Goal: Task Accomplishment & Management: Manage account settings

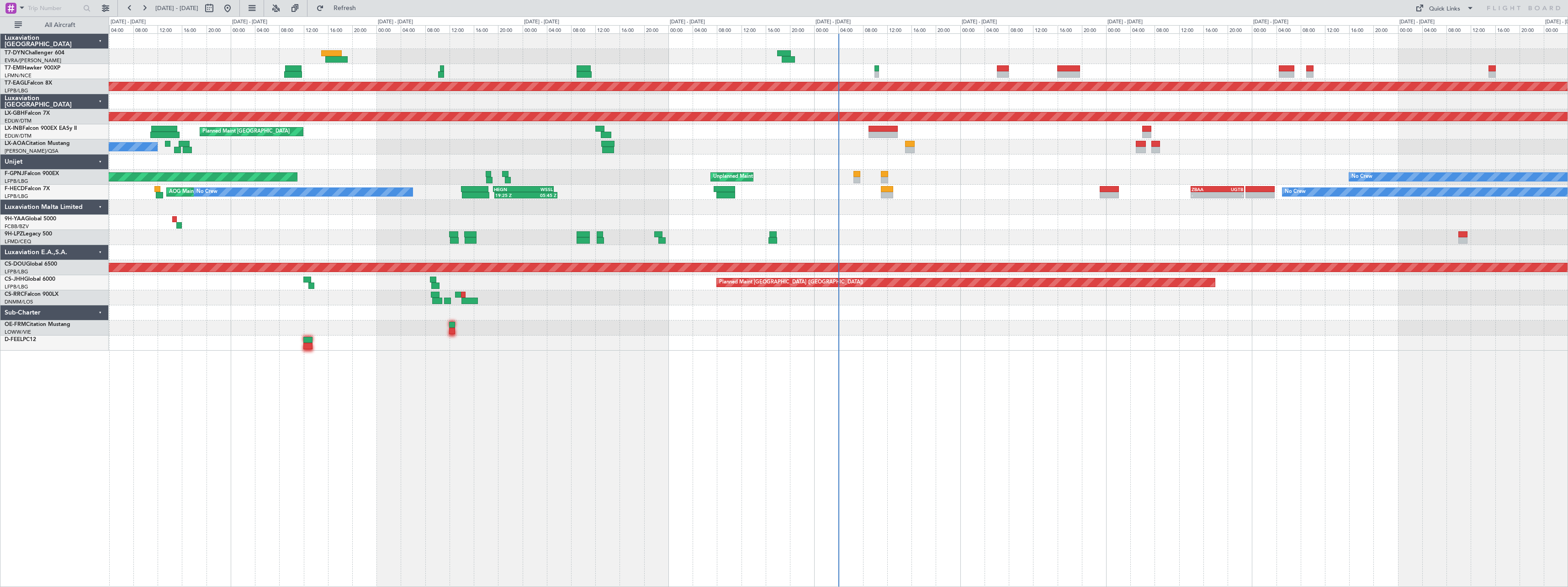
click at [967, 402] on div "No Crew Planned Maint Dubai (Al Maktoum Intl) Planned Maint Nurnberg Planned Ma…" at bounding box center [839, 310] width 1460 height 553
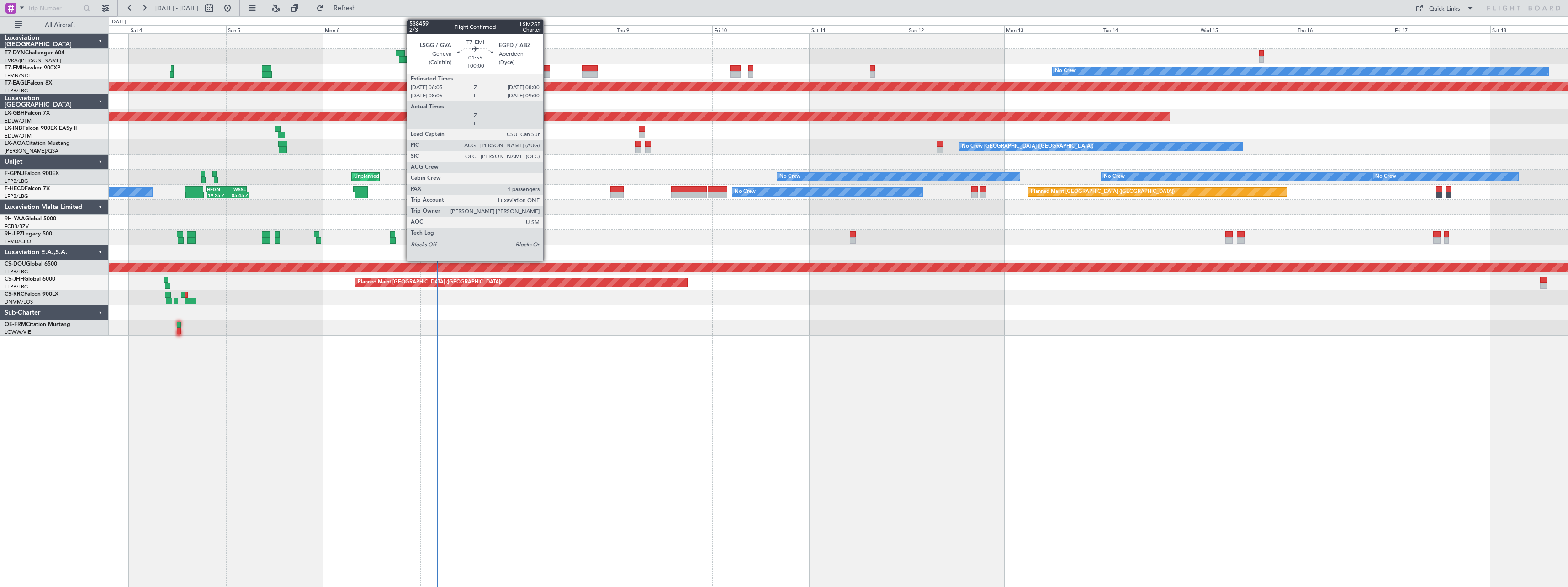
click at [548, 72] on div at bounding box center [546, 75] width 8 height 6
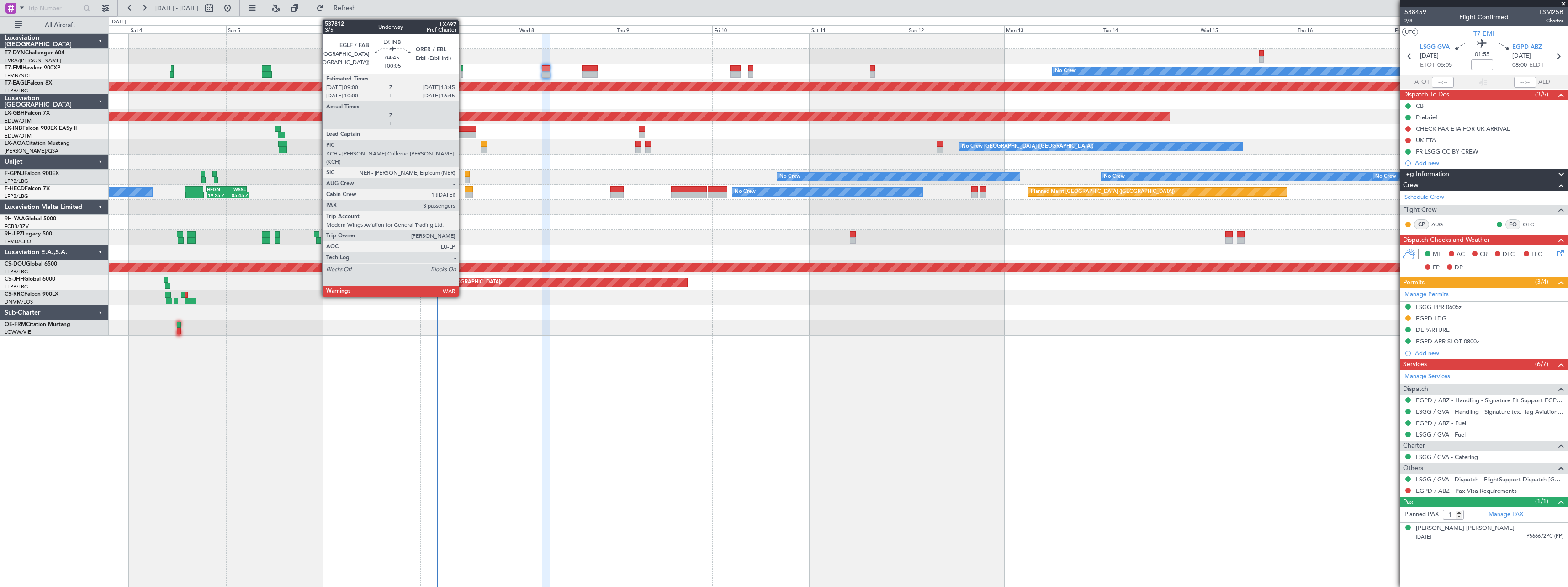
click at [463, 128] on div at bounding box center [466, 129] width 20 height 6
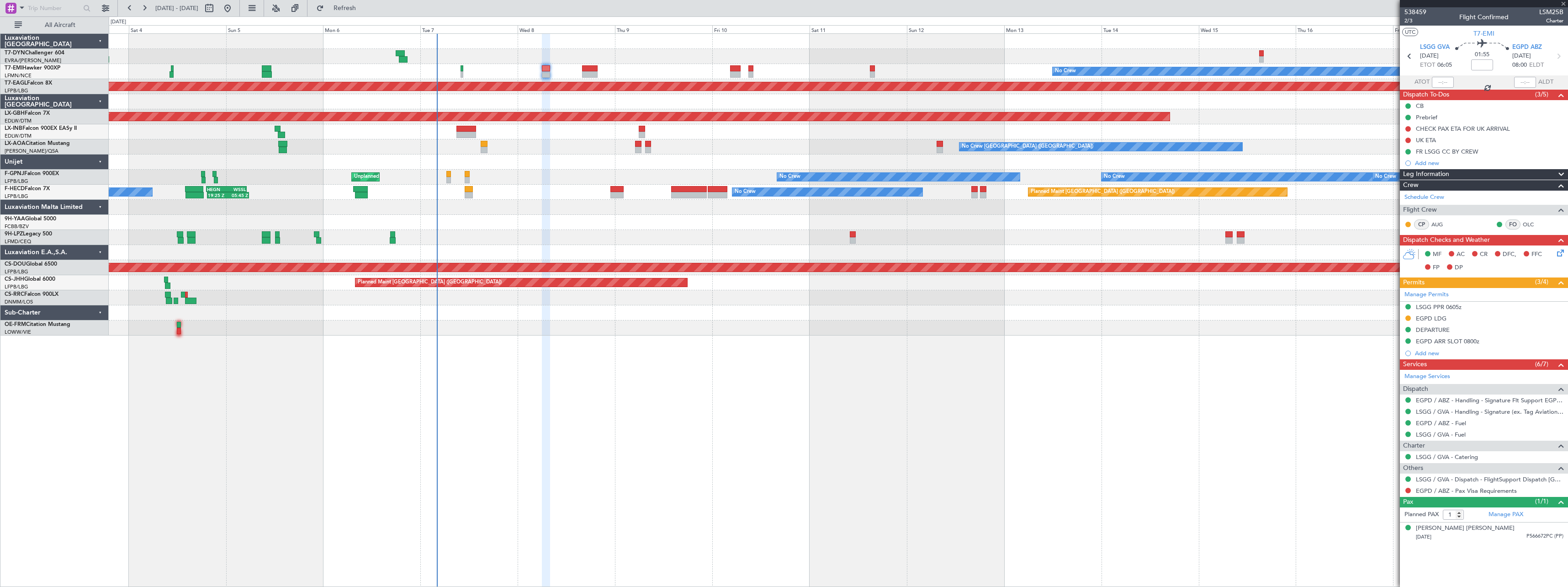
type input "+00:05"
type input "3"
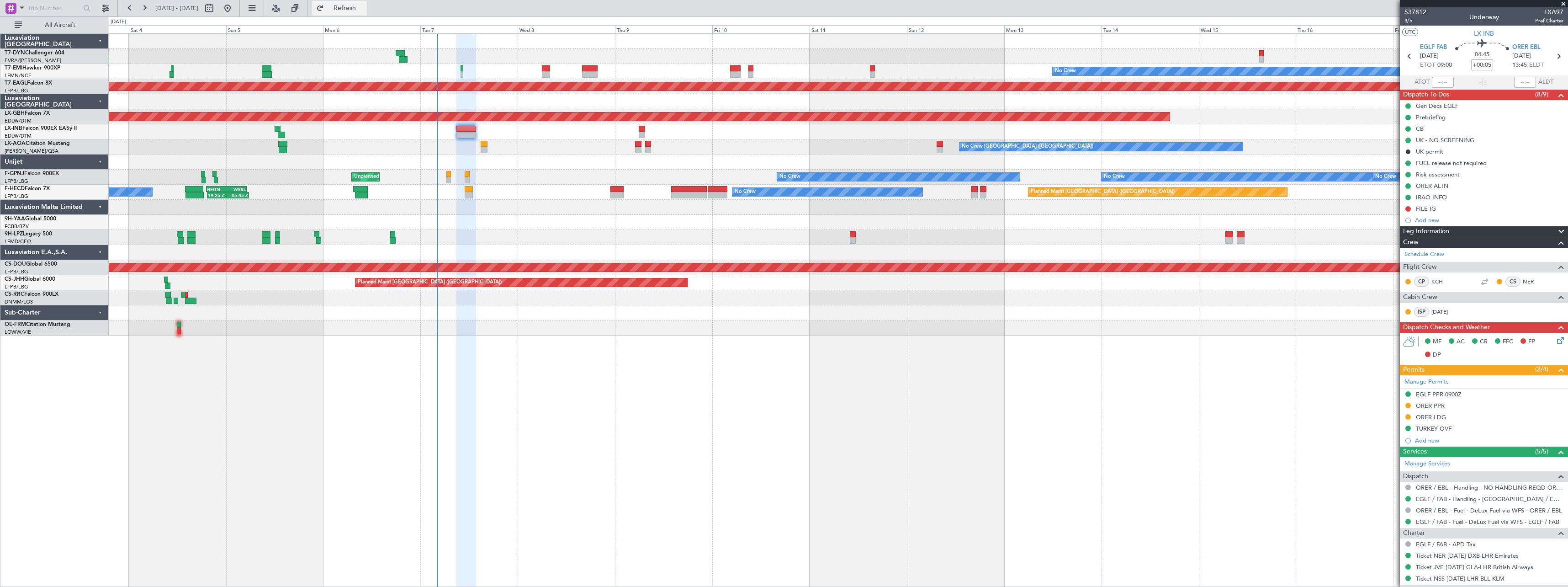
click at [364, 9] on span "Refresh" at bounding box center [345, 8] width 39 height 6
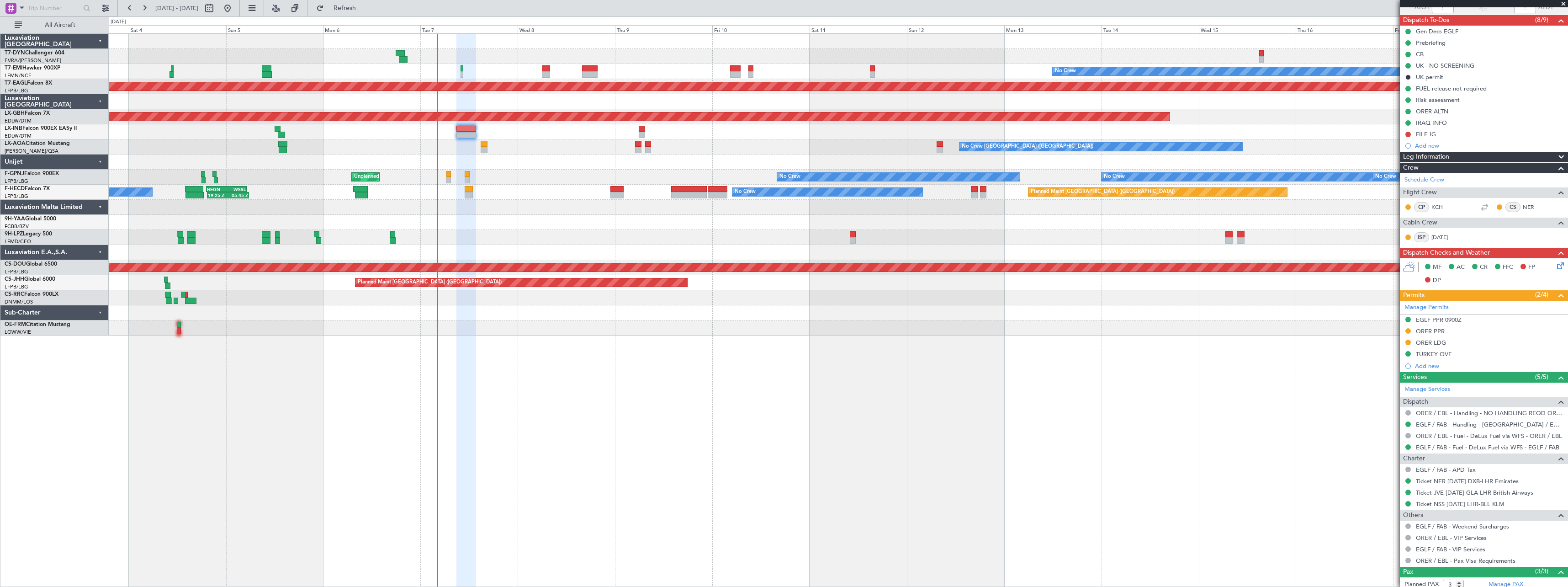
scroll to position [4, 0]
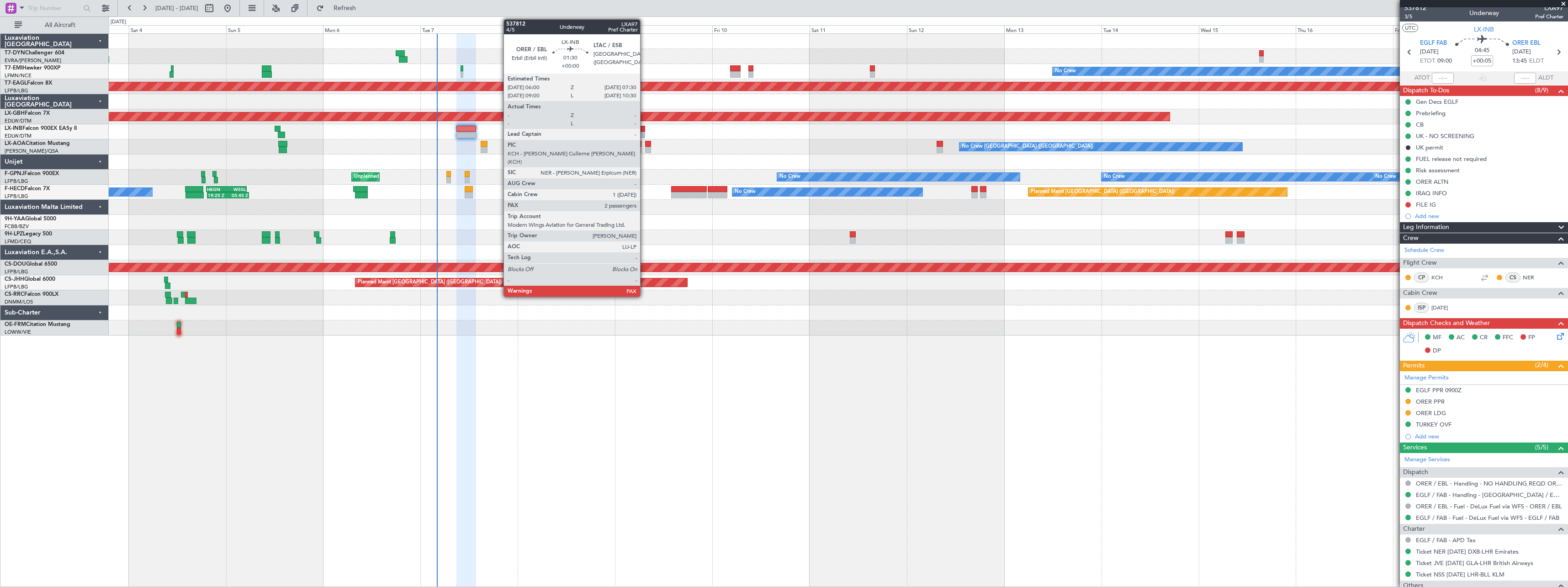
click at [644, 127] on div at bounding box center [642, 129] width 6 height 6
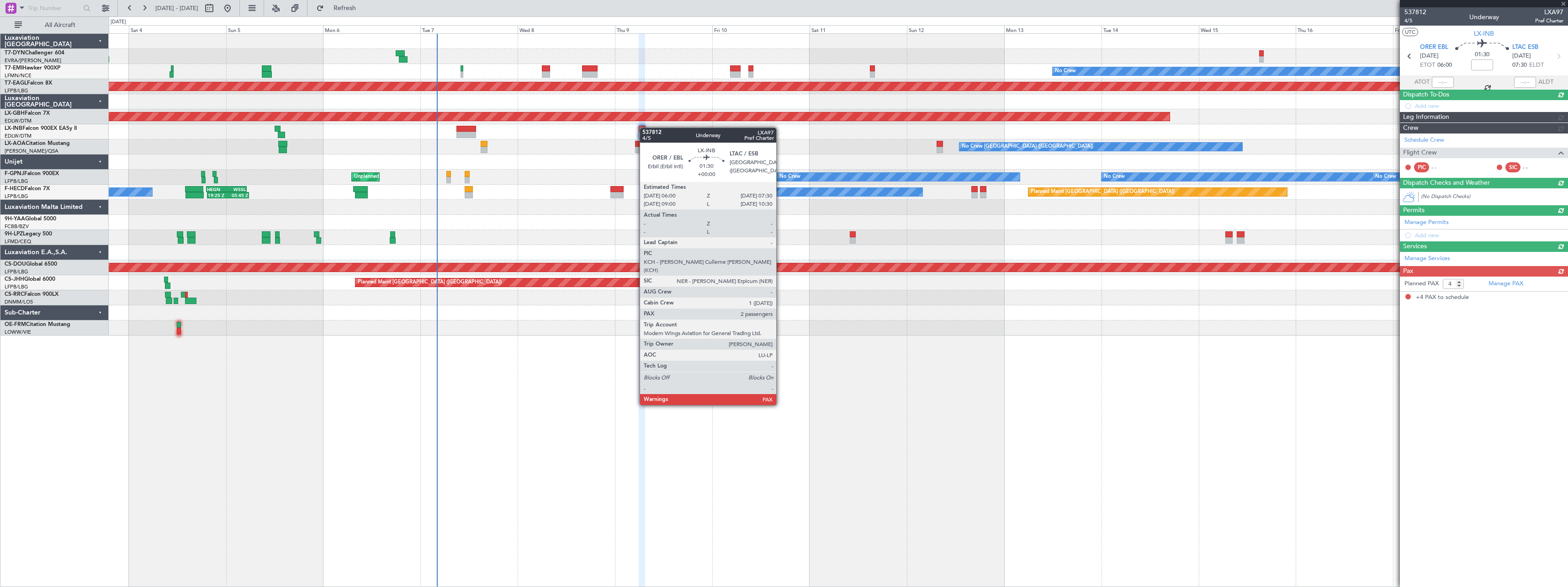
scroll to position [0, 0]
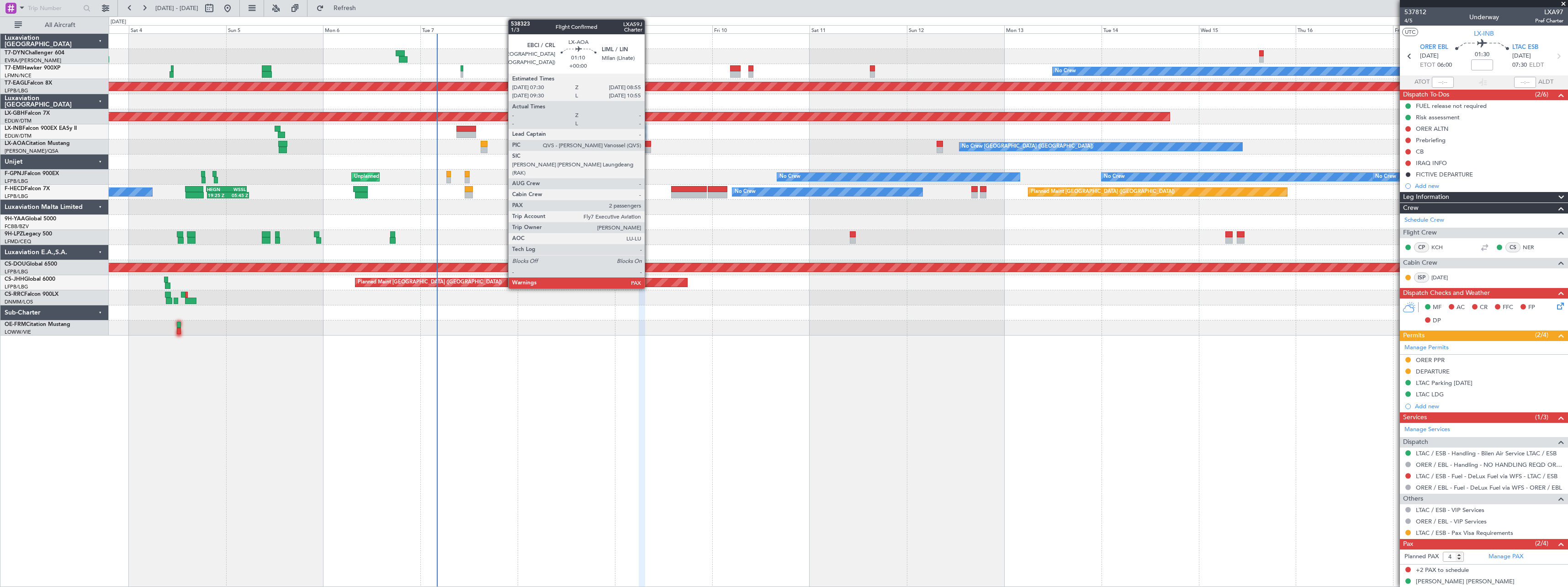
click at [649, 145] on div at bounding box center [648, 144] width 6 height 6
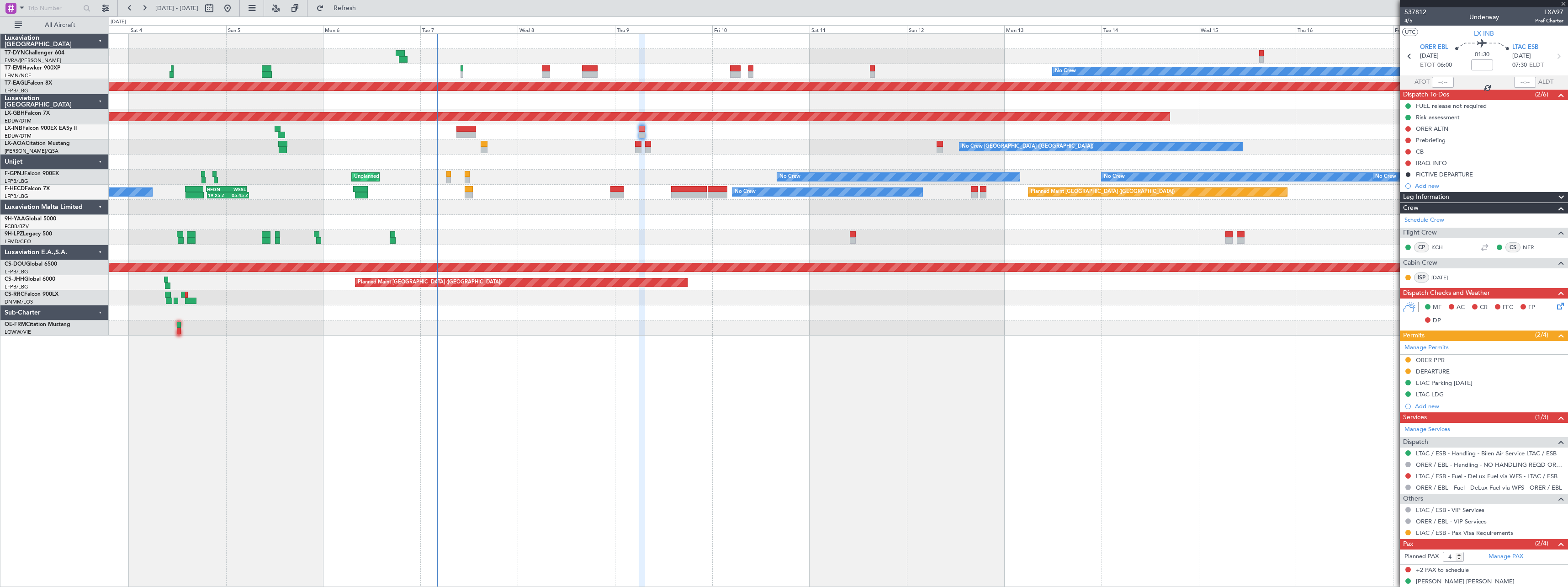
type input "2"
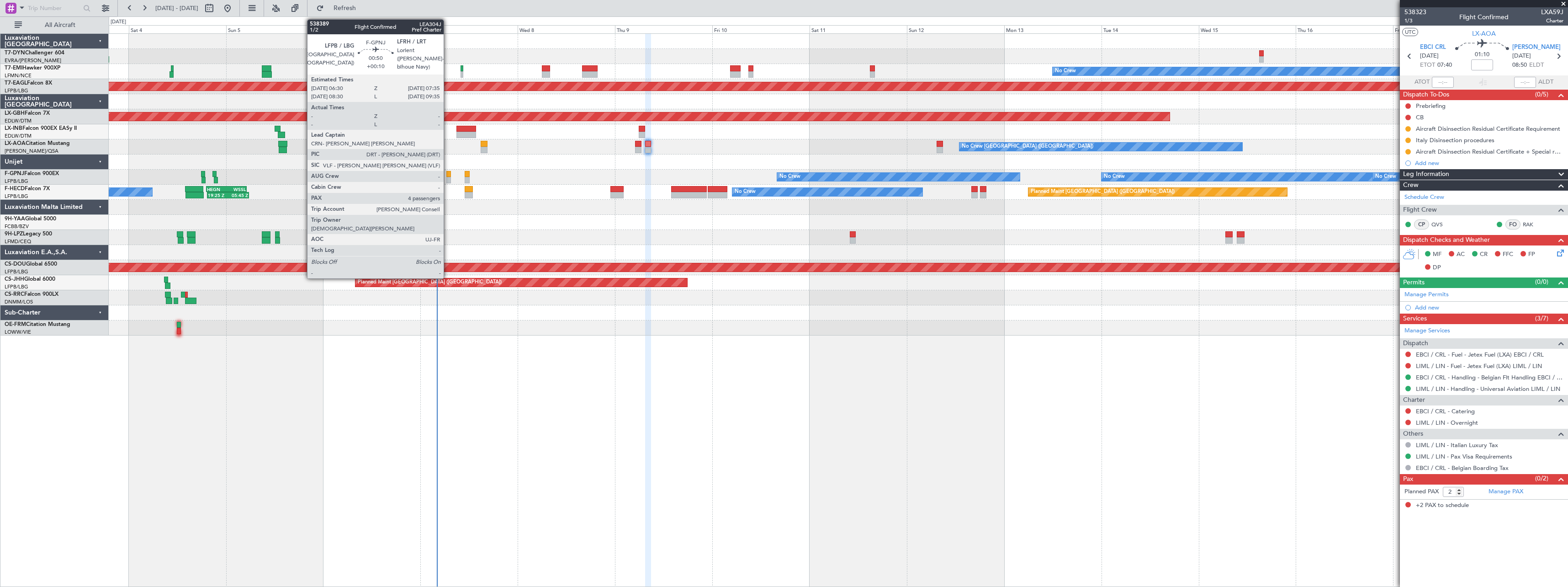
click at [448, 176] on div at bounding box center [448, 174] width 4 height 6
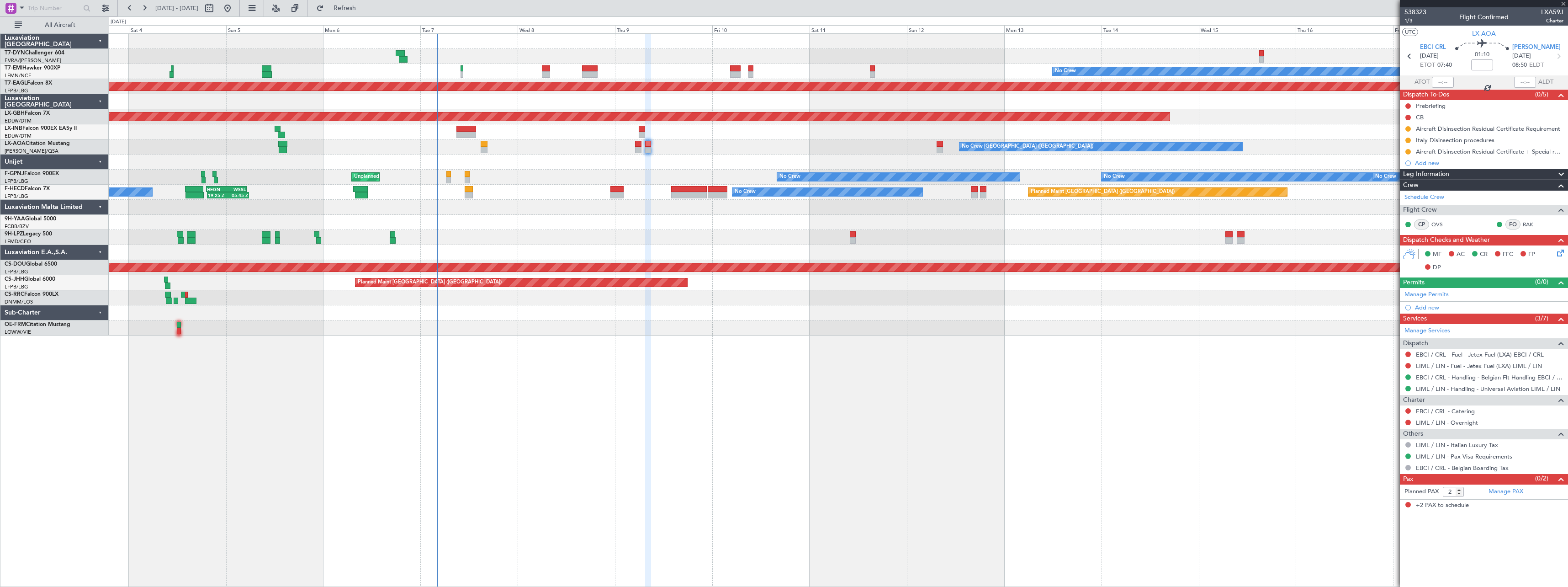
type input "+00:10"
type input "4"
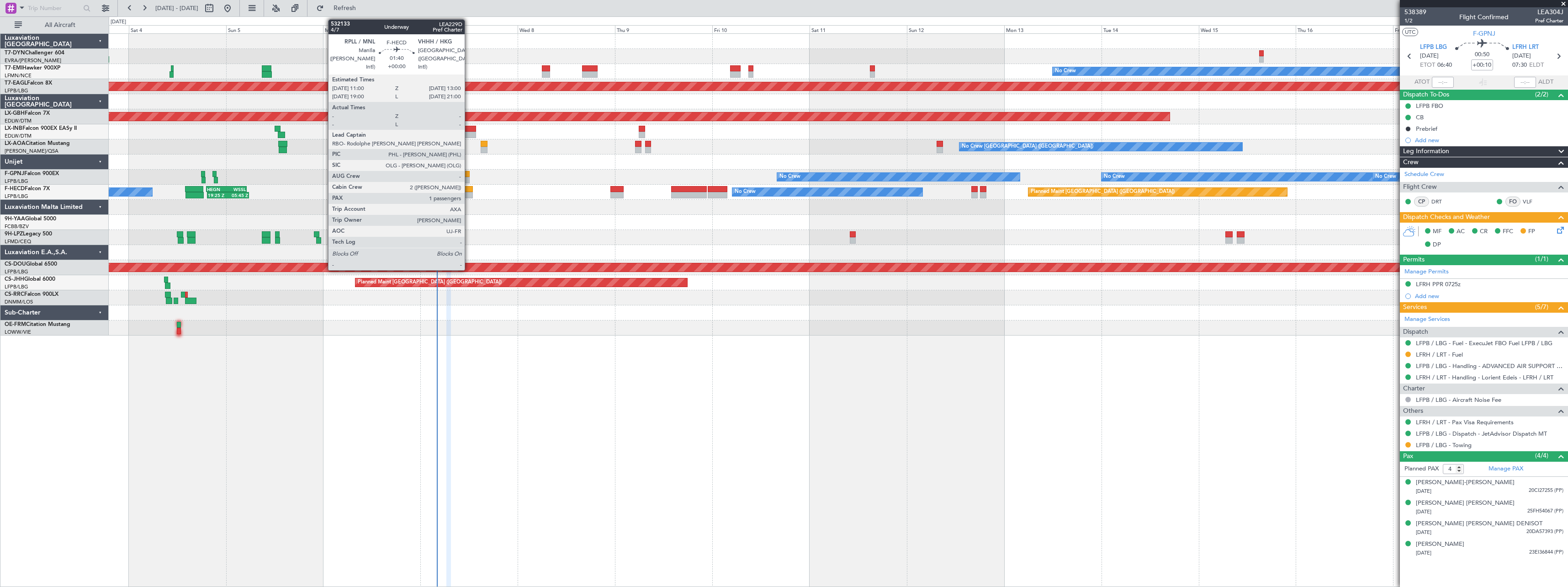
click at [469, 188] on div at bounding box center [469, 189] width 8 height 6
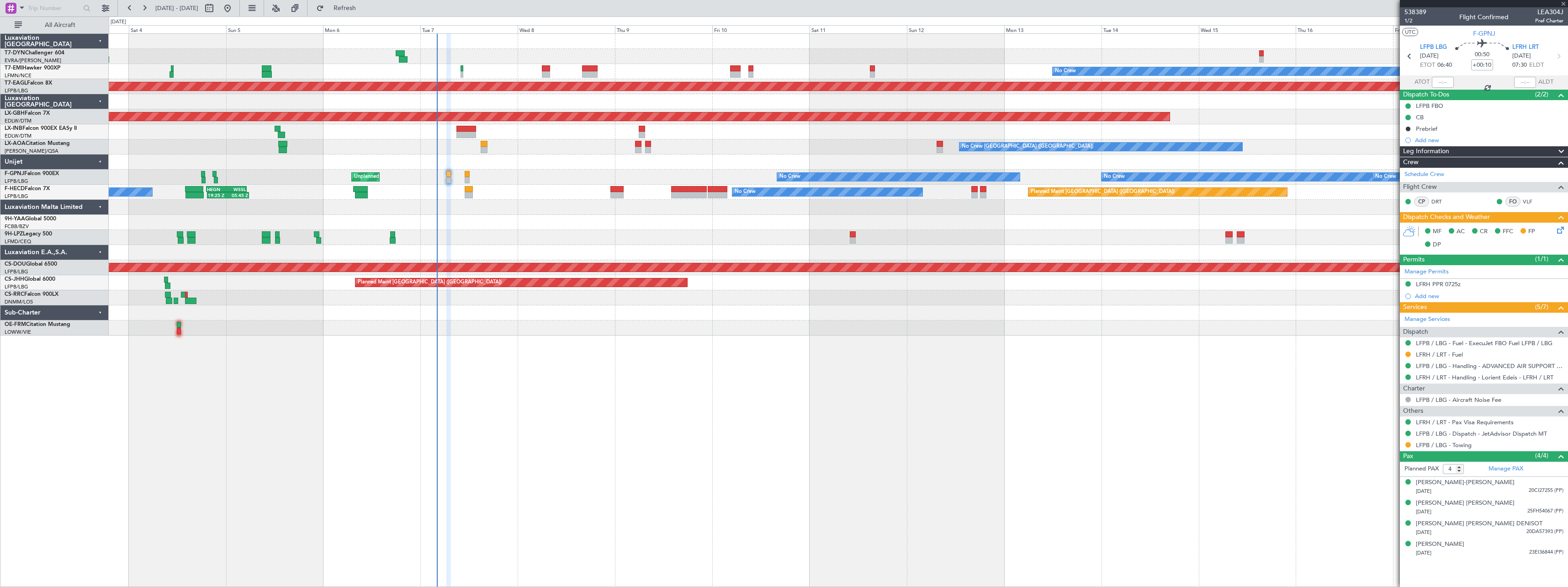
type input "1"
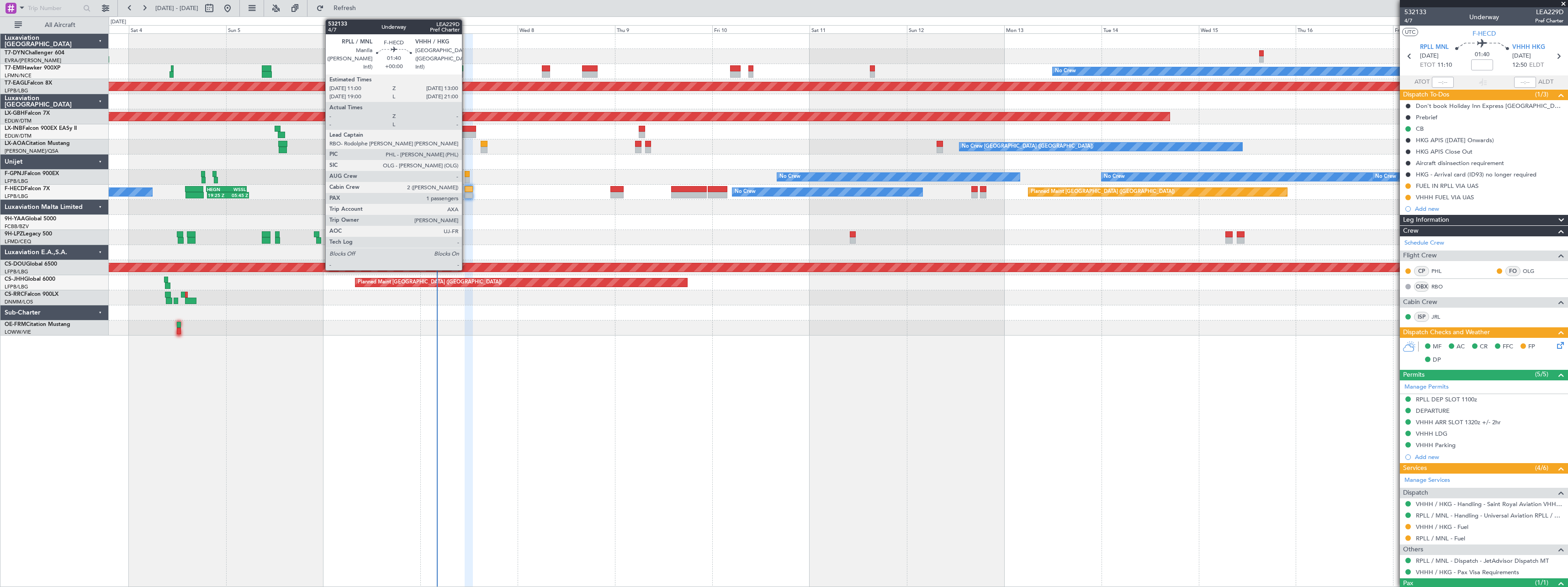
click at [466, 196] on div at bounding box center [469, 195] width 8 height 6
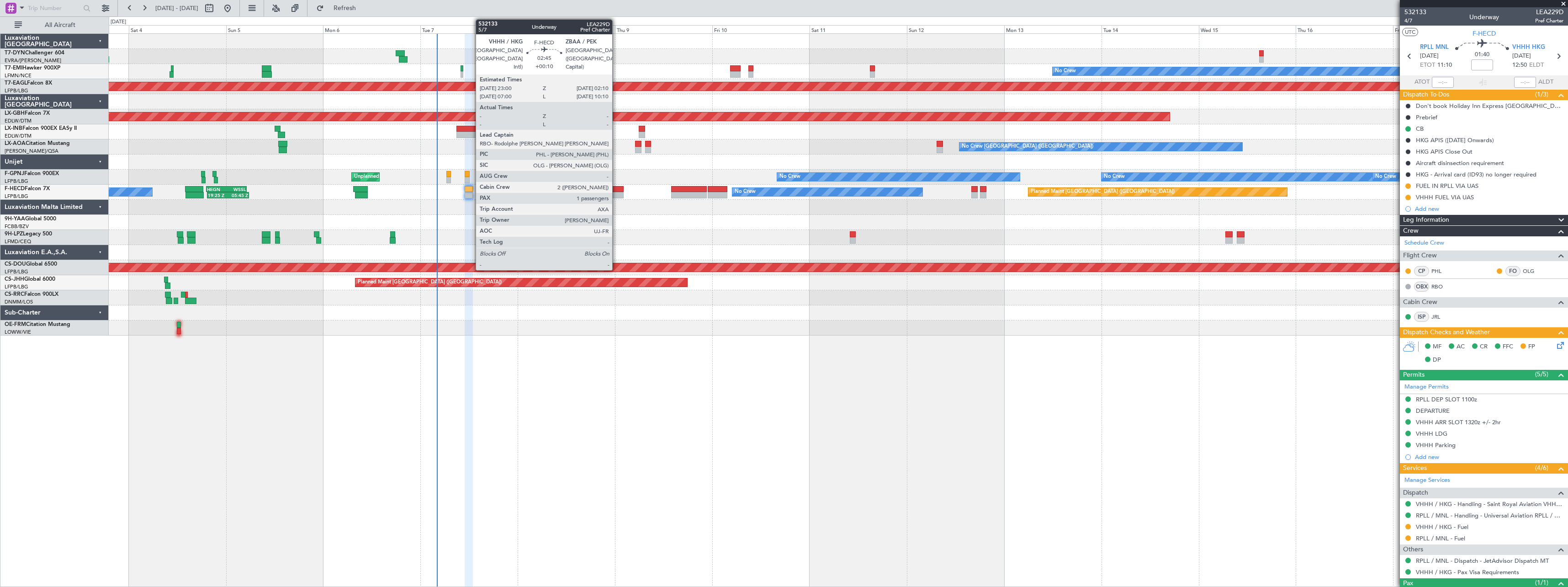
click at [617, 196] on div at bounding box center [617, 195] width 13 height 6
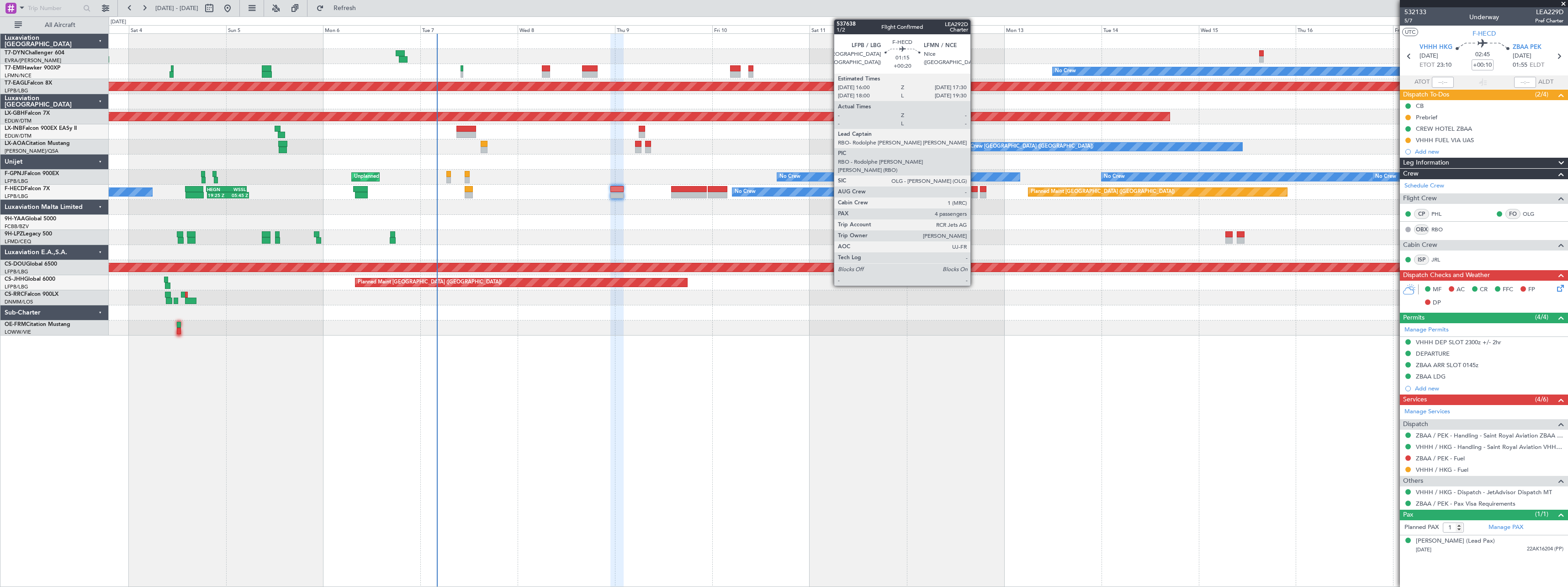
click at [975, 192] on div at bounding box center [975, 189] width 6 height 6
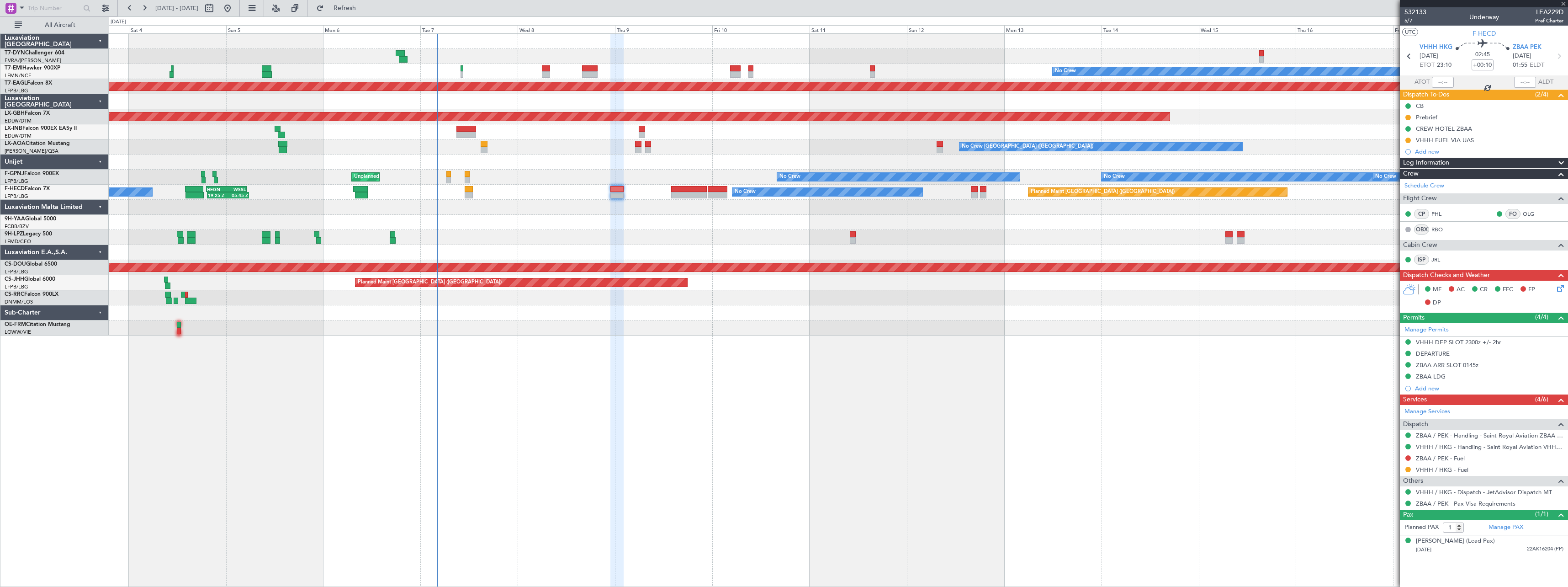
type input "+00:20"
type input "4"
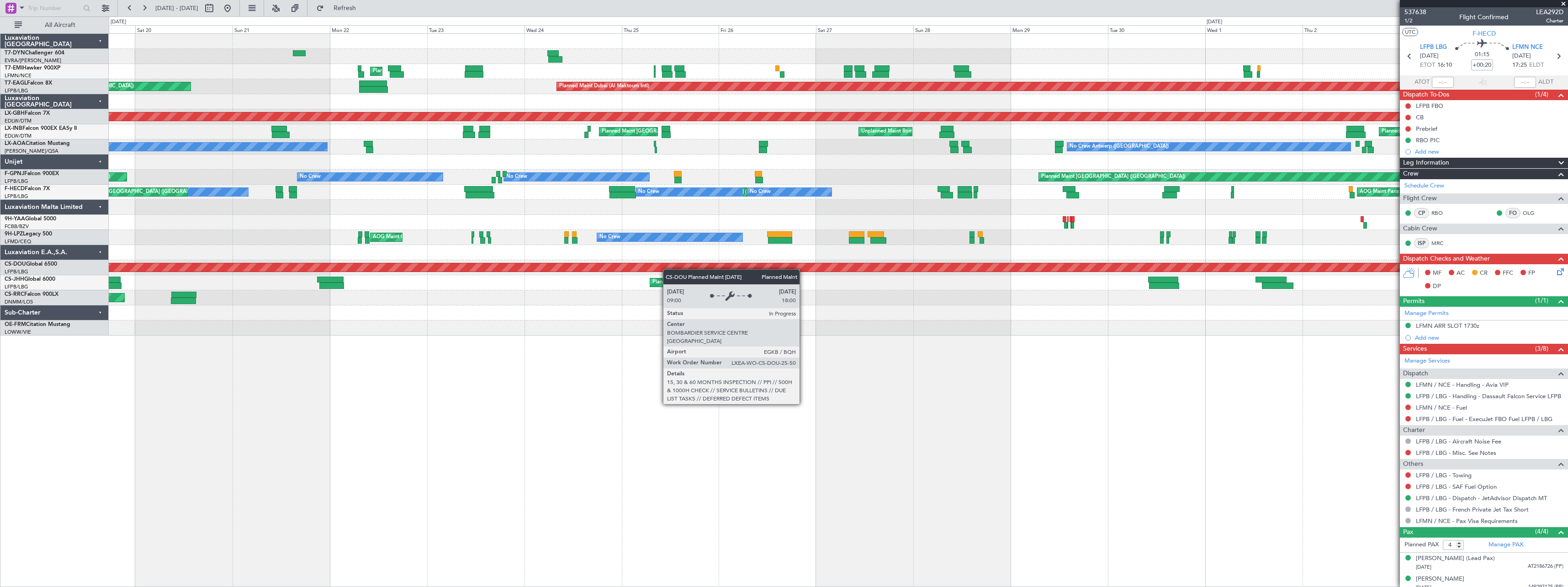
click at [752, 265] on div "Planned Maint Zurich Planned Maint Dubai (Al Maktoum Intl) Unplanned Maint Pari…" at bounding box center [838, 184] width 1459 height 302
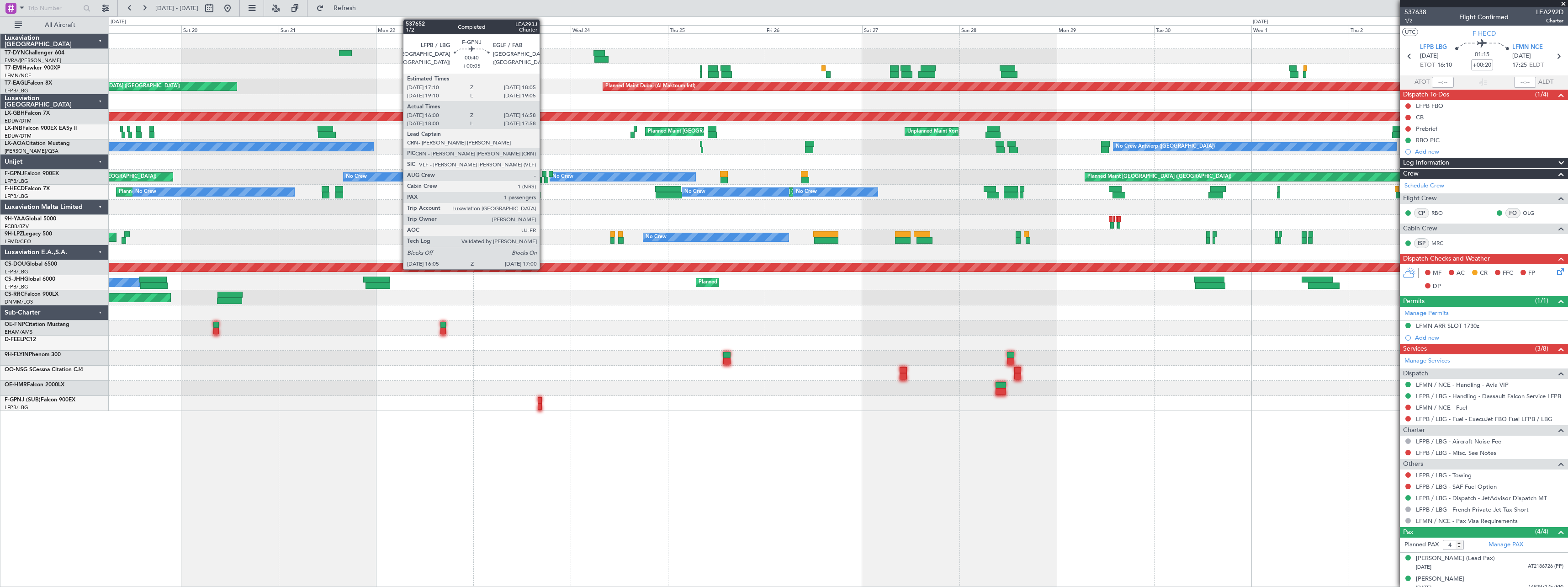
click at [544, 174] on div at bounding box center [544, 174] width 4 height 6
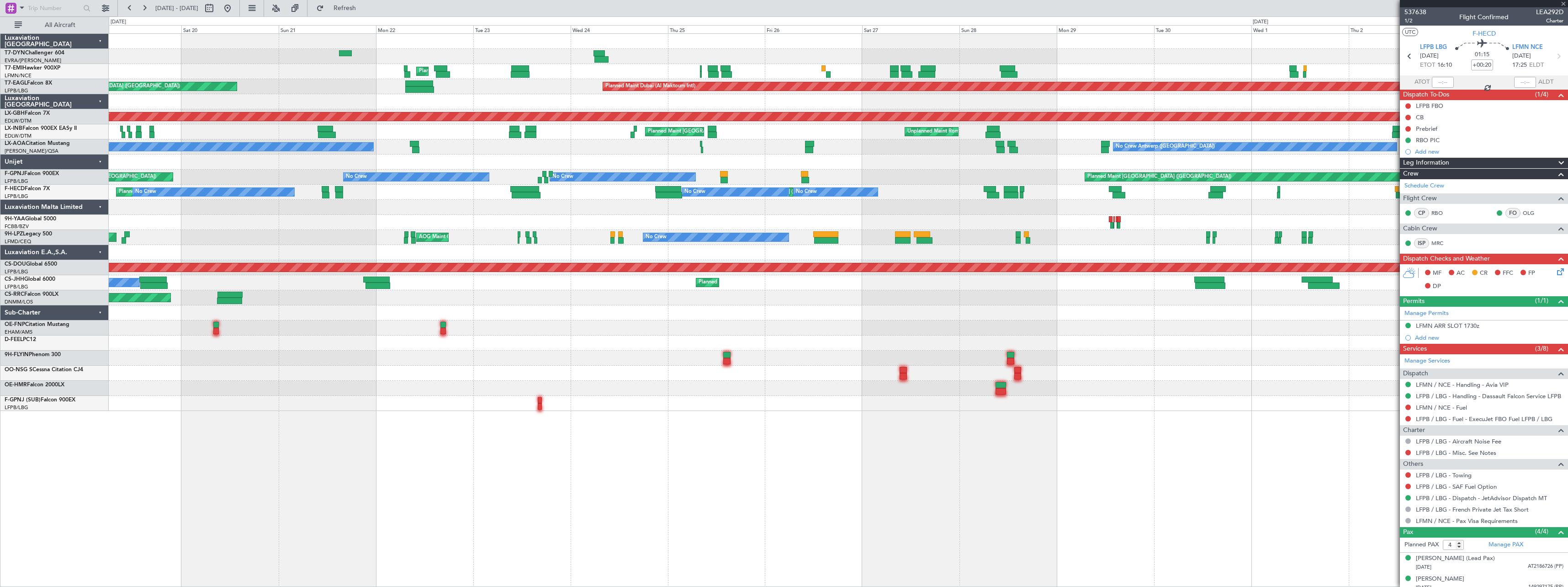
type input "+00:05"
type input "16:10"
type input "16:53"
type input "1"
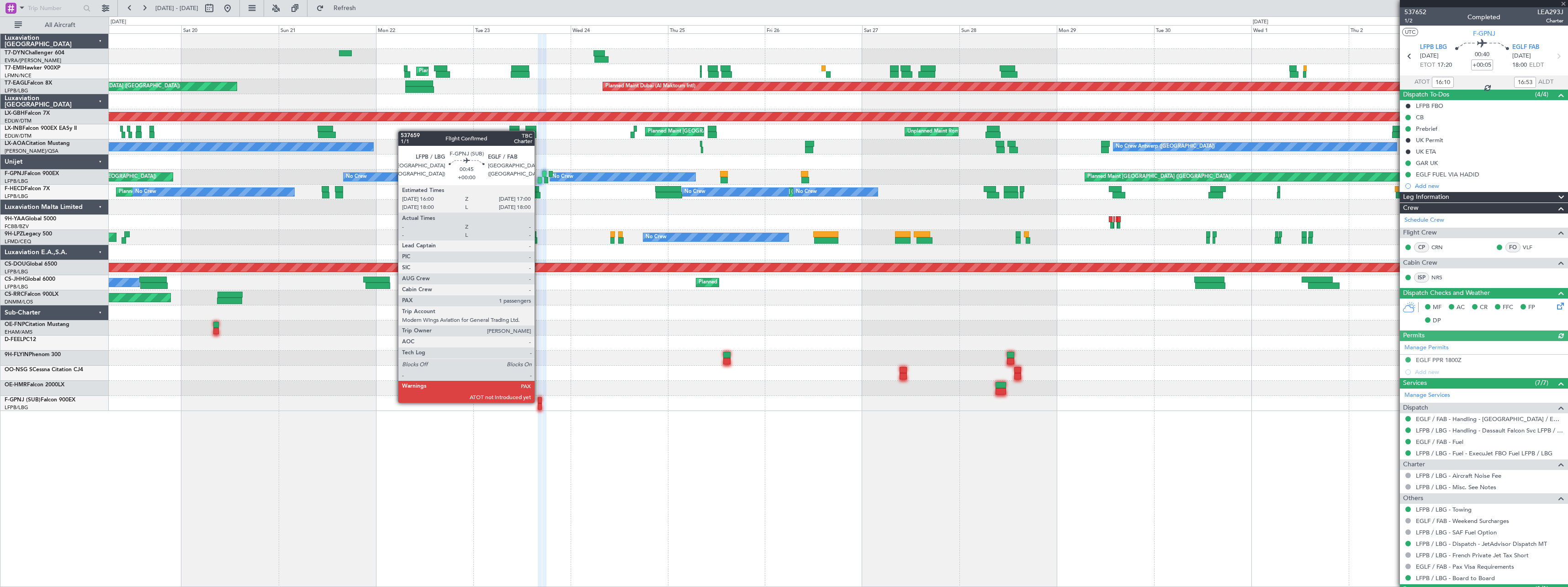
click at [539, 402] on div at bounding box center [540, 400] width 4 height 6
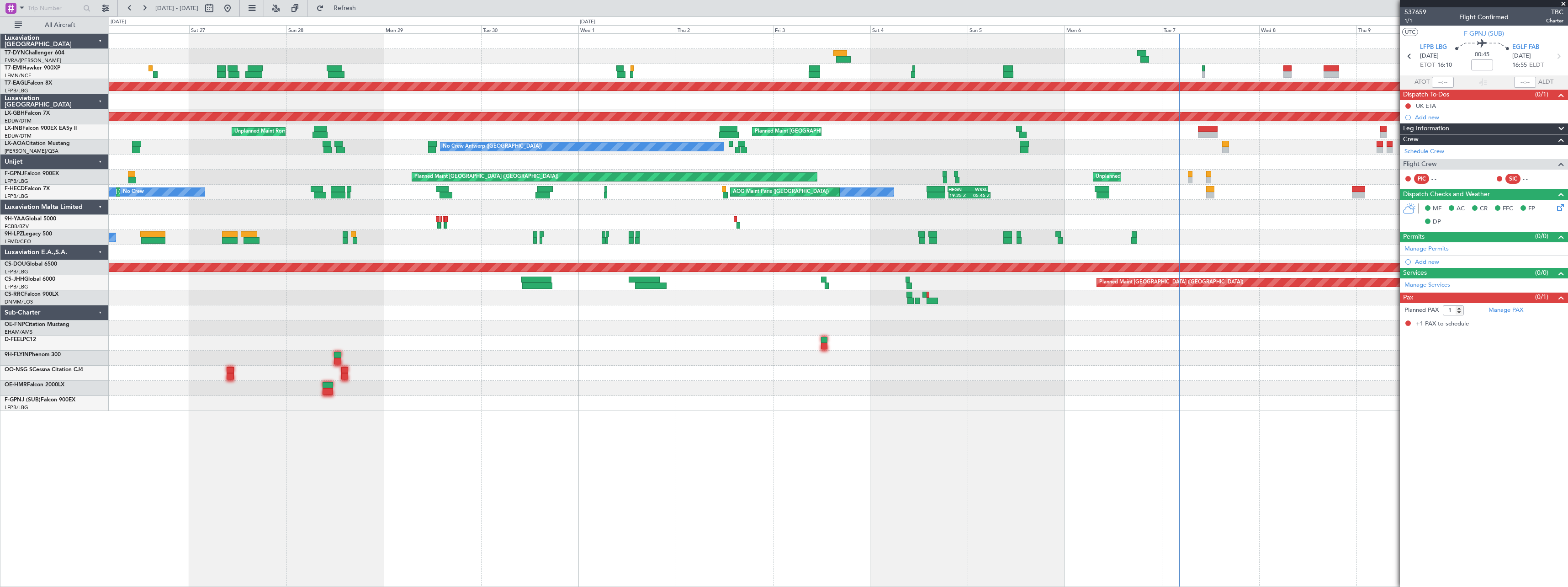
click at [250, 324] on div at bounding box center [838, 328] width 1459 height 15
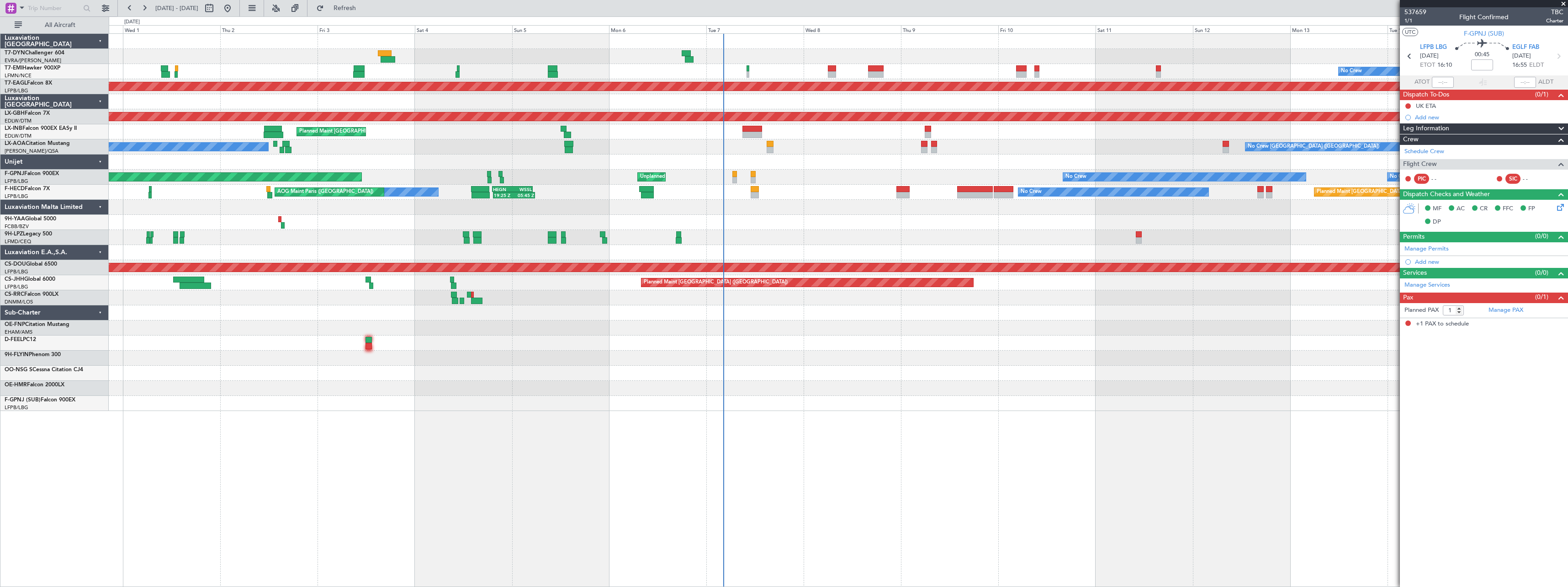
click at [396, 305] on div "No Crew Planned Maint Dubai (Al Maktoum Intl) Planned Maint Nurnberg Planned Ma…" at bounding box center [838, 222] width 1459 height 377
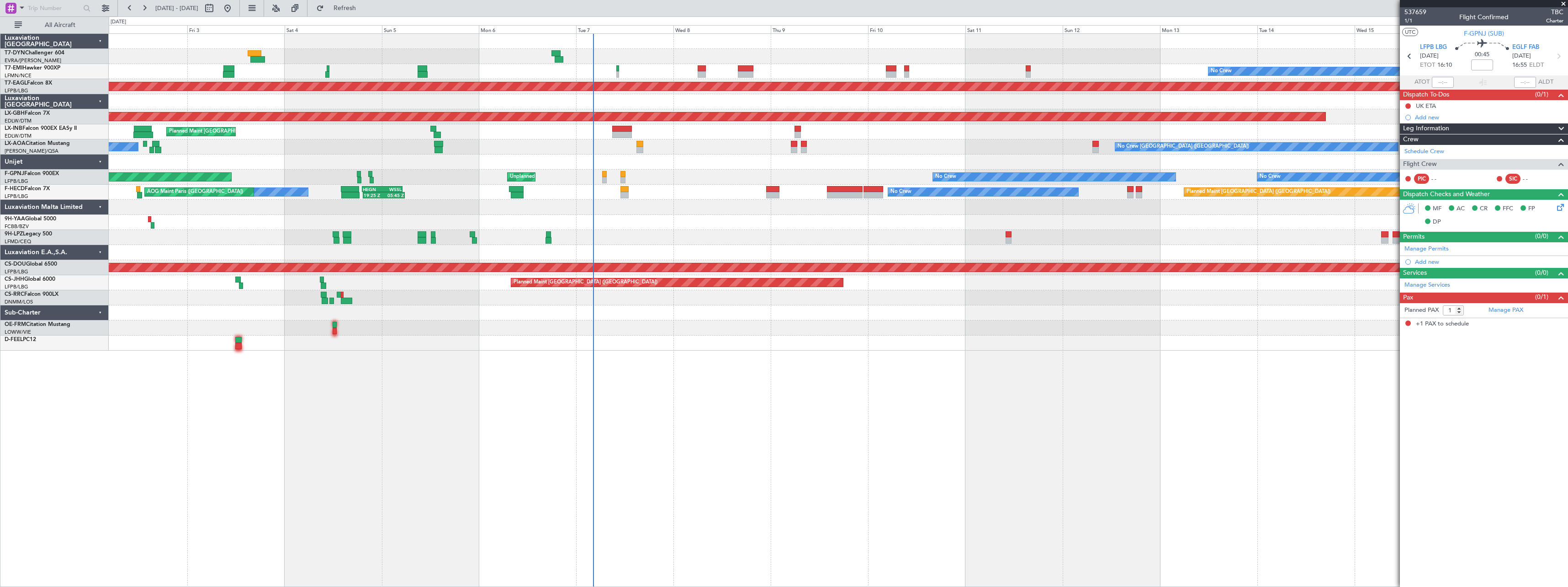
click at [925, 332] on div at bounding box center [838, 328] width 1459 height 15
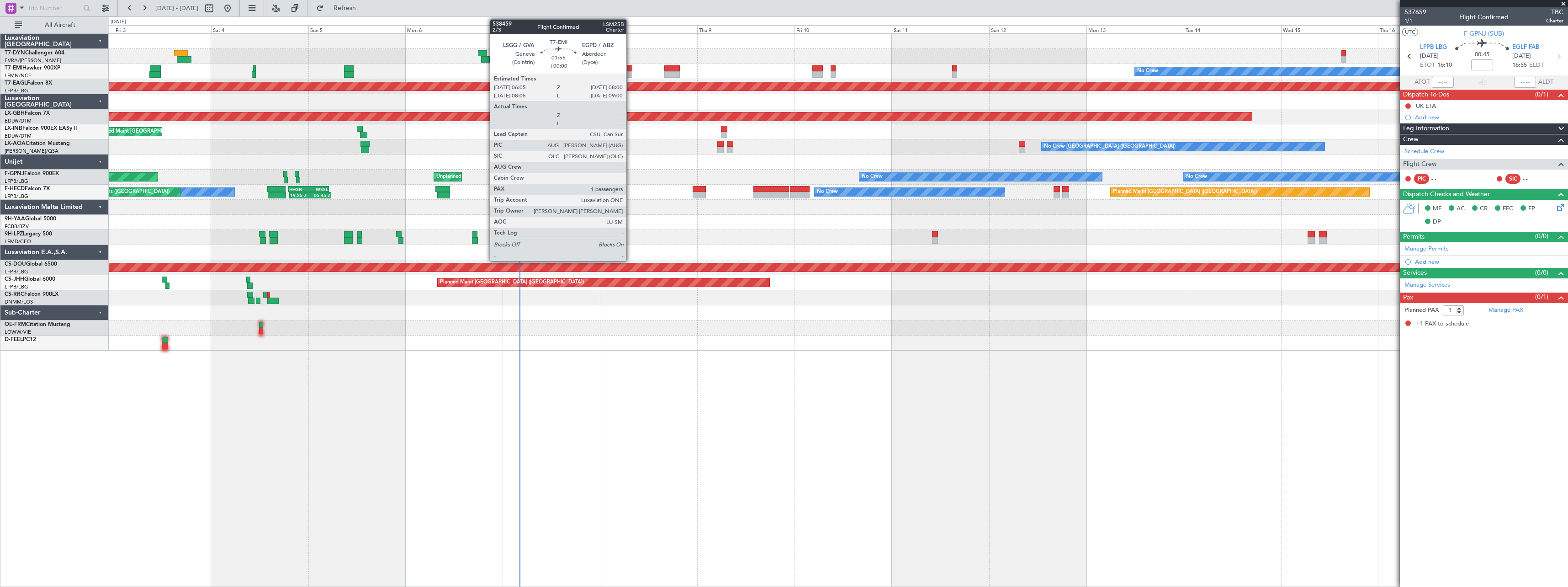
click at [631, 68] on div at bounding box center [628, 69] width 8 height 6
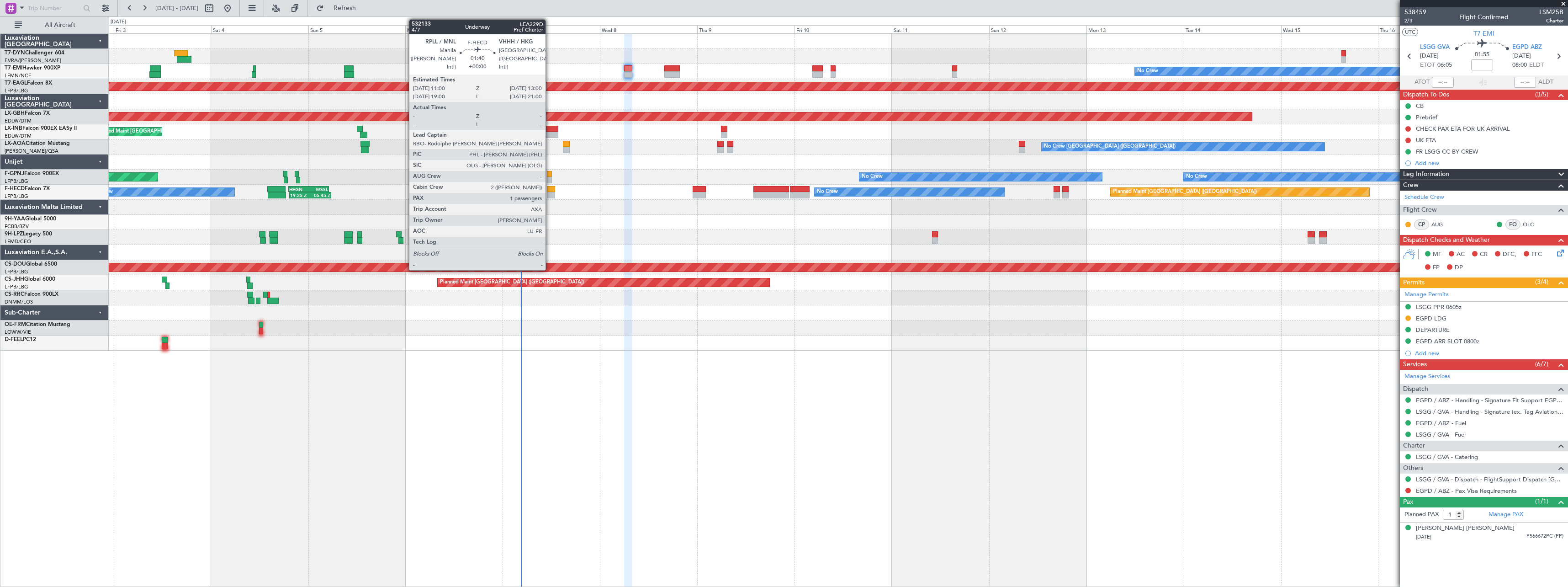
click at [550, 194] on div at bounding box center [551, 195] width 8 height 6
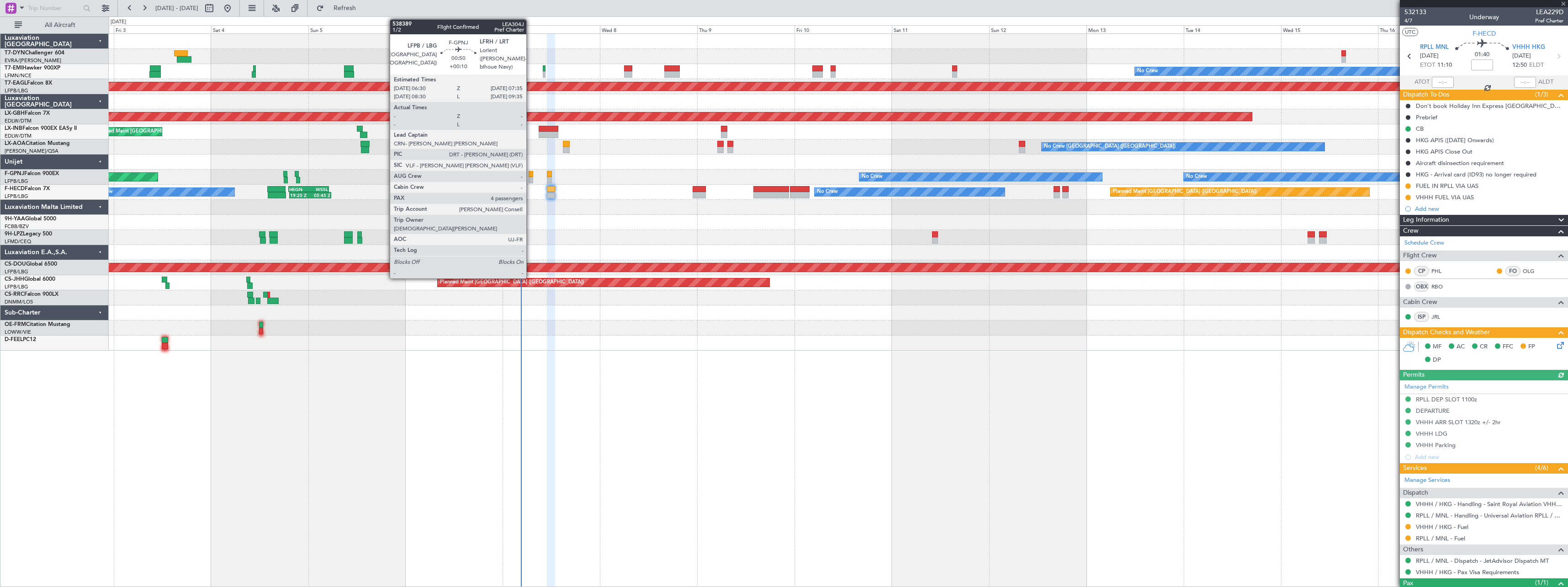
click at [530, 178] on div at bounding box center [530, 180] width 4 height 6
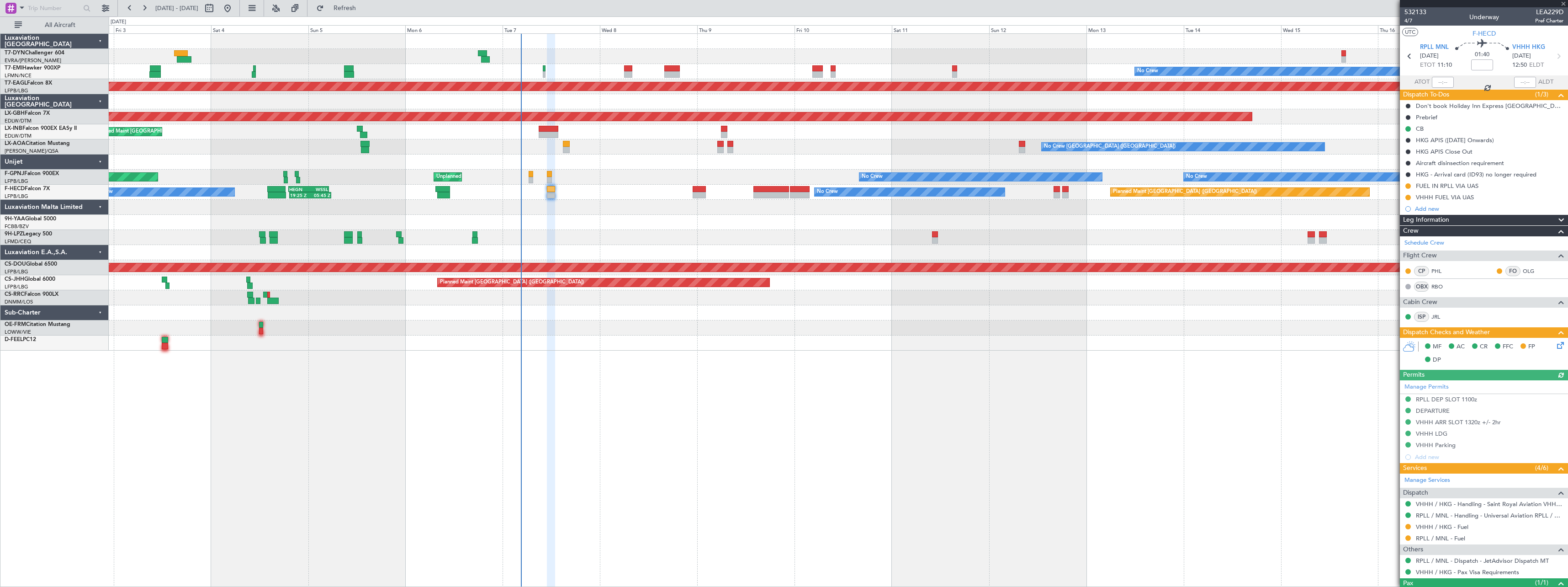
type input "+00:10"
type input "4"
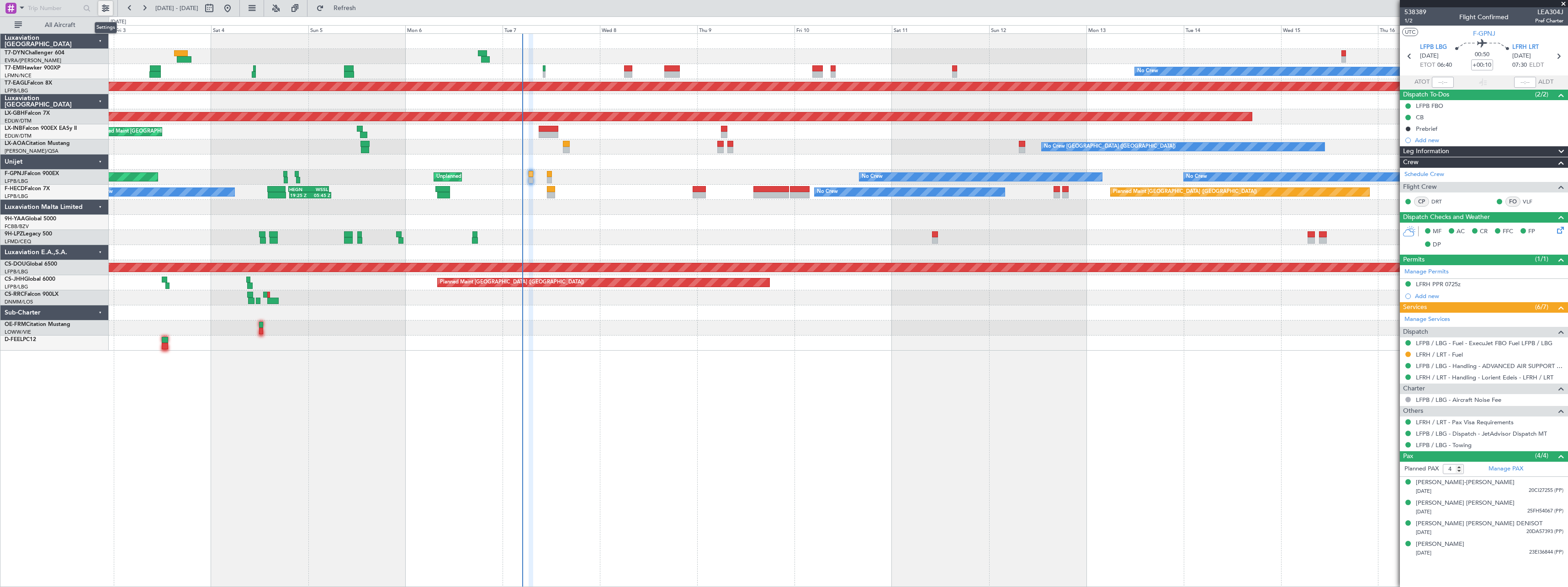
click at [101, 9] on button at bounding box center [106, 8] width 15 height 15
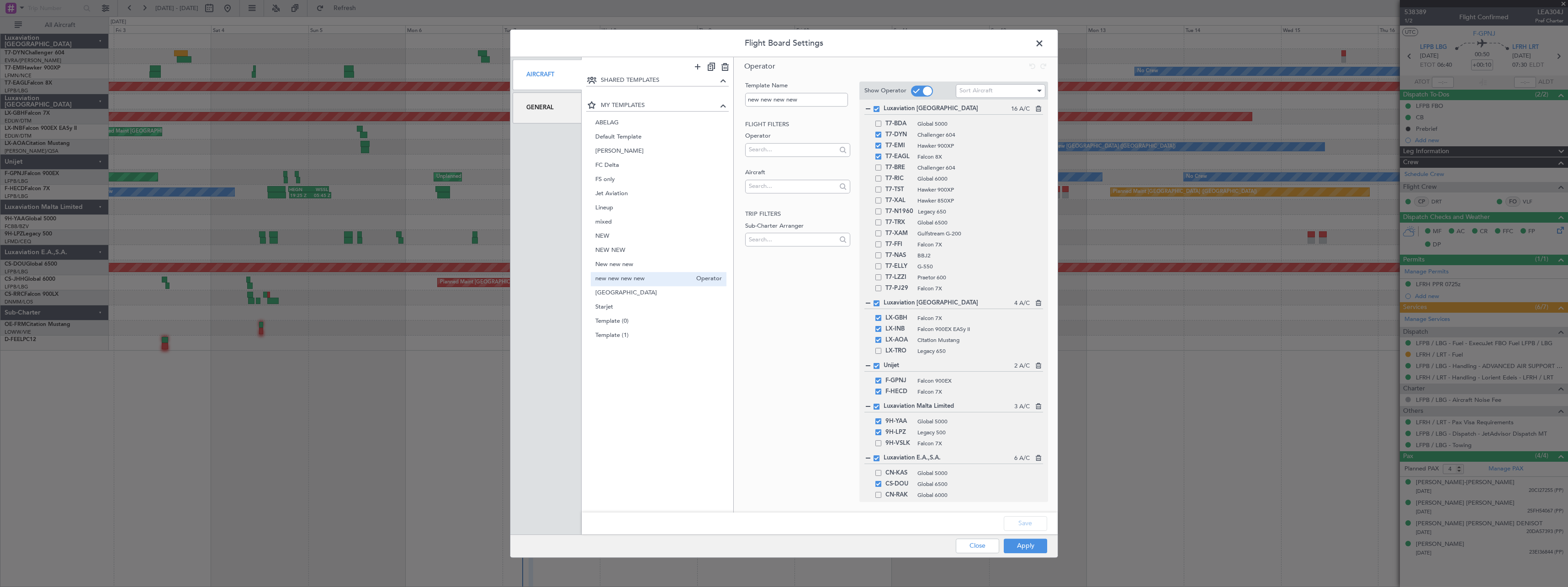
drag, startPoint x: 1035, startPoint y: 45, endPoint x: 1007, endPoint y: 48, distance: 28.2
click at [1044, 45] on span at bounding box center [1044, 46] width 0 height 18
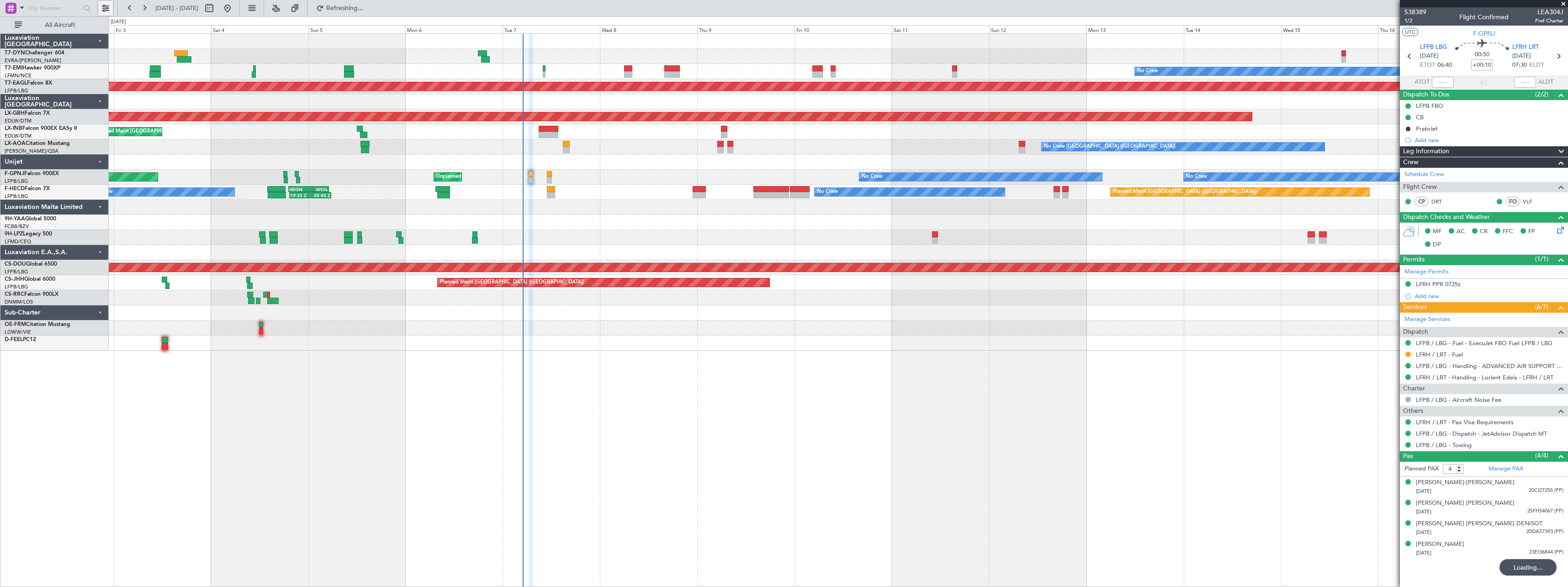
click at [100, 9] on button at bounding box center [106, 8] width 15 height 15
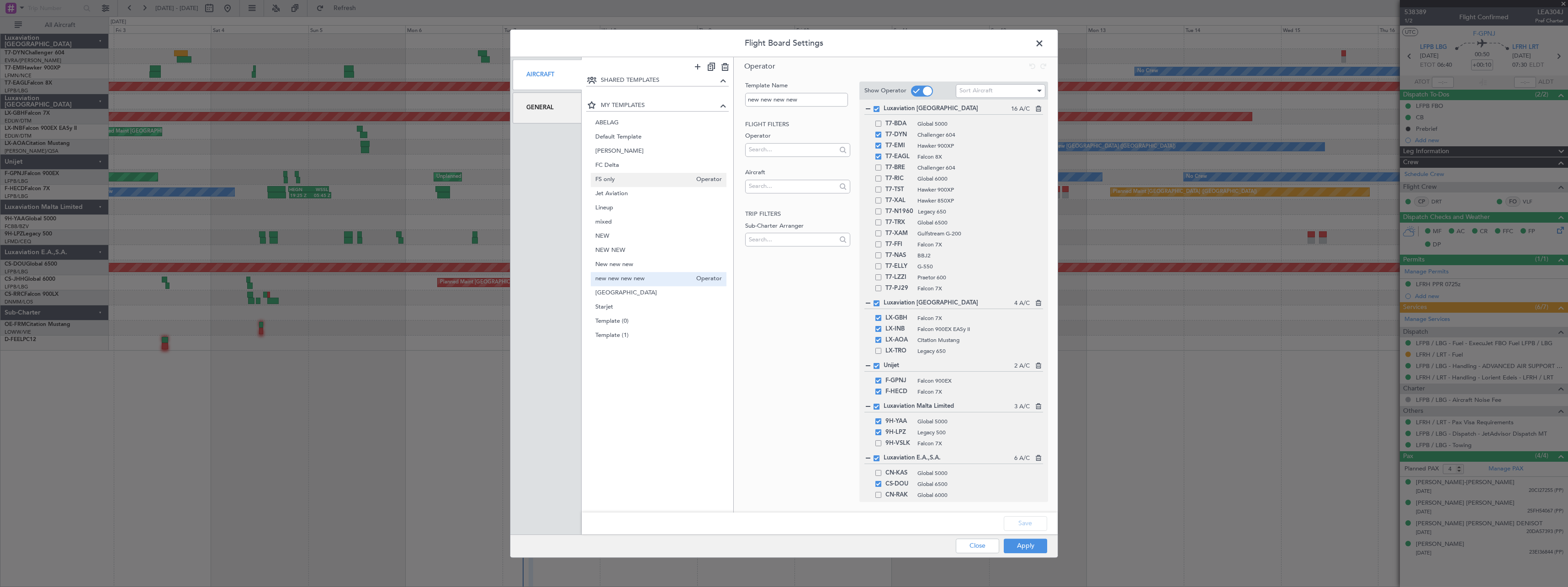
click at [615, 179] on span "FS only" at bounding box center [644, 180] width 97 height 10
type input "FS only"
click at [1031, 549] on button "Apply" at bounding box center [1025, 546] width 43 height 15
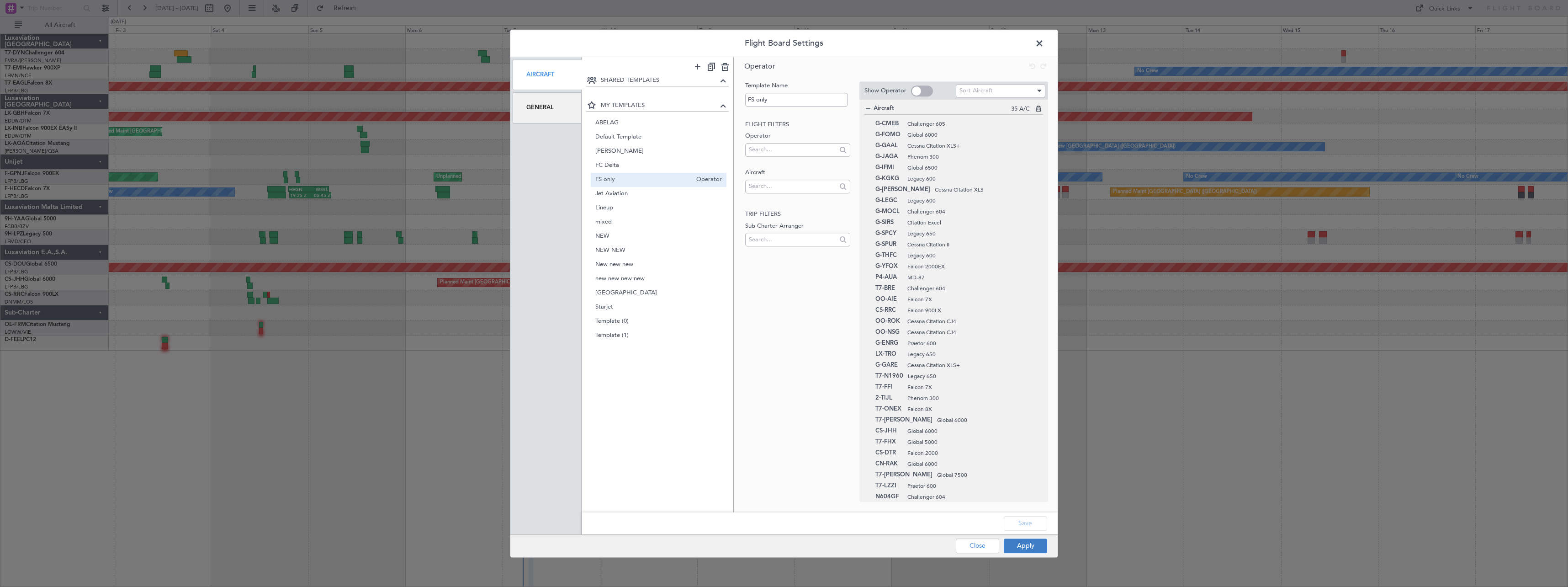
type input "0"
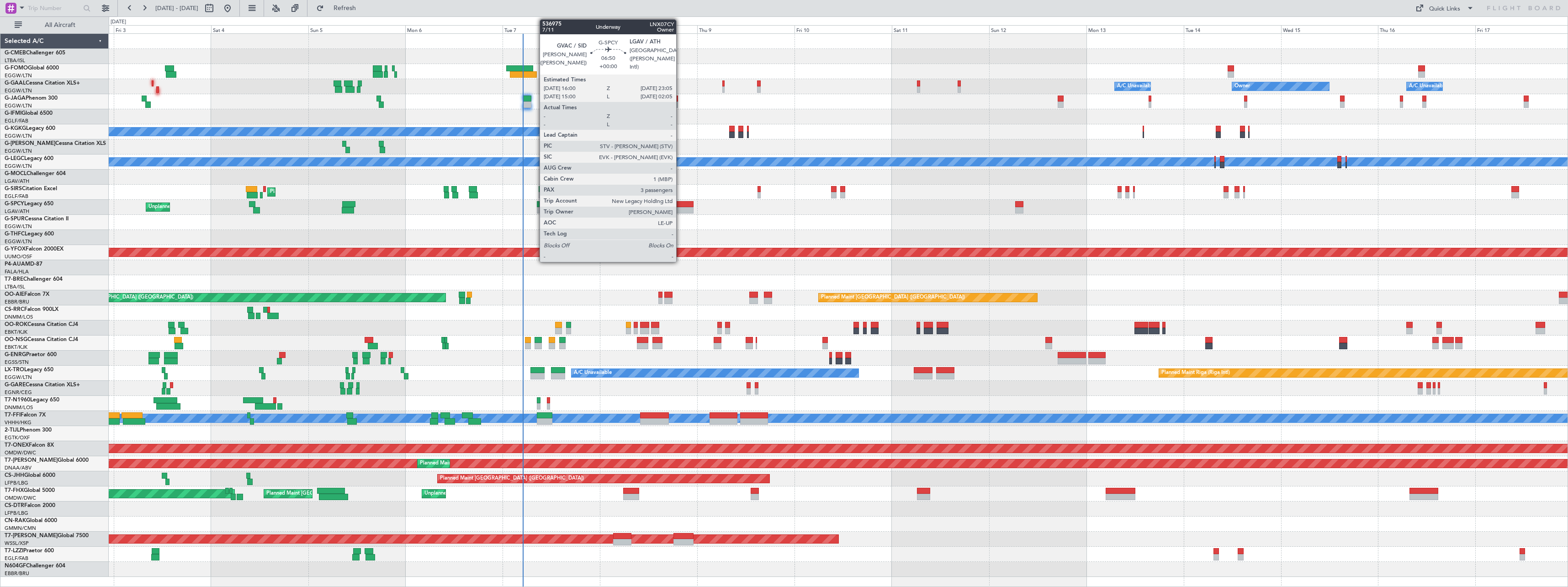
click at [680, 201] on div at bounding box center [678, 204] width 29 height 6
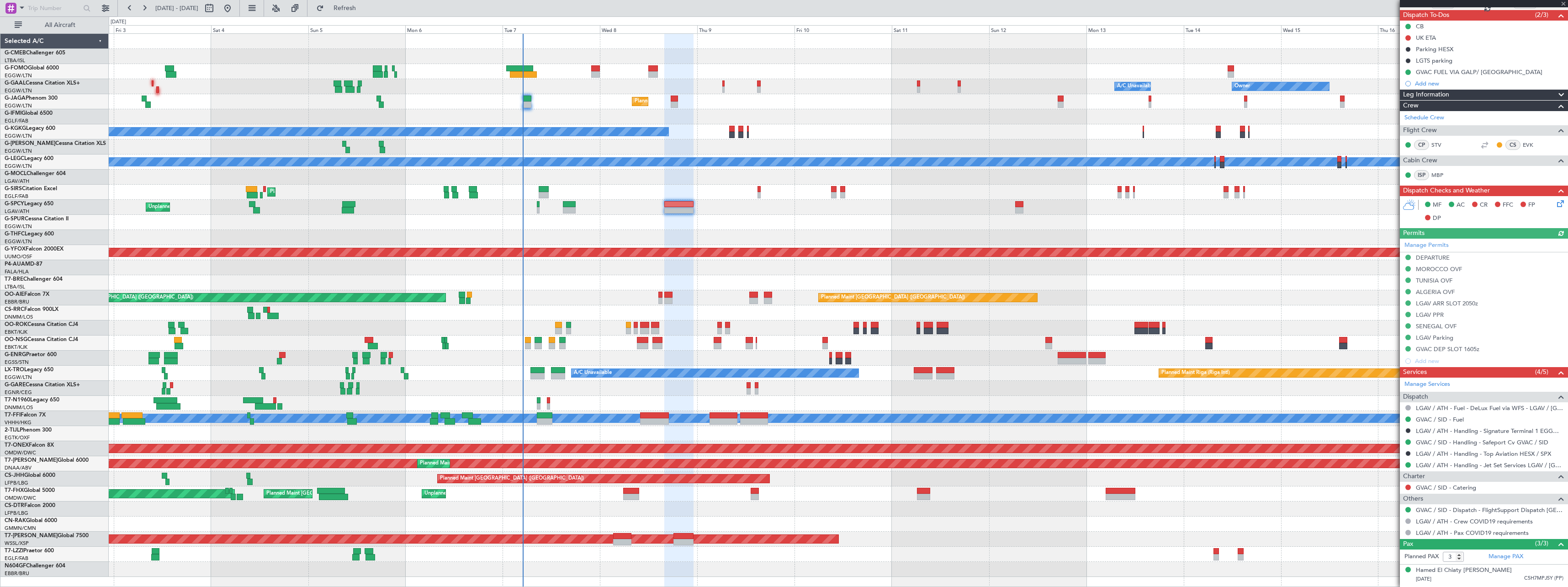
scroll to position [91, 0]
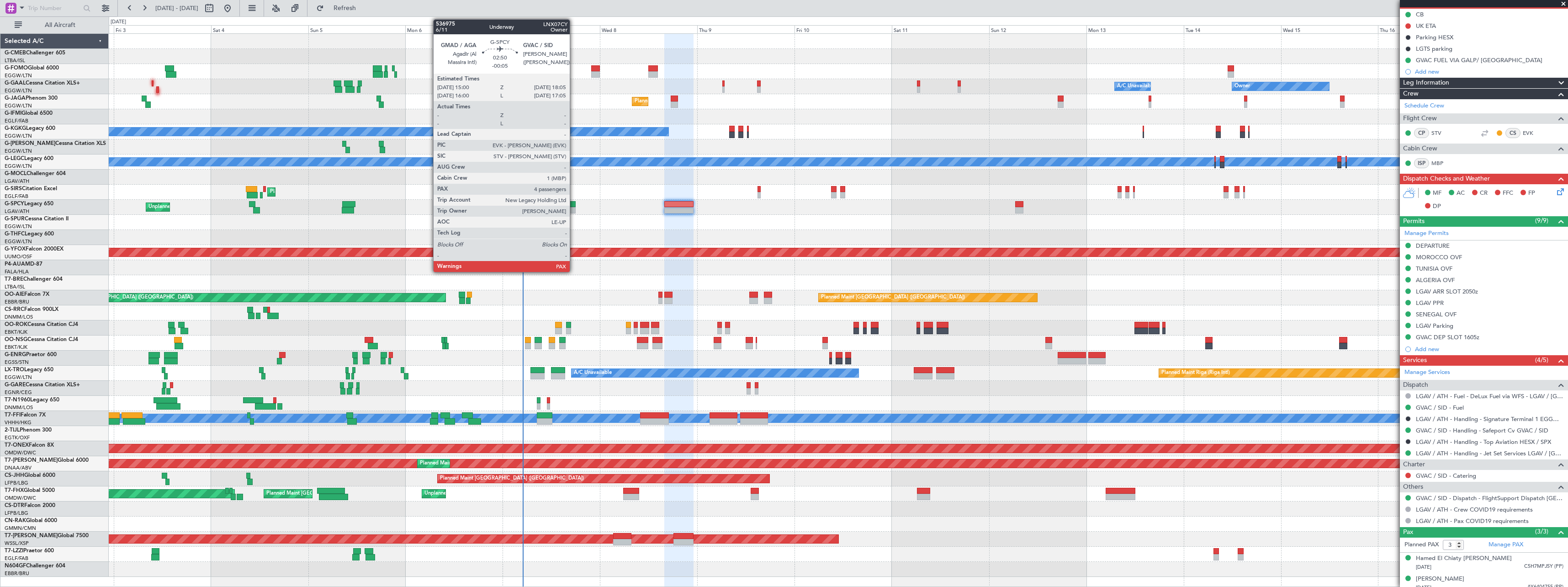
click at [574, 203] on div at bounding box center [569, 204] width 13 height 6
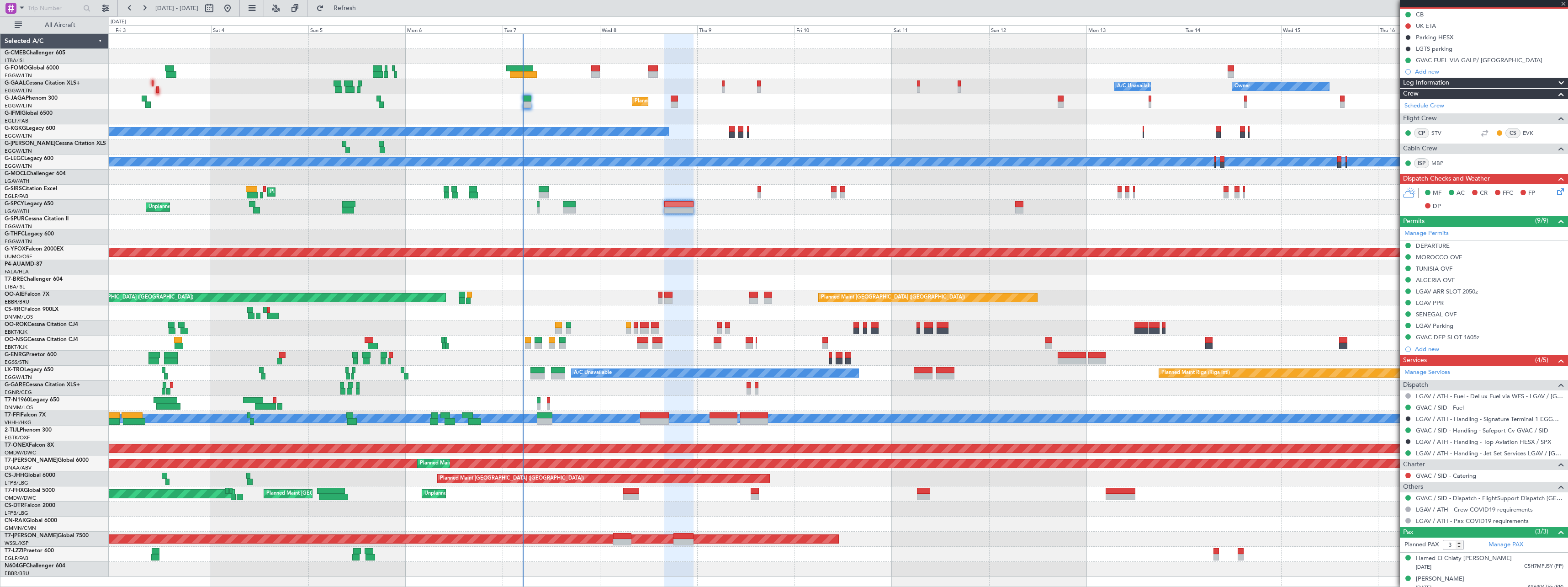
type input "-00:05"
type input "4"
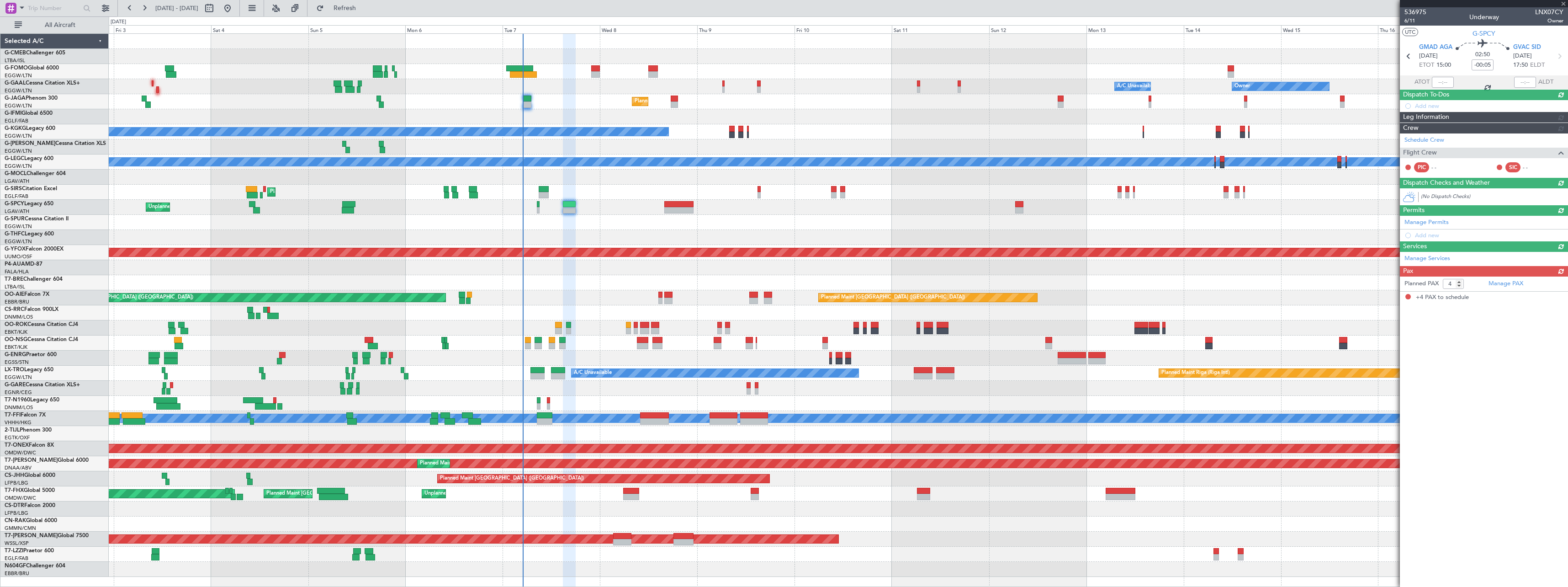
scroll to position [0, 0]
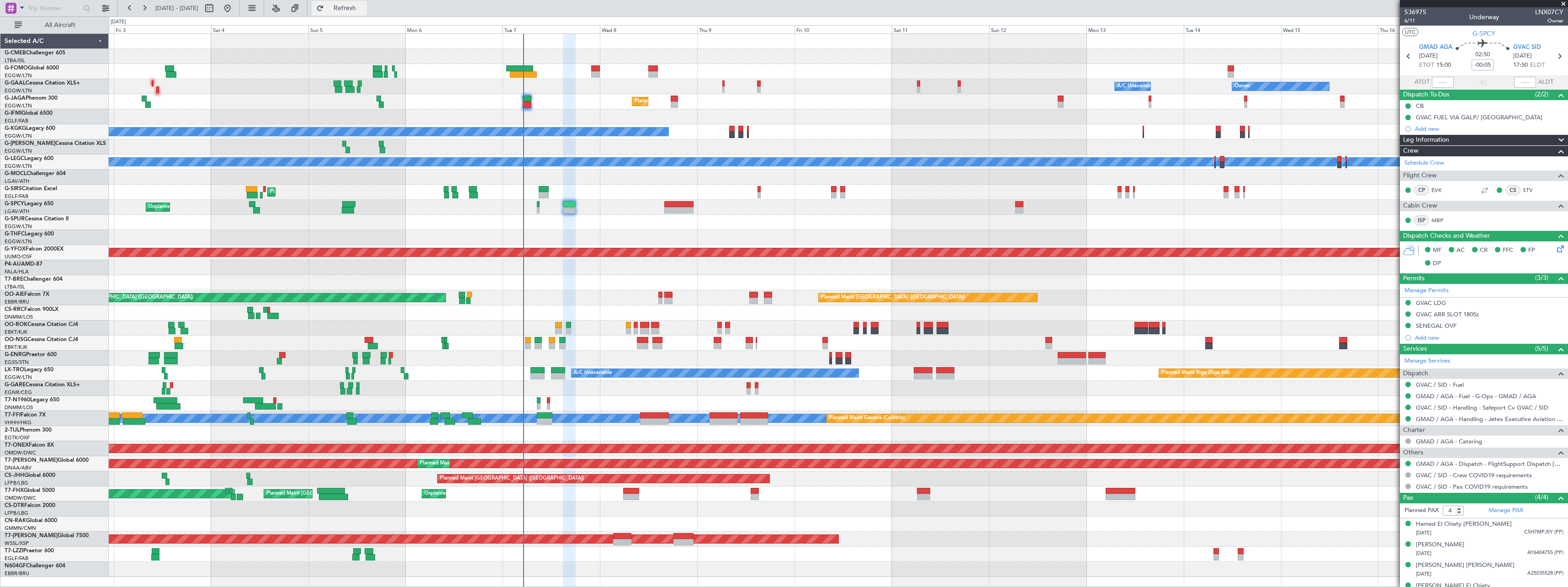
click at [364, 9] on span "Refresh" at bounding box center [345, 8] width 39 height 6
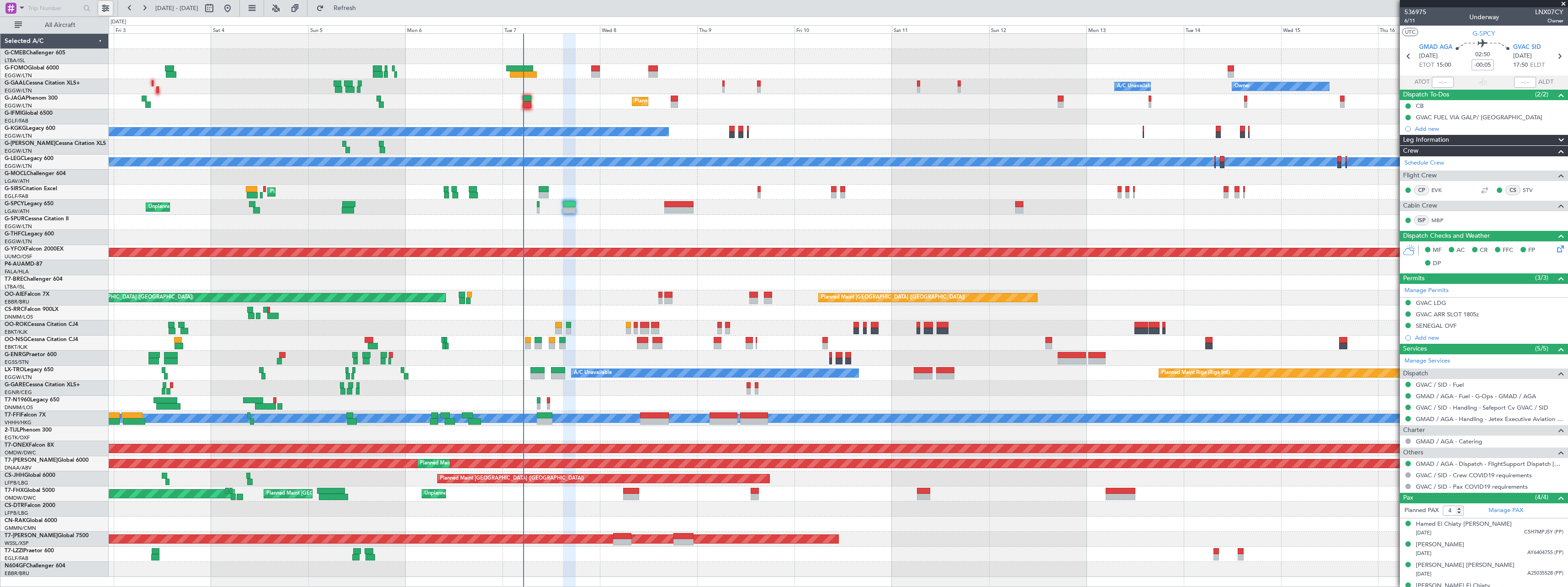
click at [106, 11] on button at bounding box center [106, 8] width 15 height 15
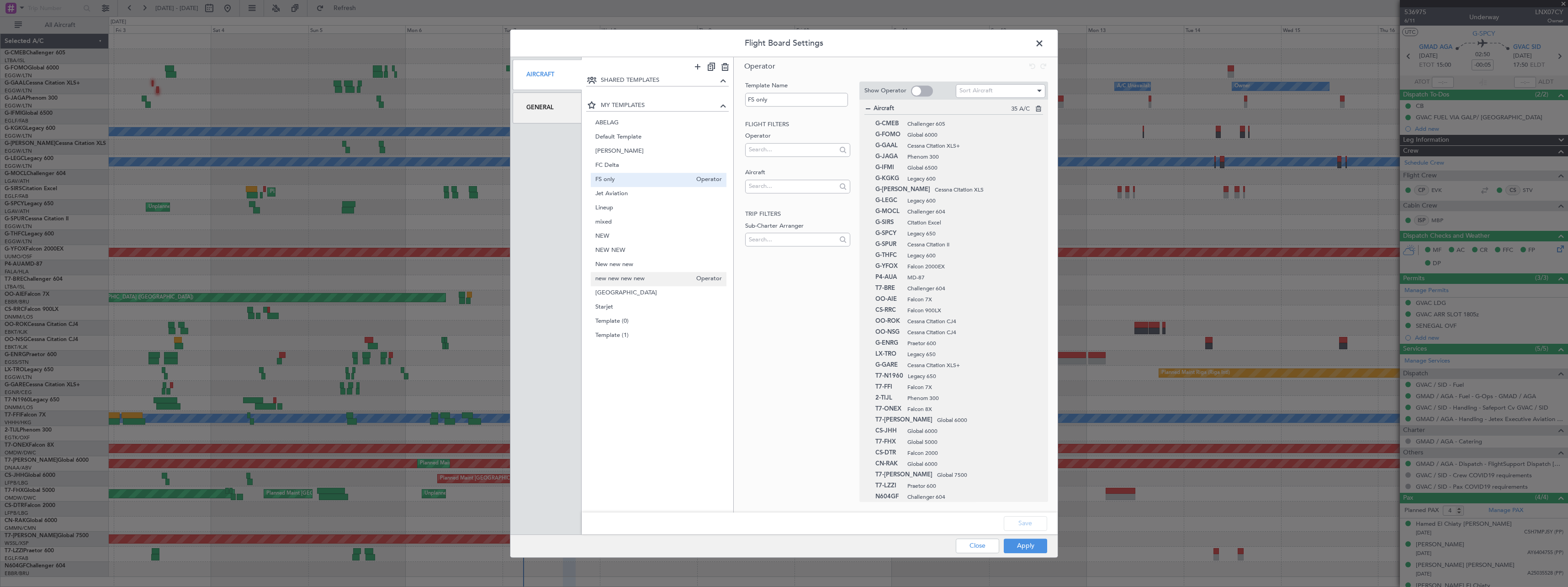
click at [626, 282] on span "new new new new" at bounding box center [644, 279] width 97 height 10
type input "new new new new"
click at [1016, 546] on button "Apply" at bounding box center [1025, 546] width 43 height 15
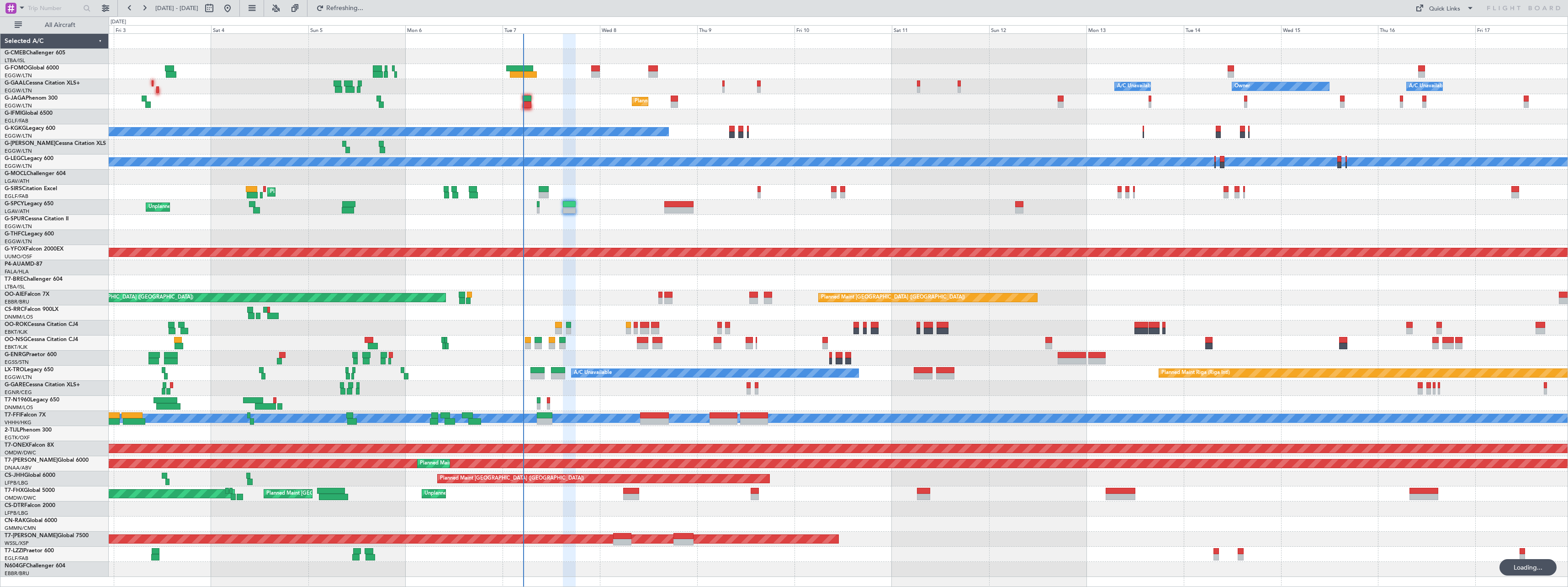
type input "0"
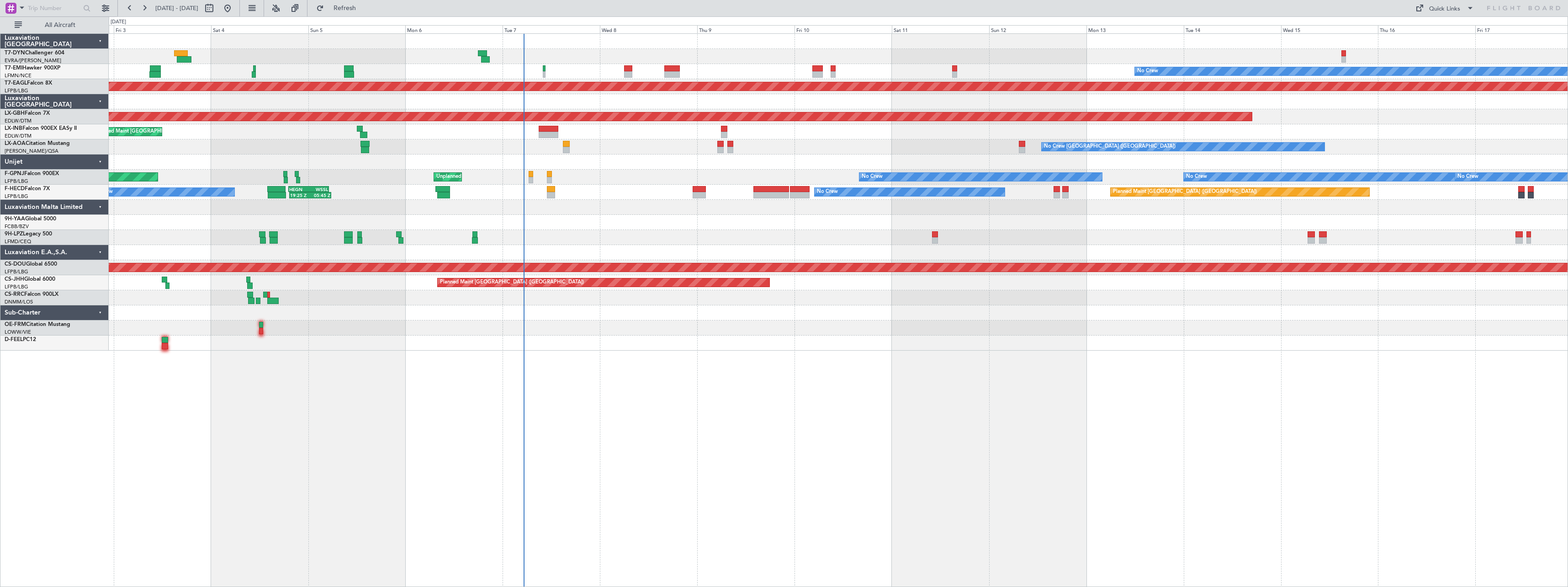
click at [0, 295] on html "02 Oct 2025 - 17 Oct 2025 Refresh Quick Links All Aircraft No Crew Planned Main…" at bounding box center [784, 293] width 1568 height 587
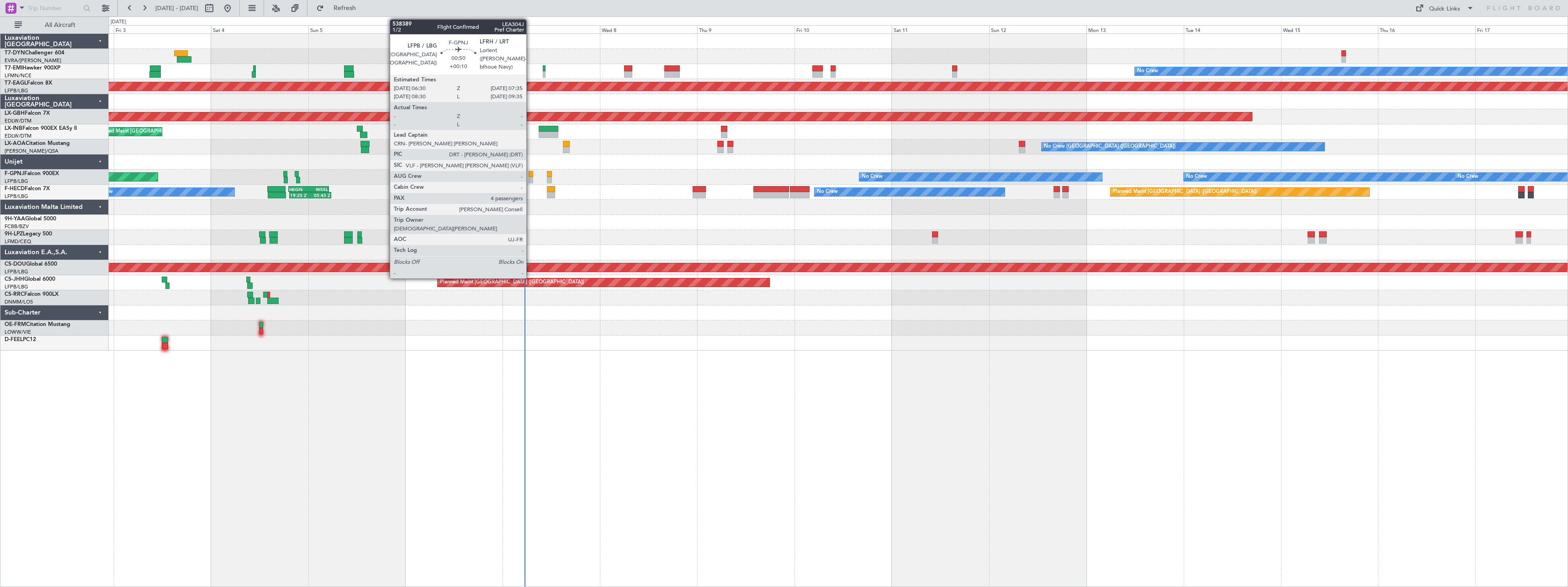
click at [530, 175] on div at bounding box center [530, 174] width 4 height 6
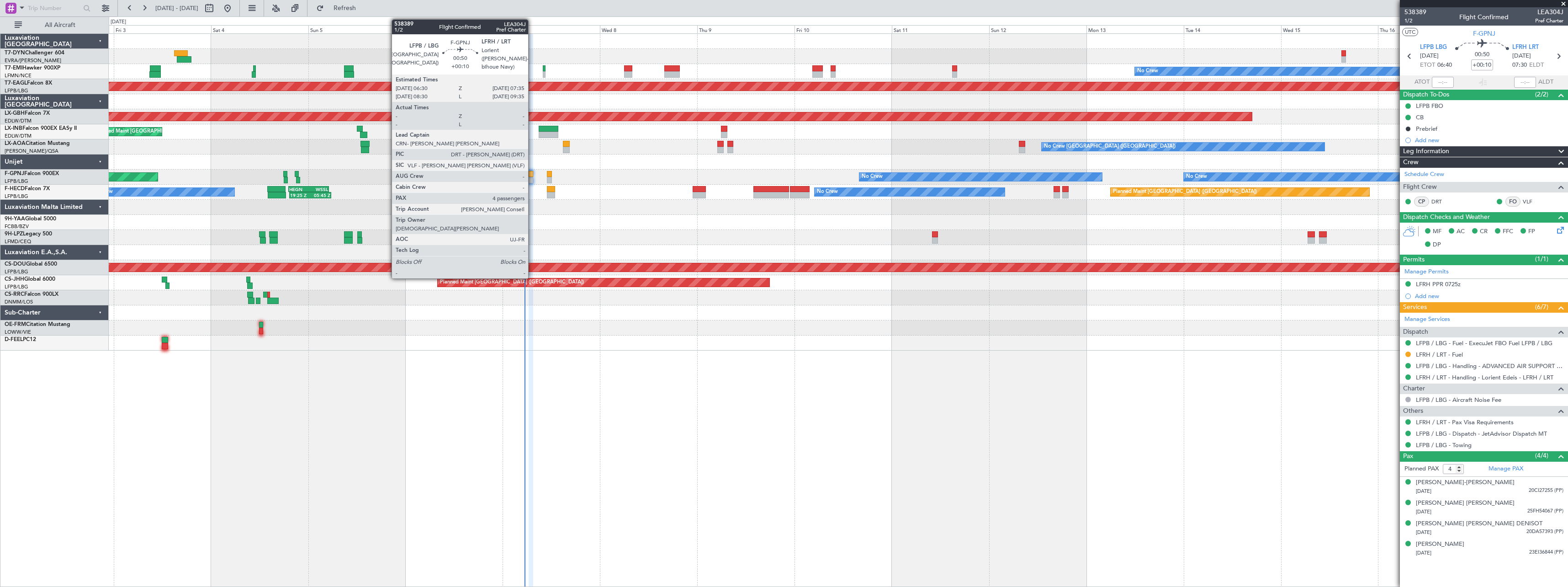
click at [532, 173] on div at bounding box center [530, 174] width 4 height 6
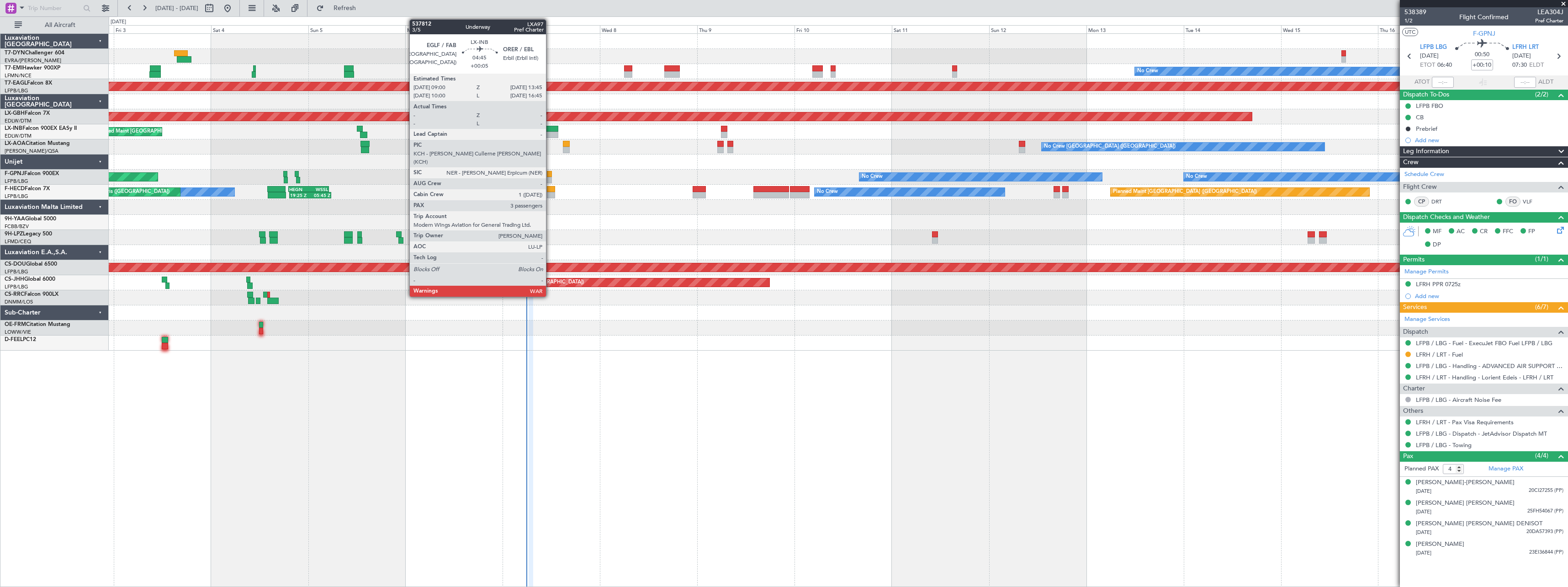
click at [550, 127] on div at bounding box center [549, 129] width 20 height 6
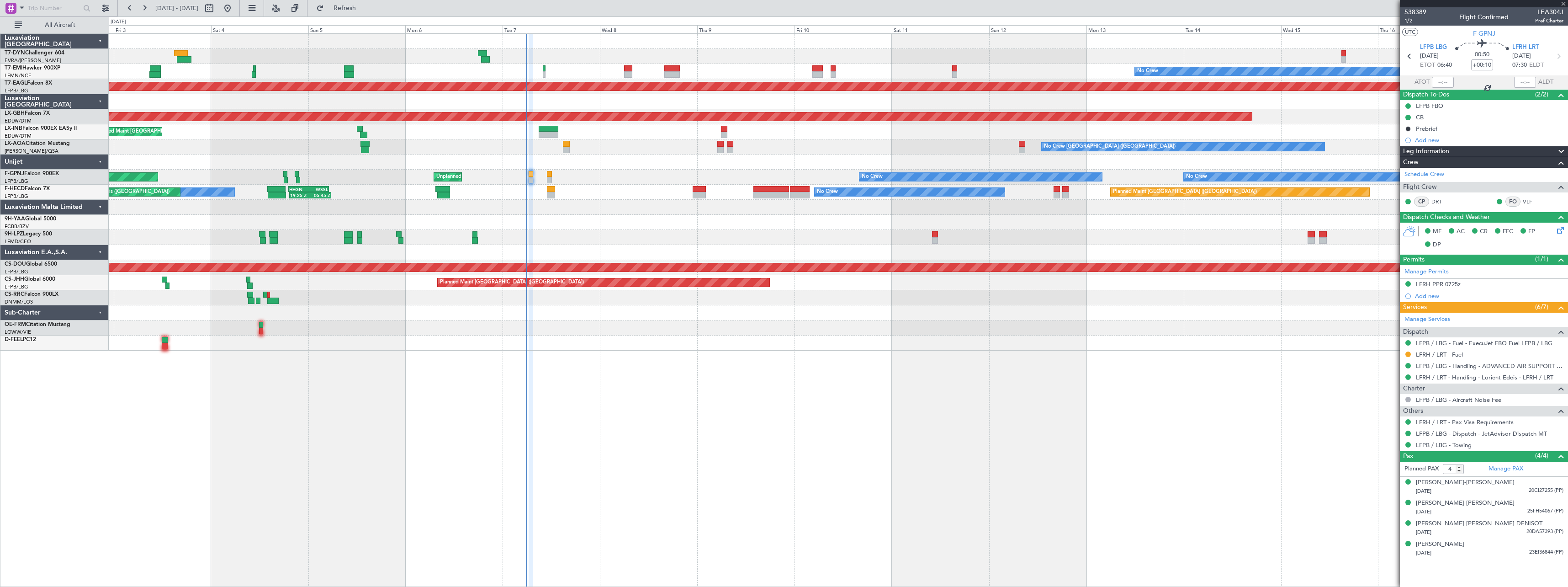
type input "+00:05"
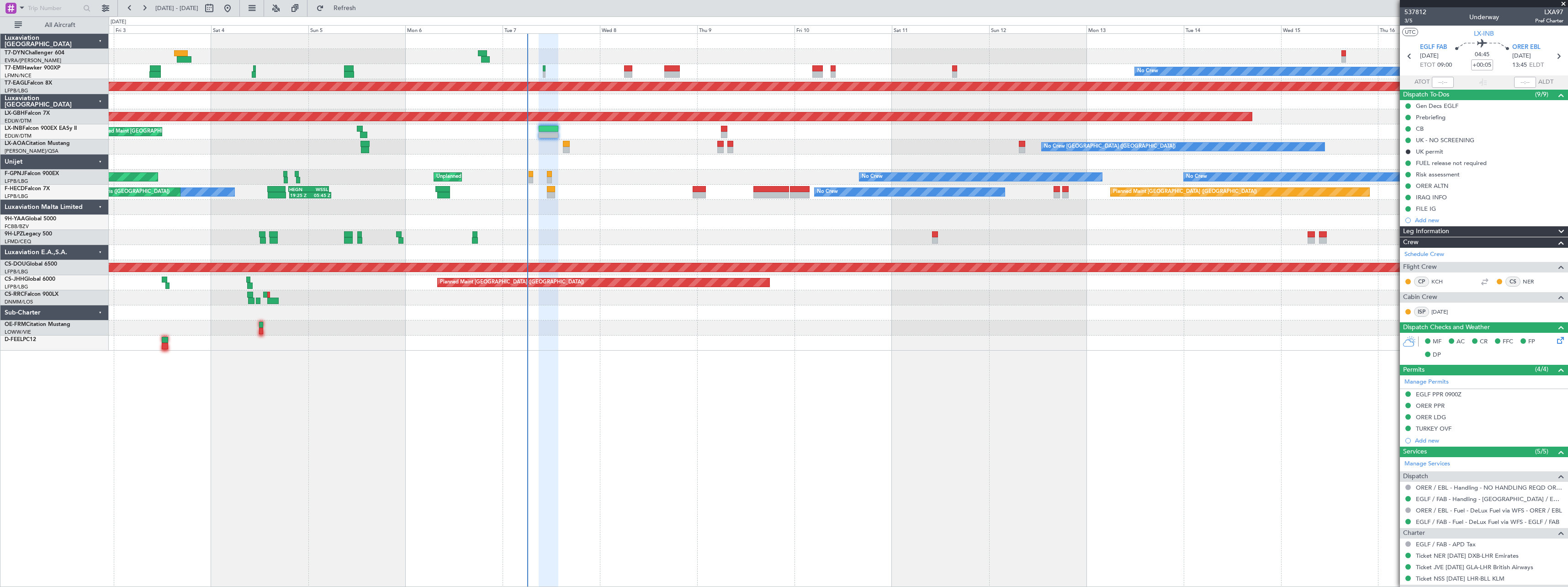
click at [1562, 1] on span at bounding box center [1563, 4] width 9 height 8
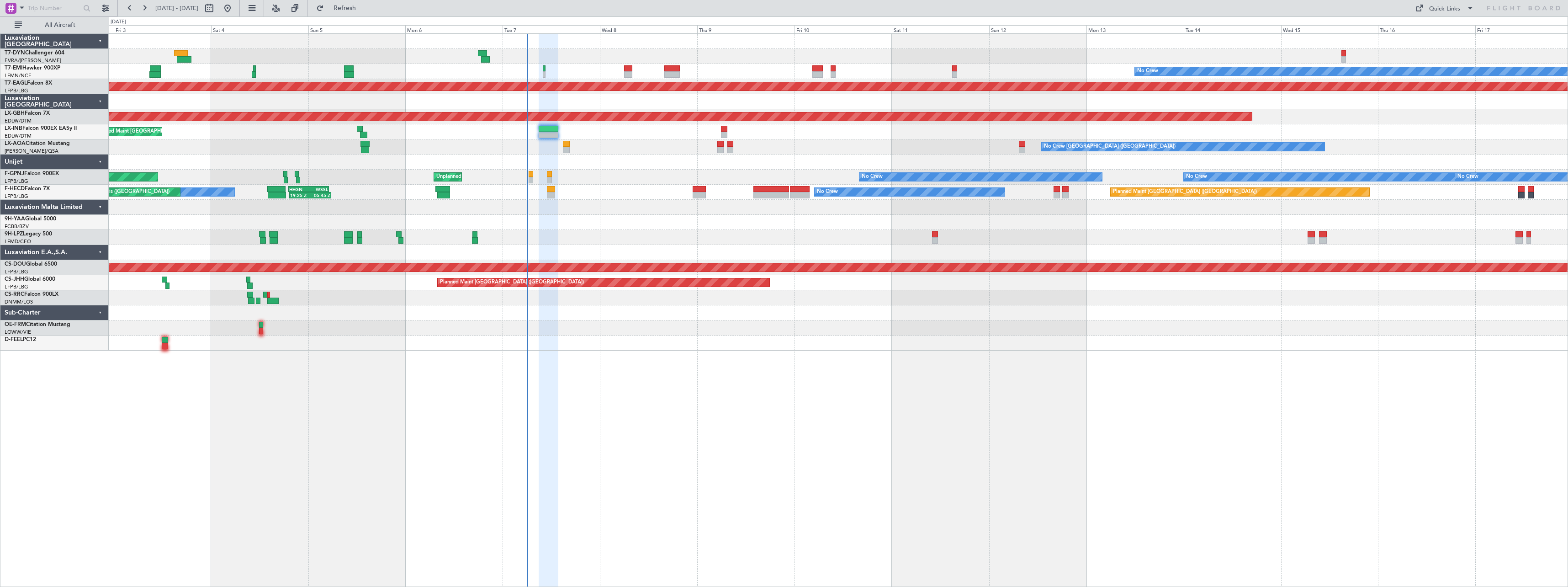
type input "0"
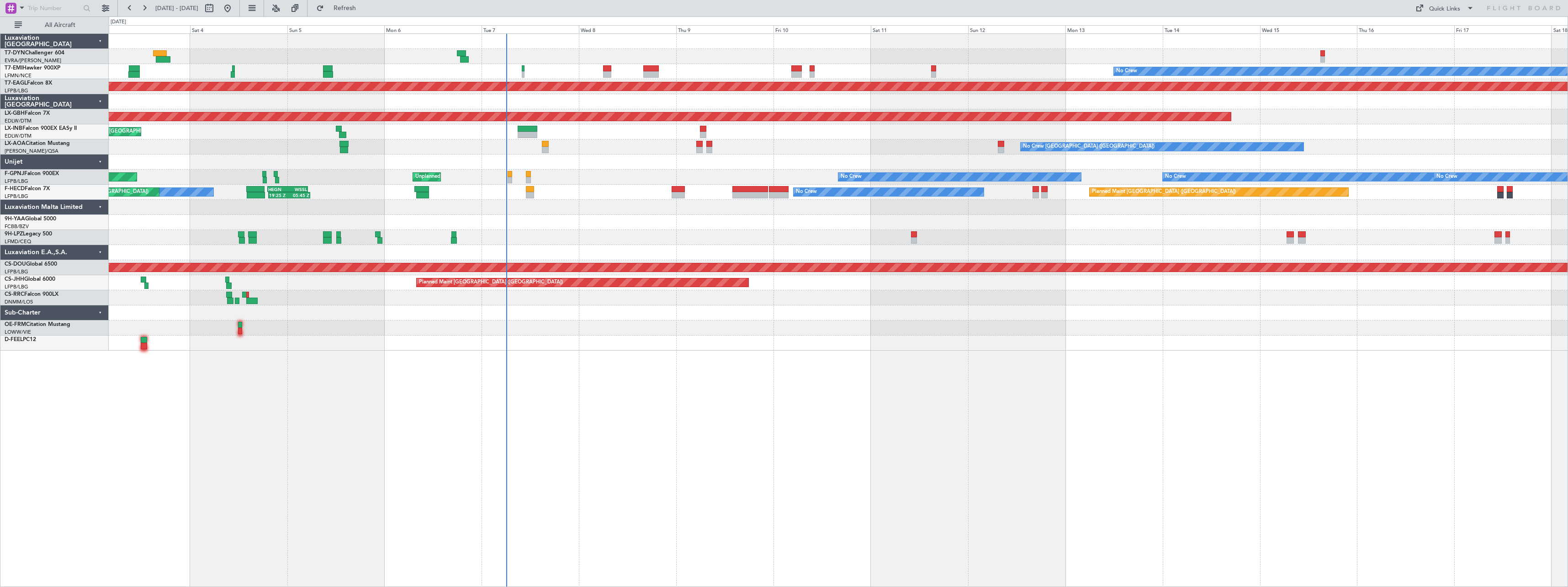
click at [684, 364] on div "No Crew Planned Maint [GEOGRAPHIC_DATA] (Al Maktoum Intl) Planned Maint Nurnber…" at bounding box center [839, 310] width 1460 height 553
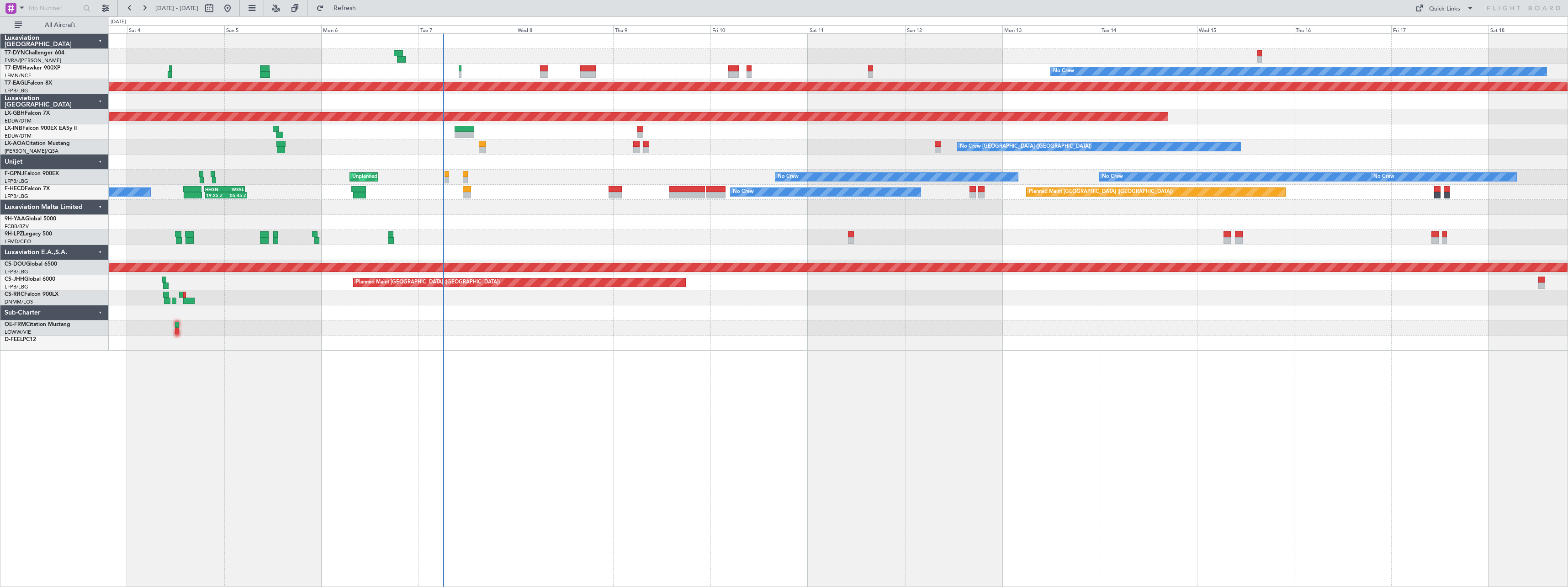
click at [560, 209] on div at bounding box center [838, 207] width 1459 height 15
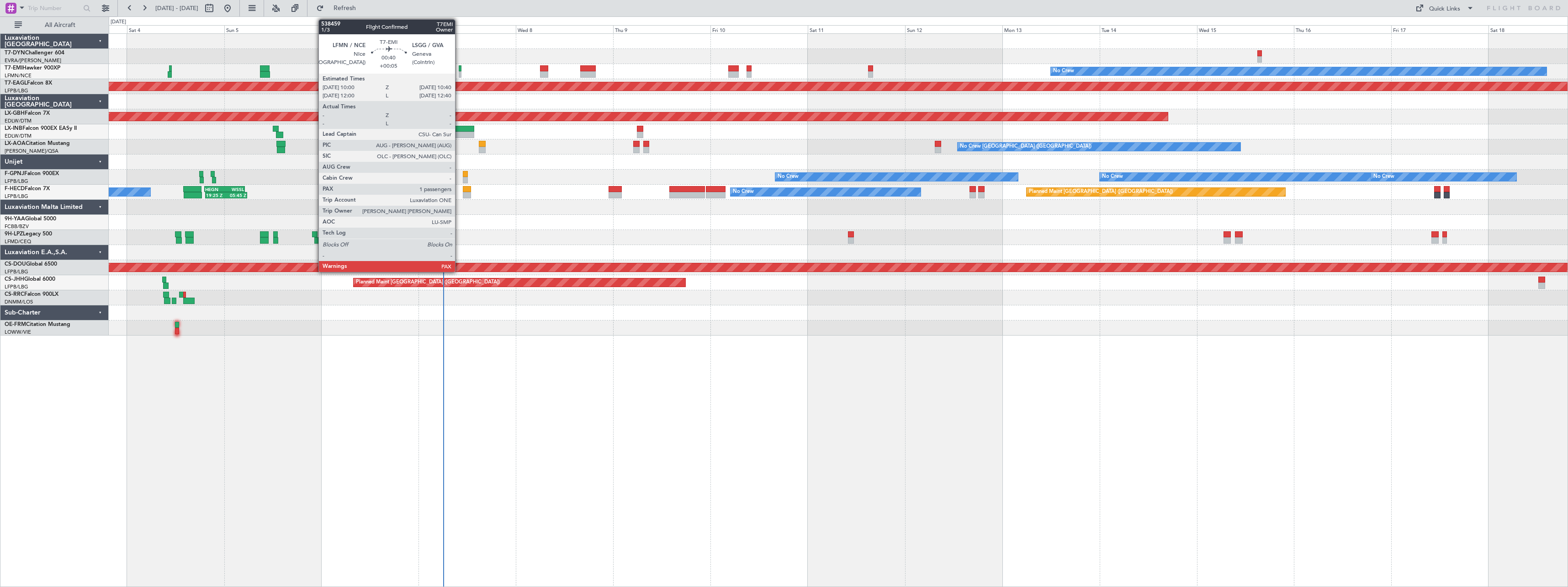
click at [459, 71] on div at bounding box center [460, 69] width 2 height 6
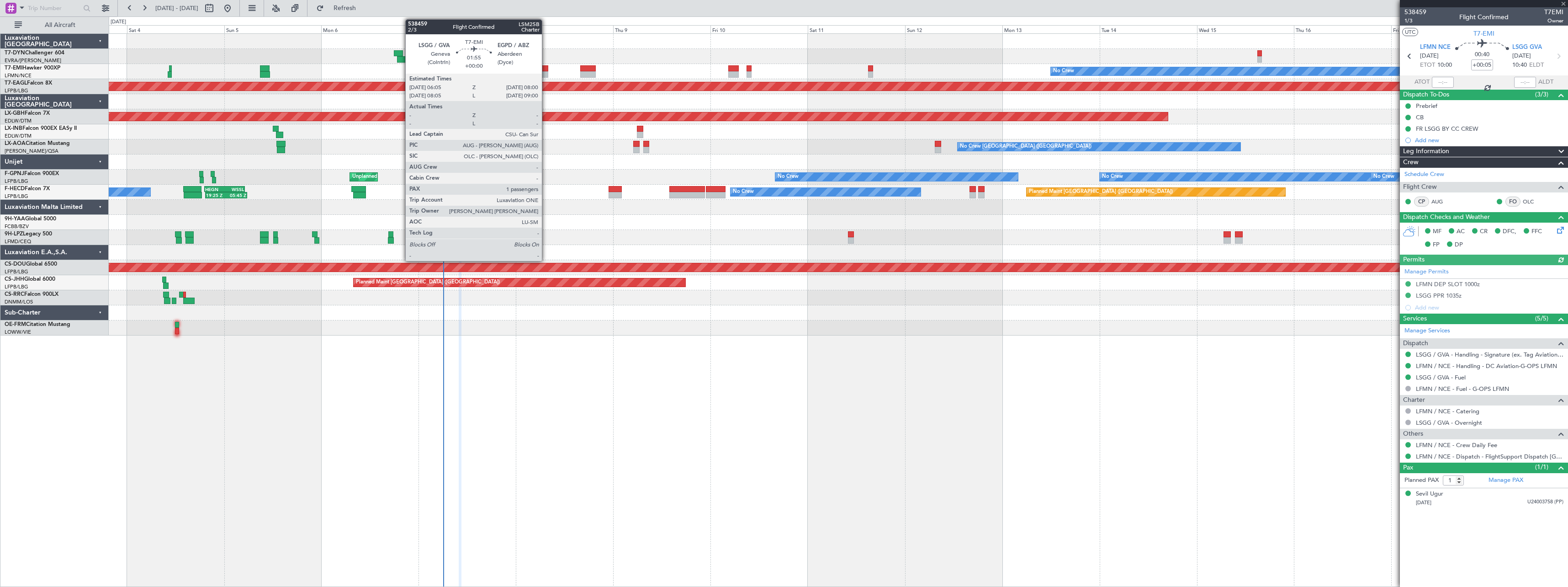
click at [546, 68] on div at bounding box center [544, 69] width 8 height 6
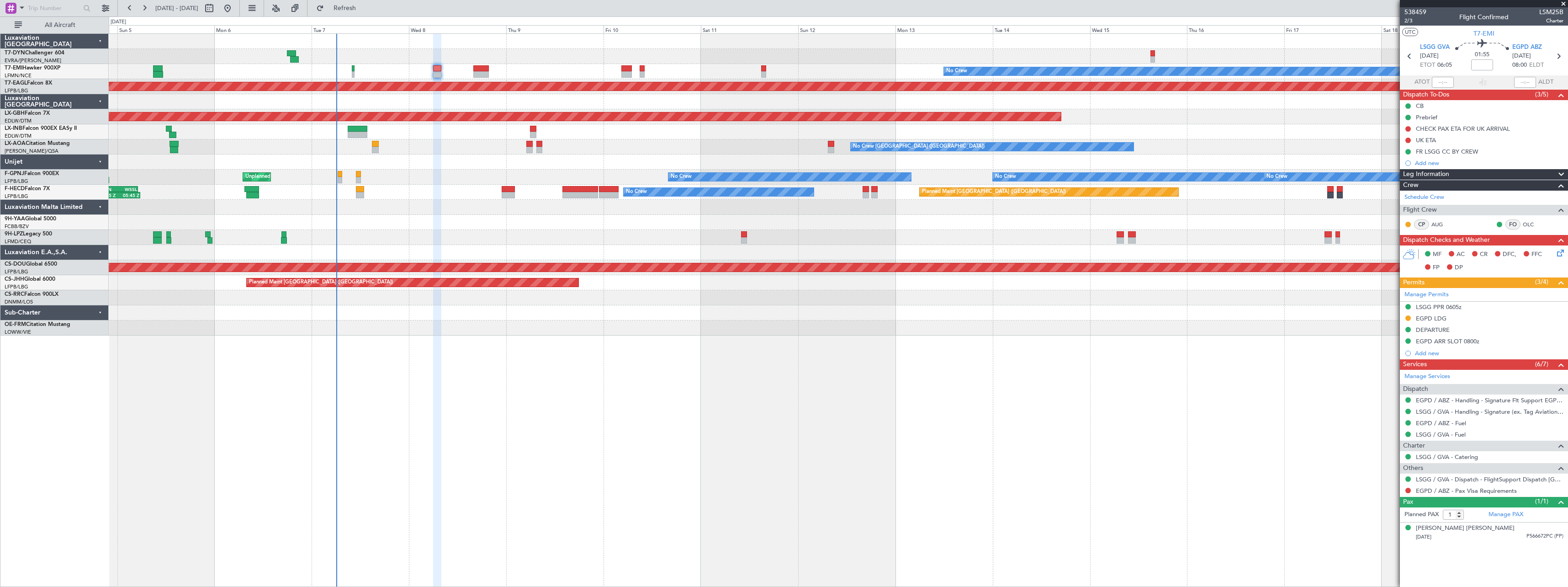
click at [568, 319] on div at bounding box center [838, 313] width 1459 height 15
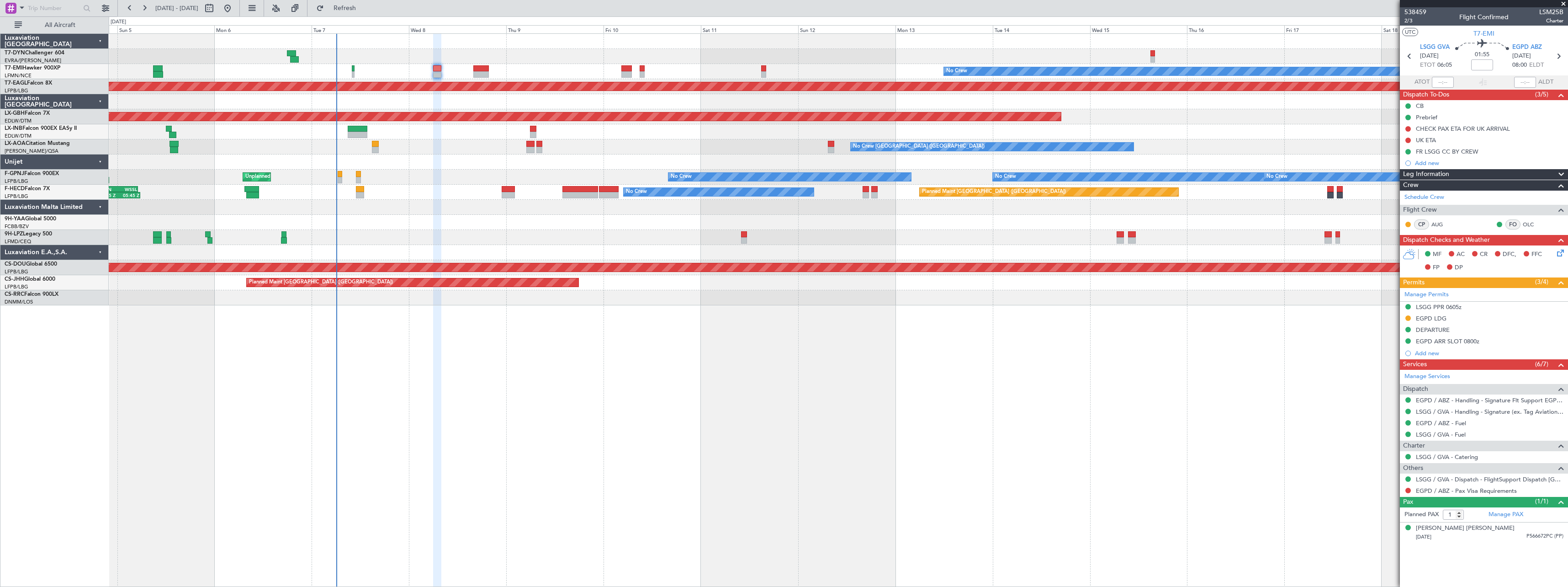
click at [720, 350] on div "No Crew Planned Maint [GEOGRAPHIC_DATA] (Al Maktoum Intl) Planned Maint Nurnber…" at bounding box center [839, 310] width 1460 height 553
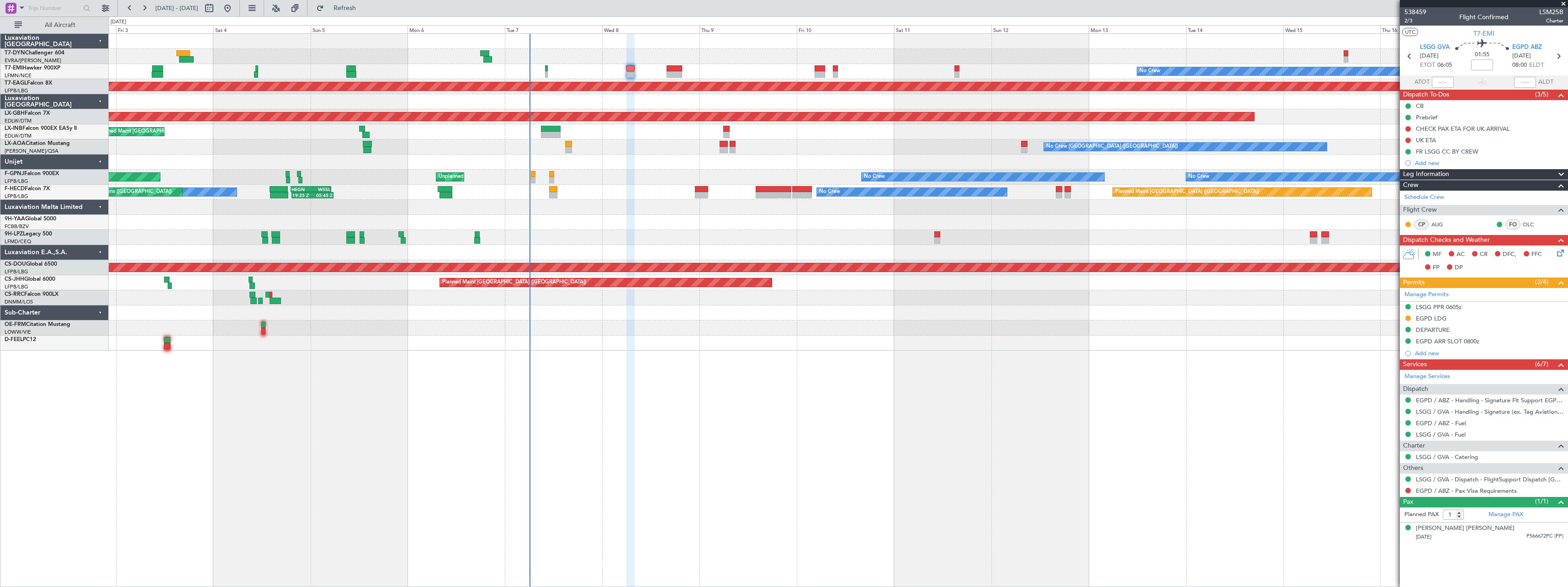
click at [1562, 3] on span at bounding box center [1563, 4] width 9 height 8
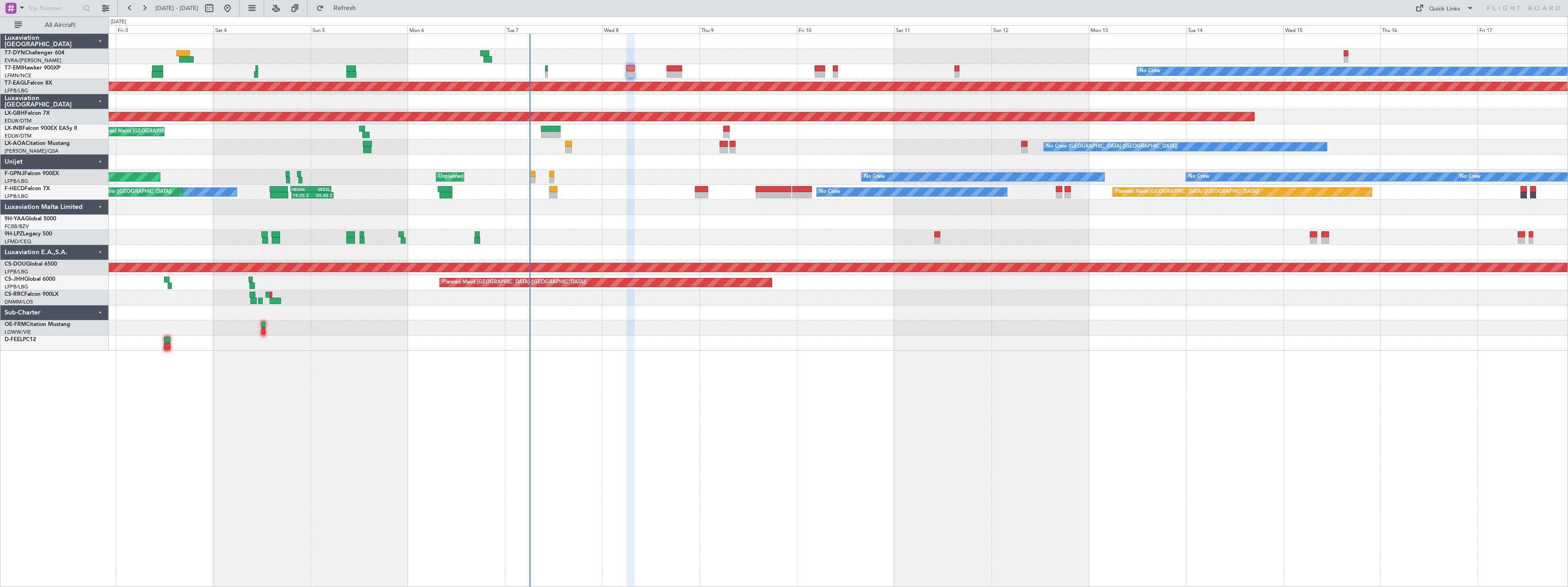
type input "0"
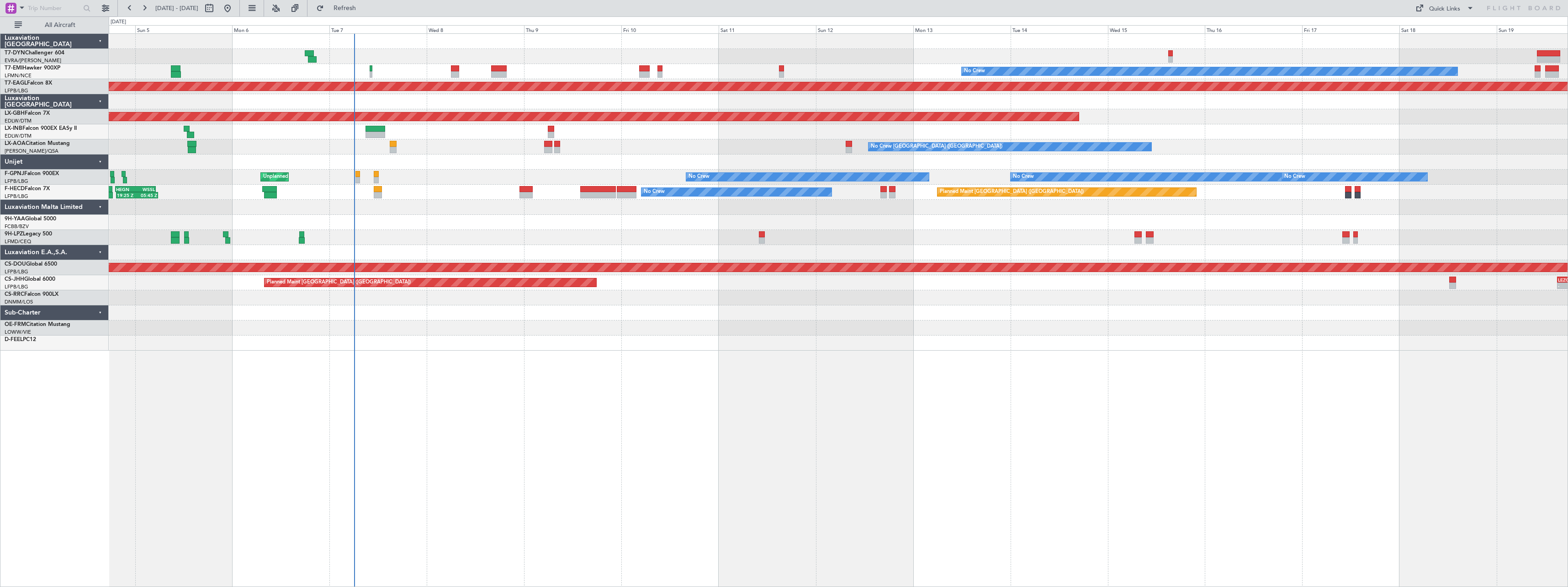
click at [527, 368] on div "No Crew Planned Maint [GEOGRAPHIC_DATA] (Al Maktoum Intl) Planned Maint Nurnber…" at bounding box center [839, 310] width 1460 height 553
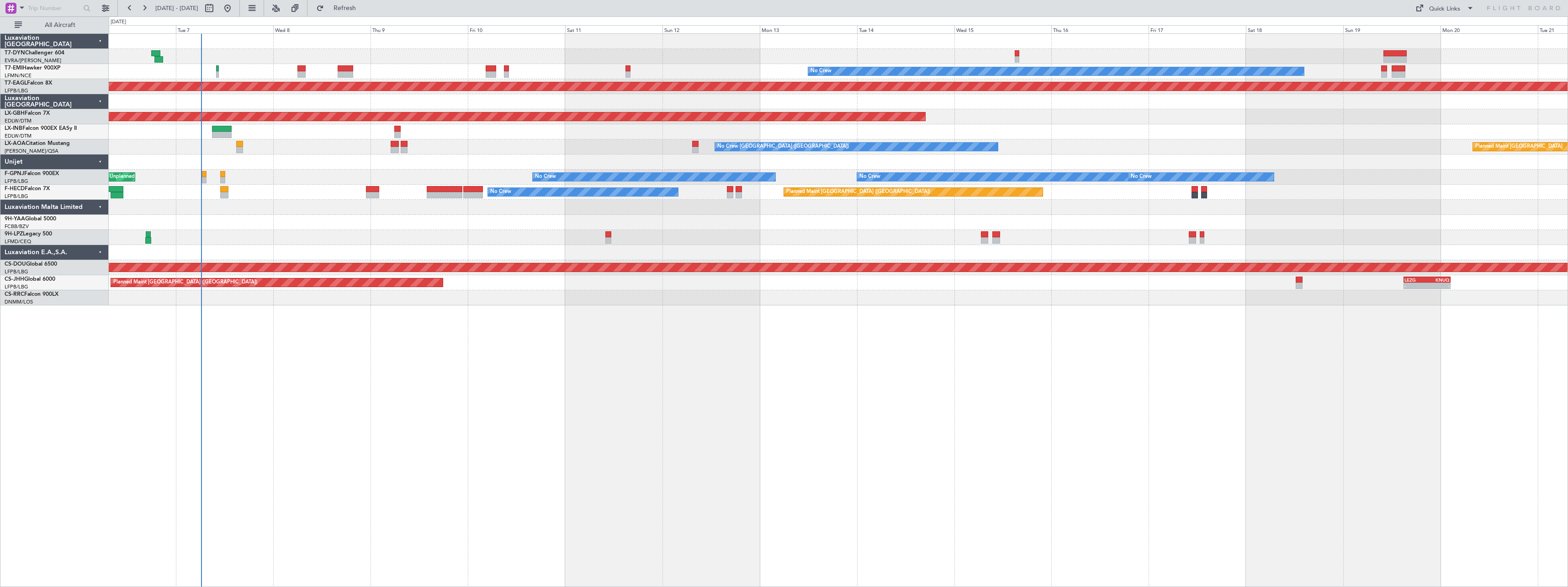
click at [488, 353] on div "No Crew Planned Maint [GEOGRAPHIC_DATA] (Al Maktoum Intl) Planned Maint Nurnber…" at bounding box center [839, 310] width 1460 height 553
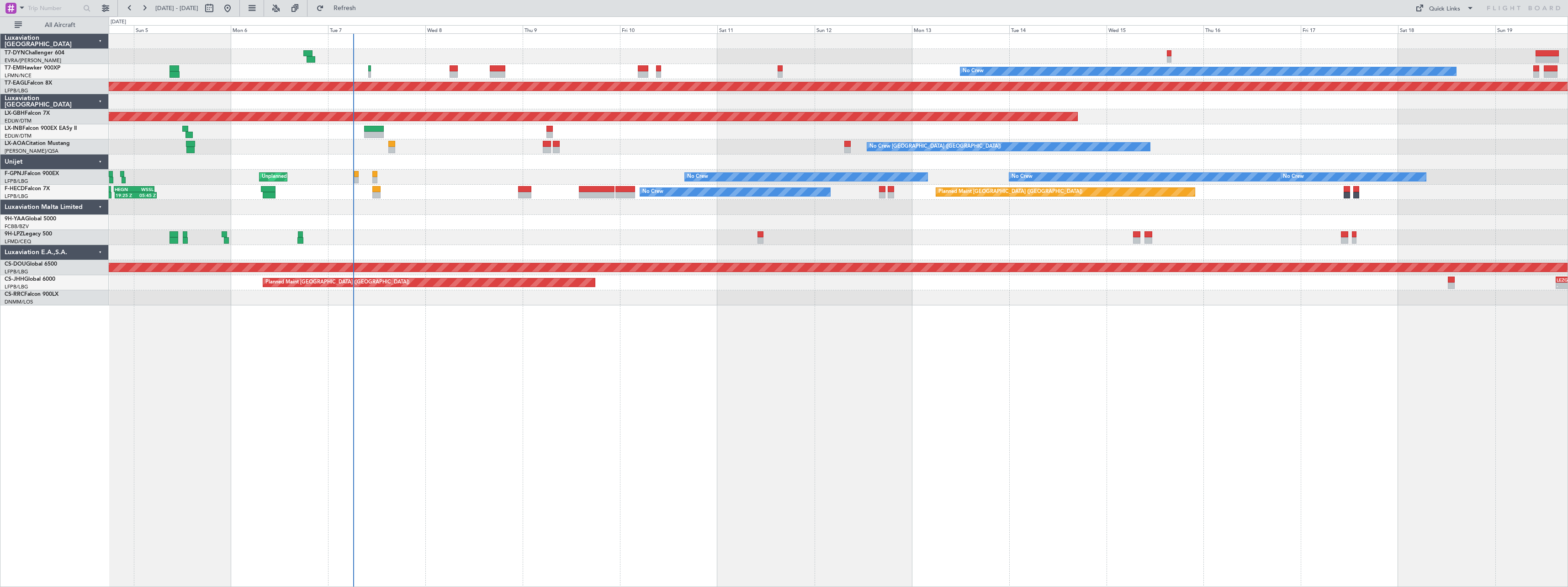
click at [788, 376] on div "No Crew Planned Maint [GEOGRAPHIC_DATA] (Al Maktoum Intl) Planned Maint Nurnber…" at bounding box center [839, 310] width 1460 height 553
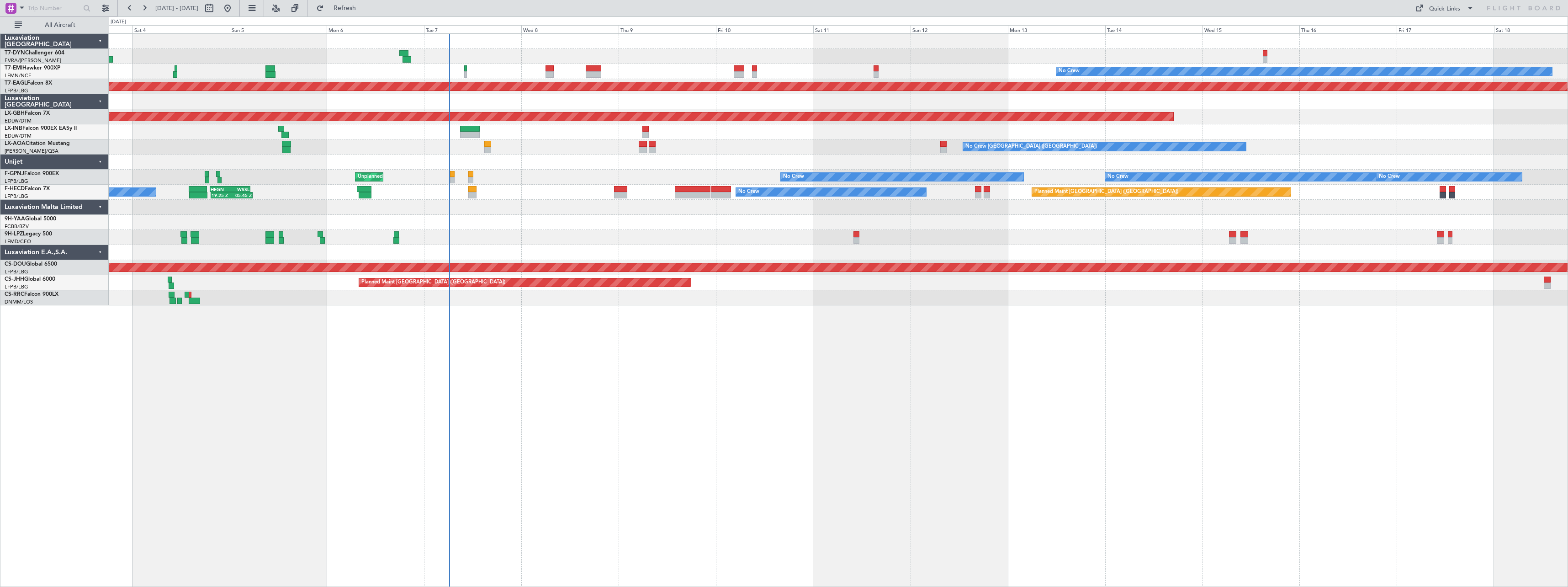
click at [630, 359] on div "No Crew Planned Maint Dubai (Al Maktoum Intl) Planned Maint Nurnberg Planned Ma…" at bounding box center [839, 310] width 1460 height 553
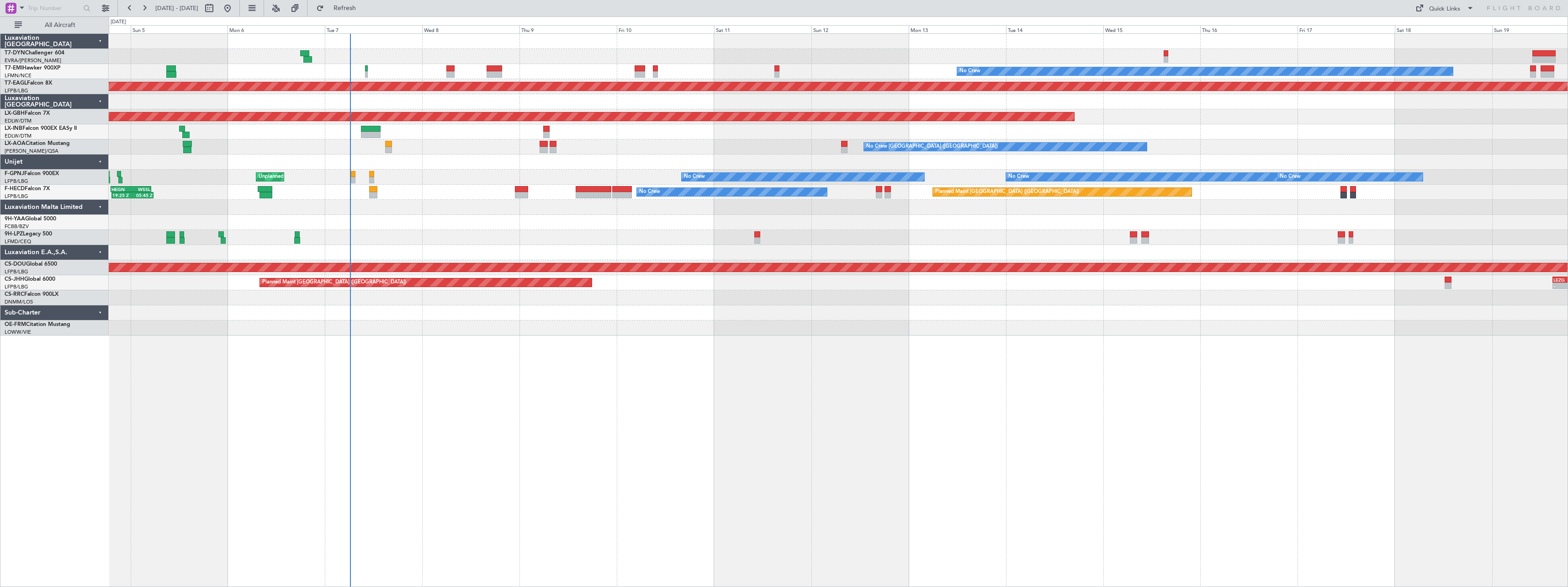
click at [514, 312] on div "No Crew Planned Maint Dubai (Al Maktoum Intl) Planned Maint Nurnberg Planned Ma…" at bounding box center [838, 184] width 1459 height 302
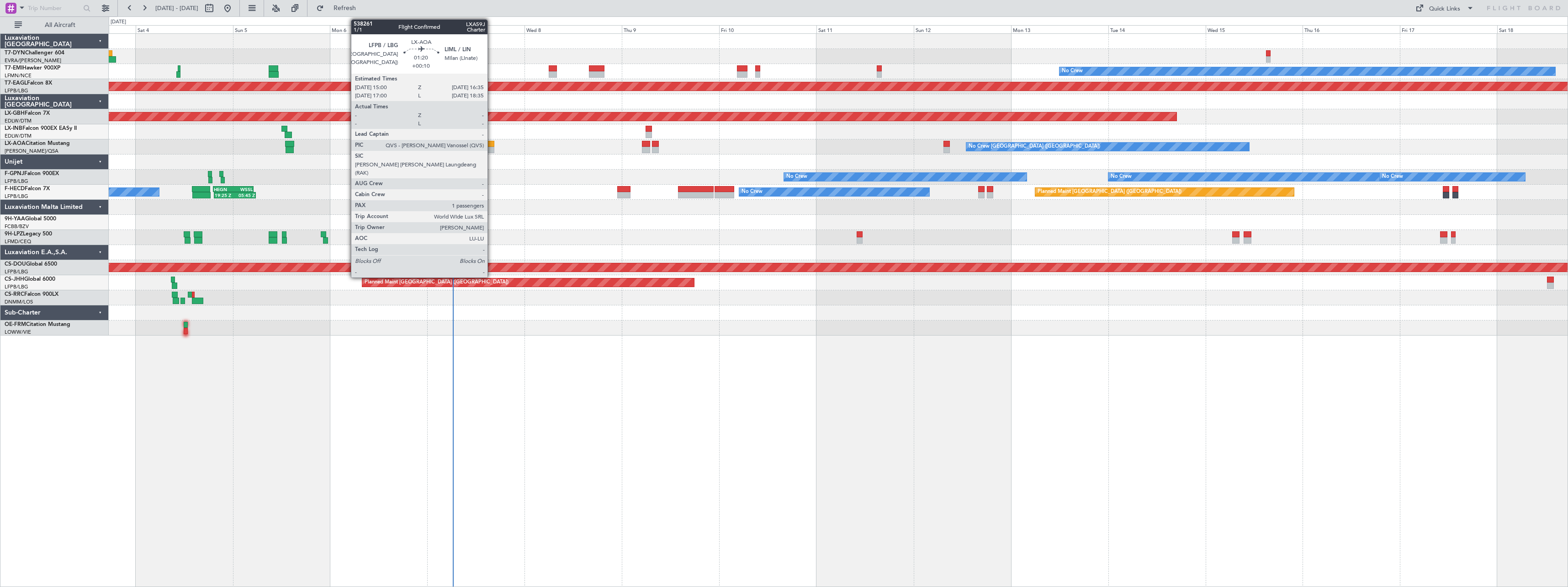
click at [492, 144] on div at bounding box center [491, 144] width 7 height 6
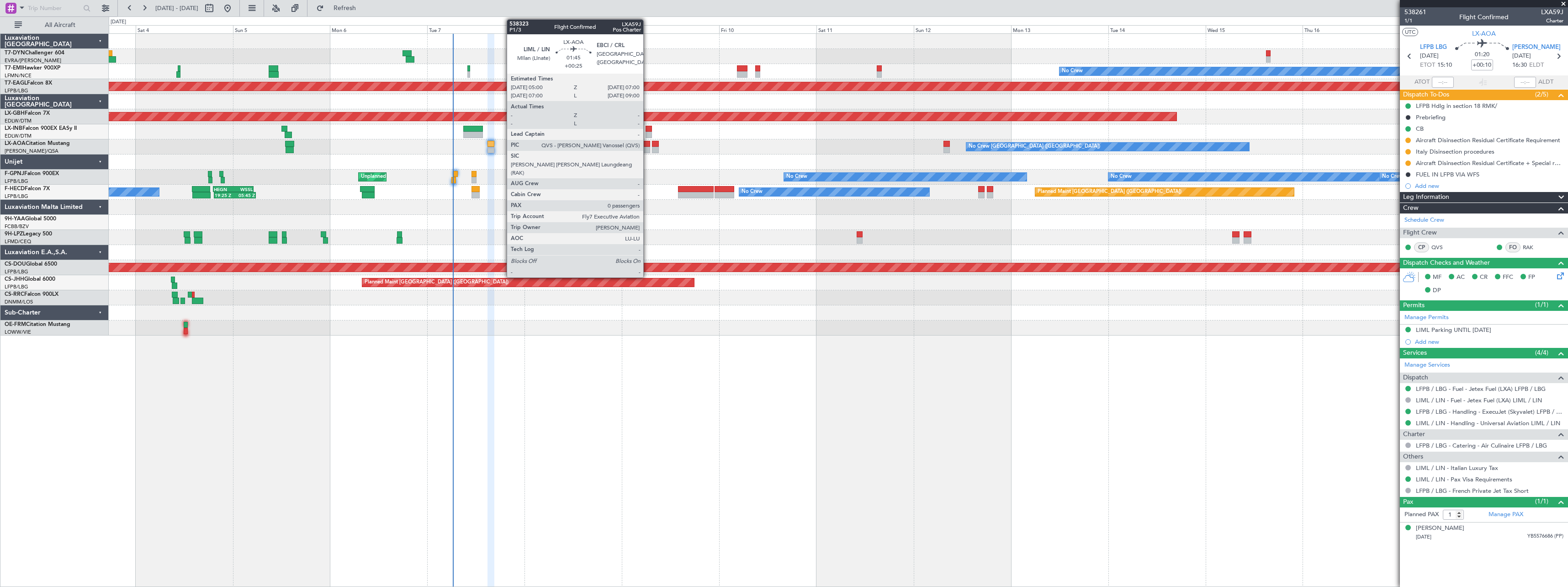
click at [647, 149] on div at bounding box center [645, 150] width 8 height 6
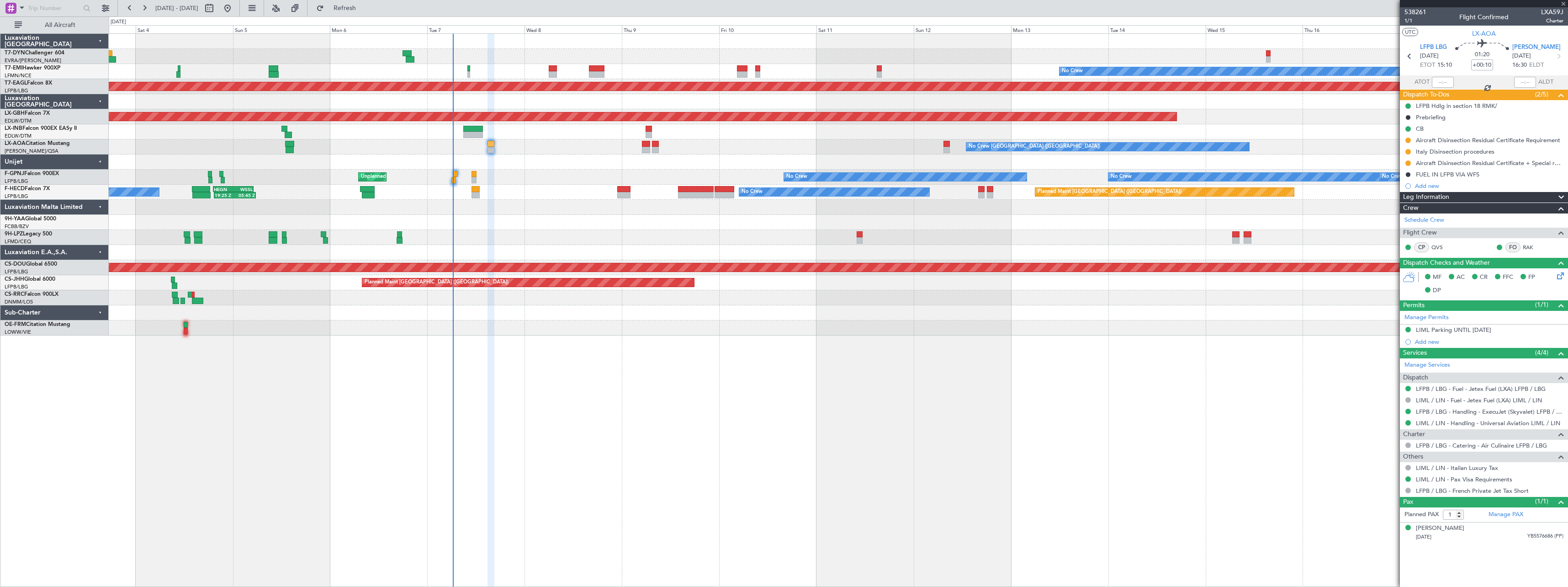
type input "+00:25"
type input "0"
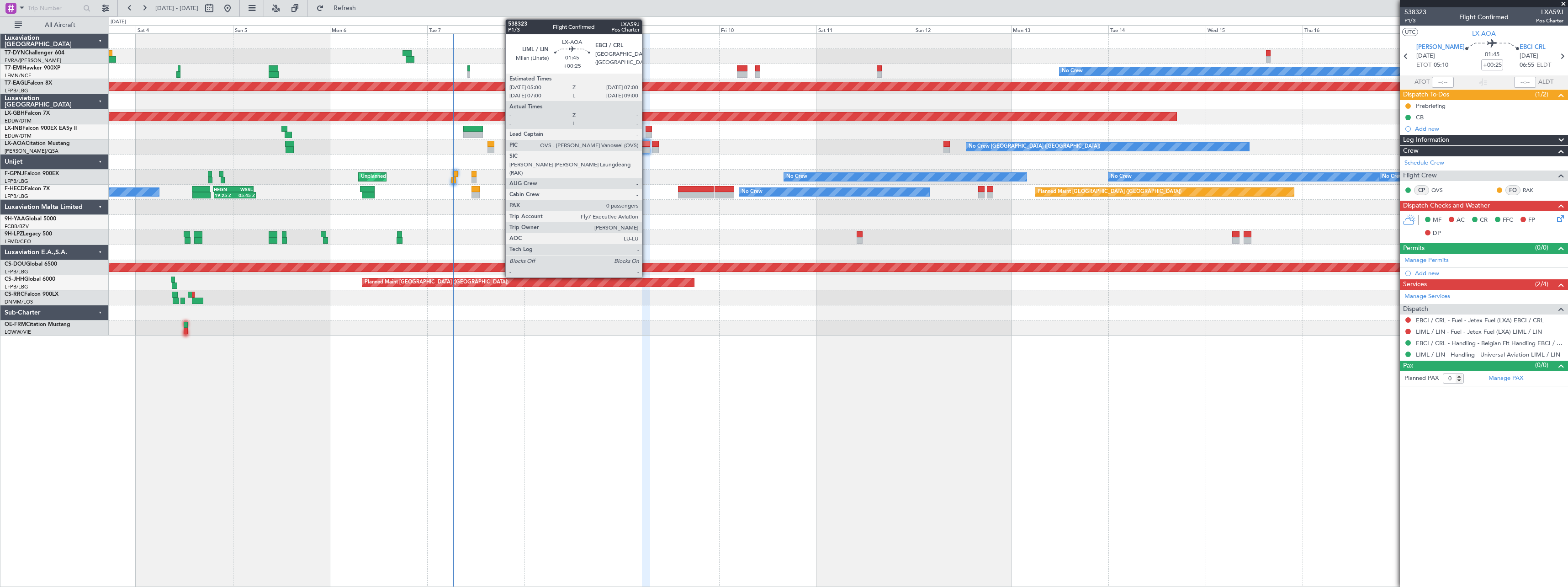
click at [646, 151] on div at bounding box center [645, 150] width 8 height 6
click at [647, 148] on div at bounding box center [645, 150] width 8 height 6
click at [647, 146] on div at bounding box center [645, 144] width 8 height 6
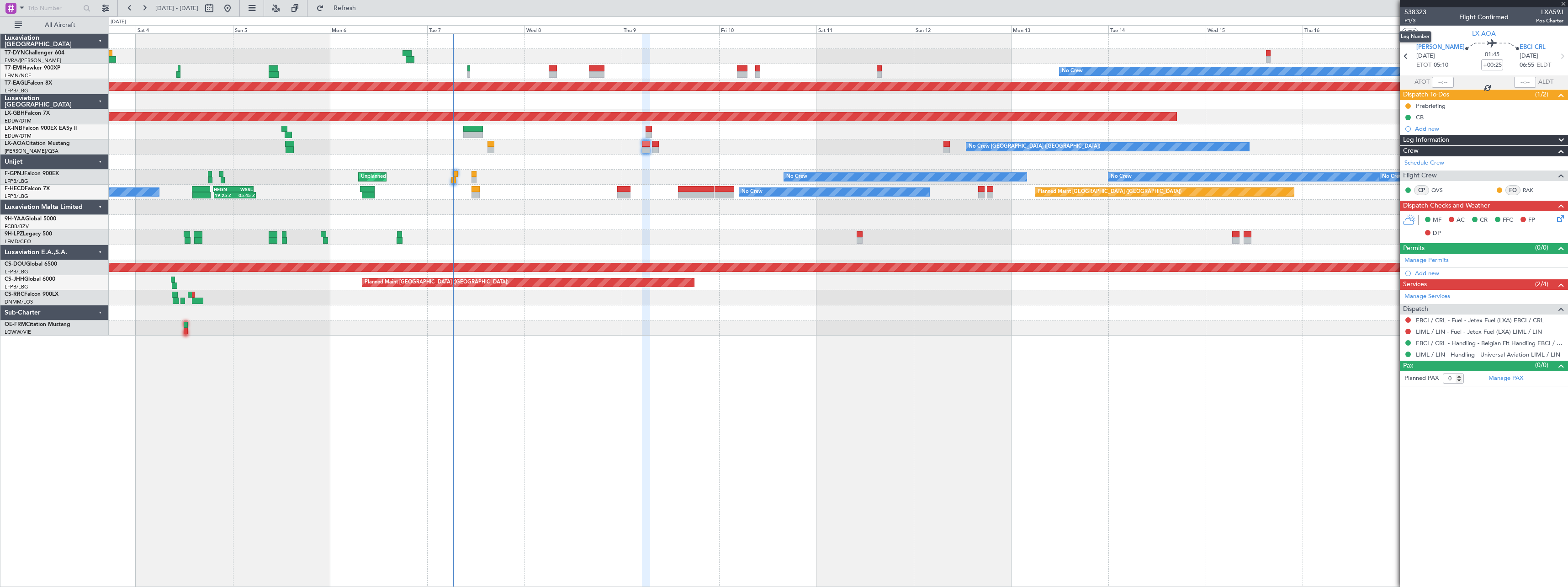
click at [1413, 21] on span "P1/3" at bounding box center [1416, 21] width 22 height 8
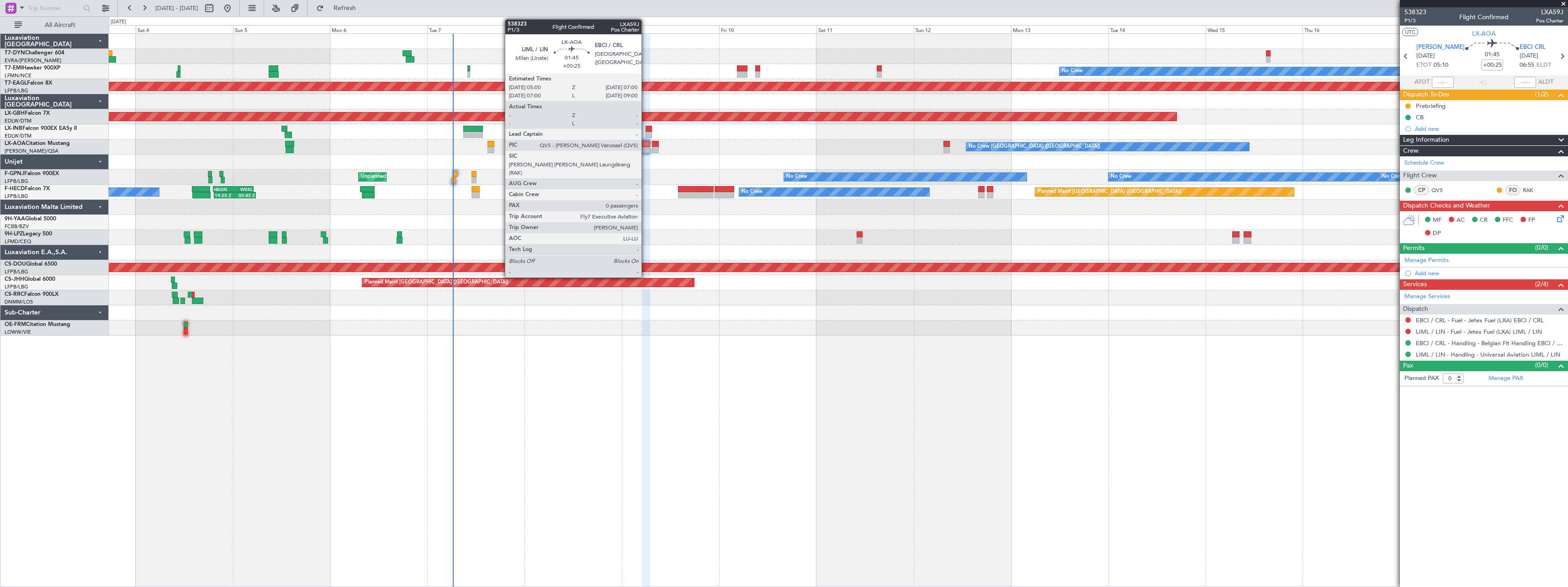
click at [645, 146] on div at bounding box center [645, 144] width 8 height 6
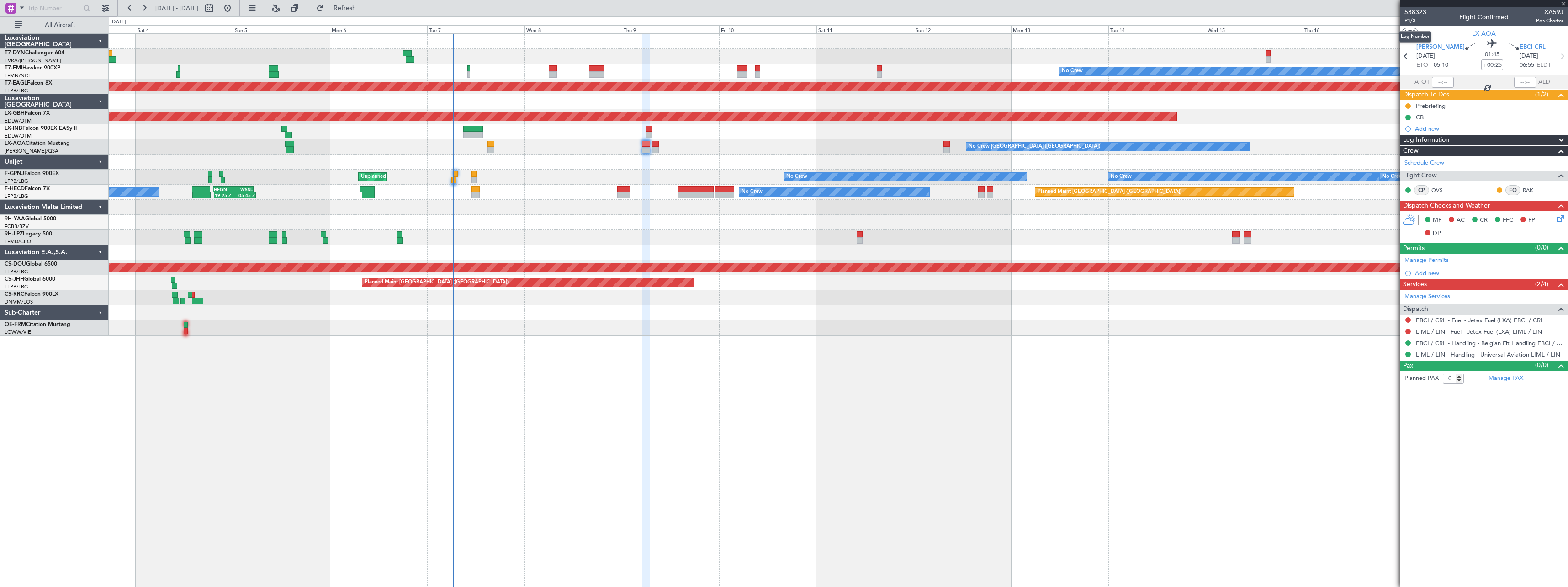
click at [1411, 20] on span "P1/3" at bounding box center [1416, 21] width 22 height 8
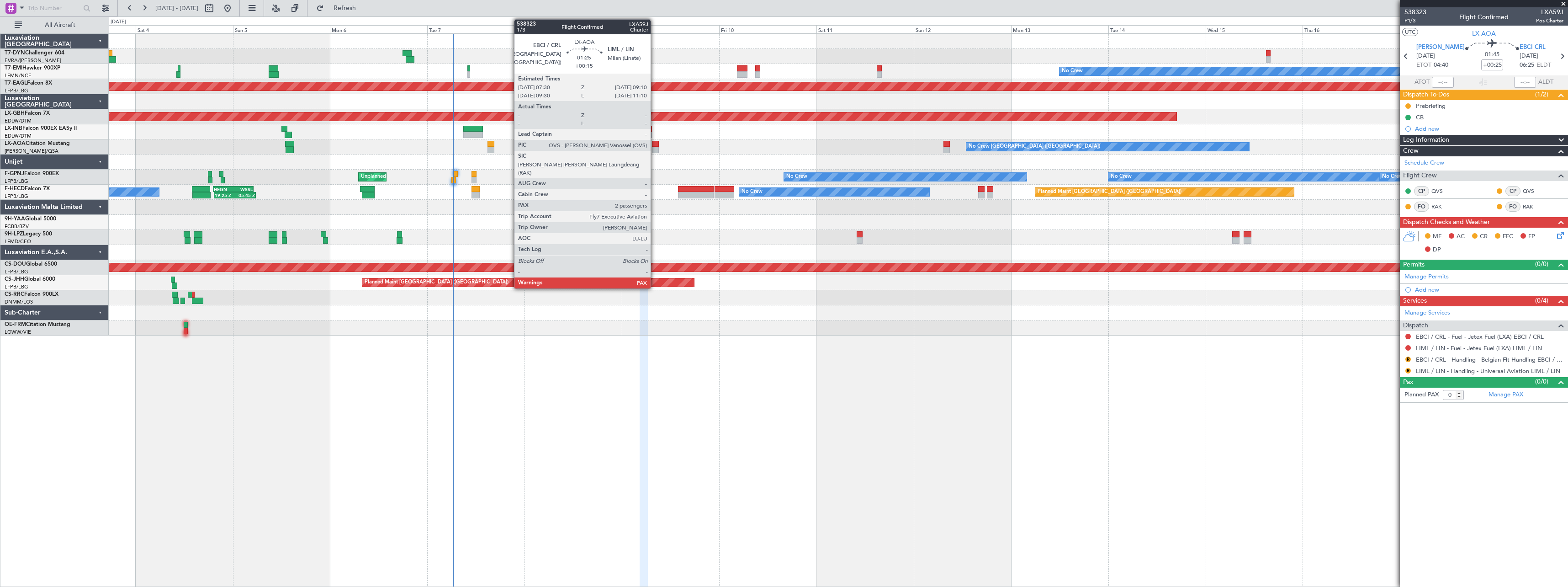
click at [655, 146] on div at bounding box center [655, 144] width 7 height 6
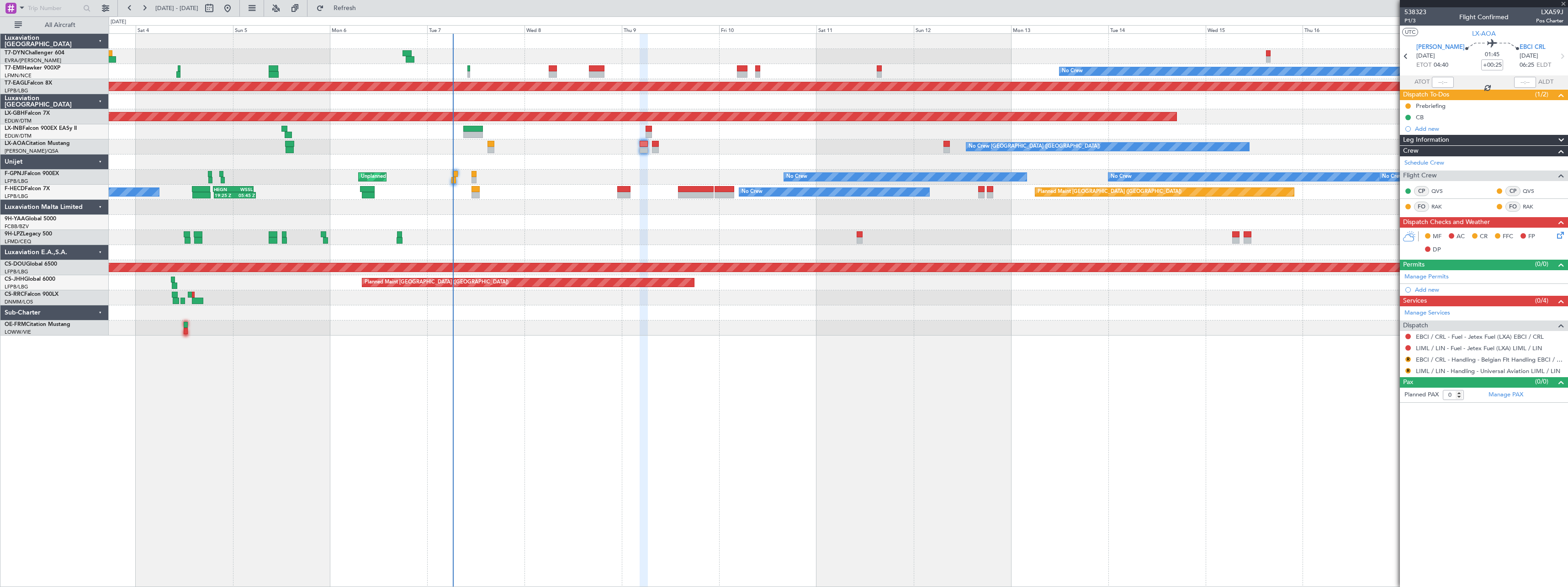
type input "+00:15"
type input "2"
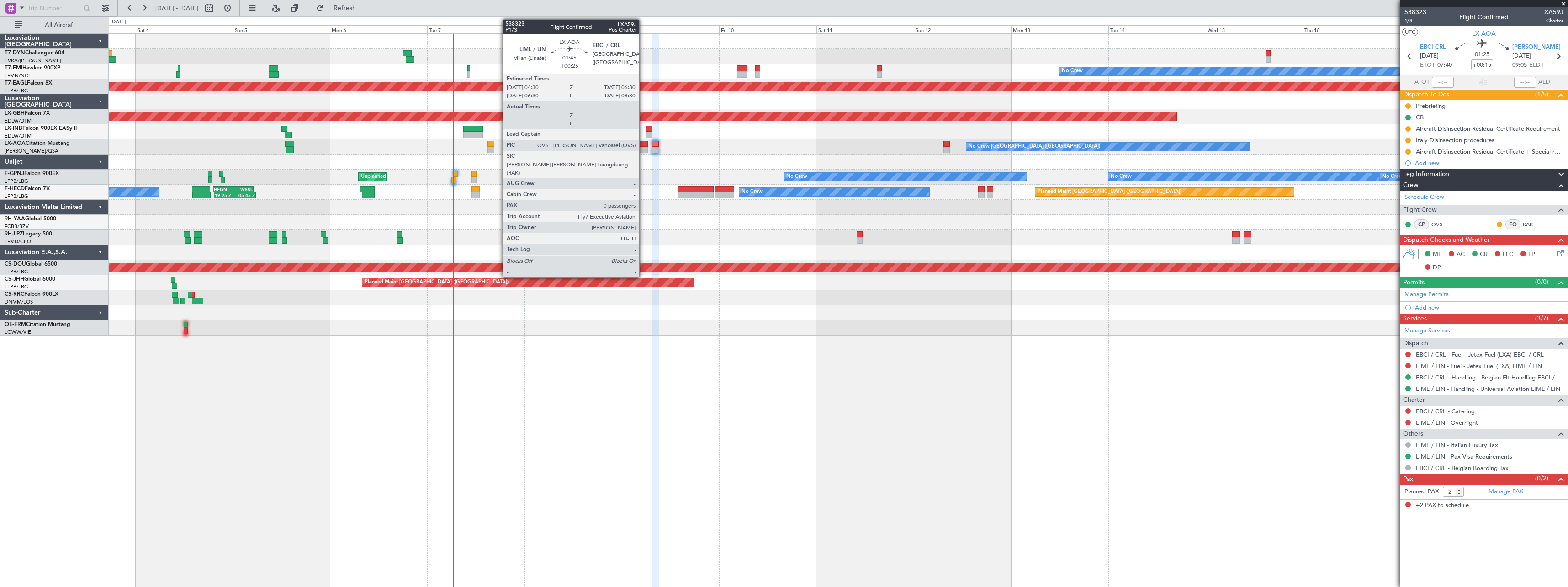
click at [644, 143] on div at bounding box center [644, 144] width 8 height 6
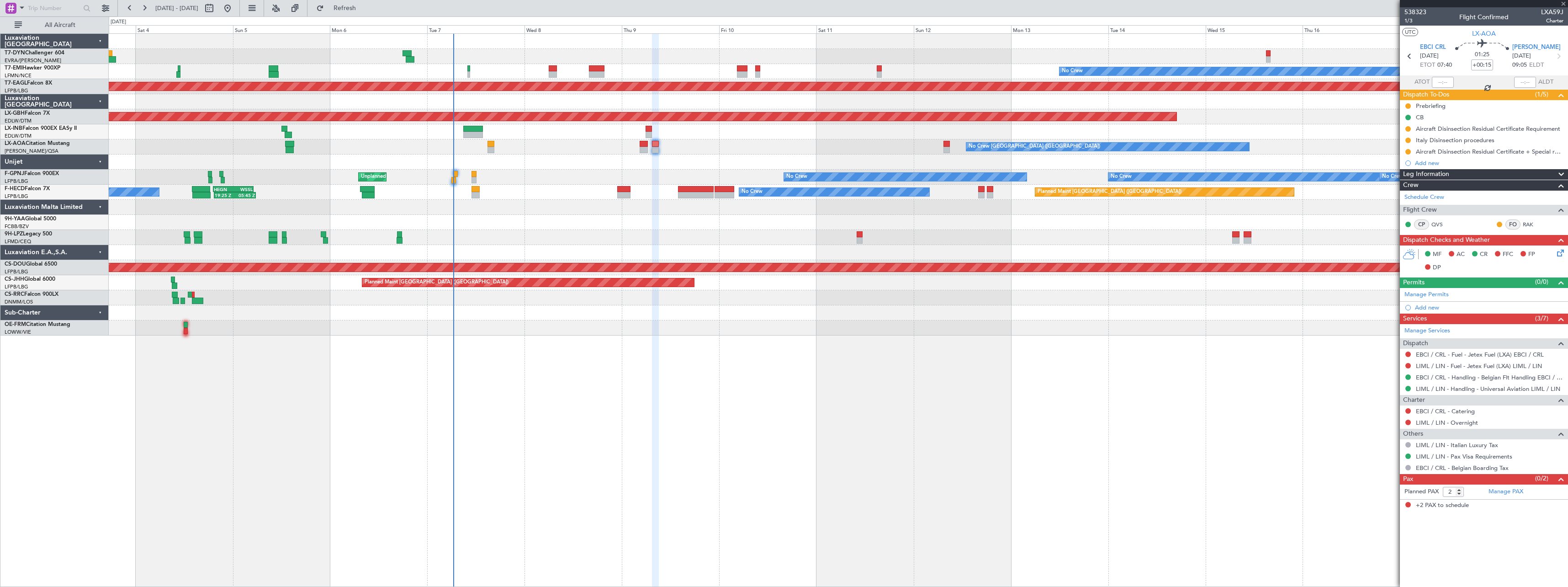
type input "+00:25"
type input "0"
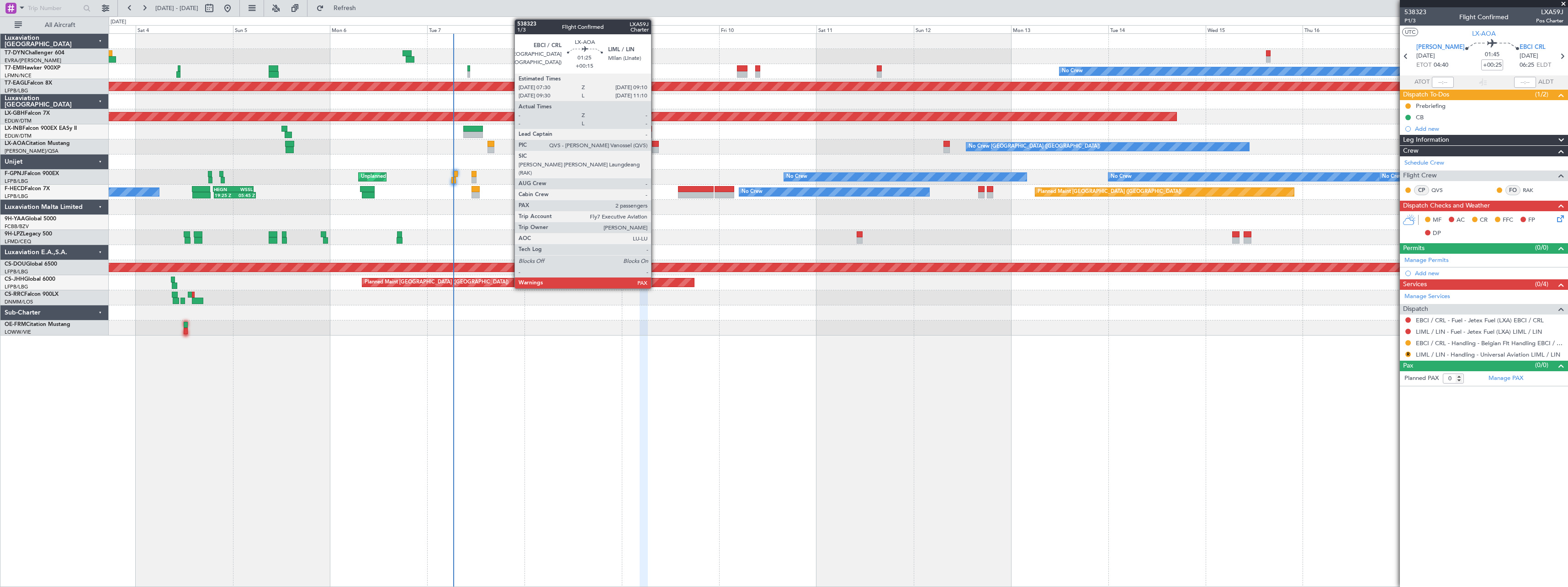
click at [656, 144] on div at bounding box center [655, 144] width 7 height 6
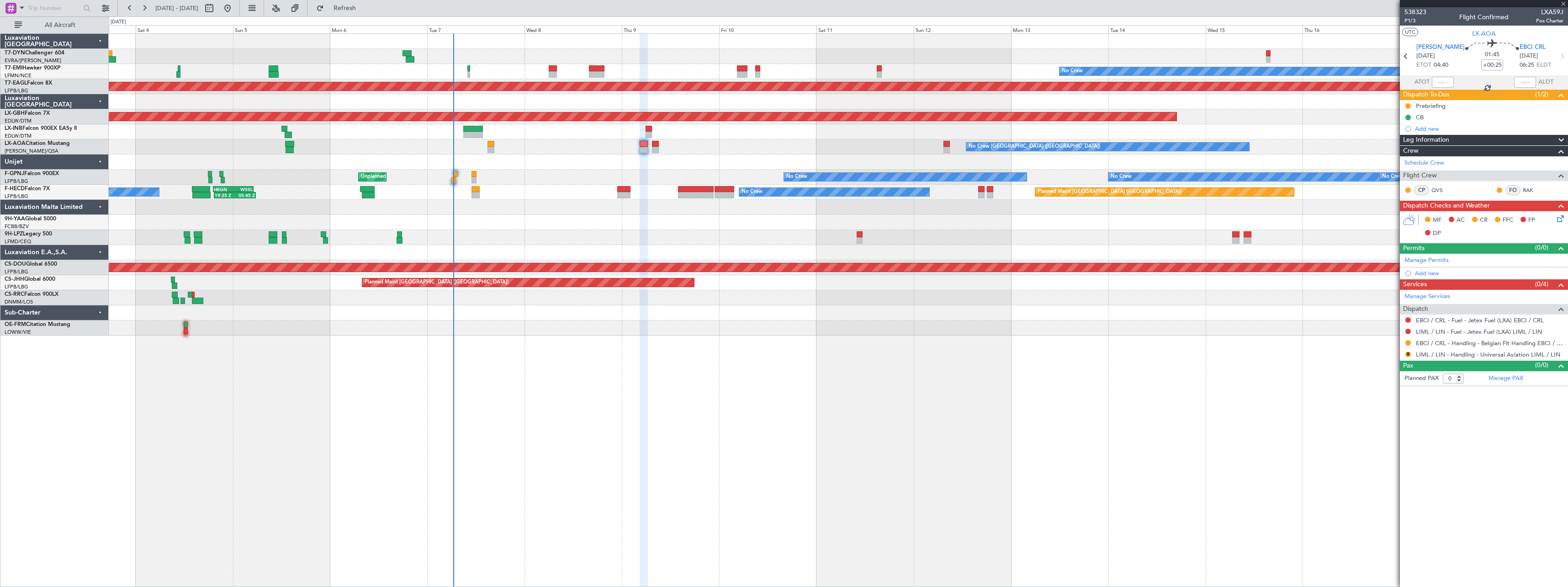
type input "+00:15"
type input "2"
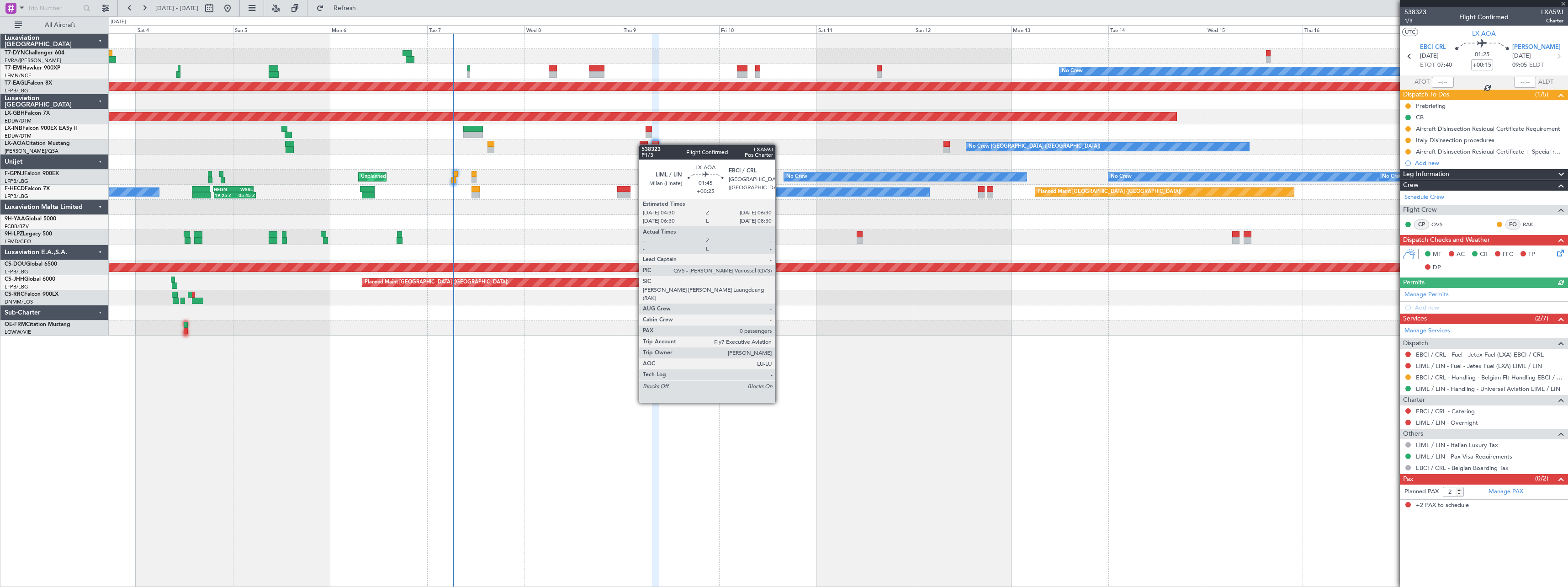
click at [644, 144] on div at bounding box center [644, 144] width 8 height 6
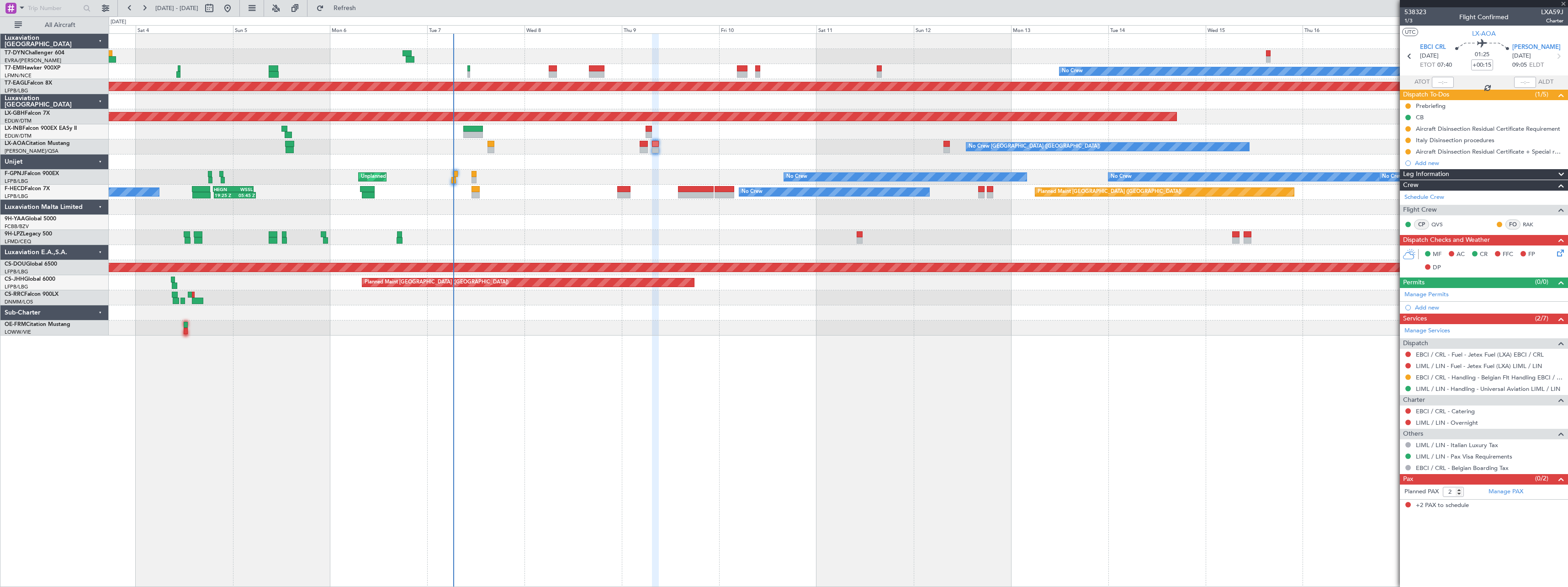
type input "+00:25"
type input "0"
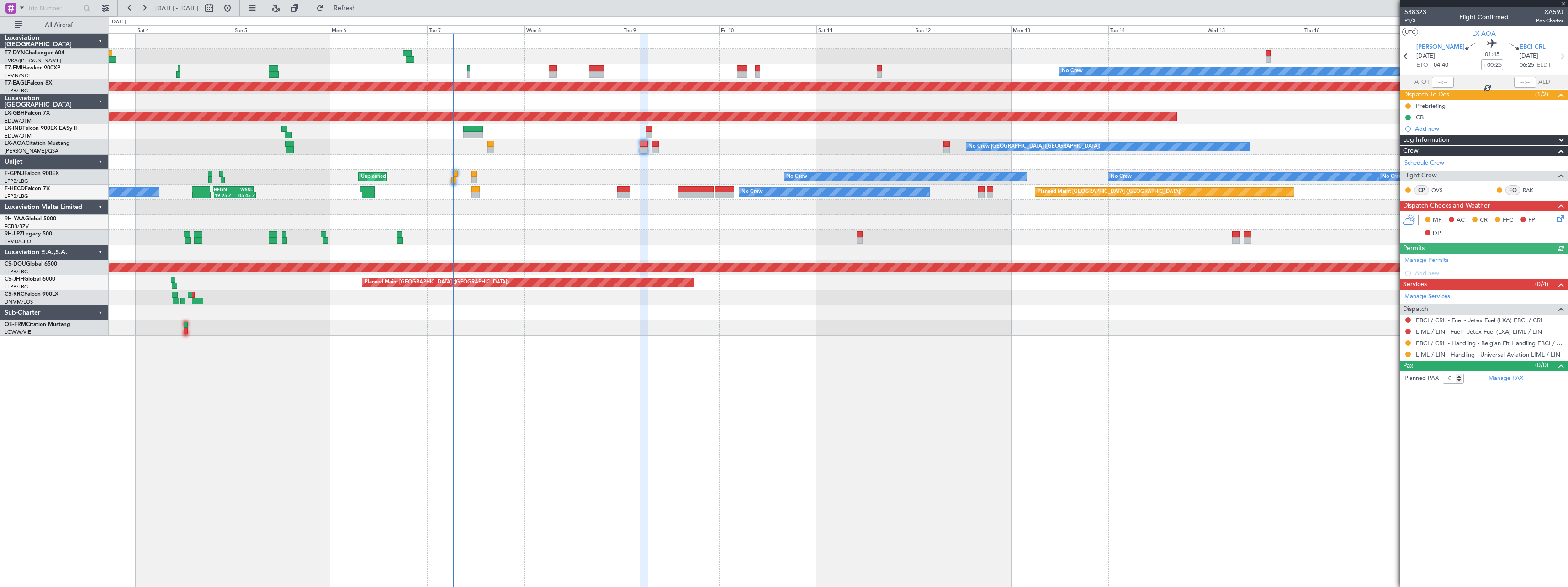
click at [1562, 216] on icon at bounding box center [1559, 217] width 7 height 7
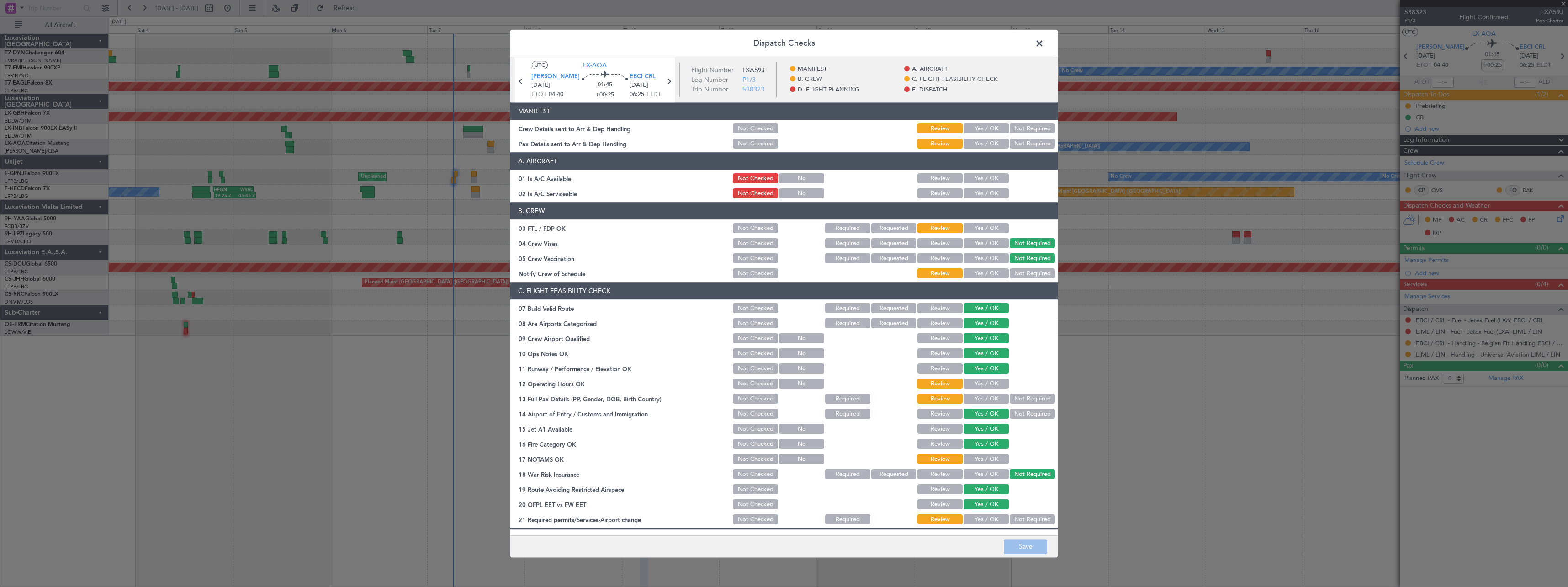
click at [977, 126] on button "Yes / OK" at bounding box center [986, 129] width 45 height 10
click at [1022, 140] on button "Not Required" at bounding box center [1033, 144] width 45 height 10
click at [1037, 550] on button "Save" at bounding box center [1025, 547] width 43 height 15
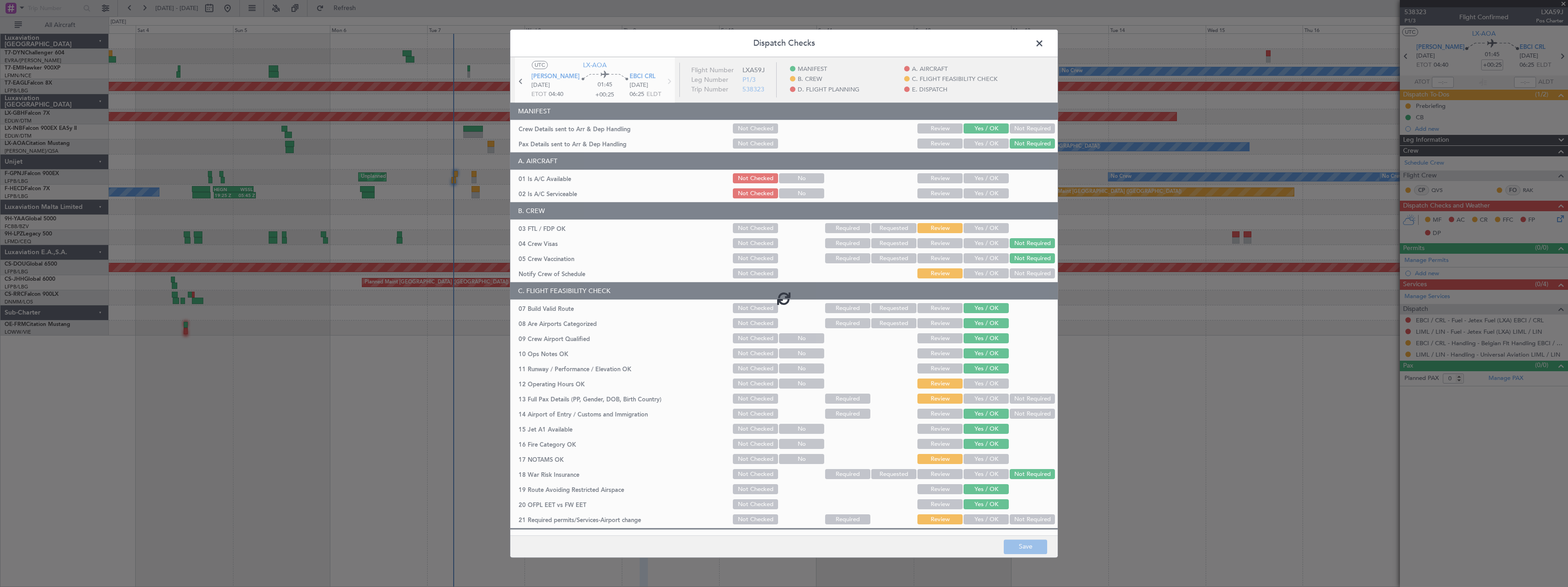
click at [1044, 41] on span at bounding box center [1044, 46] width 0 height 18
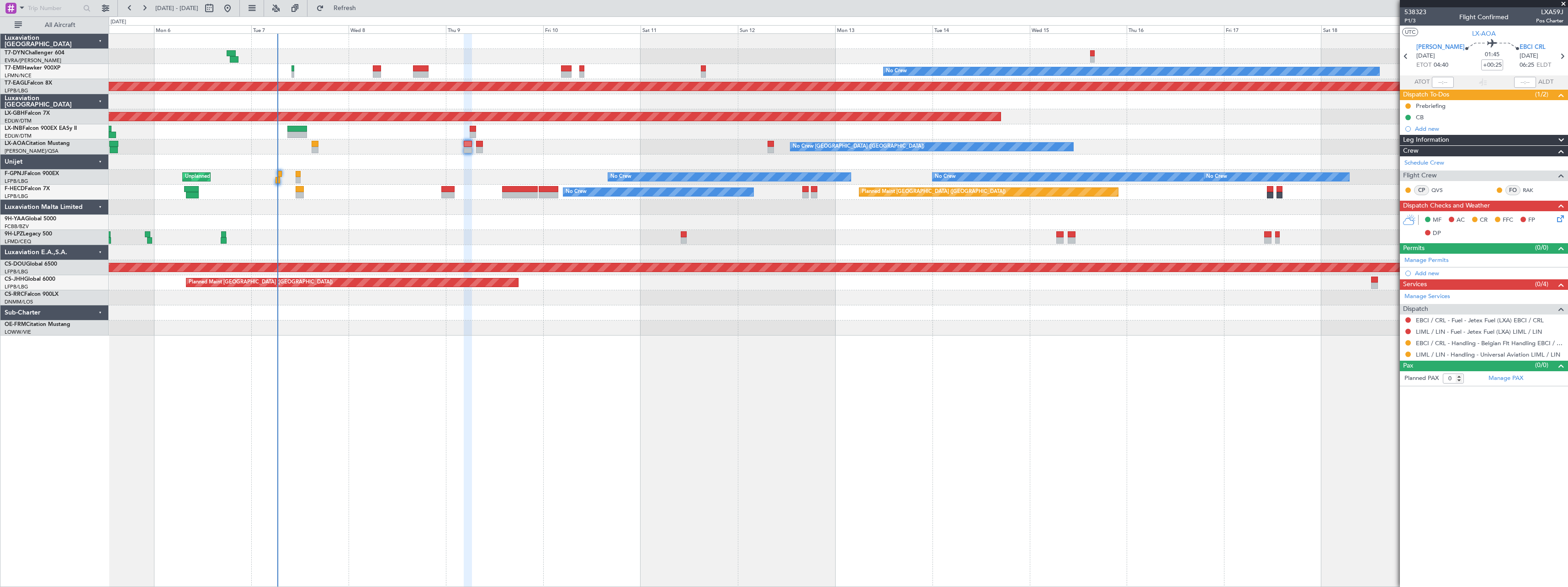
click at [436, 346] on div "No Crew Planned Maint Dubai (Al Maktoum Intl) Planned Maint Nurnberg Planned Ma…" at bounding box center [839, 310] width 1460 height 553
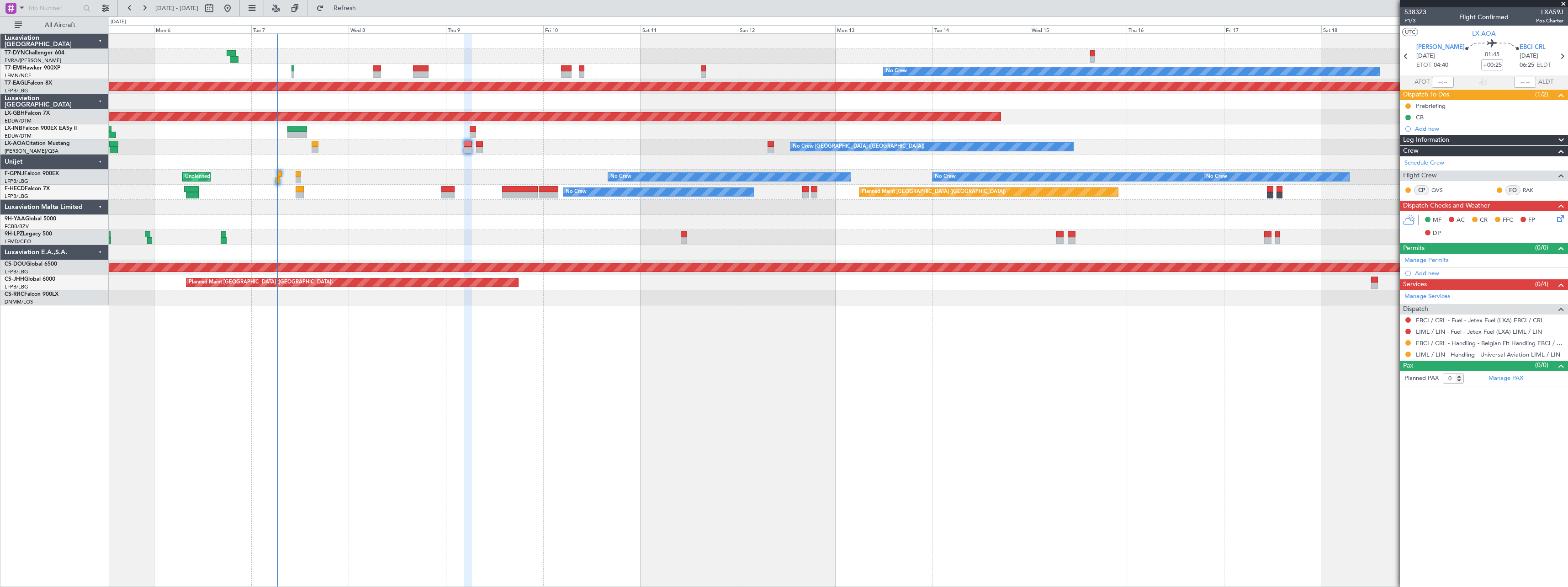
click at [1562, 2] on span at bounding box center [1563, 4] width 9 height 8
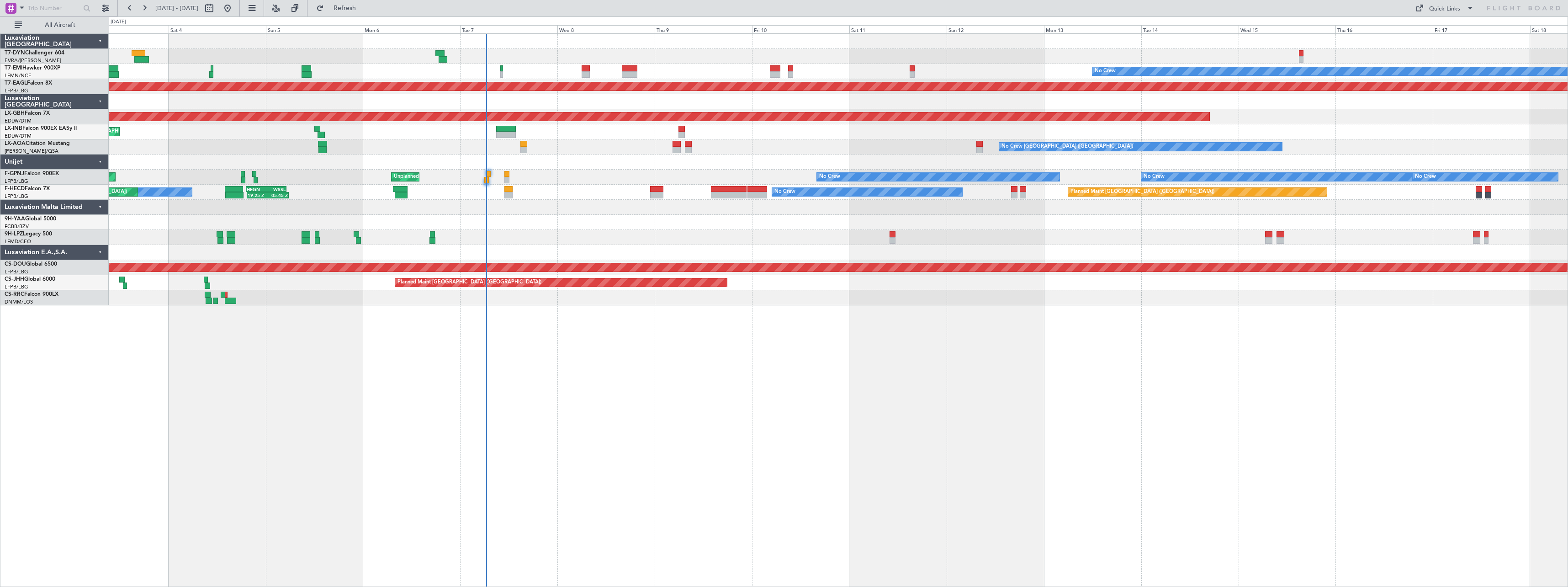
click at [606, 342] on div "No Crew Planned Maint Dubai (Al Maktoum Intl) Planned Maint Nurnberg Planned Ma…" at bounding box center [839, 310] width 1460 height 553
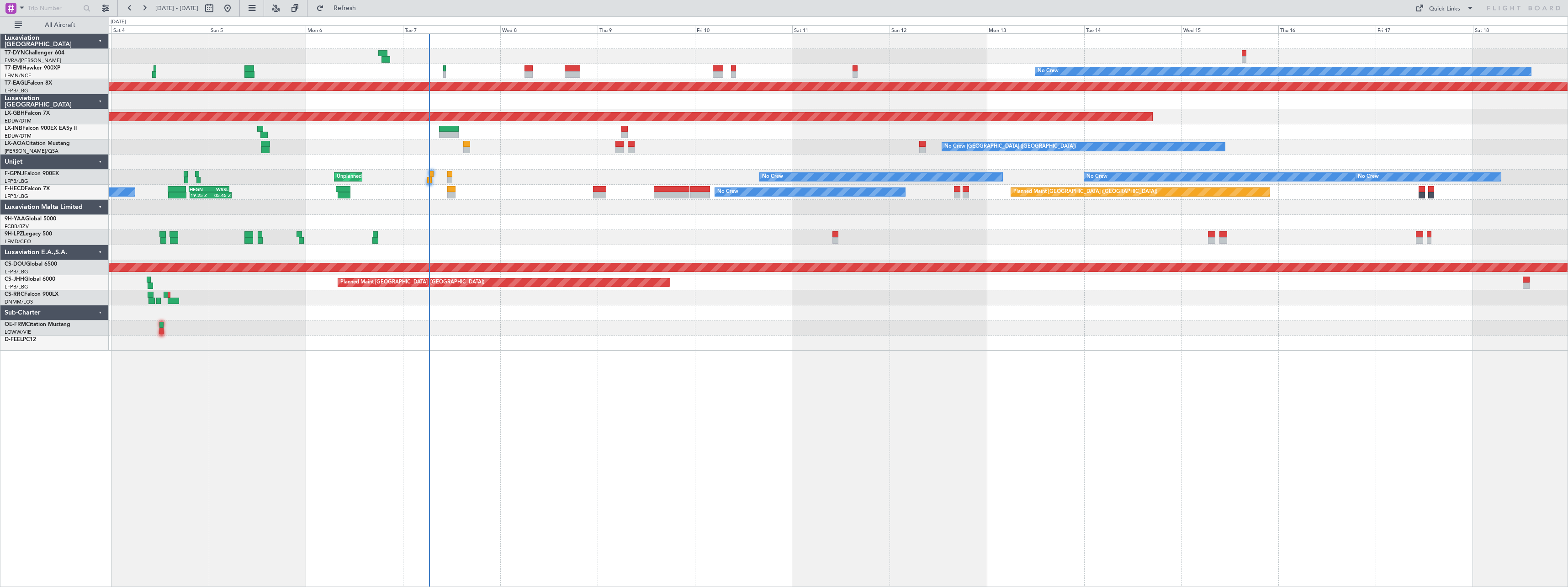
click at [655, 301] on div "No Crew Planned Maint Dubai (Al Maktoum Intl) Planned Maint Nurnberg Planned Ma…" at bounding box center [838, 192] width 1459 height 317
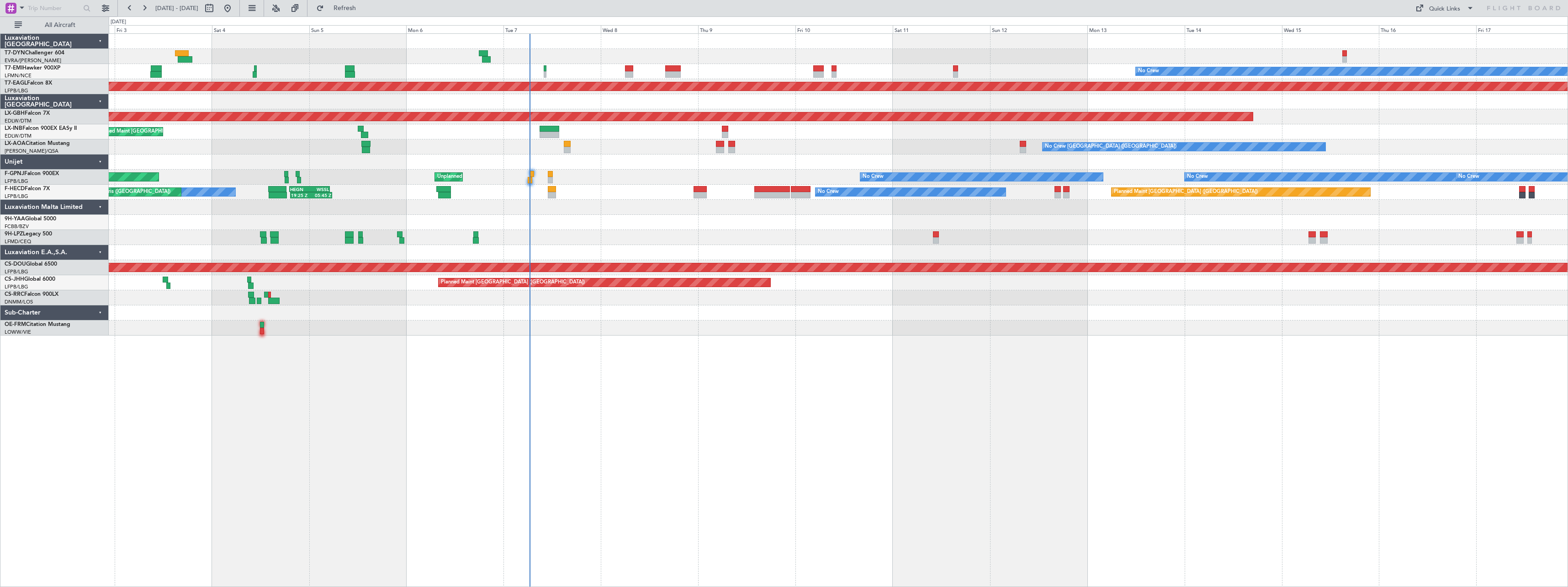
click at [620, 338] on div "No Crew Planned Maint Dubai (Al Maktoum Intl) Planned Maint Nurnberg Planned Ma…" at bounding box center [839, 310] width 1460 height 553
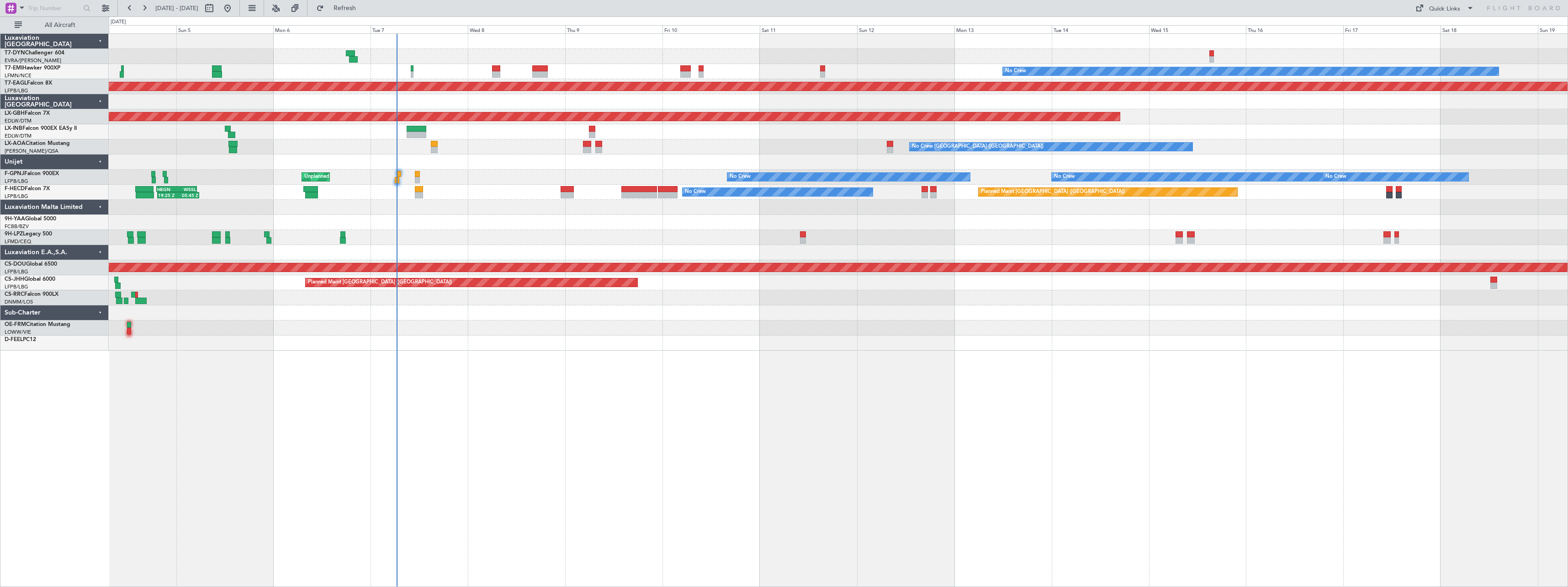
click at [597, 233] on div "No Crew Planned Maint Dubai (Al Maktoum Intl) Planned Maint Nurnberg Planned Ma…" at bounding box center [838, 192] width 1459 height 317
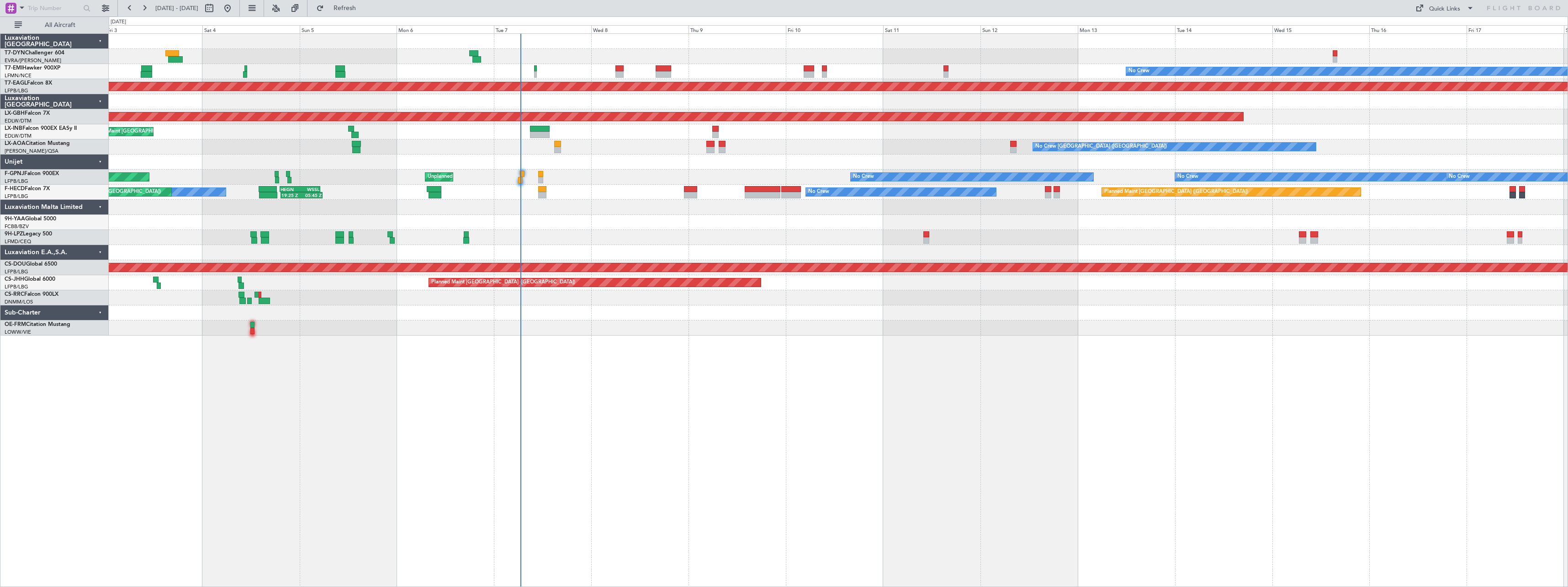
click at [700, 346] on div "No Crew Planned Maint Dubai (Al Maktoum Intl) Planned Maint Nurnberg Planned Ma…" at bounding box center [839, 310] width 1460 height 553
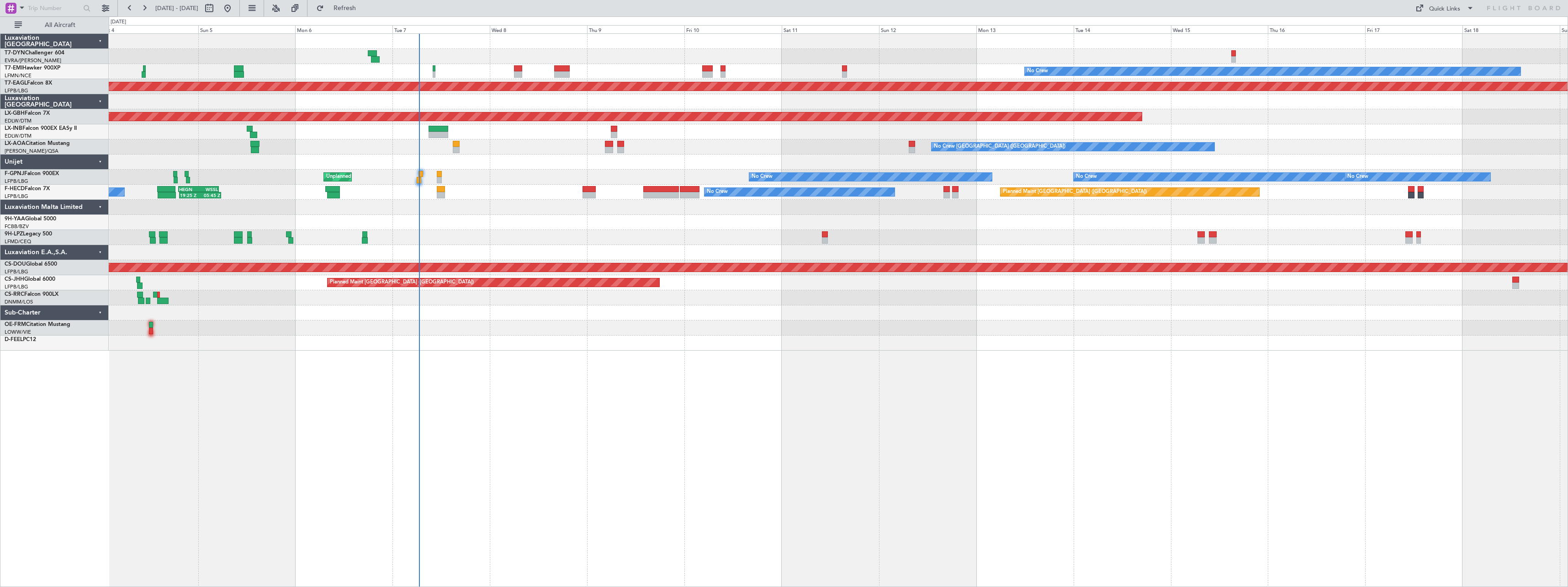
click at [637, 355] on div "No Crew Planned Maint Dubai (Al Maktoum Intl) Planned Maint Nurnberg Planned Ma…" at bounding box center [839, 310] width 1460 height 553
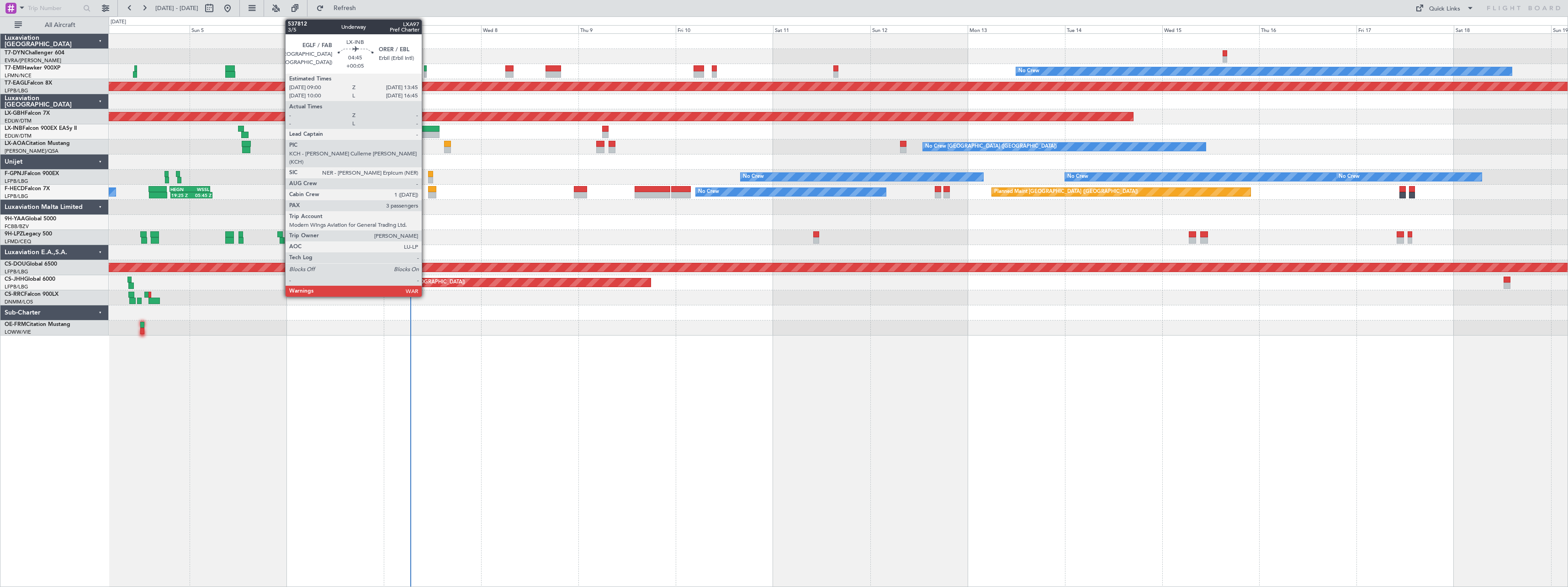
click at [426, 130] on div at bounding box center [429, 129] width 20 height 6
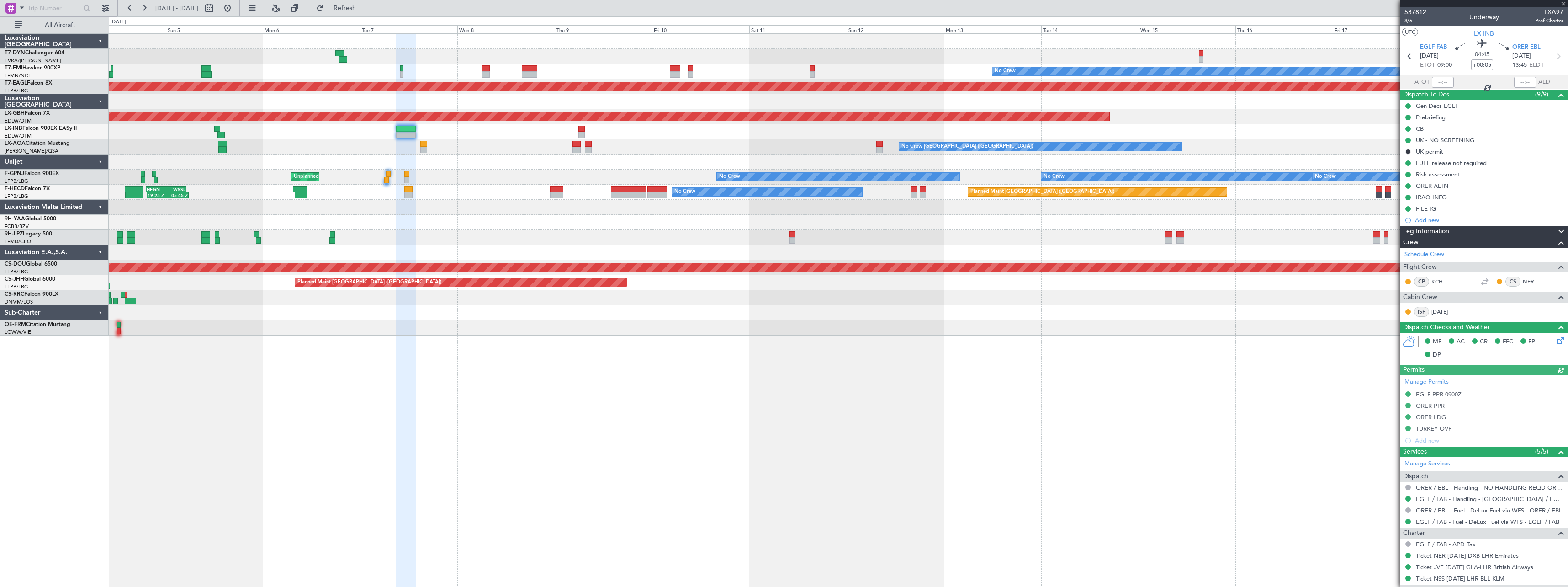
click at [460, 217] on div at bounding box center [838, 222] width 1459 height 15
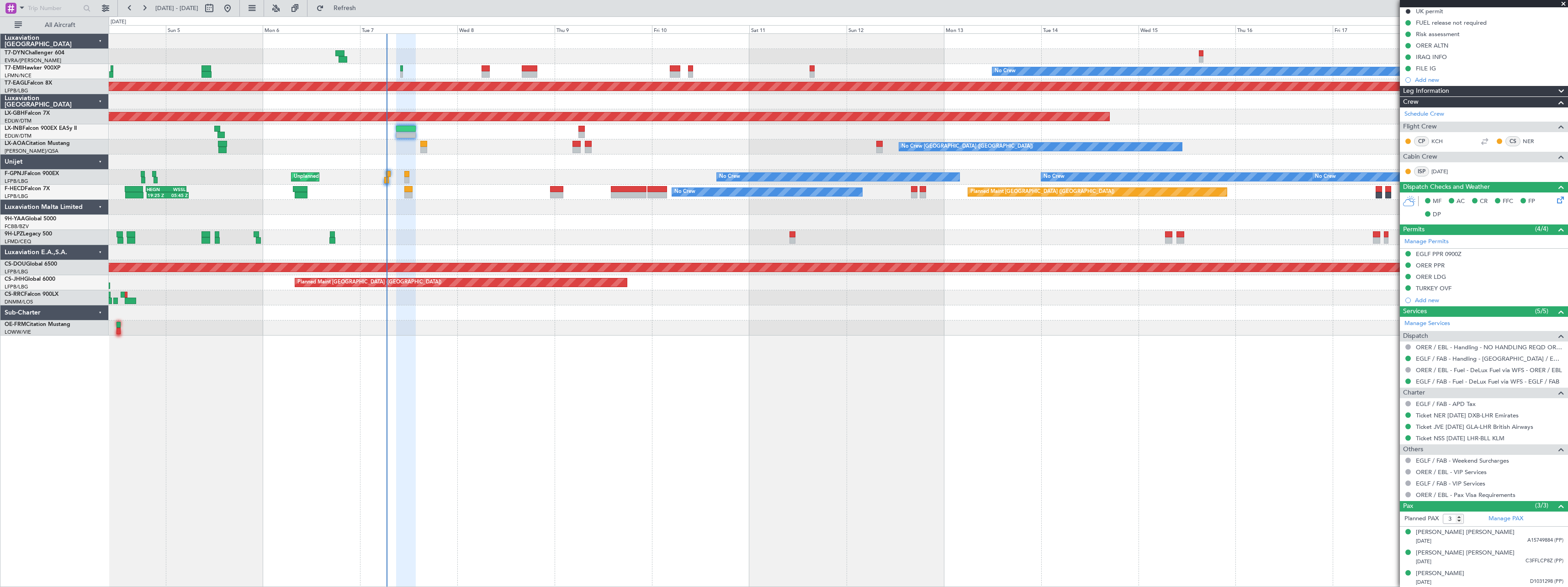
scroll to position [141, 0]
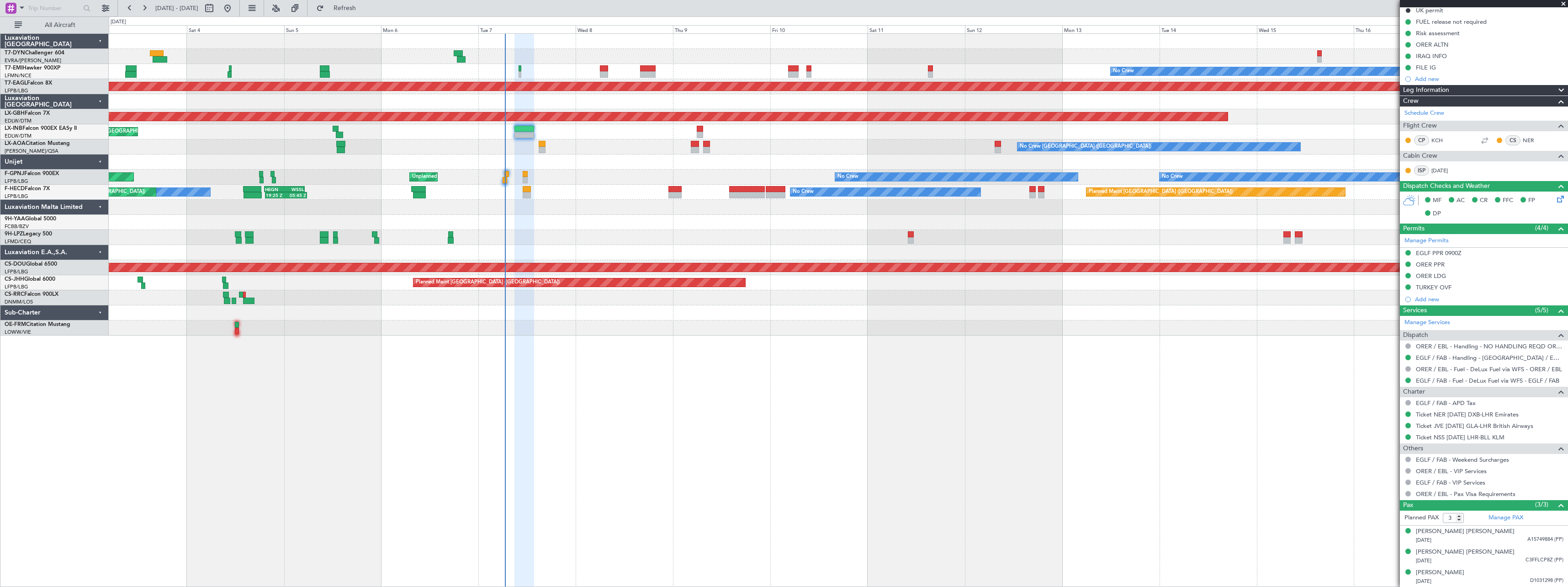
click at [641, 214] on div at bounding box center [838, 207] width 1459 height 15
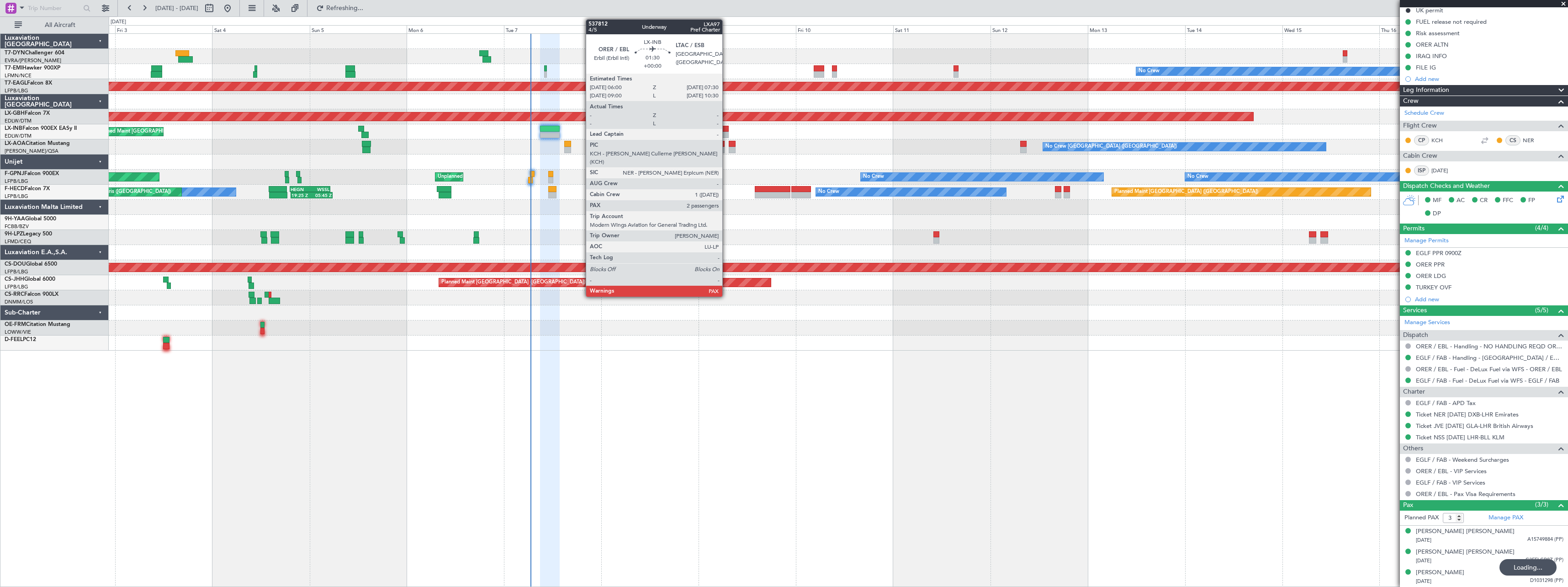
click at [727, 127] on div at bounding box center [726, 129] width 6 height 6
type input "4"
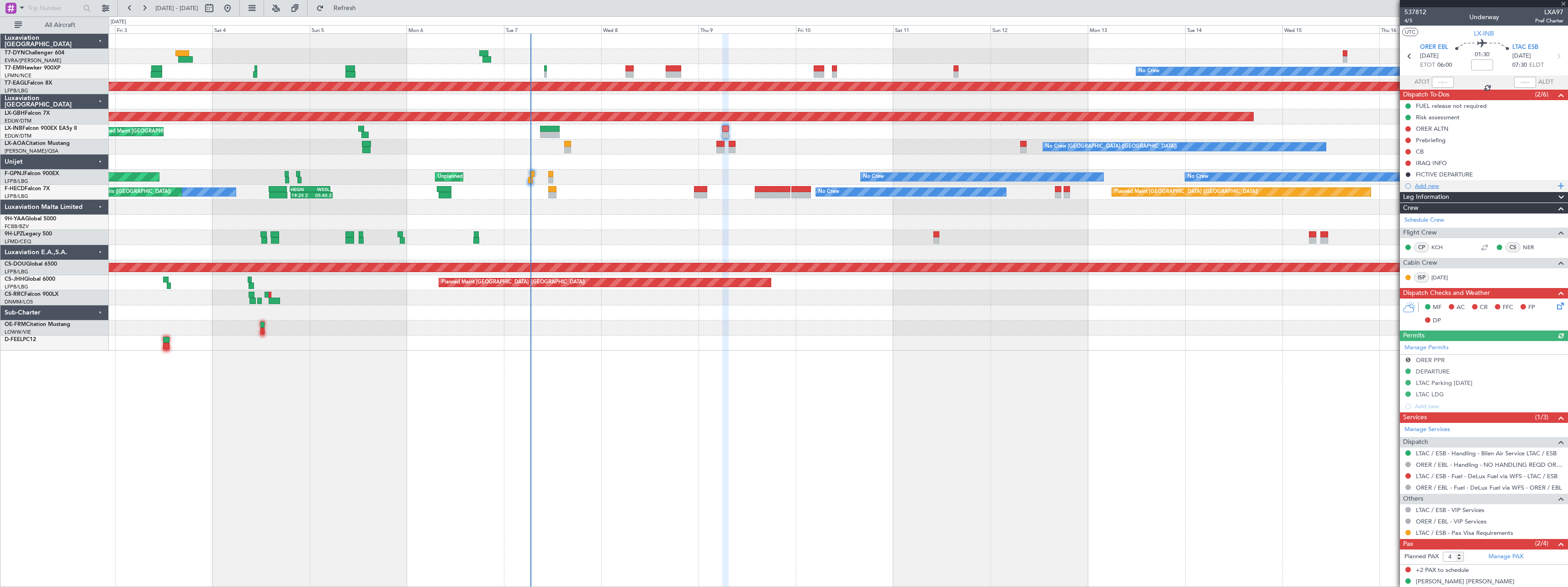
scroll to position [30, 0]
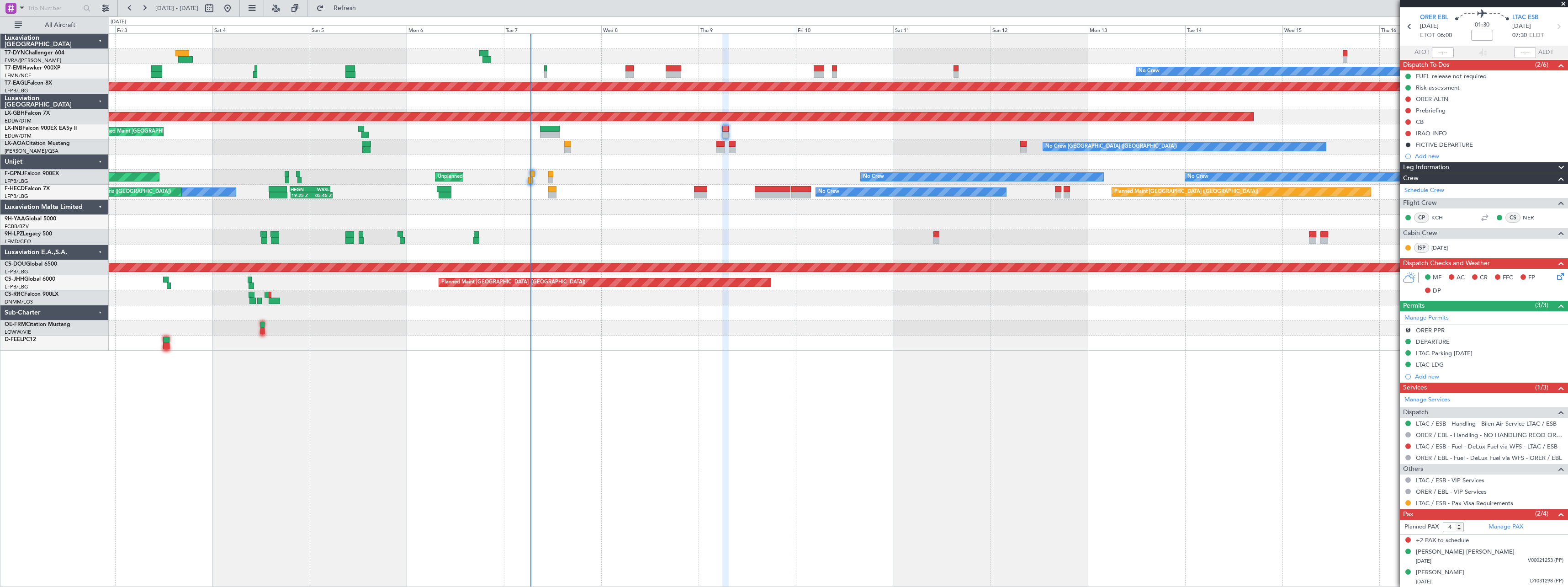
click at [550, 124] on div "Planned Maint [GEOGRAPHIC_DATA]" at bounding box center [838, 132] width 1459 height 15
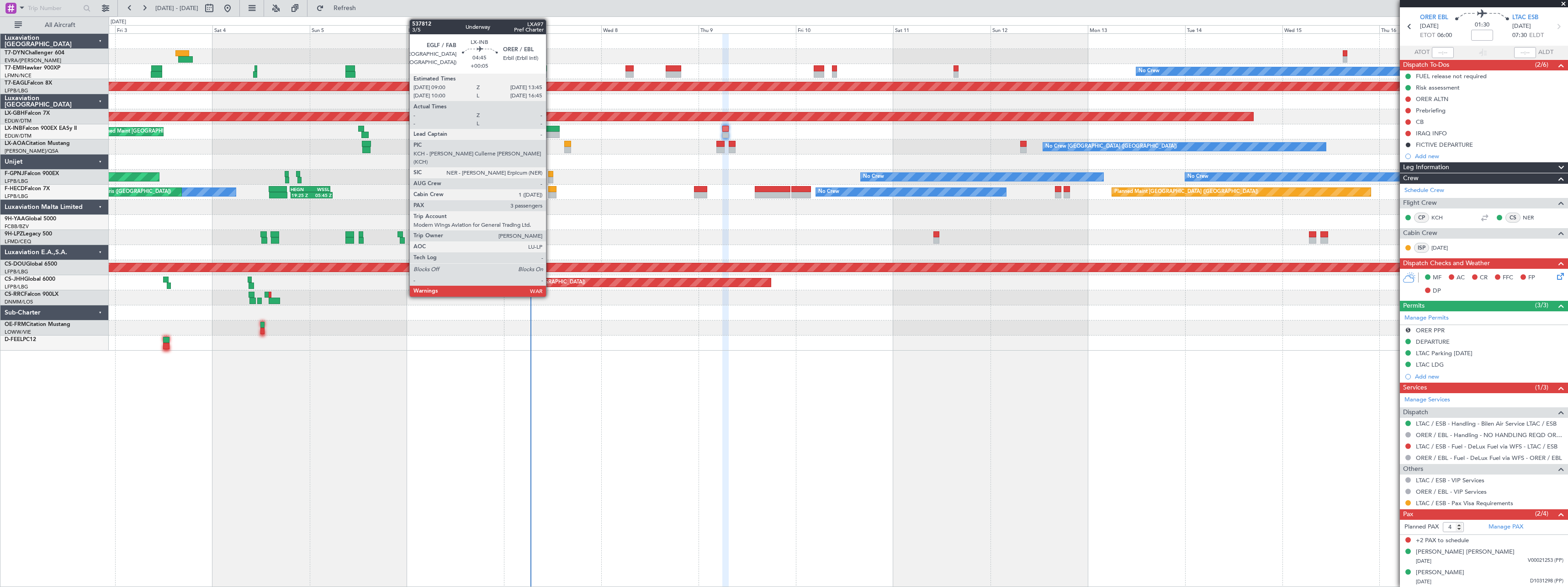
click at [550, 129] on div at bounding box center [550, 129] width 20 height 6
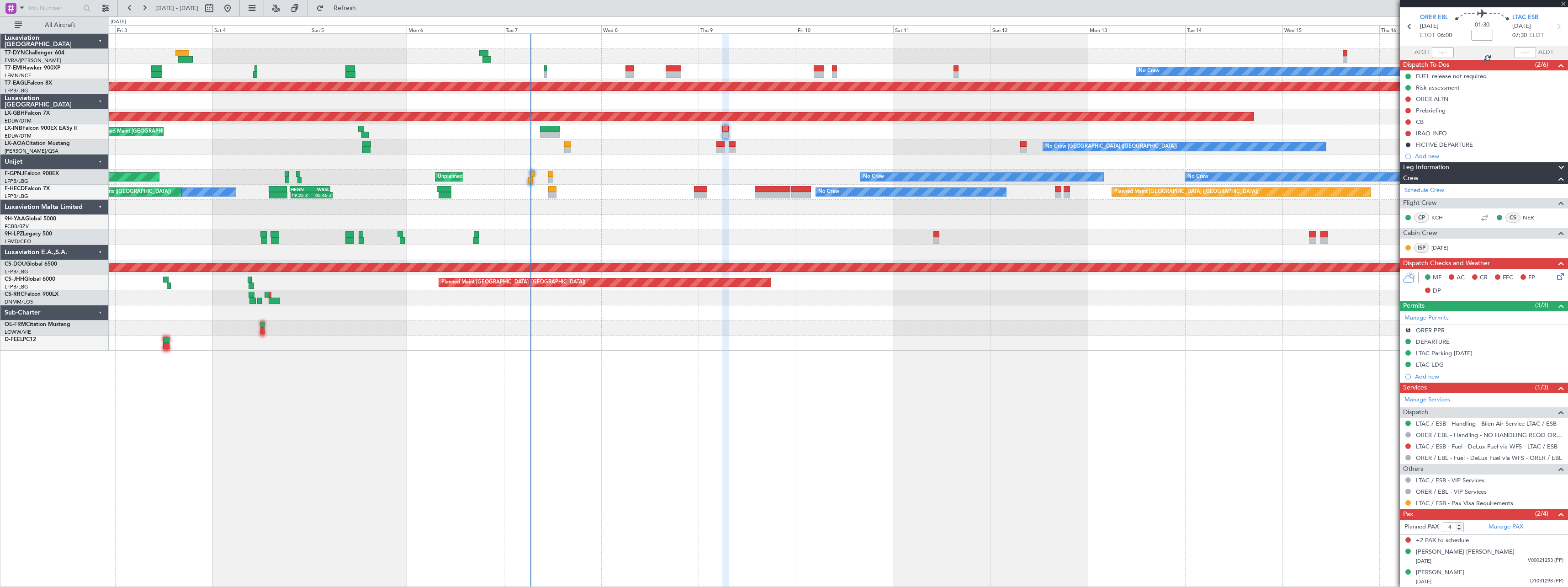
type input "+00:05"
type input "3"
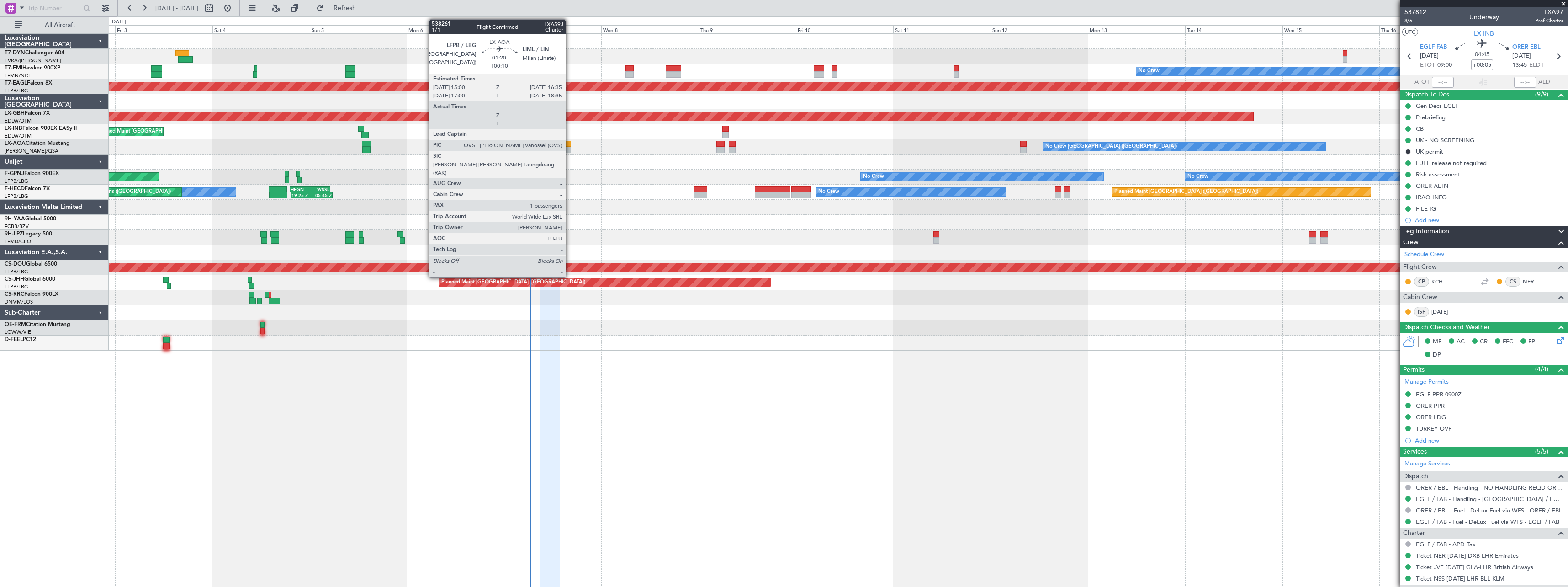
click at [570, 143] on div at bounding box center [567, 144] width 7 height 6
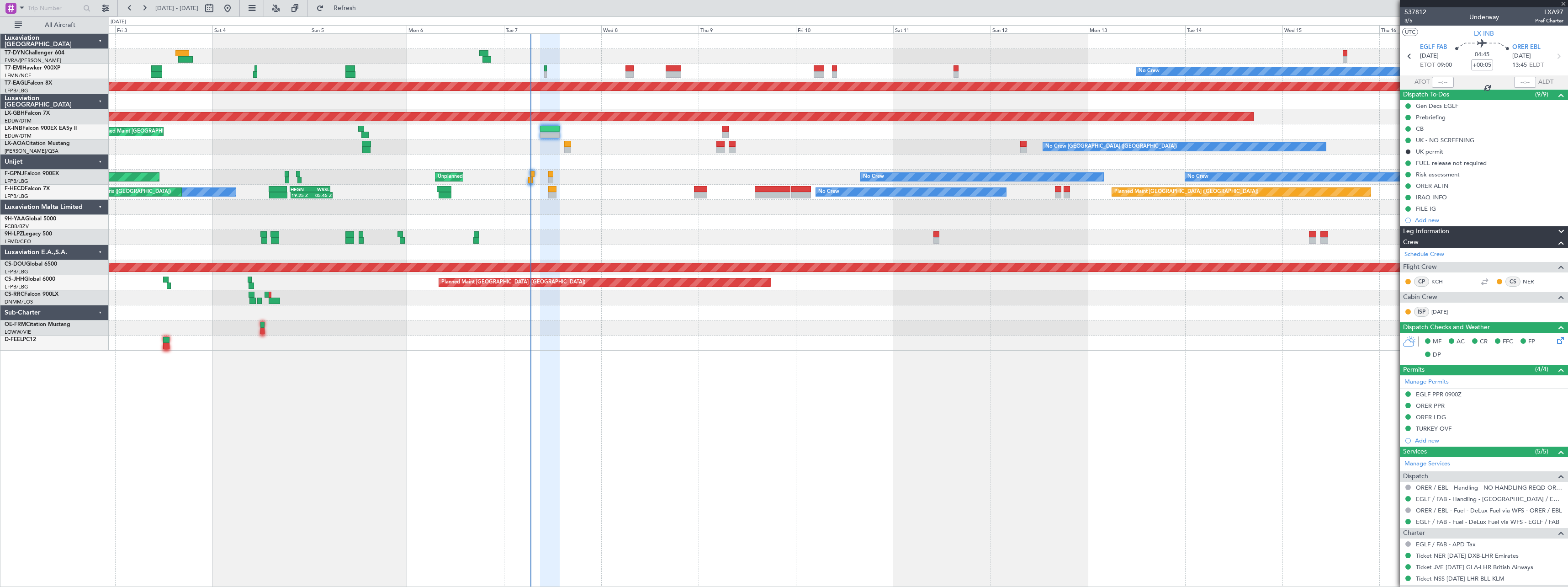
type input "+00:10"
type input "1"
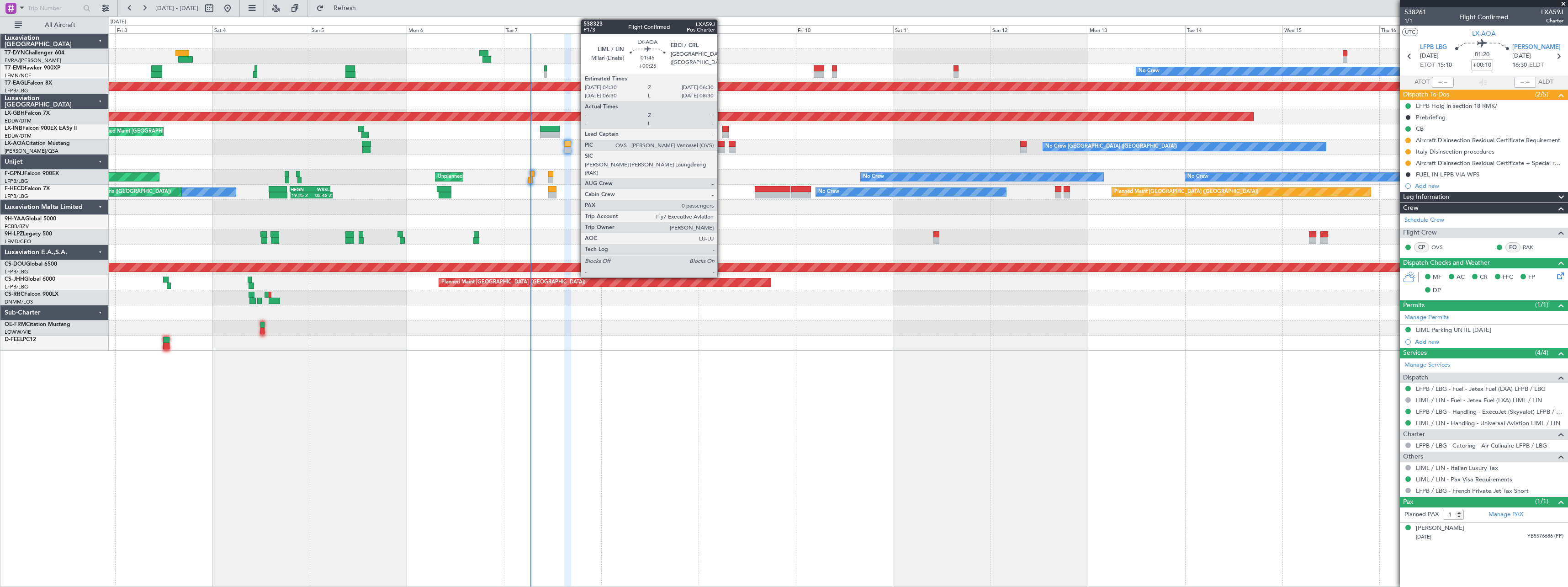
click at [721, 146] on div at bounding box center [720, 144] width 8 height 6
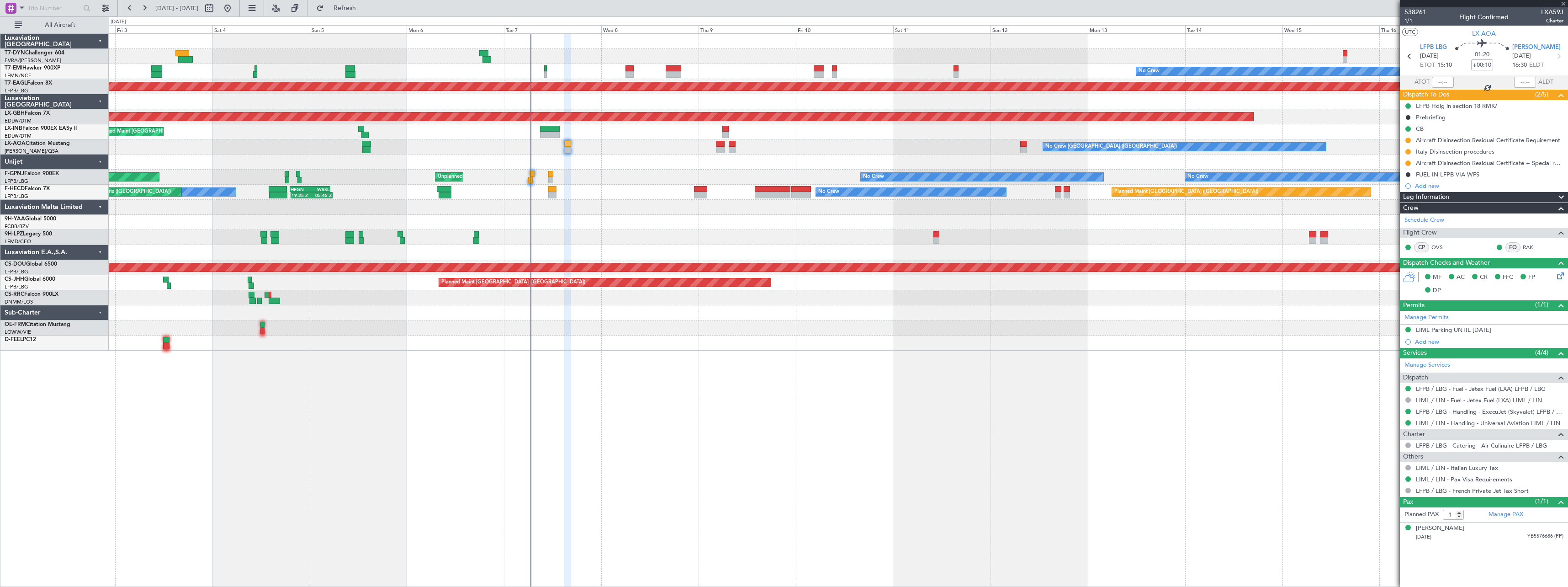
type input "+00:25"
type input "0"
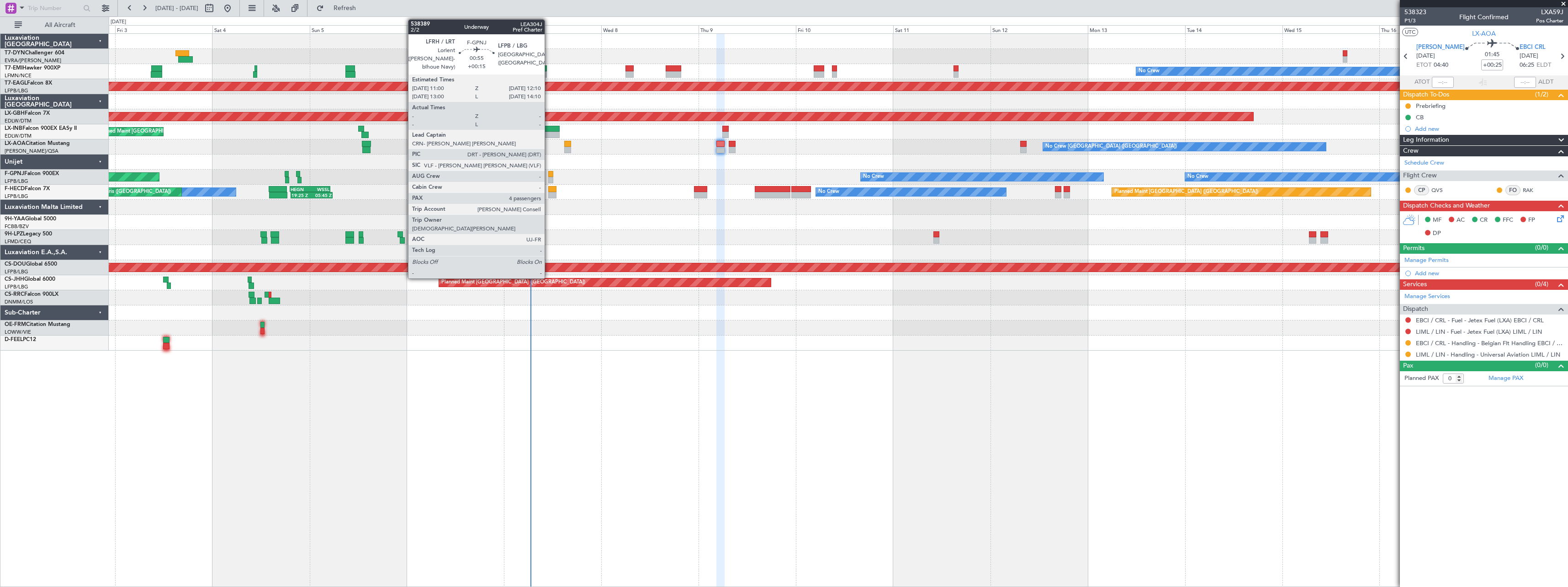
click at [549, 174] on div at bounding box center [551, 174] width 5 height 6
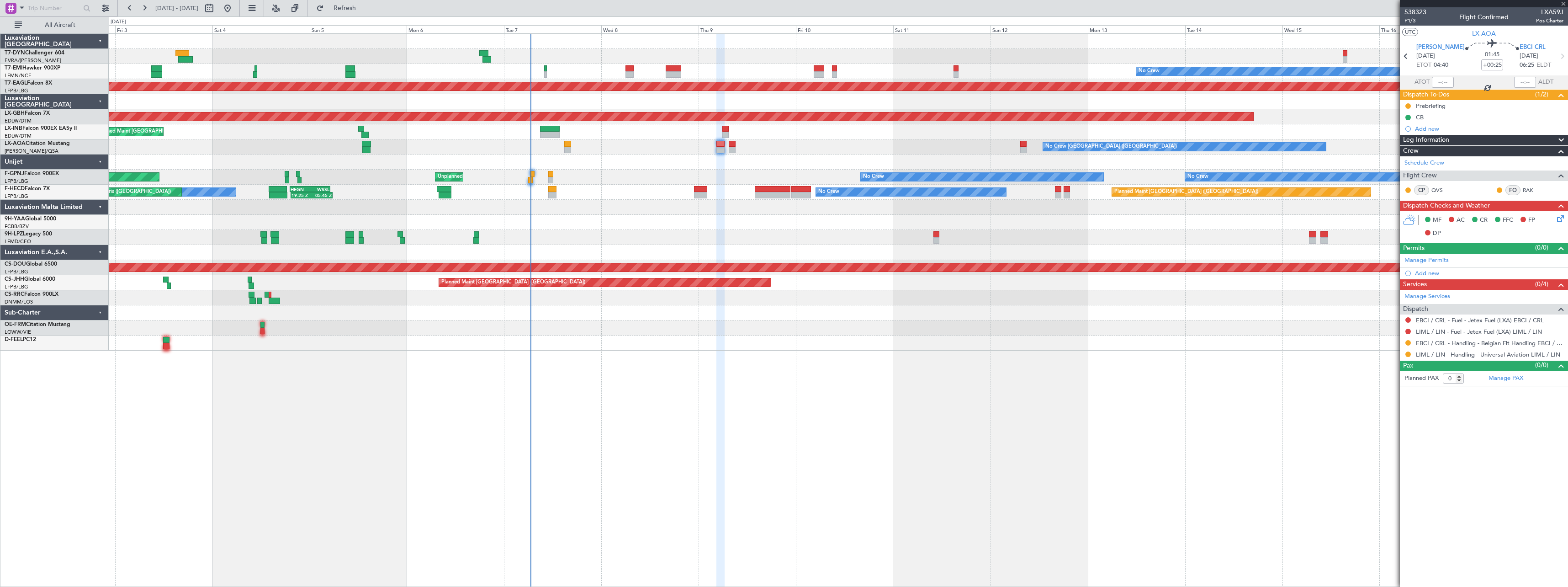
type input "+00:15"
type input "4"
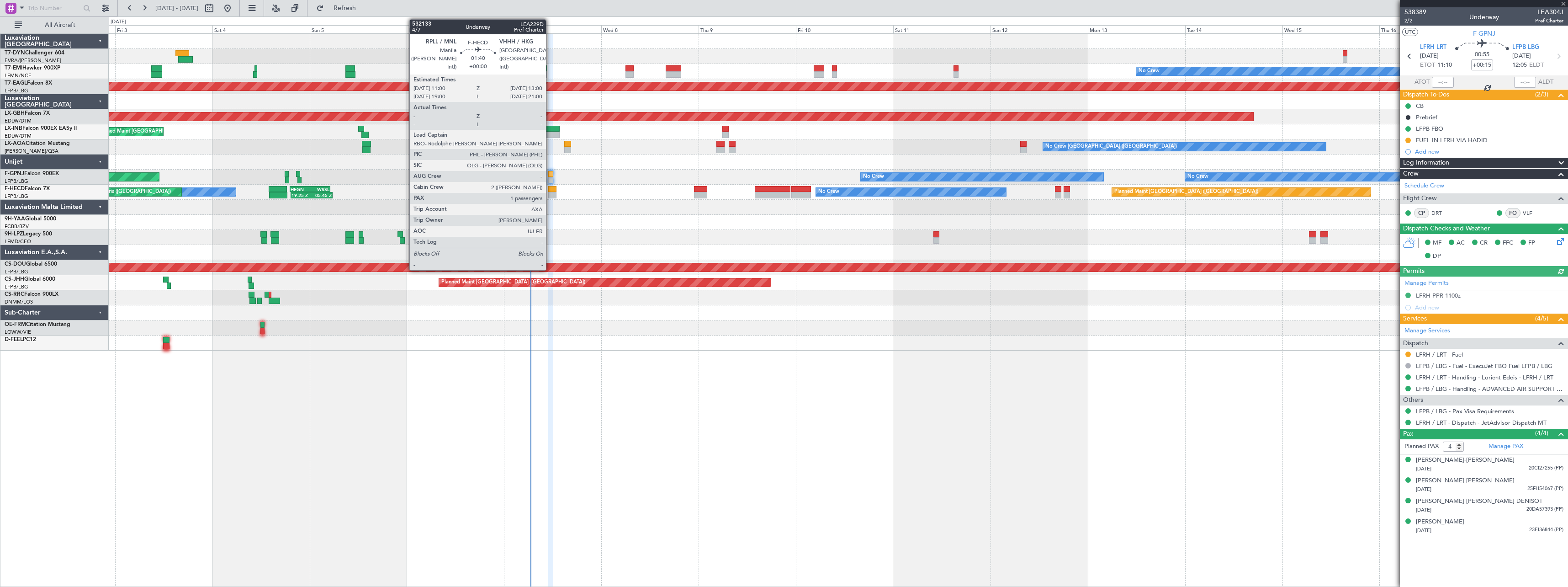
click at [550, 195] on div at bounding box center [552, 195] width 8 height 6
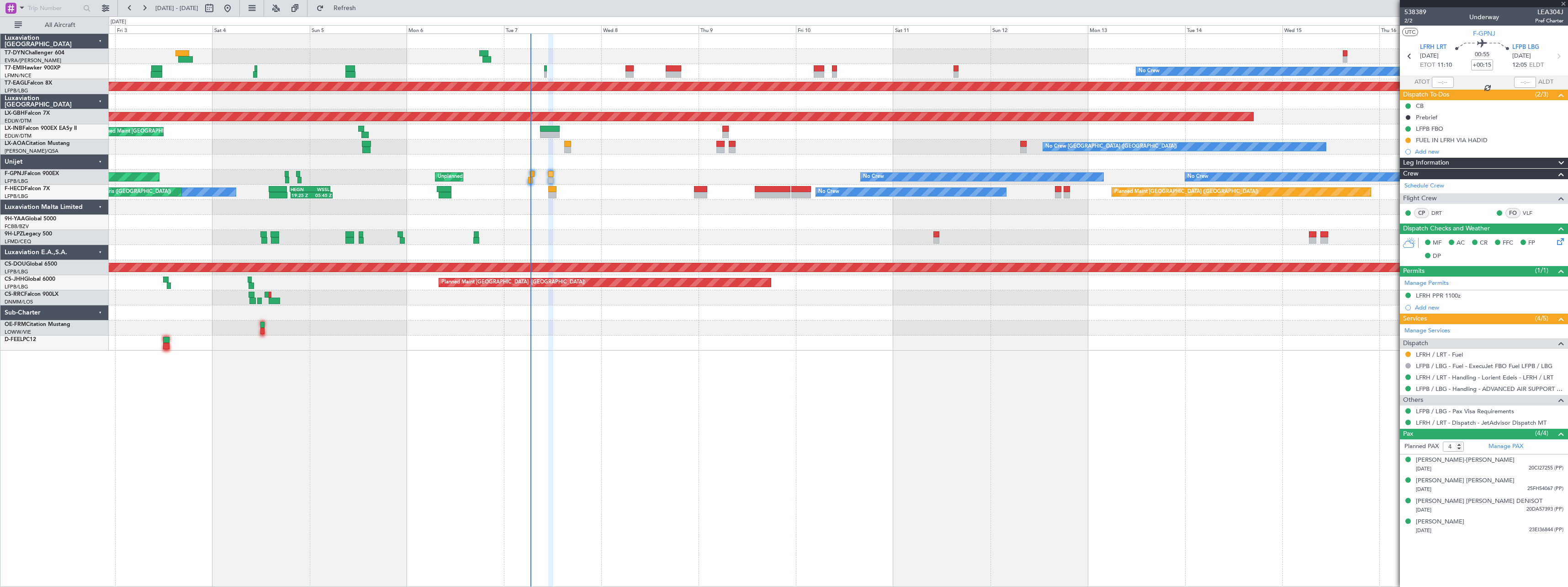
type input "1"
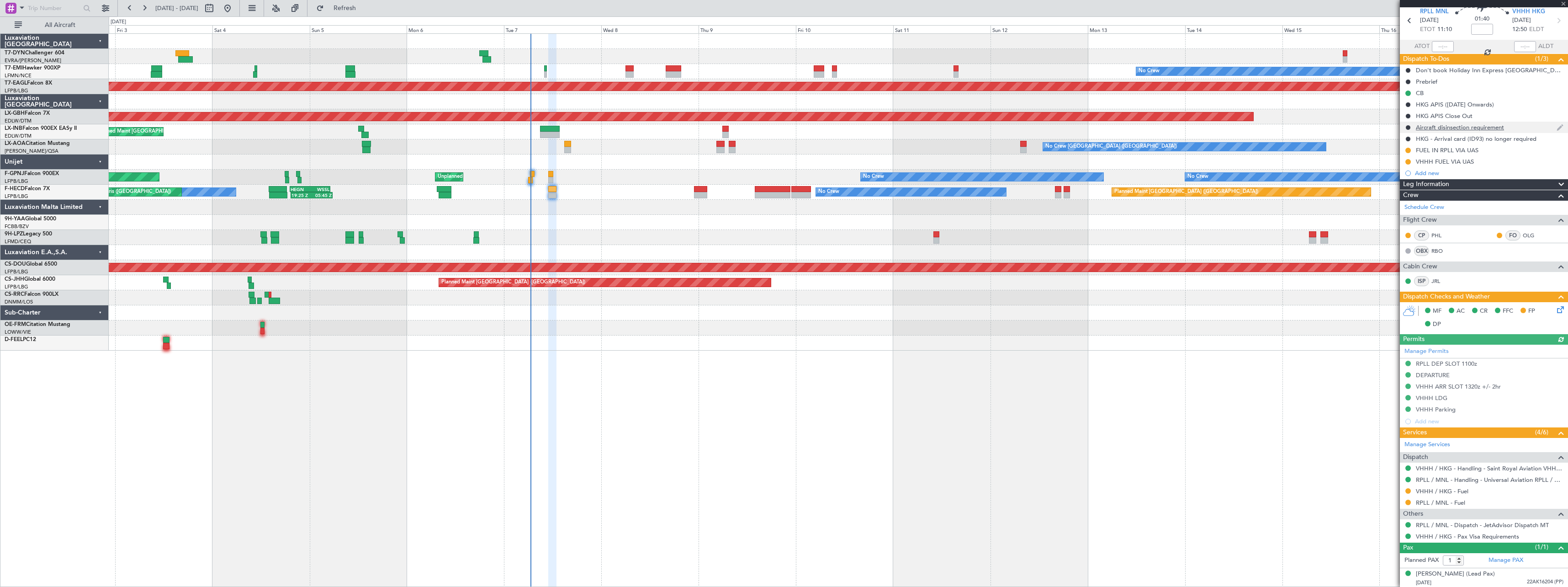
scroll to position [37, 0]
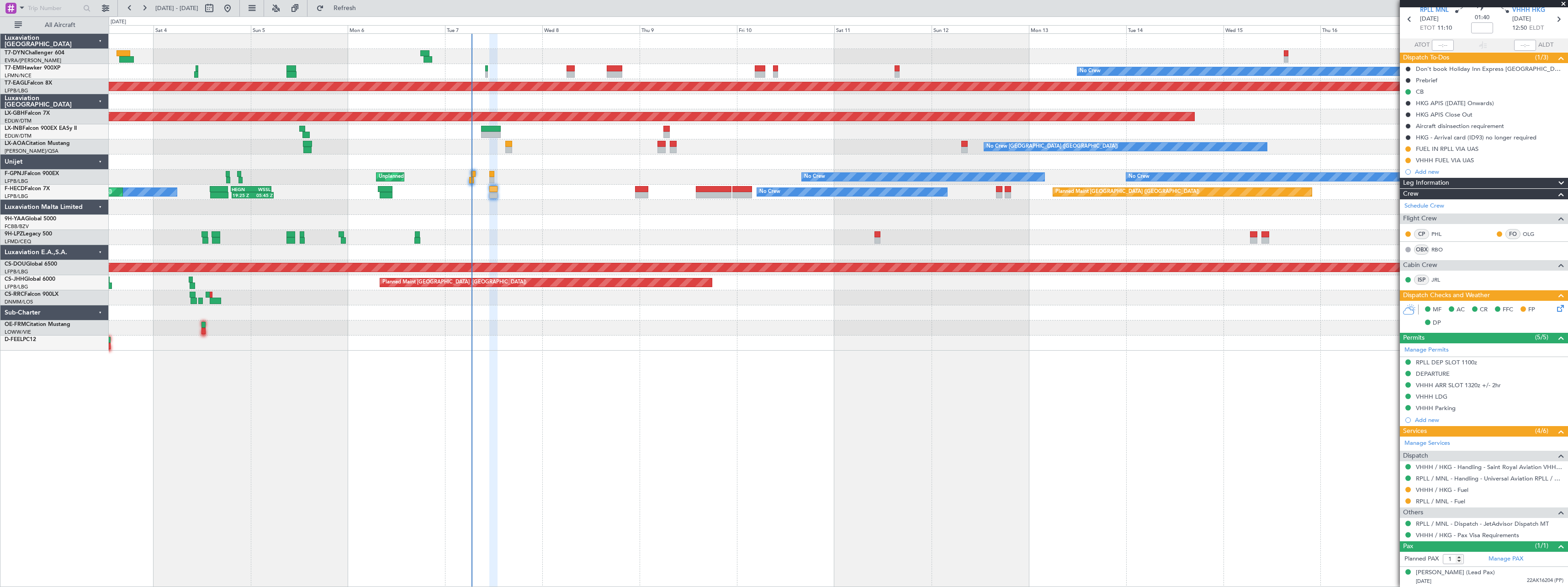
click at [555, 187] on div "No Crew AOG Maint Paris (Le Bourget) Planned Maint Paris (Le Bourget) No Crew 1…" at bounding box center [838, 192] width 1459 height 15
click at [177, 343] on div "No Crew Planned Maint Dubai (Al Maktoum Intl) Planned Maint Nurnberg Planned Ma…" at bounding box center [838, 192] width 1459 height 317
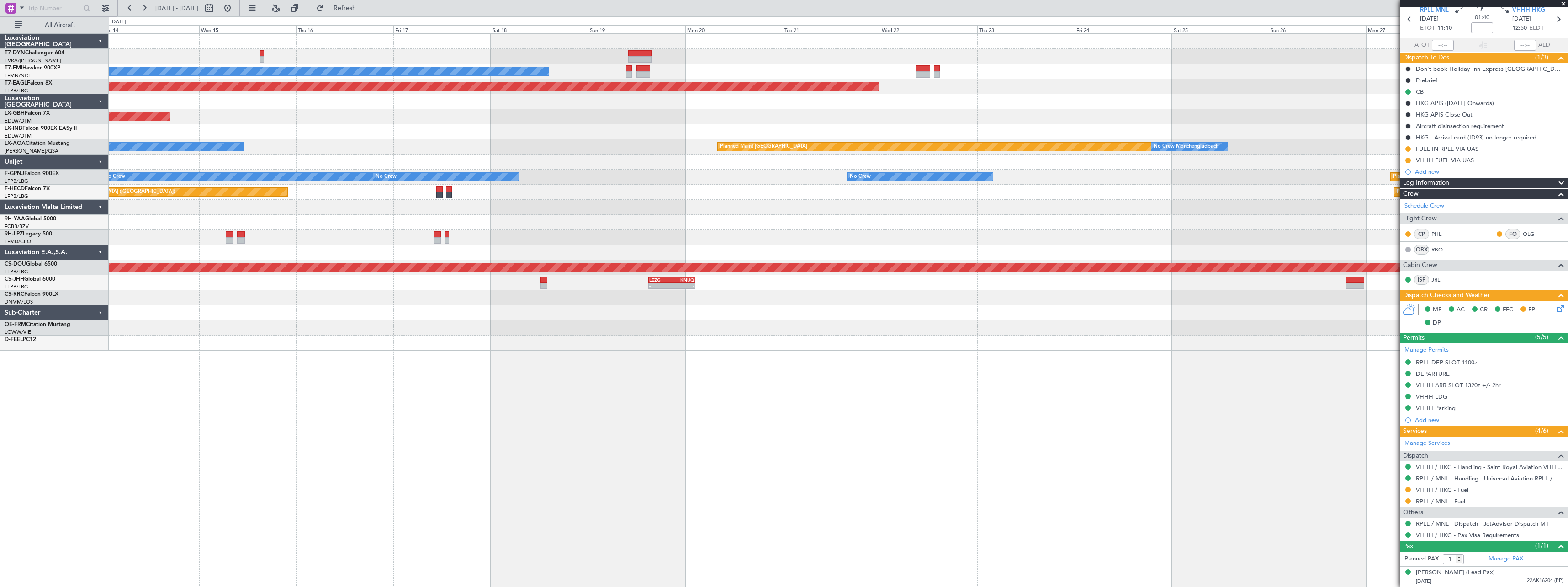
click at [290, 344] on div "No Crew Planned Maint Dubai (Al Maktoum Intl) Planned Maint Nurnberg No Crew Ch…" at bounding box center [838, 192] width 1459 height 317
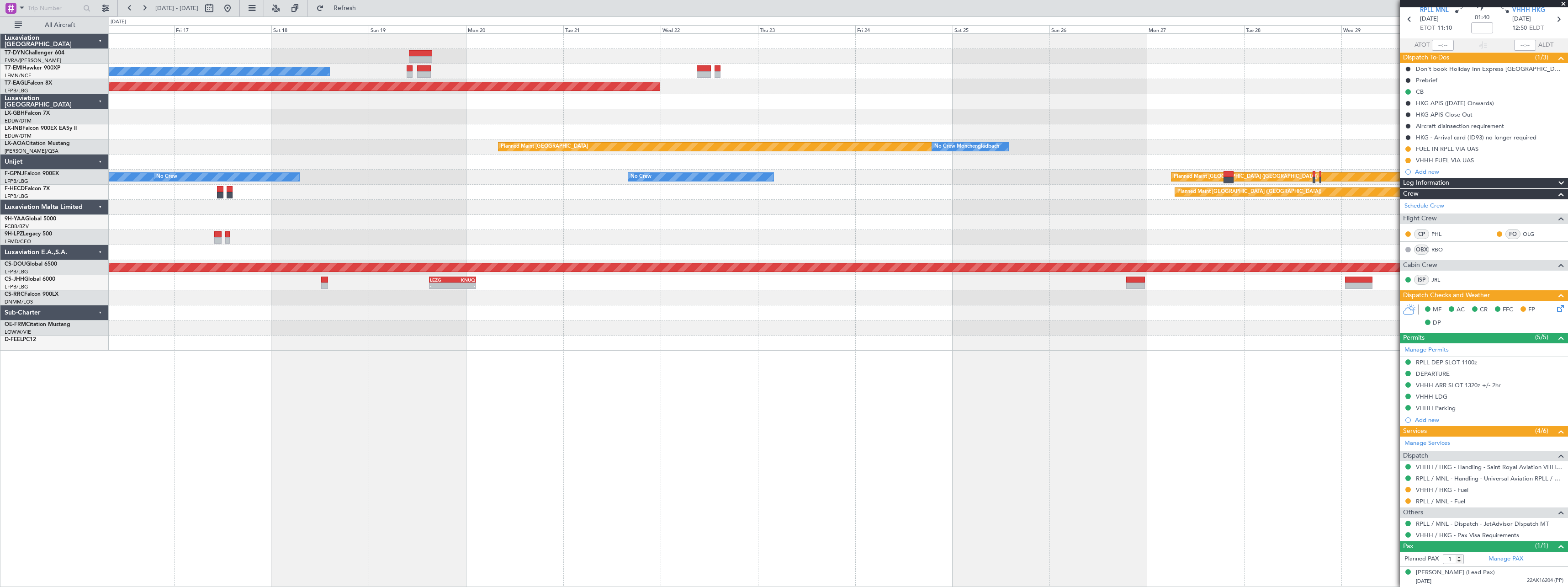
click at [333, 346] on div at bounding box center [838, 343] width 1459 height 15
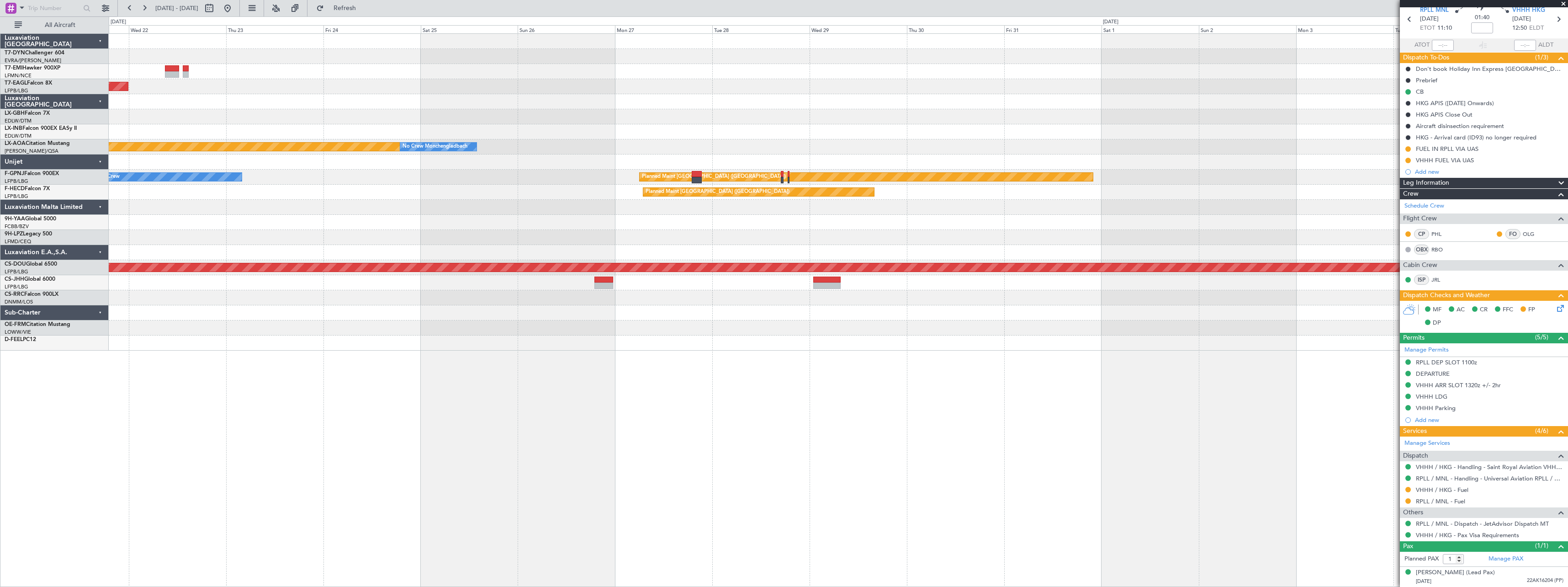
click at [273, 353] on div "No Crew Planned Maint Dubai (Al Maktoum Intl) Planned Maint Monchengladbach No …" at bounding box center [839, 310] width 1460 height 553
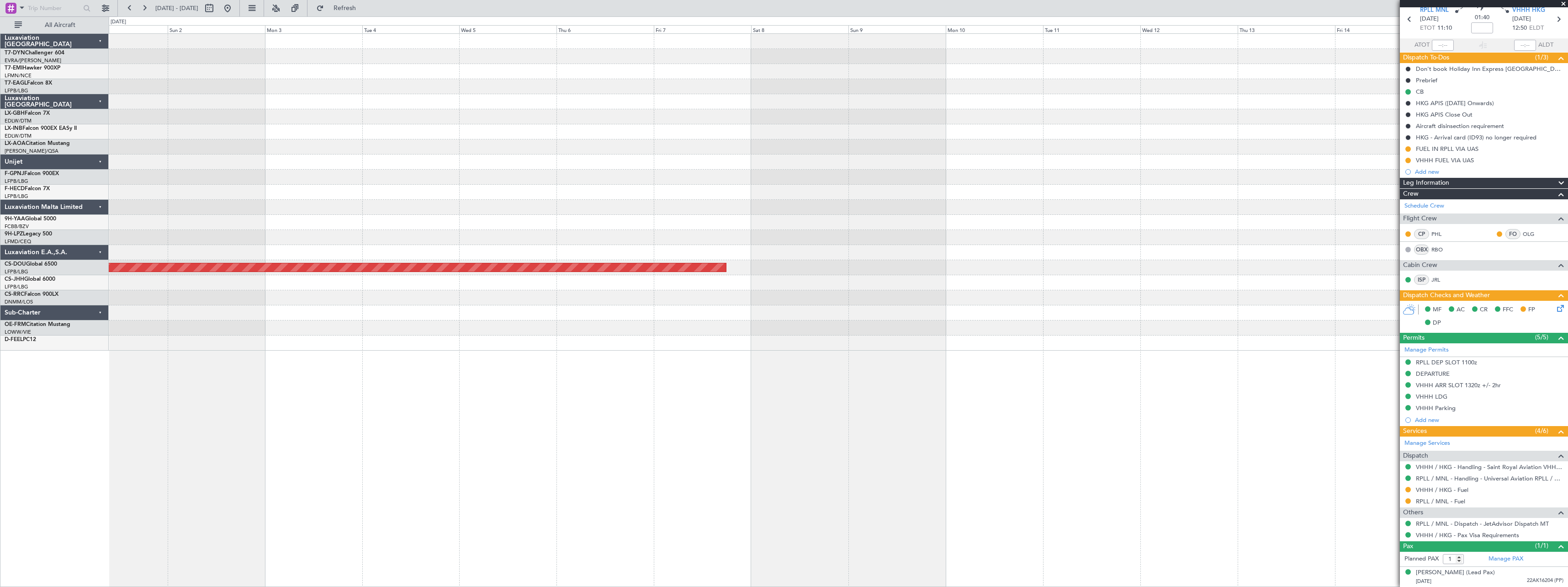
click at [286, 340] on div "Planned Maint Paris (Le Bourget) Planned Maint Paris (Le Bourget) Planned Maint…" at bounding box center [838, 192] width 1459 height 317
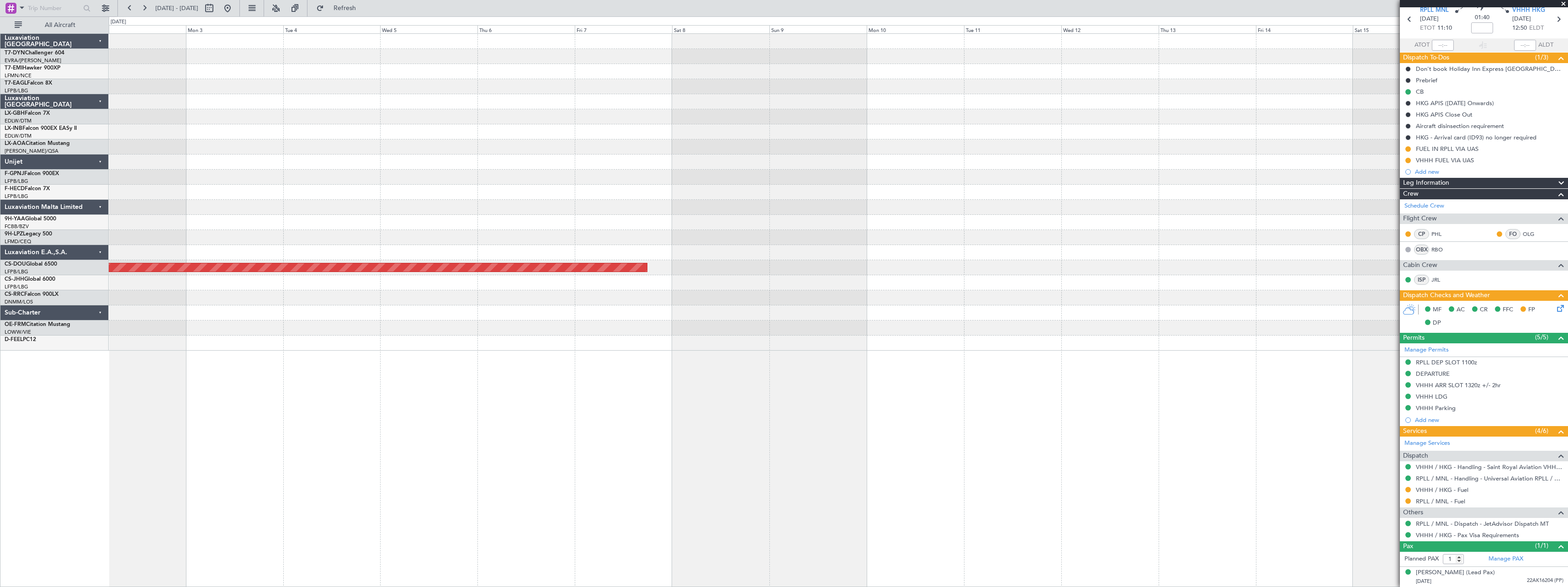
click at [322, 346] on div at bounding box center [838, 343] width 1459 height 15
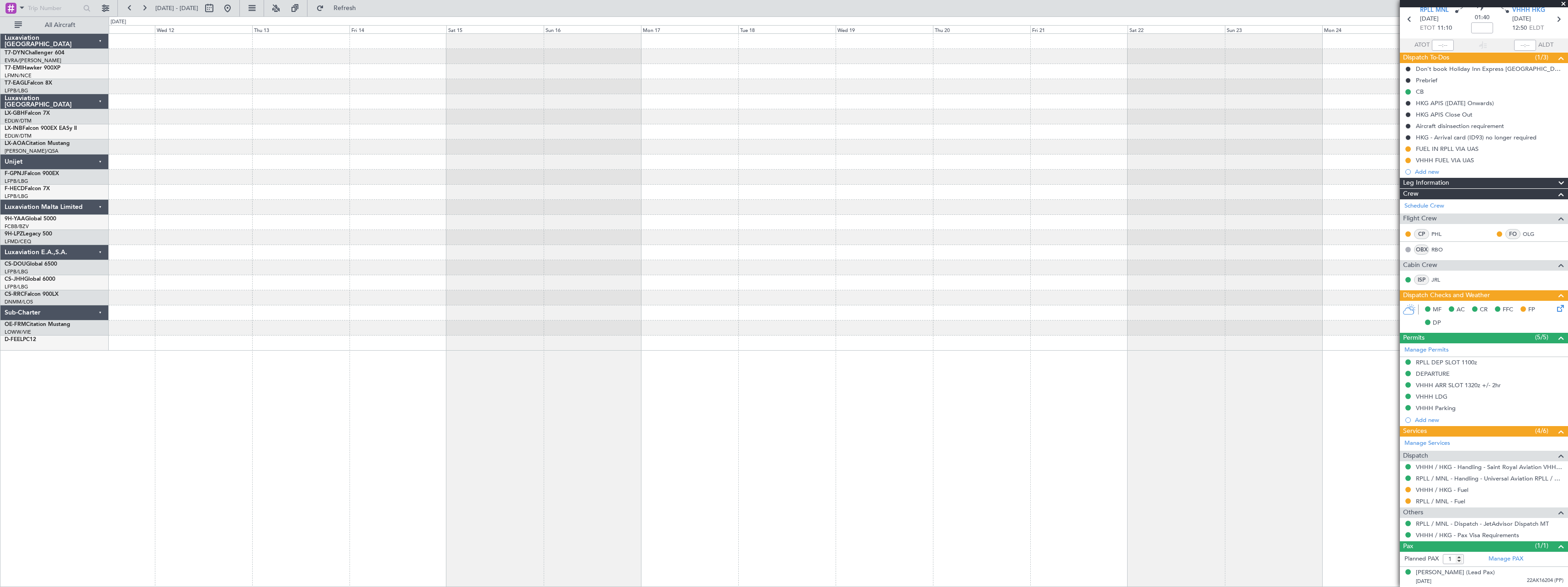
click at [196, 321] on div at bounding box center [838, 192] width 1459 height 317
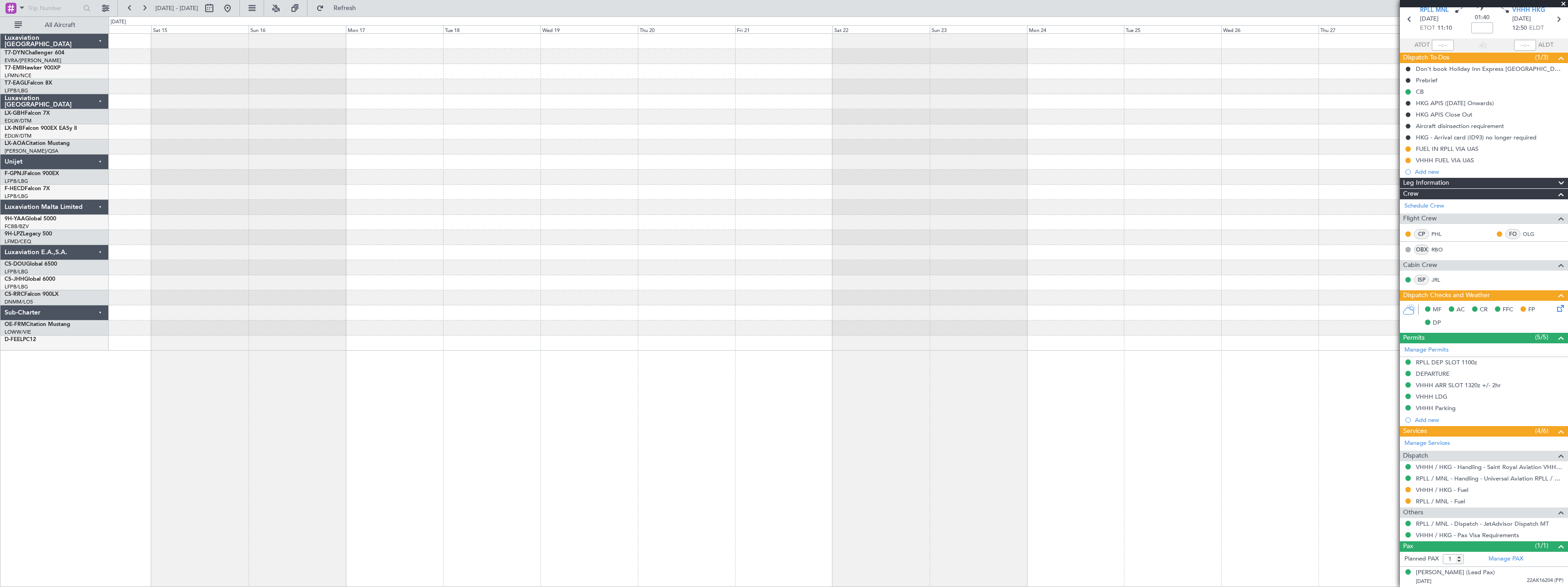
click at [403, 288] on div at bounding box center [838, 283] width 1459 height 15
click at [443, 261] on div at bounding box center [838, 192] width 1459 height 317
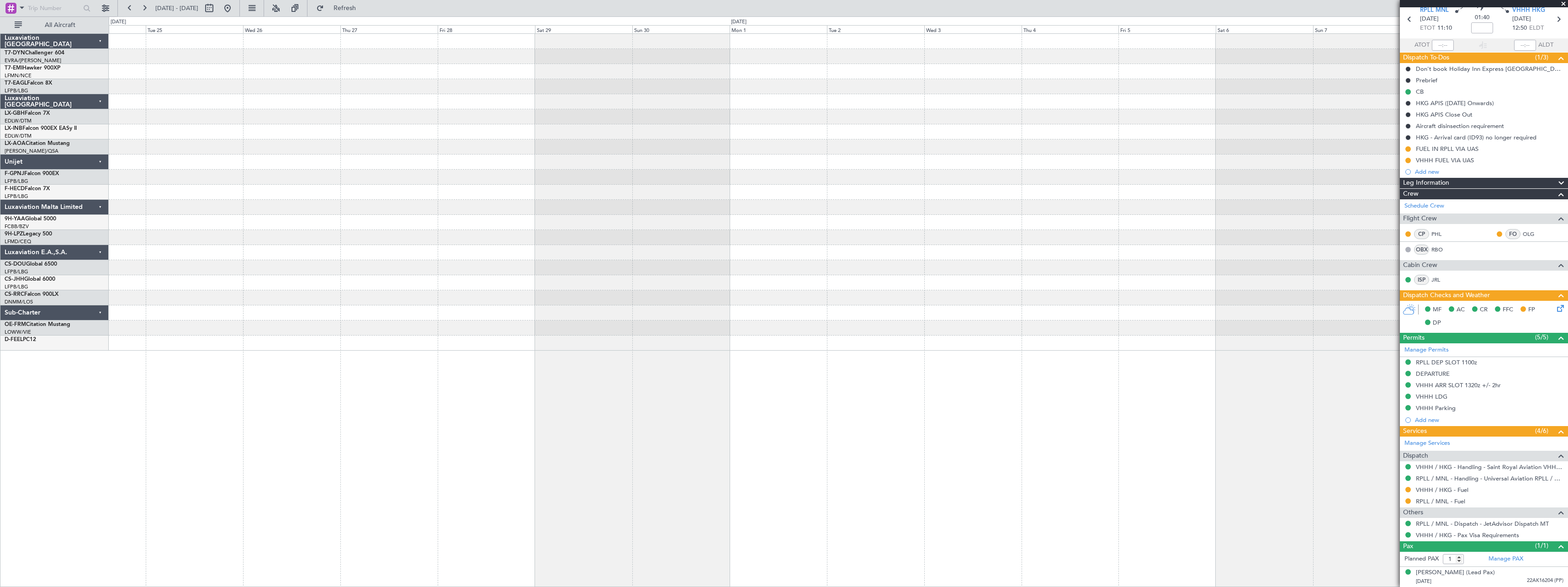
click at [414, 234] on div at bounding box center [838, 192] width 1459 height 317
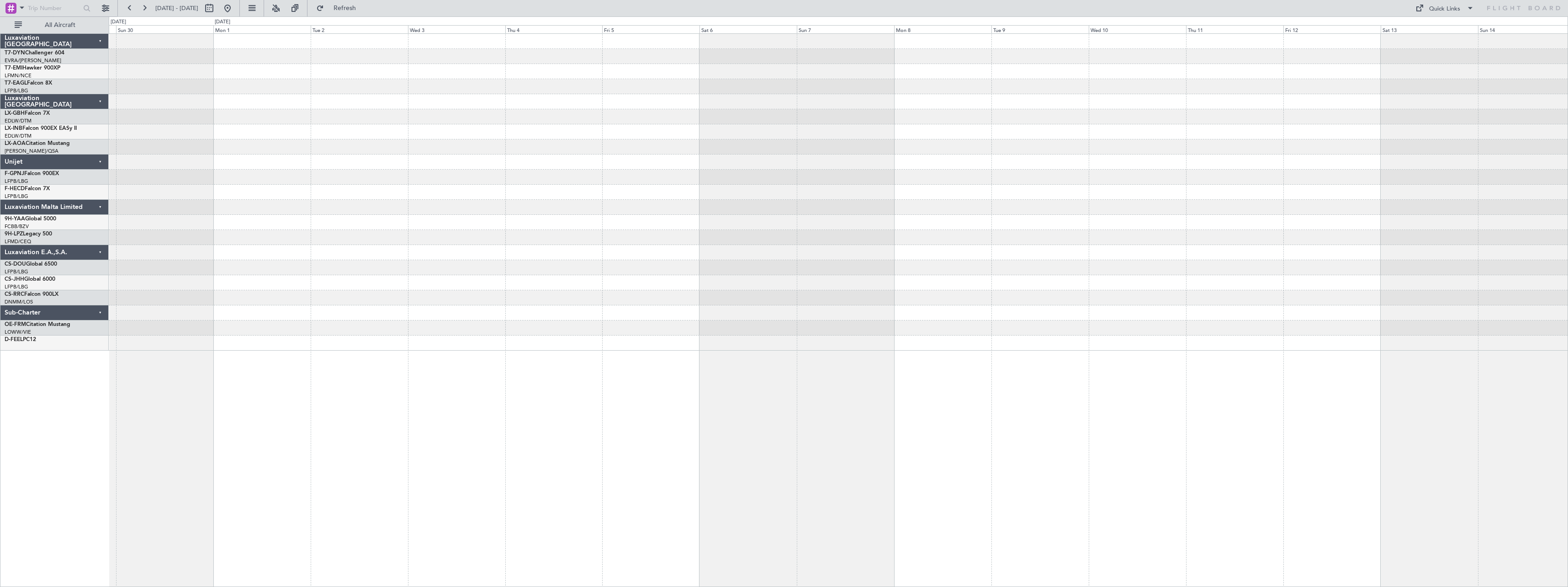
scroll to position [0, 0]
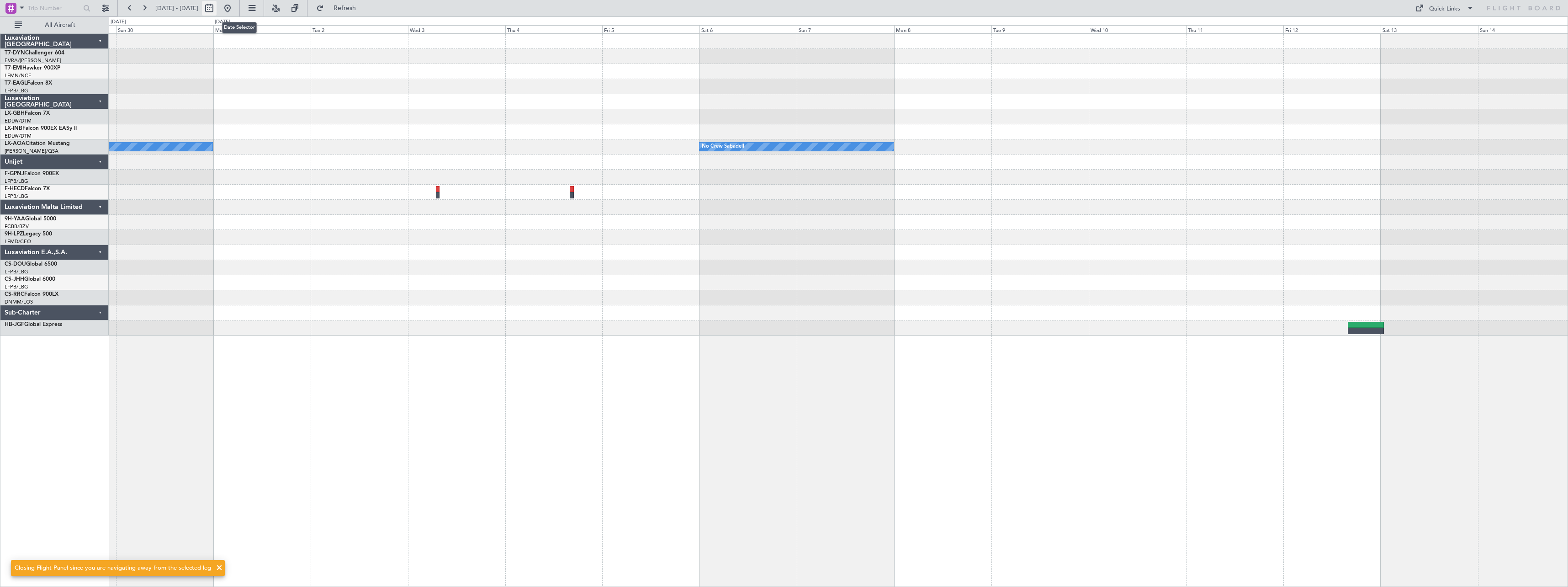
click at [217, 10] on button at bounding box center [209, 8] width 15 height 15
select select "11"
select select "2025"
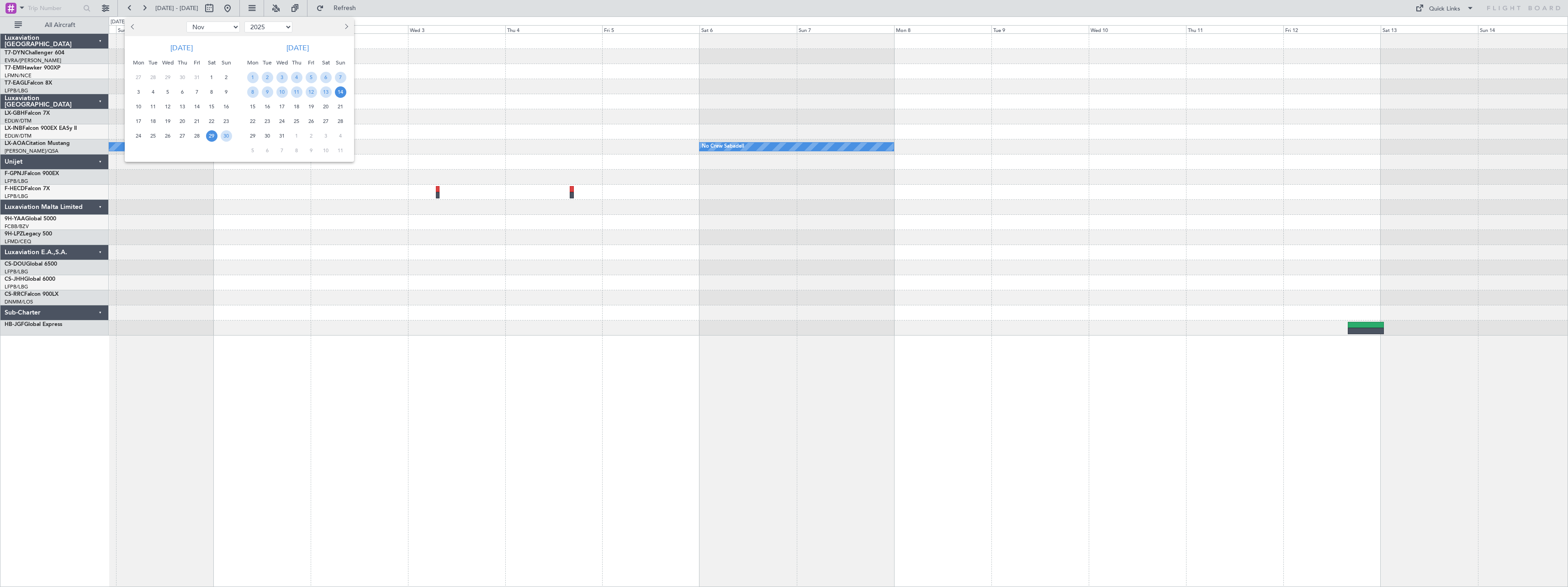
click at [486, 60] on div at bounding box center [784, 293] width 1568 height 587
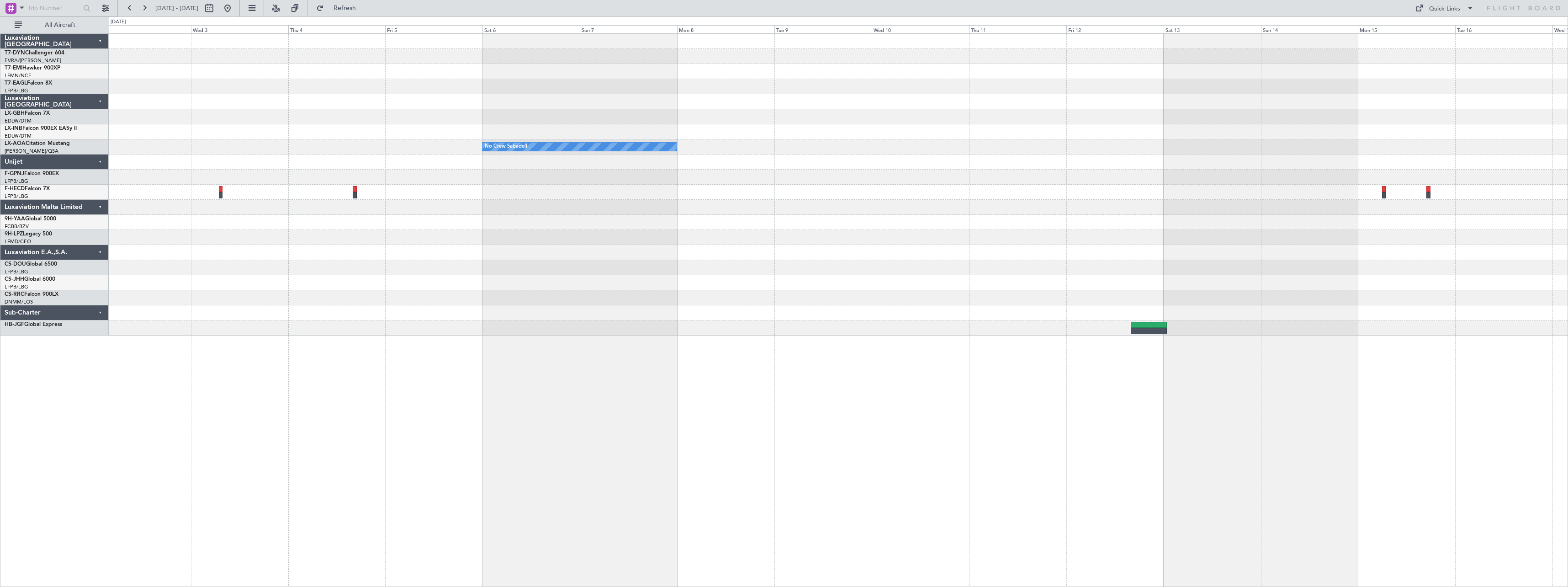
click at [335, 100] on div at bounding box center [838, 102] width 1459 height 15
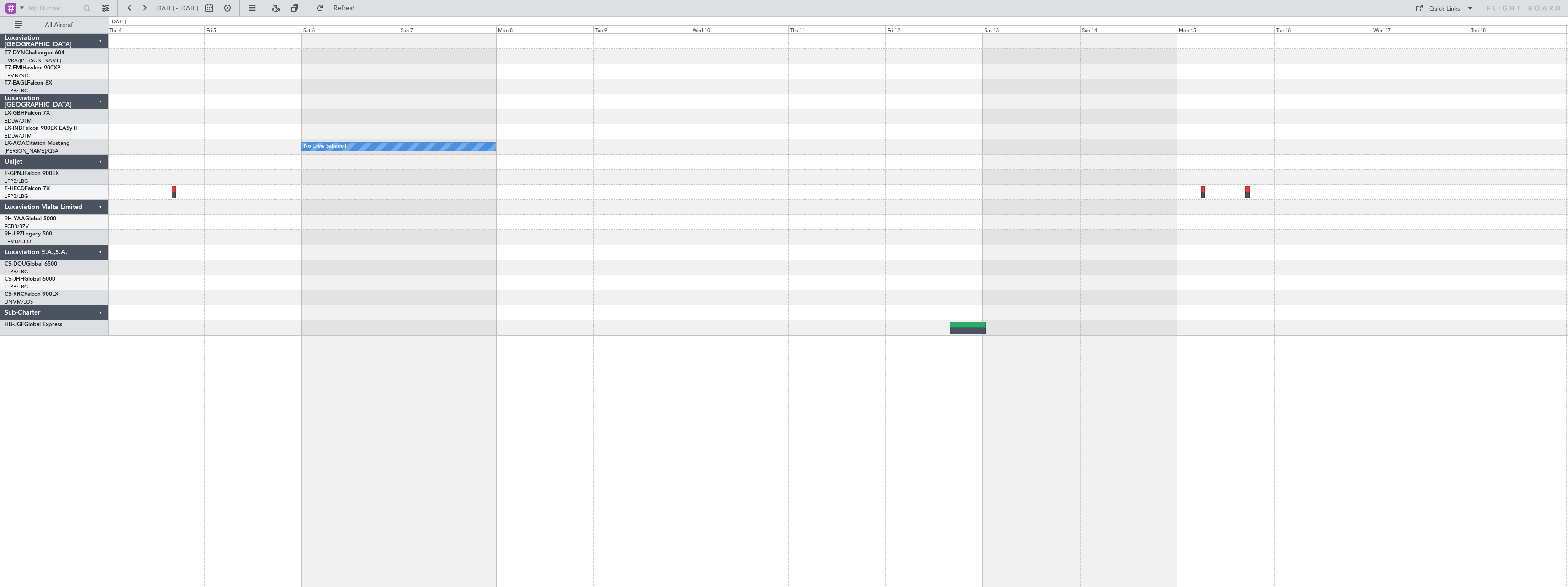
click at [365, 83] on div at bounding box center [838, 86] width 1459 height 15
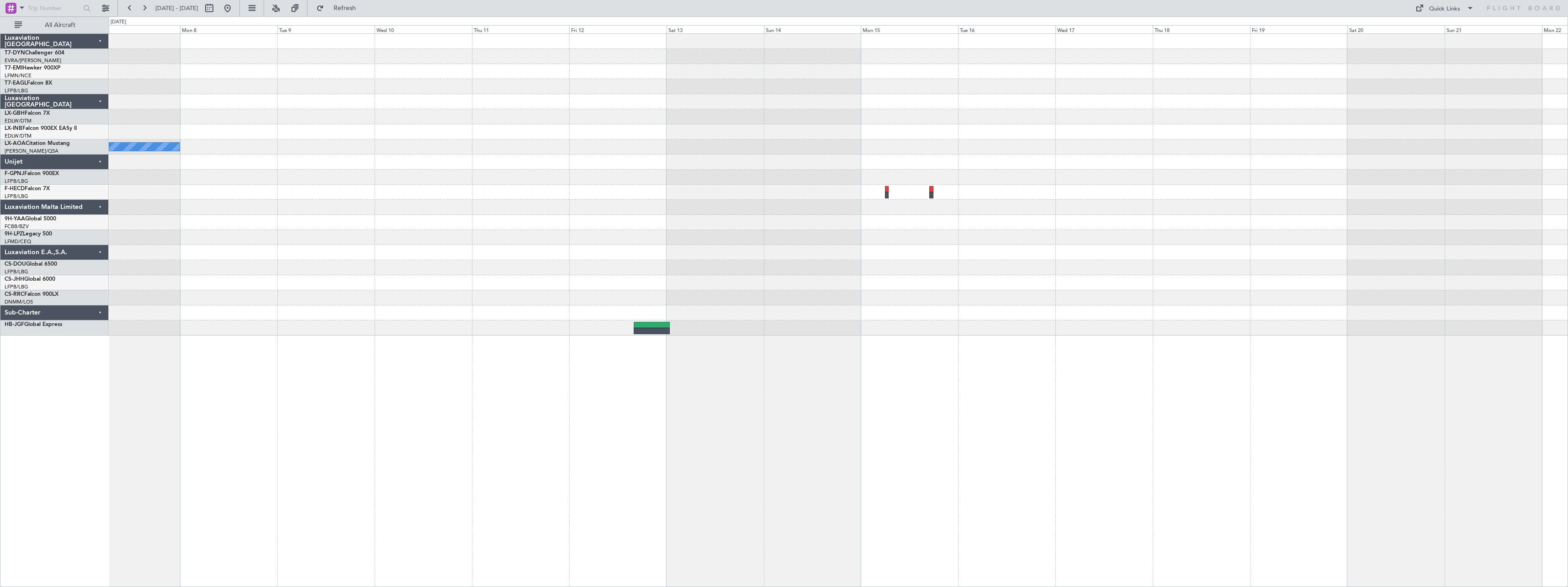
click at [389, 78] on div "No Crew Sabadell" at bounding box center [838, 184] width 1459 height 302
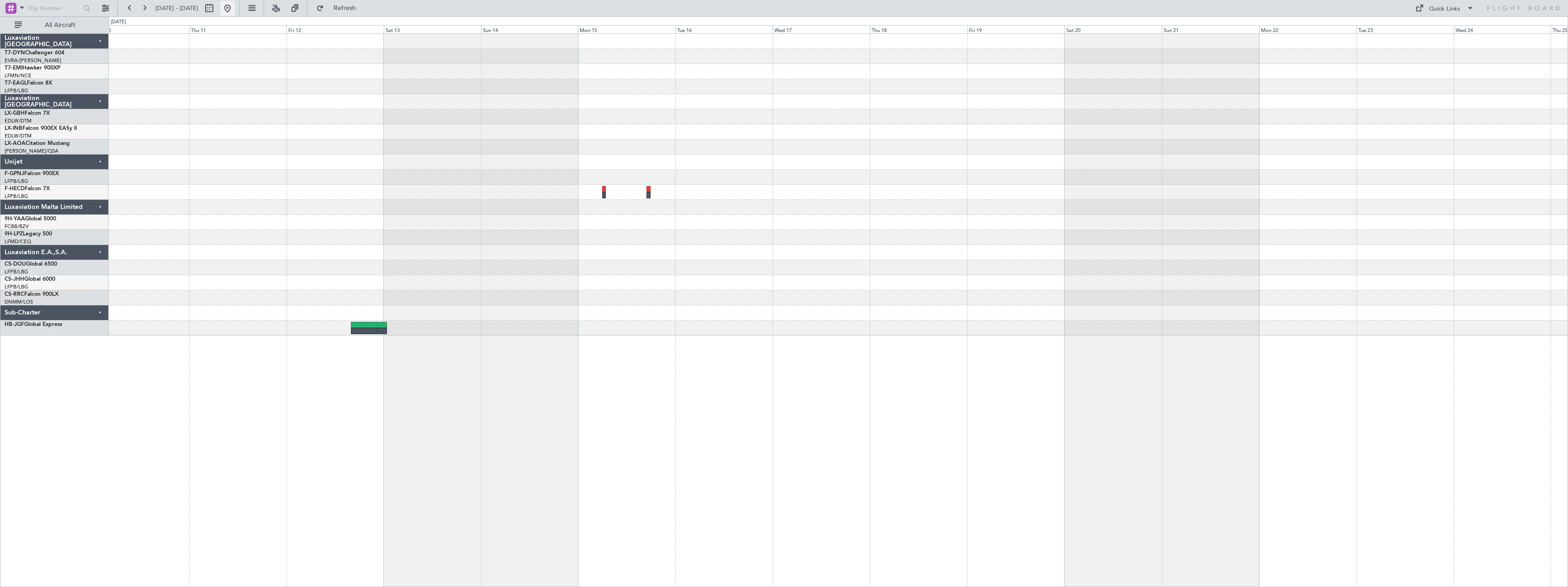
click at [235, 9] on button at bounding box center [228, 8] width 15 height 15
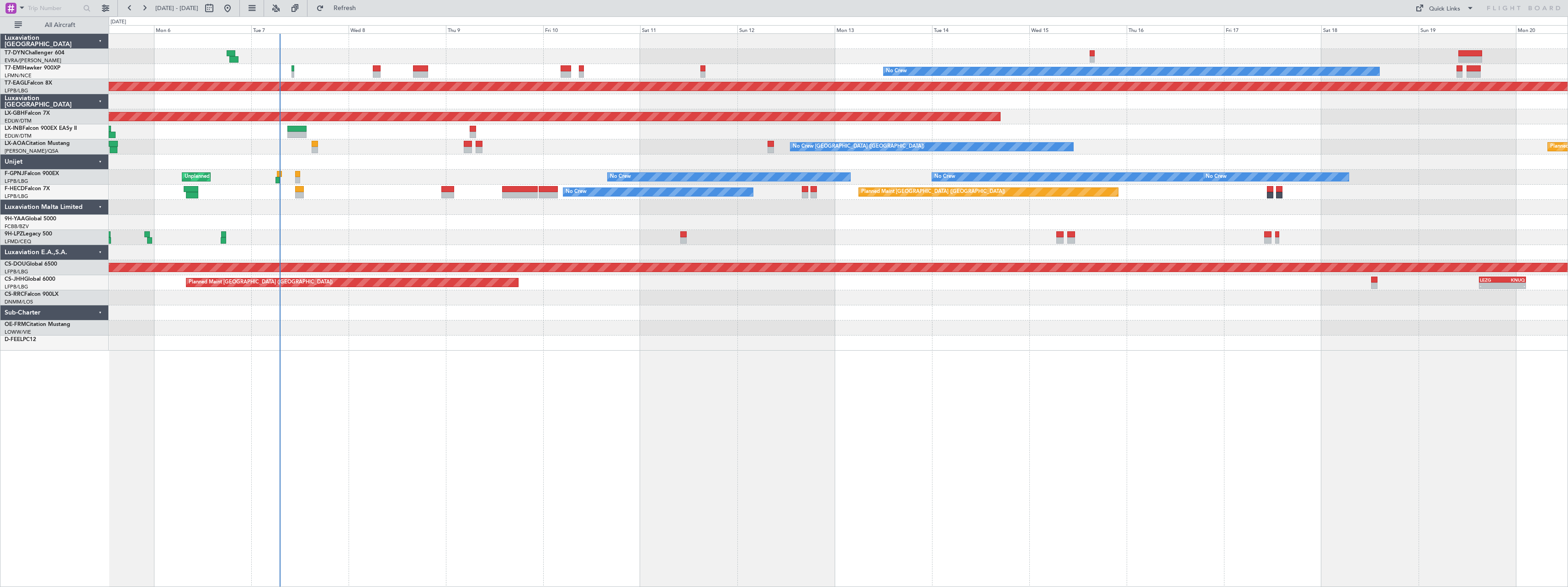
click at [371, 369] on div "No Crew Planned Maint Dubai (Al Maktoum Intl) Planned Maint Nurnberg Planned Ma…" at bounding box center [839, 310] width 1460 height 553
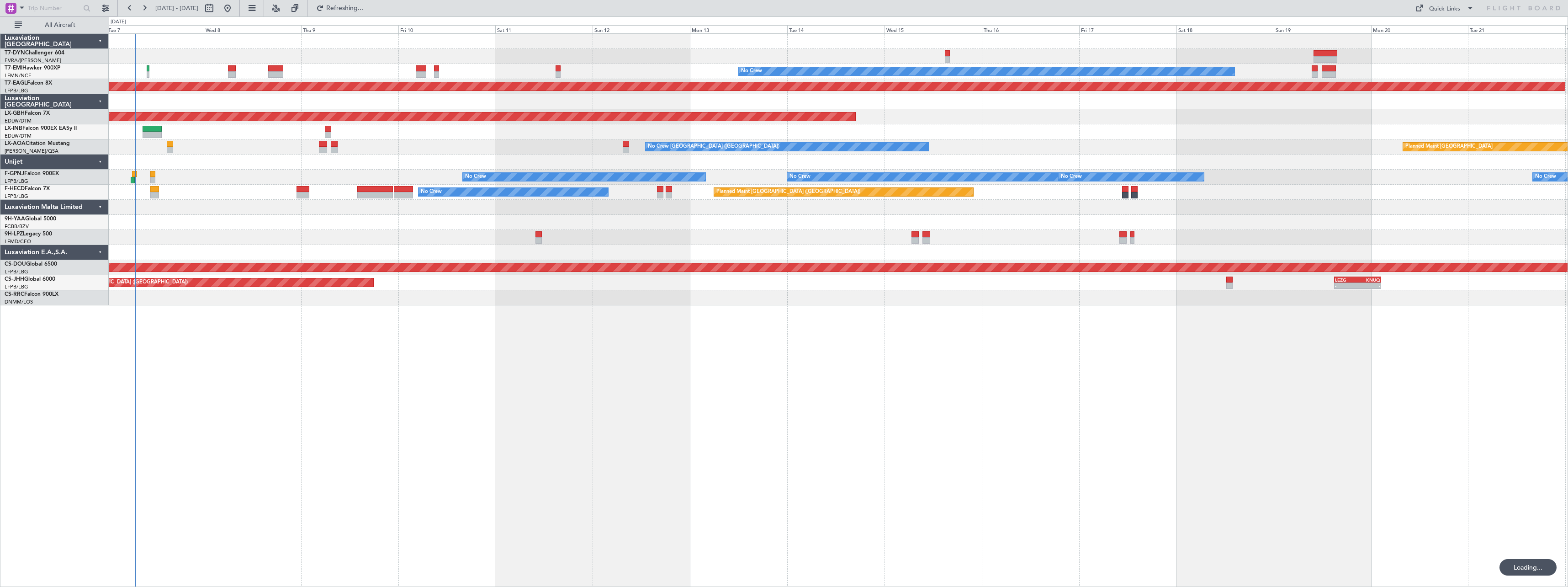
click at [363, 324] on div "No Crew Planned Maint Dubai (Al Maktoum Intl) Planned Maint Nurnberg Planned Ma…" at bounding box center [839, 310] width 1460 height 553
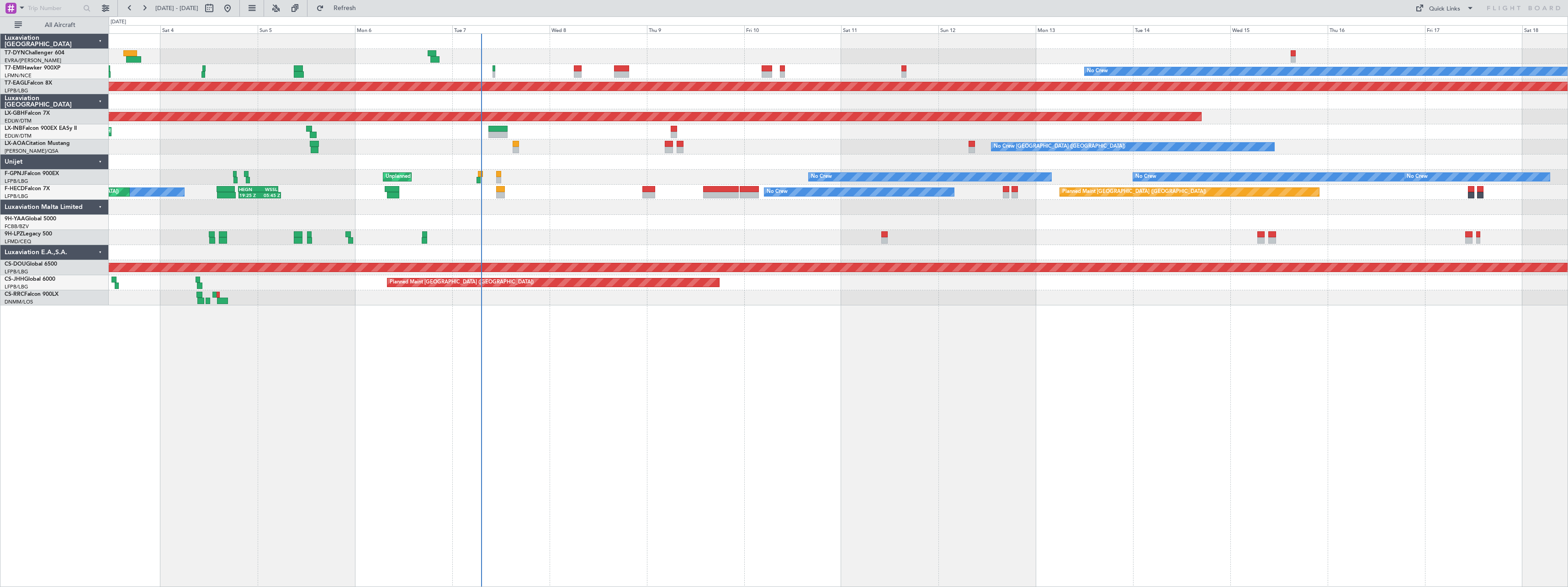
click at [617, 338] on div "No Crew Planned Maint Dubai (Al Maktoum Intl) Planned Maint Nurnberg Planned Ma…" at bounding box center [839, 310] width 1460 height 553
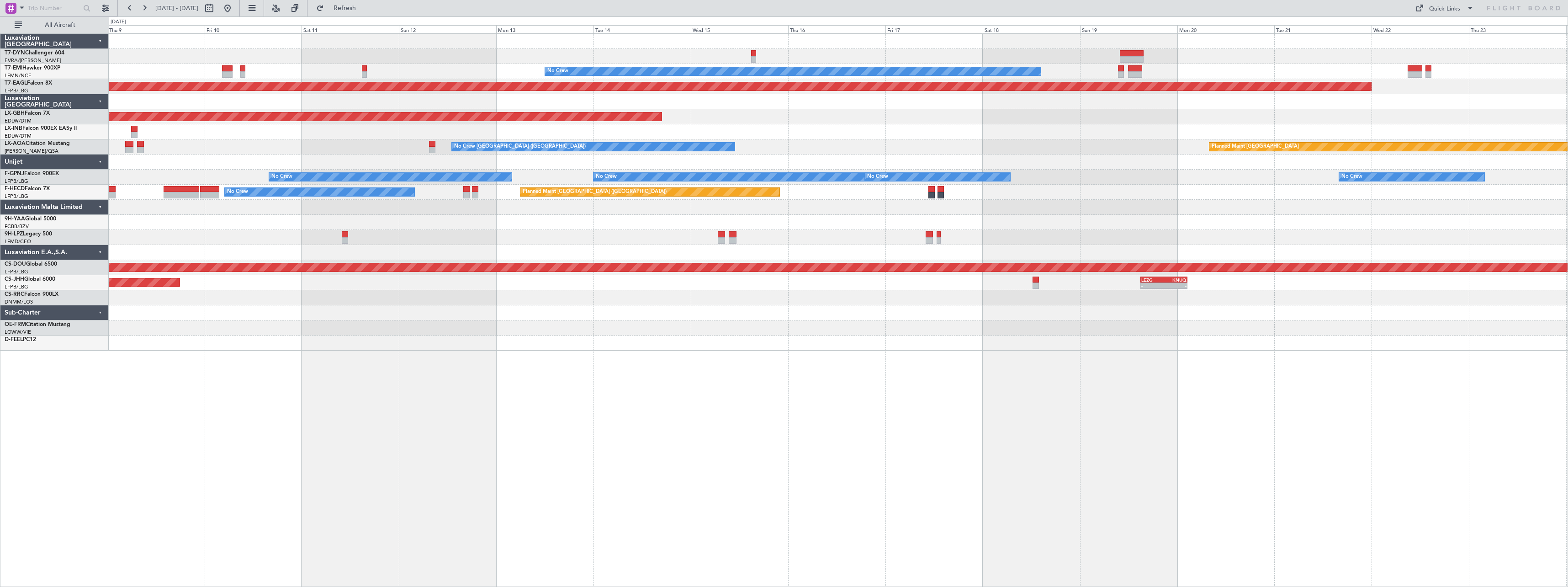
click at [357, 334] on div at bounding box center [838, 328] width 1459 height 15
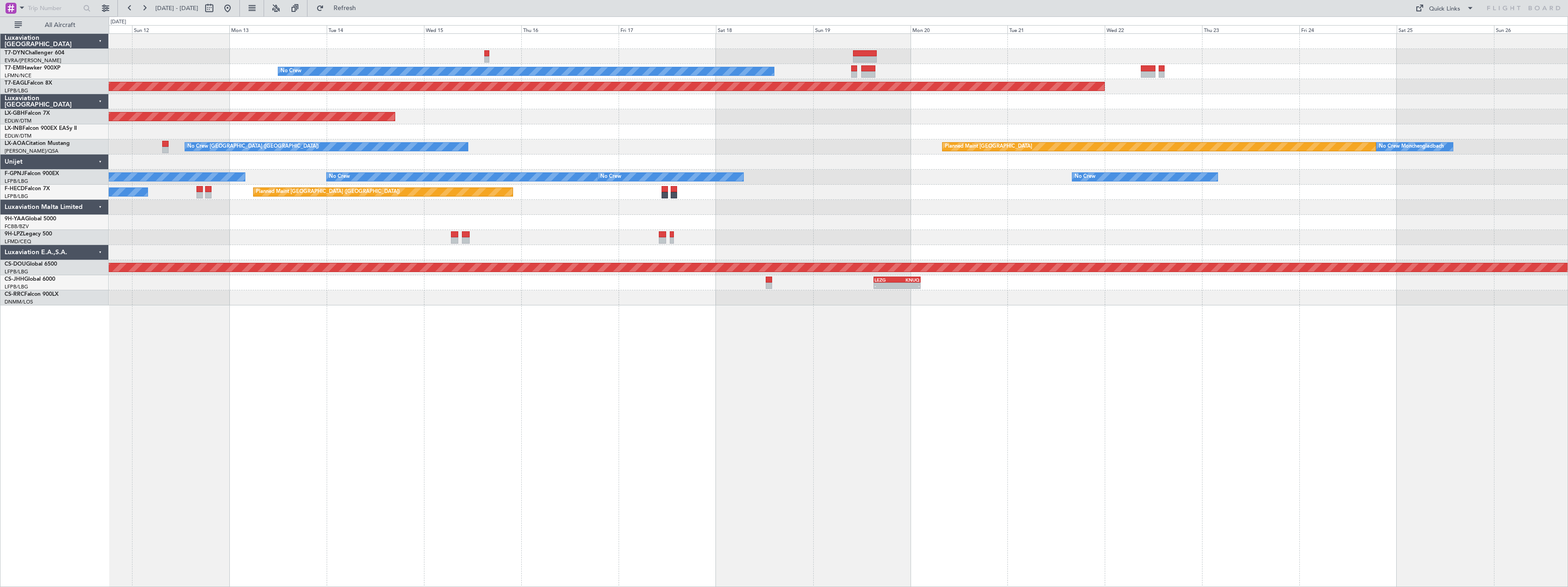
click at [475, 343] on div "No Crew Planned Maint Dubai (Al Maktoum Intl) Planned Maint Nurnberg No Crew Ch…" at bounding box center [839, 310] width 1460 height 553
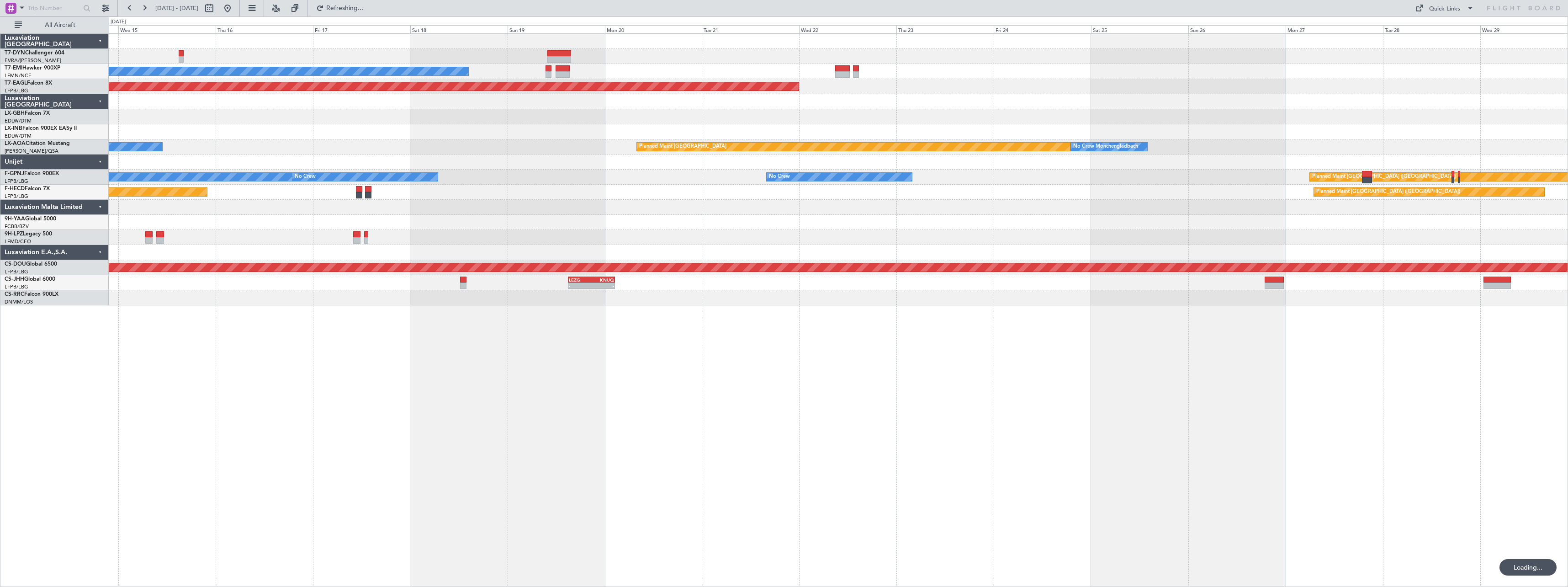
click at [335, 305] on div "No Crew Planned Maint Dubai (Al Maktoum Intl) Planned Maint Nurnberg No Crew Ch…" at bounding box center [839, 310] width 1460 height 553
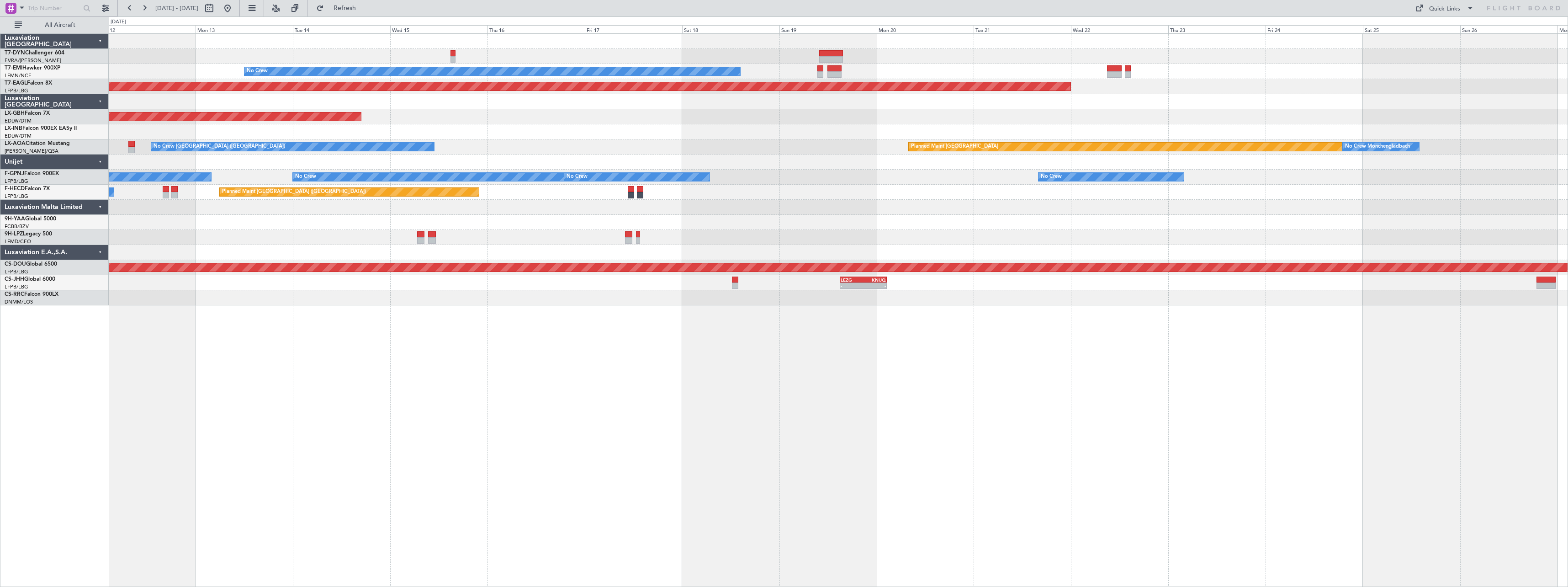
click at [619, 351] on div "No Crew Planned Maint Dubai (Al Maktoum Intl) Planned Maint Nurnberg No Crew Ch…" at bounding box center [839, 310] width 1460 height 553
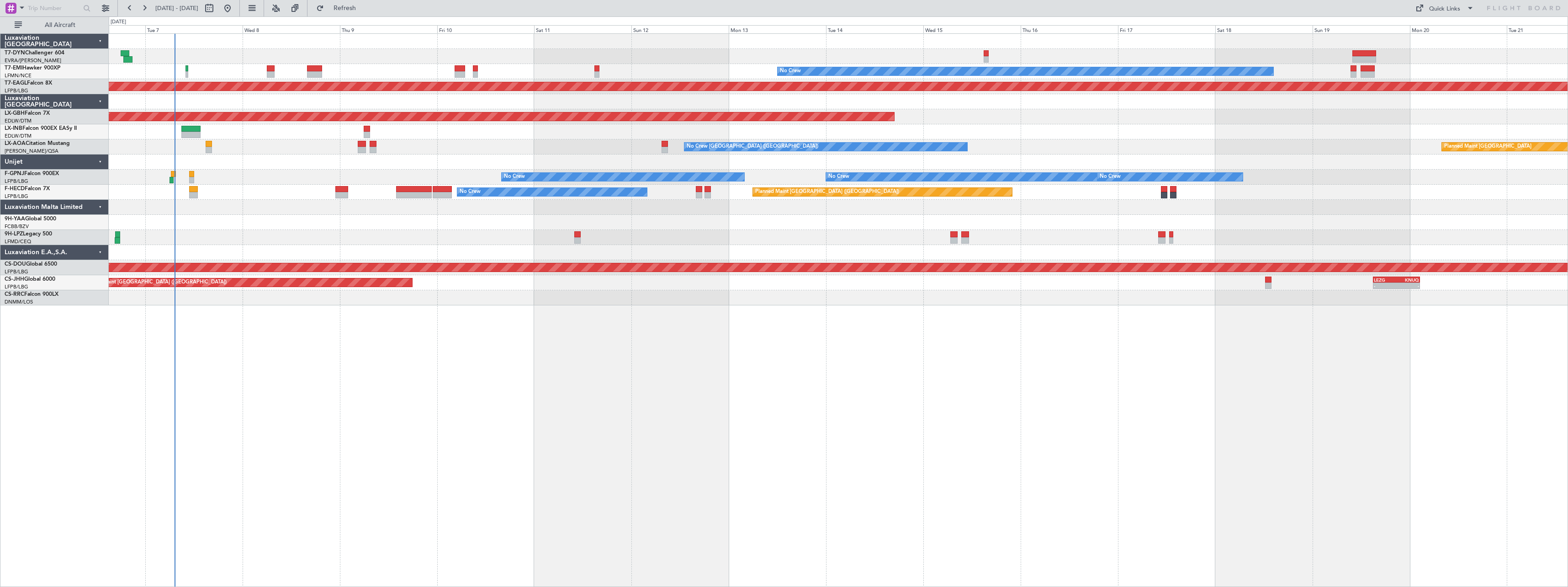
click at [665, 313] on div "No Crew Planned Maint Dubai (Al Maktoum Intl) Planned Maint Nurnberg Planned Ma…" at bounding box center [839, 310] width 1460 height 553
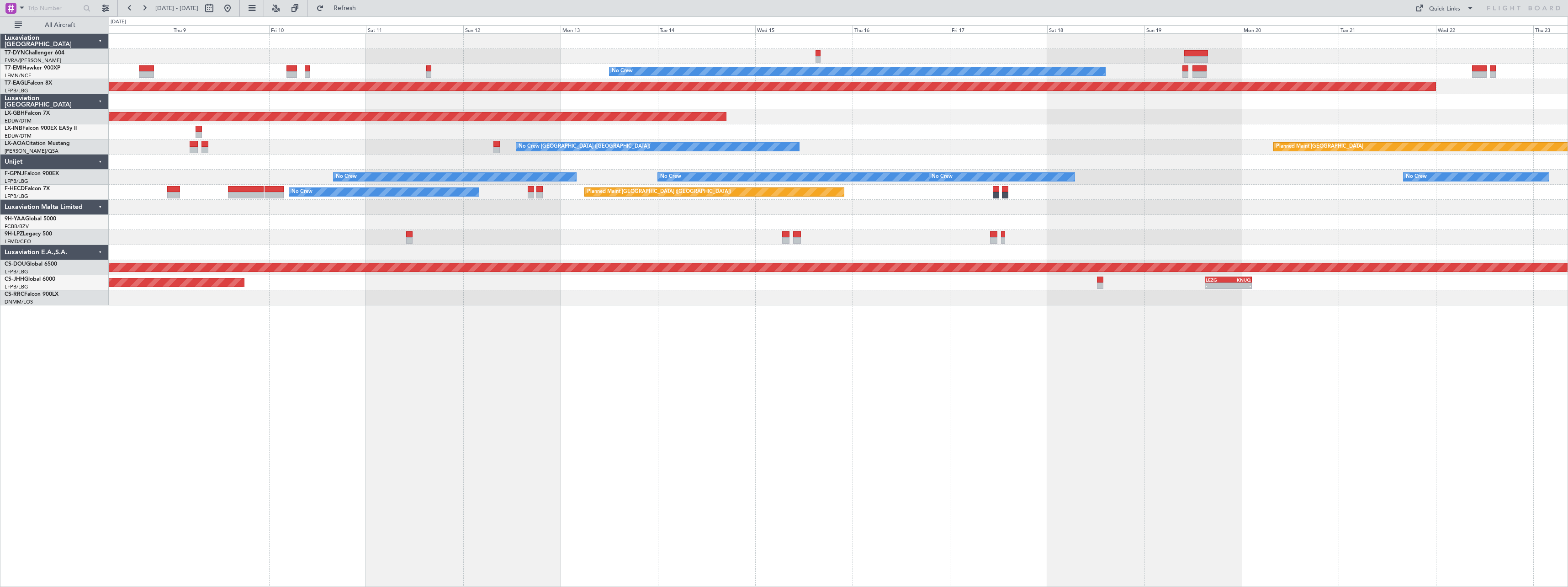
click at [596, 373] on div "No Crew Planned Maint Dubai (Al Maktoum Intl) Planned Maint Nurnberg Planned Ma…" at bounding box center [839, 310] width 1460 height 553
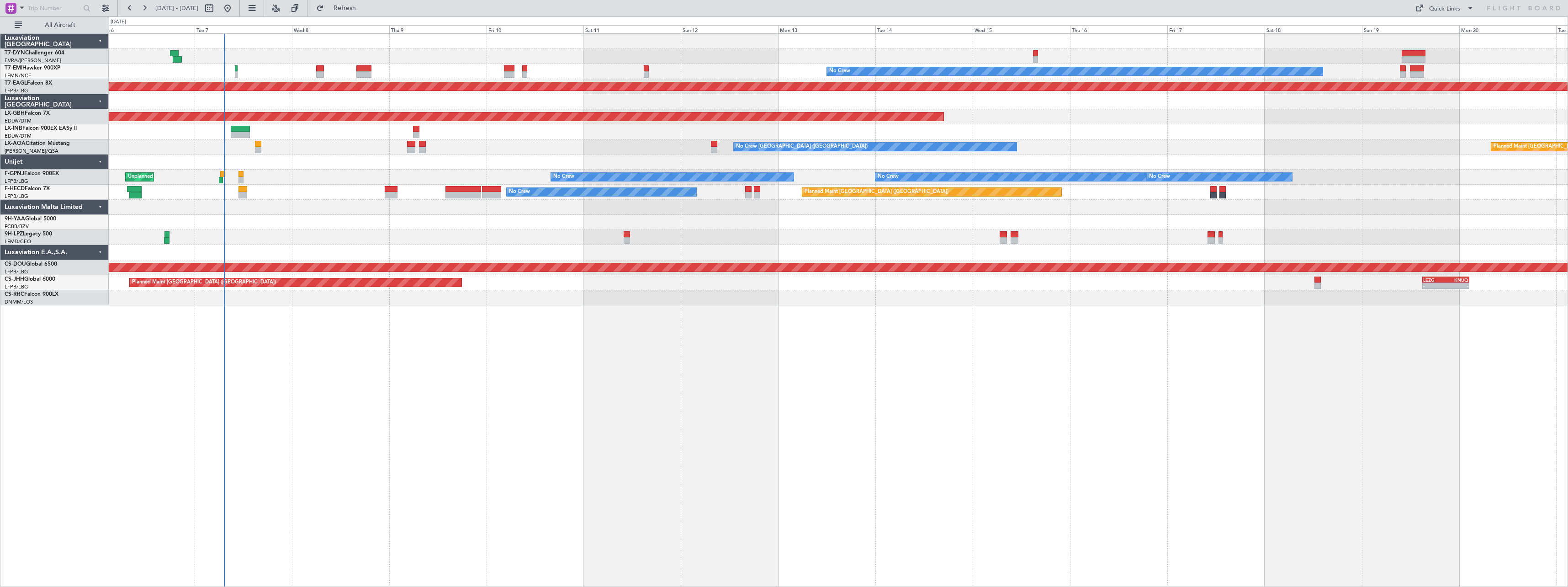
click at [749, 302] on div at bounding box center [838, 297] width 1459 height 15
click at [478, 342] on div "No Crew Planned Maint Dubai (Al Maktoum Intl) Planned Maint Nurnberg Planned Ma…" at bounding box center [839, 310] width 1460 height 553
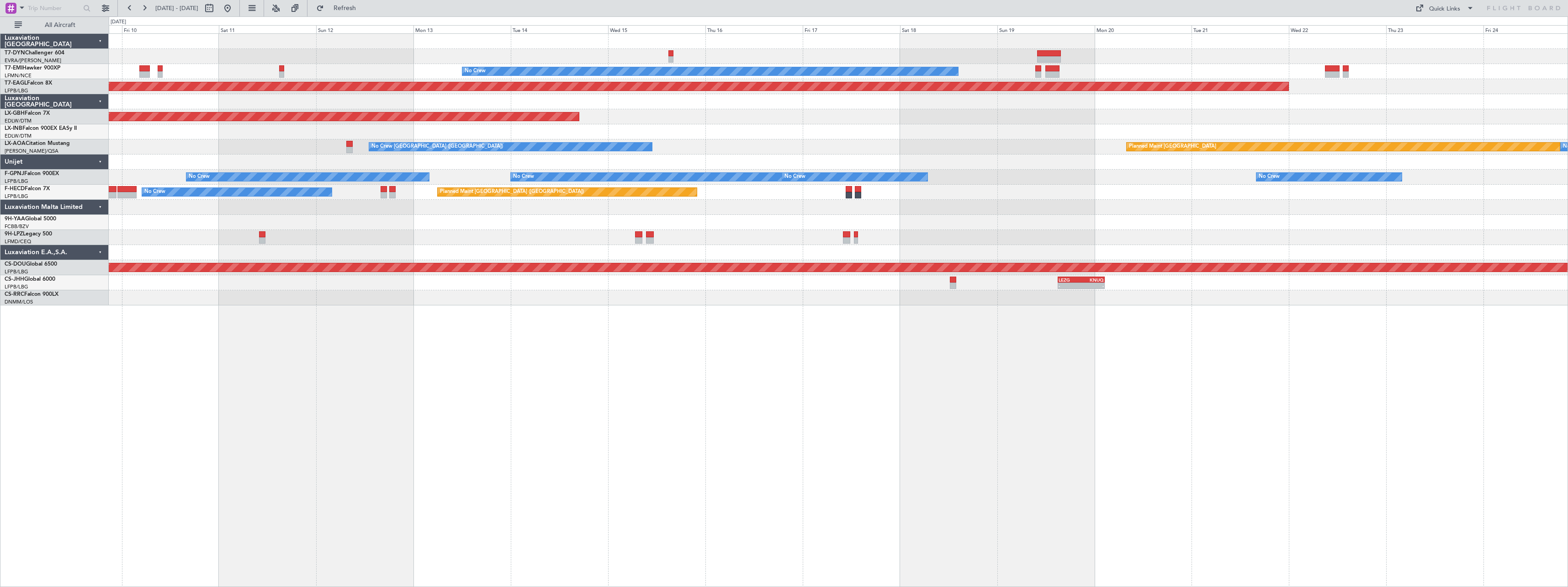
click at [505, 358] on div "No Crew Planned Maint Dubai (Al Maktoum Intl) Planned Maint Nurnberg Planned Ma…" at bounding box center [839, 310] width 1460 height 553
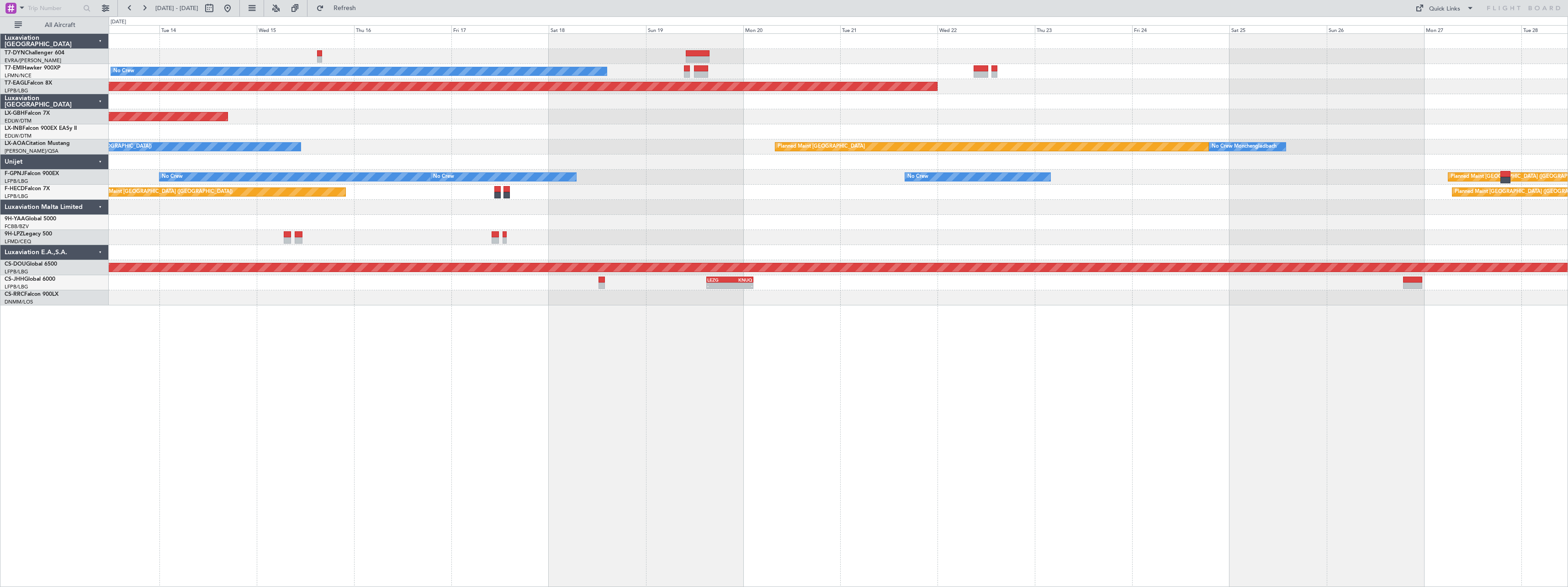
click at [523, 348] on div "No Crew Planned Maint Dubai (Al Maktoum Intl) Planned Maint Nurnberg Planned Ma…" at bounding box center [839, 310] width 1460 height 553
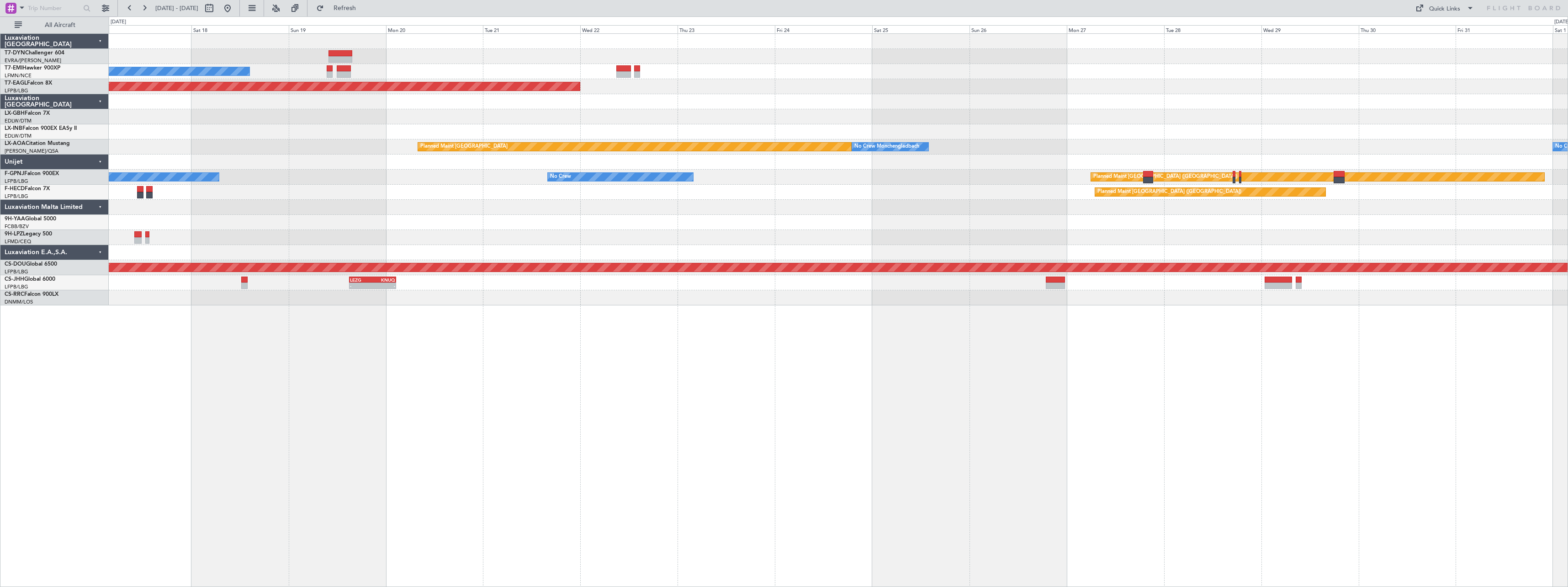
click at [809, 54] on div at bounding box center [838, 56] width 1459 height 15
click at [349, 48] on div at bounding box center [838, 41] width 1459 height 15
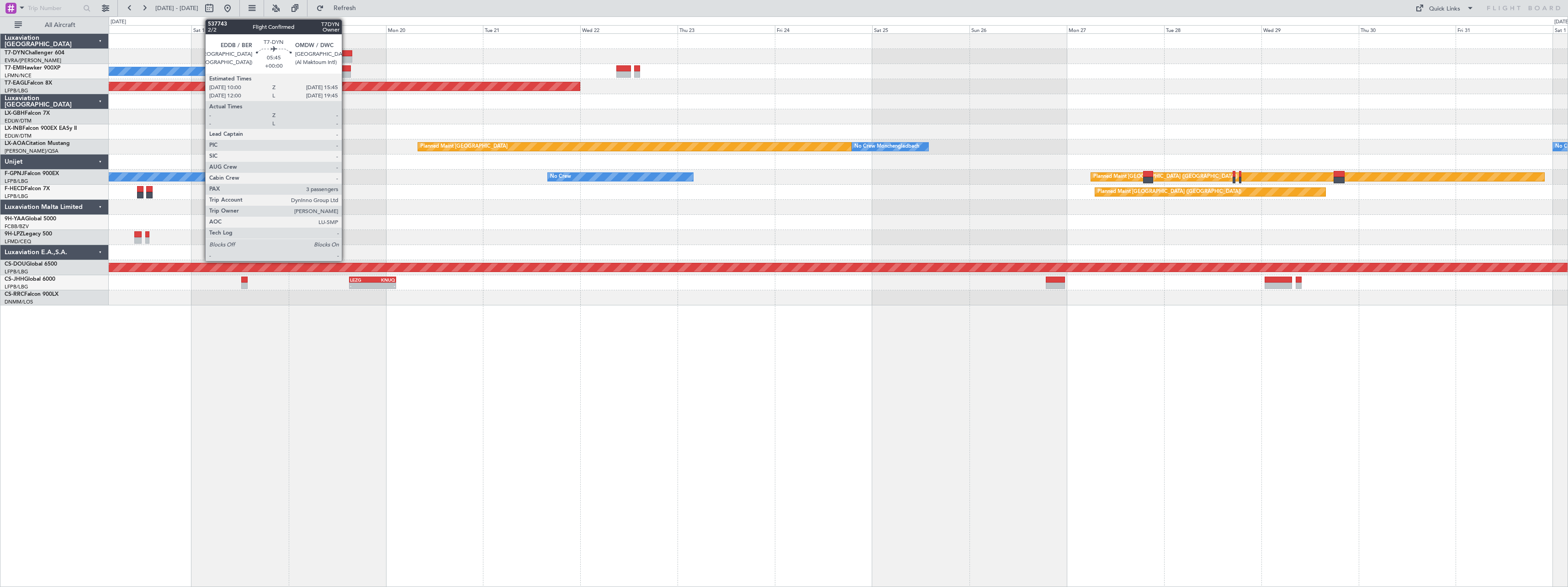
click at [346, 51] on div at bounding box center [340, 53] width 24 height 6
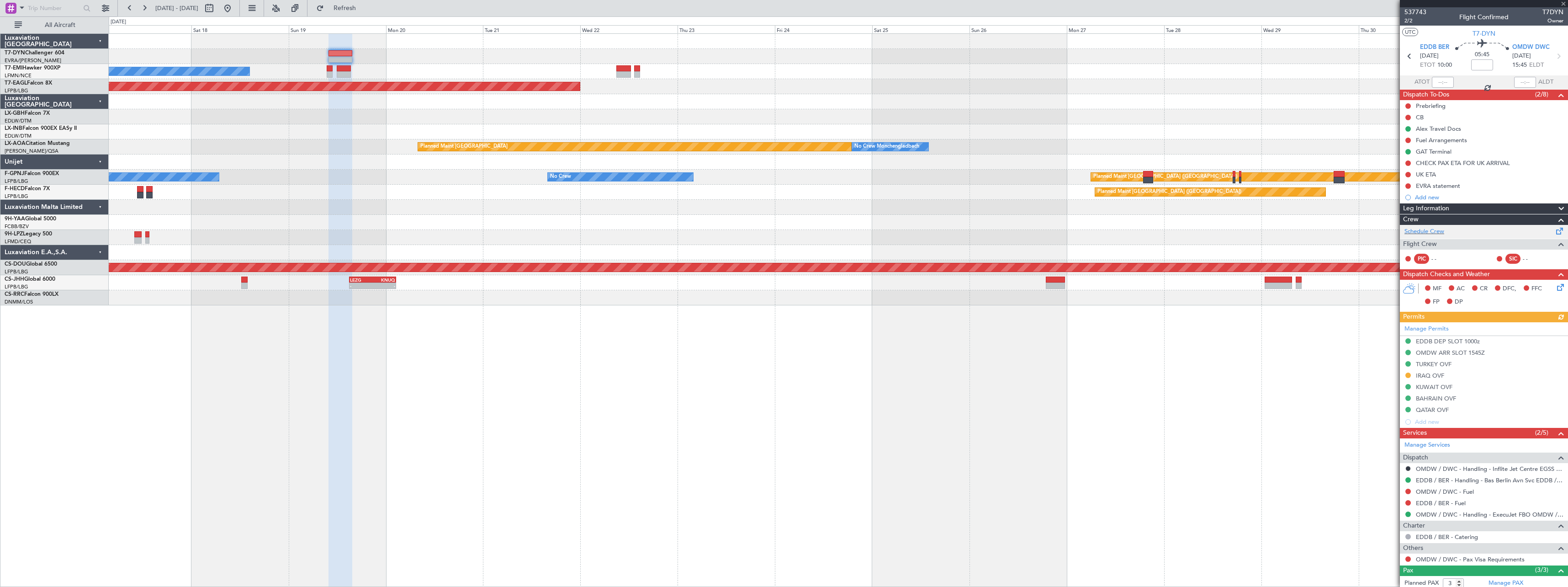
click at [1555, 229] on span at bounding box center [1560, 229] width 11 height 7
click at [827, 55] on div at bounding box center [838, 56] width 1459 height 15
click at [29, 53] on link "T7-DYN Challenger 604" at bounding box center [34, 53] width 60 height 6
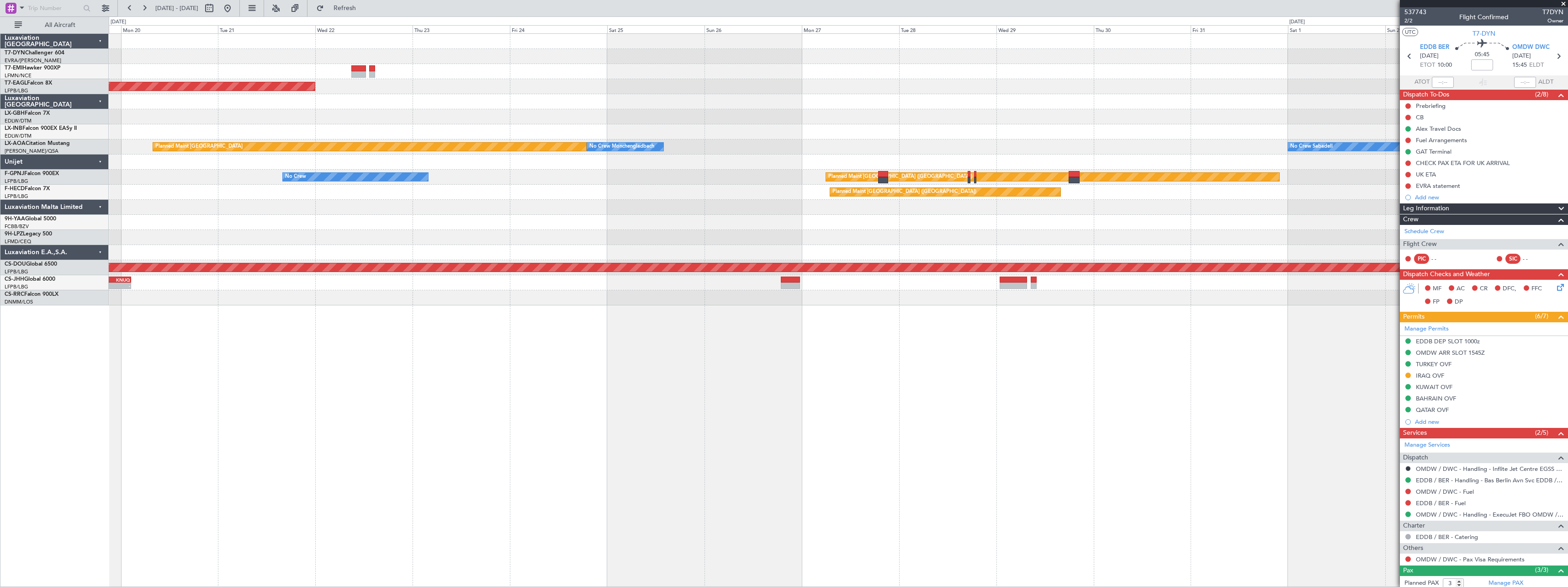
click at [521, 100] on div at bounding box center [838, 102] width 1459 height 15
click at [217, 10] on button at bounding box center [209, 8] width 15 height 15
select select "10"
select select "2025"
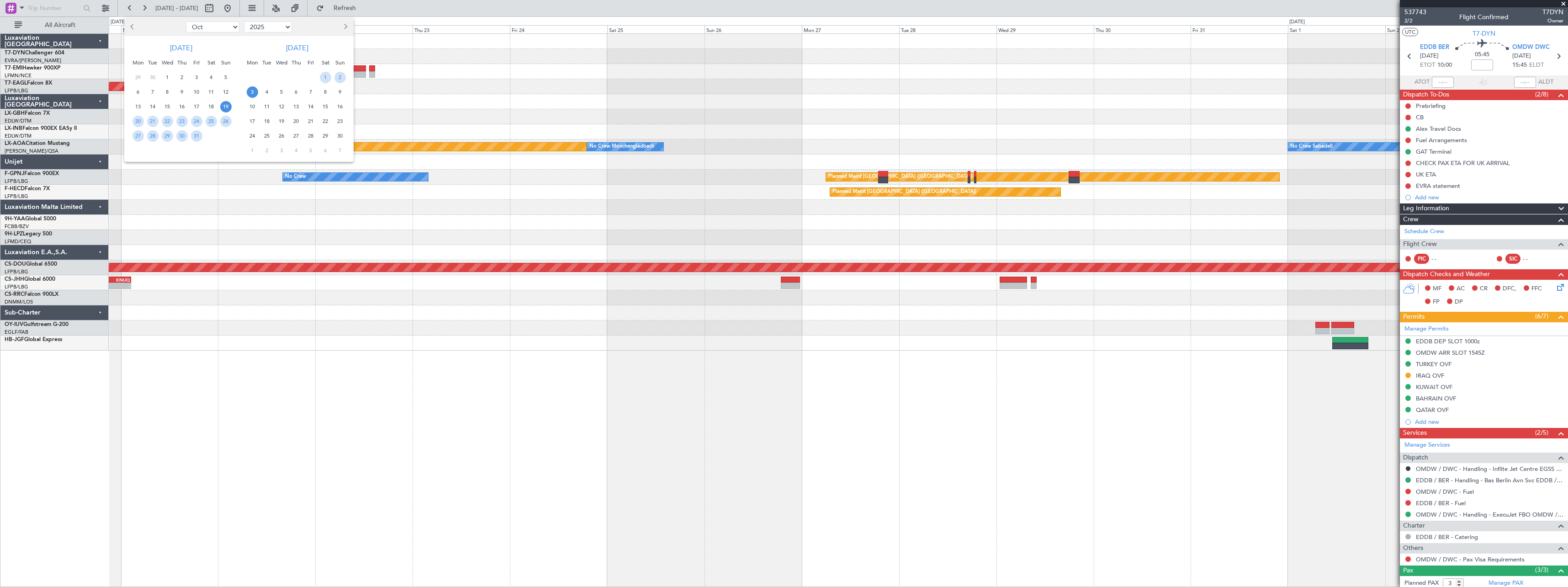
click at [295, 89] on span "6" at bounding box center [296, 92] width 12 height 12
click at [295, 122] on span "20" at bounding box center [296, 121] width 12 height 12
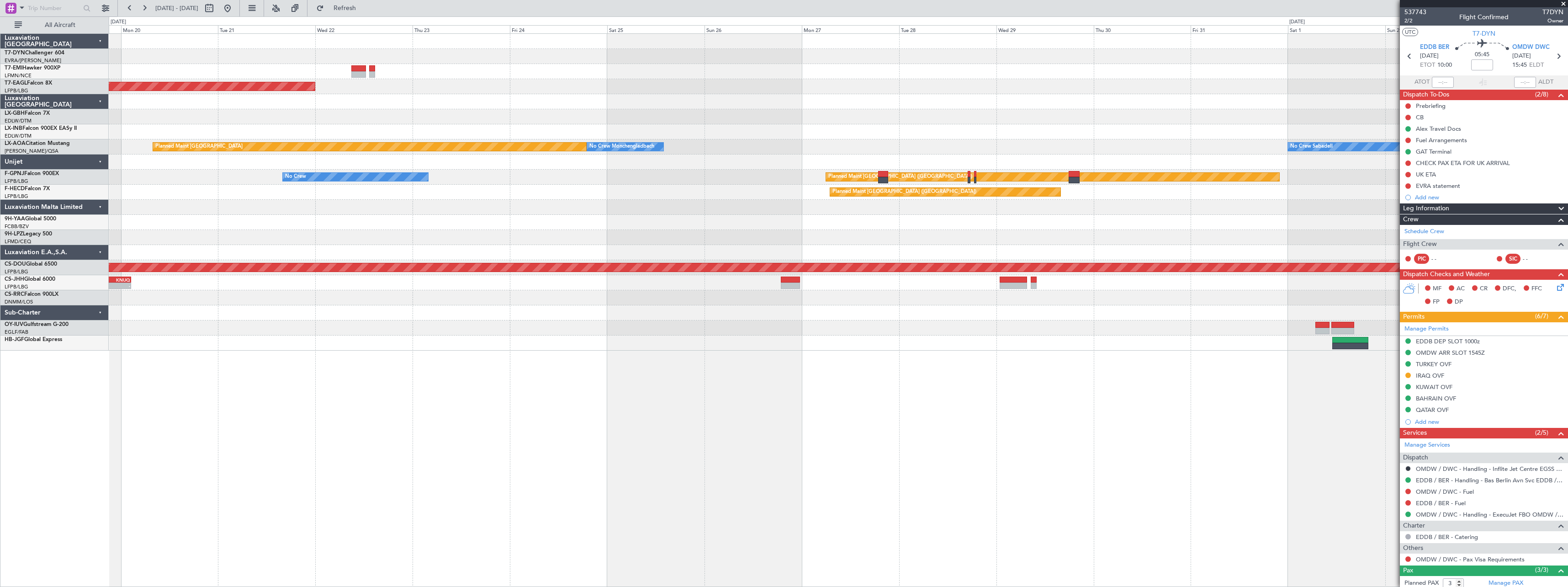
select select "11"
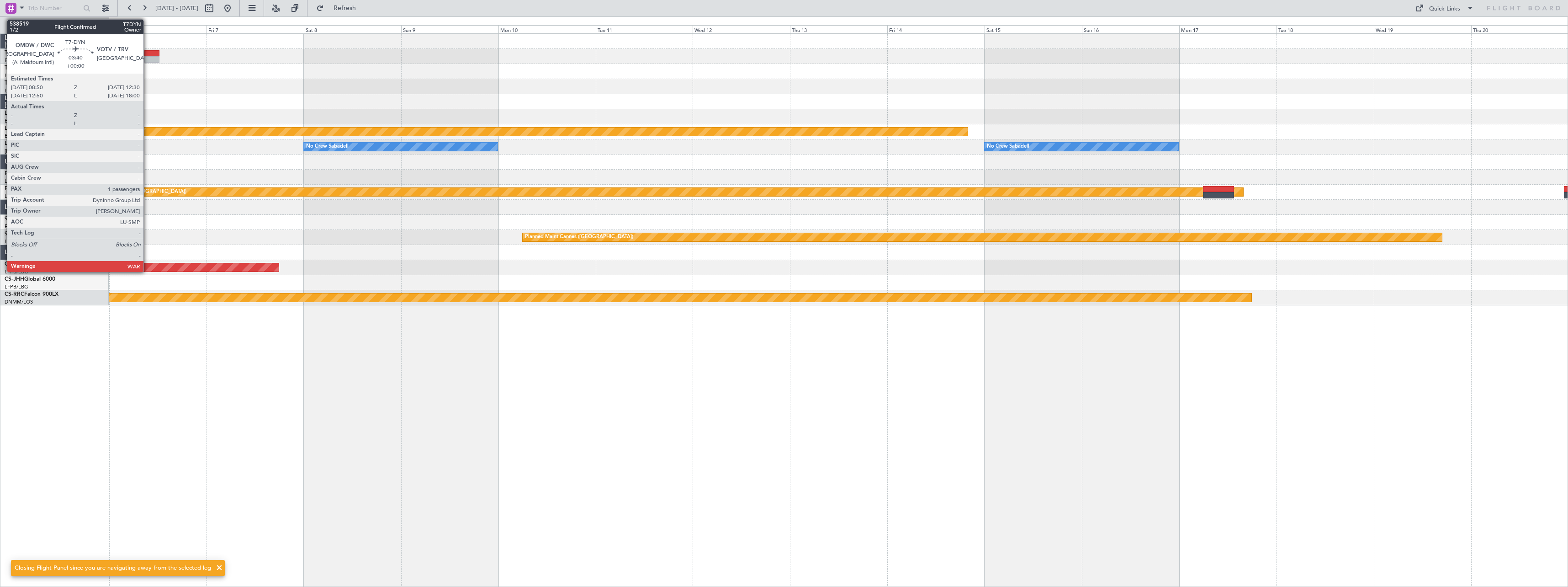
click at [147, 53] on div at bounding box center [152, 53] width 15 height 6
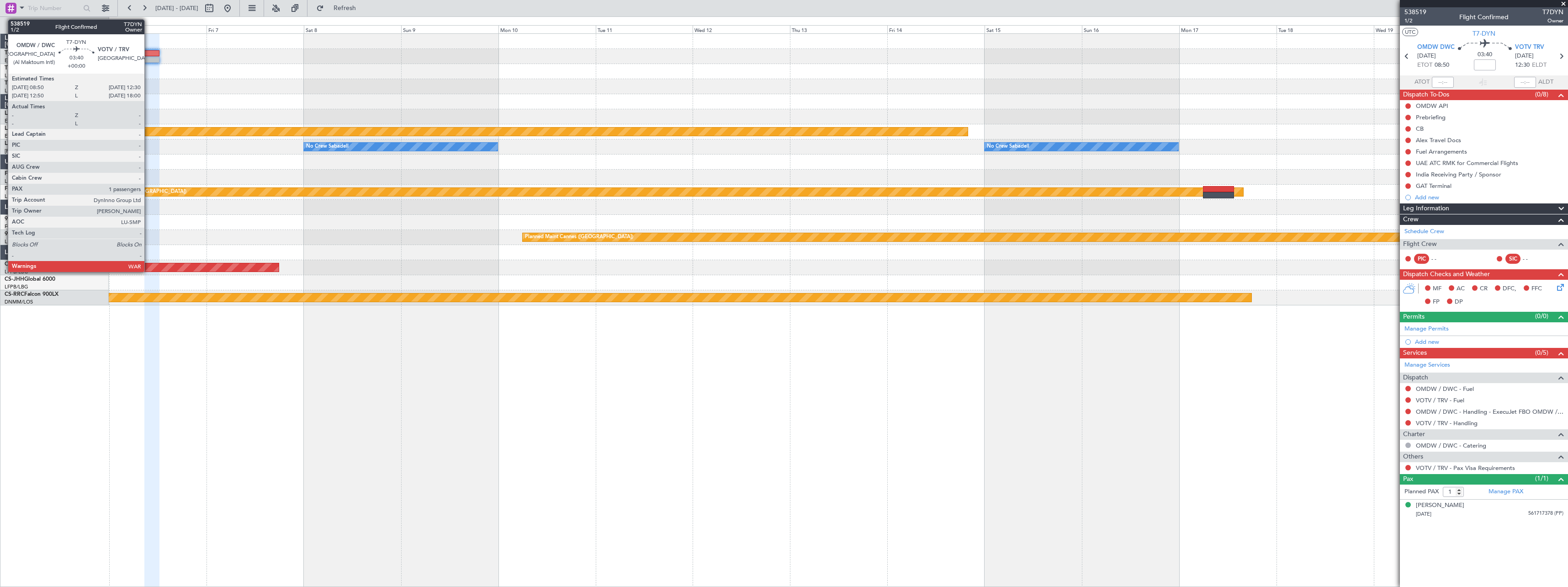
click at [149, 59] on div at bounding box center [152, 59] width 15 height 6
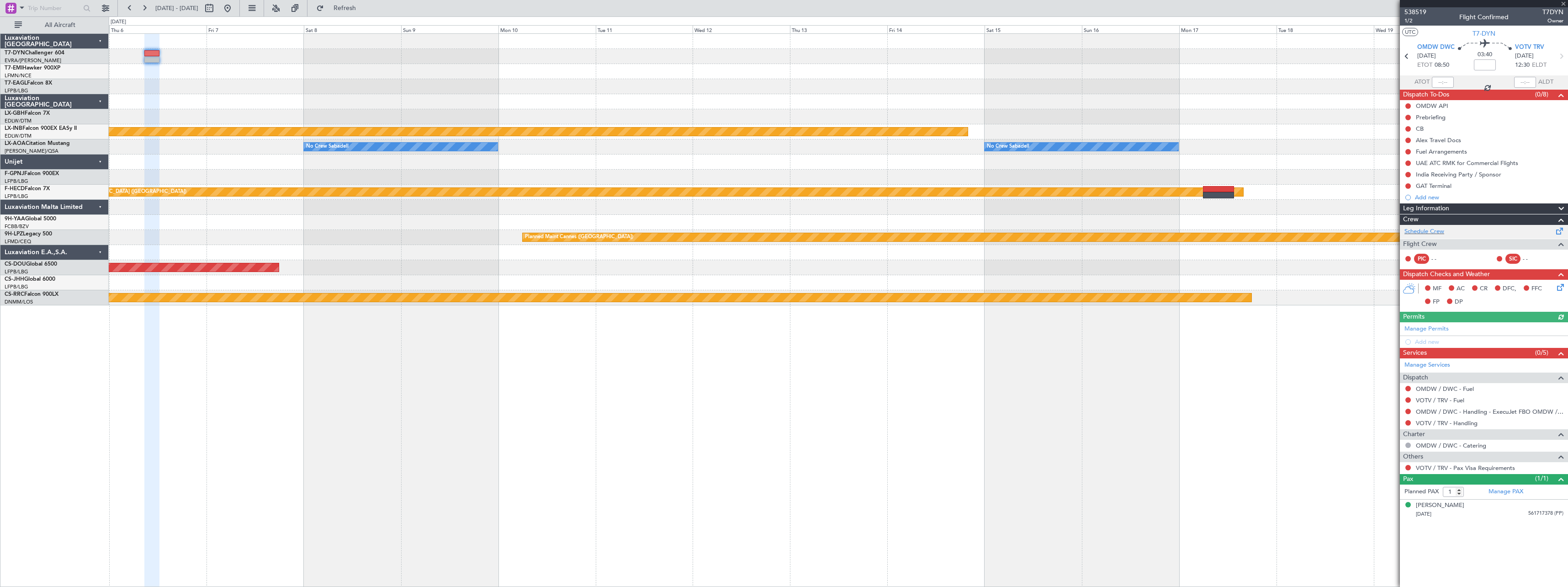
click at [1563, 232] on span at bounding box center [1560, 229] width 11 height 7
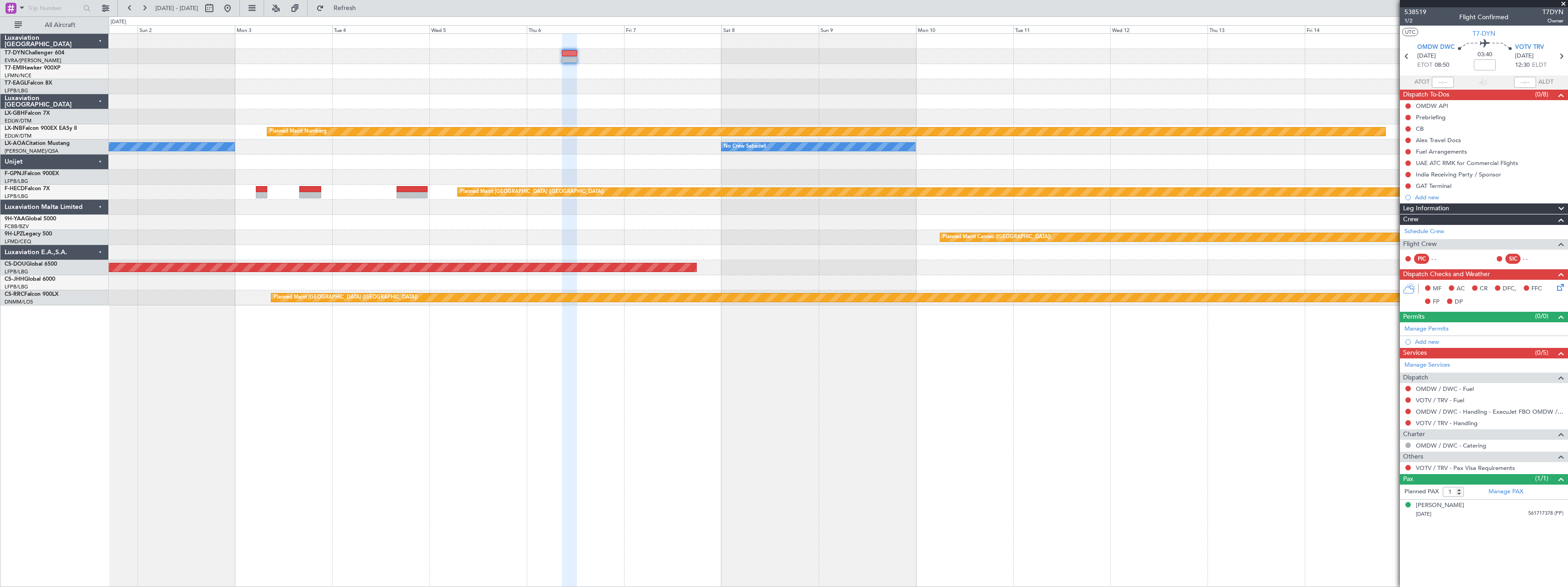
click at [730, 359] on div "Planned Maint Nurnberg No Crew Sabadell No Crew Sabadell No Crew Sabadell Plann…" at bounding box center [839, 310] width 1460 height 553
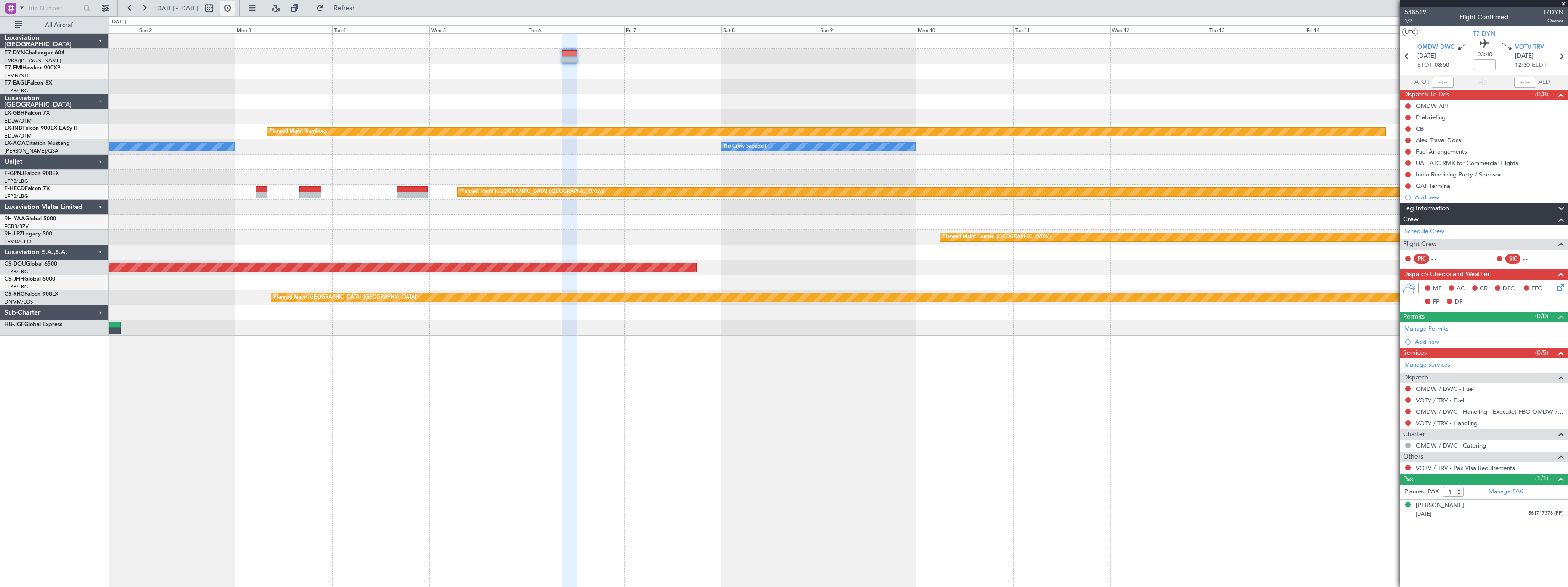
click at [235, 10] on button at bounding box center [228, 8] width 15 height 15
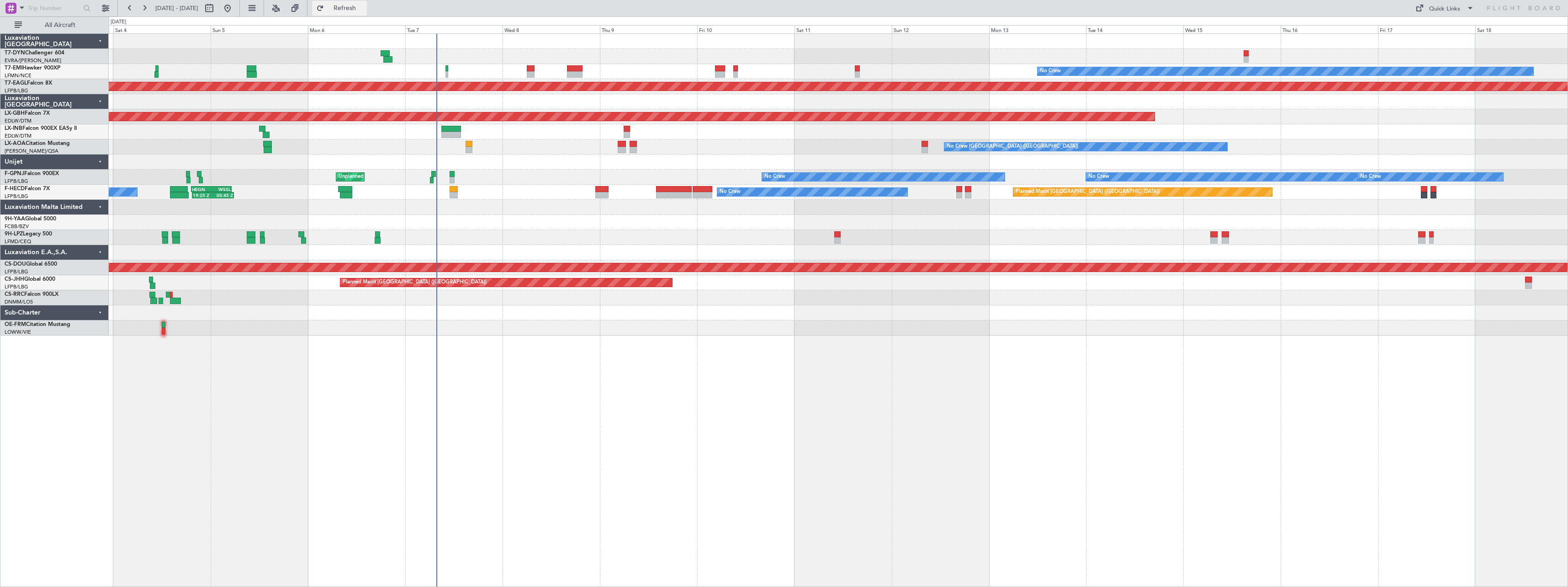
click at [363, 12] on span "Refresh" at bounding box center [345, 8] width 39 height 6
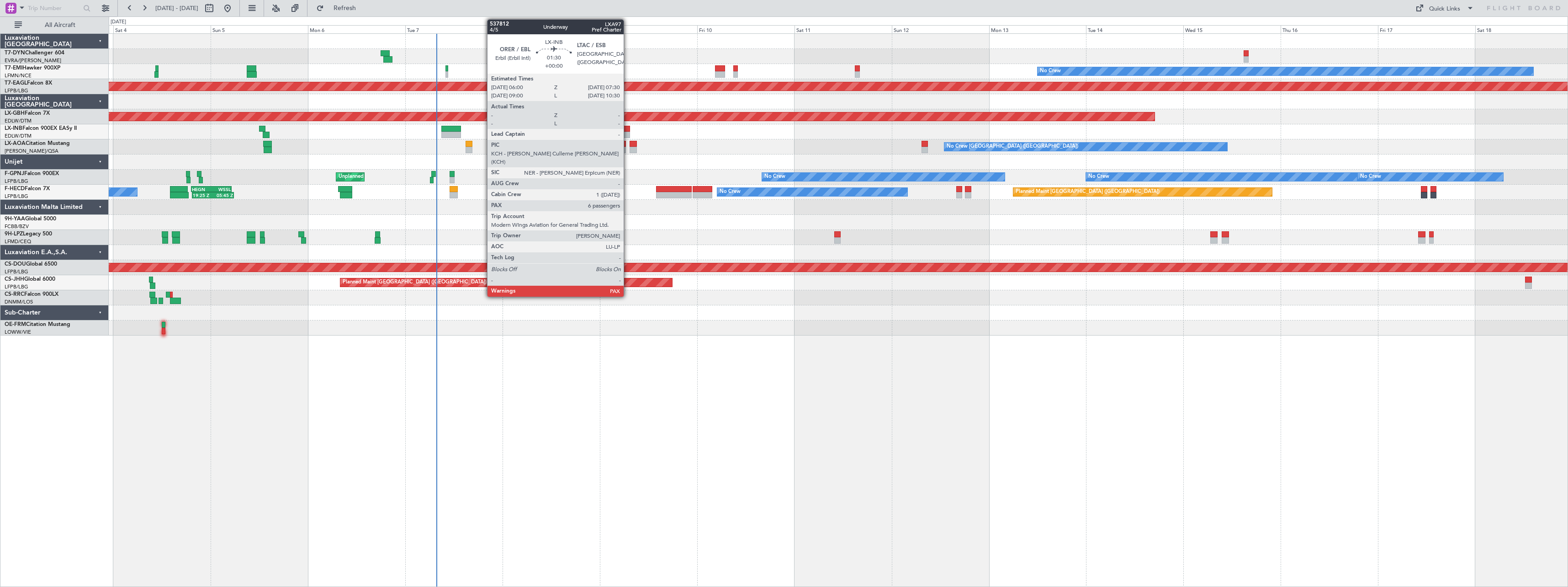
click at [628, 127] on div at bounding box center [627, 129] width 6 height 6
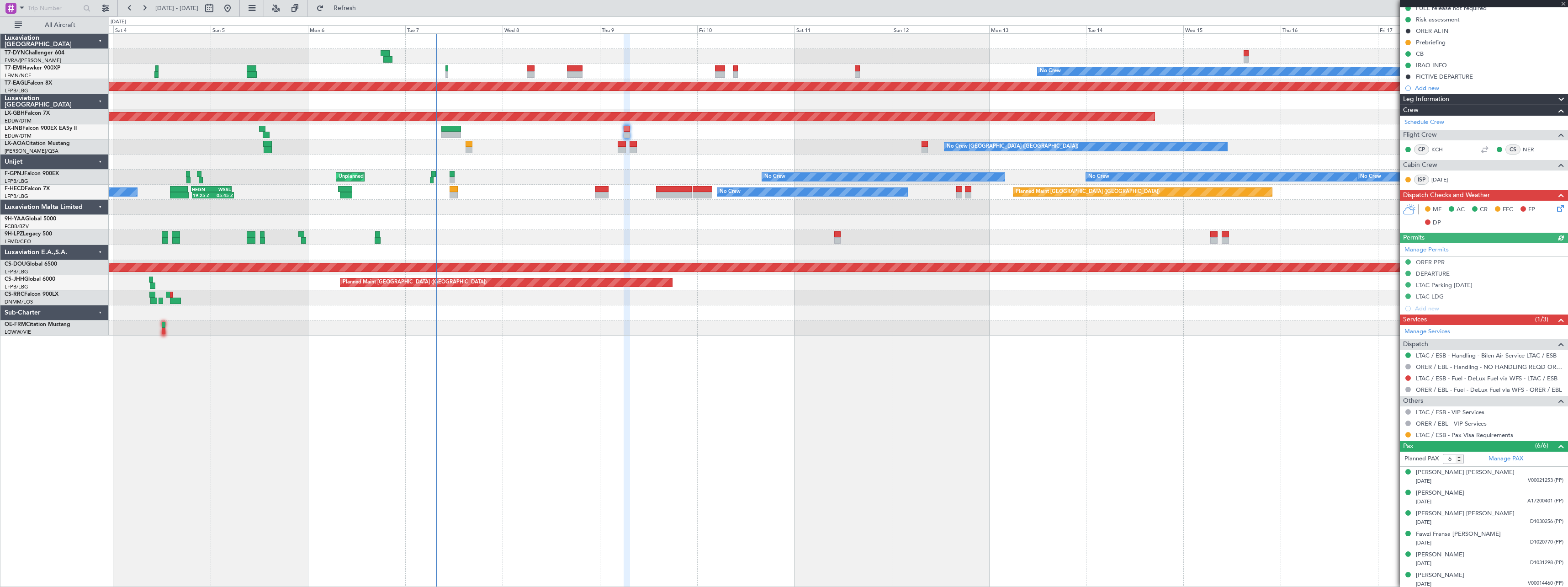
scroll to position [100, 0]
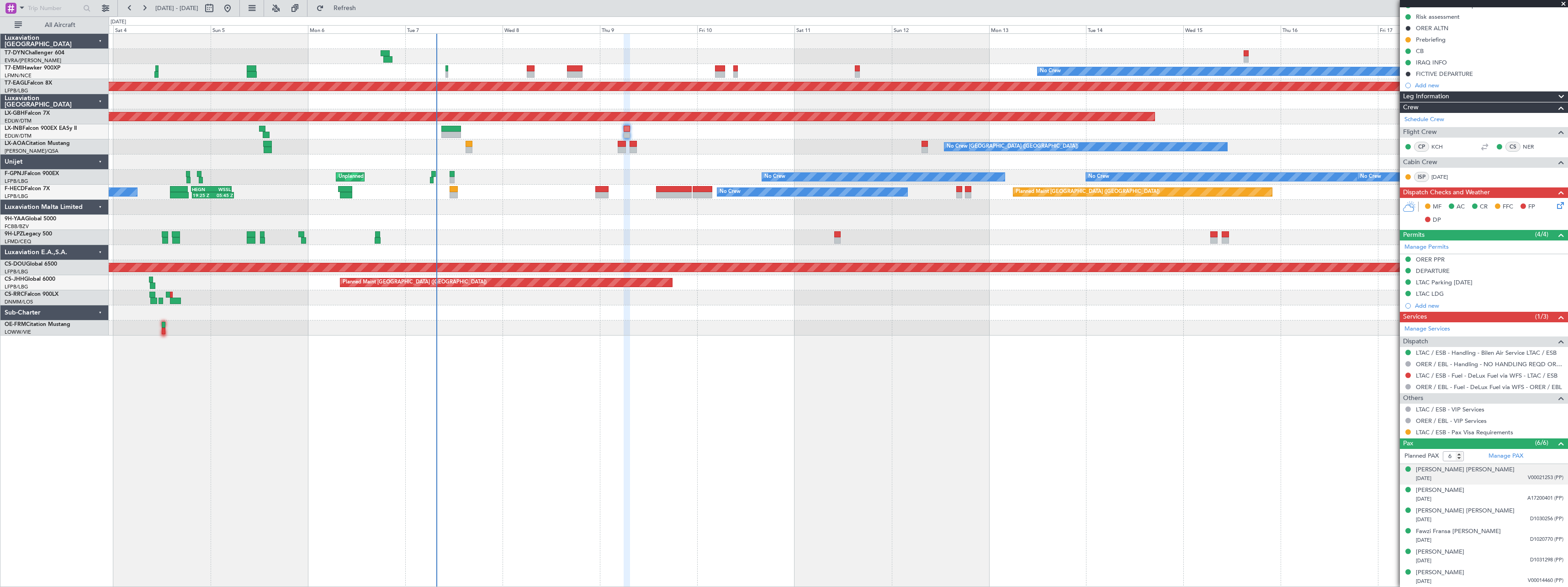
click at [1495, 476] on div "01/07/1960 V00021253 (PP)" at bounding box center [1490, 479] width 147 height 9
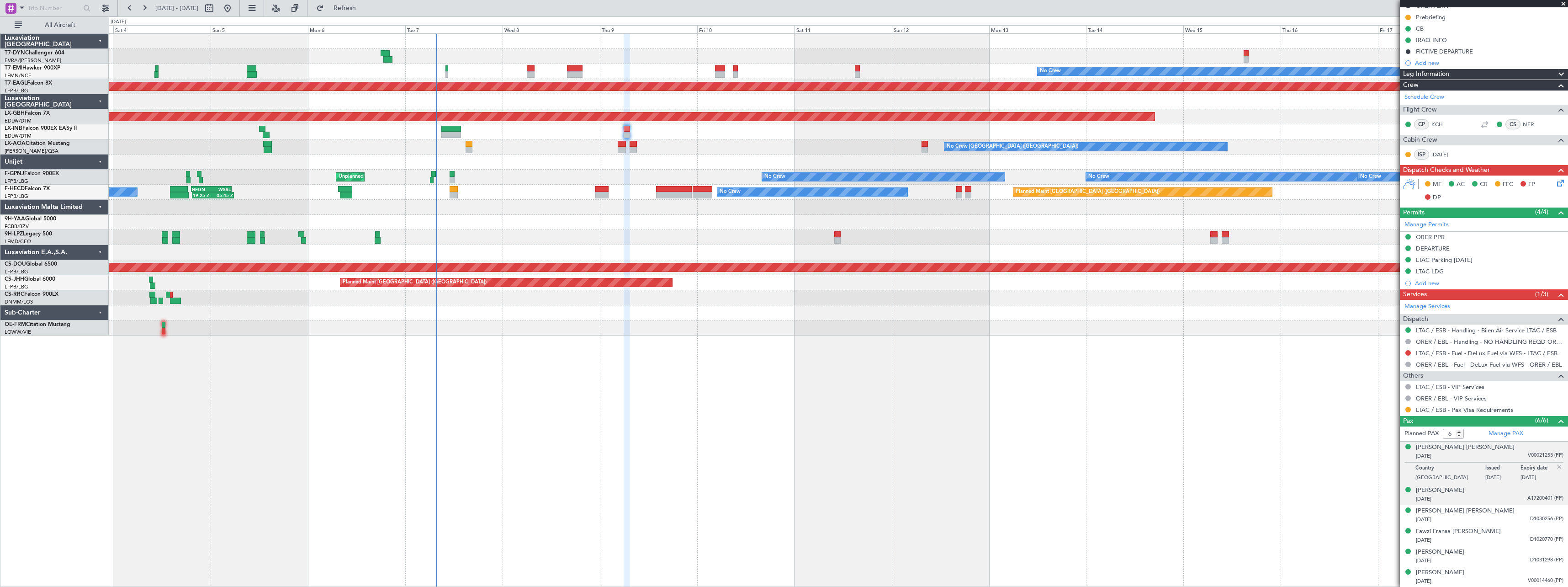
click at [1506, 499] on div "09/10/1965 A17200401 (PP)" at bounding box center [1490, 499] width 147 height 9
click at [1492, 522] on div "02/04/1964 D1030256 (PP)" at bounding box center [1490, 520] width 147 height 9
click at [1509, 540] on div "05/09/1958 D1020770 (PP)" at bounding box center [1490, 540] width 147 height 9
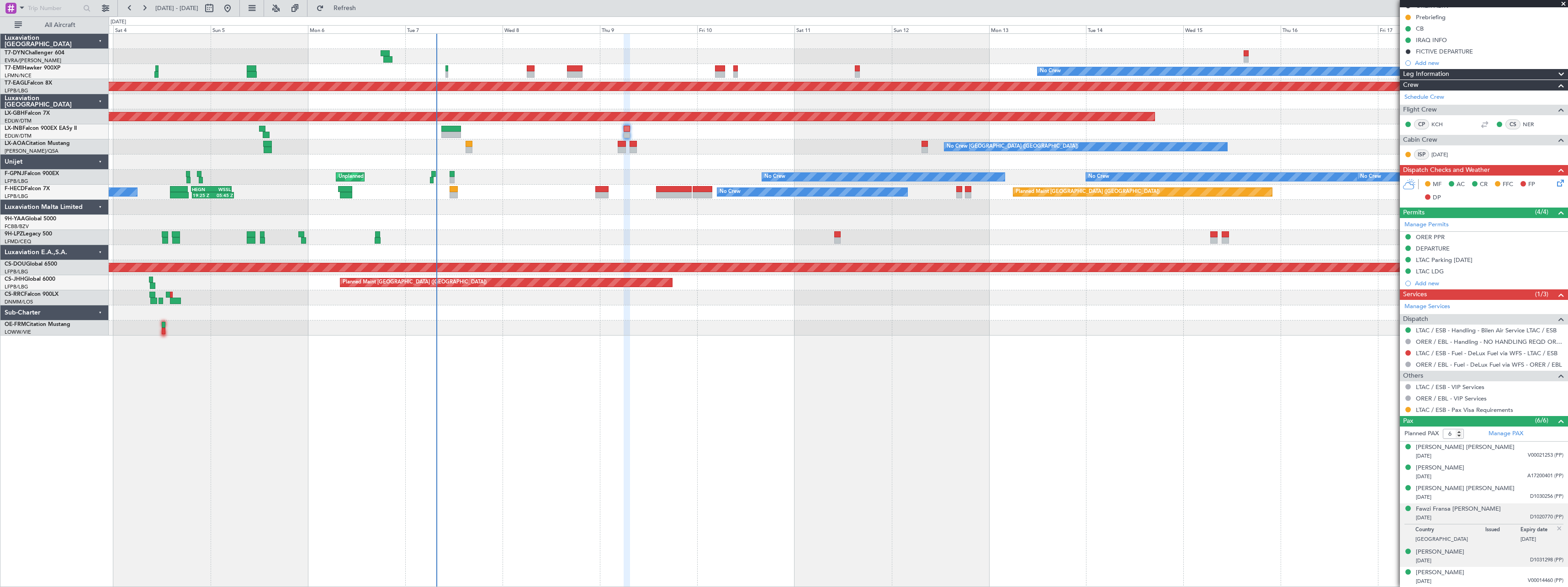
click at [1503, 559] on div "21/09/1966 D1031298 (PP)" at bounding box center [1490, 561] width 147 height 9
click at [1484, 578] on div "26/12/1981 V00014460 (PP)" at bounding box center [1490, 581] width 147 height 9
click at [217, 10] on button at bounding box center [209, 8] width 15 height 15
select select "10"
select select "2025"
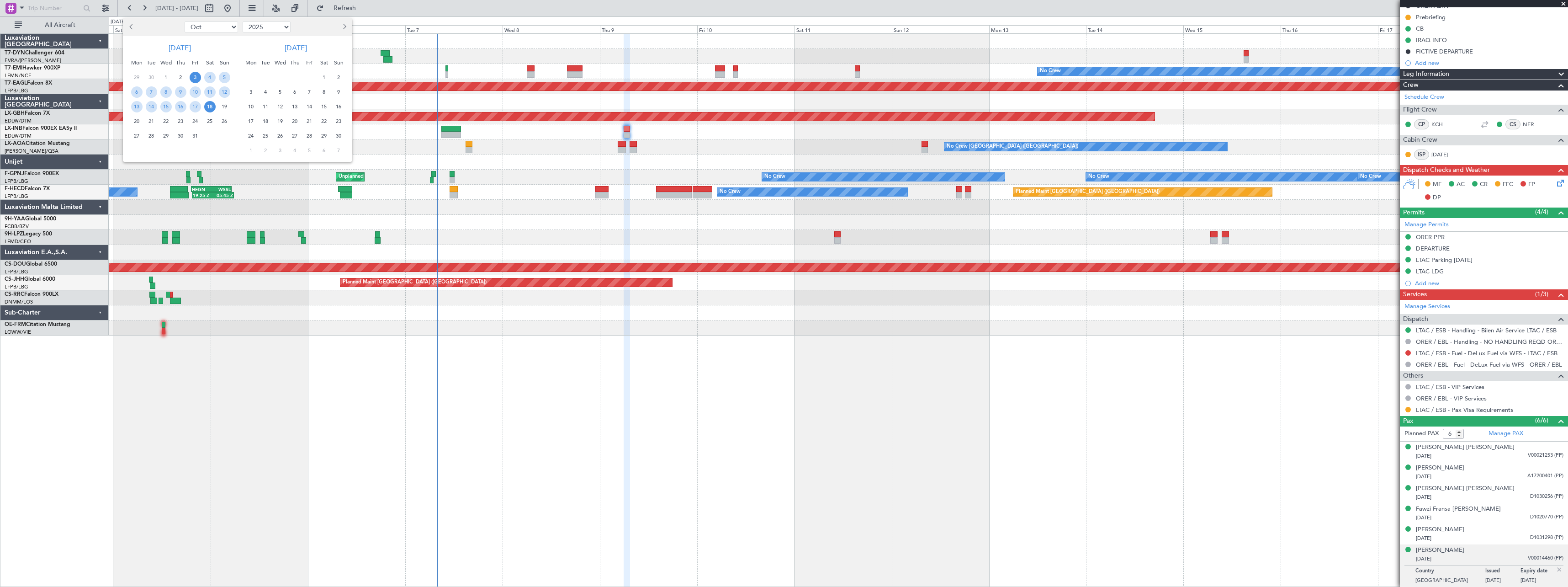
click at [298, 93] on span "6" at bounding box center [295, 92] width 12 height 12
click at [298, 122] on span "20" at bounding box center [295, 121] width 12 height 12
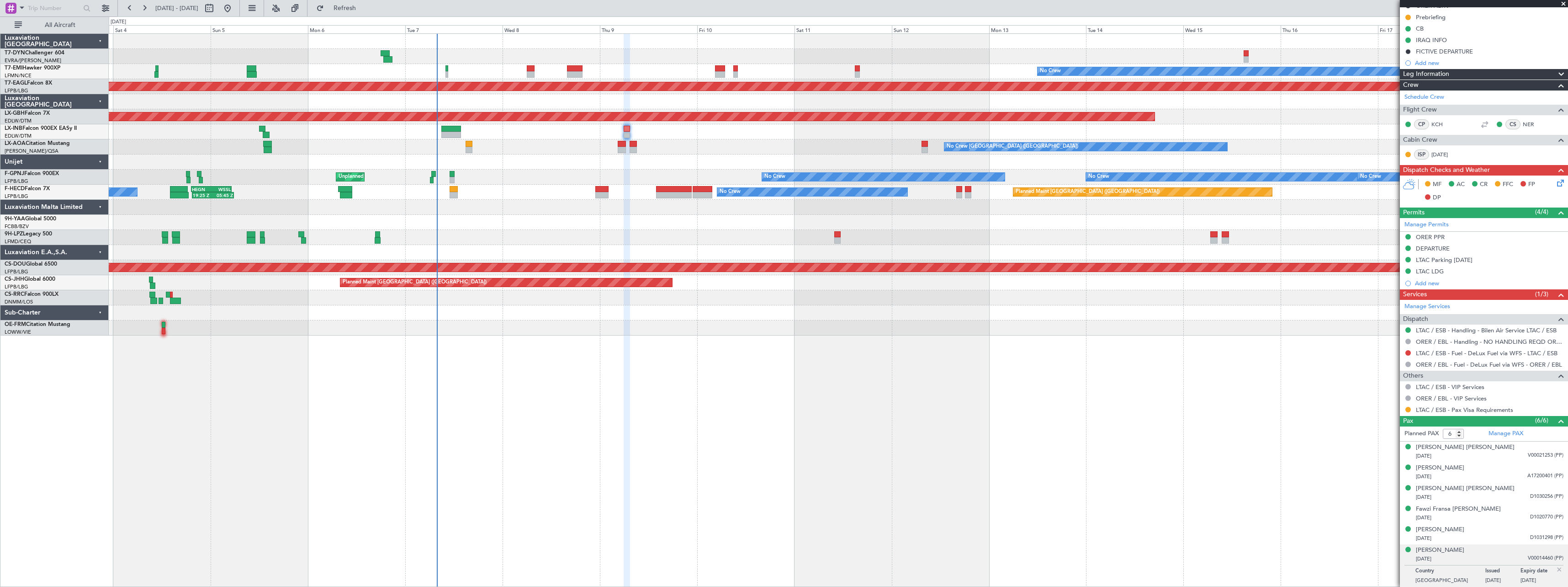
select select "11"
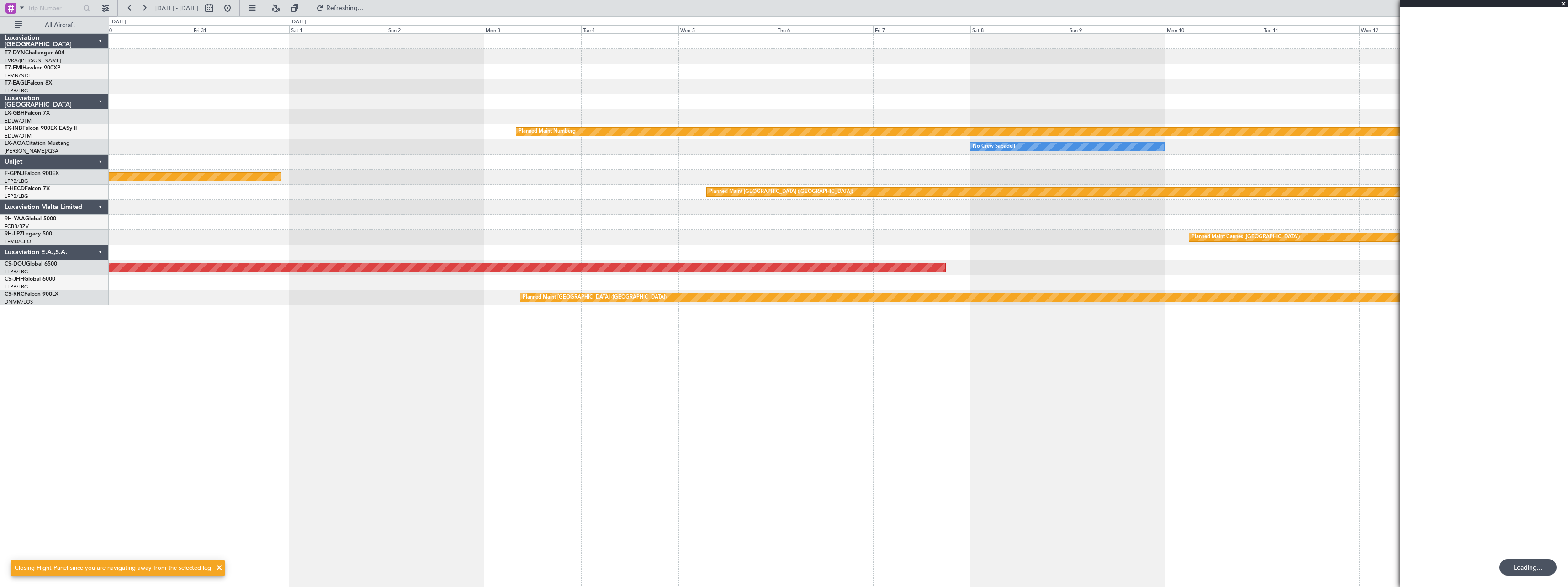
scroll to position [0, 0]
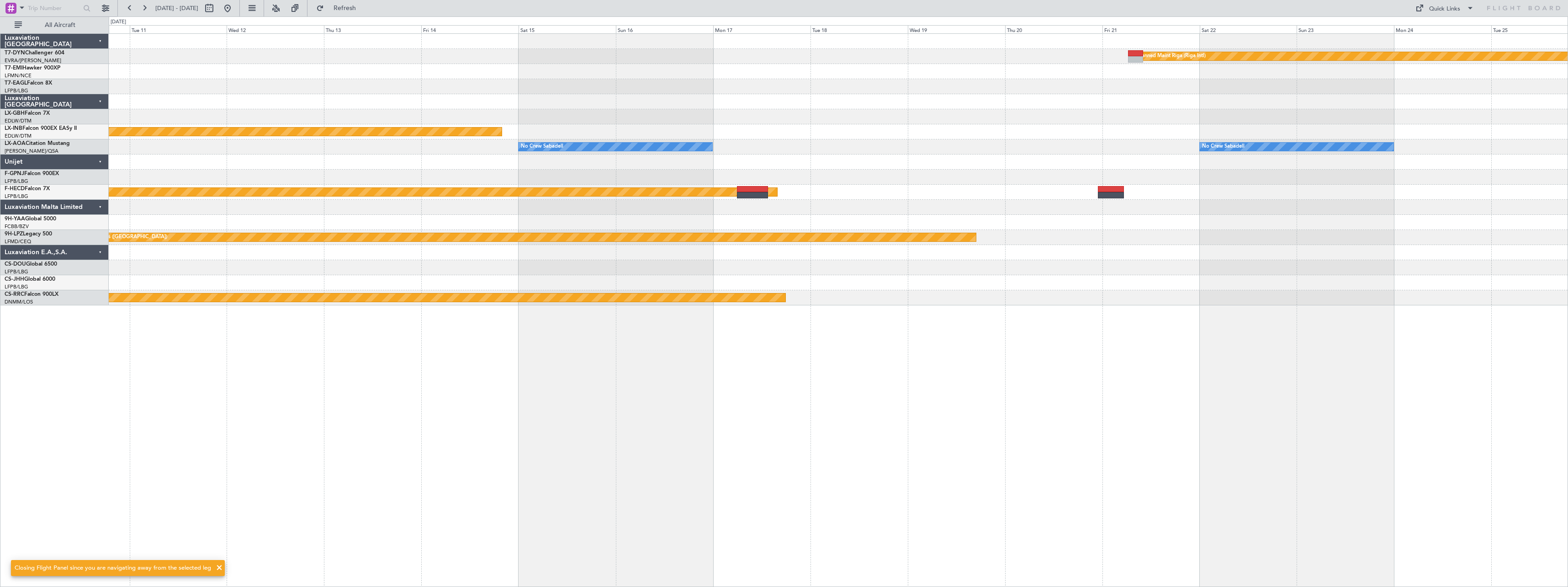
click at [442, 95] on div at bounding box center [838, 102] width 1459 height 15
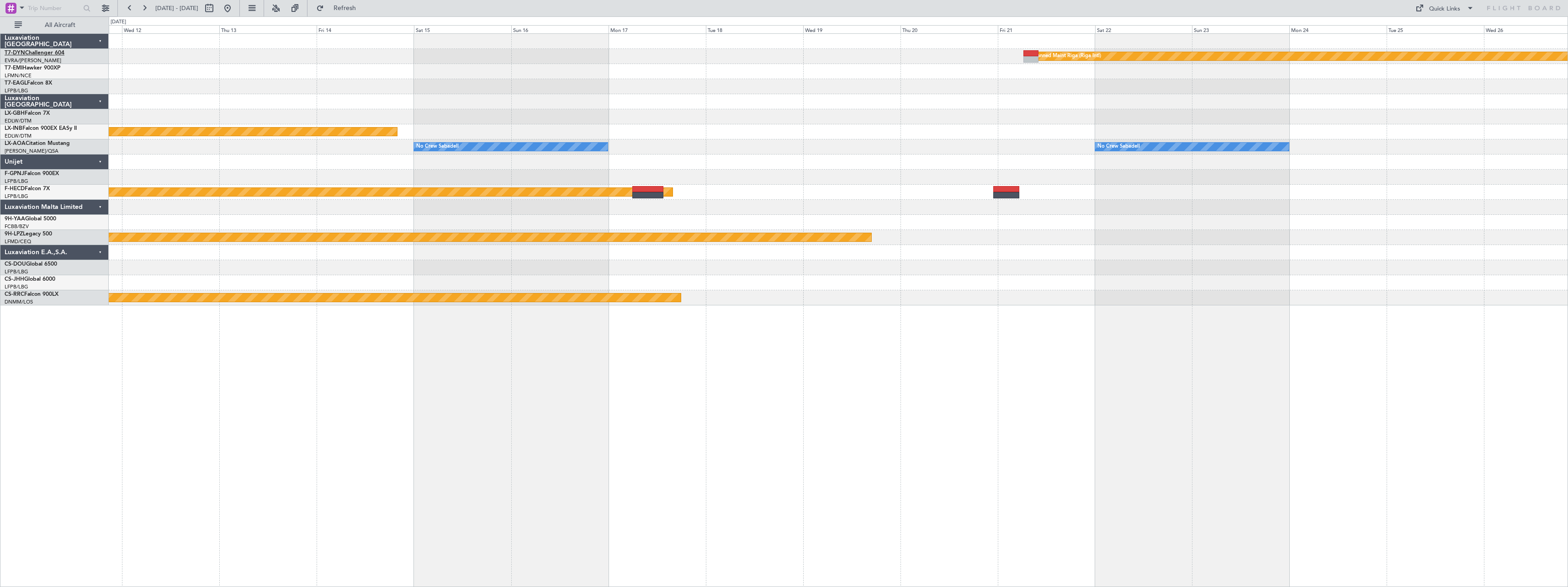
click at [47, 53] on link "T7-DYN Challenger 604" at bounding box center [34, 53] width 60 height 6
click at [235, 7] on button at bounding box center [228, 8] width 15 height 15
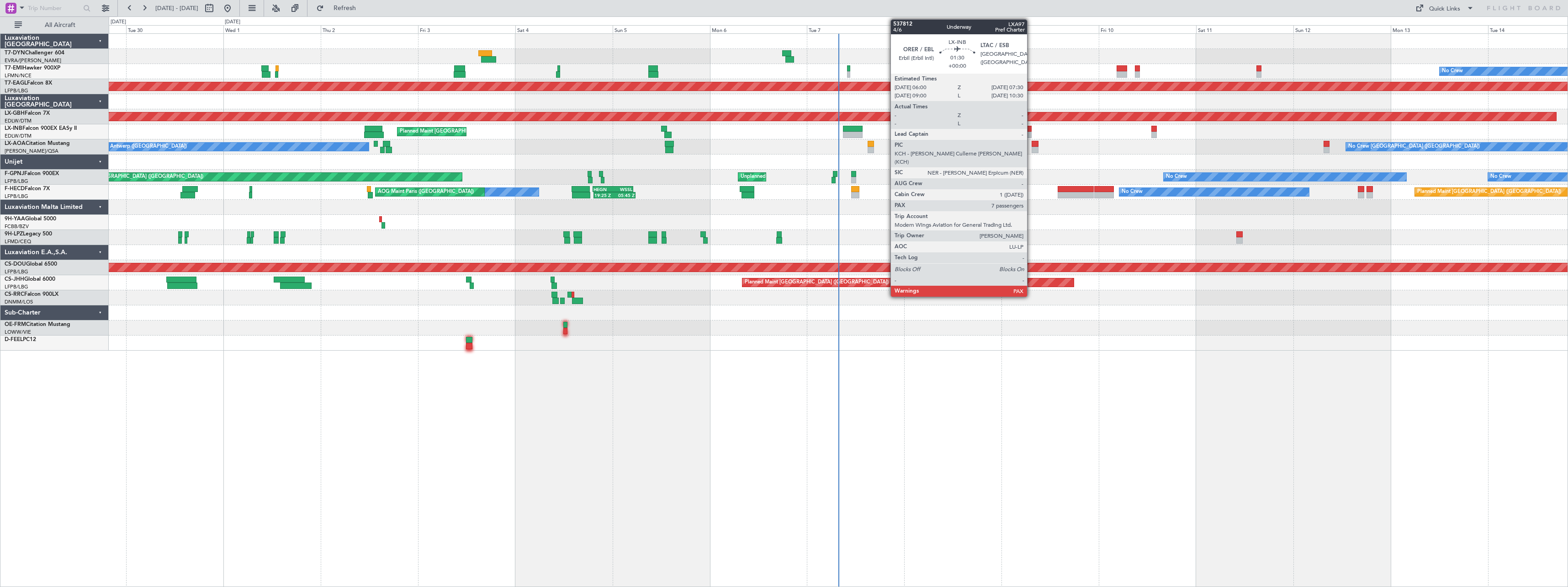
click at [1031, 131] on div at bounding box center [1029, 129] width 6 height 6
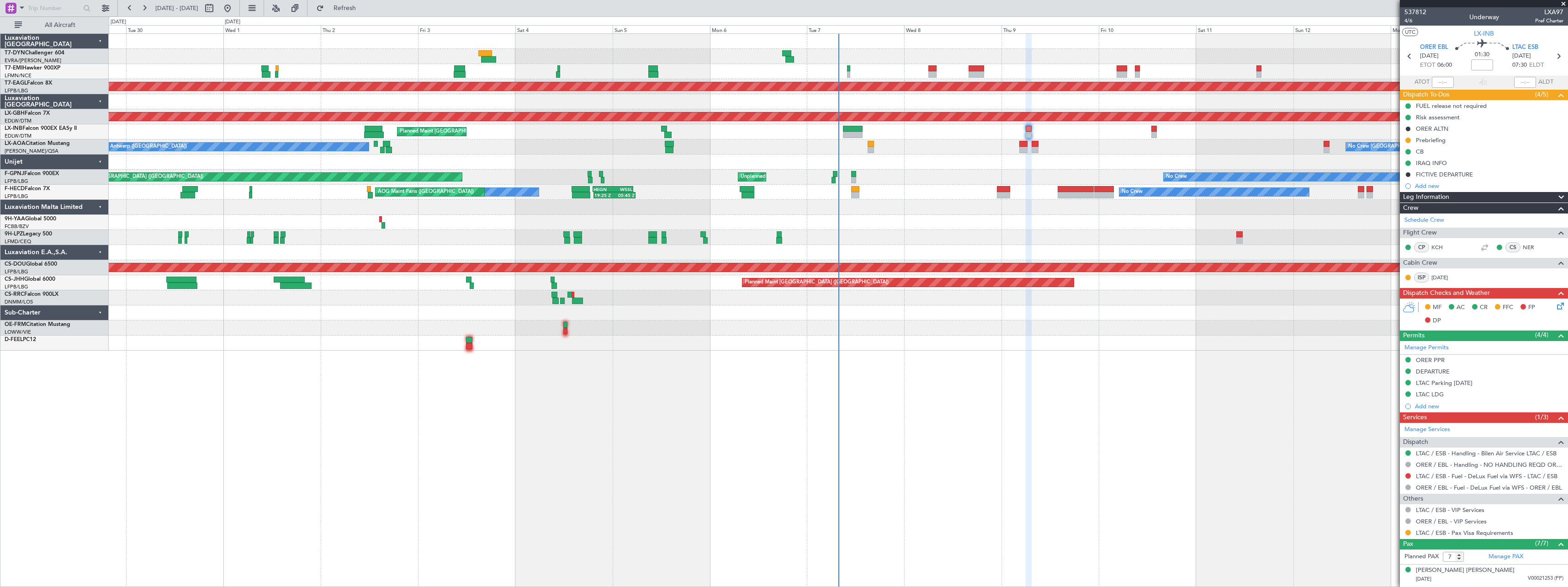
scroll to position [121, 0]
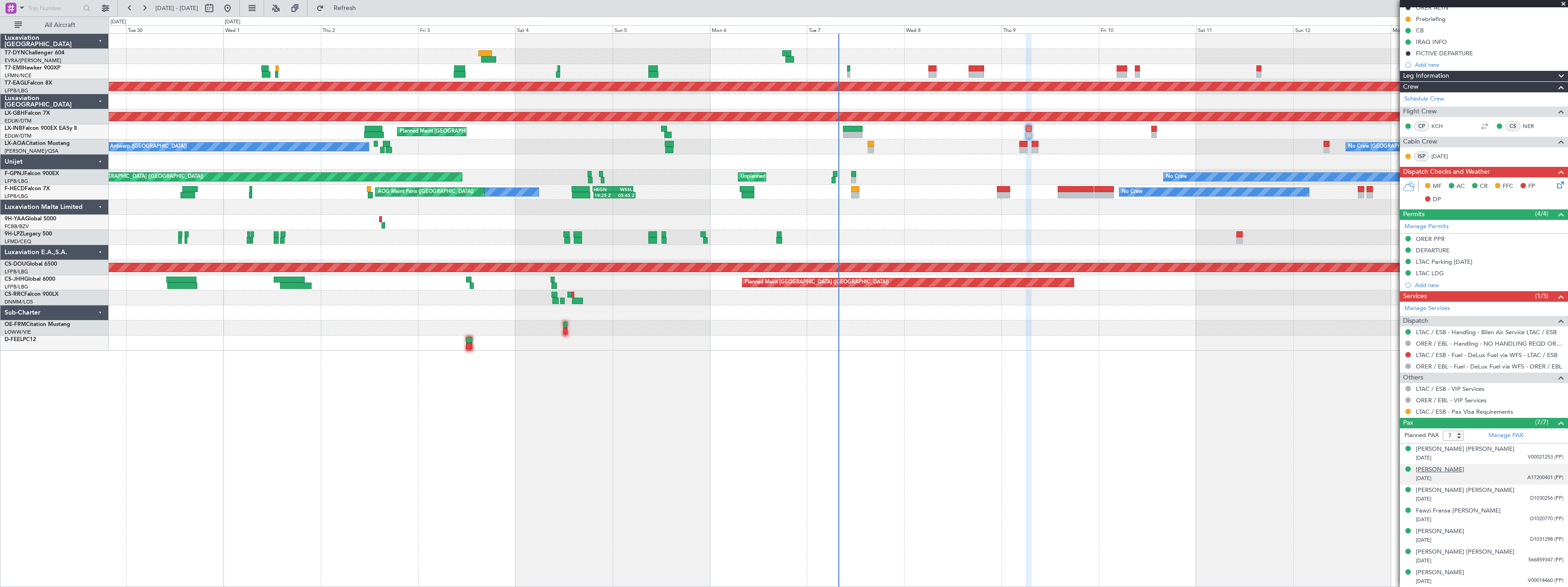
click at [1461, 471] on div "[PERSON_NAME]" at bounding box center [1440, 469] width 48 height 9
click at [1455, 513] on div "[PERSON_NAME] [PERSON_NAME]" at bounding box center [1465, 513] width 98 height 9
click at [1456, 536] on div "Fawzi Fransa [PERSON_NAME]" at bounding box center [1458, 533] width 85 height 9
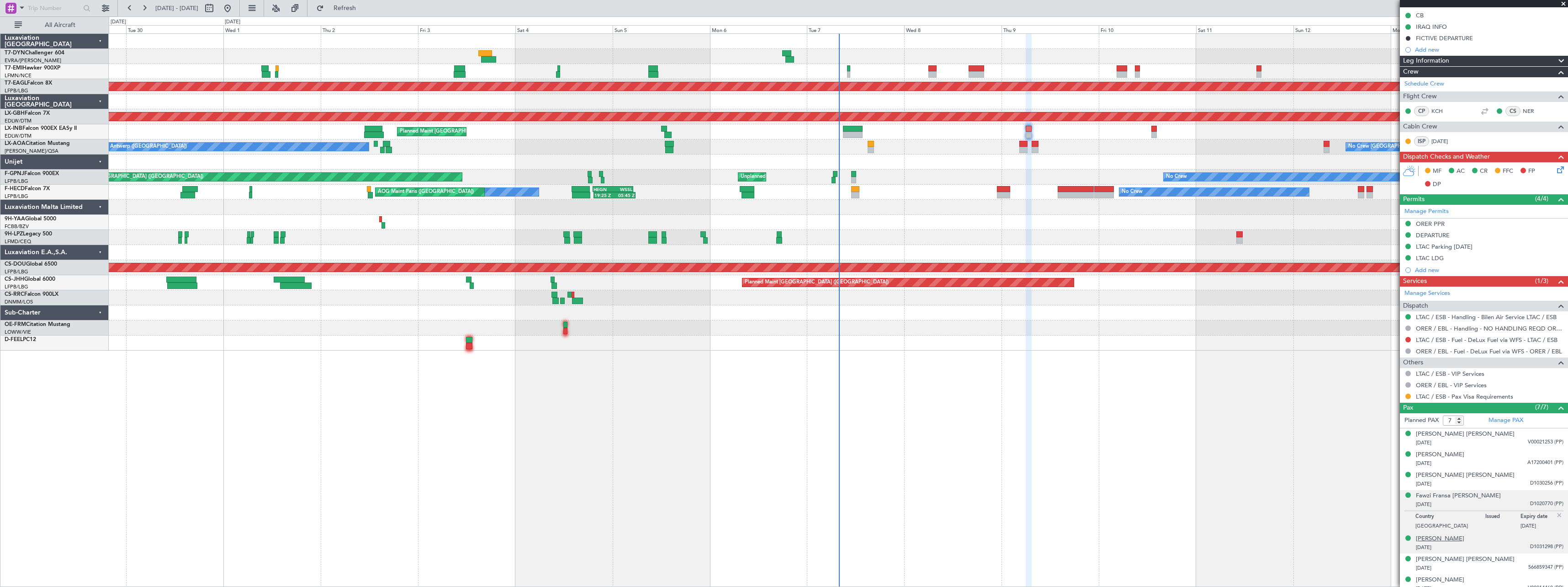
scroll to position [144, 0]
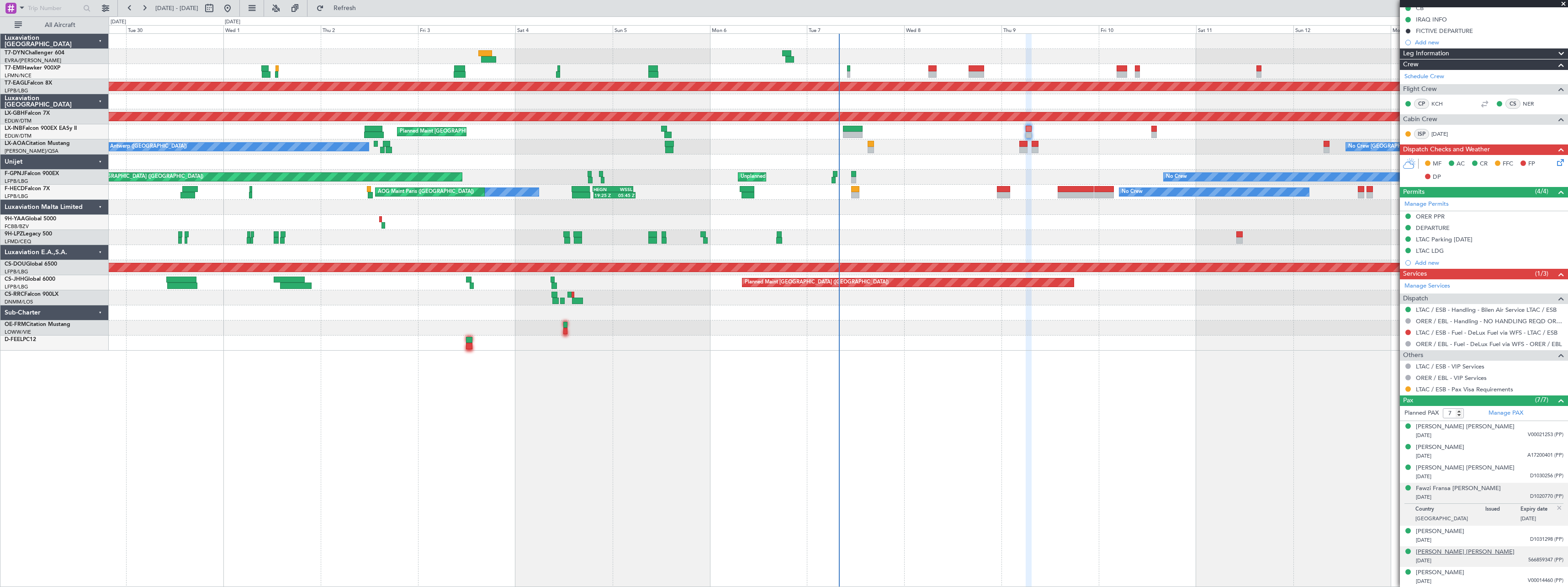
click at [1462, 553] on div "[PERSON_NAME] [PERSON_NAME]" at bounding box center [1465, 552] width 98 height 9
click at [1447, 572] on div "[PERSON_NAME]" at bounding box center [1440, 572] width 48 height 9
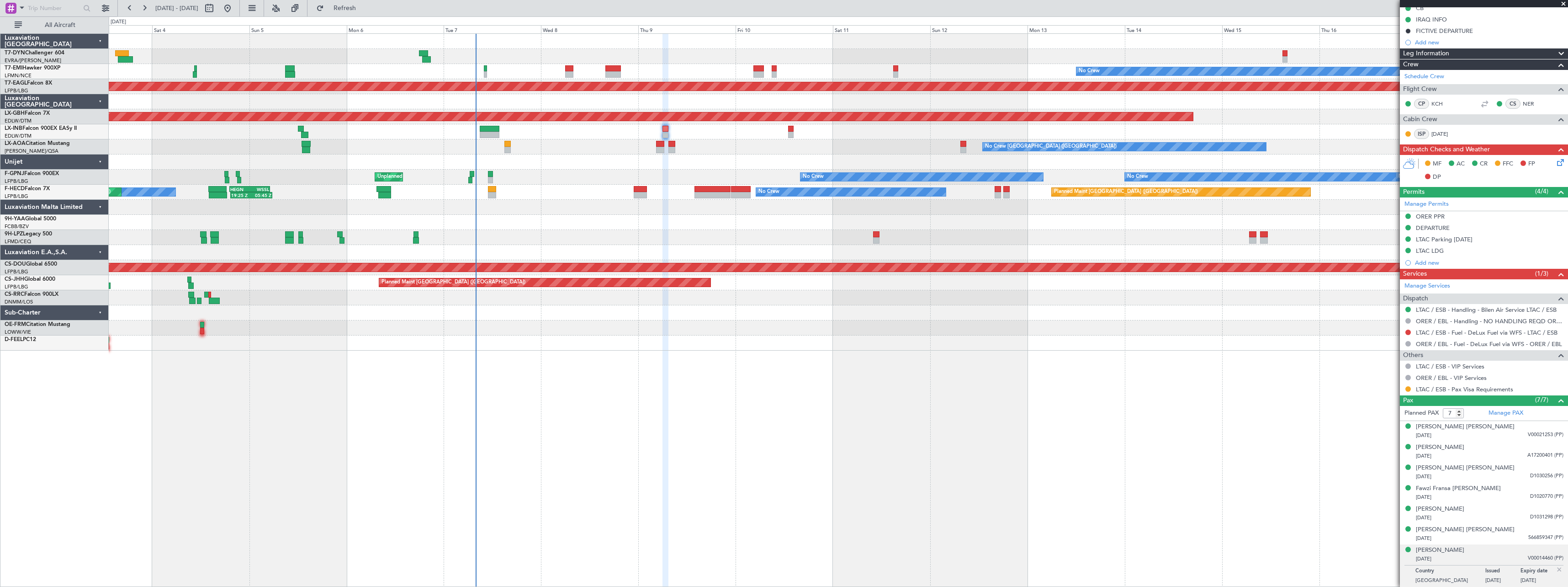
click at [918, 342] on div "No Crew Planned Maint Dubai (Al Maktoum Intl) Planned Maint Nurnberg Planned Ma…" at bounding box center [838, 192] width 1459 height 317
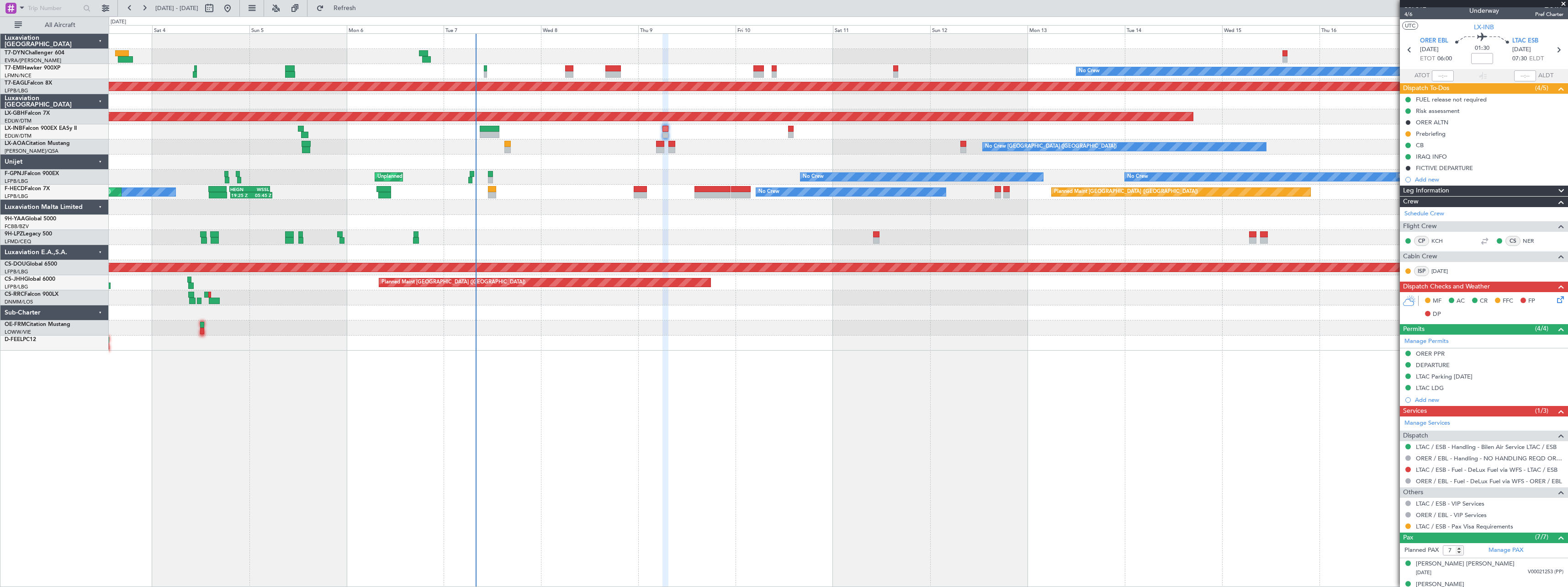
scroll to position [0, 0]
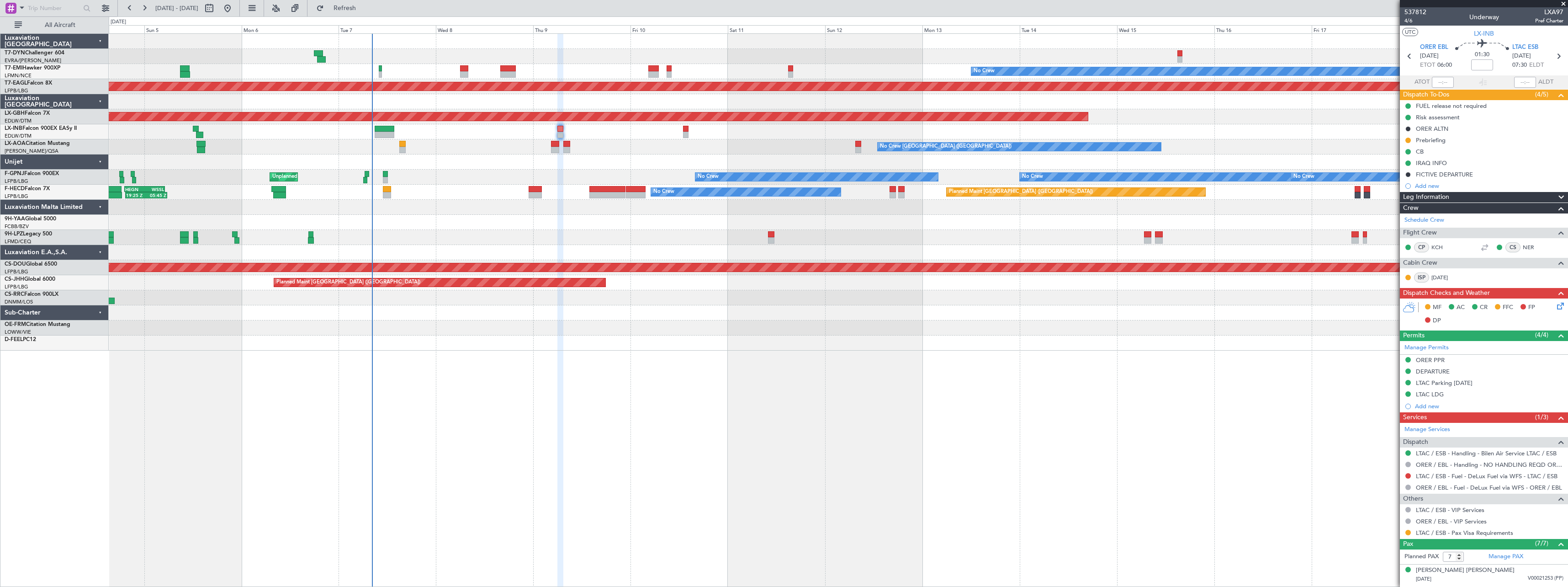
click at [676, 154] on div "No Crew Charleroi (Brussels South) Planned Maint Monchengladbach No Crew Antwer…" at bounding box center [838, 147] width 1459 height 15
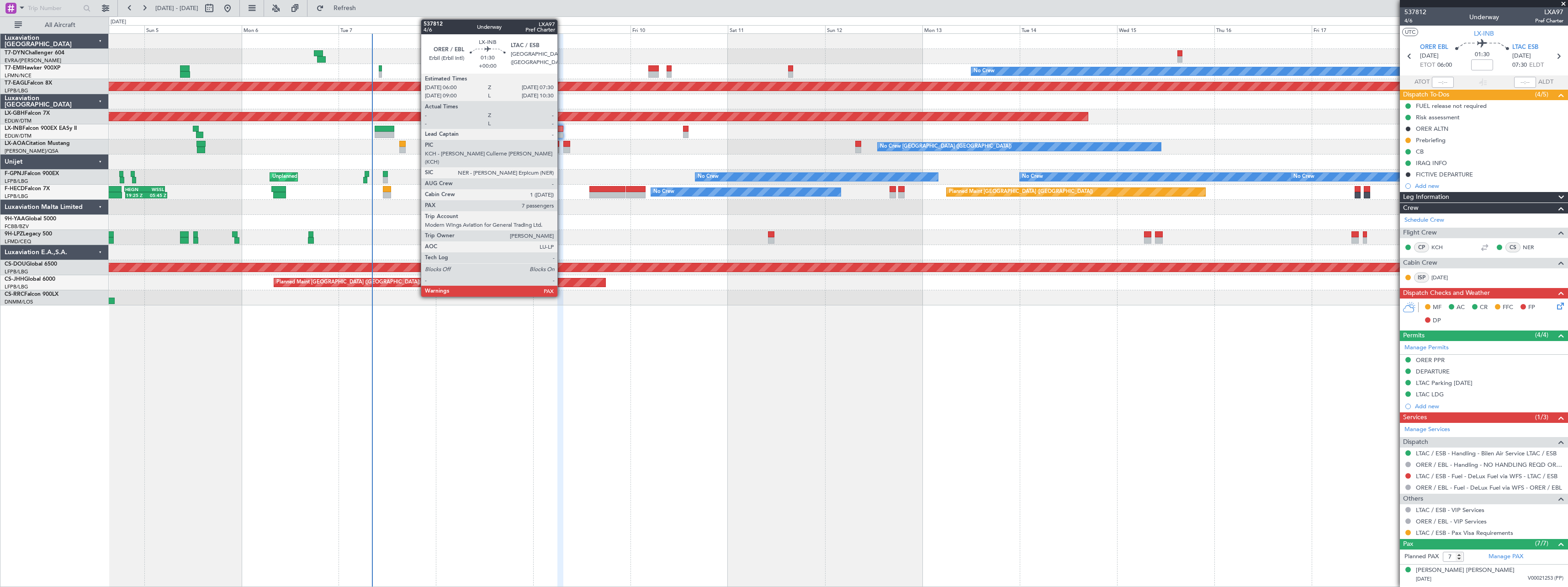
click at [562, 130] on div at bounding box center [560, 129] width 6 height 6
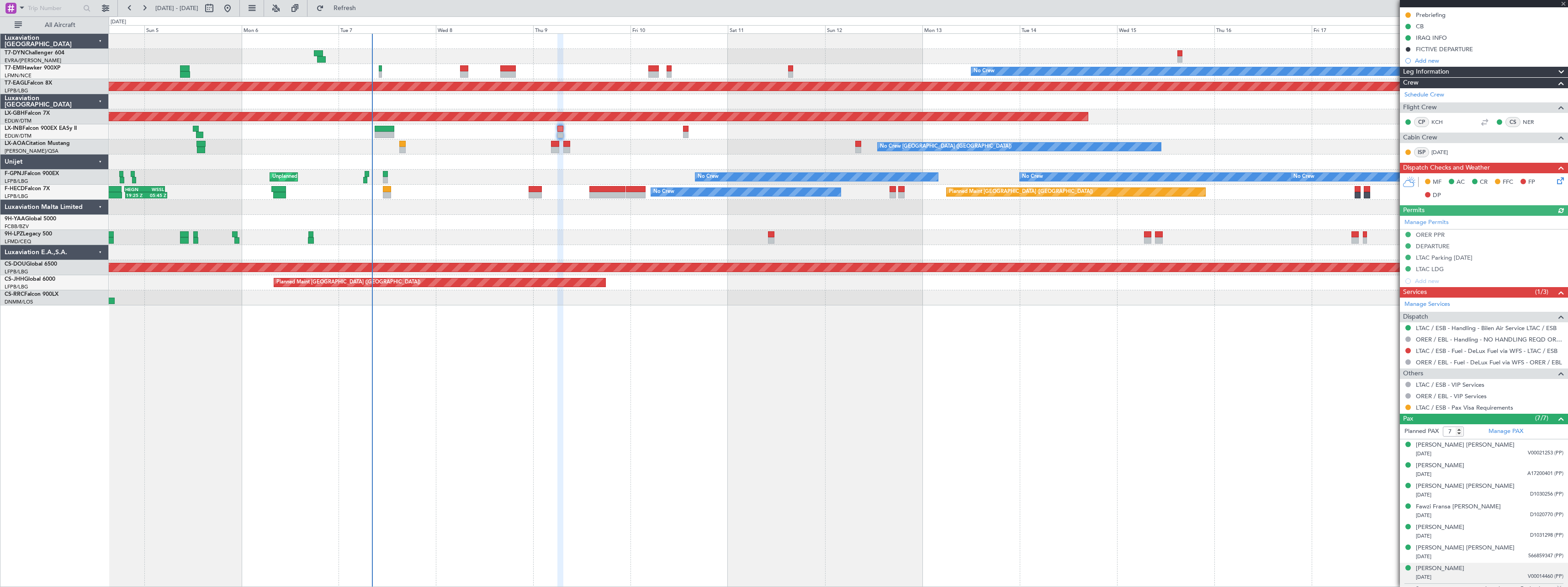
scroll to position [144, 0]
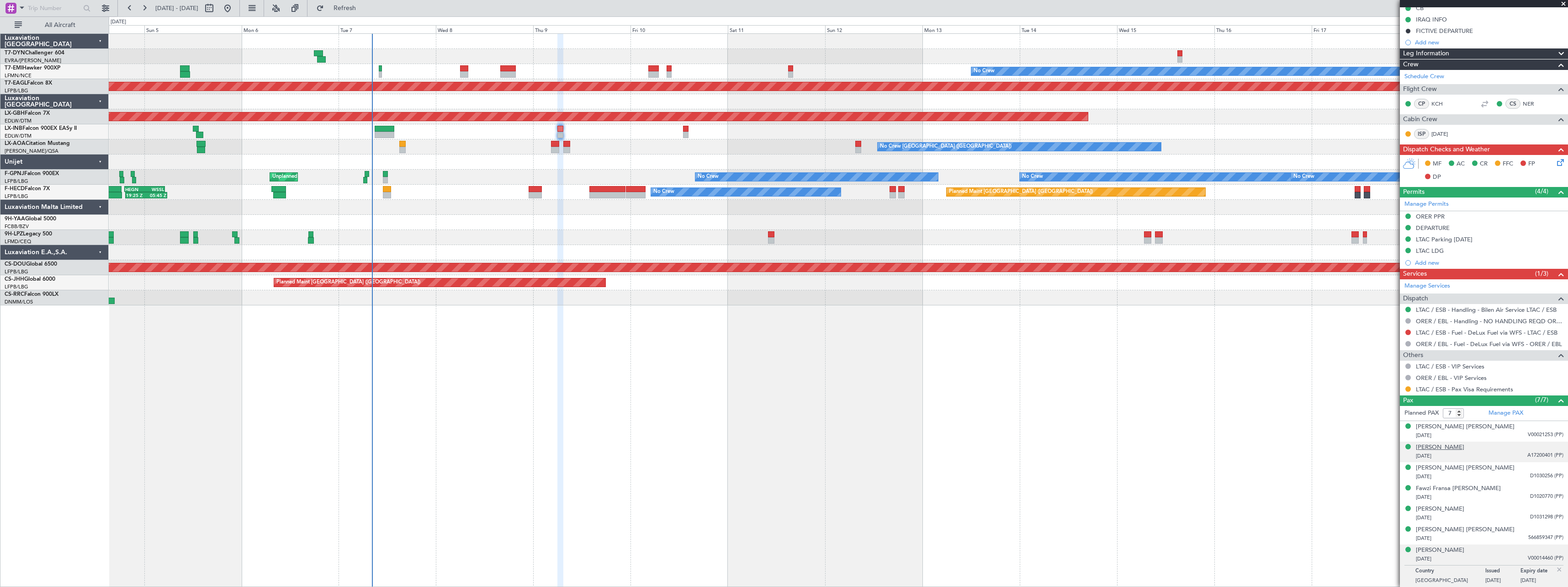
click at [1462, 446] on div "[PERSON_NAME]" at bounding box center [1440, 447] width 48 height 9
click at [1467, 490] on div "[PERSON_NAME] [PERSON_NAME]" at bounding box center [1465, 490] width 98 height 9
click at [1504, 539] on div "21/09/1966 D1031298 (PP)" at bounding box center [1490, 540] width 147 height 9
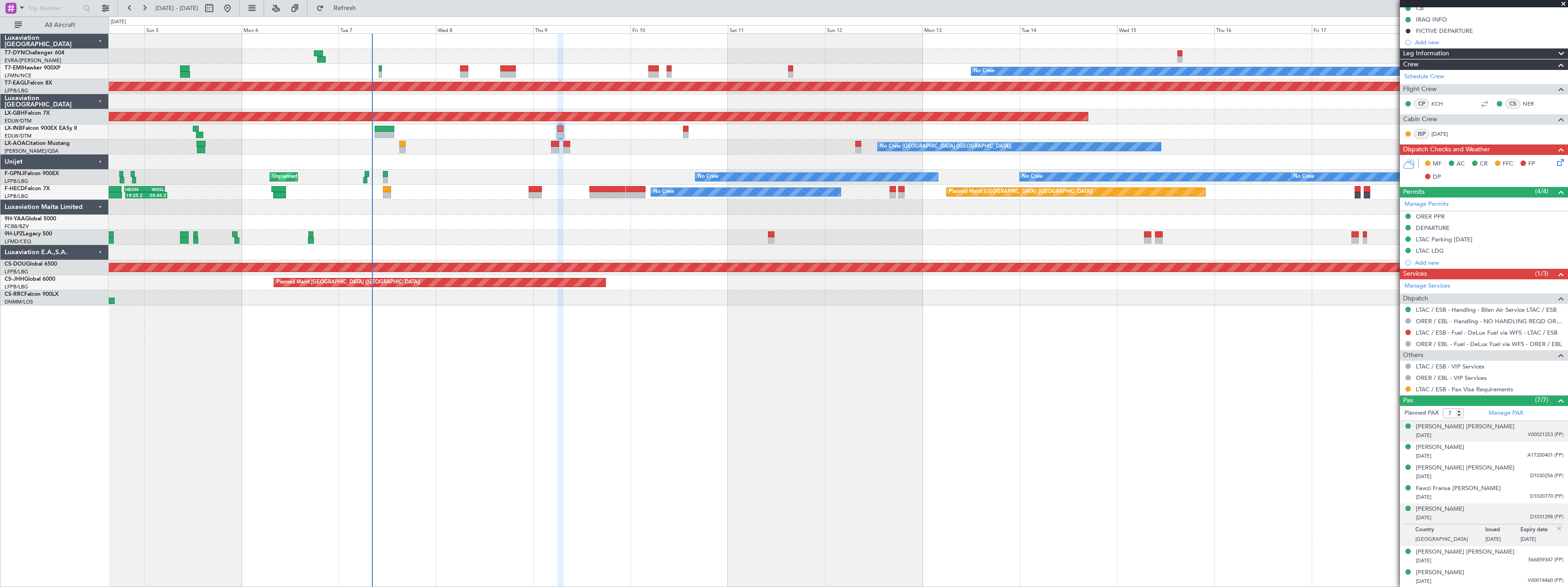
click at [1492, 437] on div "01/07/1960 V00021253 (PP)" at bounding box center [1490, 435] width 147 height 9
click at [1449, 425] on div "[PERSON_NAME] [PERSON_NAME]" at bounding box center [1465, 427] width 98 height 9
click at [1473, 426] on div "[PERSON_NAME] [PERSON_NAME]" at bounding box center [1465, 427] width 98 height 9
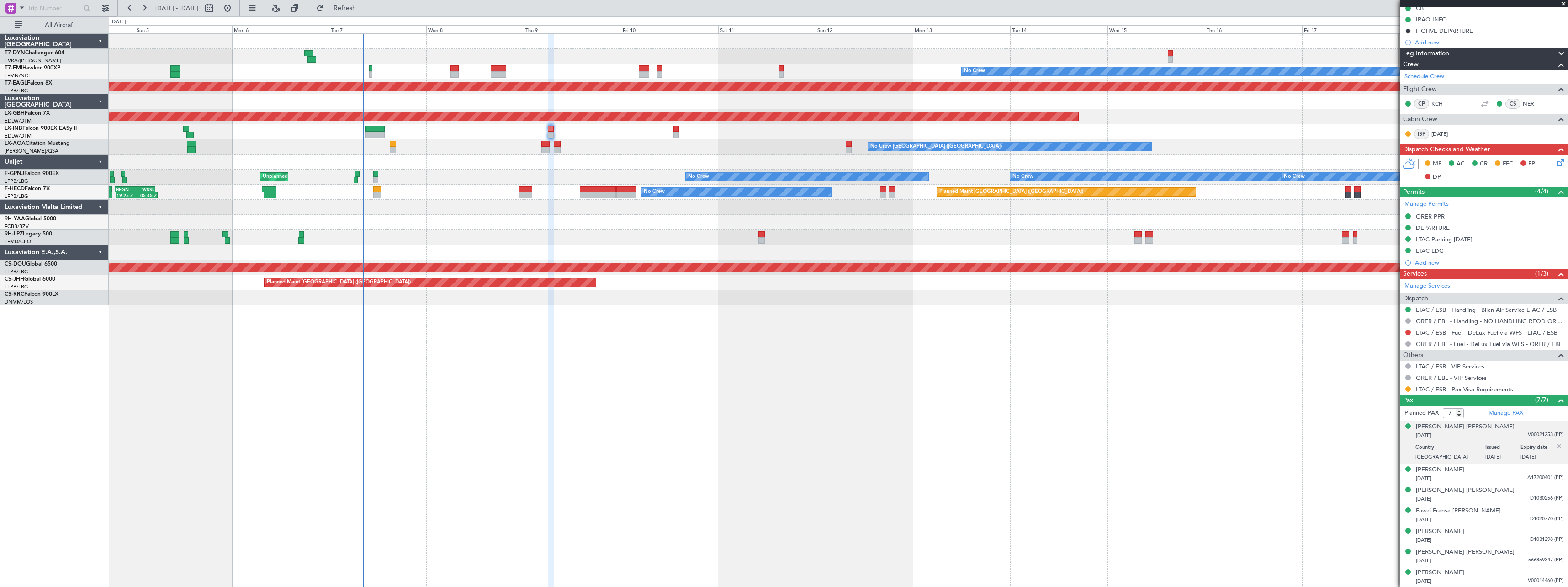
click at [455, 368] on div "No Crew Planned Maint Dubai (Al Maktoum Intl) Planned Maint Nurnberg Planned Ma…" at bounding box center [839, 310] width 1460 height 553
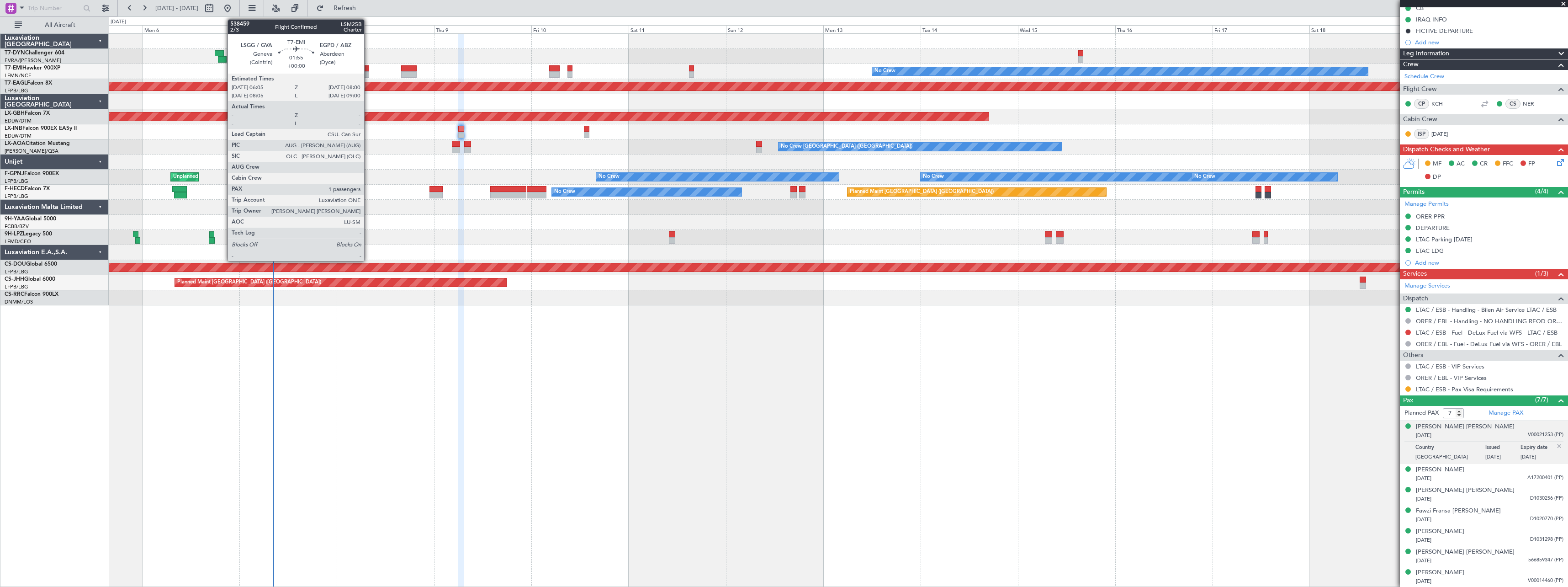
click at [368, 73] on div at bounding box center [365, 75] width 8 height 6
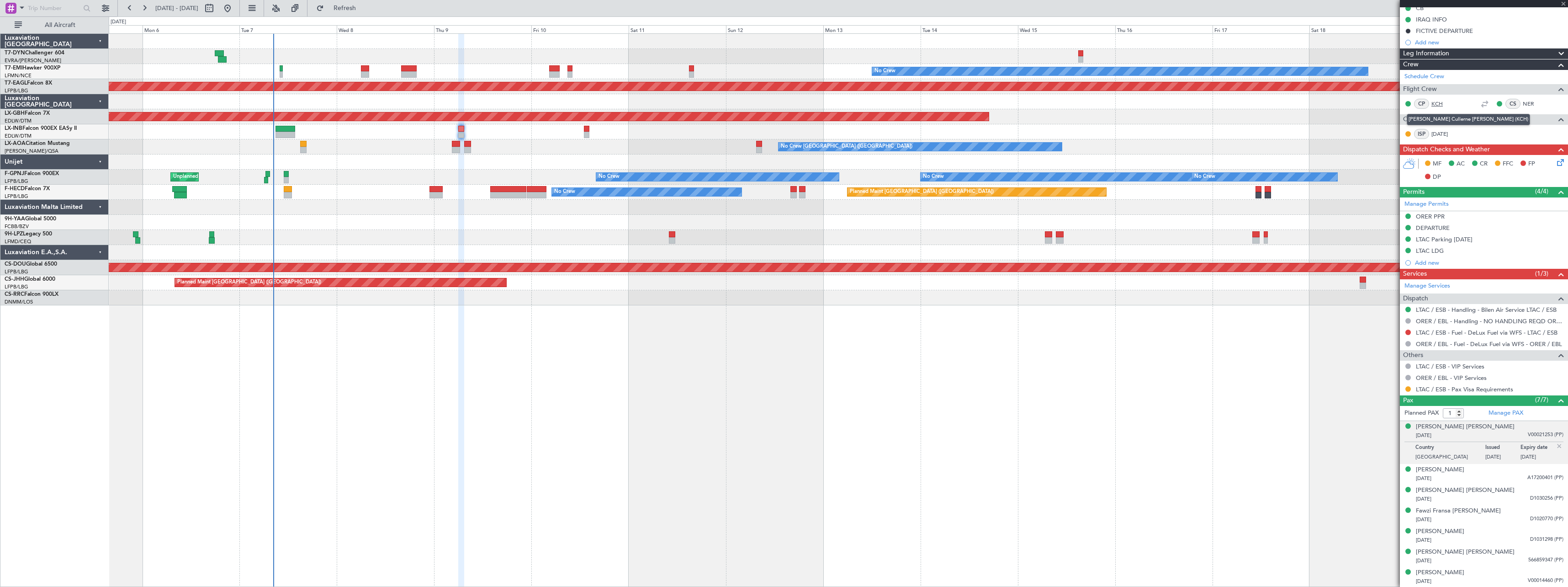
scroll to position [0, 0]
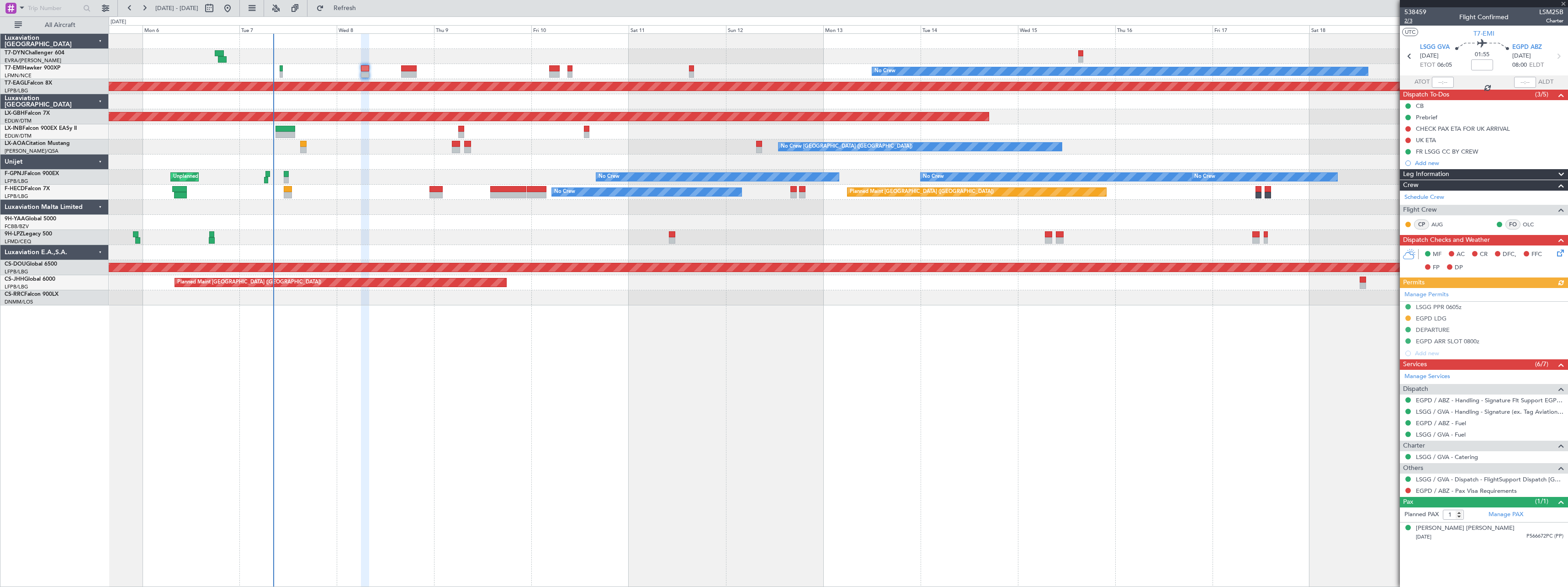
click at [1414, 22] on span "2/3" at bounding box center [1416, 21] width 22 height 8
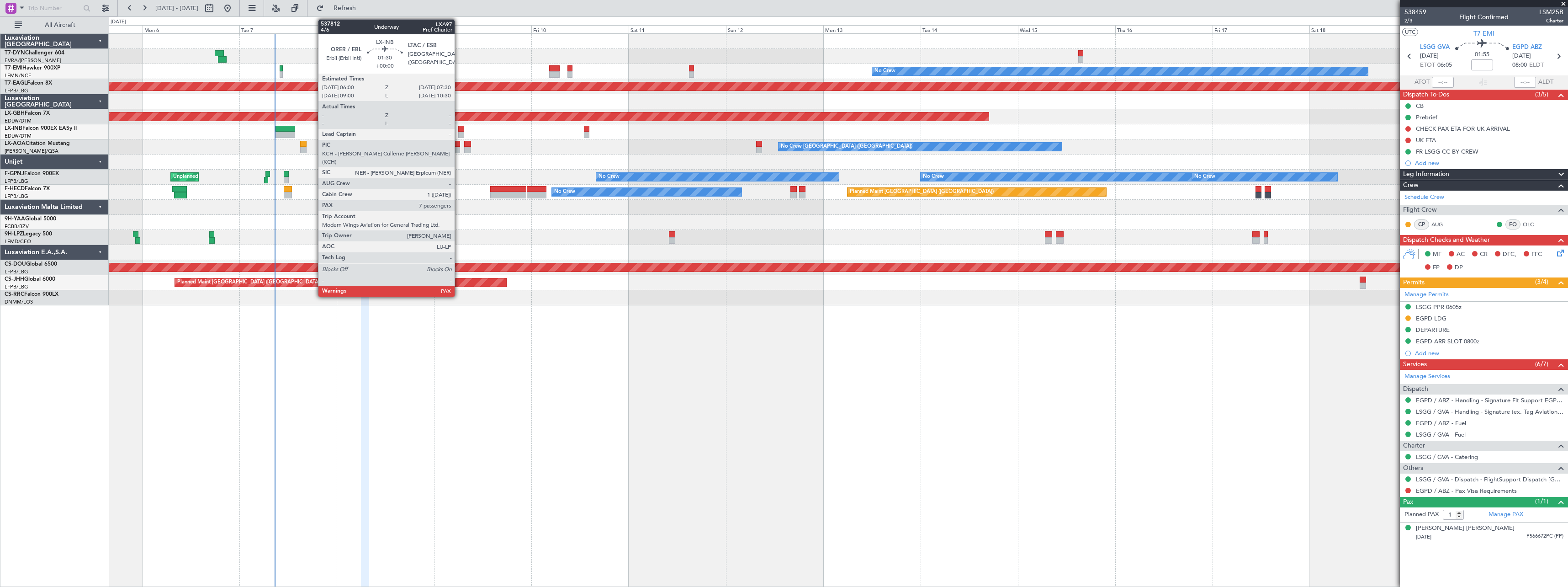
click at [459, 129] on div at bounding box center [461, 129] width 6 height 6
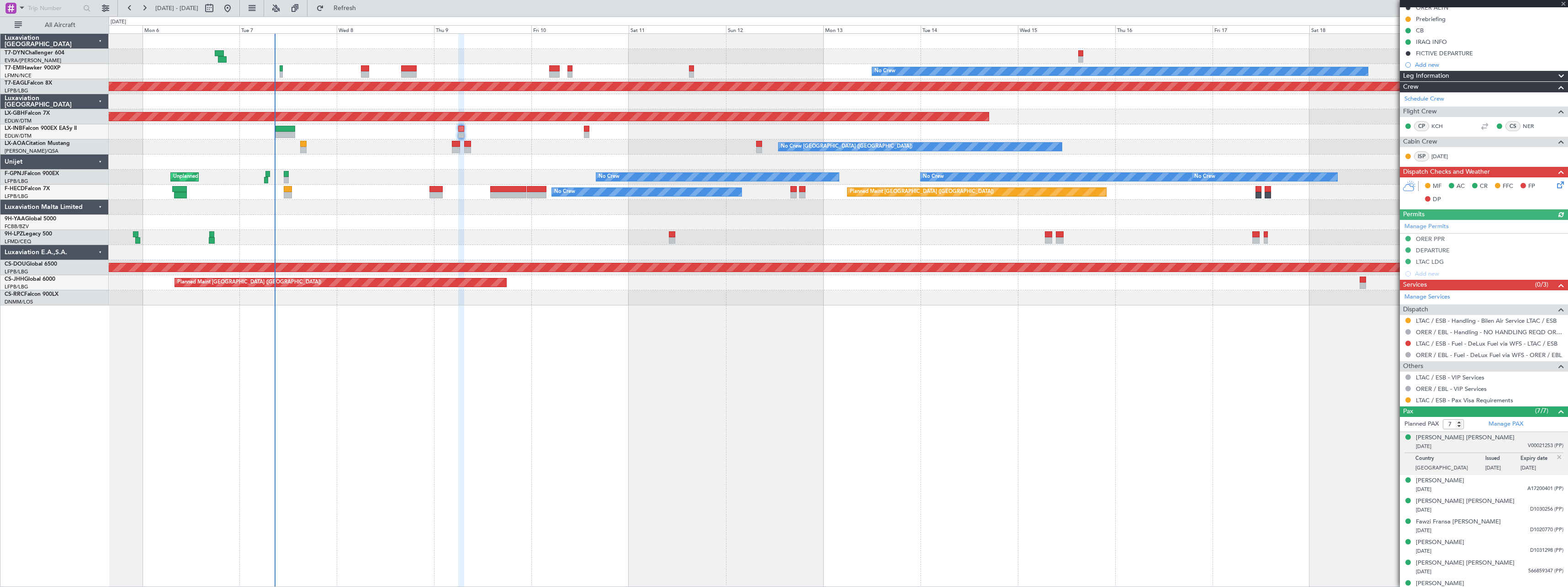
scroll to position [132, 0]
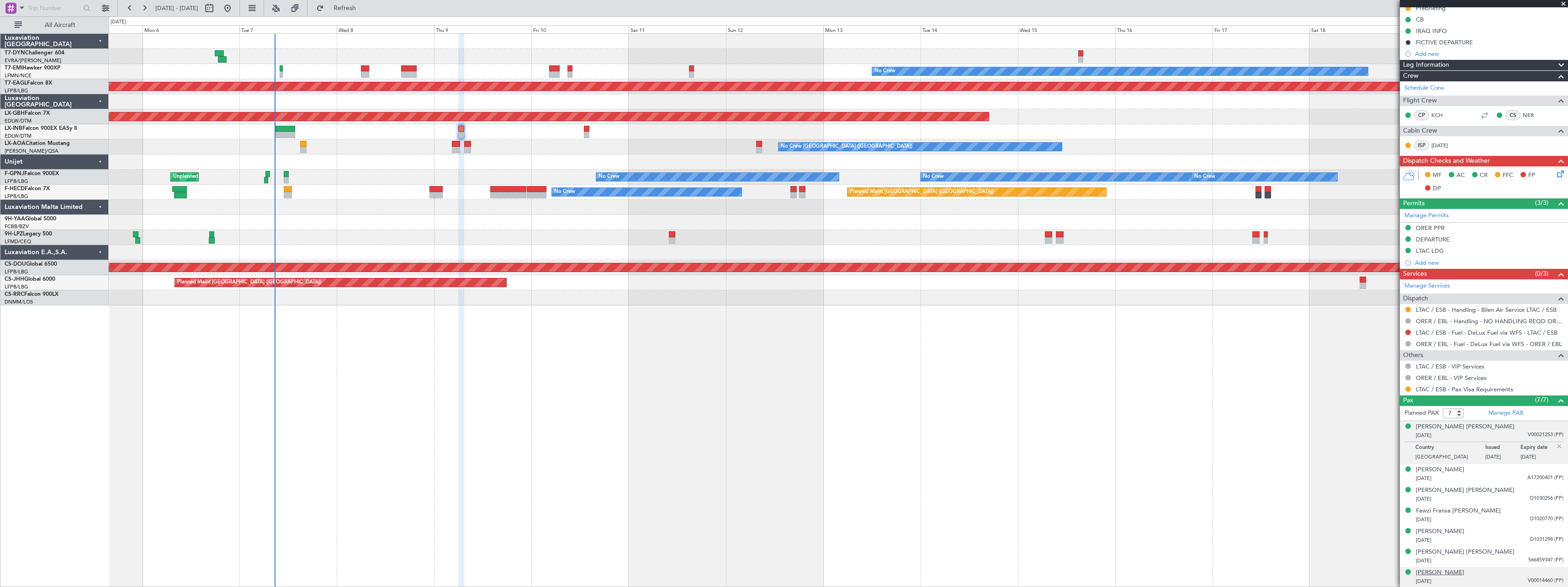
click at [1458, 568] on div "[PERSON_NAME]" at bounding box center [1440, 572] width 48 height 9
click at [1514, 411] on link "Manage PAX" at bounding box center [1506, 413] width 35 height 9
drag, startPoint x: 385, startPoint y: 8, endPoint x: 799, endPoint y: 189, distance: 451.8
click at [364, 7] on span "Refresh" at bounding box center [345, 8] width 39 height 6
click at [1456, 449] on div "[PERSON_NAME]" at bounding box center [1440, 447] width 48 height 9
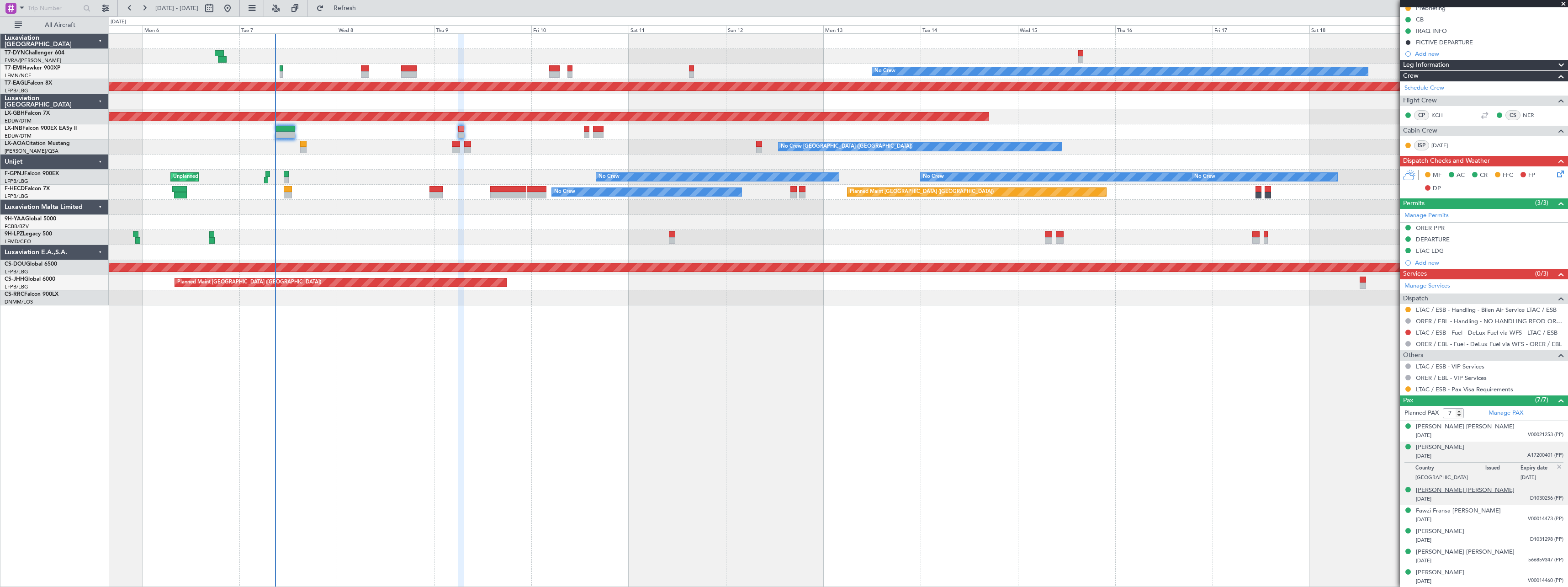
click at [1456, 487] on div "[PERSON_NAME] [PERSON_NAME]" at bounding box center [1465, 490] width 98 height 9
click at [1465, 532] on div "[PERSON_NAME]" at bounding box center [1440, 531] width 48 height 9
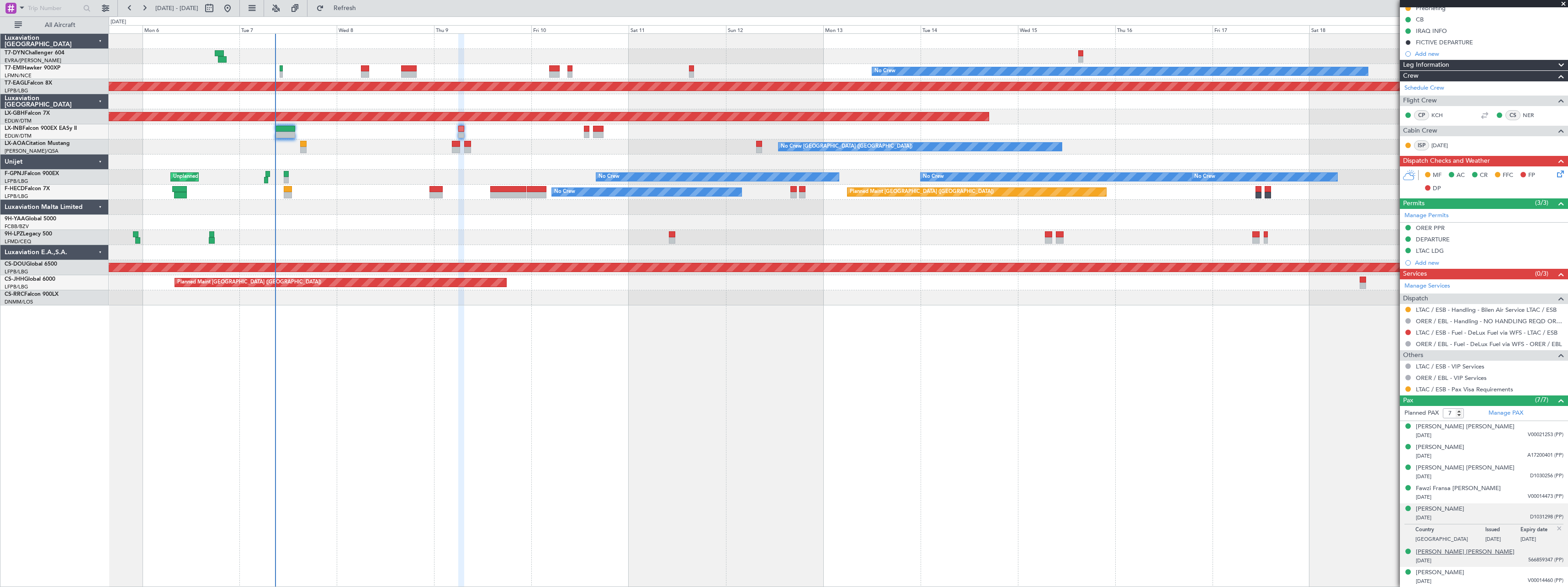
click at [1462, 553] on div "[PERSON_NAME] [PERSON_NAME]" at bounding box center [1465, 552] width 98 height 9
click at [1460, 572] on div "[PERSON_NAME]" at bounding box center [1440, 572] width 48 height 9
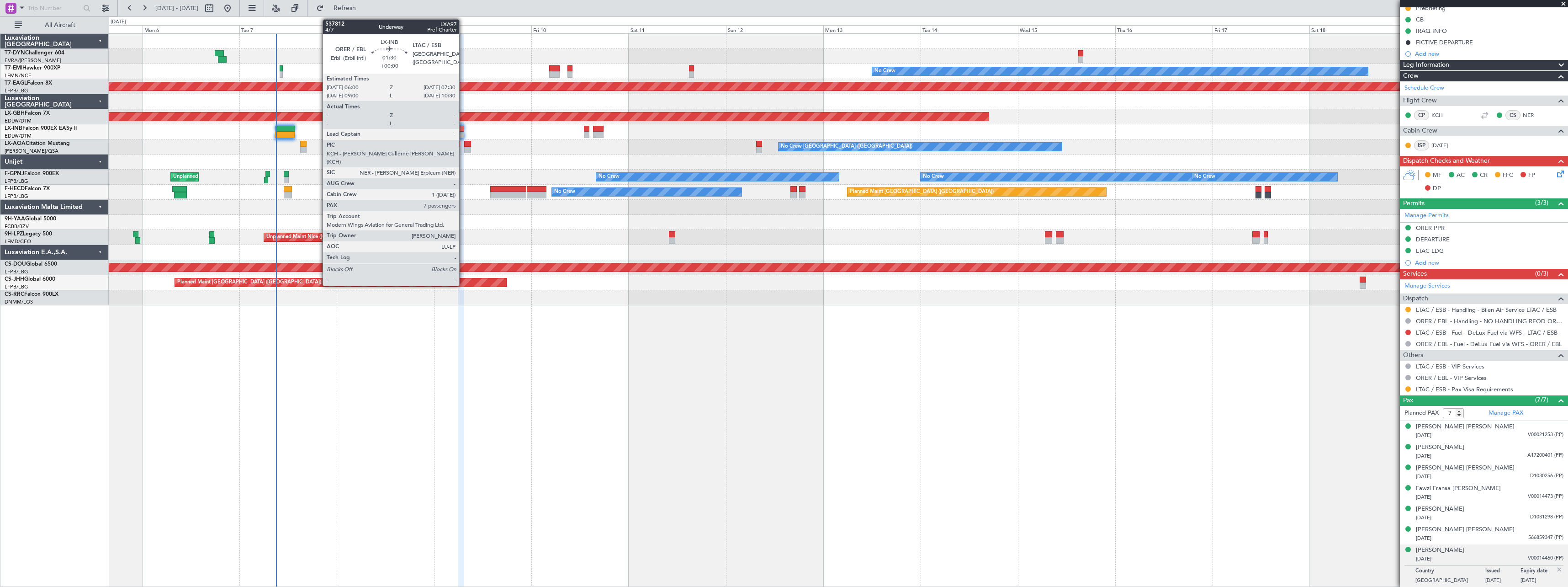
click at [463, 129] on div at bounding box center [461, 129] width 6 height 6
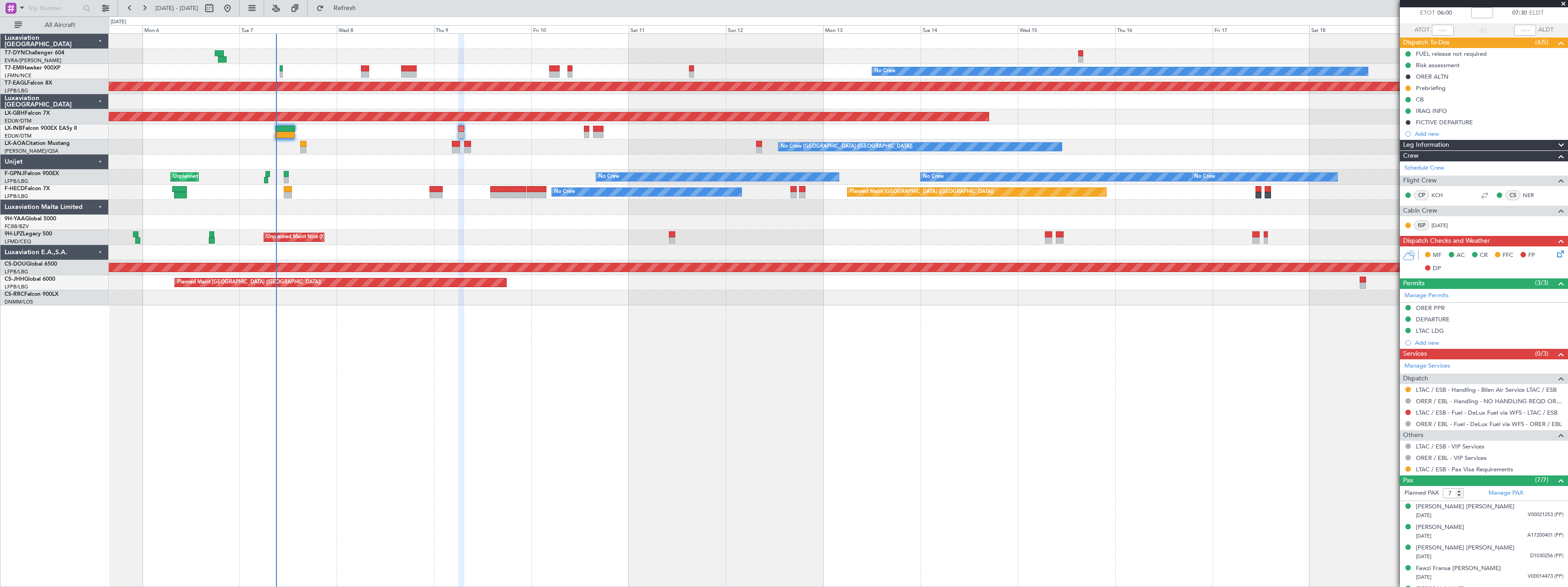
scroll to position [0, 0]
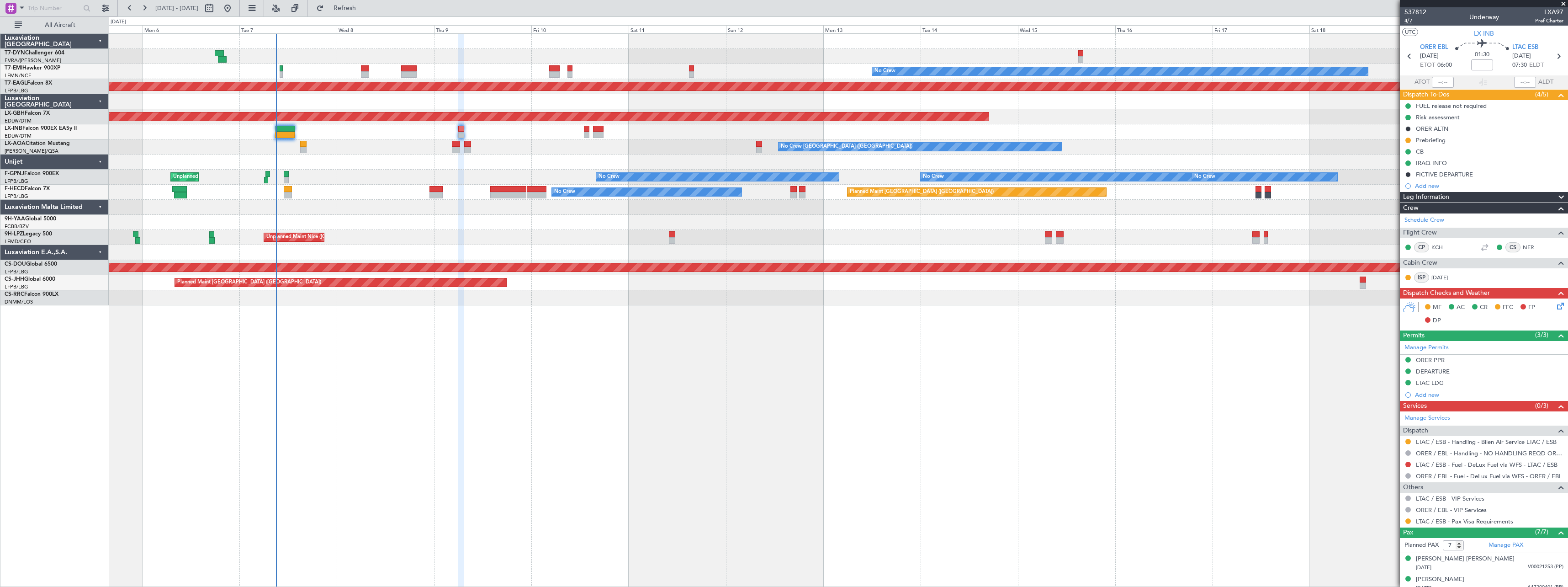
click at [1409, 23] on span "4/7" at bounding box center [1416, 21] width 22 height 8
click at [1411, 21] on span "4/7" at bounding box center [1416, 21] width 22 height 8
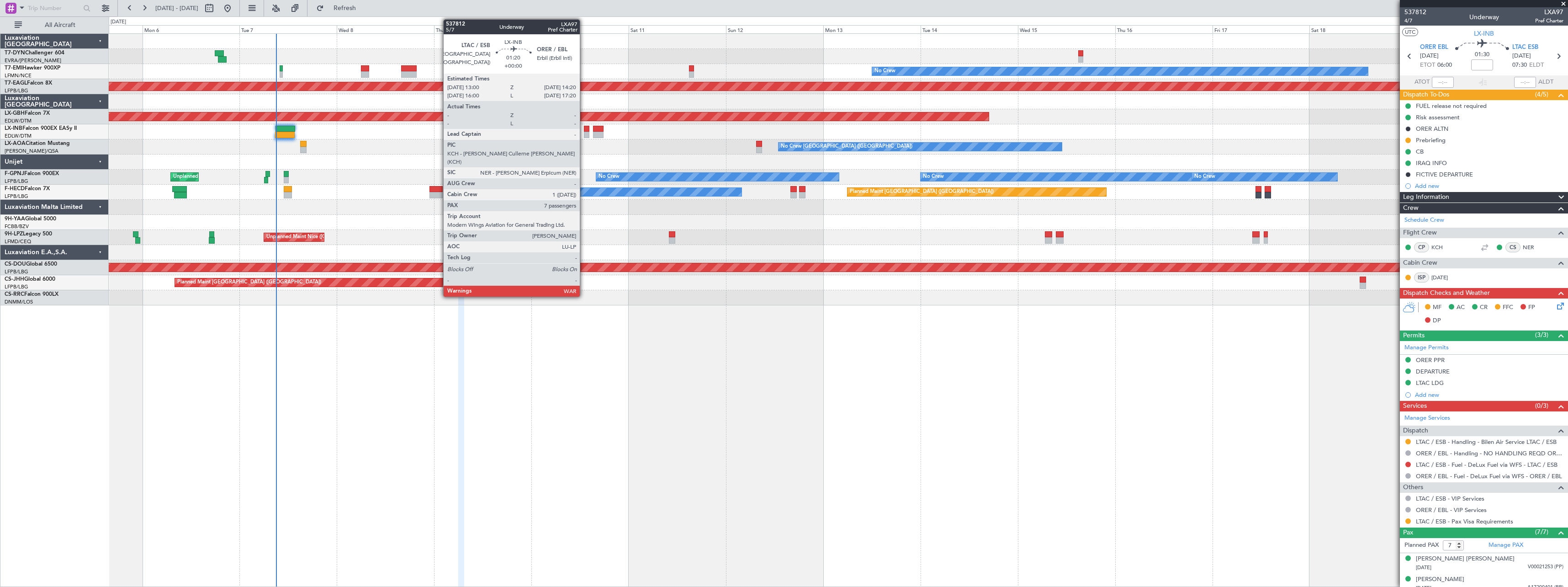
click at [584, 129] on div at bounding box center [587, 129] width 6 height 6
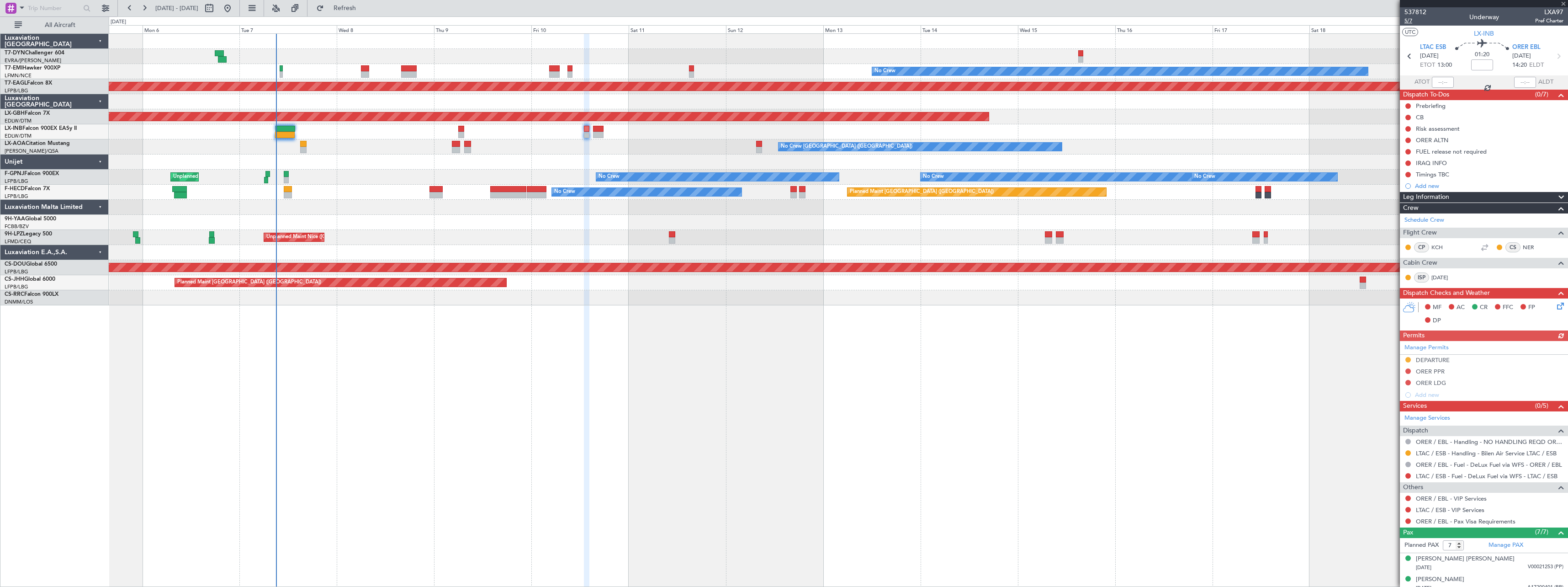
click at [1405, 20] on span "5/7" at bounding box center [1416, 21] width 22 height 8
click at [601, 127] on div at bounding box center [598, 129] width 10 height 6
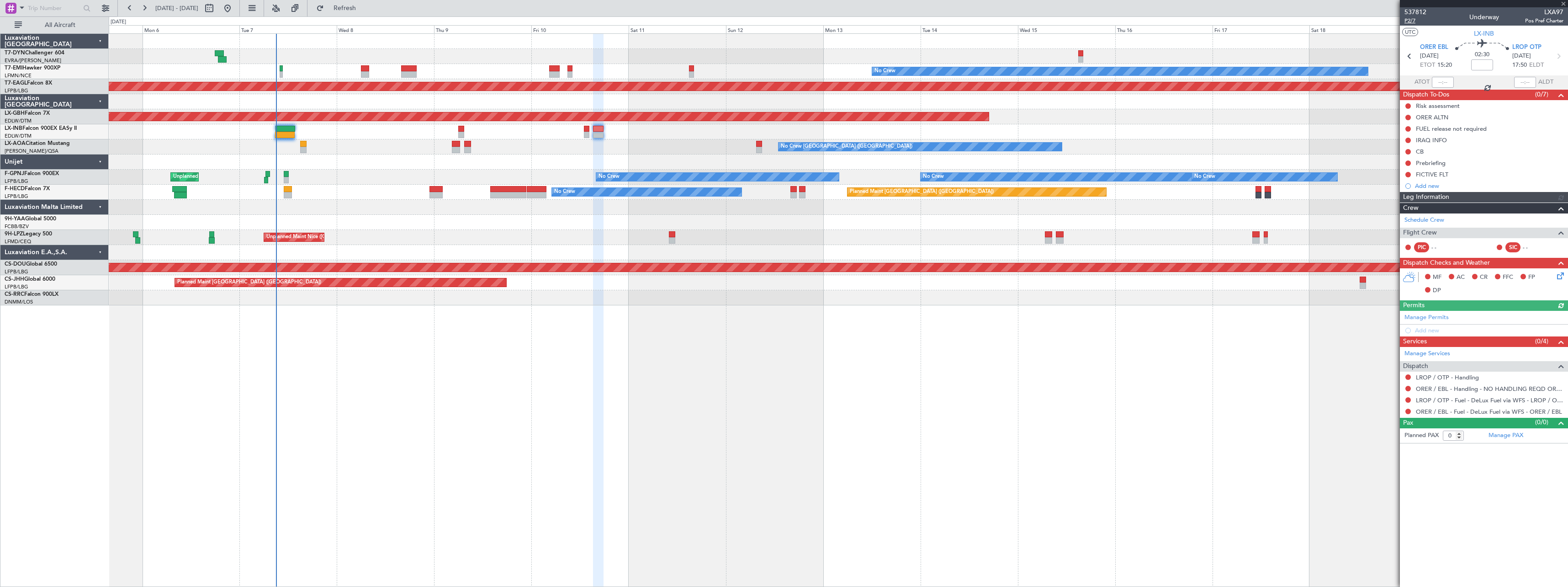
click at [1410, 23] on span "P2/7" at bounding box center [1416, 21] width 22 height 8
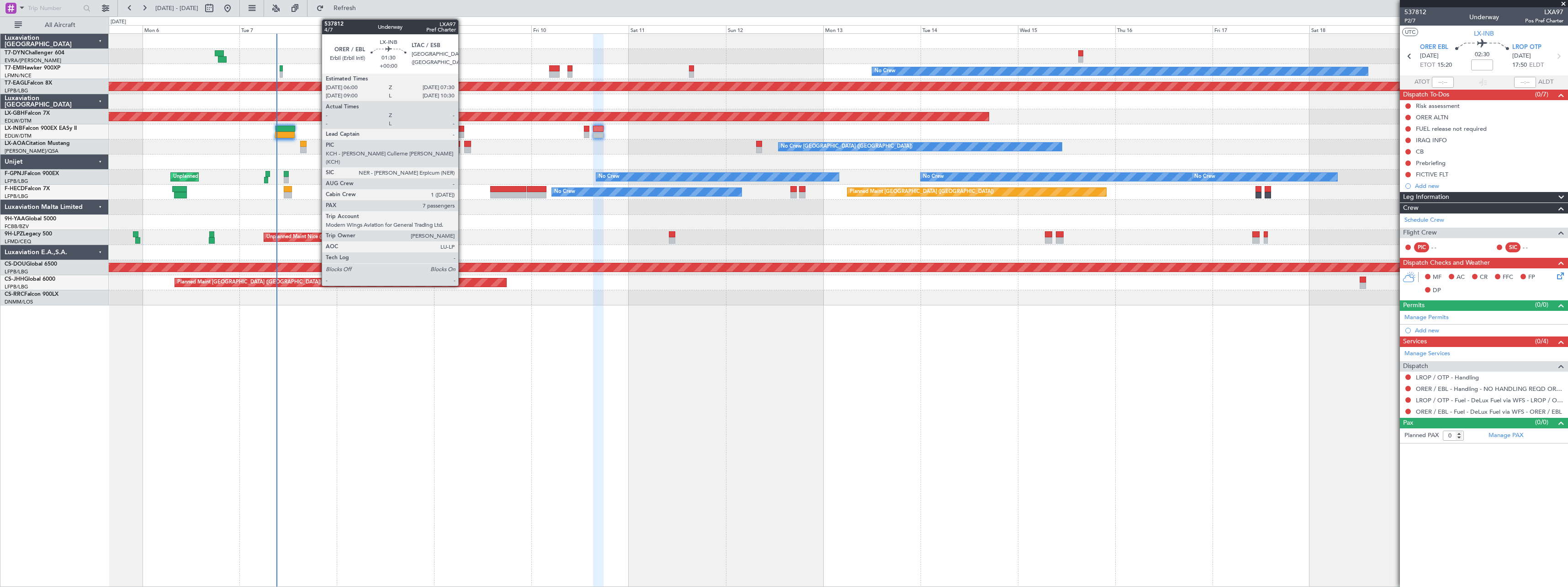
click at [463, 129] on div at bounding box center [461, 129] width 6 height 6
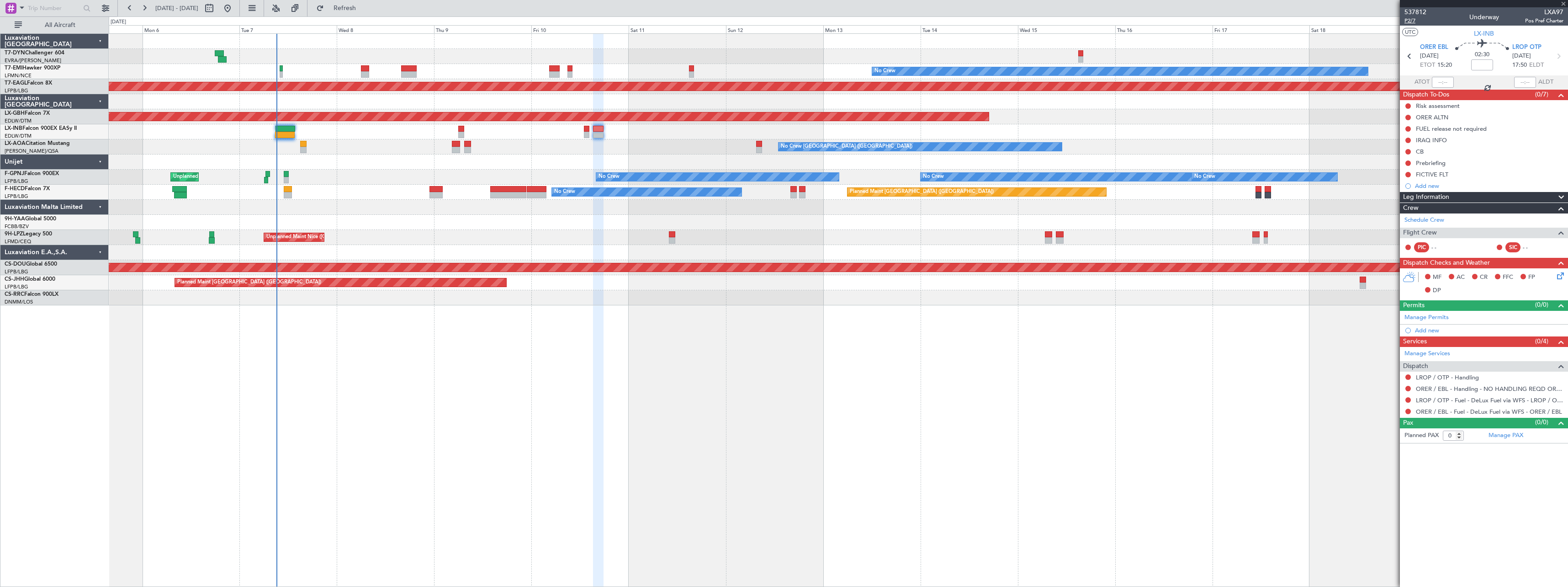
type input "7"
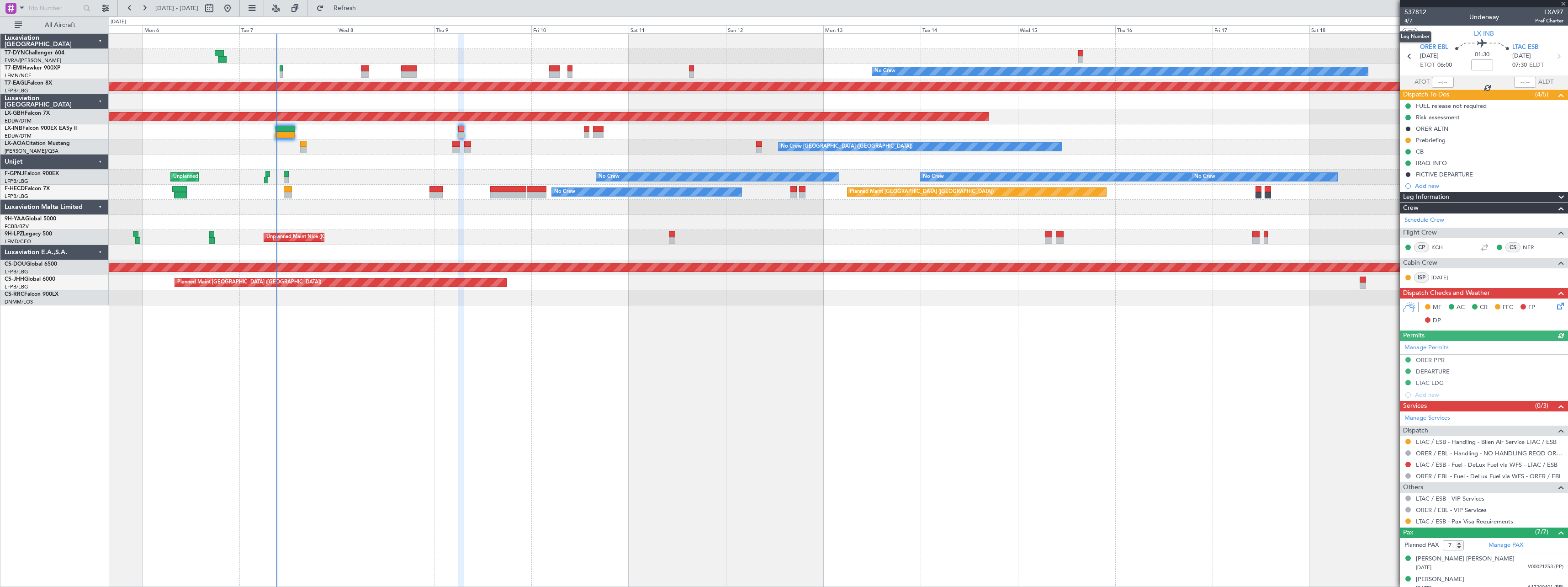
click at [1405, 19] on span "4/7" at bounding box center [1416, 21] width 22 height 8
click at [355, 8] on span "Refresh" at bounding box center [345, 8] width 39 height 6
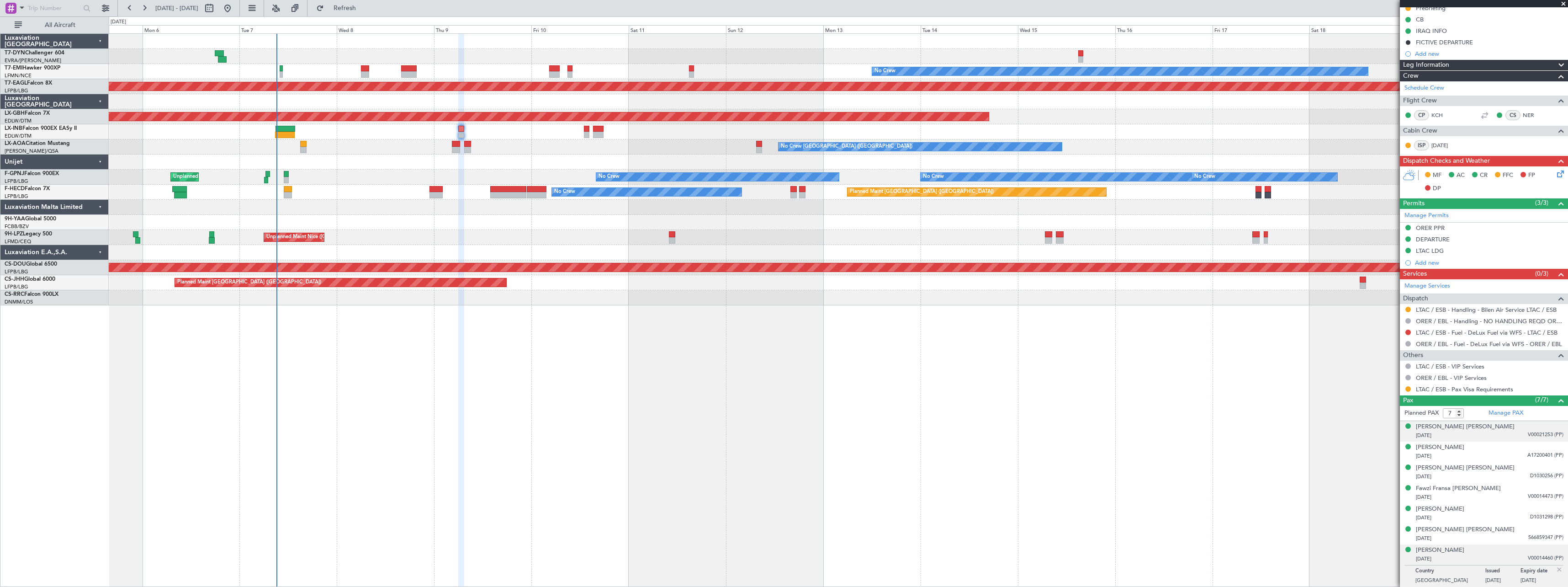
click at [1508, 436] on div "01/07/1960 V00021253 (PP)" at bounding box center [1490, 435] width 147 height 9
click at [1494, 478] on div "09/10/1965 A17200401 (PP)" at bounding box center [1490, 479] width 147 height 9
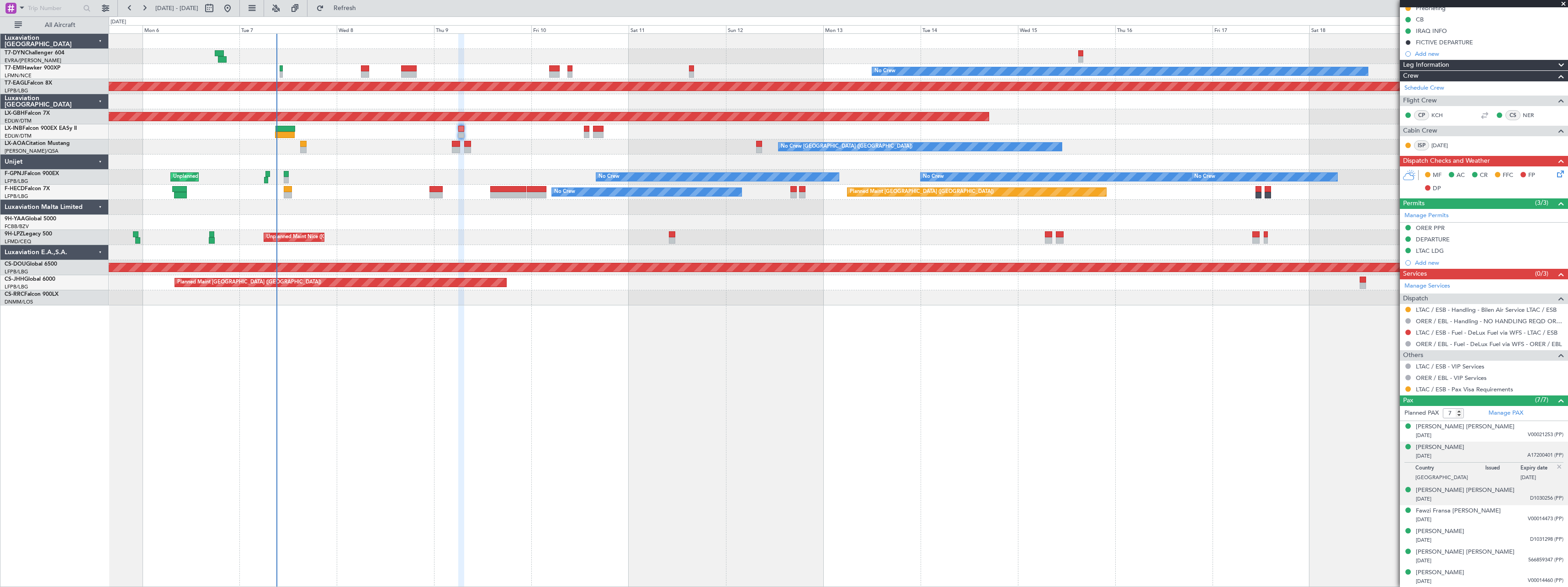
click at [1501, 495] on div "02/04/1964 D1030256 (PP)" at bounding box center [1490, 499] width 147 height 9
click at [1507, 520] on div "05/09/1958 V00014473 (PP)" at bounding box center [1490, 520] width 147 height 9
click at [1509, 540] on div "21/09/1966 D1031298 (PP)" at bounding box center [1490, 540] width 147 height 9
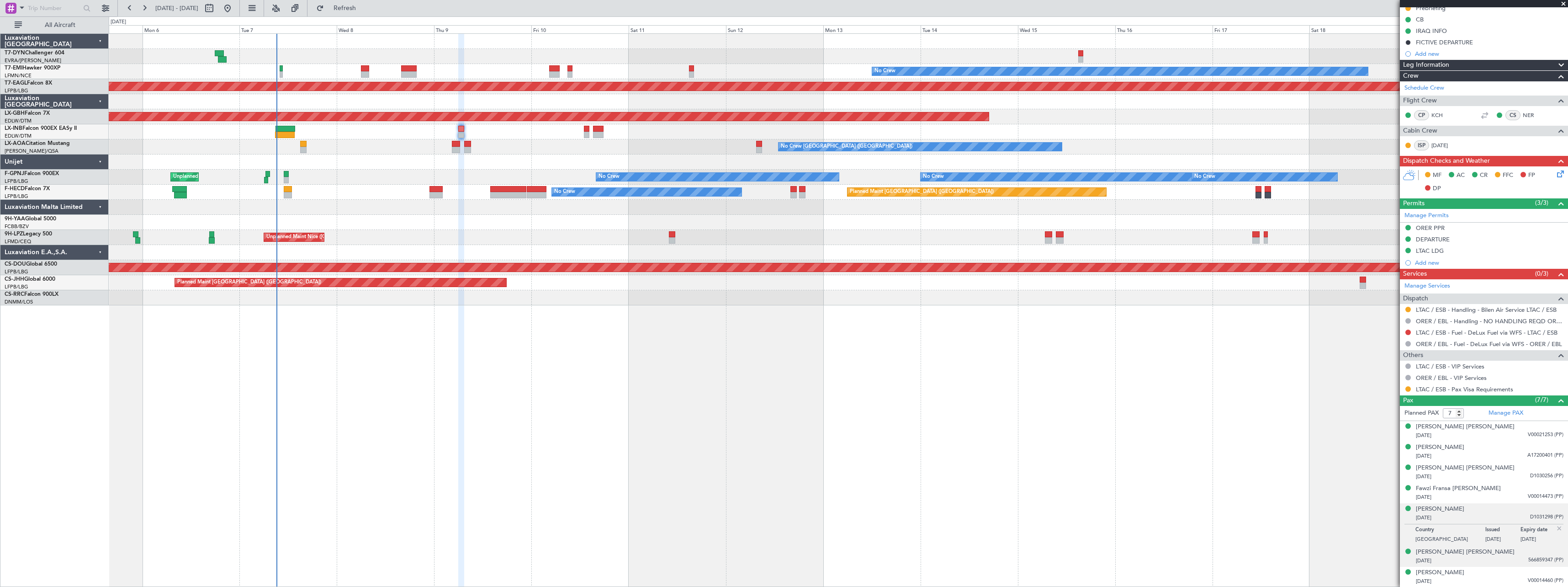
click at [1503, 562] on div "01/07/1984 566859347 (PP)" at bounding box center [1490, 561] width 147 height 9
click at [1484, 578] on div "26/12/1981 V00014460 (PP)" at bounding box center [1490, 581] width 147 height 9
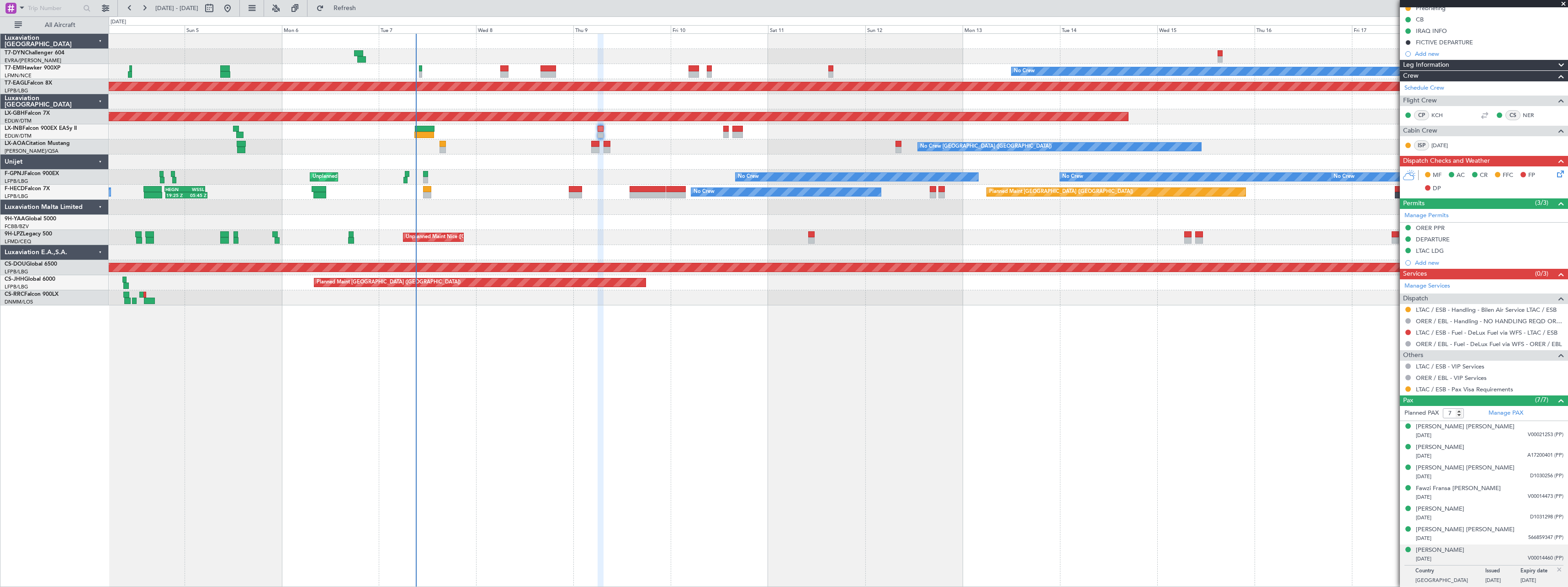
click at [463, 301] on div at bounding box center [838, 297] width 1459 height 15
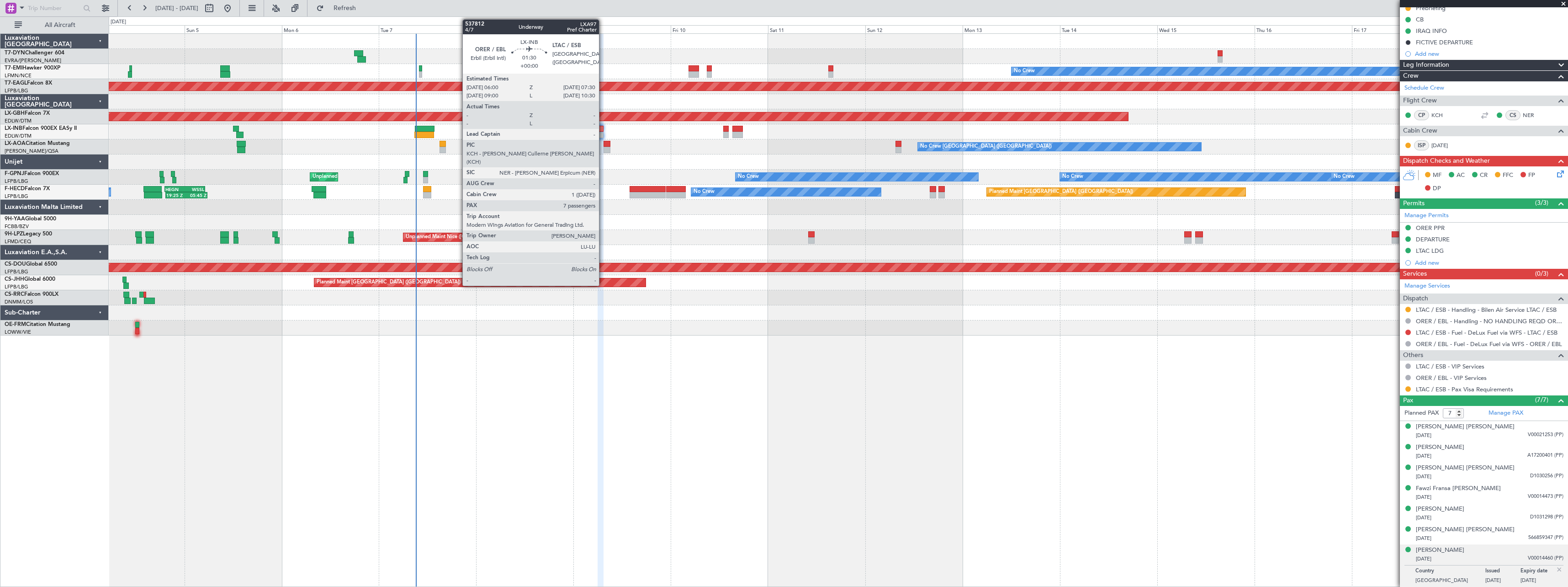
click at [603, 130] on div at bounding box center [601, 129] width 6 height 6
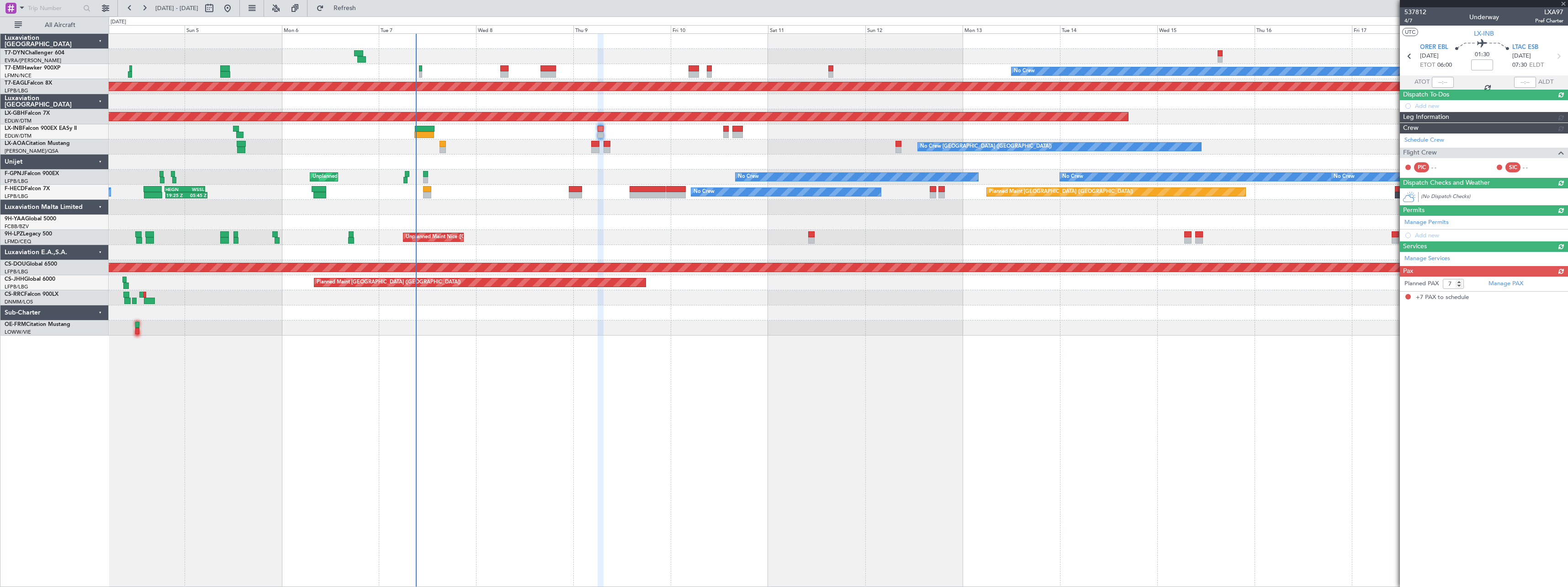
scroll to position [0, 0]
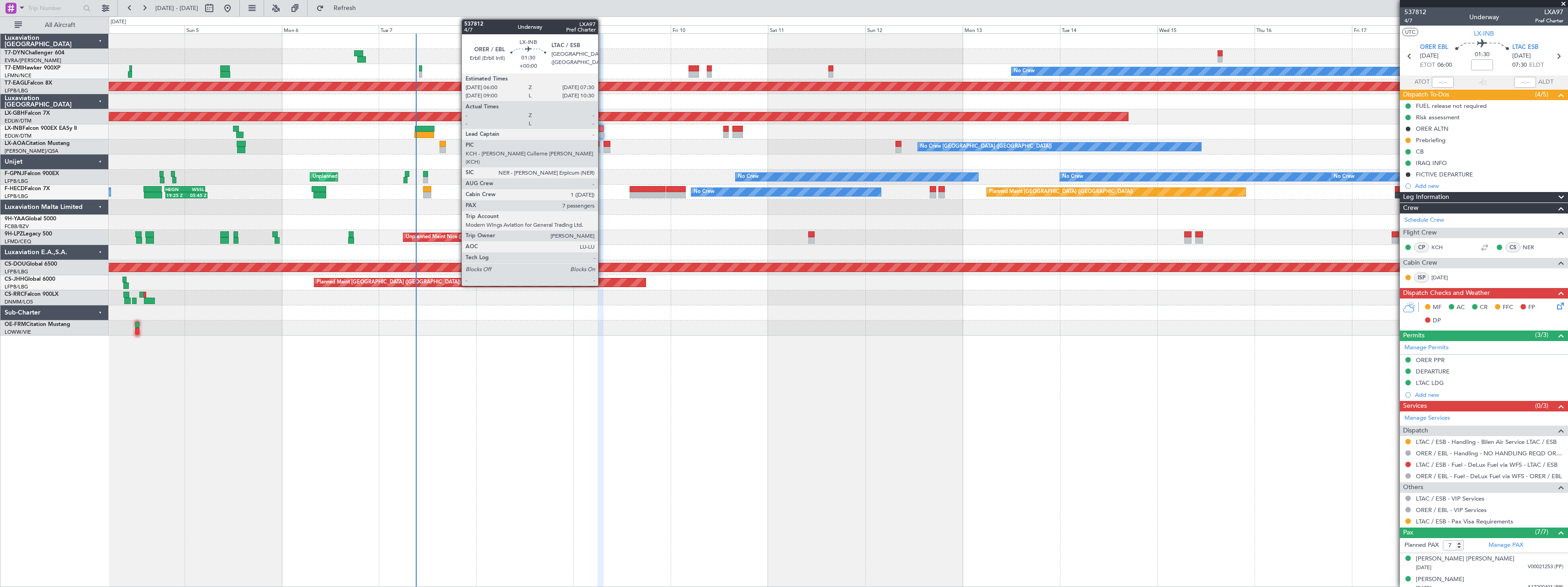
click at [602, 131] on div at bounding box center [601, 129] width 6 height 6
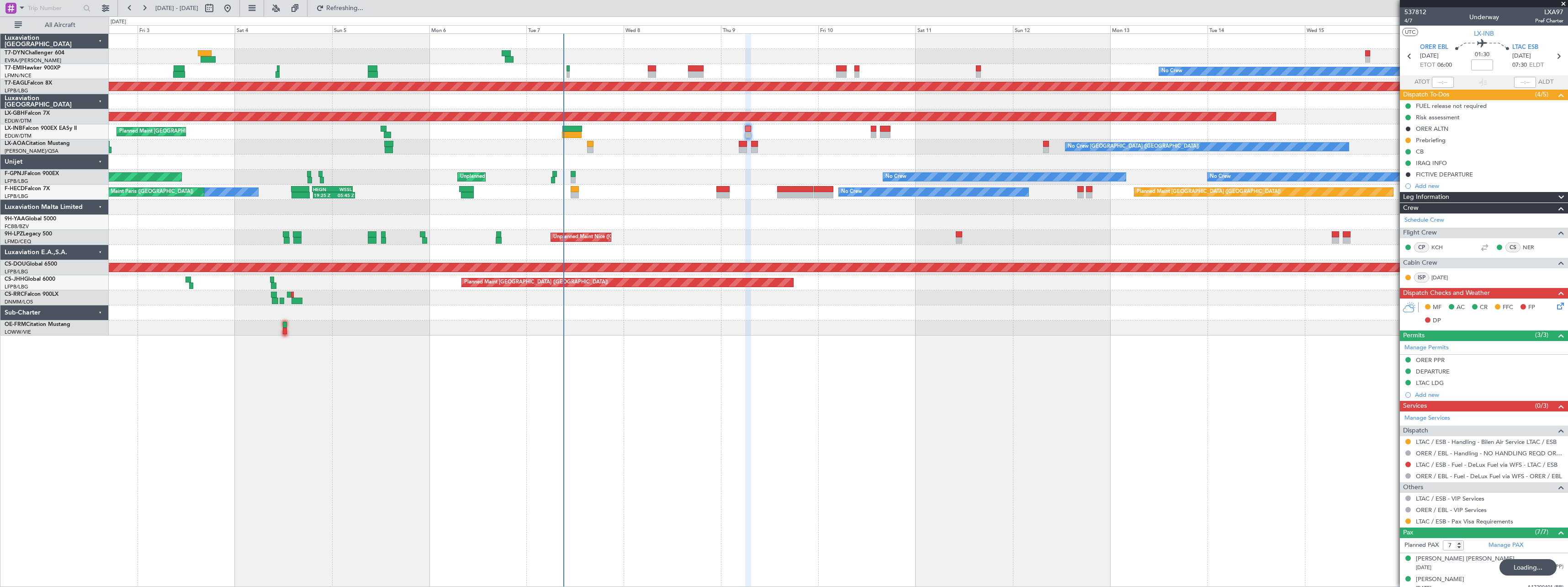
click at [679, 228] on div at bounding box center [838, 222] width 1459 height 15
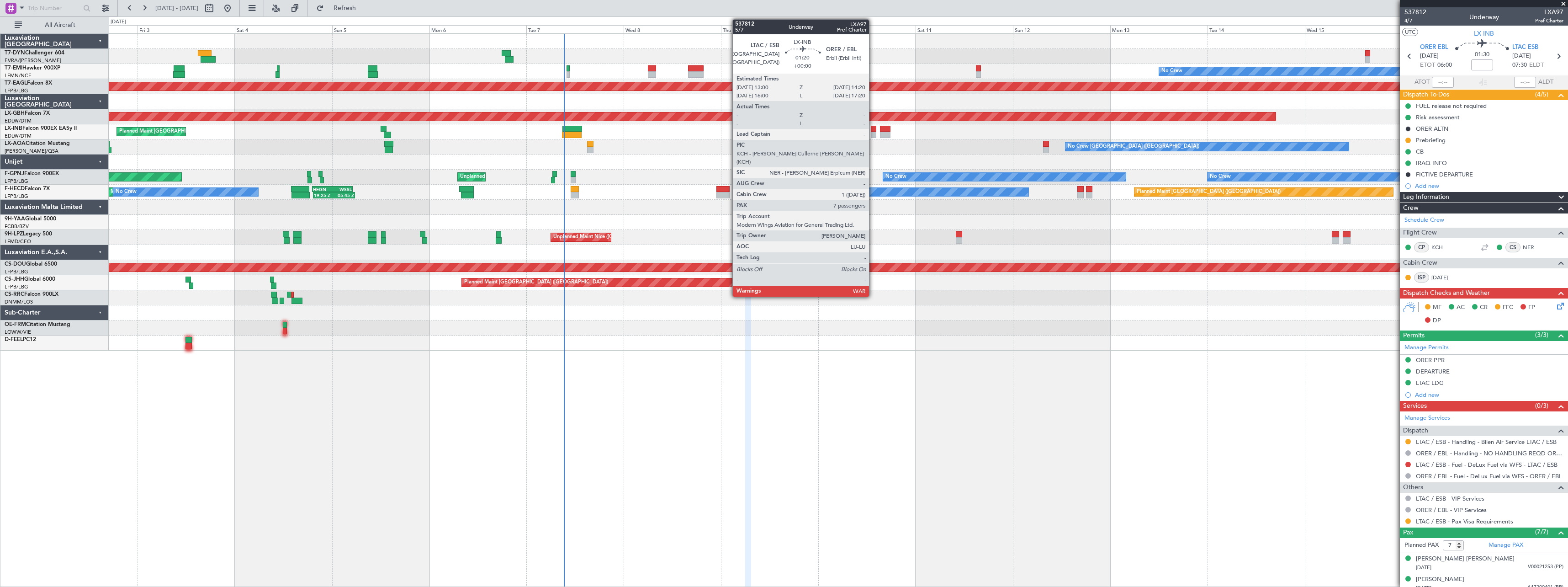
click at [873, 132] on div at bounding box center [874, 135] width 6 height 6
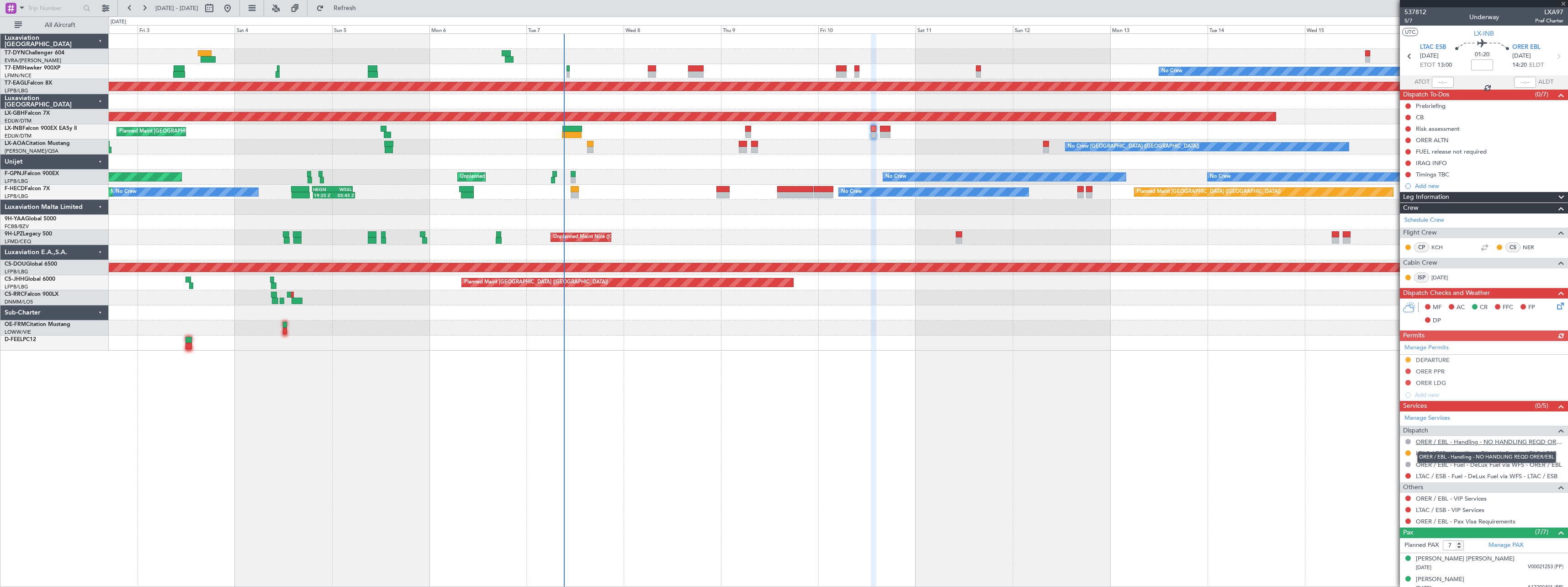
click at [1465, 443] on link "ORER / EBL - Handling - NO HANDLING REQD ORER/EBL" at bounding box center [1490, 442] width 147 height 8
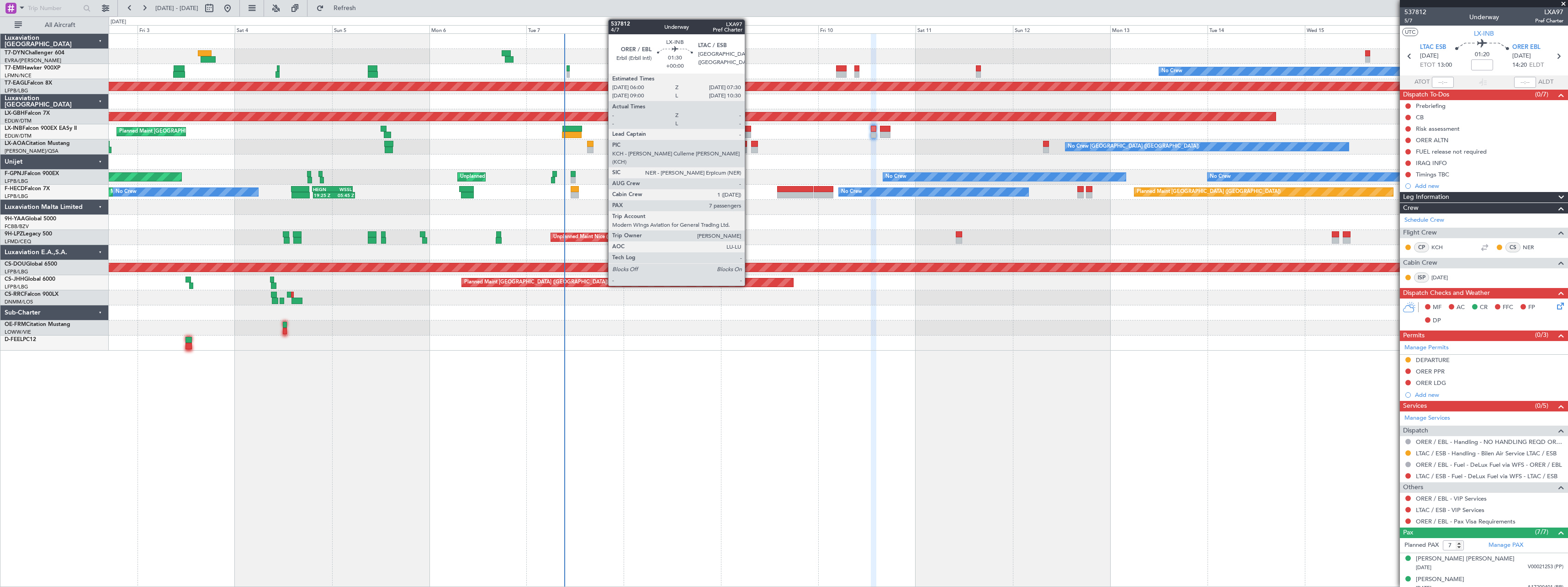
click at [748, 130] on div at bounding box center [748, 129] width 6 height 6
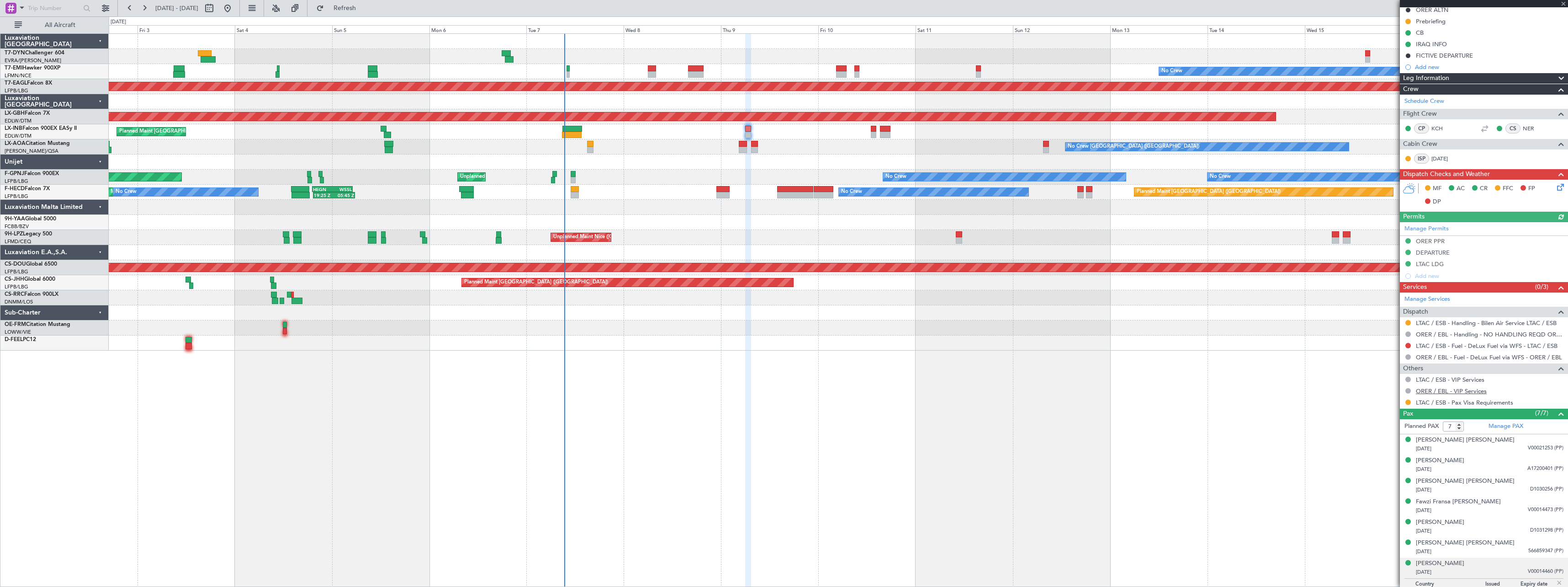
scroll to position [132, 0]
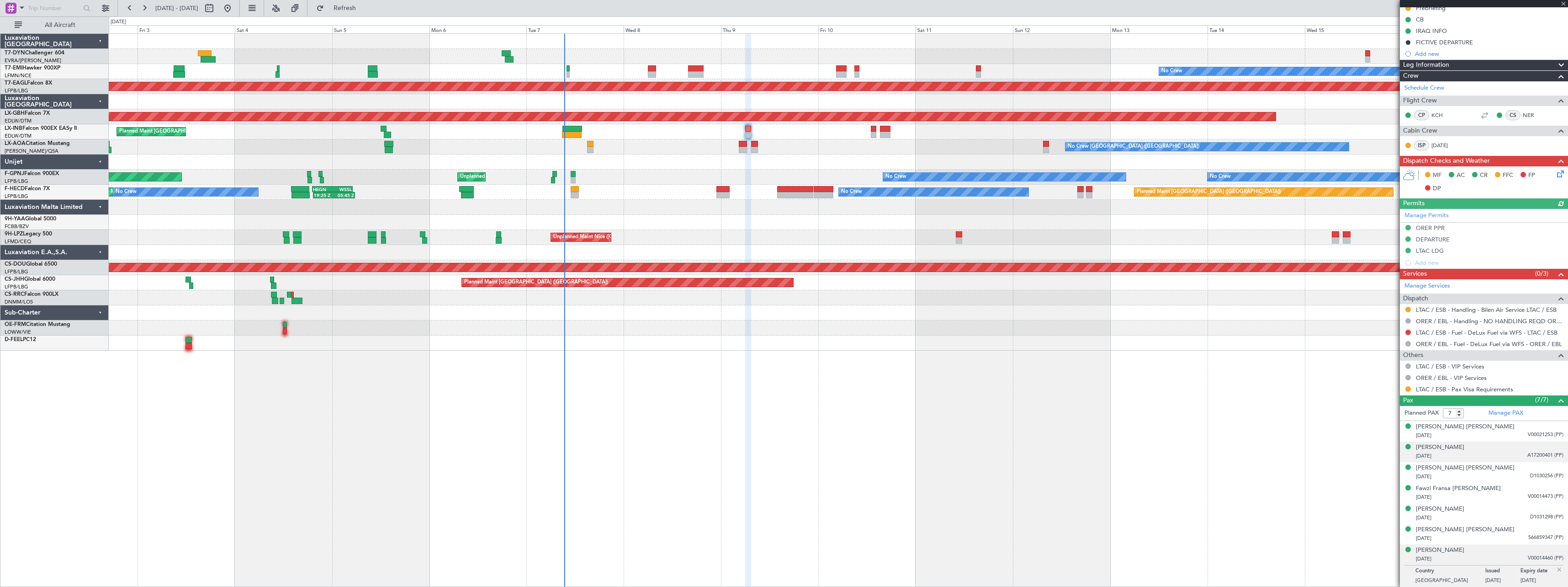
click at [1503, 452] on div "09/10/1965 A17200401 (PP)" at bounding box center [1490, 456] width 147 height 9
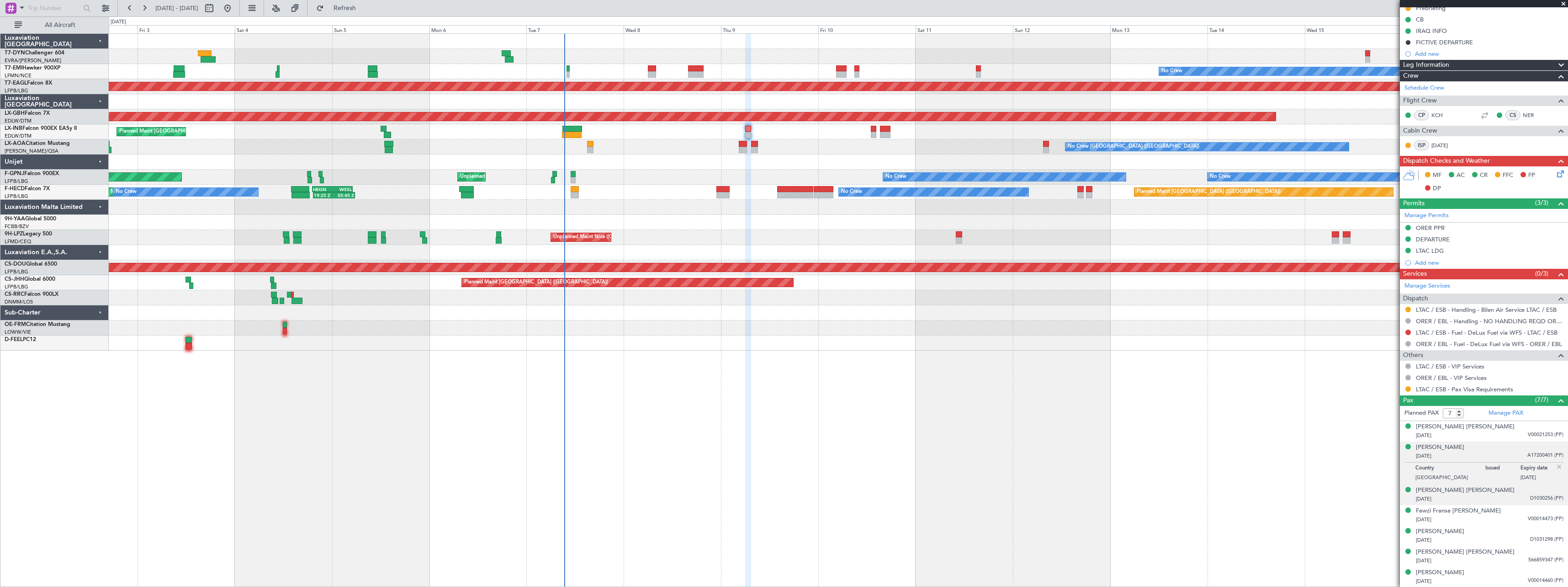
click at [1506, 498] on div "02/04/1964 D1030256 (PP)" at bounding box center [1490, 499] width 147 height 9
click at [1482, 550] on div "[PERSON_NAME] [PERSON_NAME]" at bounding box center [1465, 552] width 98 height 9
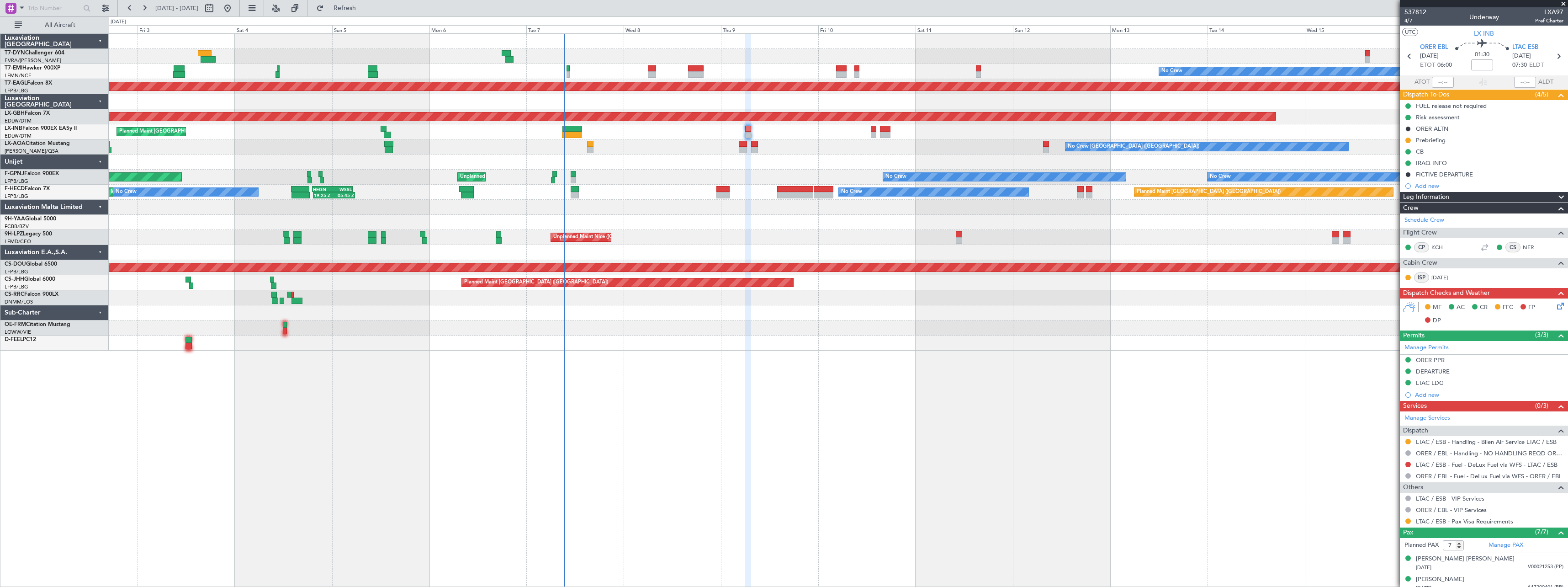
scroll to position [132, 0]
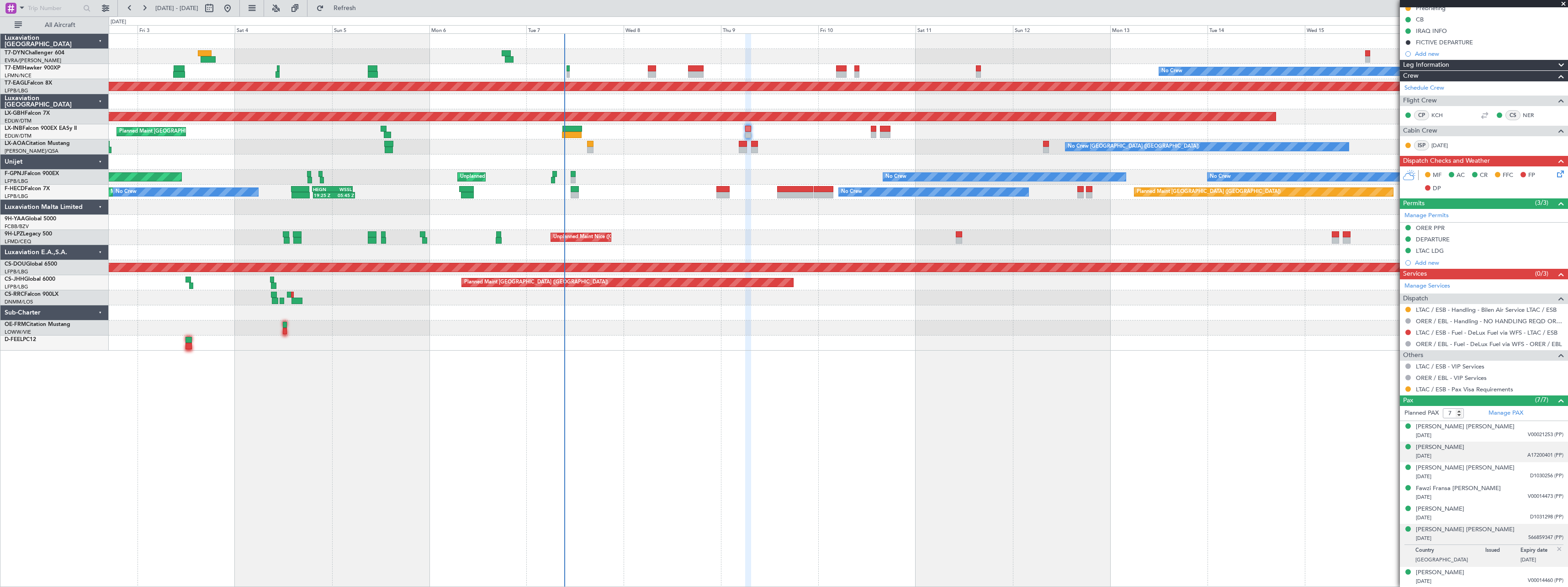
click at [1509, 447] on div "Emdad Luqman Mostafa 09/10/1965 A17200401 (PP)" at bounding box center [1490, 452] width 147 height 18
click at [1503, 512] on div "Fawzi Fransa Toma Hariri 05/09/1958 V00014473 (PP)" at bounding box center [1490, 515] width 147 height 18
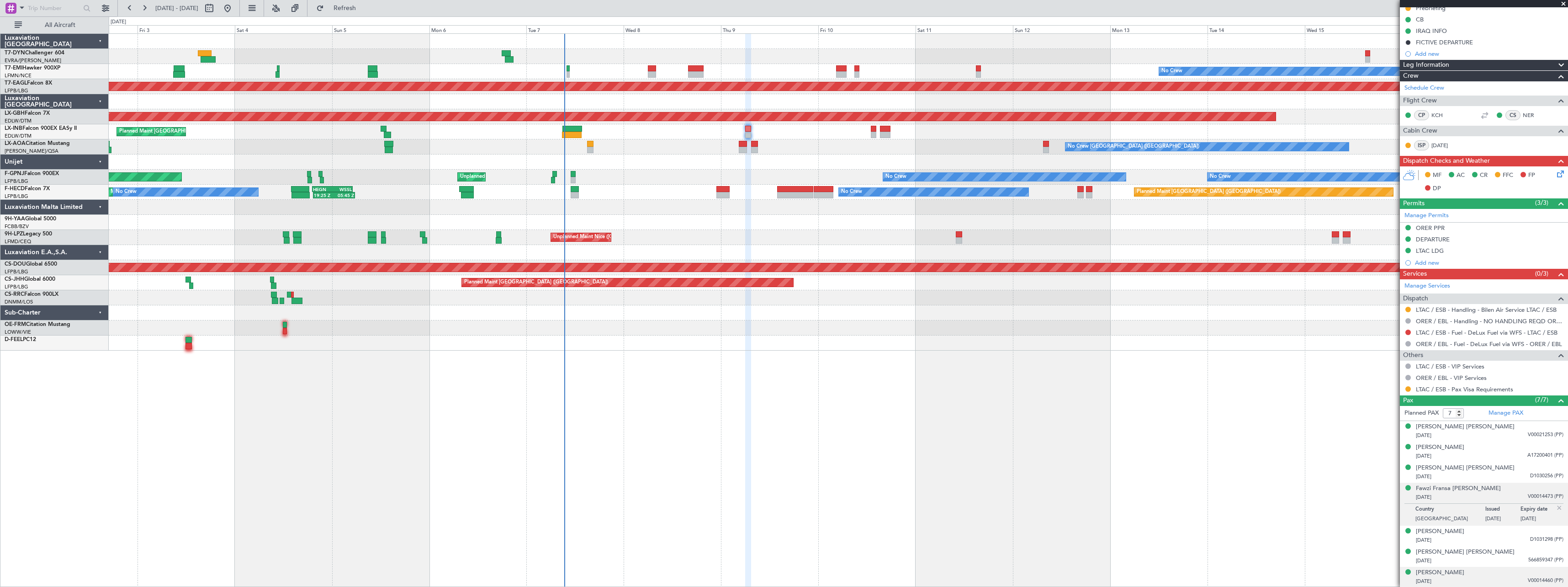
click at [1481, 577] on div "[DATE] V00014460 (PP)" at bounding box center [1490, 581] width 147 height 9
click at [1507, 518] on div "[DATE] D1031298 (PP)" at bounding box center [1490, 518] width 147 height 9
click at [1506, 488] on div "Fawzi Fransa Toma Hariri 05/09/1958 V00014473 (PP)" at bounding box center [1490, 493] width 147 height 18
click at [1493, 474] on div "[DATE] D1030256 (PP)" at bounding box center [1490, 477] width 147 height 9
click at [1496, 574] on div "Omer Rashid Abas 26/12/1981 V00014460 (PP)" at bounding box center [1490, 577] width 147 height 18
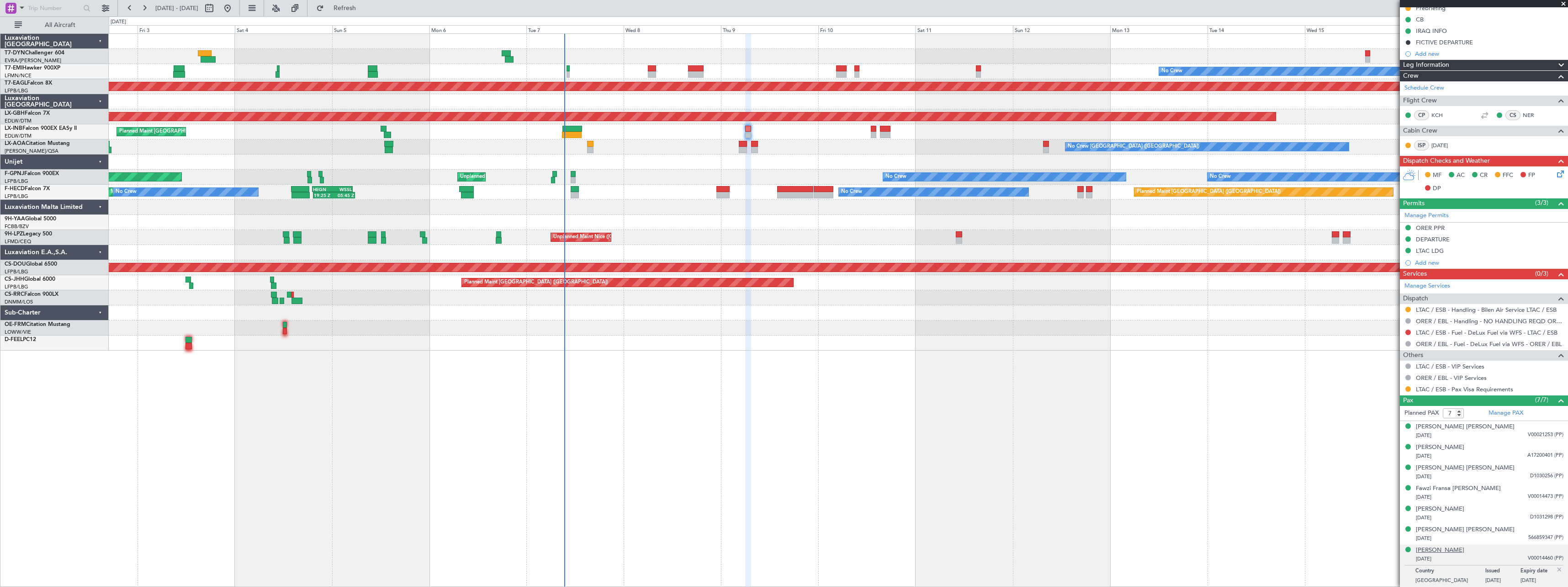
click at [1459, 548] on div "Omer Rashid Abas" at bounding box center [1440, 550] width 48 height 9
click at [1505, 451] on div "Emdad Luqman Mostafa 09/10/1965 A17200401 (PP)" at bounding box center [1490, 452] width 147 height 18
click at [1465, 446] on div "Emdad Luqman Mostafa" at bounding box center [1440, 447] width 48 height 9
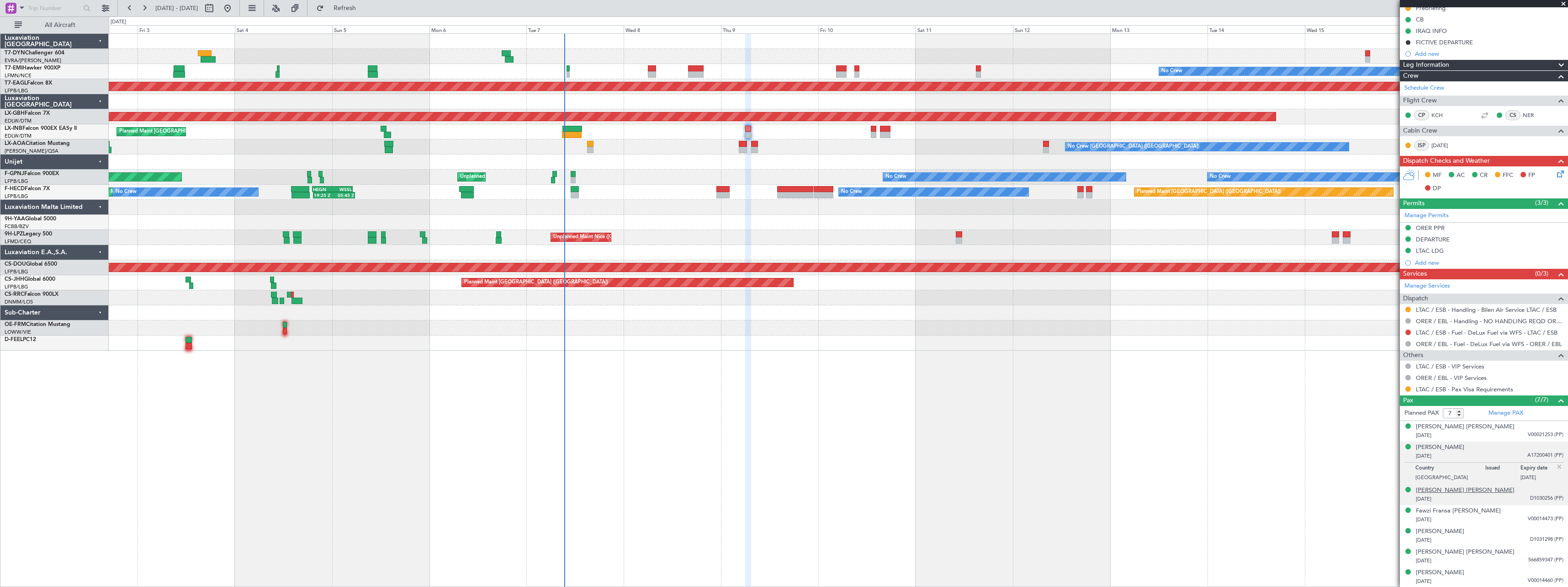
click at [1470, 487] on div "Falah Mustafa Bakir Bakir" at bounding box center [1465, 490] width 98 height 9
click at [1463, 468] on div "Falah Mustafa Bakir Bakir" at bounding box center [1465, 468] width 98 height 9
click at [1469, 509] on div "Fawzi Fransa Toma Hariri" at bounding box center [1458, 511] width 85 height 9
click at [363, 7] on span "Refresh" at bounding box center [345, 8] width 39 height 6
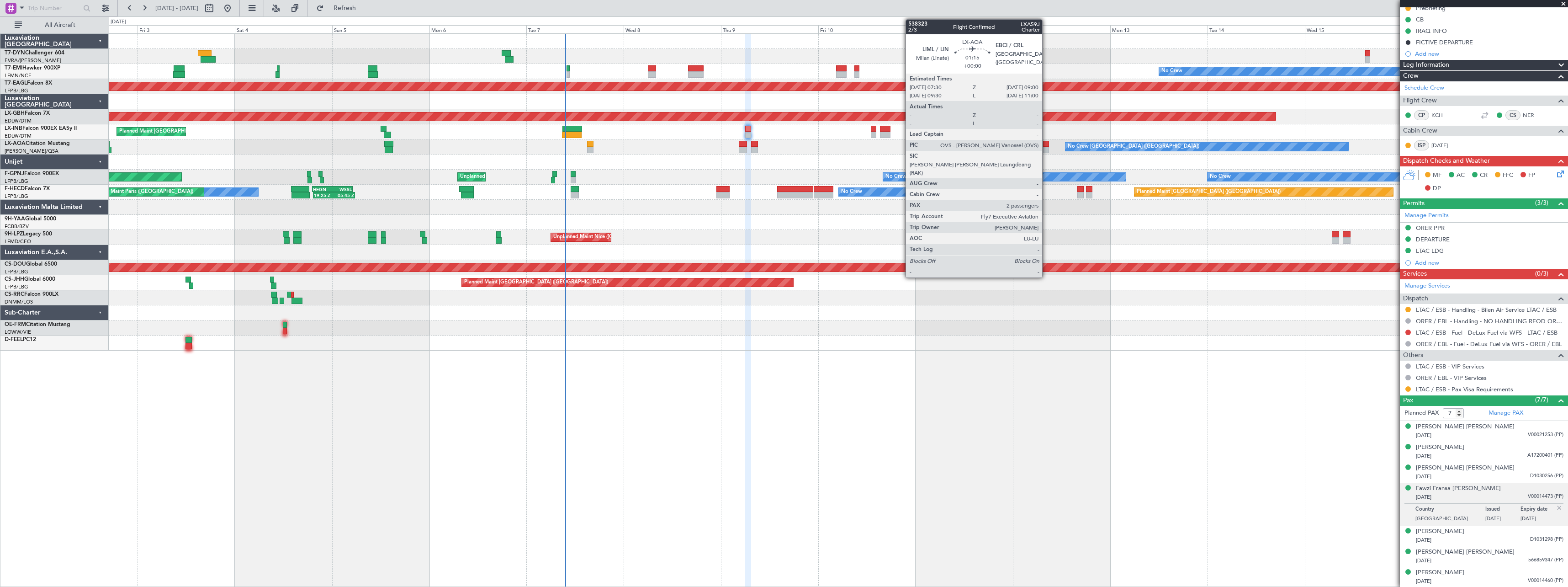
click at [1046, 148] on div at bounding box center [1046, 150] width 6 height 6
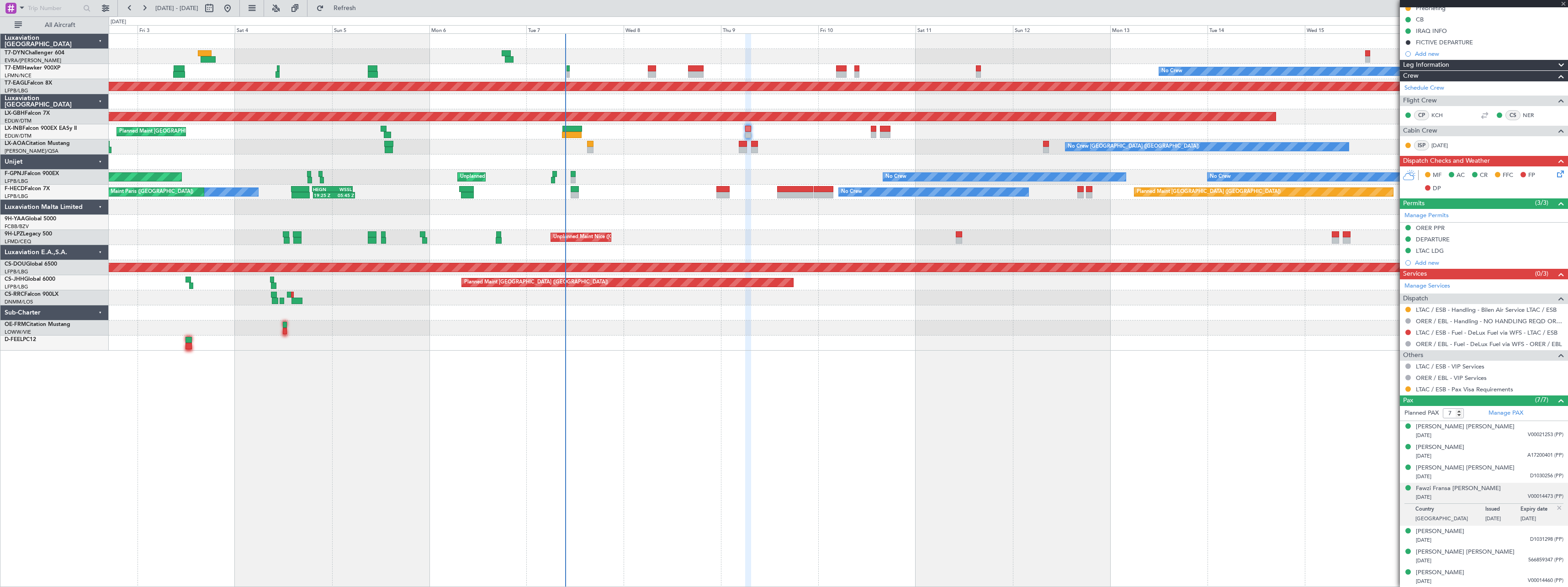
type input "2"
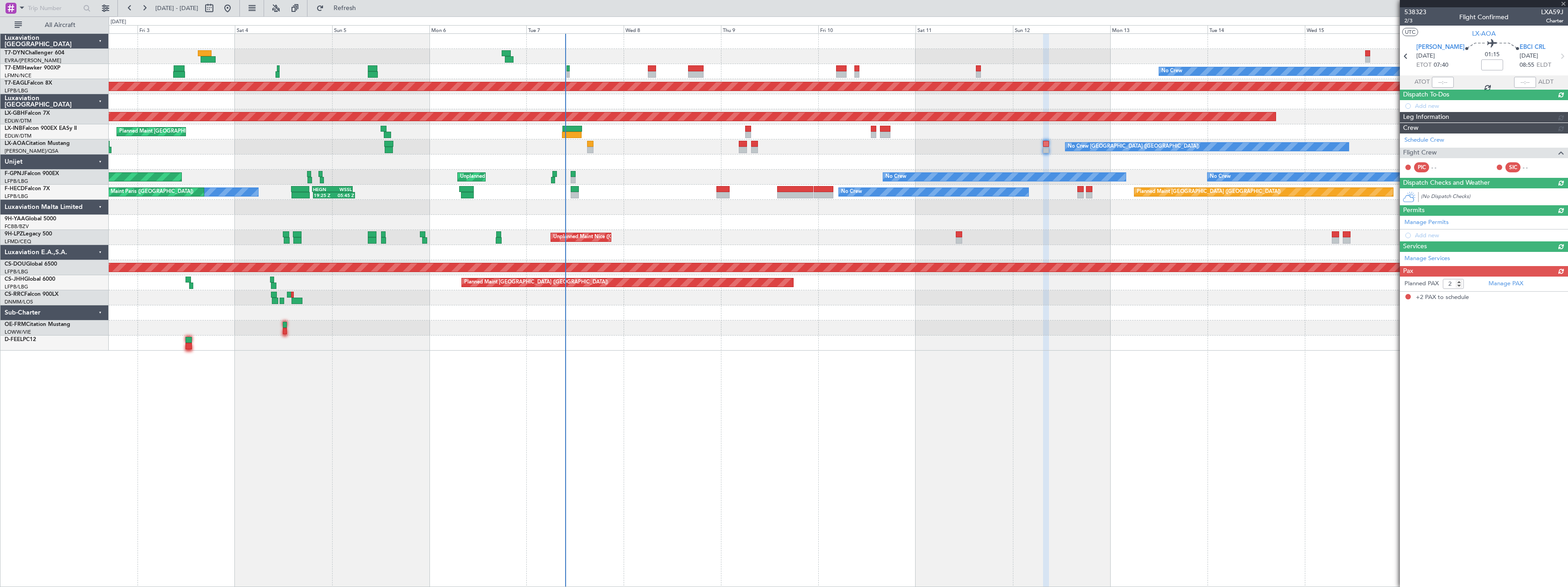
scroll to position [0, 0]
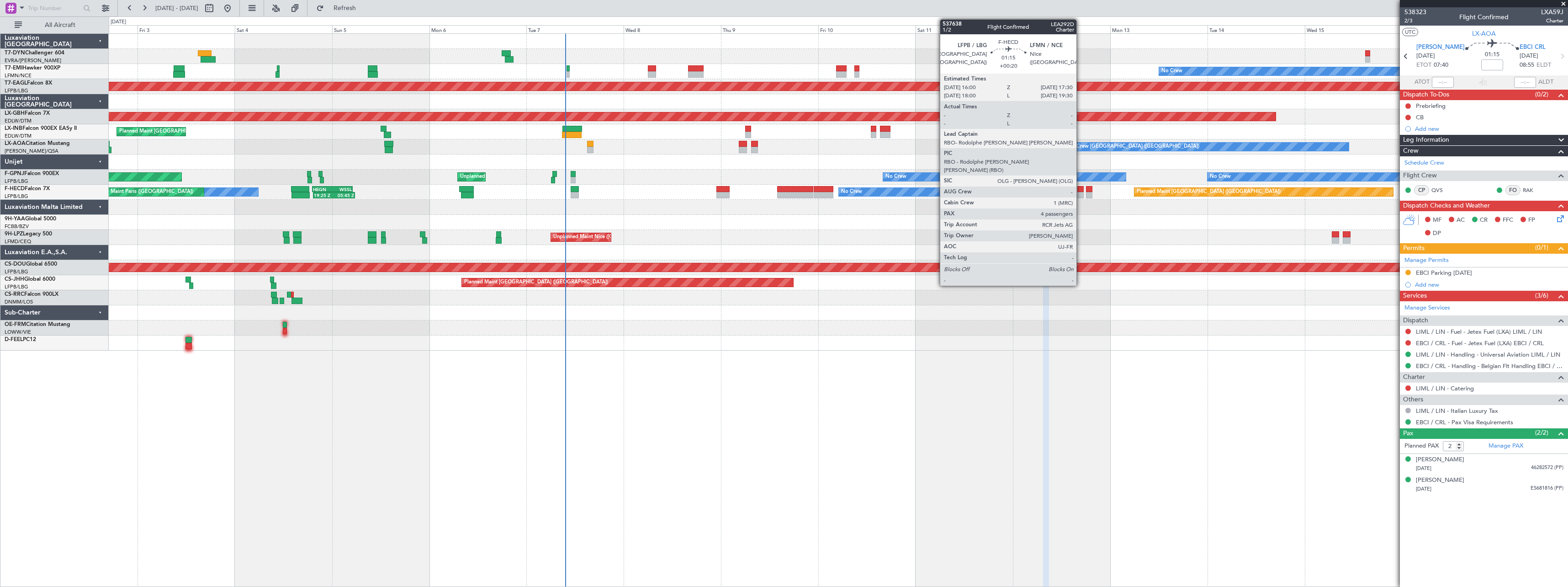
click at [1080, 189] on div at bounding box center [1080, 189] width 6 height 6
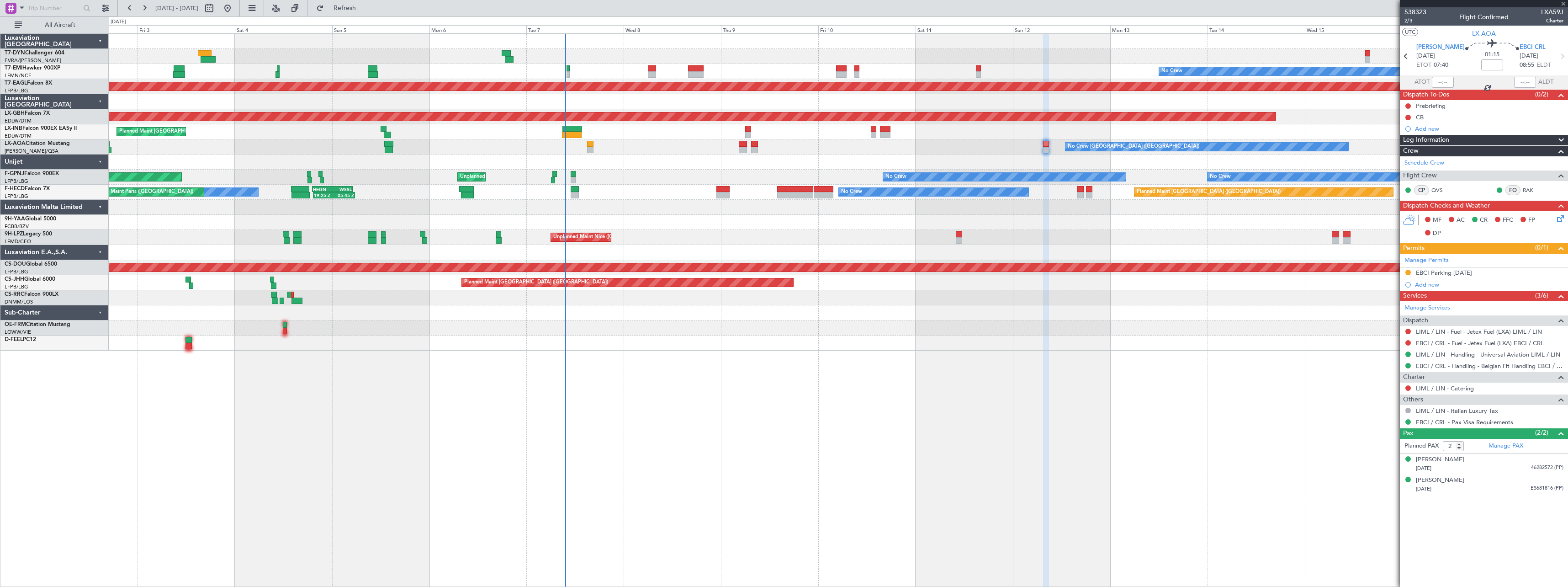
type input "+00:20"
type input "4"
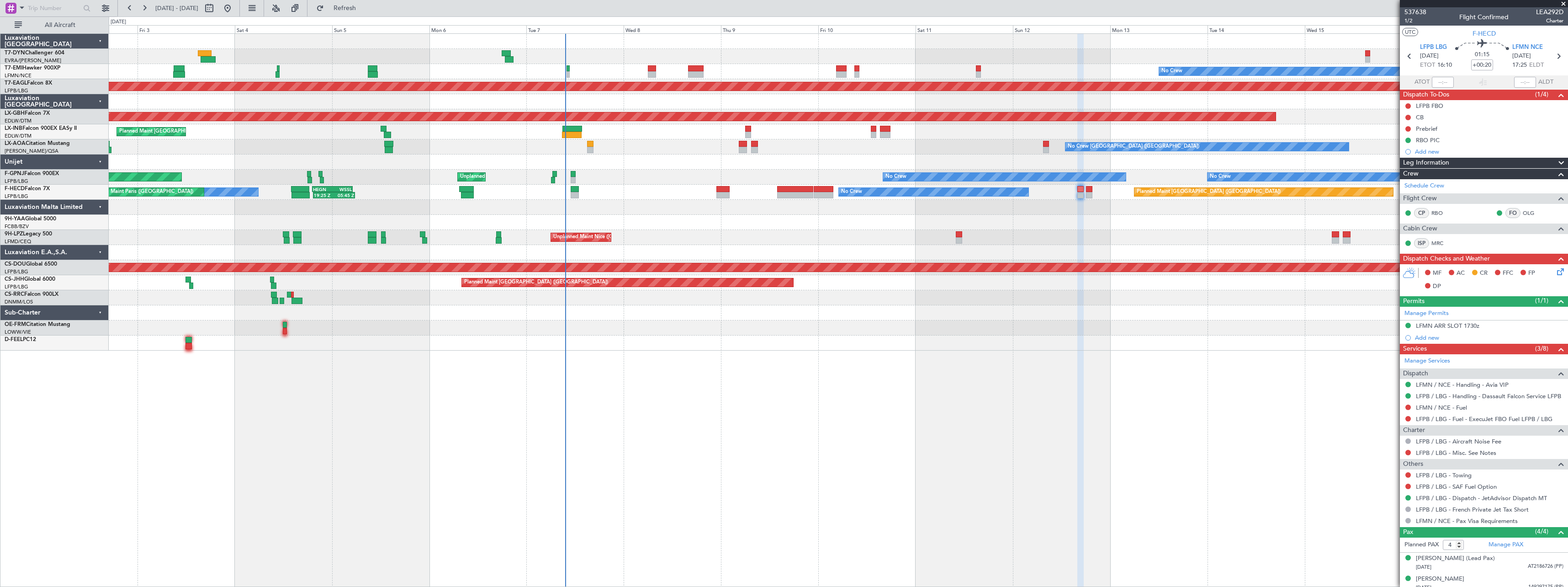
click at [1427, 12] on div "537638 1/2 Flight Confirmed LEA292D Charter" at bounding box center [1484, 17] width 168 height 18
click at [1425, 12] on span "537638" at bounding box center [1416, 12] width 22 height 10
click at [924, 135] on div "Planned Maint [GEOGRAPHIC_DATA]" at bounding box center [838, 132] width 1459 height 15
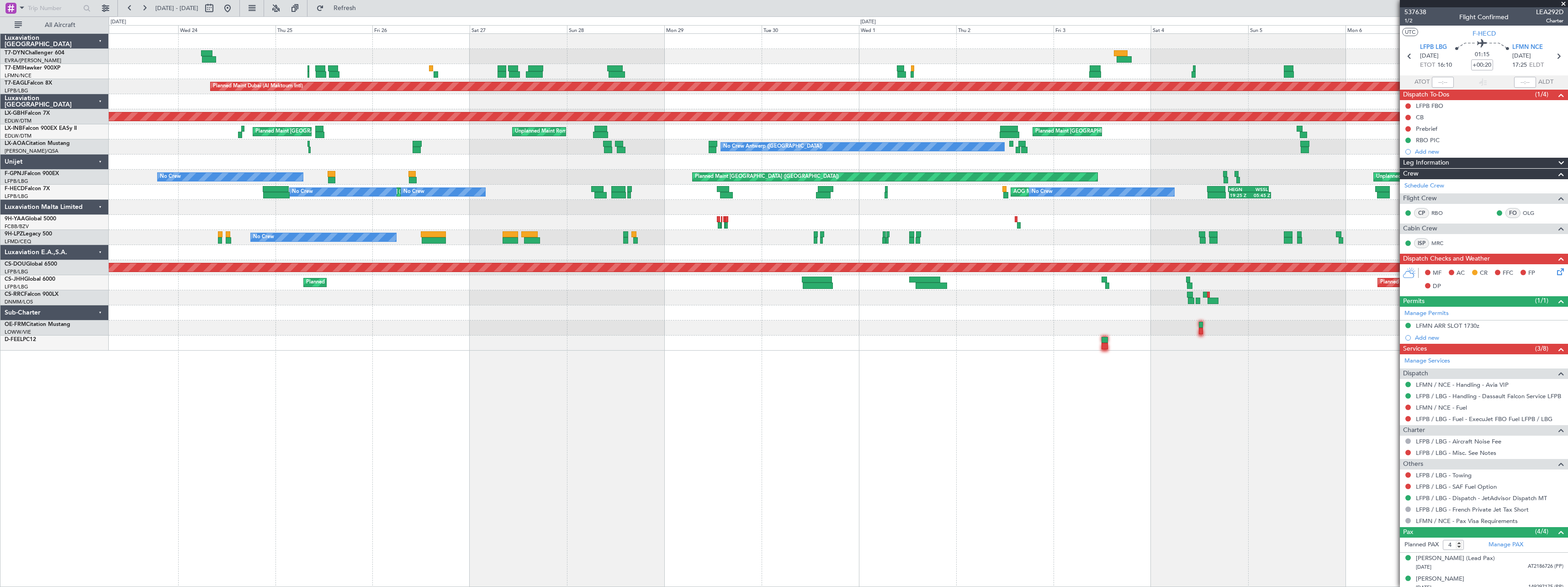
click at [664, 167] on div at bounding box center [838, 162] width 1459 height 15
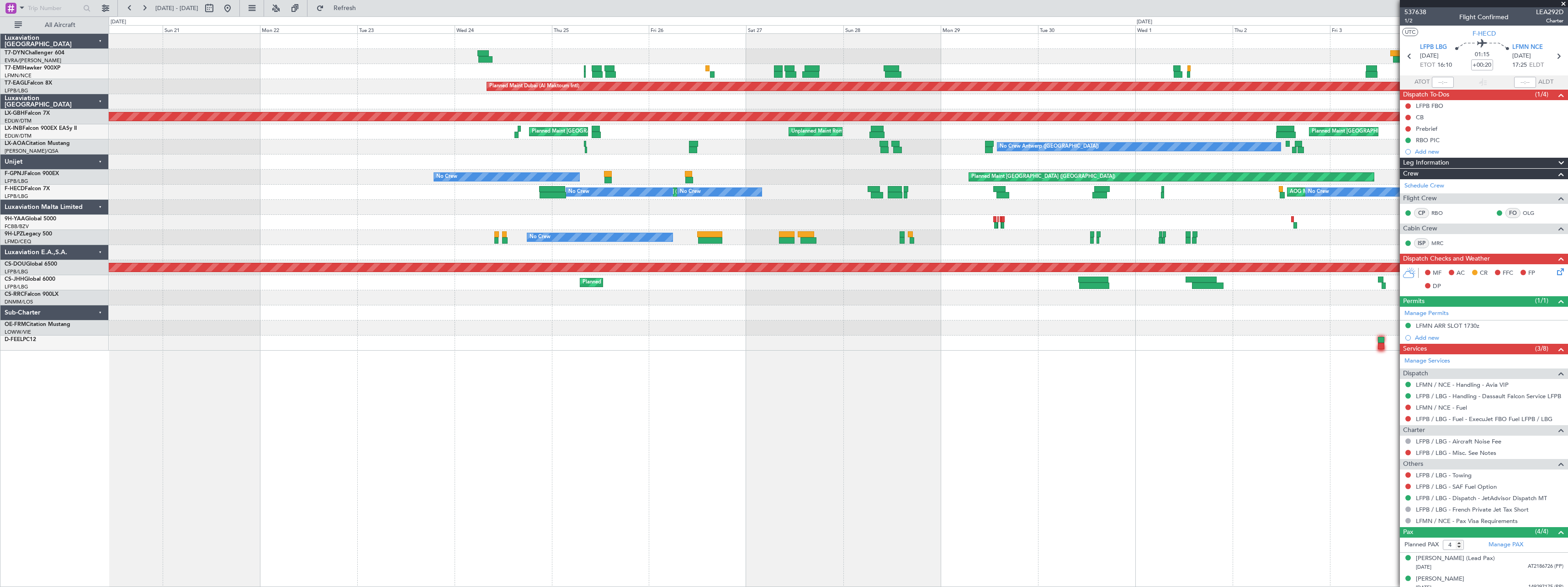
click at [571, 149] on div "No Crew Antwerp ([GEOGRAPHIC_DATA])" at bounding box center [838, 147] width 1459 height 15
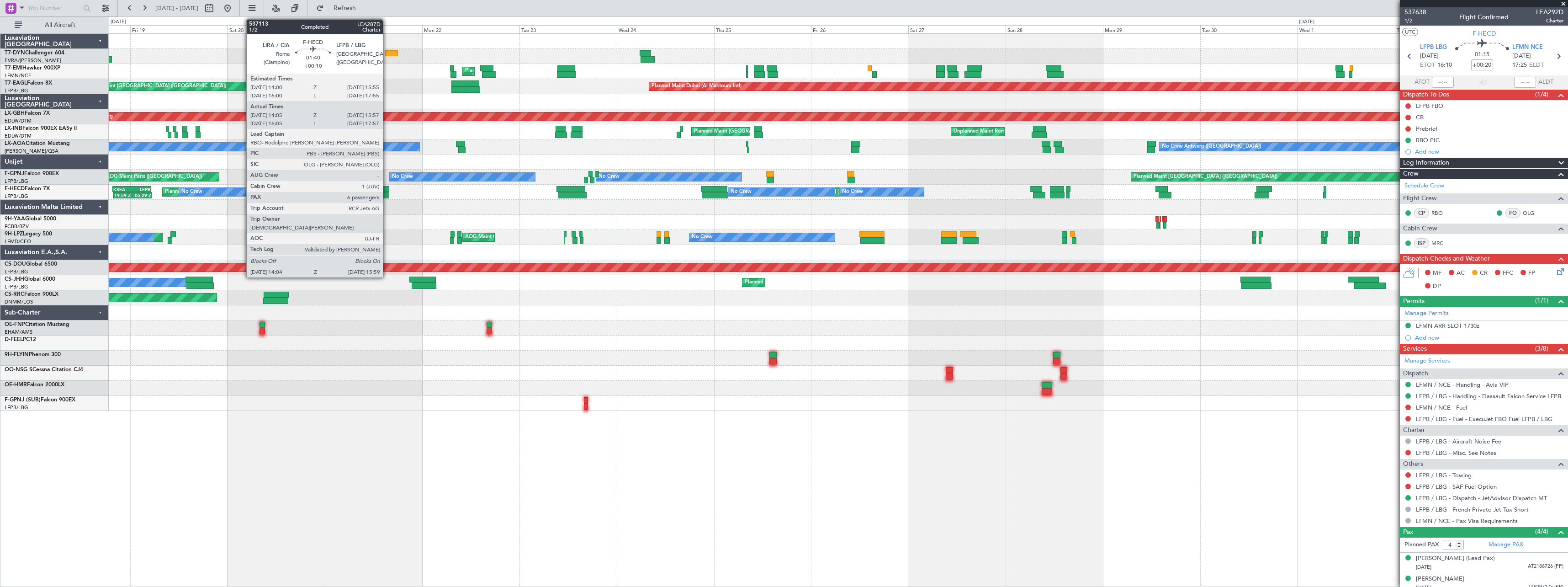
click at [387, 189] on div at bounding box center [385, 189] width 8 height 6
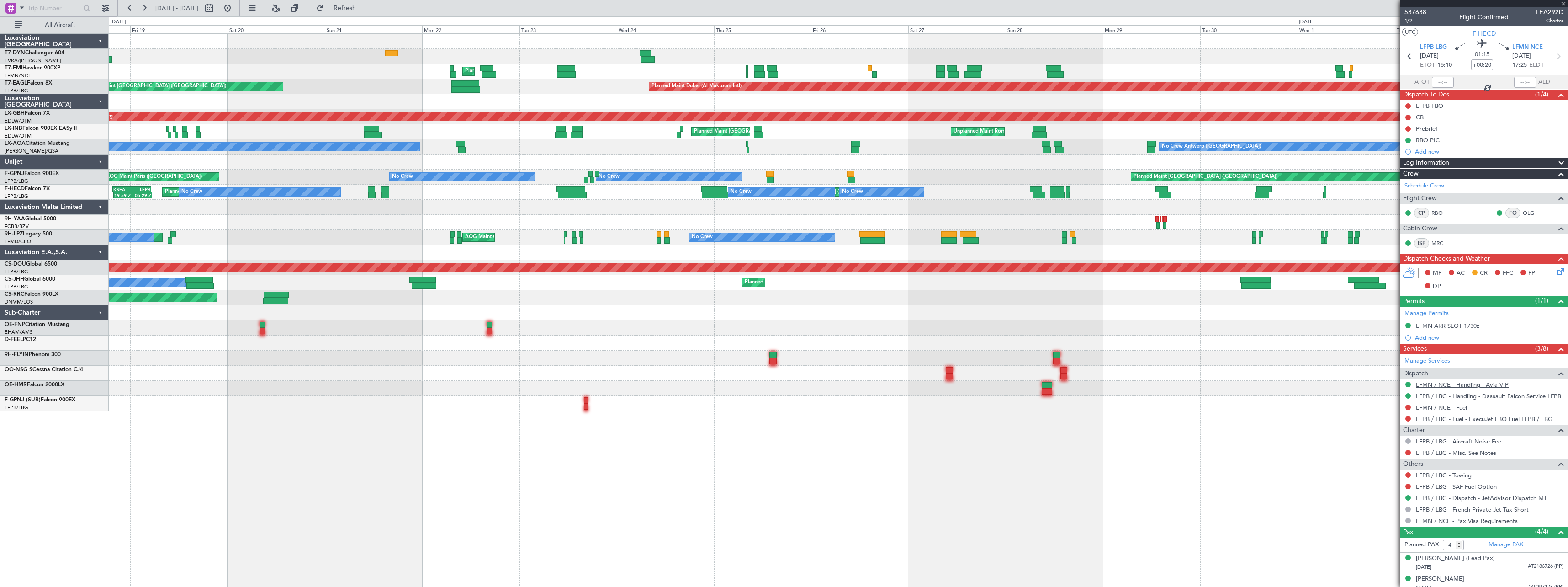
type input "+00:10"
type input "14:15"
type input "15:52"
type input "6"
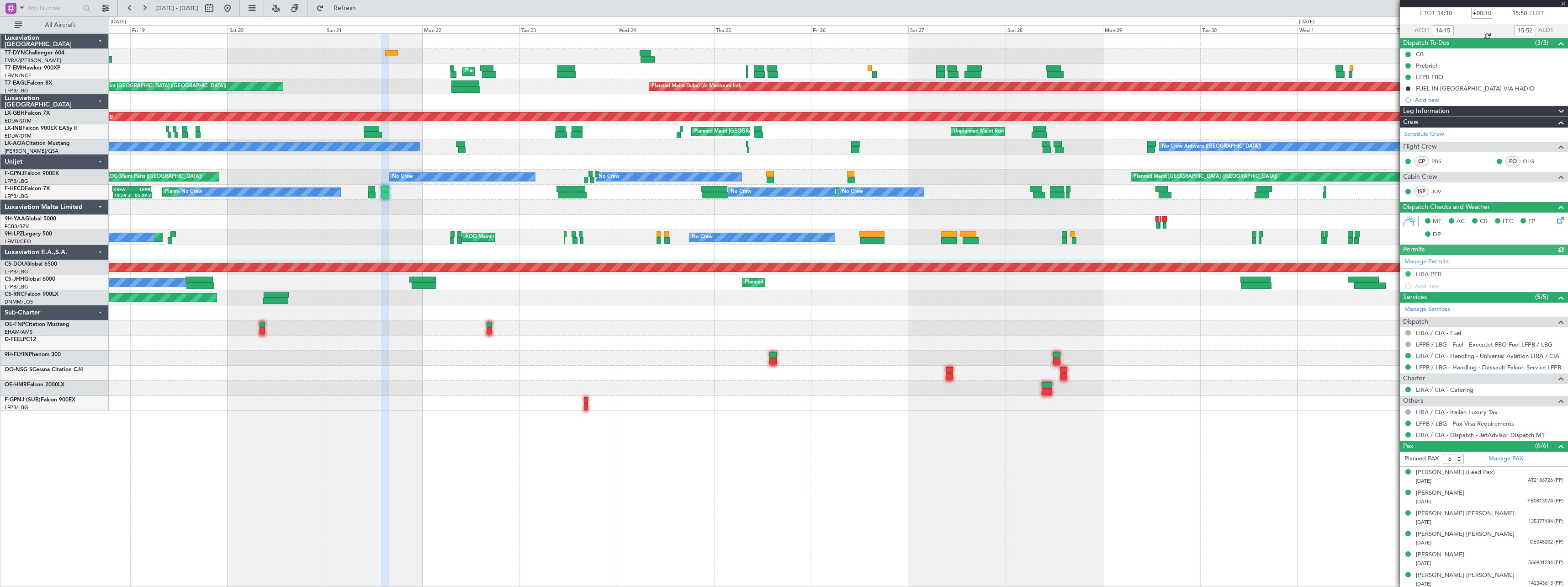
scroll to position [54, 0]
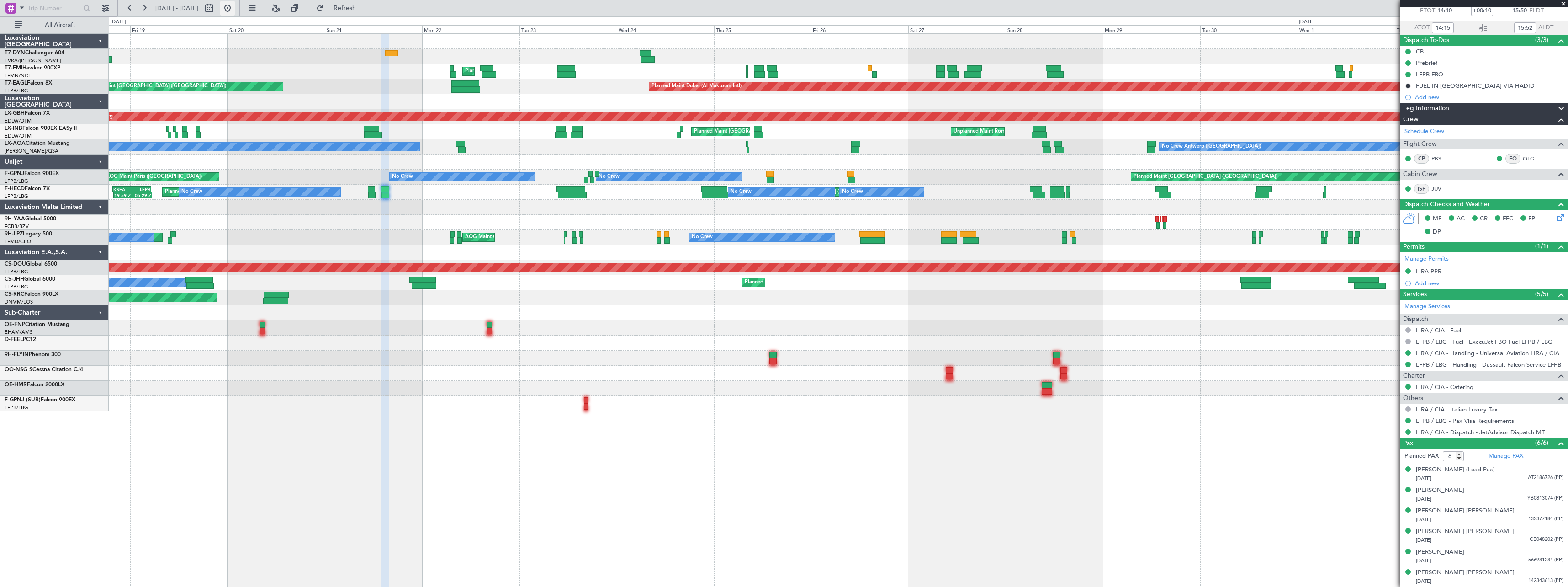
click at [235, 9] on button at bounding box center [228, 8] width 15 height 15
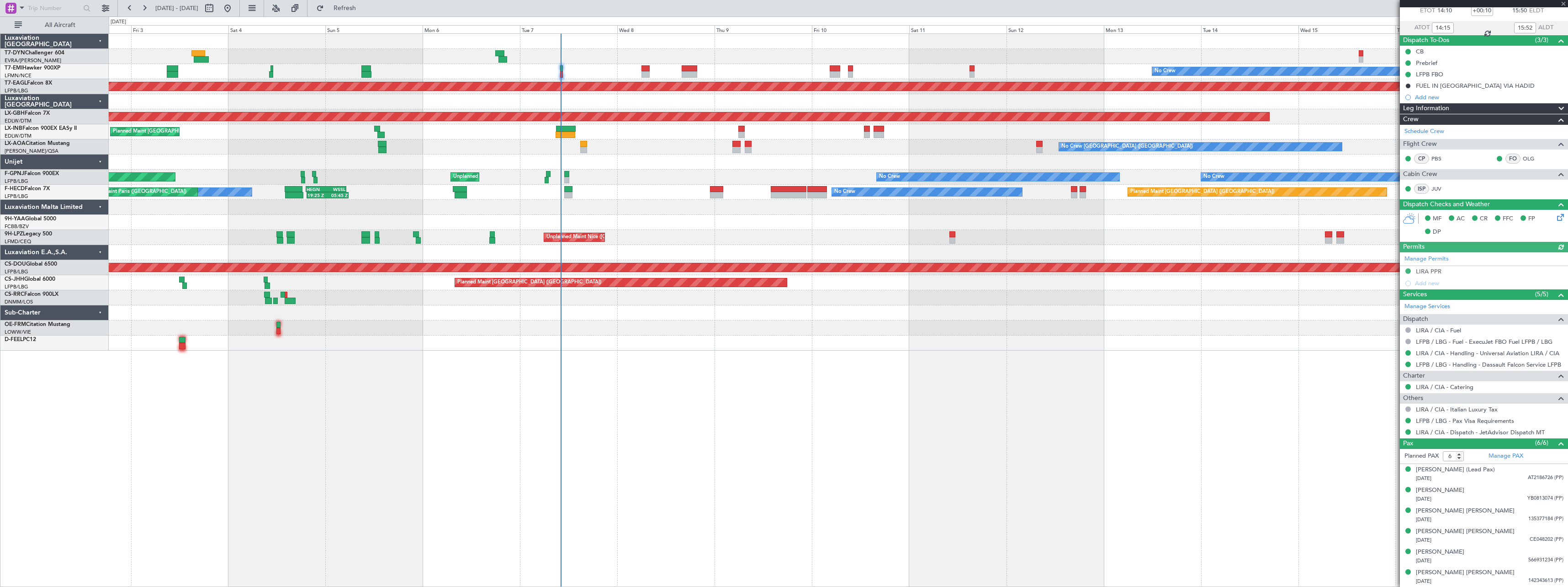
click at [492, 400] on div "No Crew Planned Maint Dubai (Al Maktoum Intl) Planned Maint Nurnberg Planned Ma…" at bounding box center [839, 310] width 1460 height 553
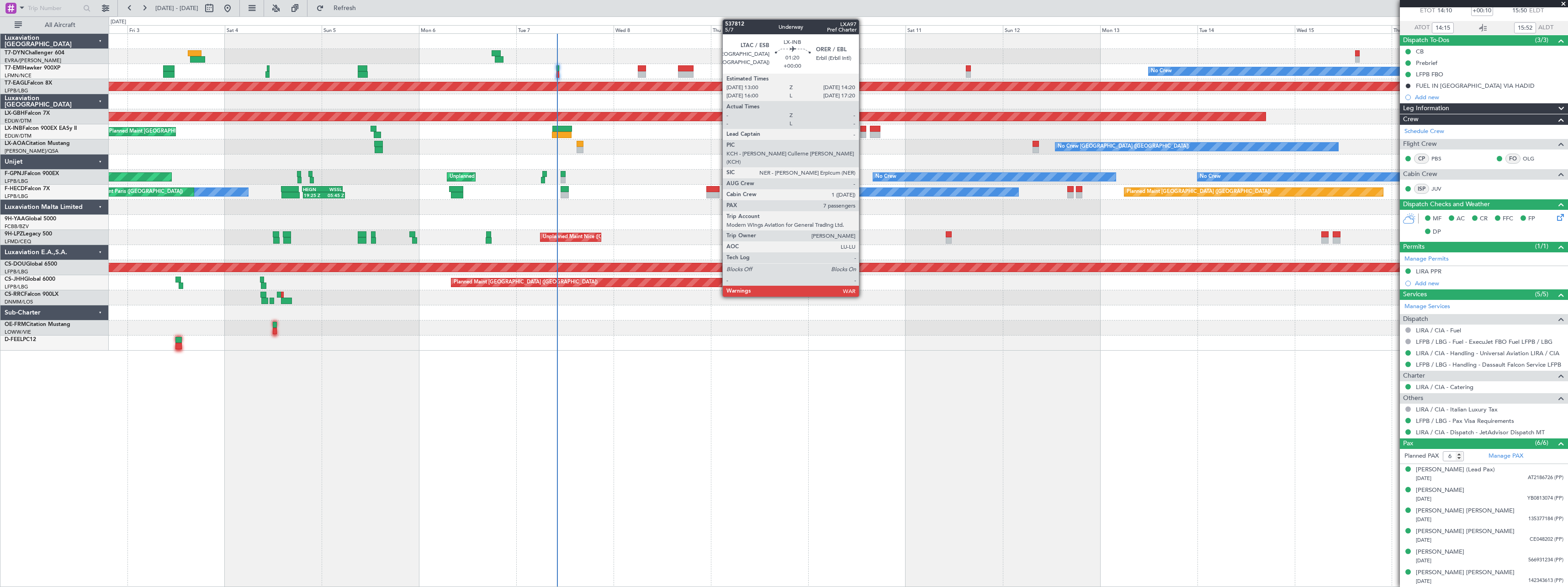
click at [863, 130] on div at bounding box center [863, 129] width 6 height 6
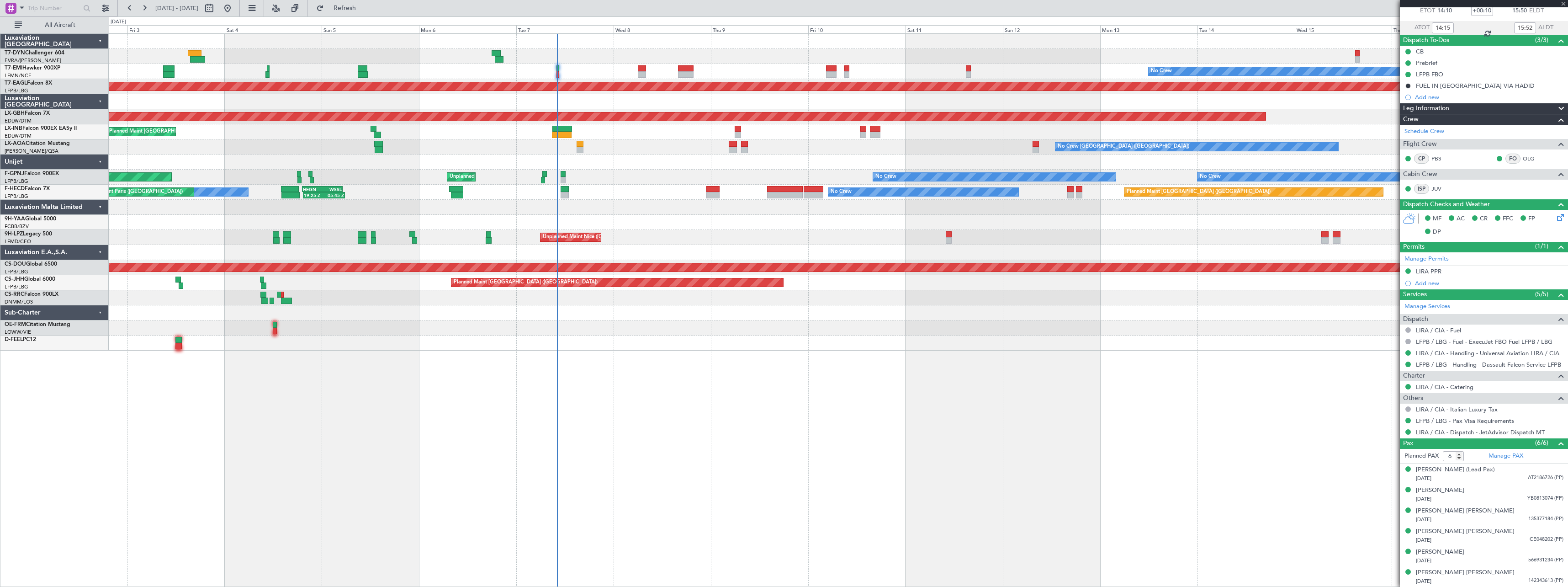
type input "7"
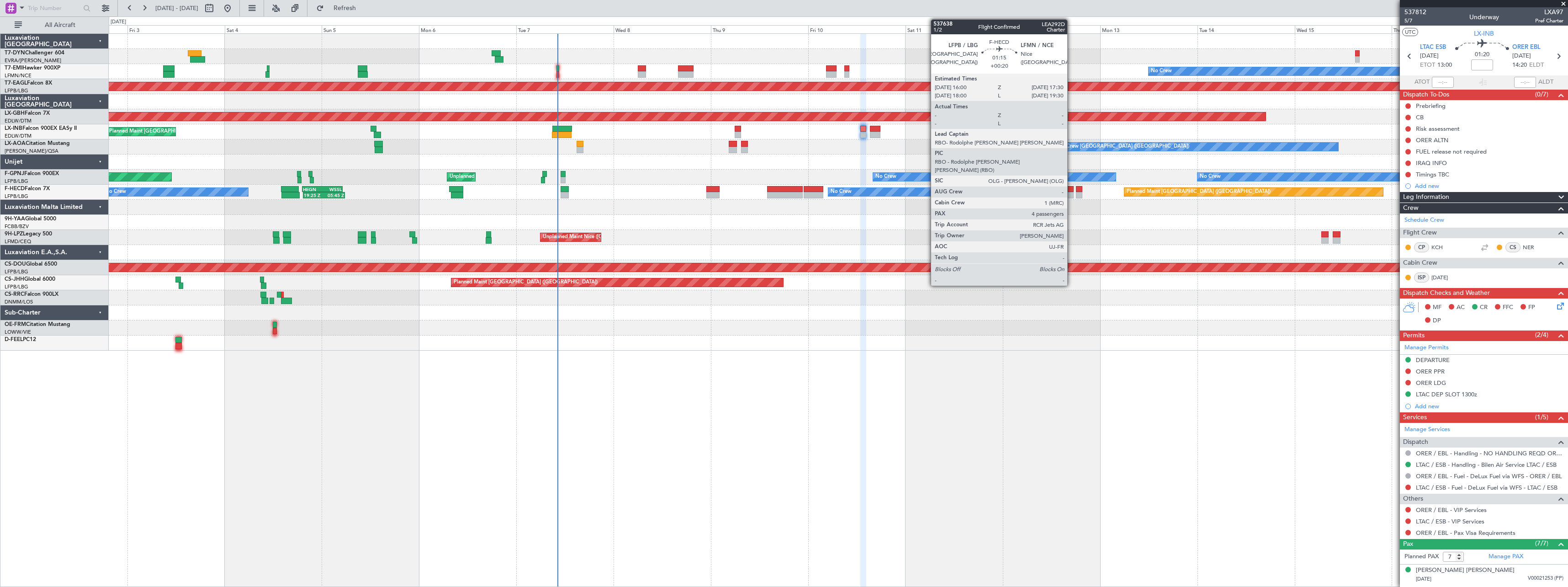
click at [1071, 192] on div at bounding box center [1071, 195] width 6 height 6
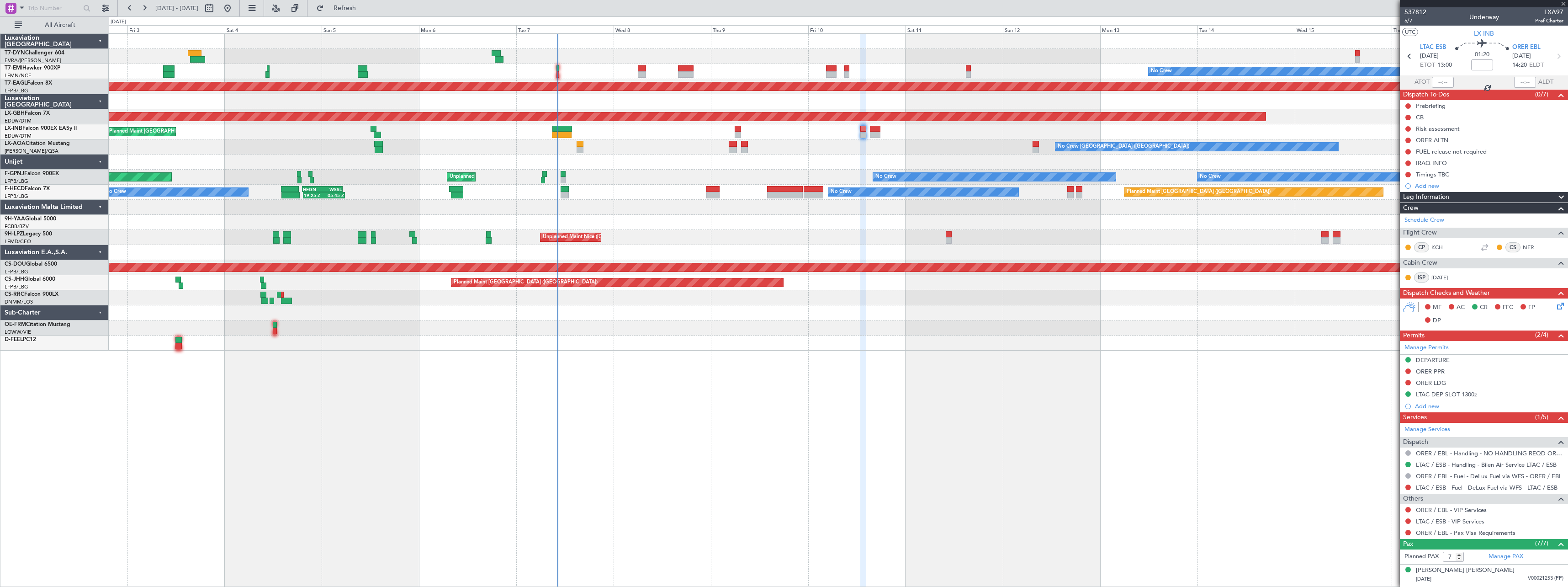
type input "+00:20"
type input "4"
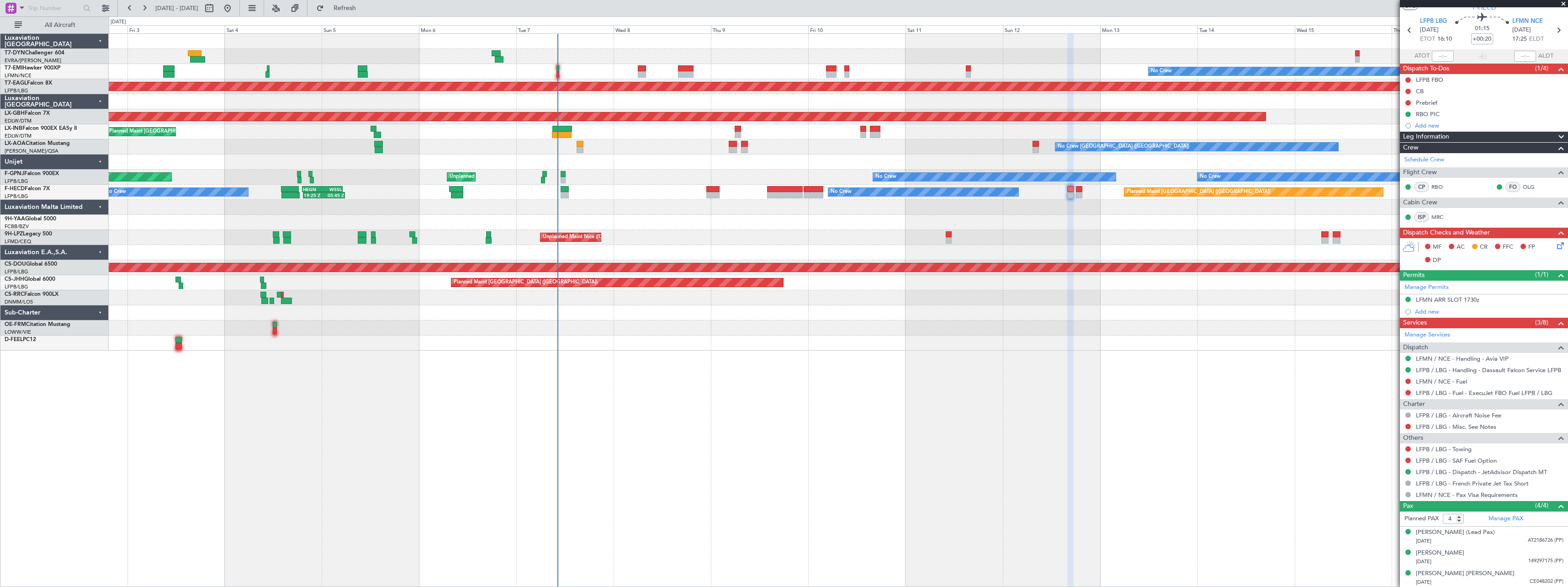
scroll to position [48, 0]
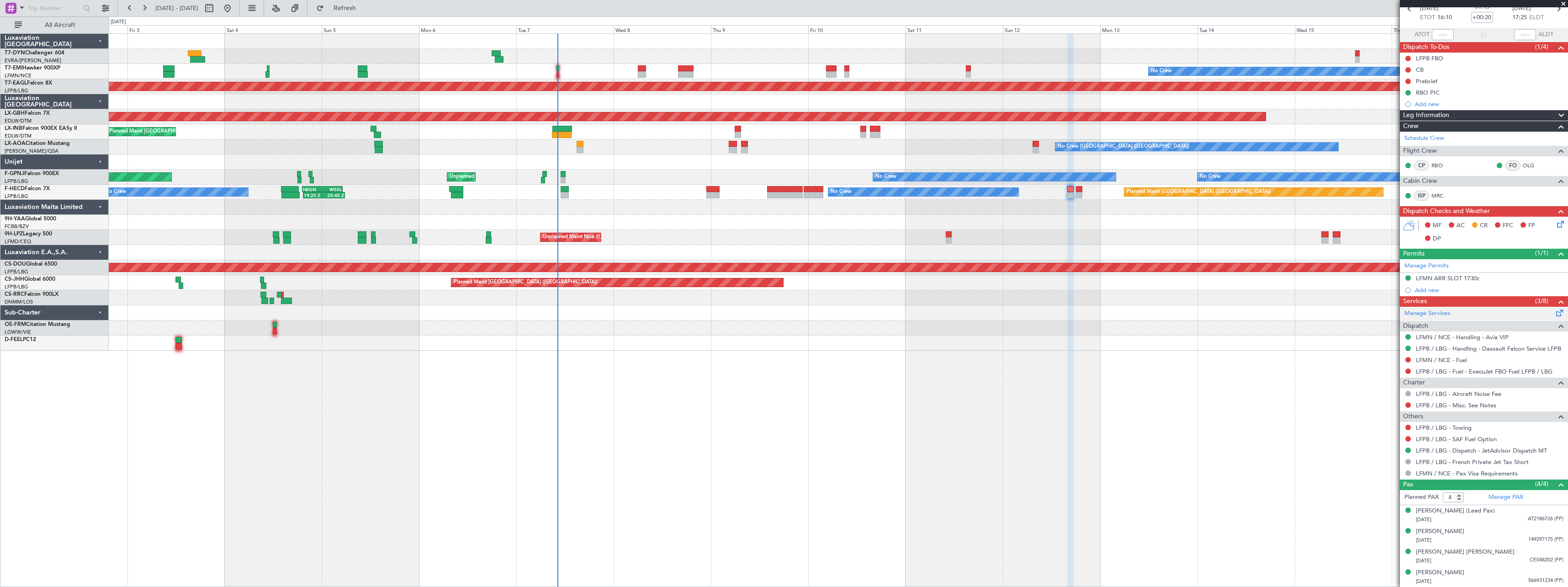
click at [1555, 313] on span at bounding box center [1560, 311] width 11 height 7
click at [357, 11] on span "Refresh" at bounding box center [345, 8] width 39 height 6
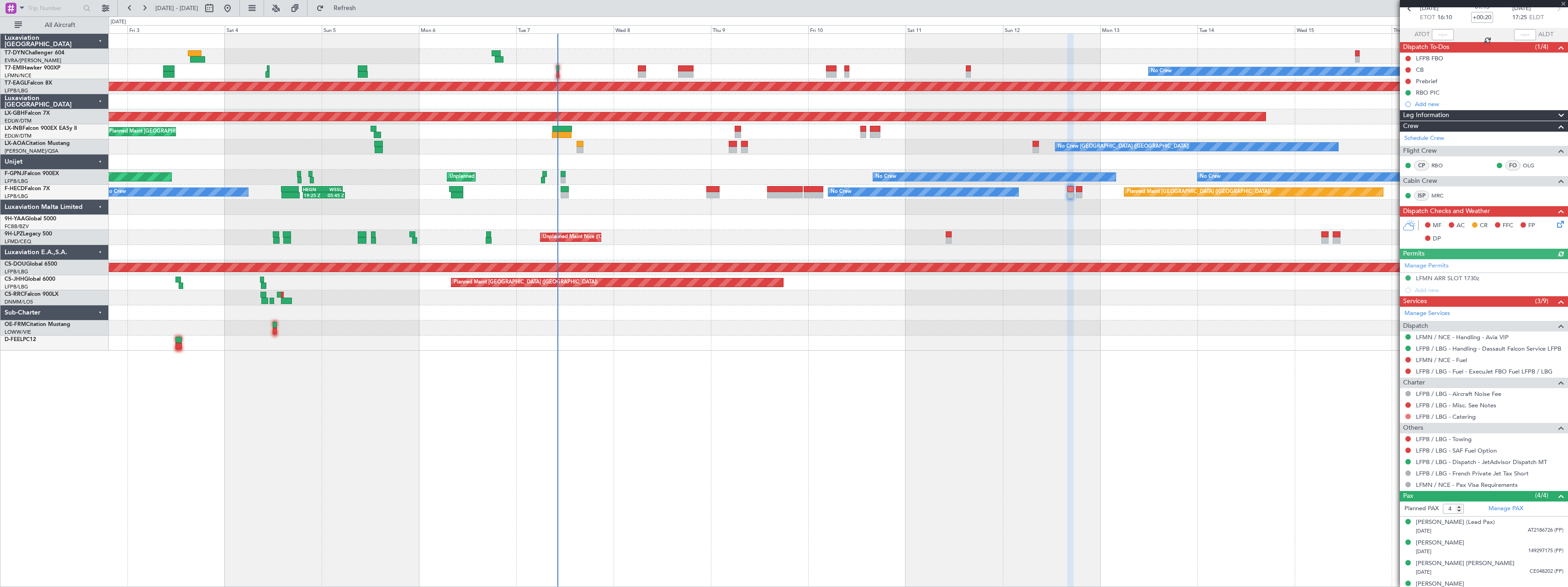
click at [1408, 416] on button at bounding box center [1408, 416] width 6 height 6
drag, startPoint x: 1369, startPoint y: 469, endPoint x: 1364, endPoint y: 469, distance: 5.0
click at [1366, 469] on li "Requested" at bounding box center [1408, 470] width 106 height 13
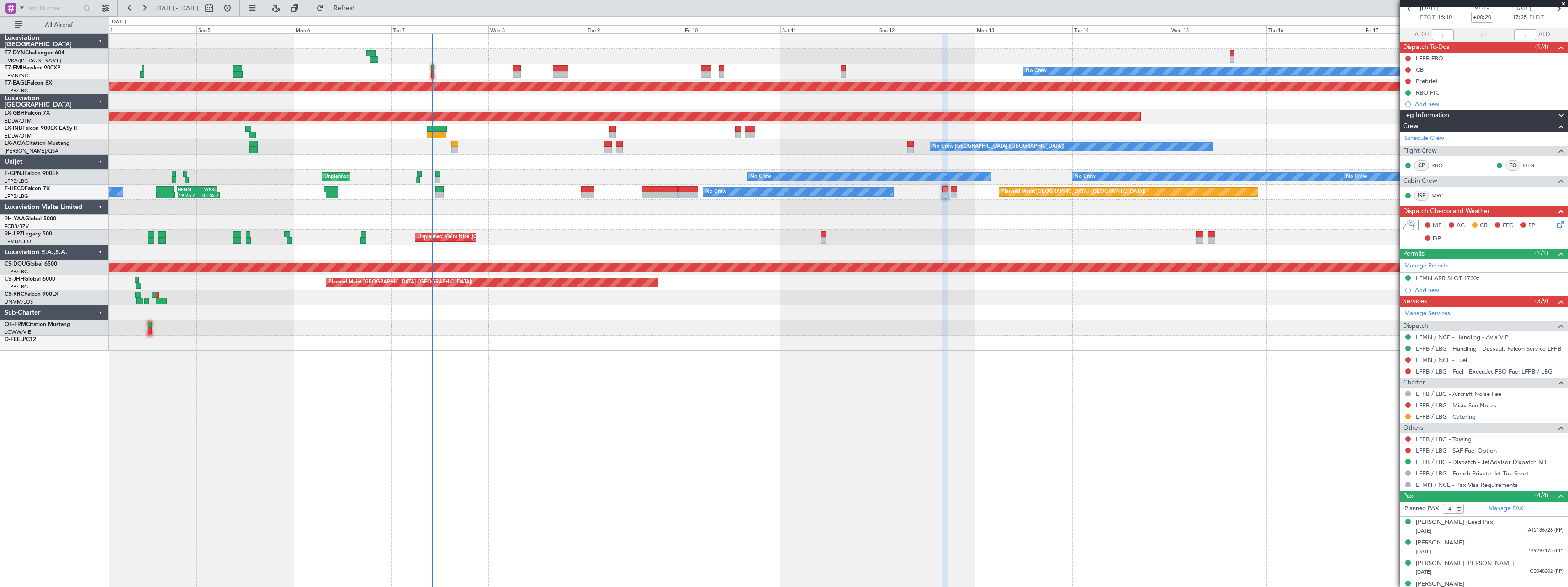
click at [677, 320] on div at bounding box center [838, 313] width 1459 height 15
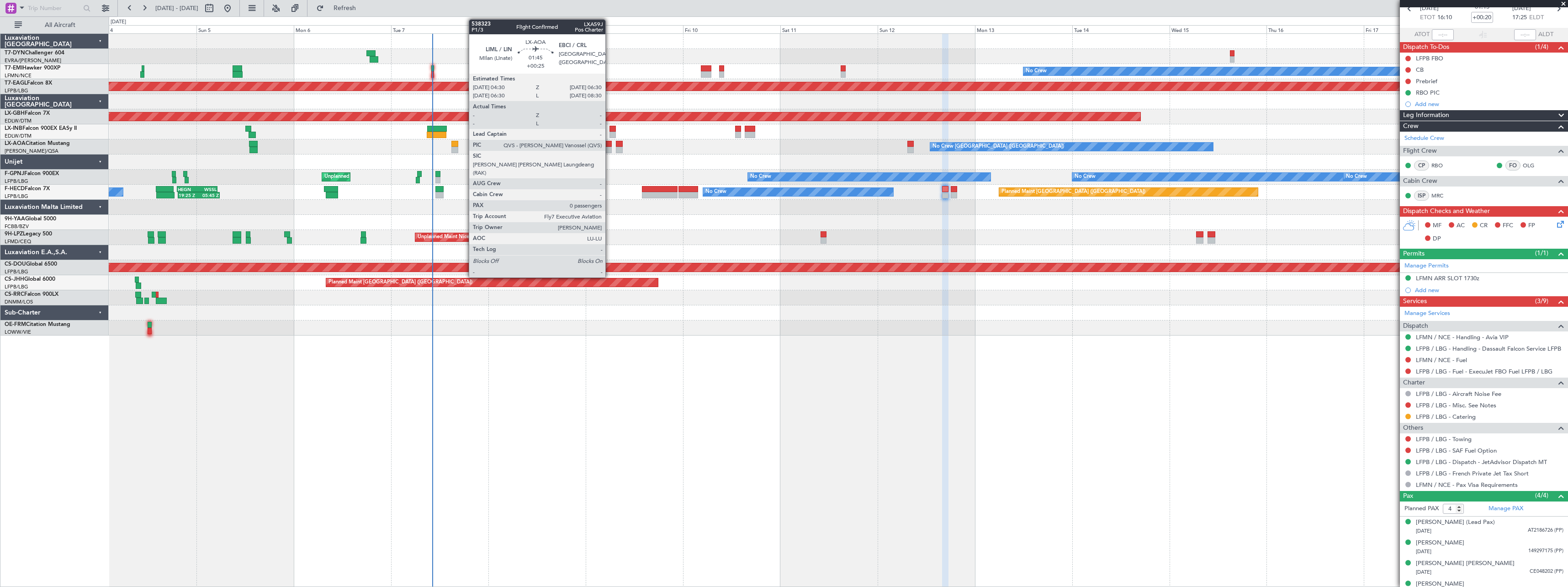
click at [609, 148] on div at bounding box center [608, 150] width 8 height 6
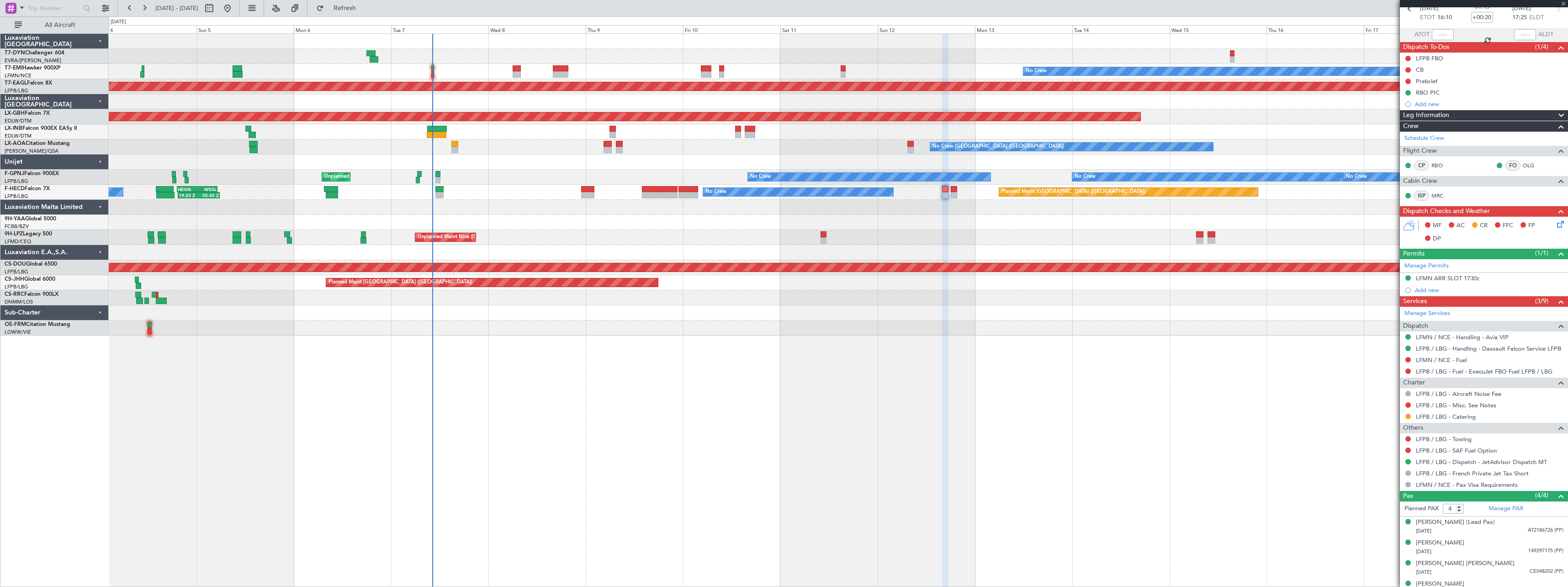
type input "+00:25"
type input "0"
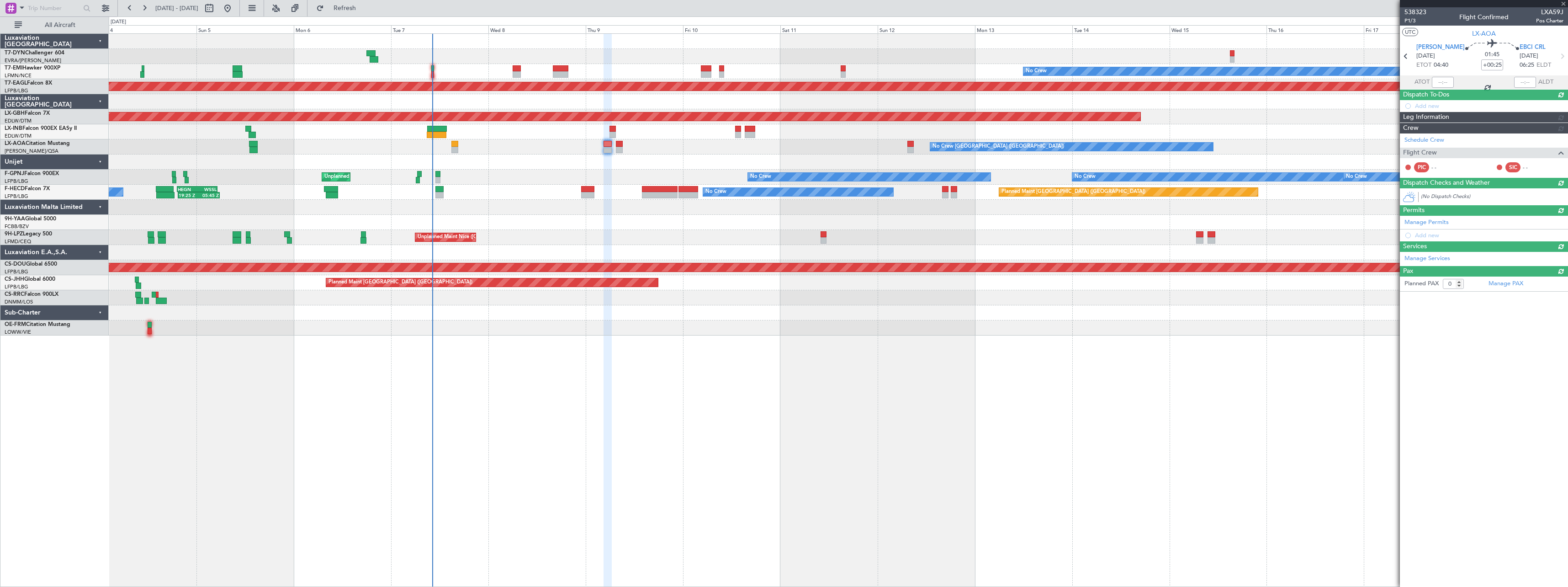
scroll to position [0, 0]
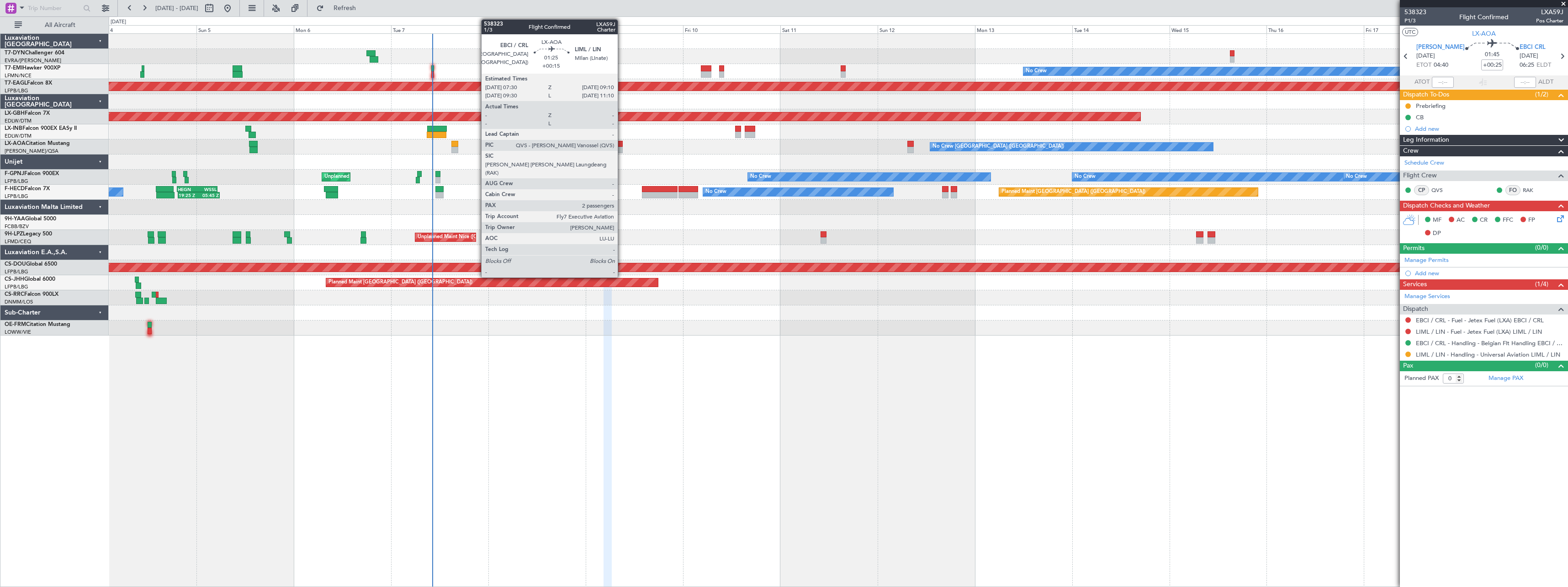
click at [622, 141] on div at bounding box center [619, 144] width 7 height 6
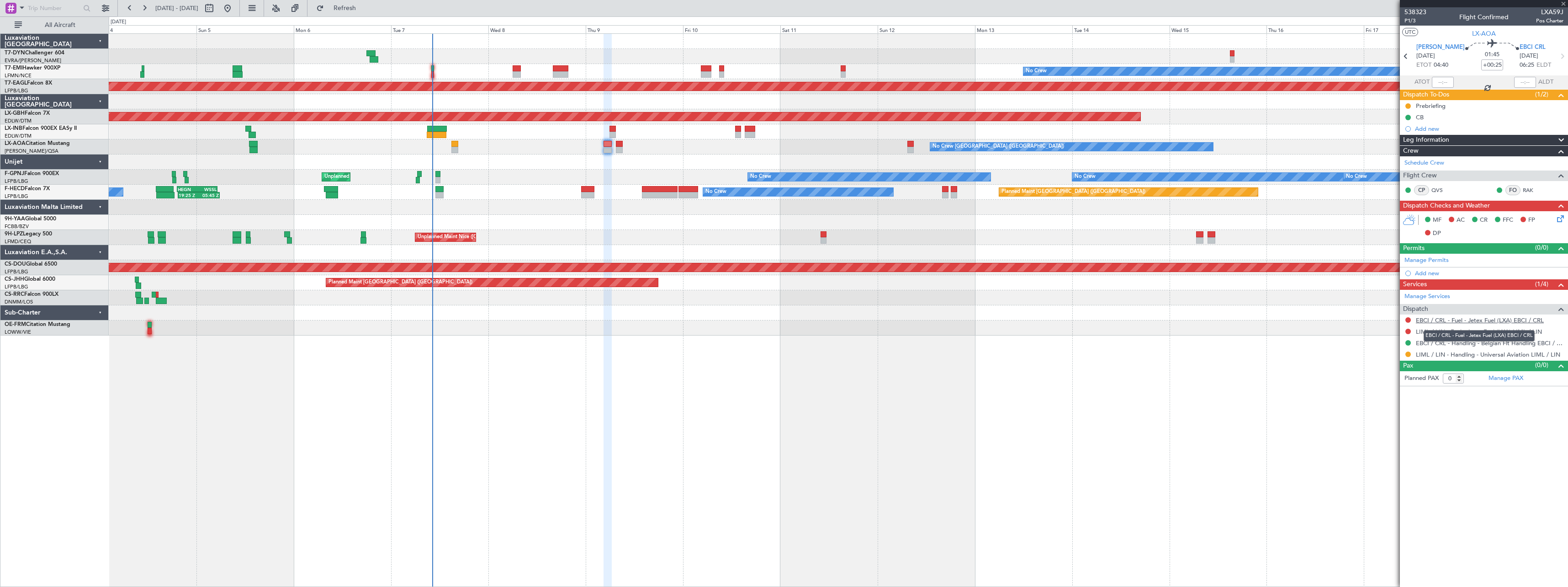
type input "+00:15"
type input "2"
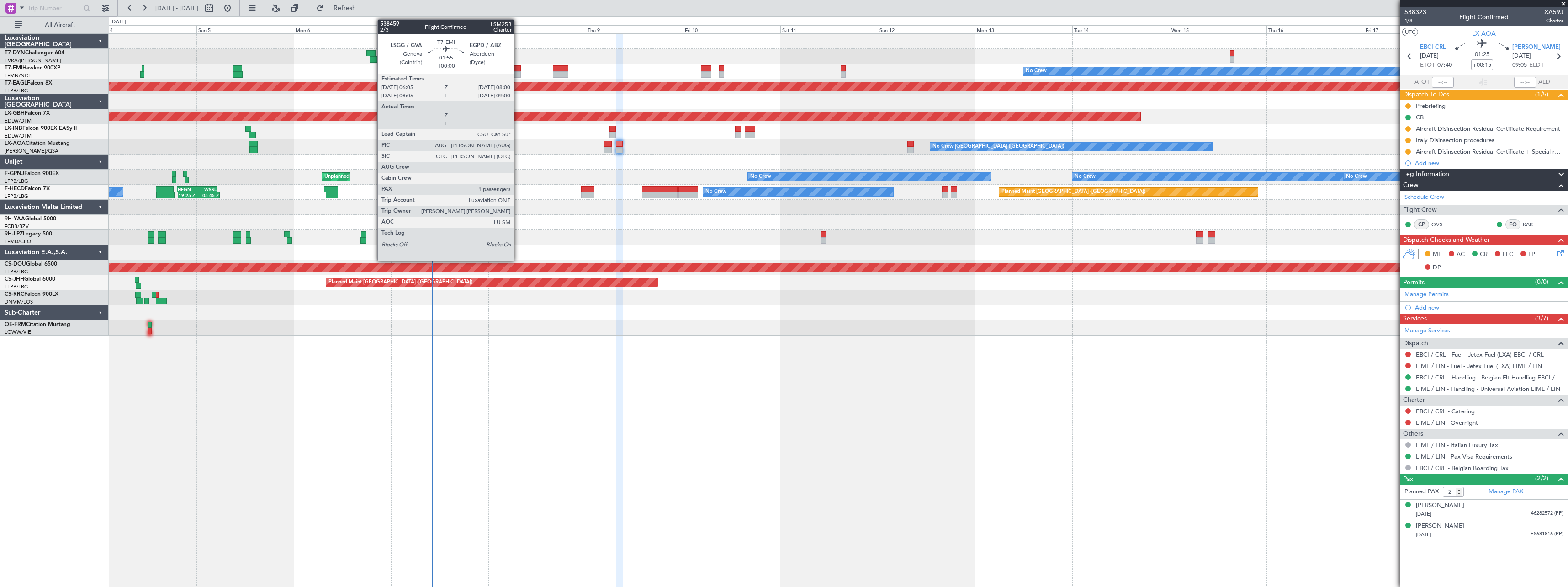
click at [518, 70] on div at bounding box center [516, 69] width 8 height 6
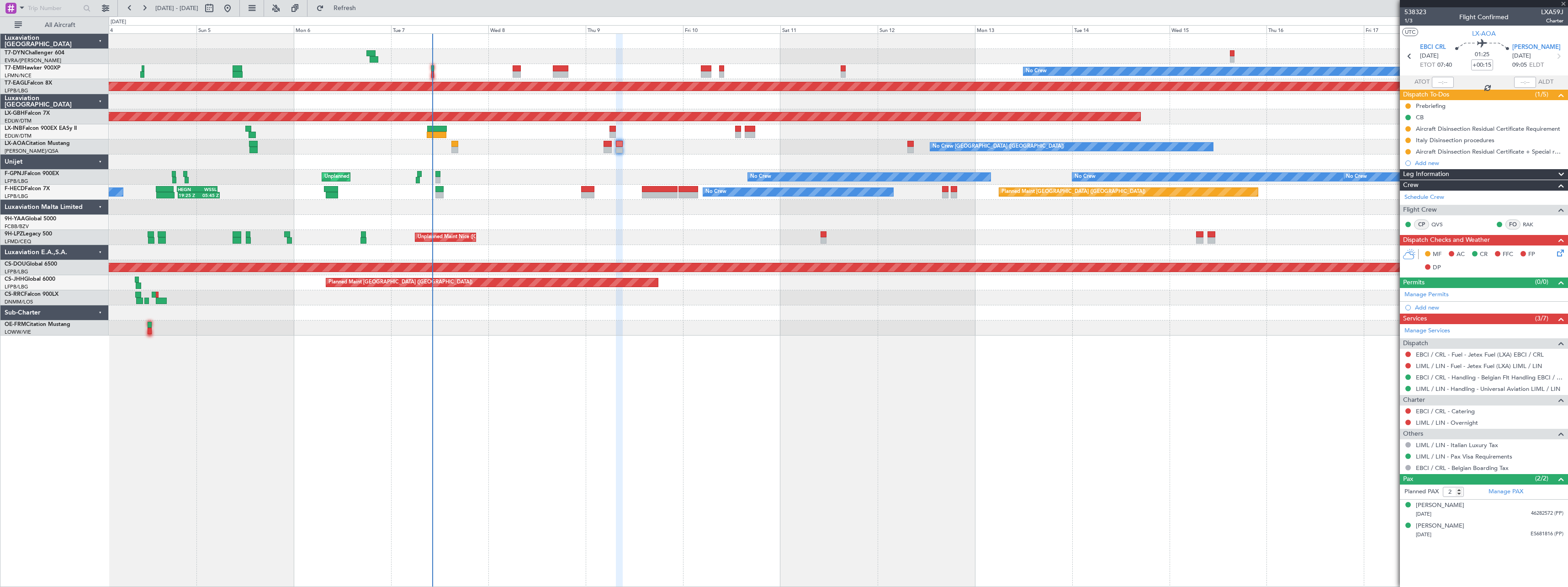
type input "1"
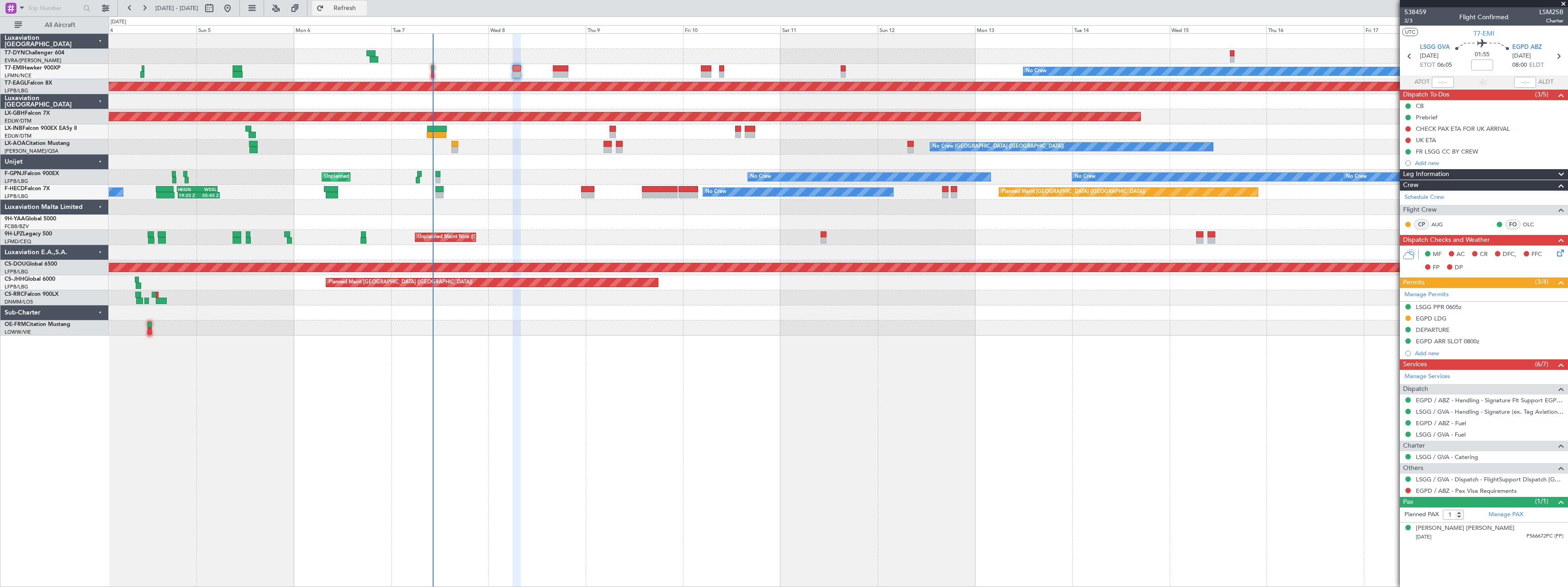
click at [364, 10] on span "Refresh" at bounding box center [345, 8] width 39 height 6
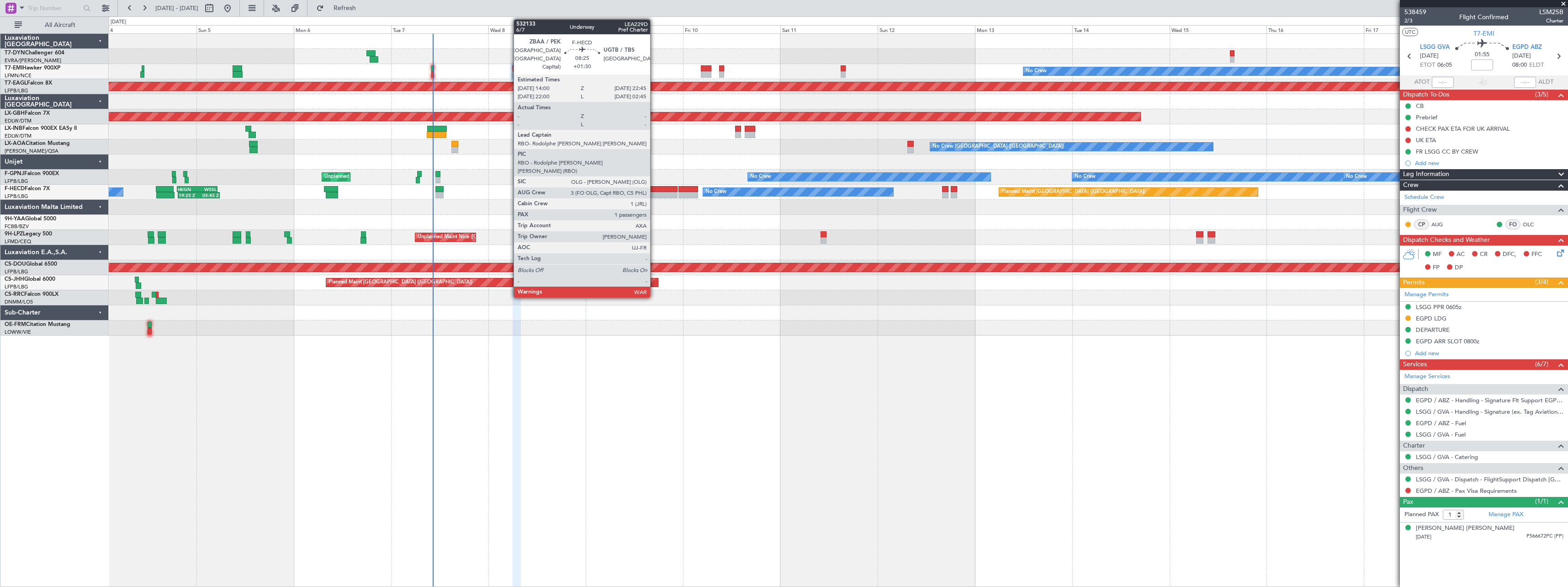
click at [655, 189] on div at bounding box center [660, 189] width 35 height 6
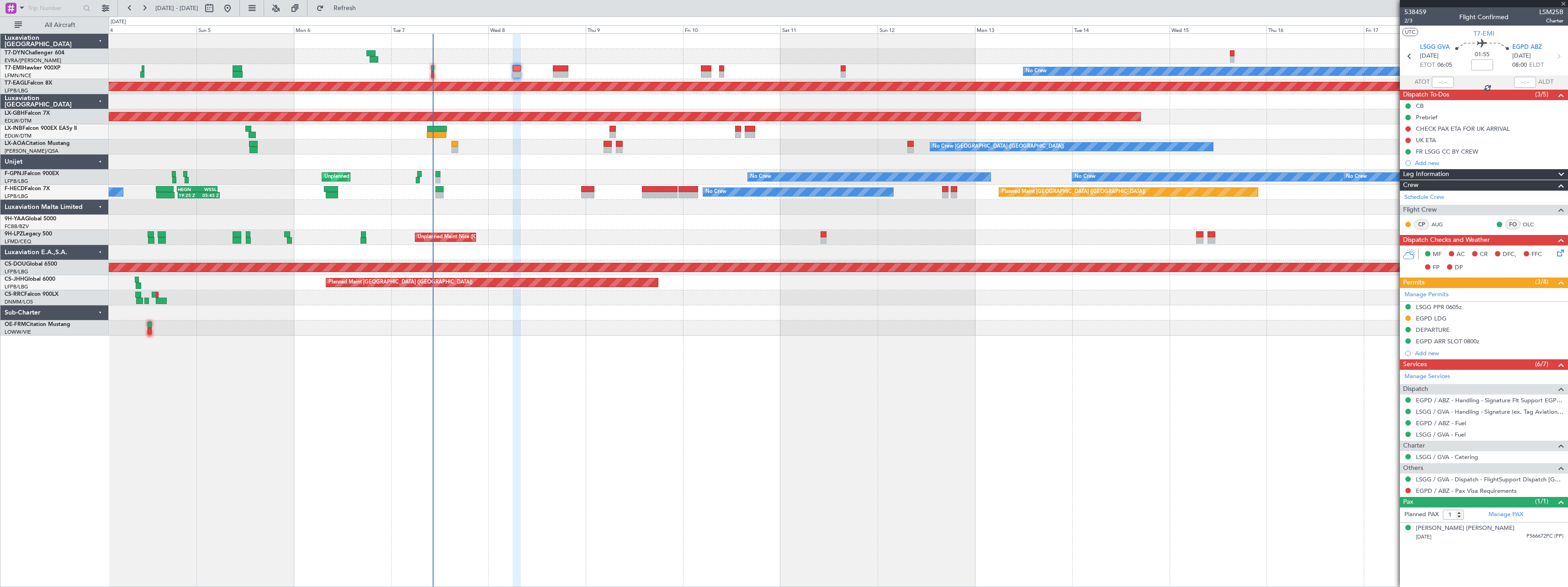
type input "+01:30"
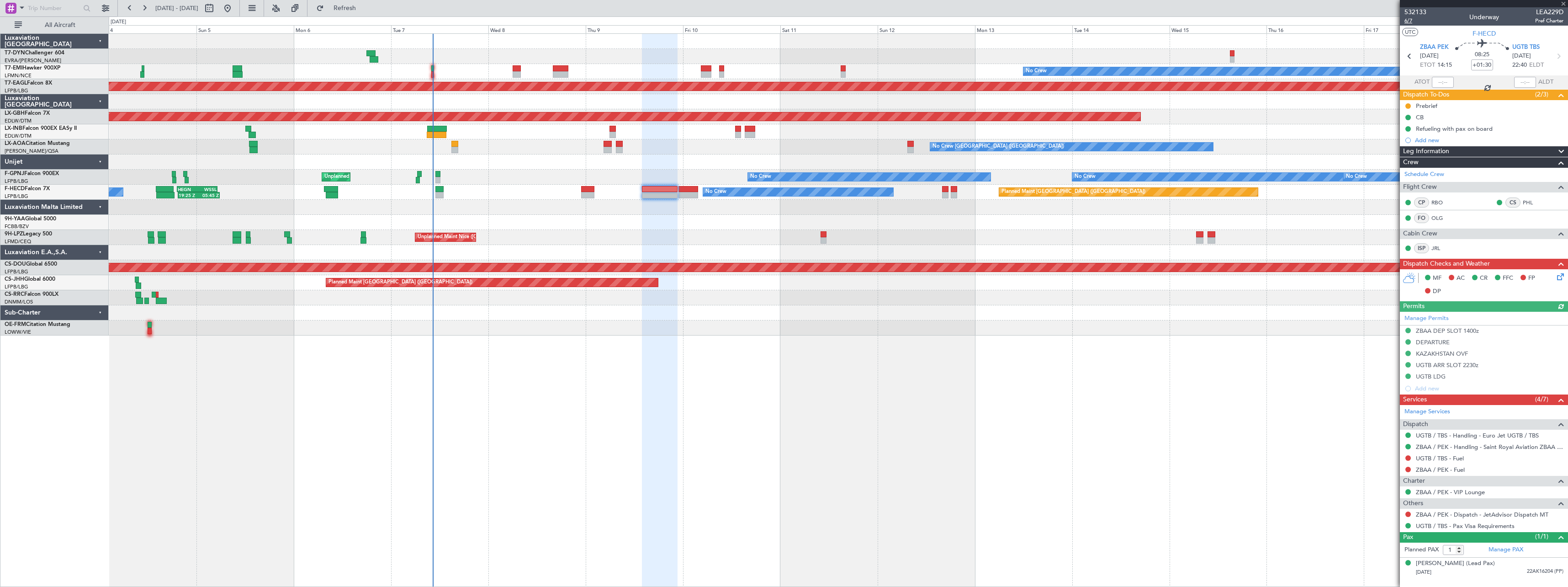
click at [1413, 20] on span "6/7" at bounding box center [1416, 21] width 22 height 8
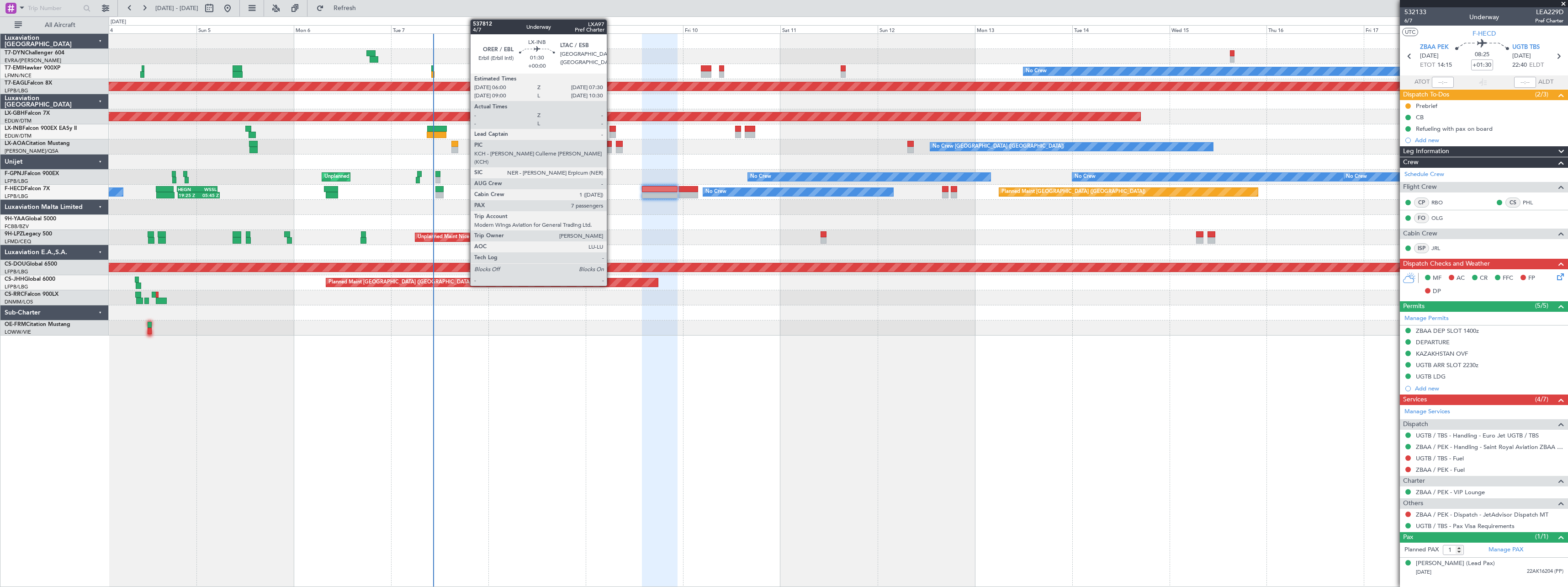
click at [611, 127] on div at bounding box center [612, 129] width 6 height 6
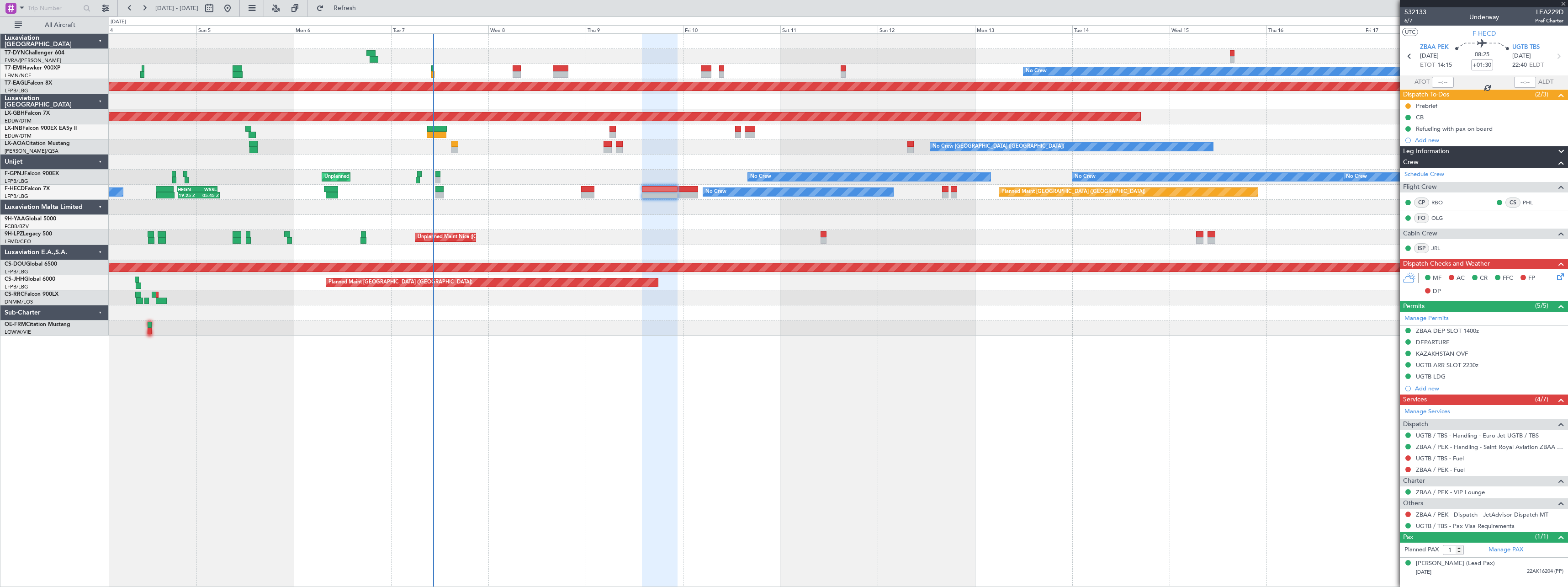
type input "7"
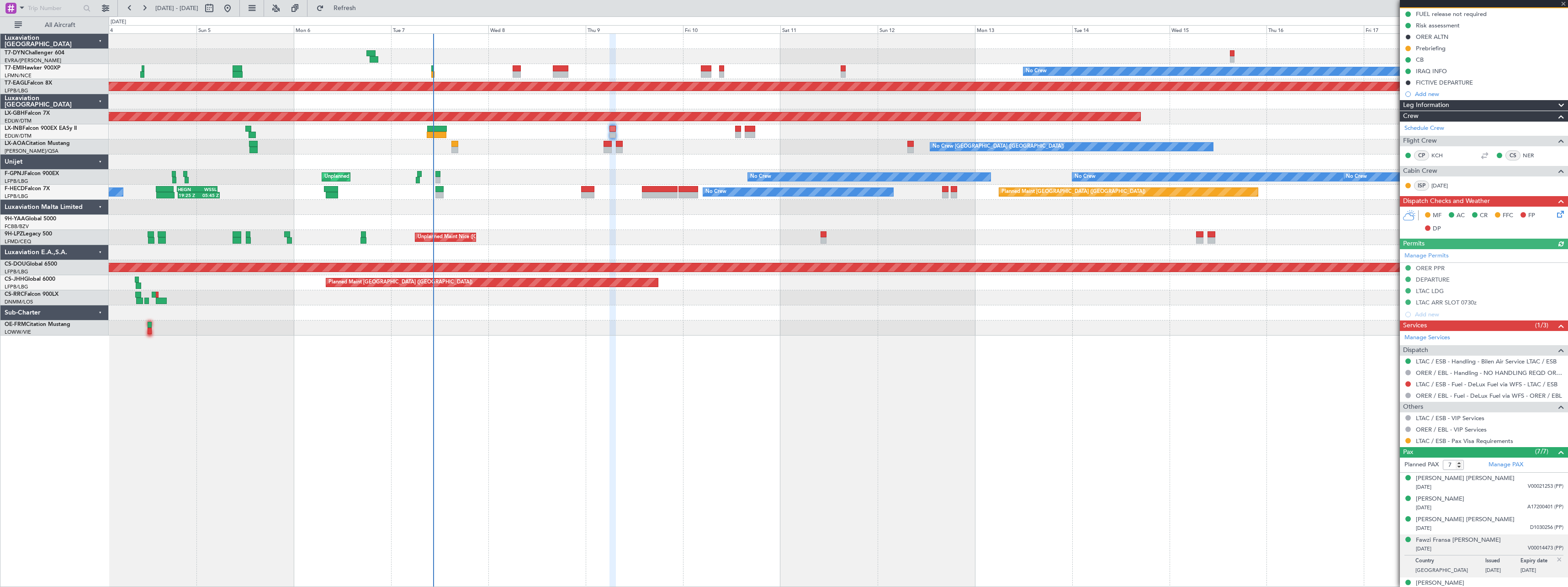
scroll to position [144, 0]
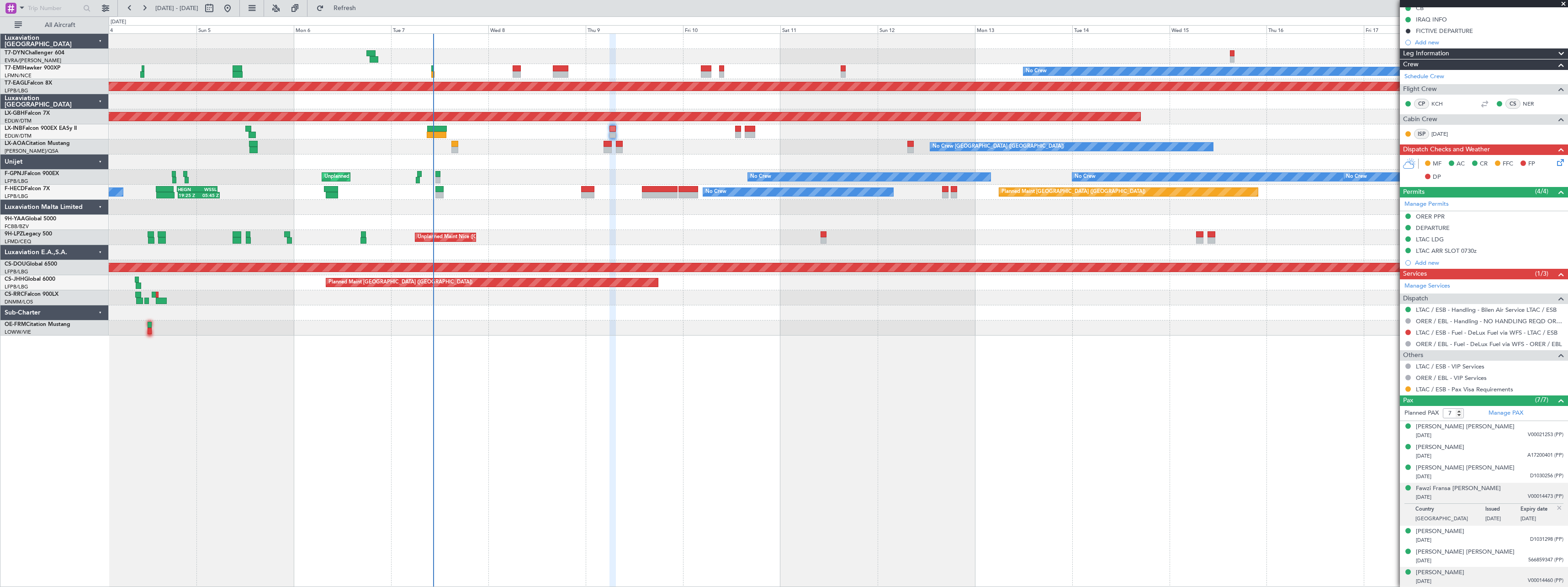
click at [1488, 574] on div "Omer Rashid Abas 26/12/1981 V00014460 (PP)" at bounding box center [1490, 577] width 147 height 18
click at [1499, 456] on div "09/10/1965 A17200401 (PP)" at bounding box center [1490, 456] width 147 height 9
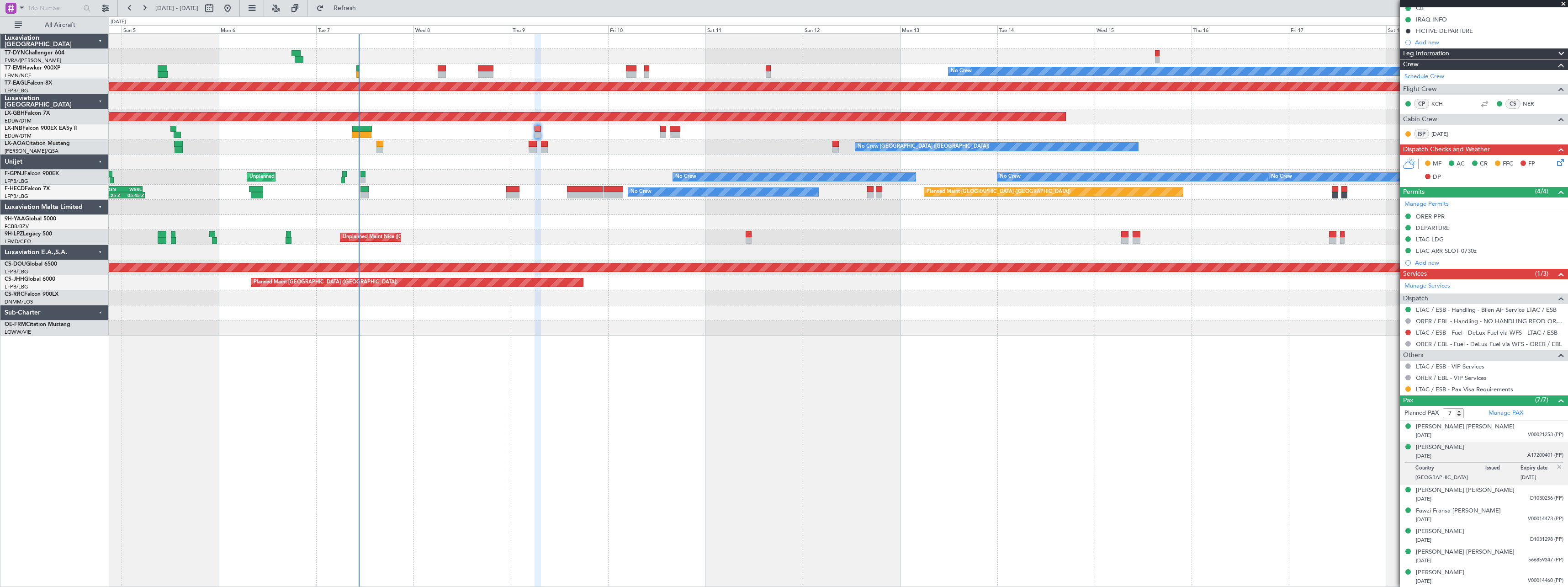
click at [650, 155] on div at bounding box center [838, 162] width 1459 height 15
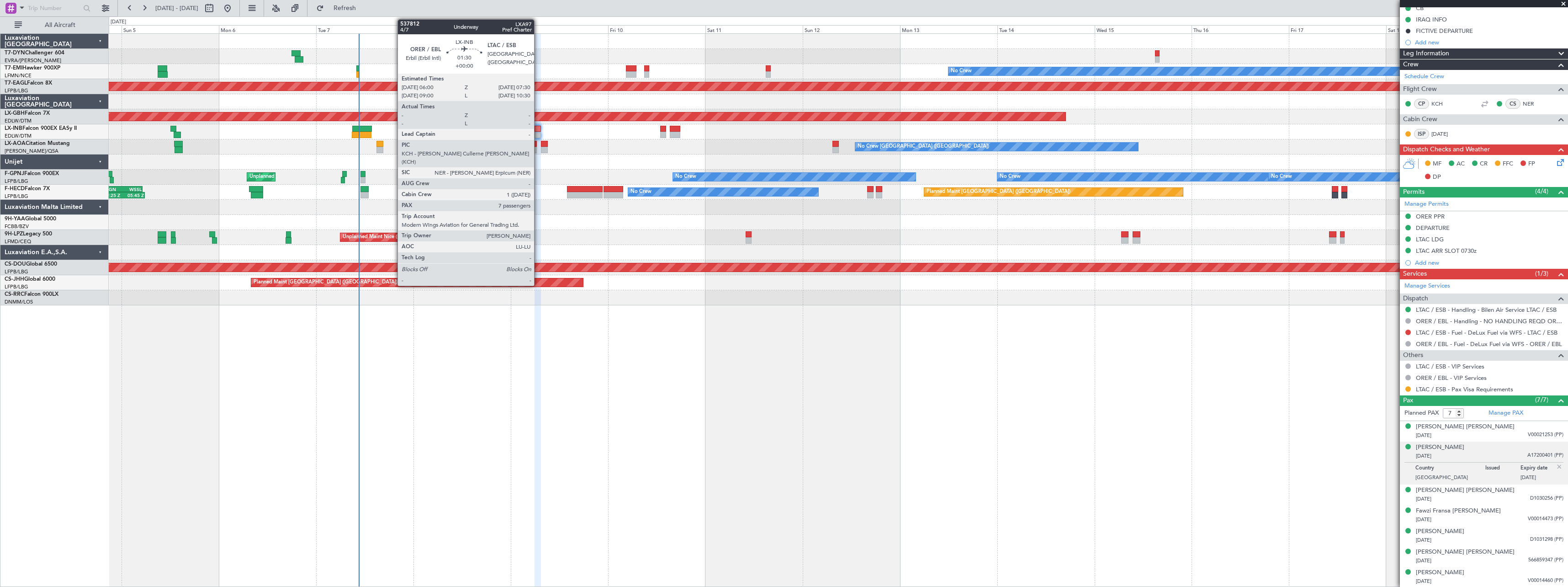
click at [538, 131] on div at bounding box center [538, 129] width 6 height 6
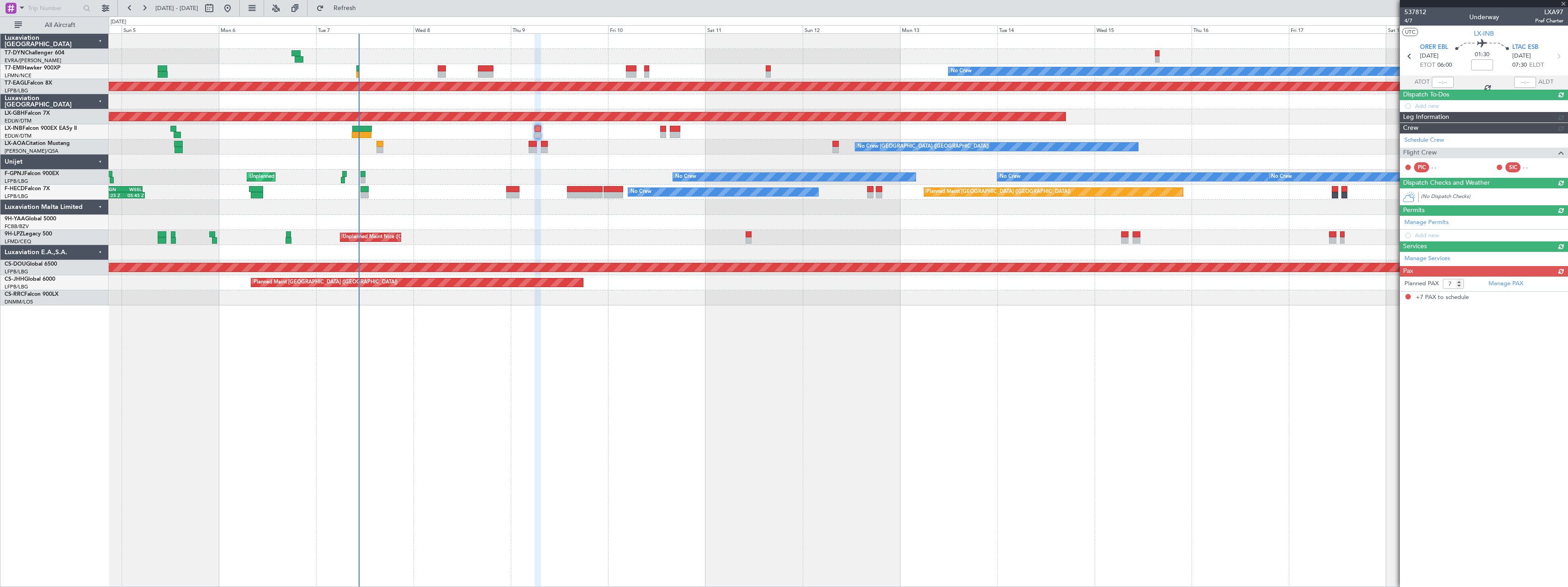
scroll to position [0, 0]
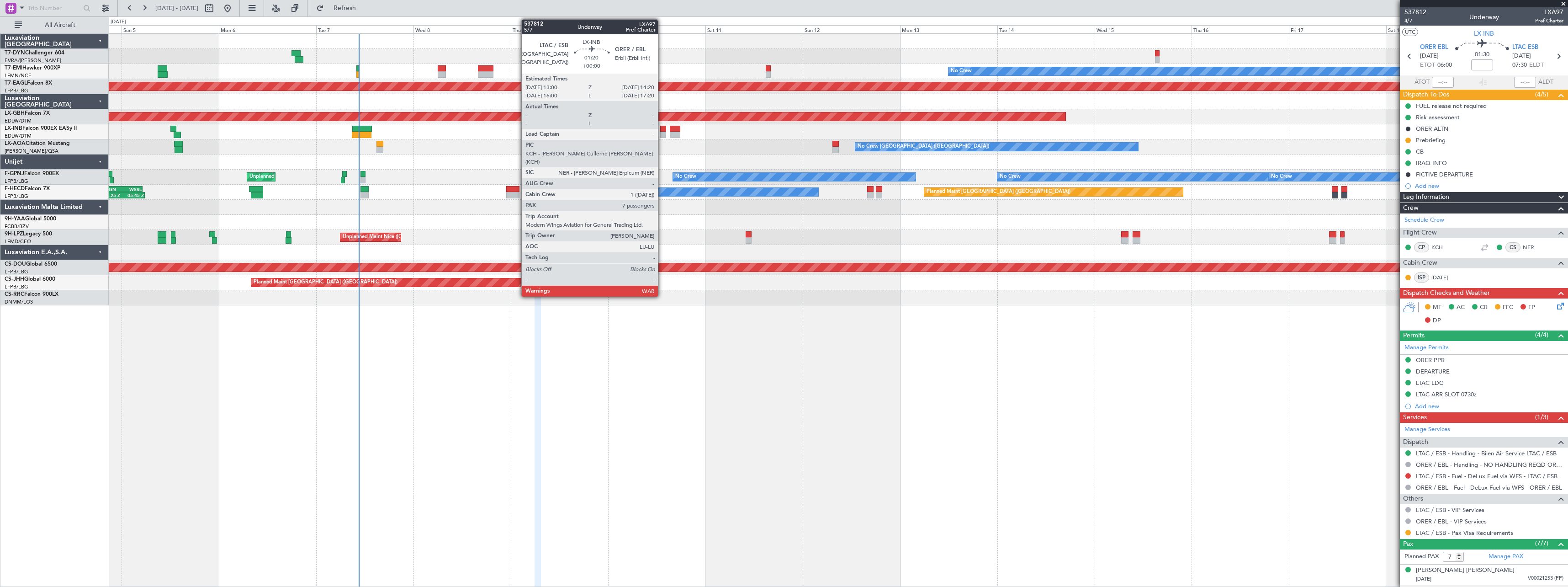
click at [662, 128] on div at bounding box center [663, 129] width 6 height 6
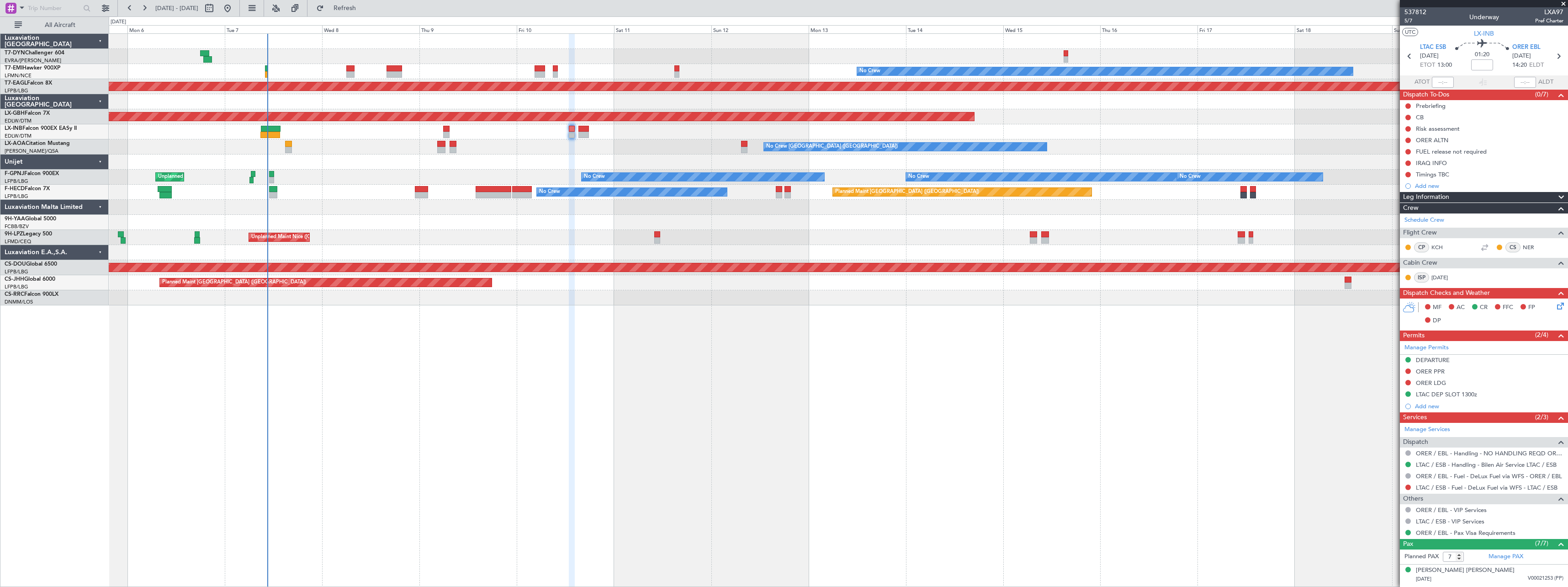
click at [544, 225] on div "No Crew Planned Maint Dubai (Al Maktoum Intl) Planned Maint Nurnberg Planned Ma…" at bounding box center [838, 170] width 1459 height 272
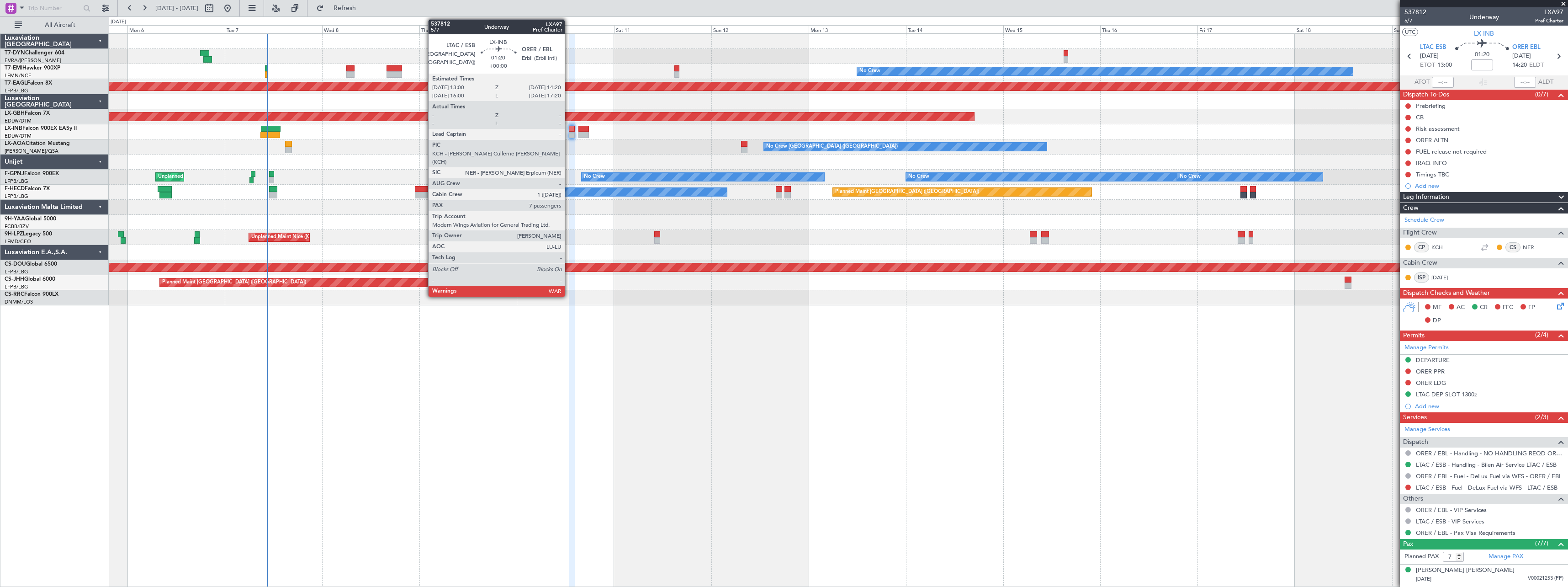
click at [569, 131] on div at bounding box center [571, 129] width 6 height 6
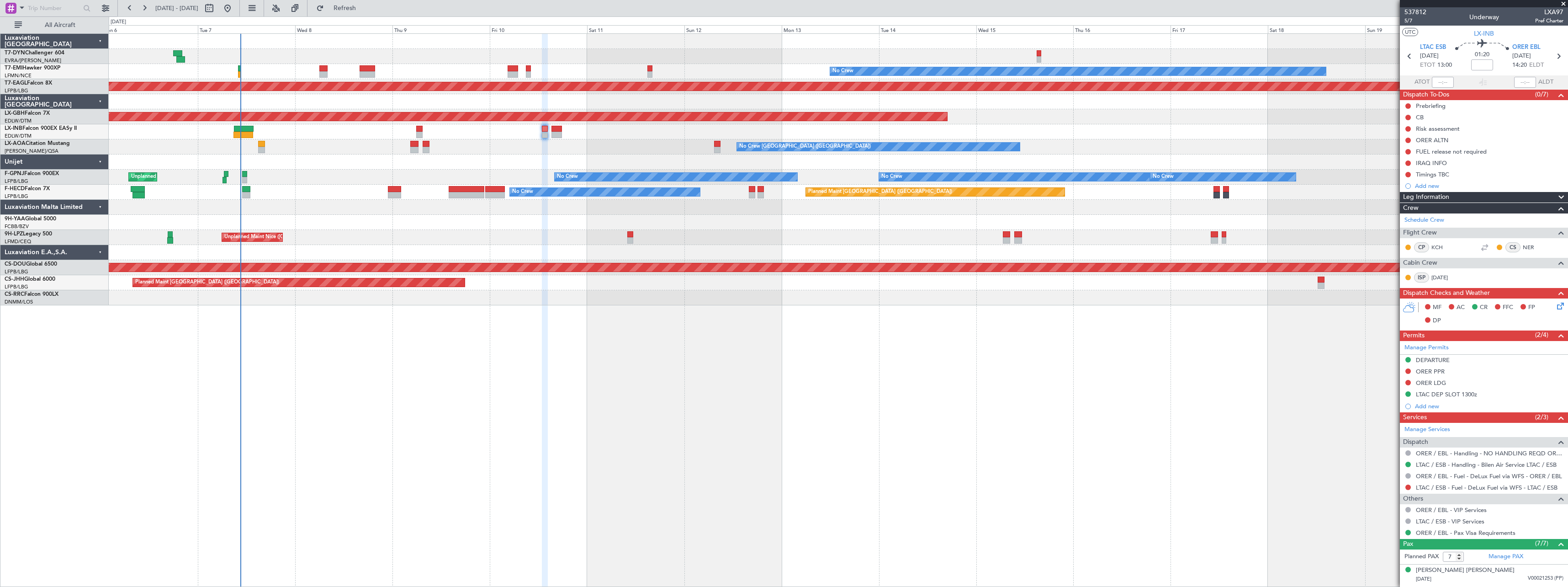
click at [547, 294] on div at bounding box center [838, 297] width 1459 height 15
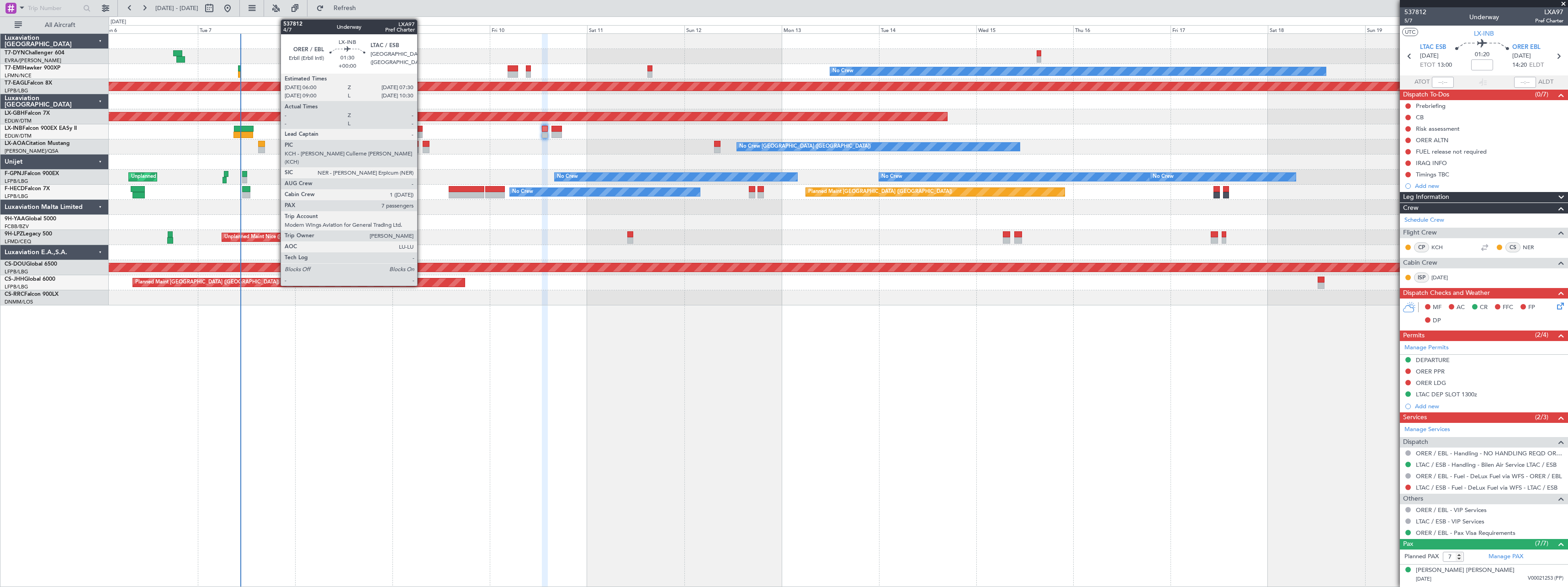
click at [422, 131] on div at bounding box center [419, 129] width 6 height 6
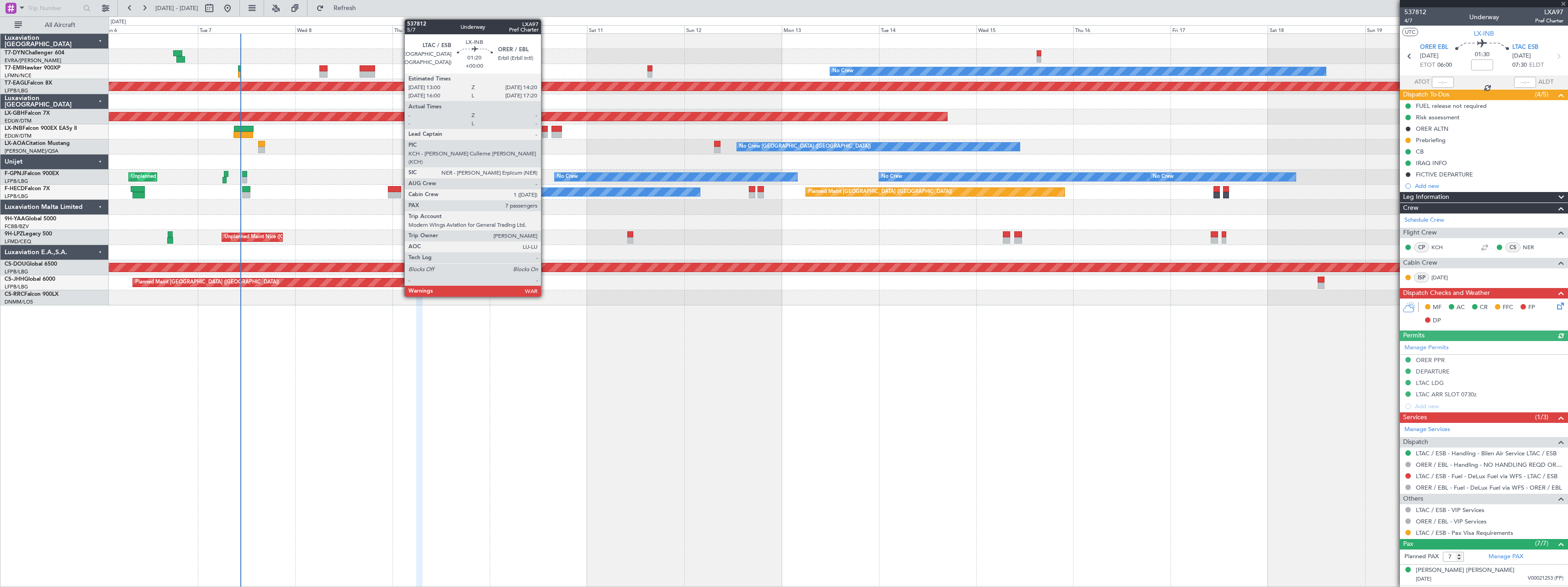
click at [545, 131] on div at bounding box center [544, 129] width 6 height 6
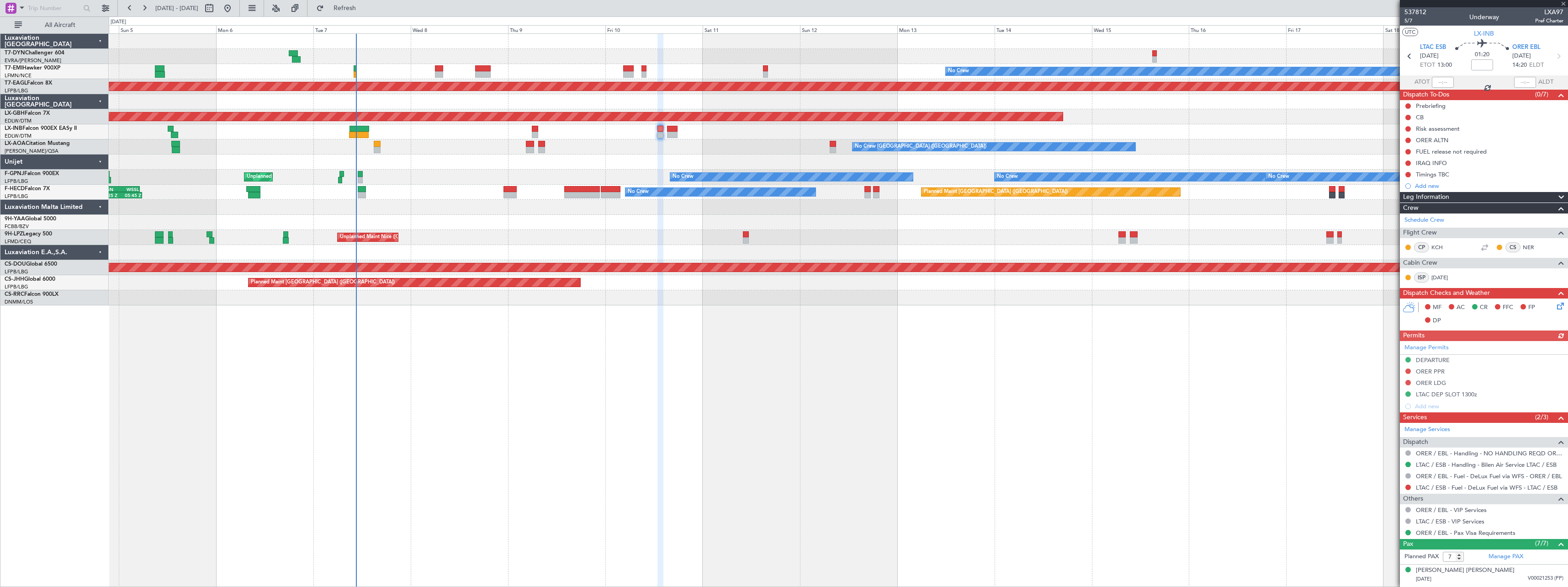
click at [590, 335] on div "No Crew Planned Maint Dubai (Al Maktoum Intl) Planned Maint Nurnberg Planned Ma…" at bounding box center [839, 310] width 1460 height 553
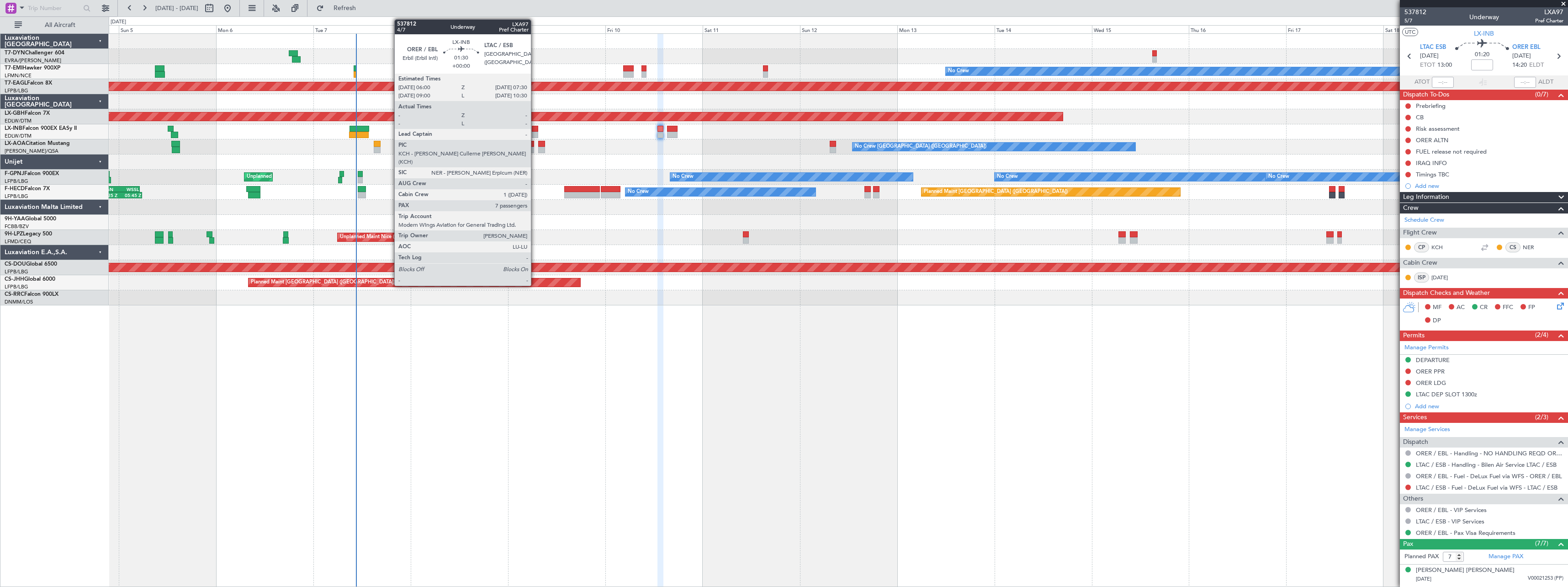
click at [535, 129] on div at bounding box center [535, 129] width 6 height 6
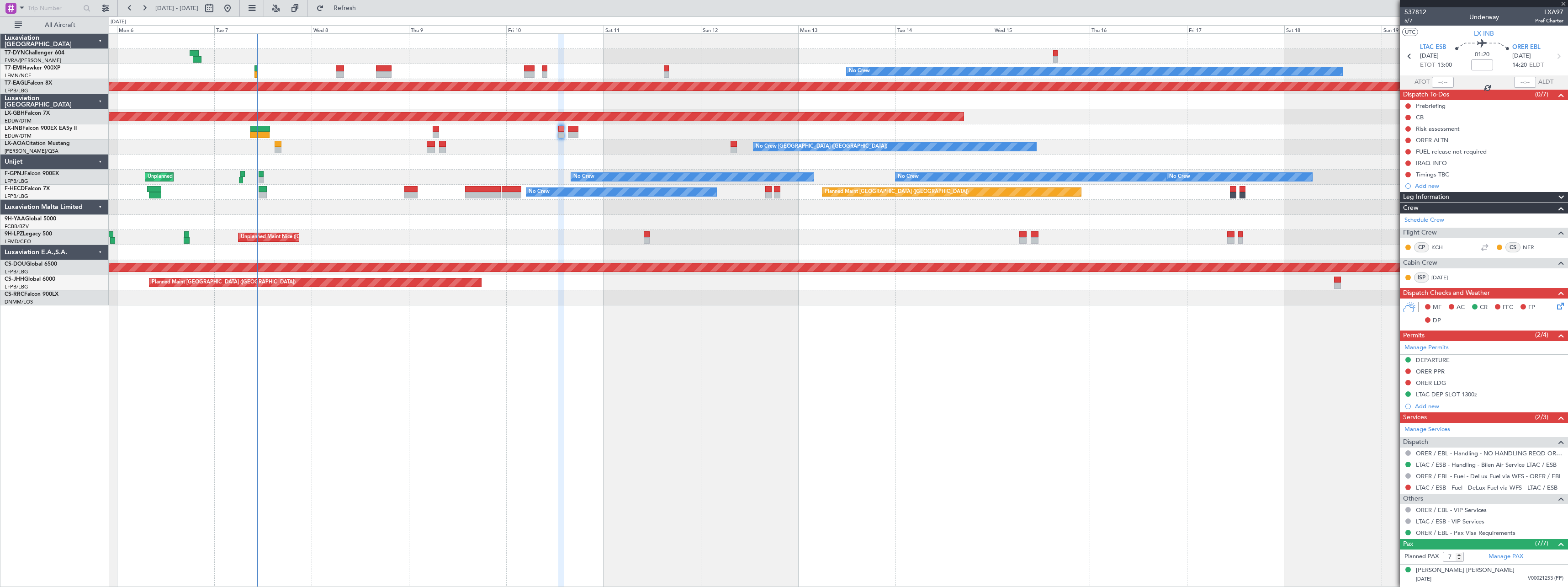
click at [488, 143] on div "No Crew Charleroi (Brussels South) Planned Maint Monchengladbach No Crew Antwer…" at bounding box center [838, 147] width 1459 height 15
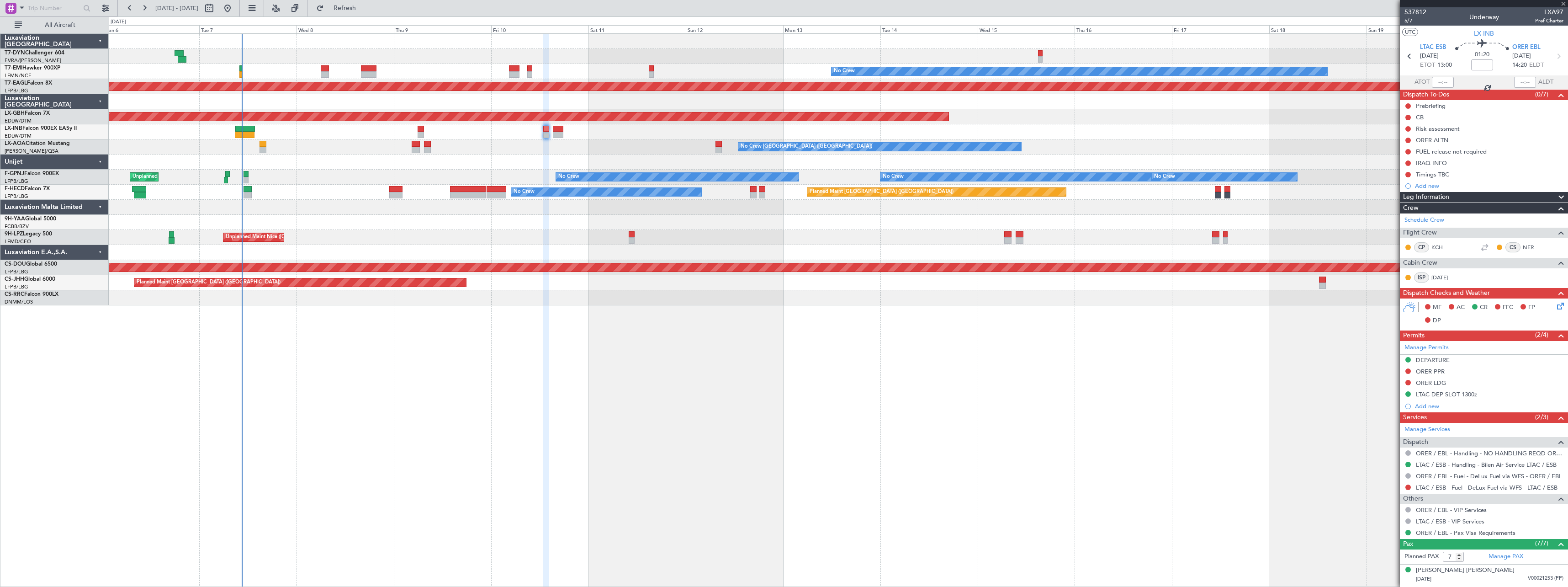
click at [417, 128] on div "Planned Maint [GEOGRAPHIC_DATA]" at bounding box center [838, 132] width 1459 height 15
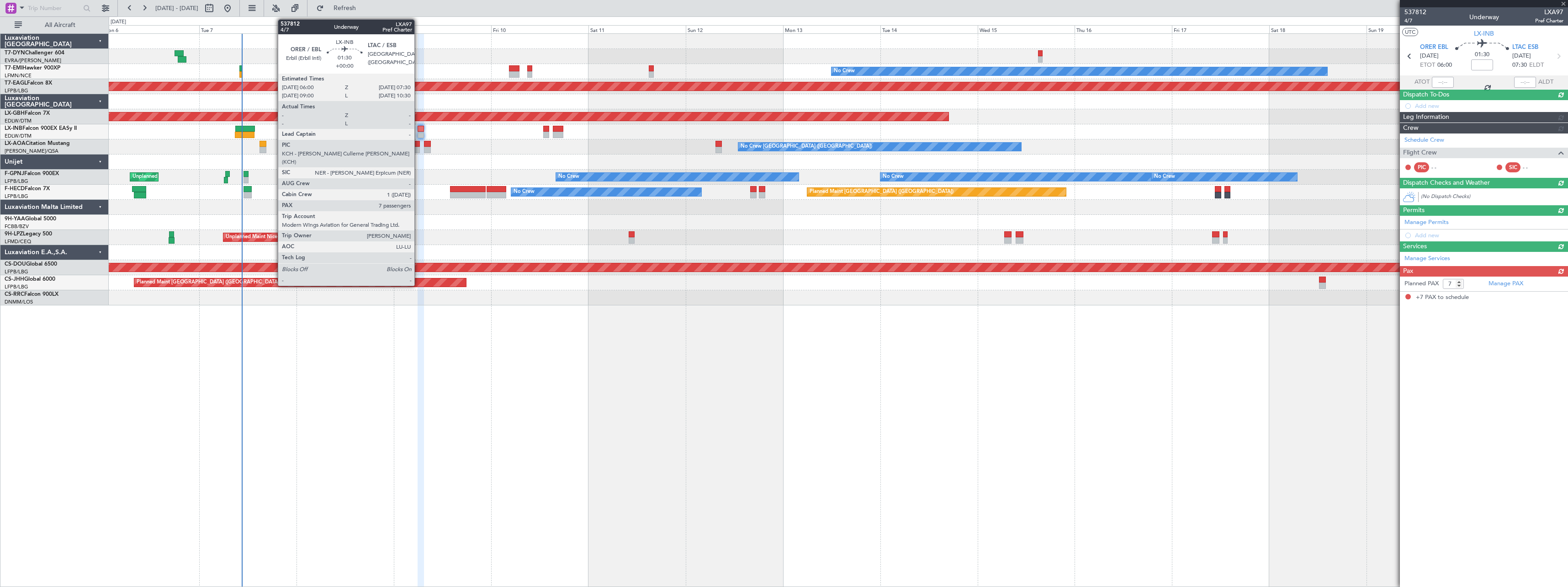
click at [418, 127] on div at bounding box center [421, 129] width 6 height 6
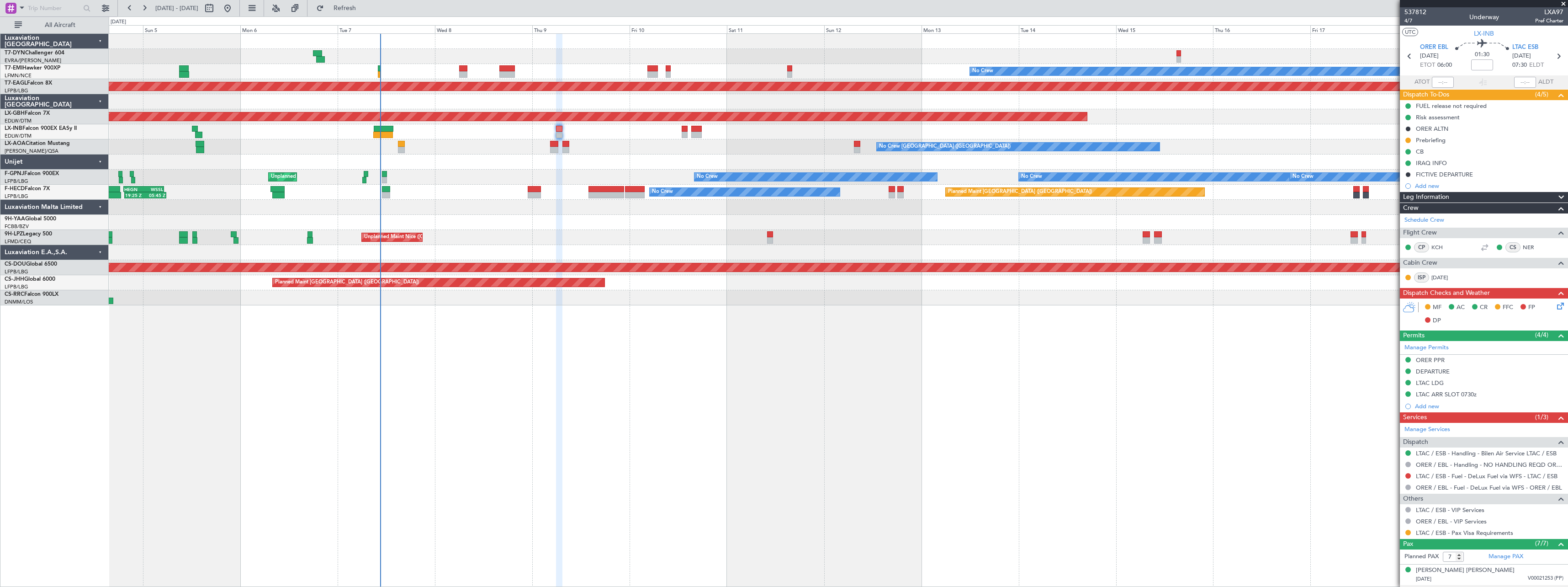
click at [708, 319] on div "No Crew Planned Maint Dubai (Al Maktoum Intl) Planned Maint Nurnberg Planned Ma…" at bounding box center [839, 310] width 1460 height 553
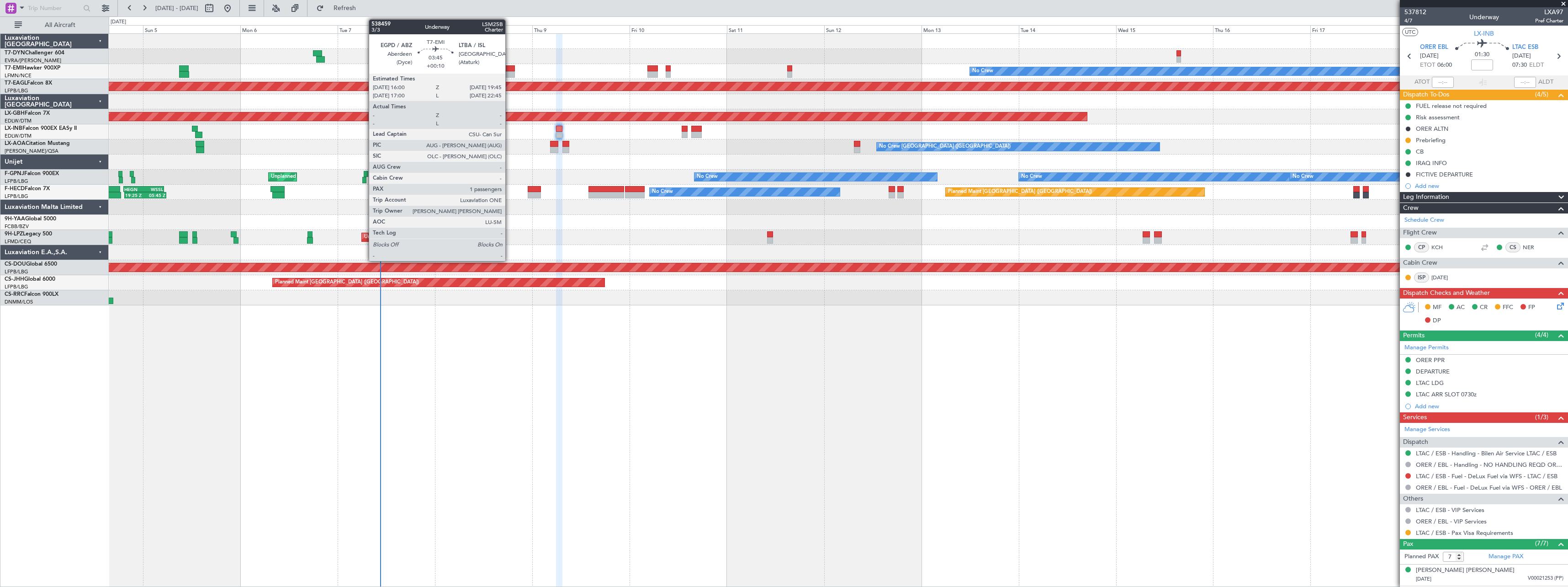
click at [510, 70] on div at bounding box center [507, 69] width 15 height 6
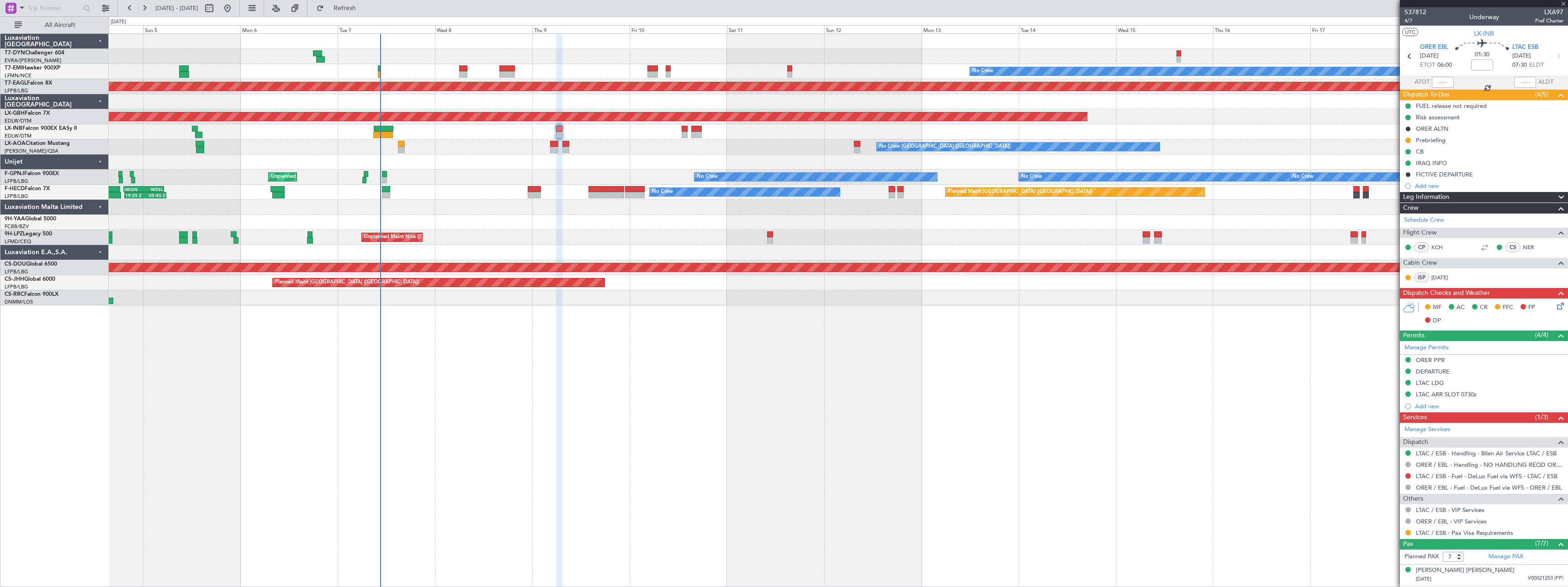
type input "+00:10"
type input "1"
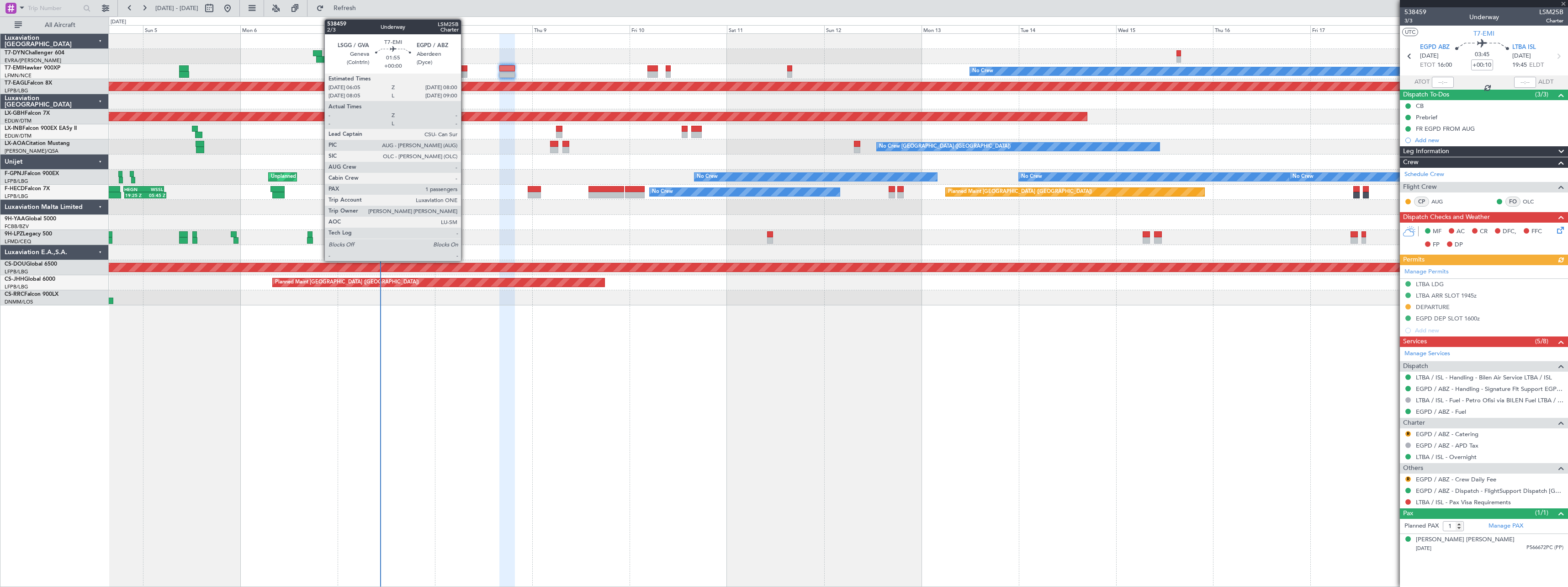
click at [465, 70] on div at bounding box center [463, 69] width 8 height 6
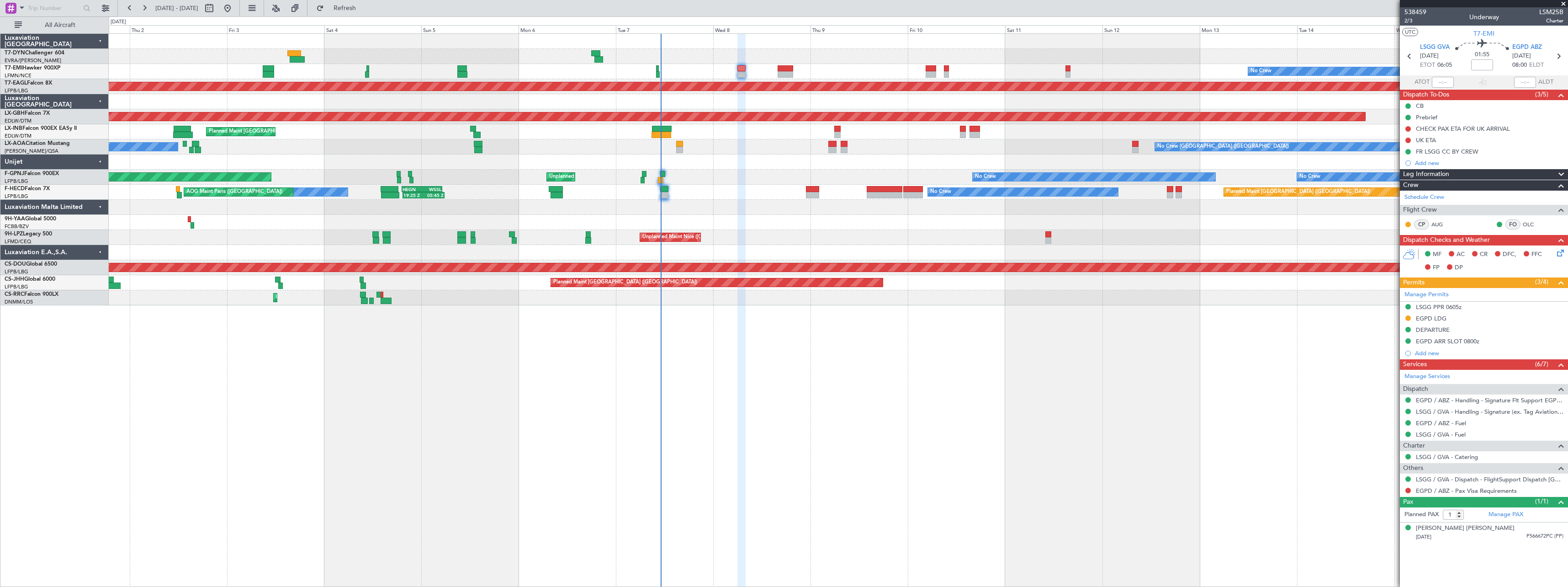
click at [625, 342] on div "No Crew Planned Maint [GEOGRAPHIC_DATA] (Al Maktoum Intl) Planned Maint Nurnber…" at bounding box center [839, 310] width 1460 height 553
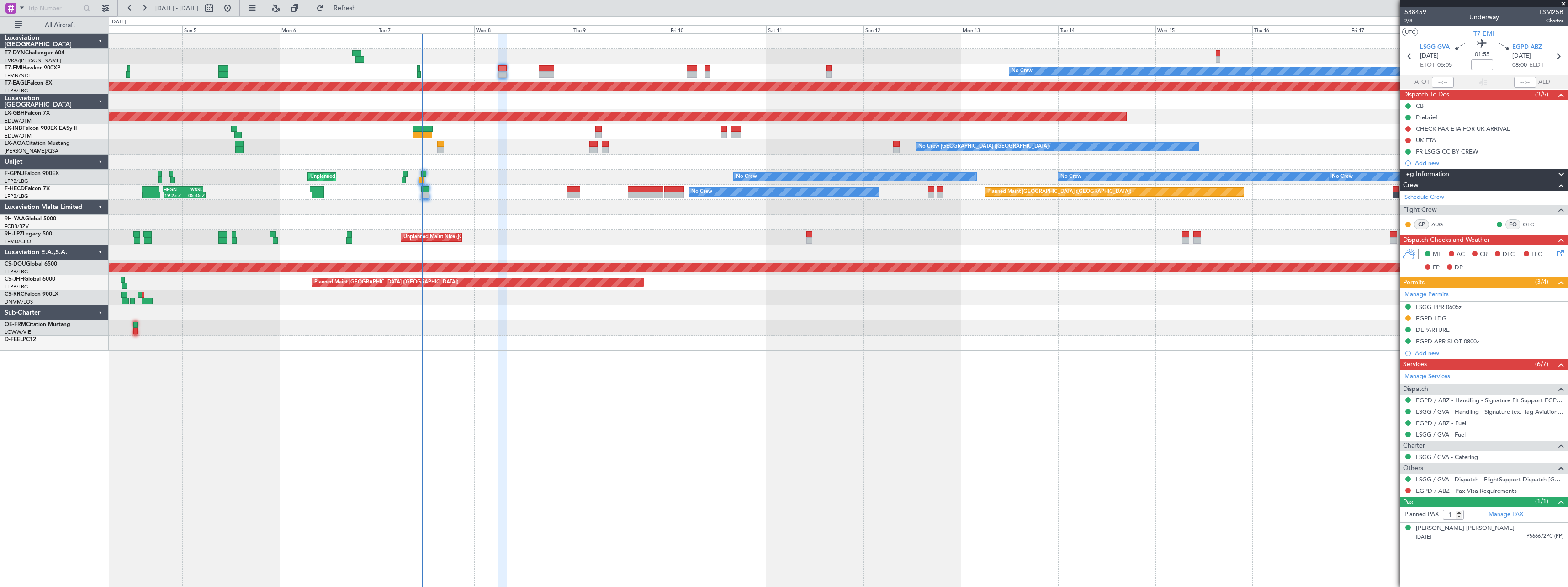
click at [721, 348] on div at bounding box center [838, 343] width 1459 height 15
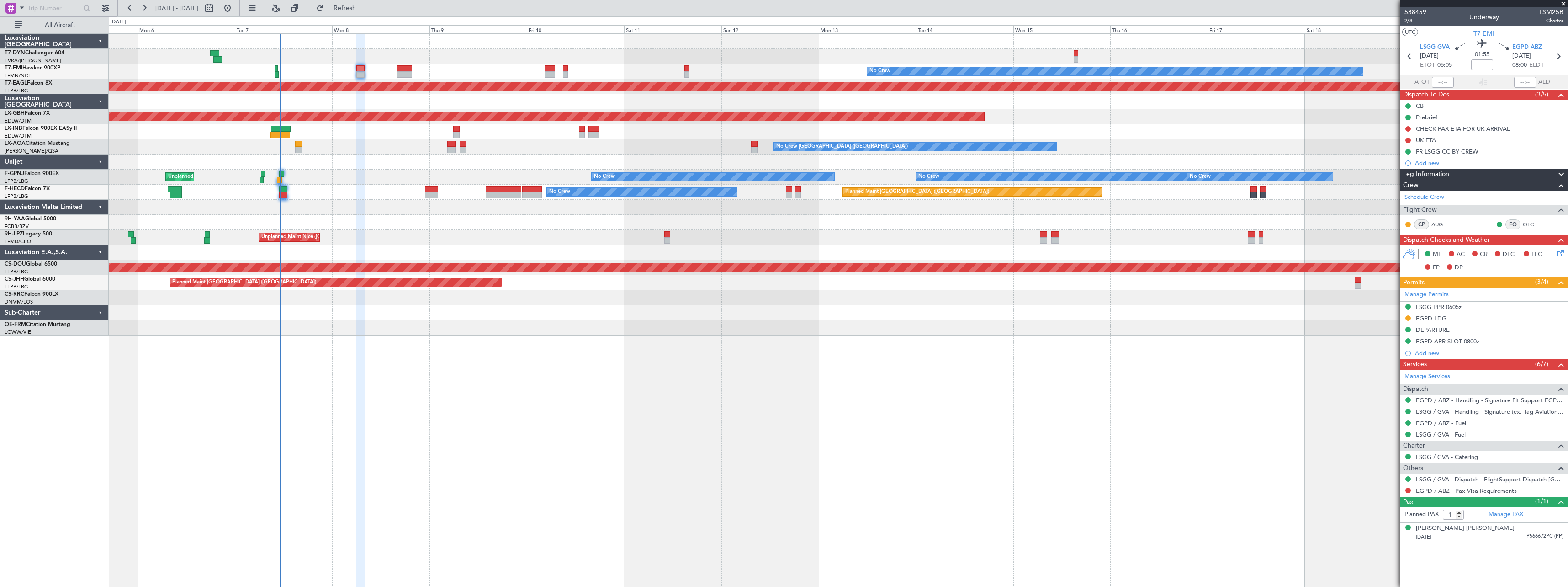
click at [704, 372] on div "No Crew Planned Maint [GEOGRAPHIC_DATA] (Al Maktoum Intl) Planned Maint Nurnber…" at bounding box center [839, 310] width 1460 height 553
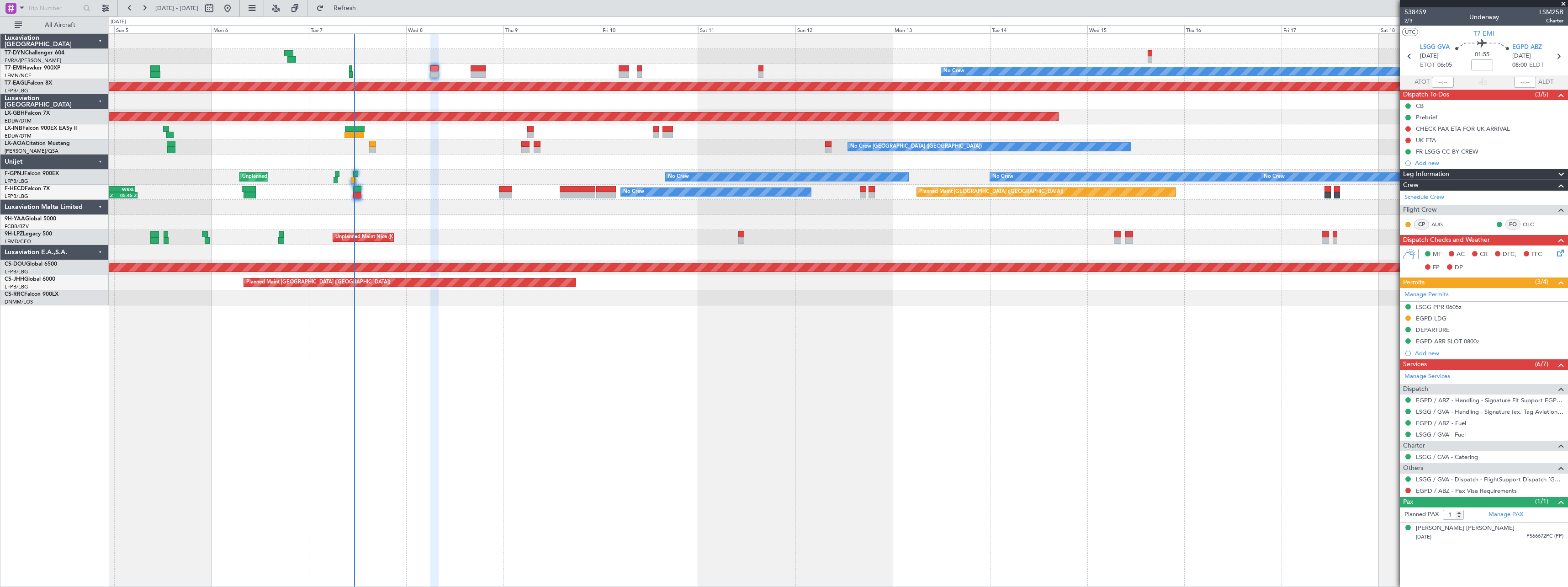
click at [481, 171] on div "No Crew No Crew Unplanned Maint [GEOGRAPHIC_DATA] ([GEOGRAPHIC_DATA]) No Crew N…" at bounding box center [838, 177] width 1459 height 15
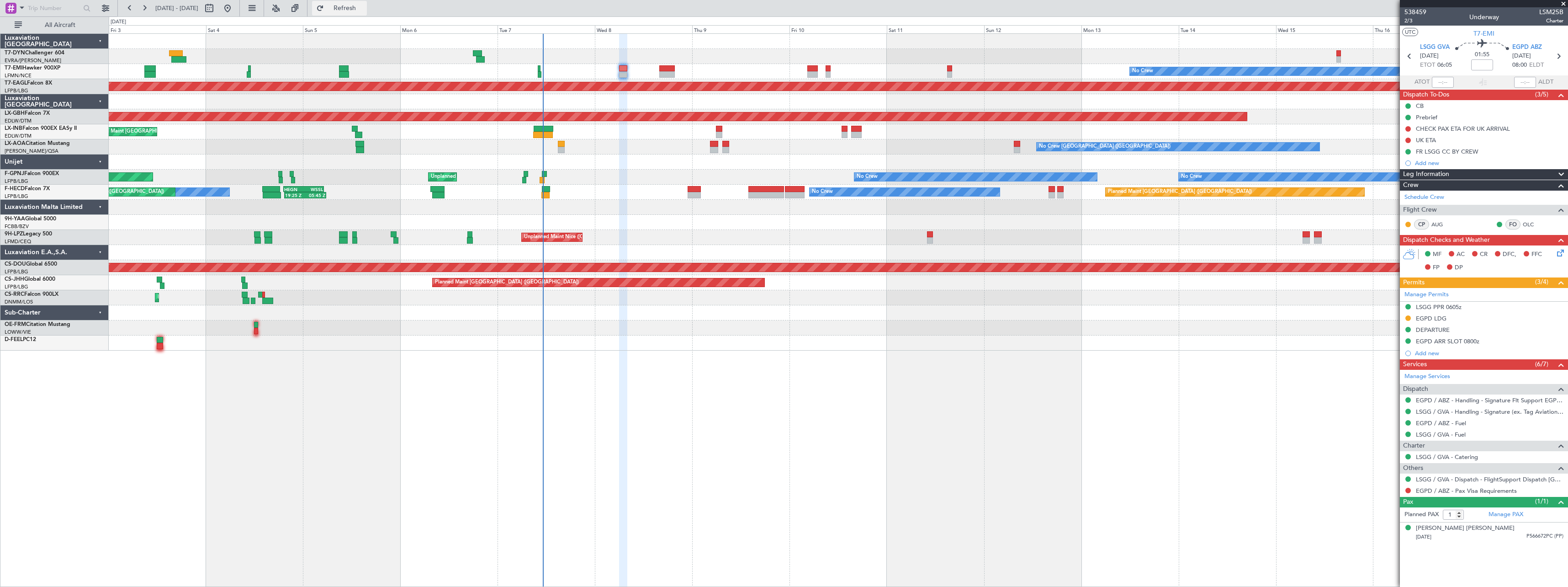
click at [364, 8] on span "Refresh" at bounding box center [345, 8] width 39 height 6
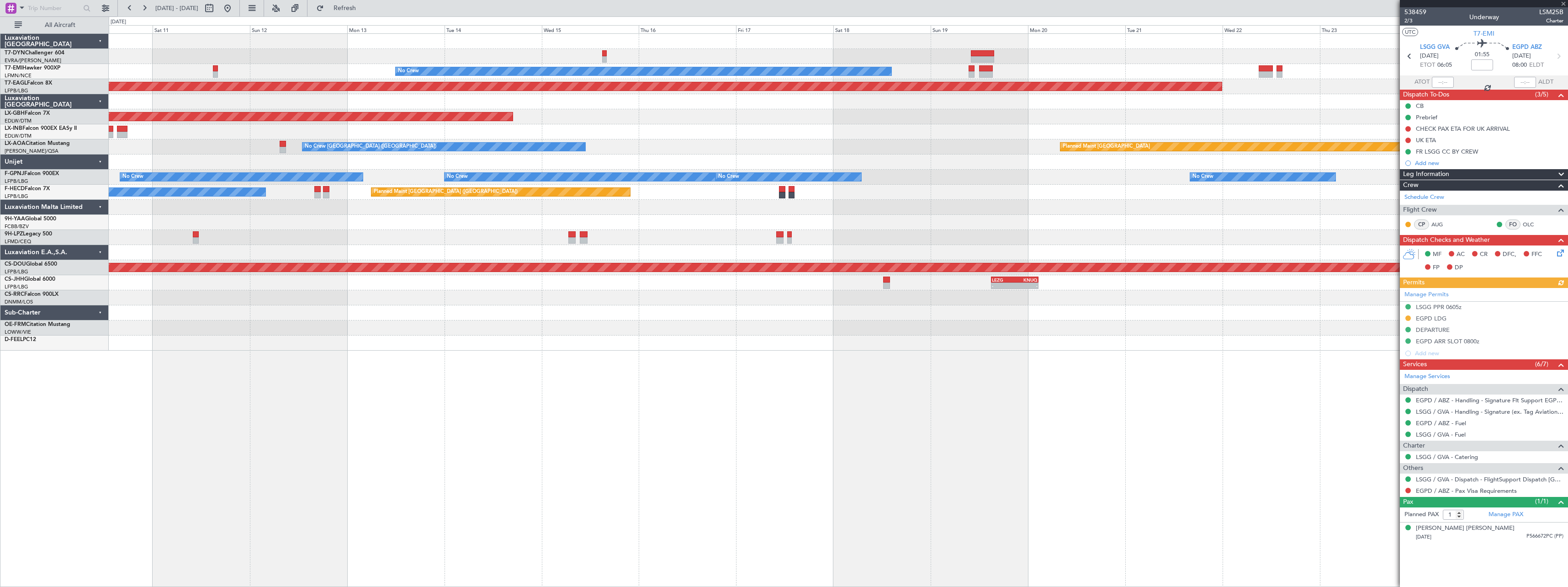
click at [541, 310] on div "No Crew Planned Maint [GEOGRAPHIC_DATA] (Al Maktoum Intl) Planned Maint Nurnber…" at bounding box center [838, 192] width 1459 height 317
click at [968, 51] on div at bounding box center [838, 56] width 1459 height 15
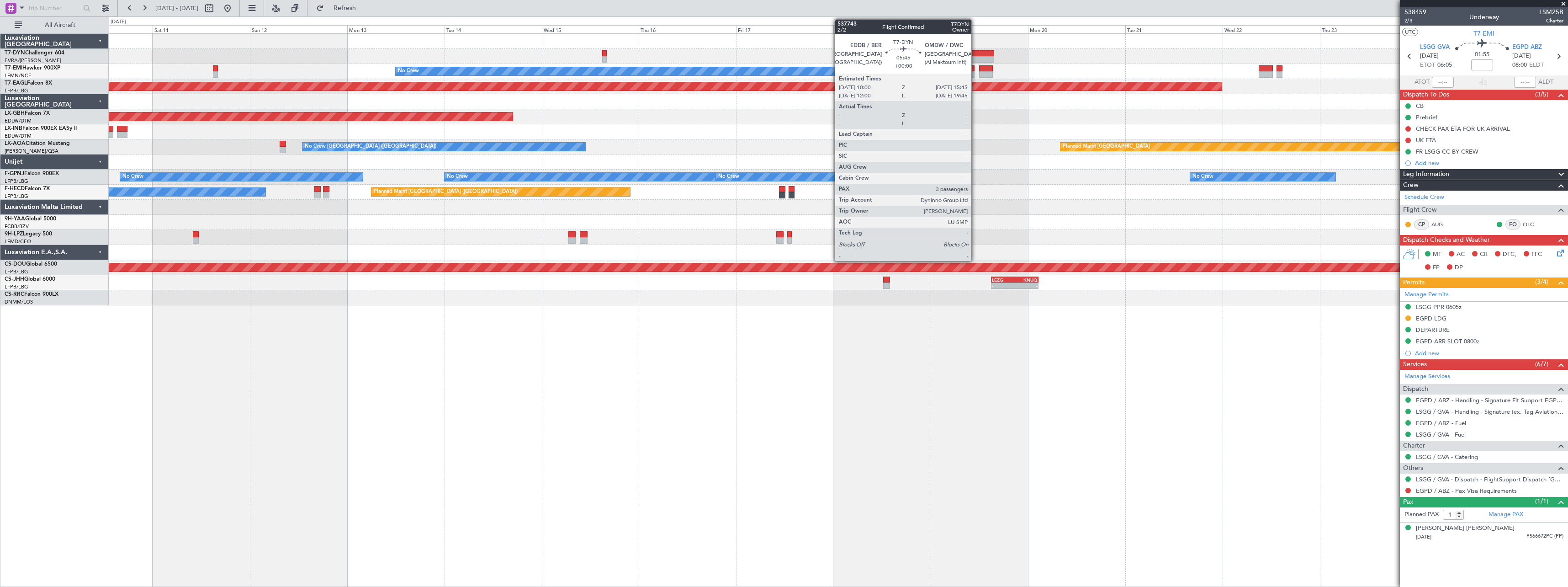
click at [983, 51] on div at bounding box center [983, 53] width 24 height 6
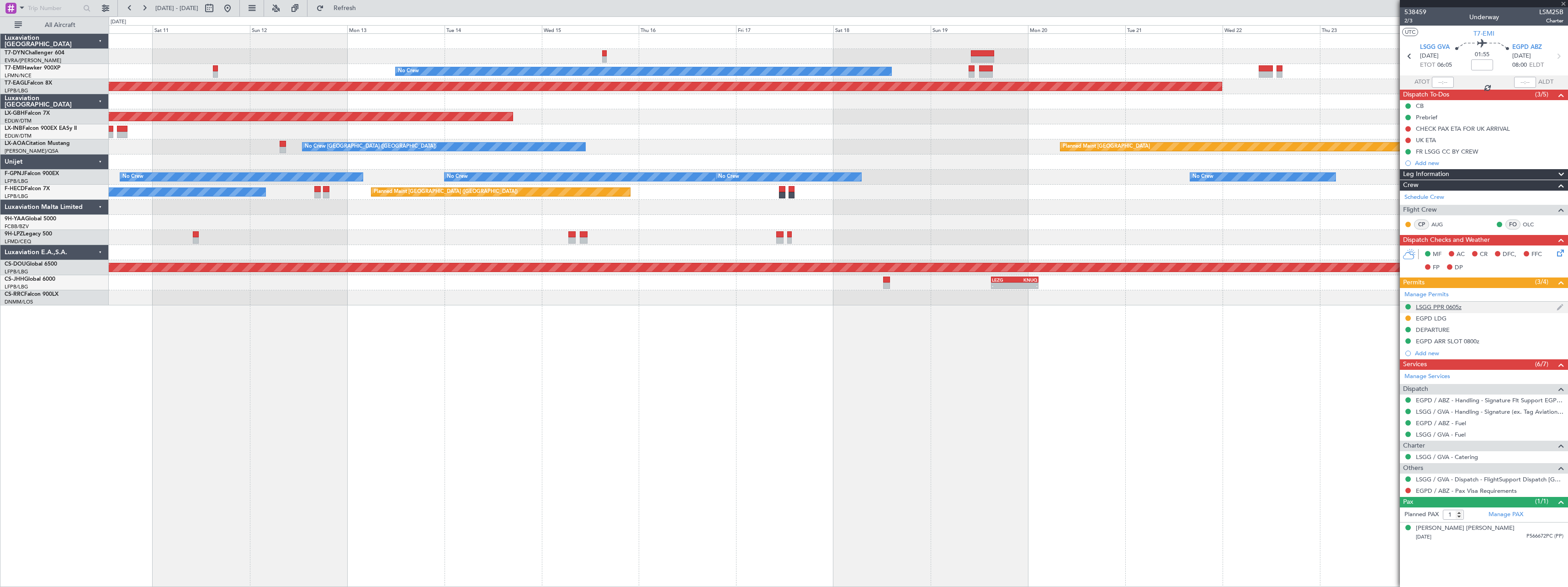
type input "3"
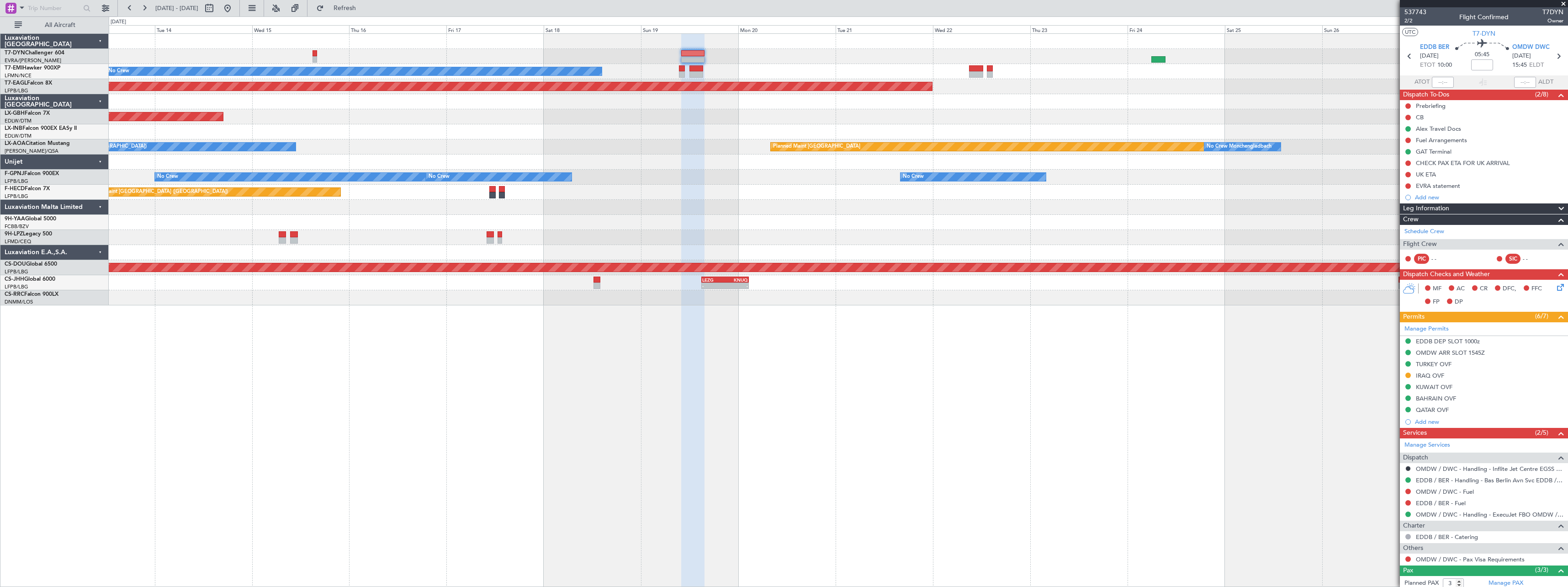
click at [879, 216] on div "No Crew Planned Maint [GEOGRAPHIC_DATA] (Al Maktoum Intl) Planned Maint Nurnber…" at bounding box center [838, 170] width 1459 height 272
click at [1409, 173] on button at bounding box center [1408, 174] width 6 height 6
click at [1397, 228] on span "Cancelled" at bounding box center [1410, 228] width 26 height 9
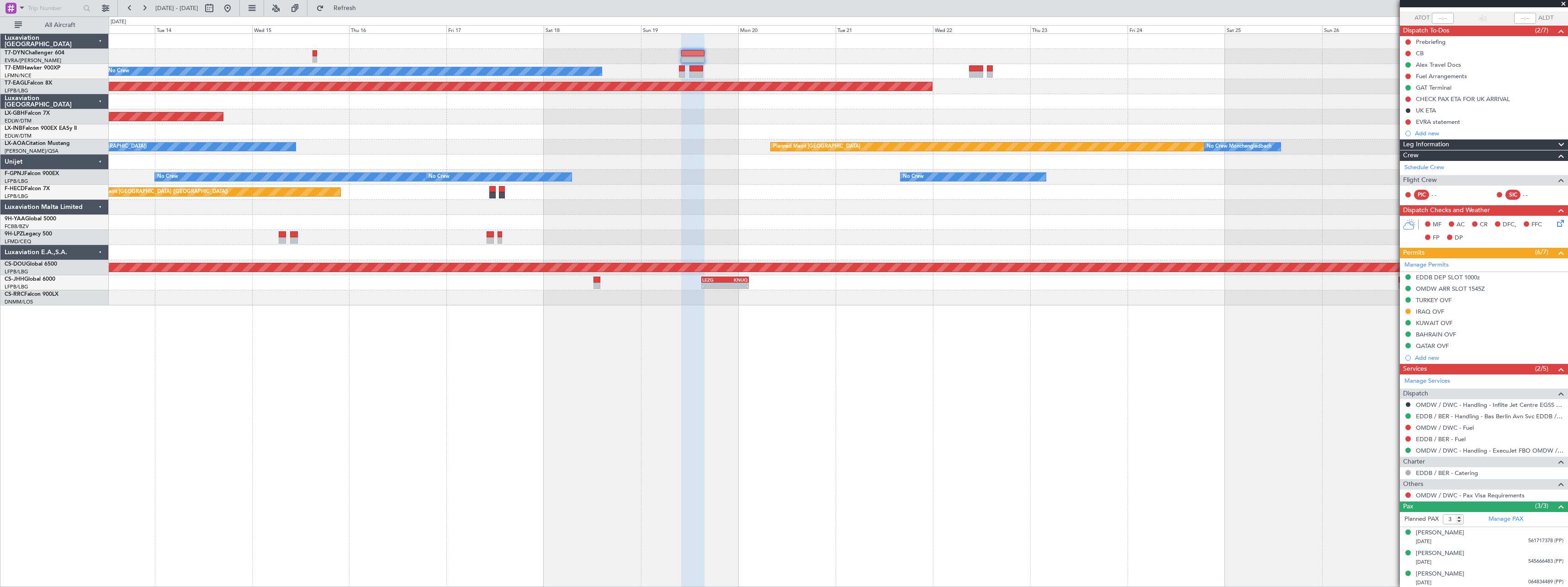
scroll to position [65, 0]
click at [1499, 574] on div "[PERSON_NAME] [DATE] 064834489 (PP)" at bounding box center [1490, 577] width 147 height 18
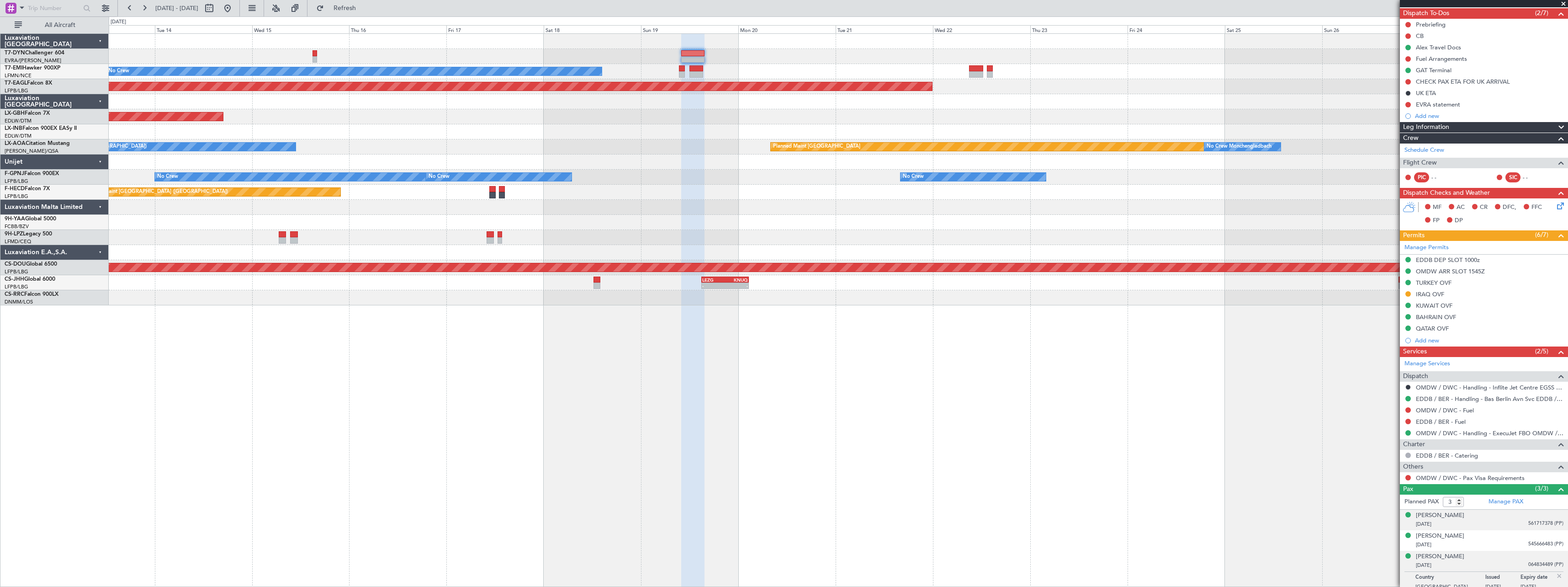
scroll to position [88, 0]
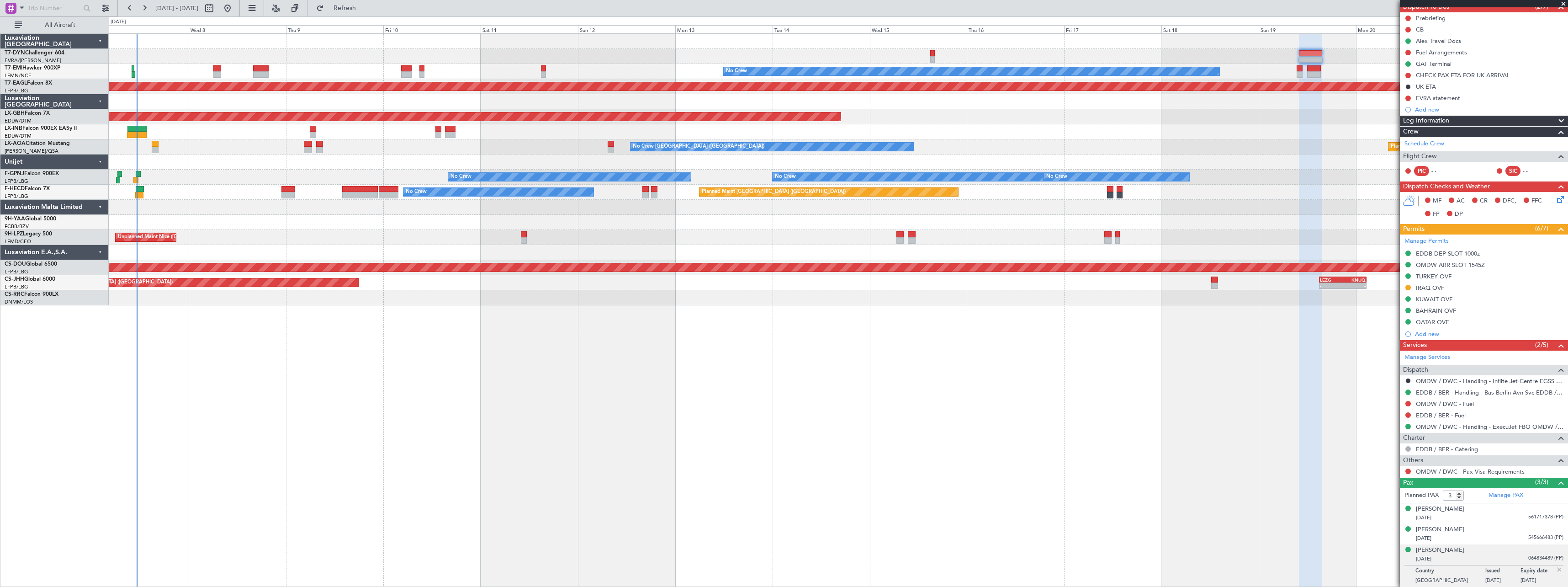
click at [1008, 139] on div "Planned Maint [GEOGRAPHIC_DATA]" at bounding box center [838, 132] width 1459 height 15
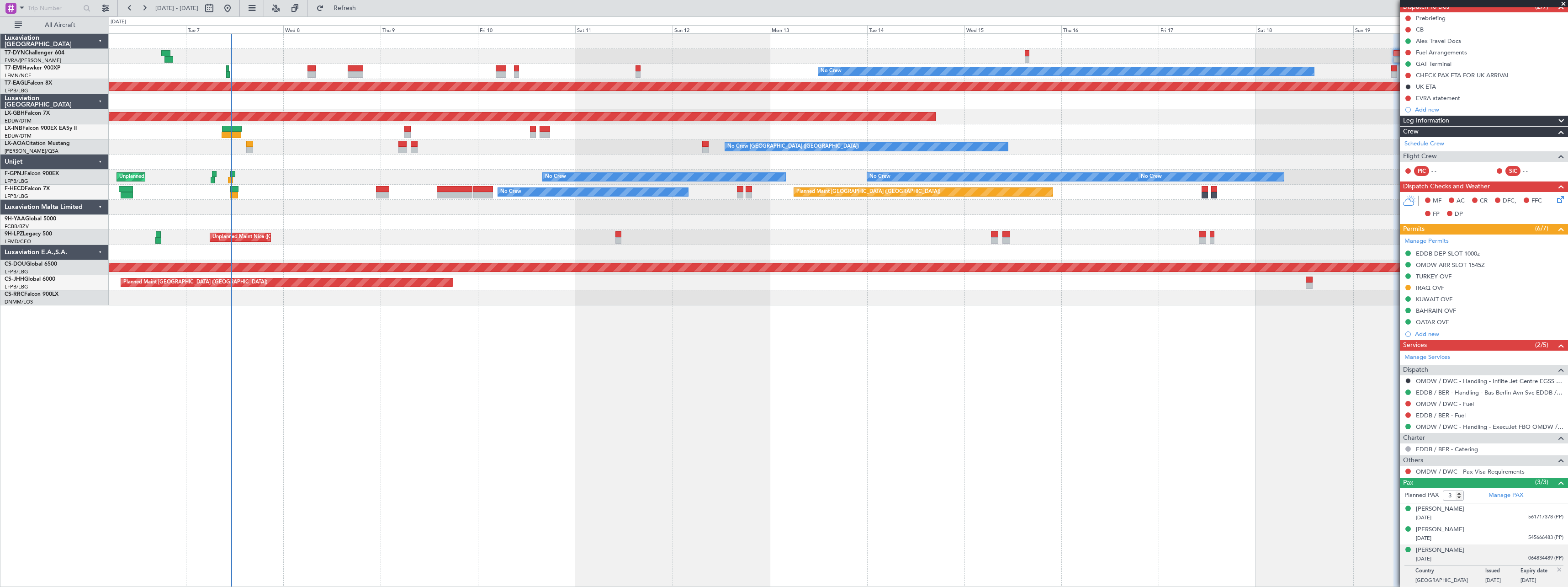
click at [536, 158] on div at bounding box center [838, 162] width 1459 height 15
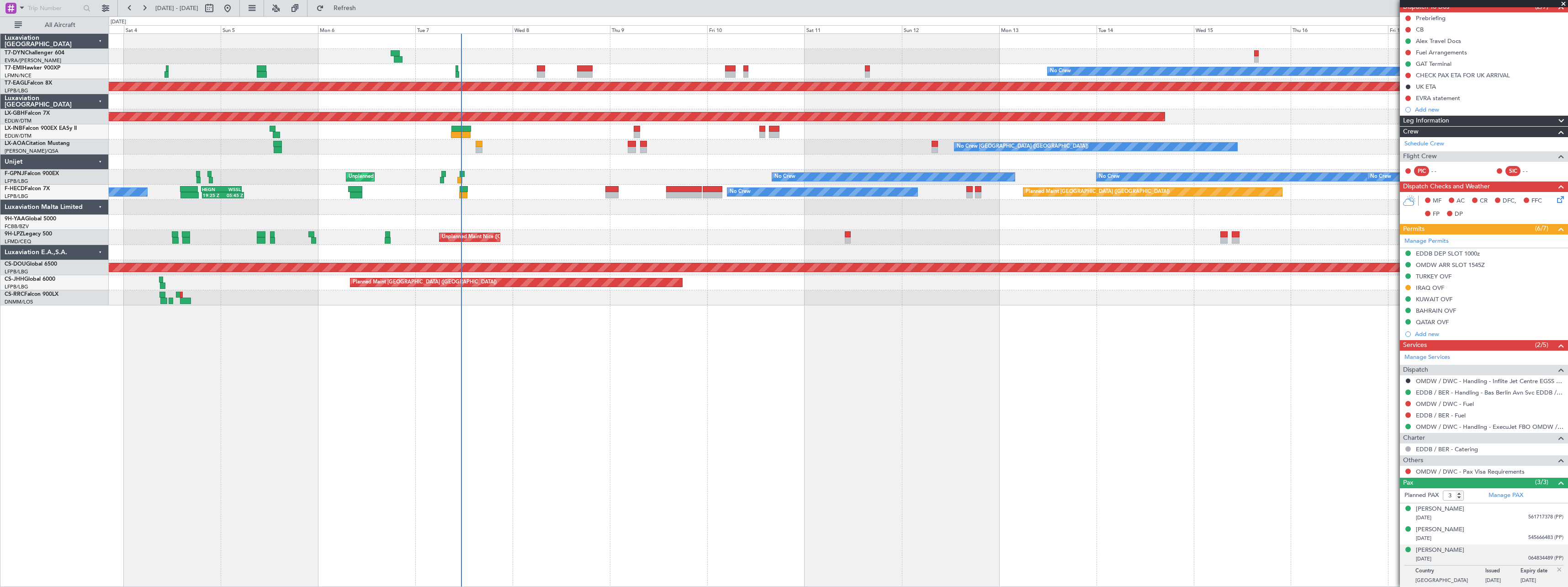
click at [582, 317] on div "No Crew Planned Maint [GEOGRAPHIC_DATA] (Al Maktoum Intl) Planned Maint Nurnber…" at bounding box center [839, 310] width 1460 height 553
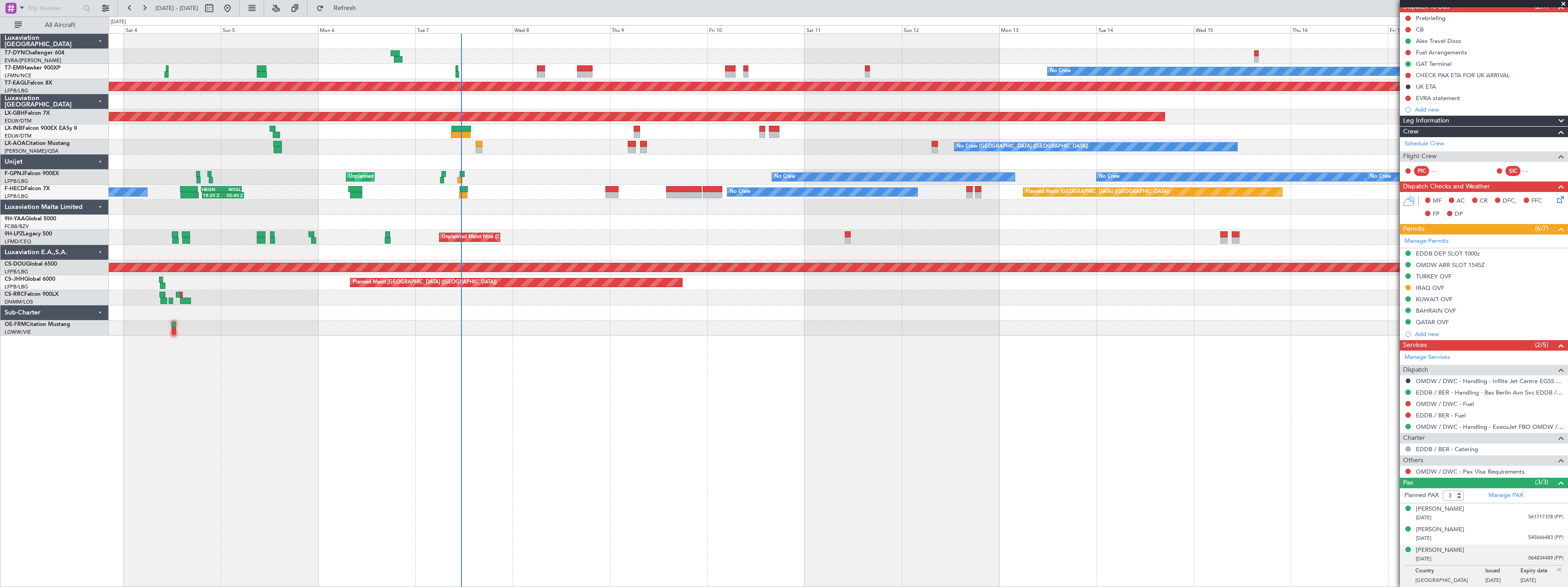
scroll to position [0, 0]
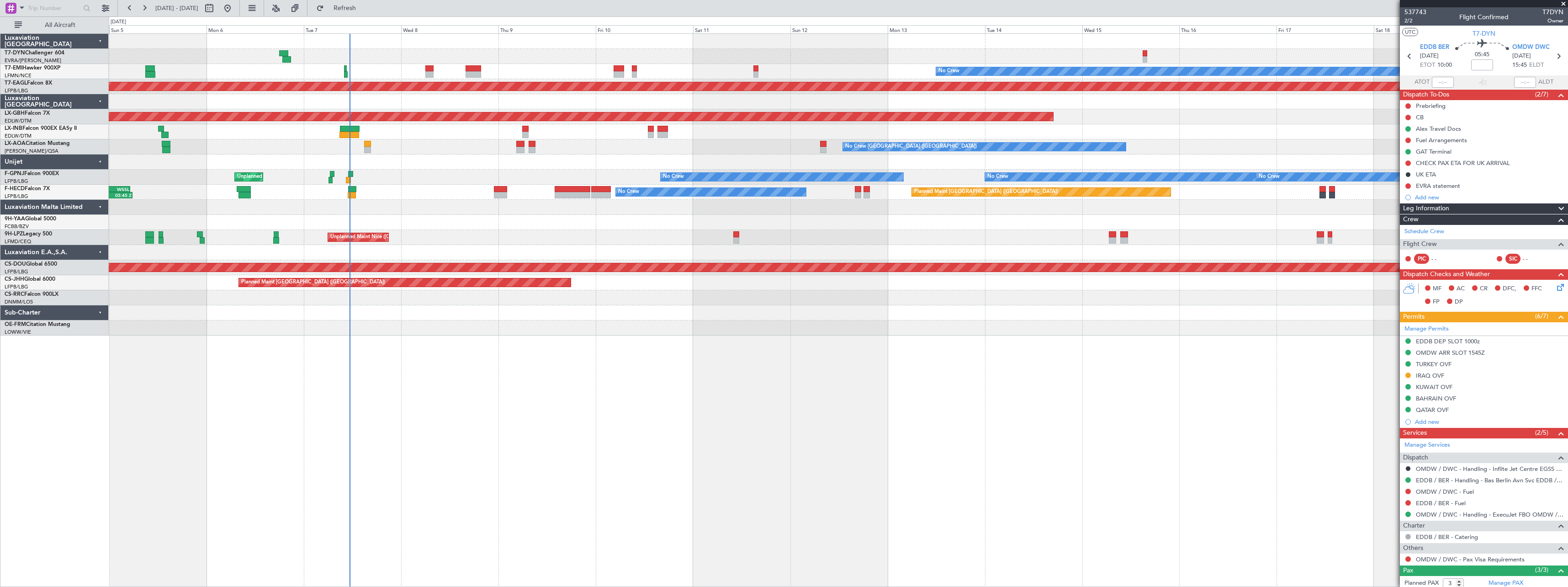
click at [562, 338] on div "No Crew Planned Maint [GEOGRAPHIC_DATA] (Al Maktoum Intl) Planned Maint Nurnber…" at bounding box center [839, 310] width 1460 height 553
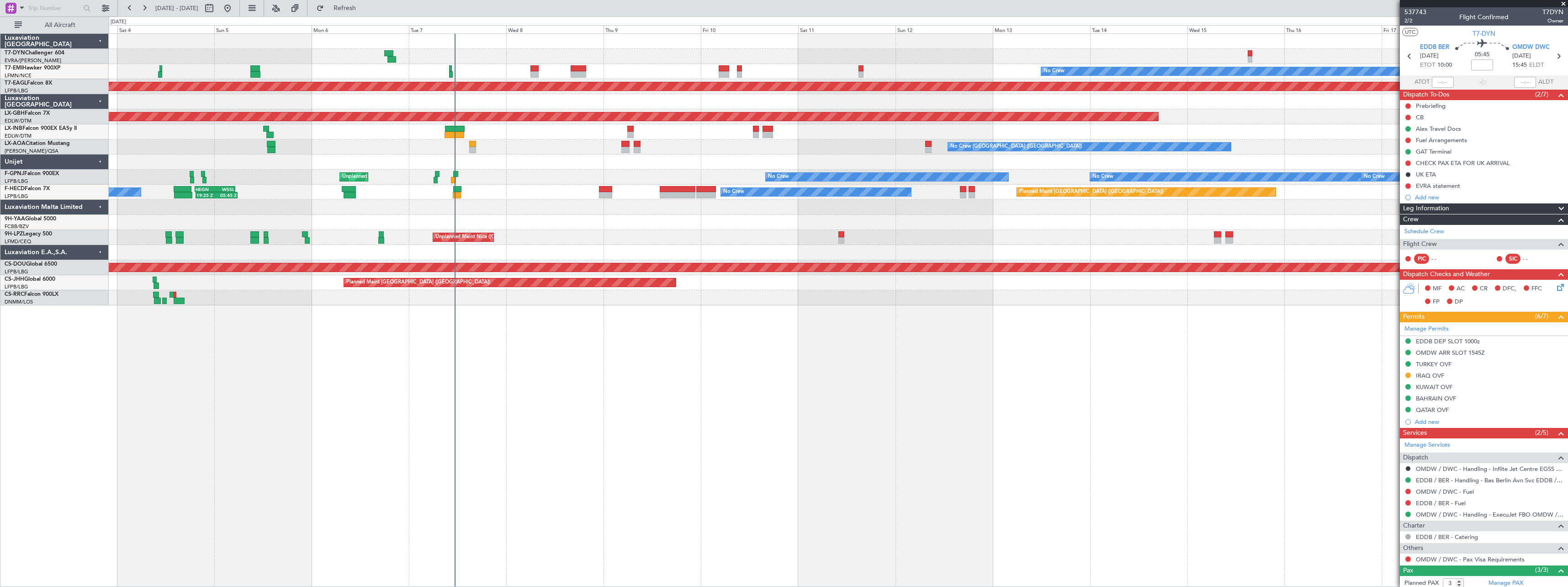
click at [661, 214] on div "No Crew Planned Maint [GEOGRAPHIC_DATA] (Al Maktoum Intl) Planned Maint Nurnber…" at bounding box center [838, 170] width 1459 height 272
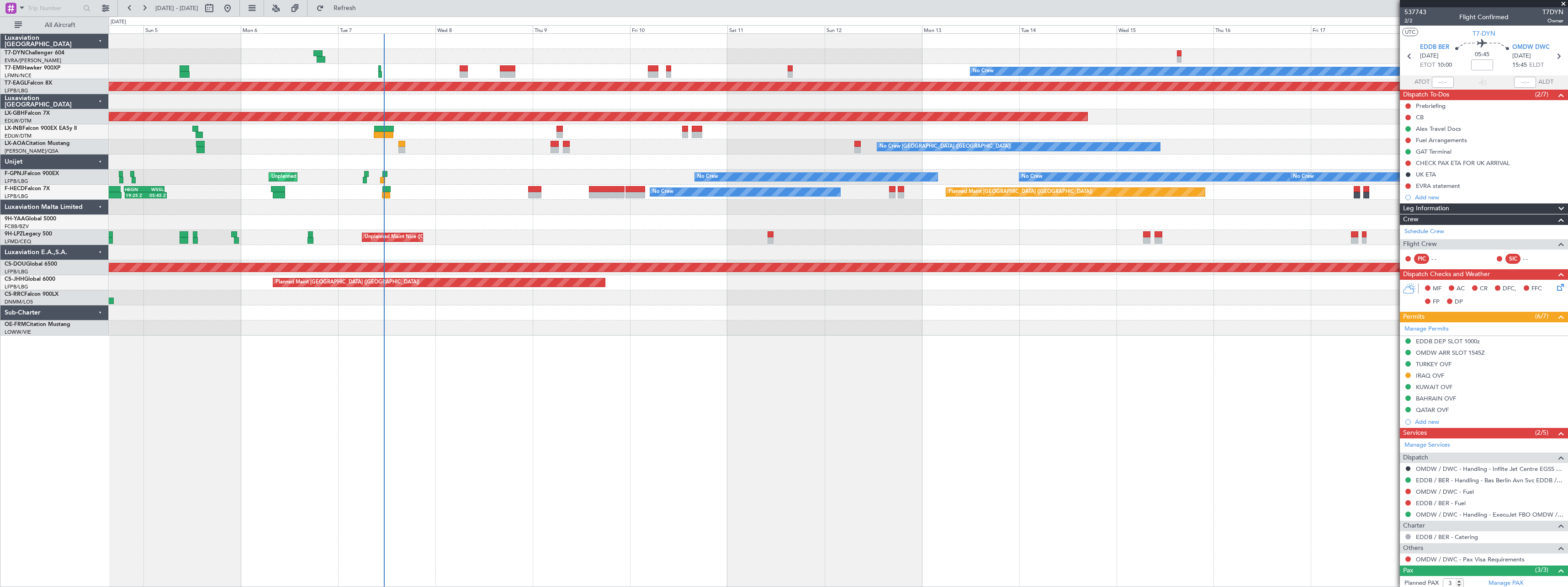
click at [560, 212] on div "No Crew Planned Maint [GEOGRAPHIC_DATA] (Al Maktoum Intl) Planned Maint Nurnber…" at bounding box center [838, 184] width 1459 height 302
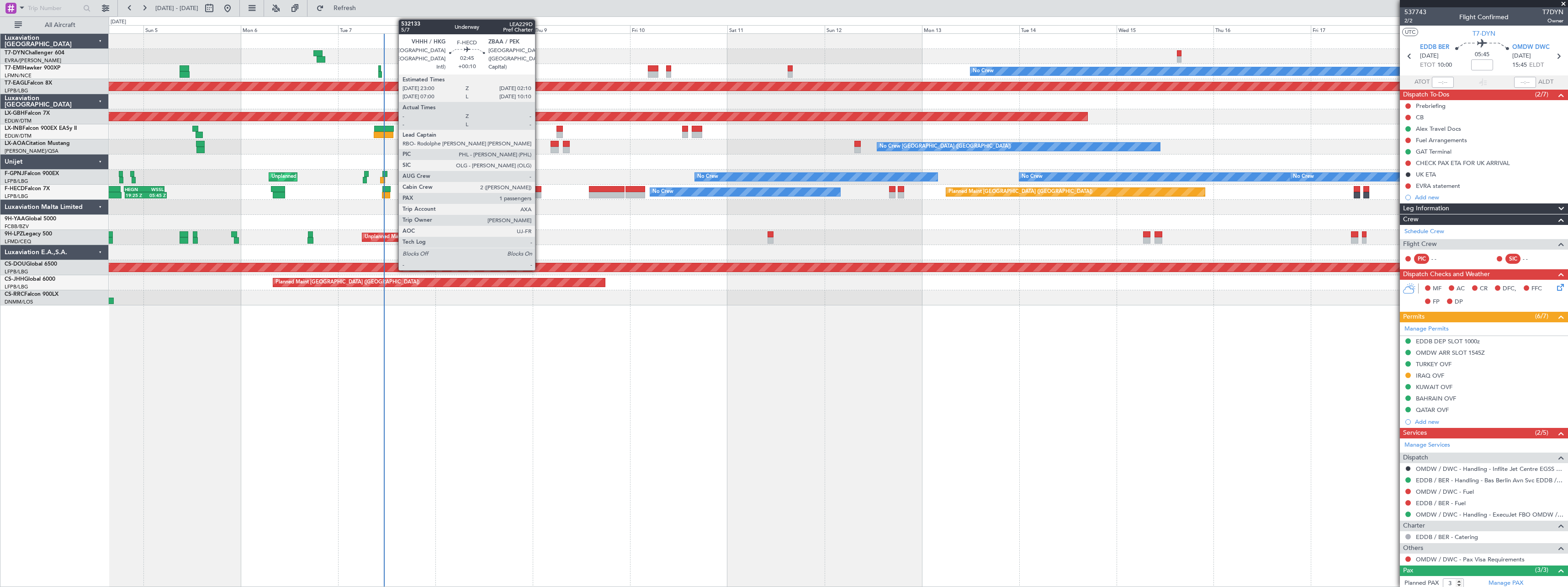
click at [539, 189] on div at bounding box center [535, 189] width 13 height 6
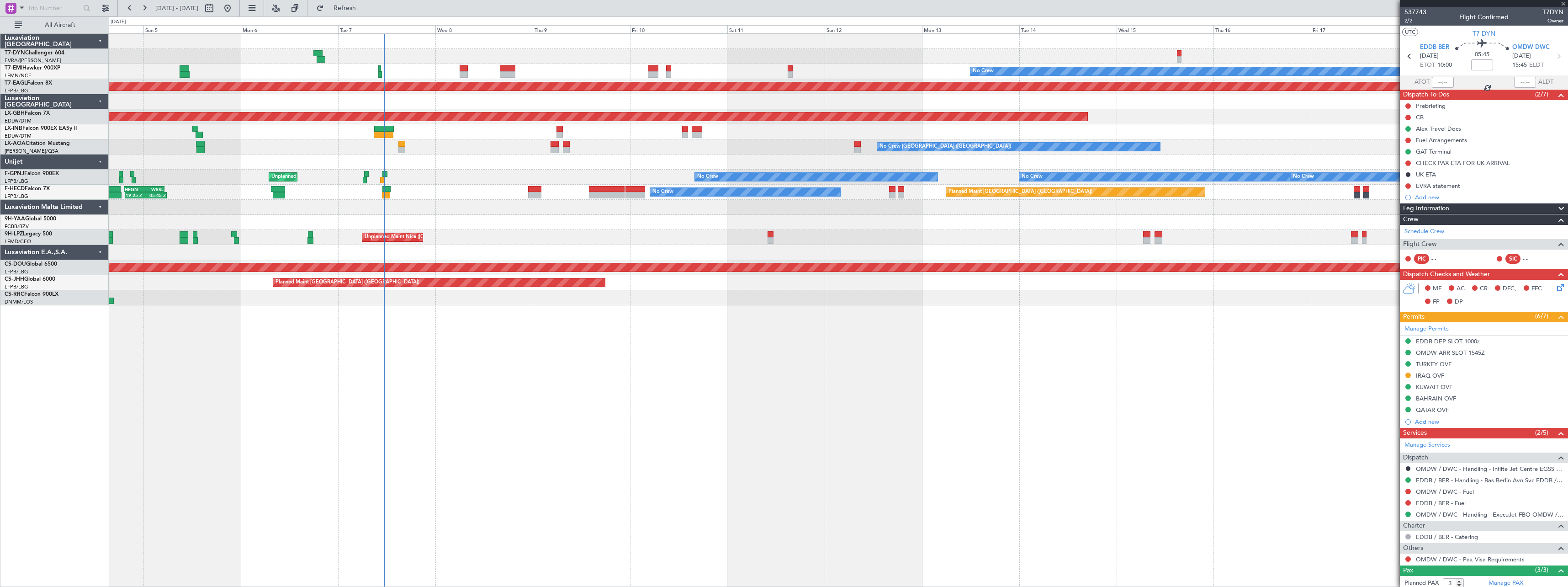
type input "+00:10"
type input "1"
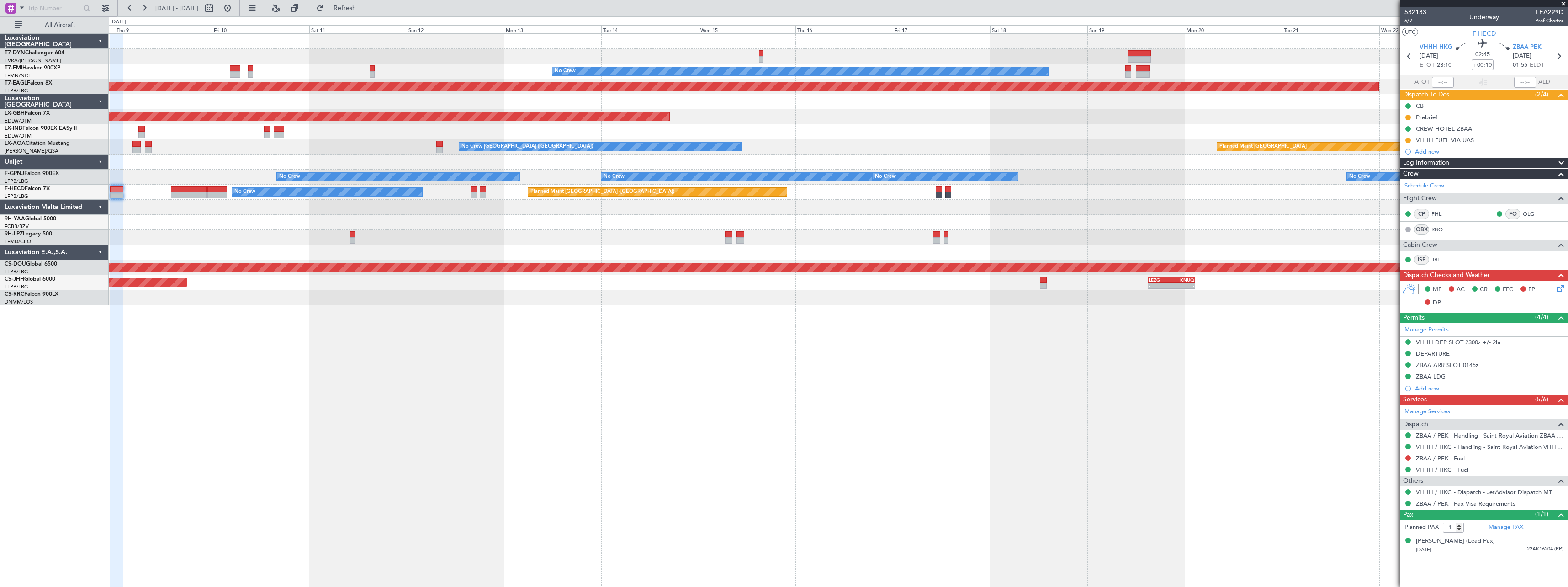
click at [485, 330] on div "No Crew Planned Maint [GEOGRAPHIC_DATA] (Al Maktoum Intl) Planned Maint Nurnber…" at bounding box center [839, 310] width 1460 height 553
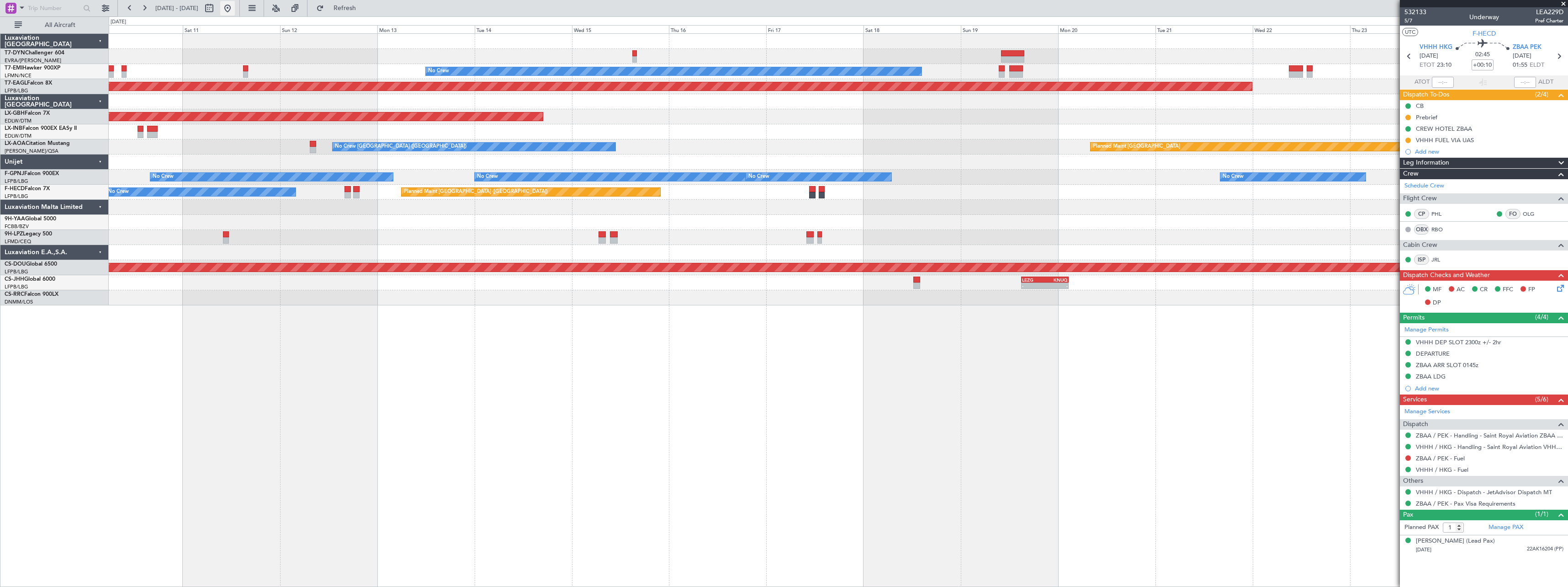
click at [235, 13] on button at bounding box center [228, 8] width 15 height 15
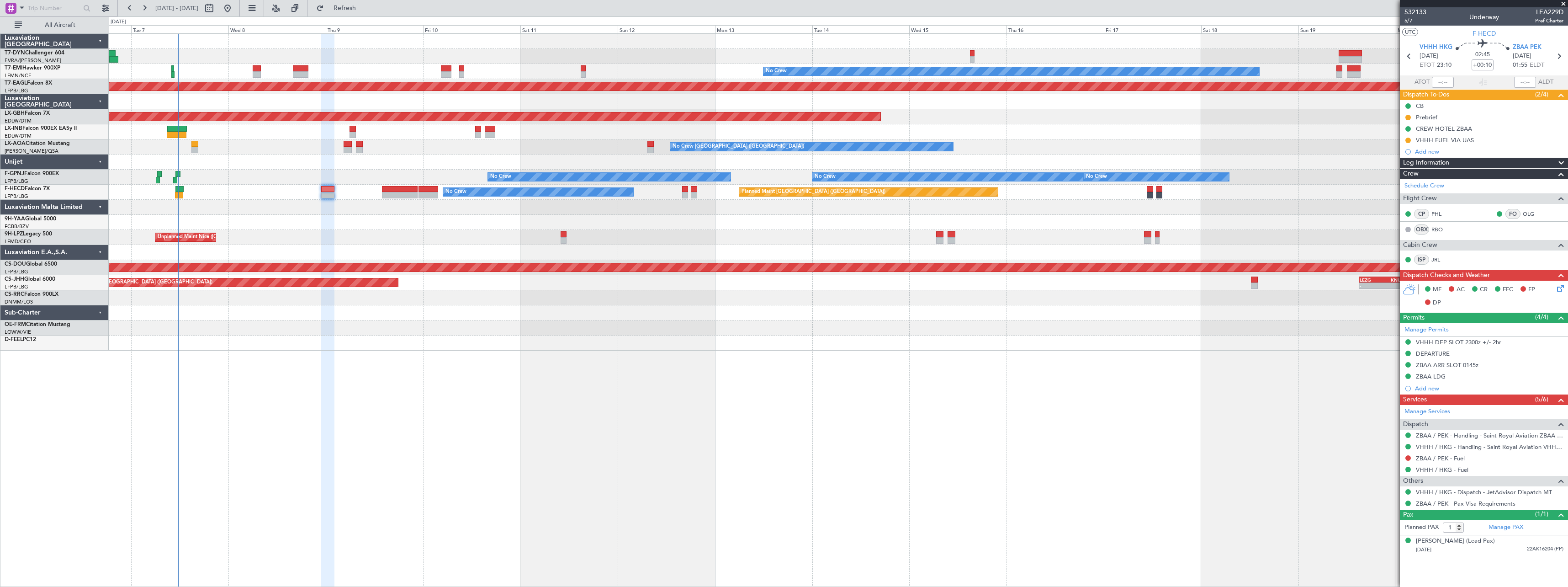
click at [326, 379] on div "No Crew Planned Maint [GEOGRAPHIC_DATA] (Al Maktoum Intl) Planned Maint Nurnber…" at bounding box center [839, 310] width 1460 height 553
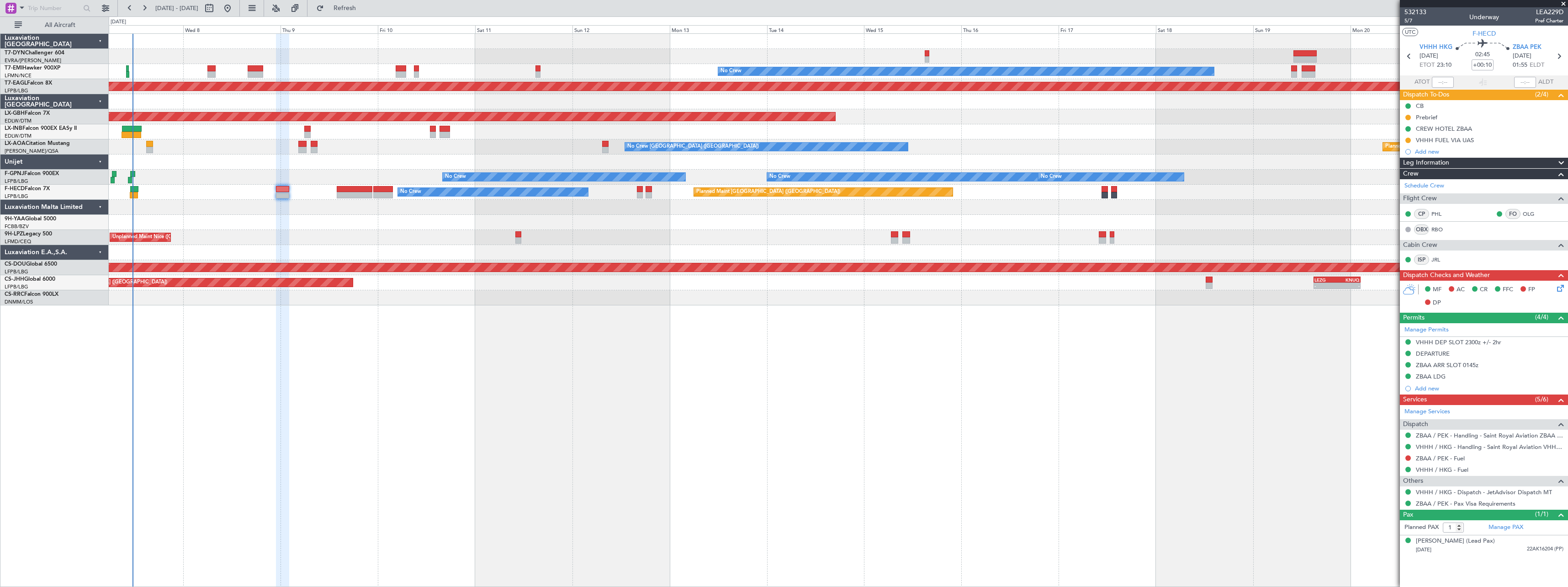
click at [489, 131] on div "No Crew Planned Maint [GEOGRAPHIC_DATA] (Al Maktoum Intl) Planned Maint Nurnber…" at bounding box center [838, 170] width 1459 height 272
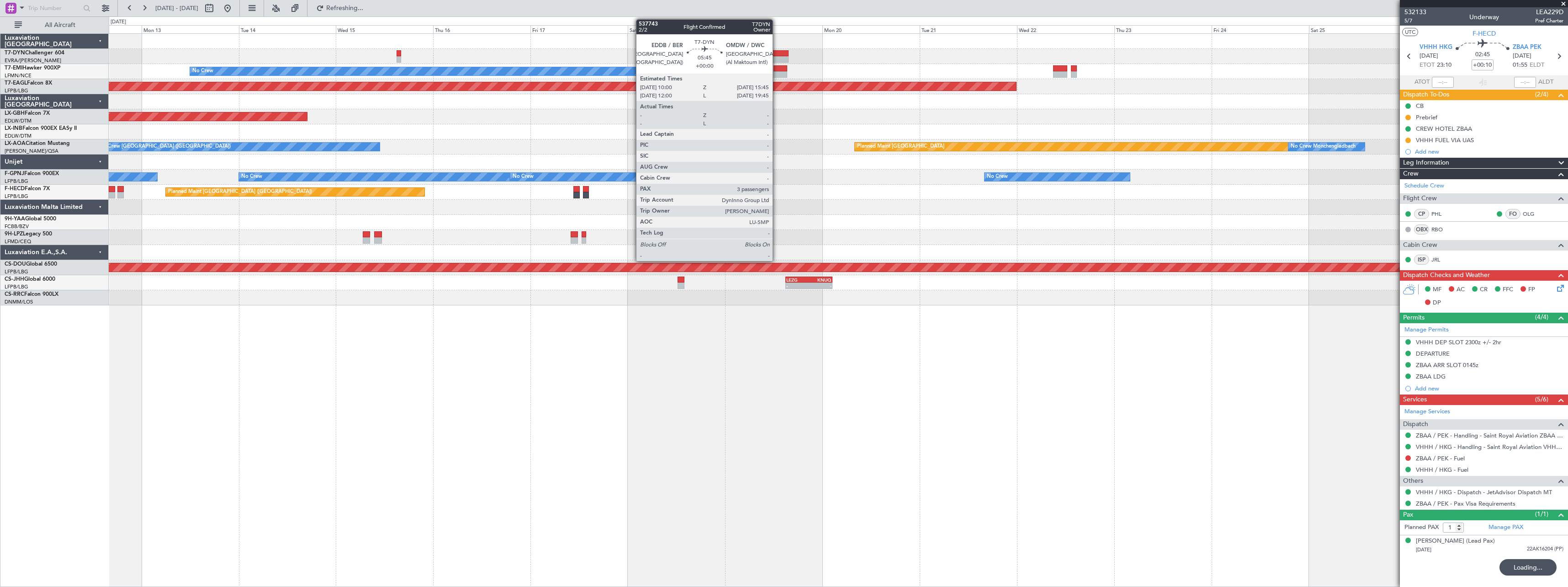
click at [777, 56] on div at bounding box center [777, 53] width 24 height 6
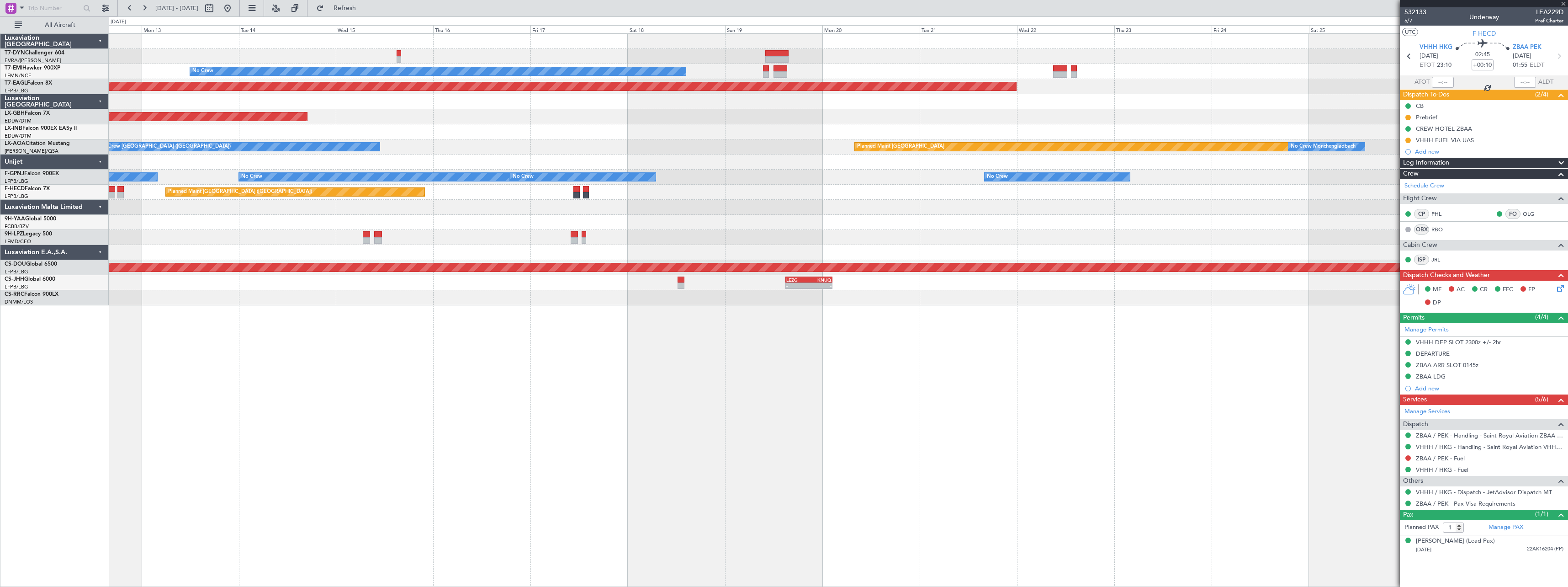
type input "3"
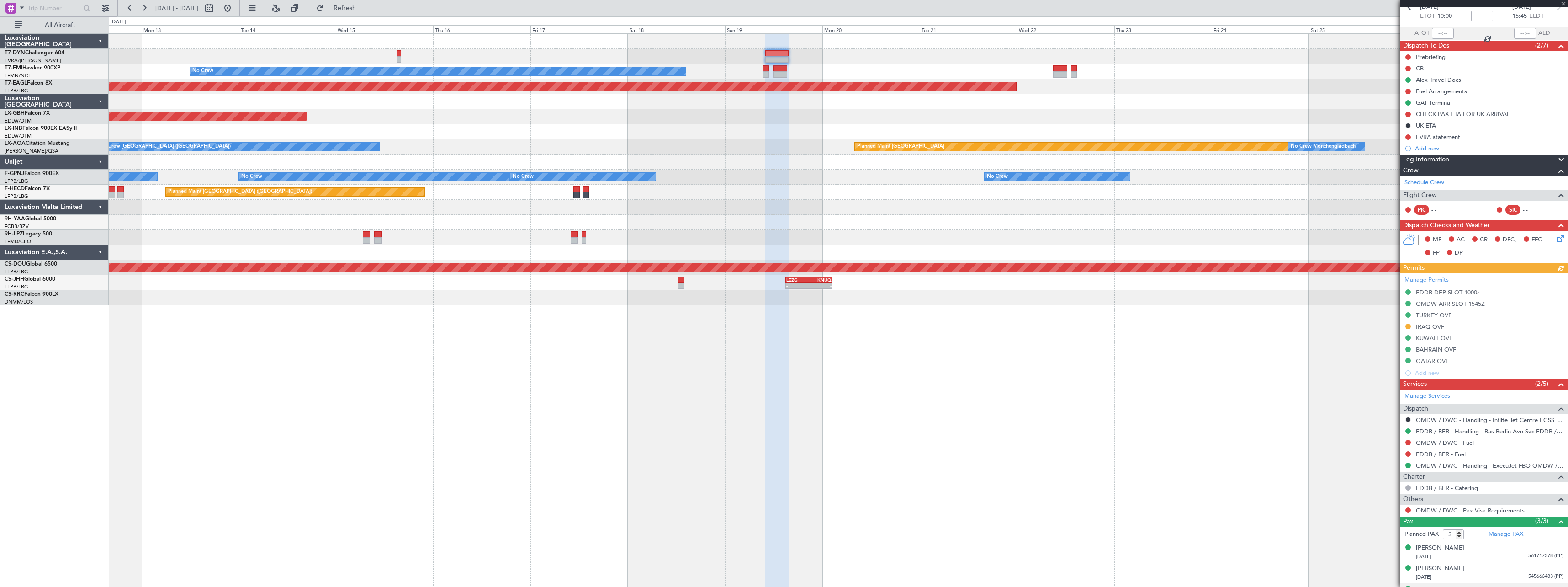
scroll to position [88, 0]
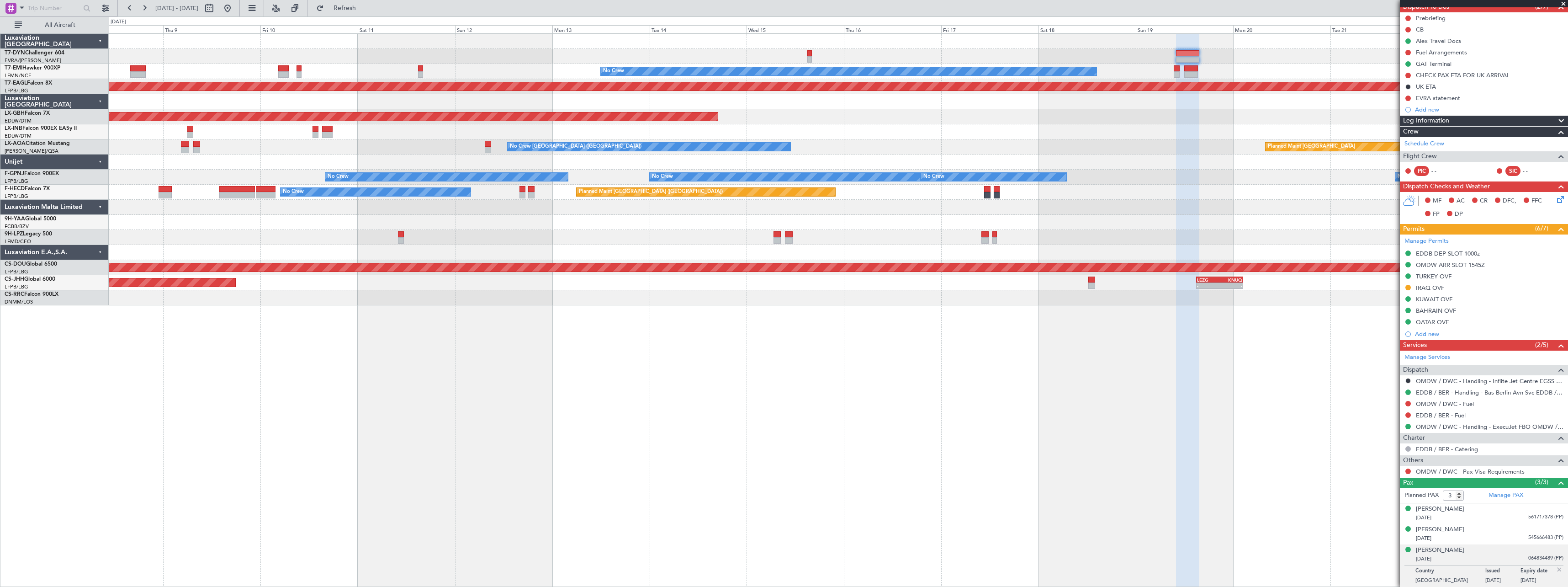
click at [905, 337] on div "No Crew Planned Maint [GEOGRAPHIC_DATA] (Al Maktoum Intl) Planned Maint Nurnber…" at bounding box center [839, 310] width 1460 height 553
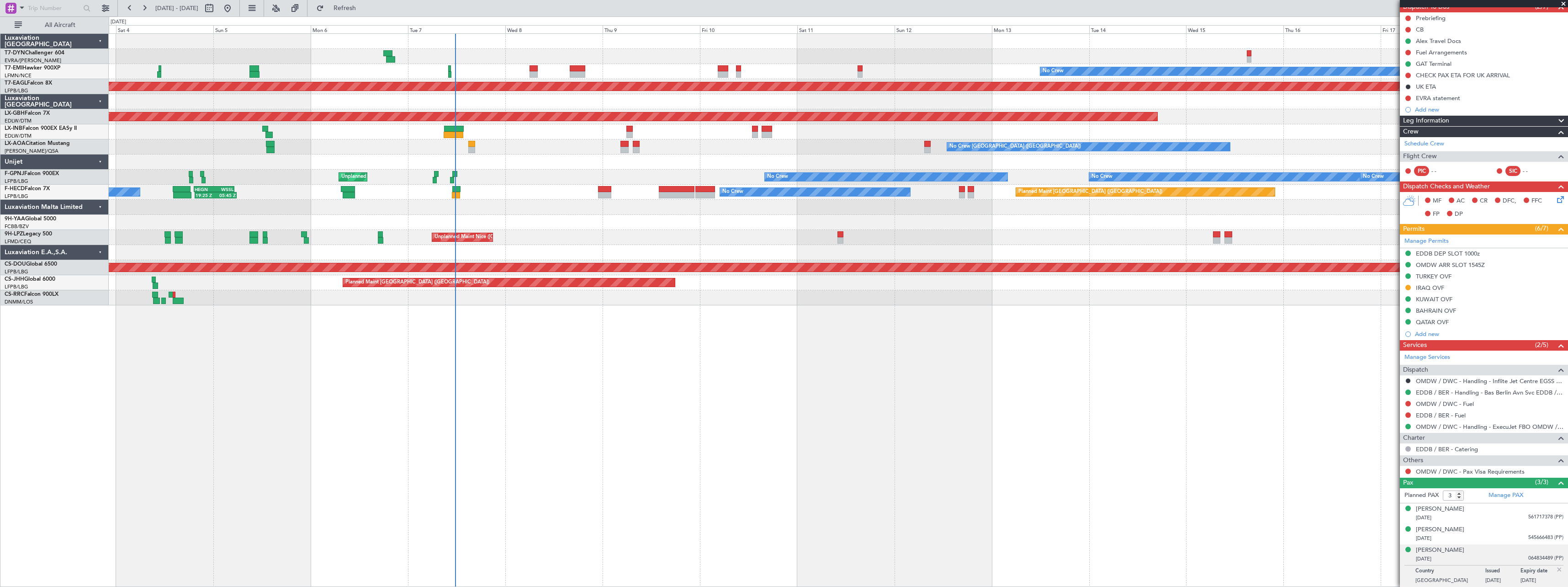
click at [1006, 312] on div "No Crew Planned Maint [GEOGRAPHIC_DATA] (Al Maktoum Intl) Planned Maint Nurnber…" at bounding box center [839, 310] width 1460 height 553
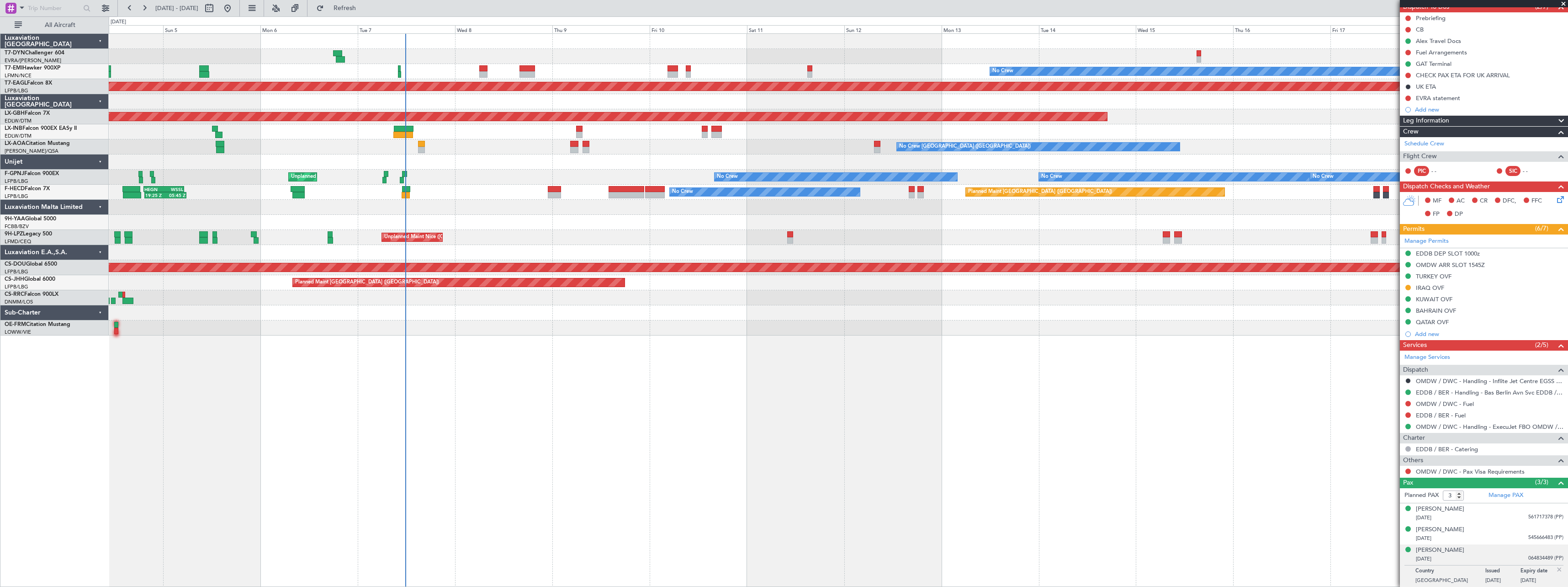
click at [557, 242] on div "No Crew Planned Maint [GEOGRAPHIC_DATA] (Al Maktoum Intl) Planned Maint Nurnber…" at bounding box center [838, 184] width 1459 height 302
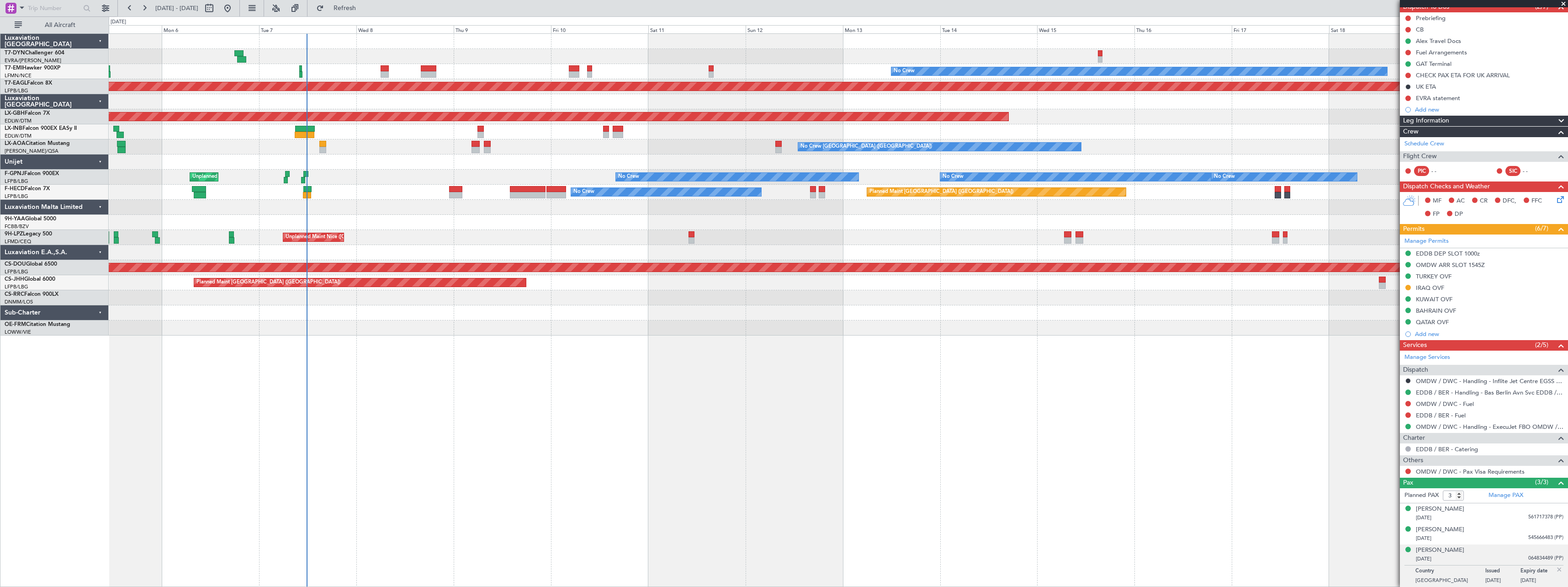
click at [793, 357] on div "No Crew Planned Maint [GEOGRAPHIC_DATA] (Al Maktoum Intl) Planned Maint Nurnber…" at bounding box center [839, 310] width 1460 height 553
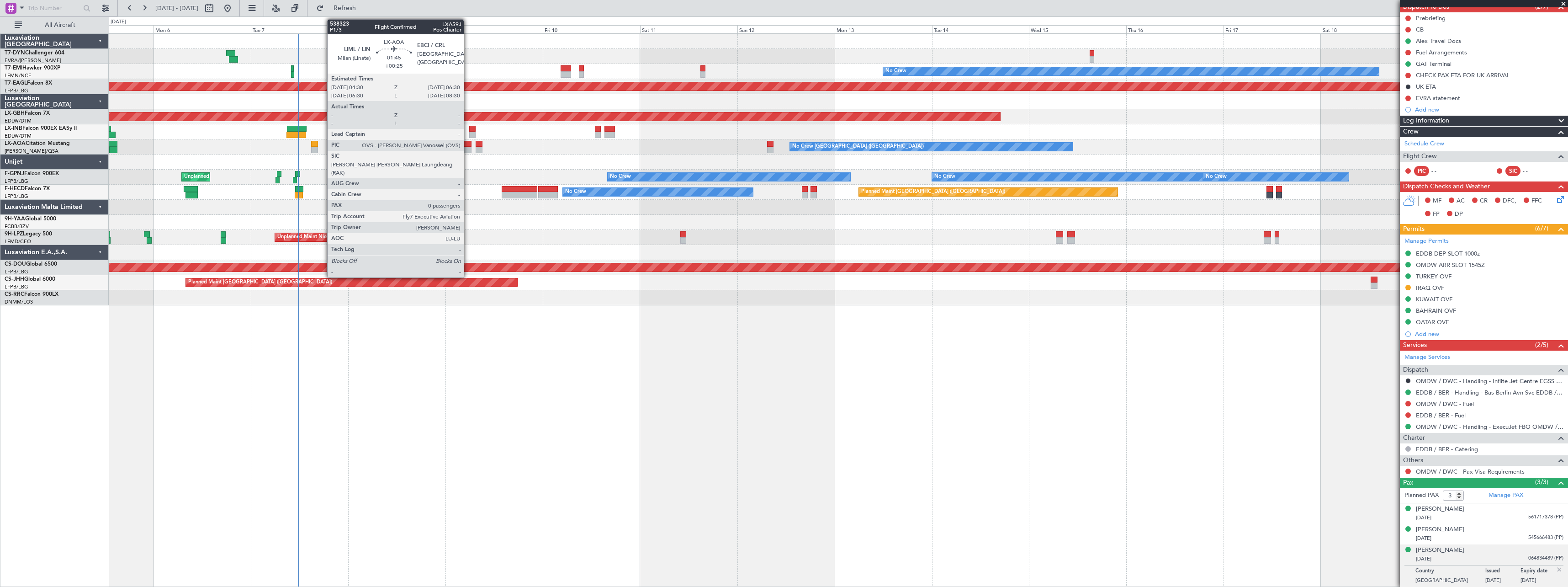
click at [468, 148] on div at bounding box center [467, 150] width 8 height 6
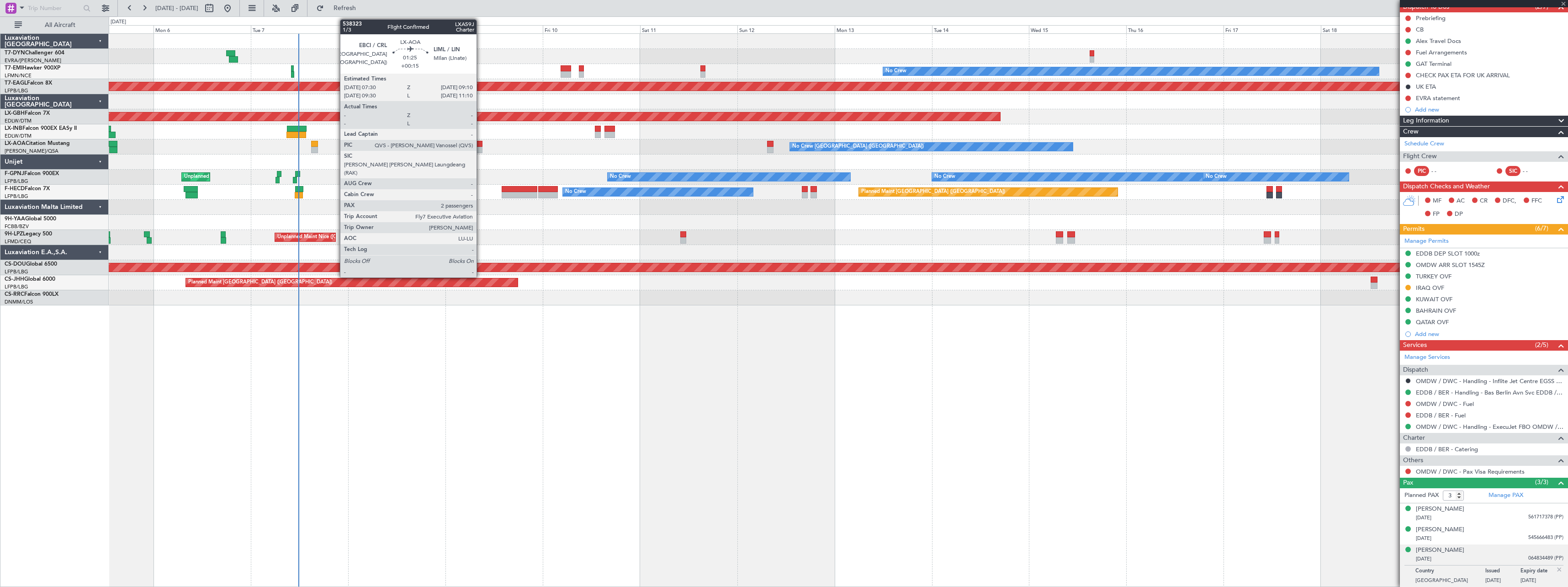
type input "+00:25"
type input "0"
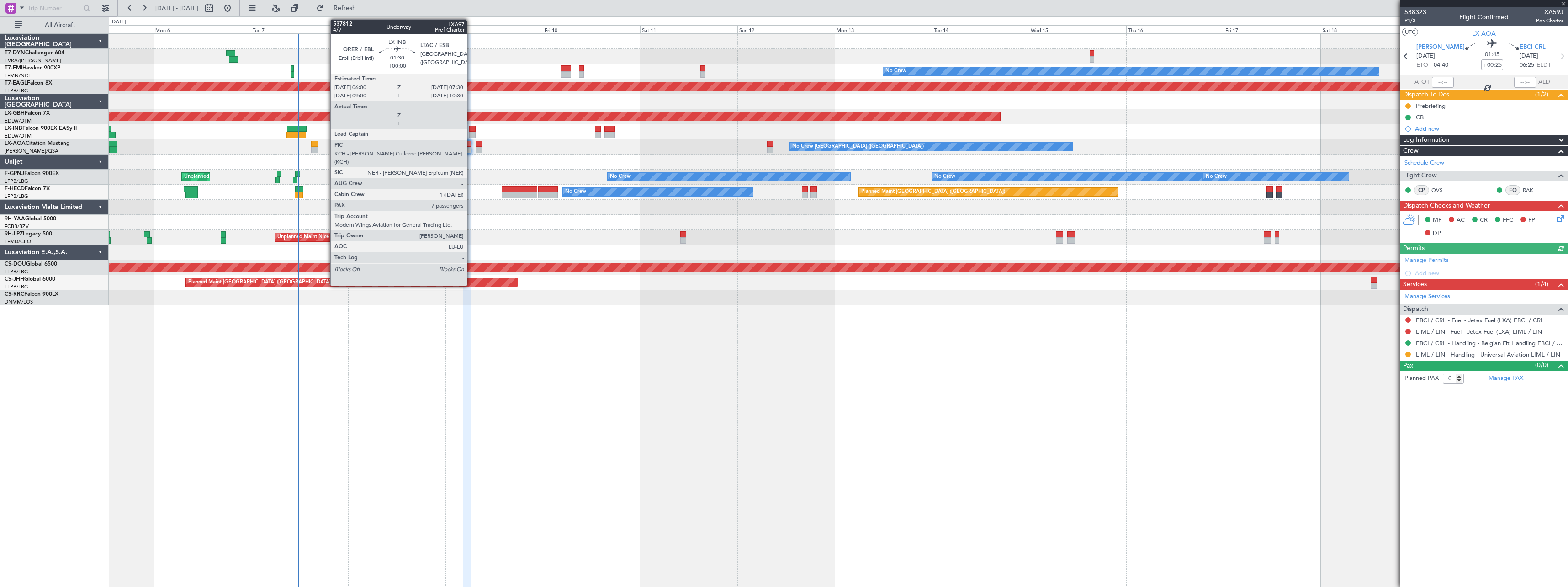
click at [471, 131] on div at bounding box center [472, 129] width 6 height 6
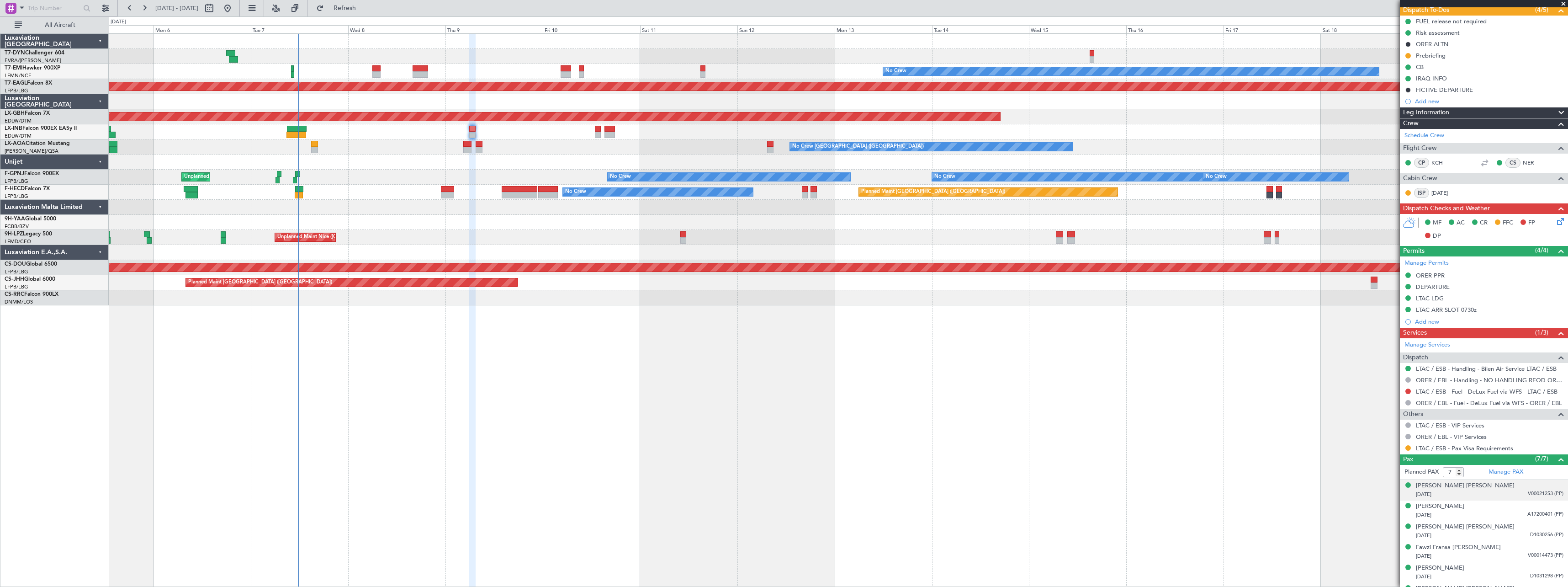
scroll to position [121, 0]
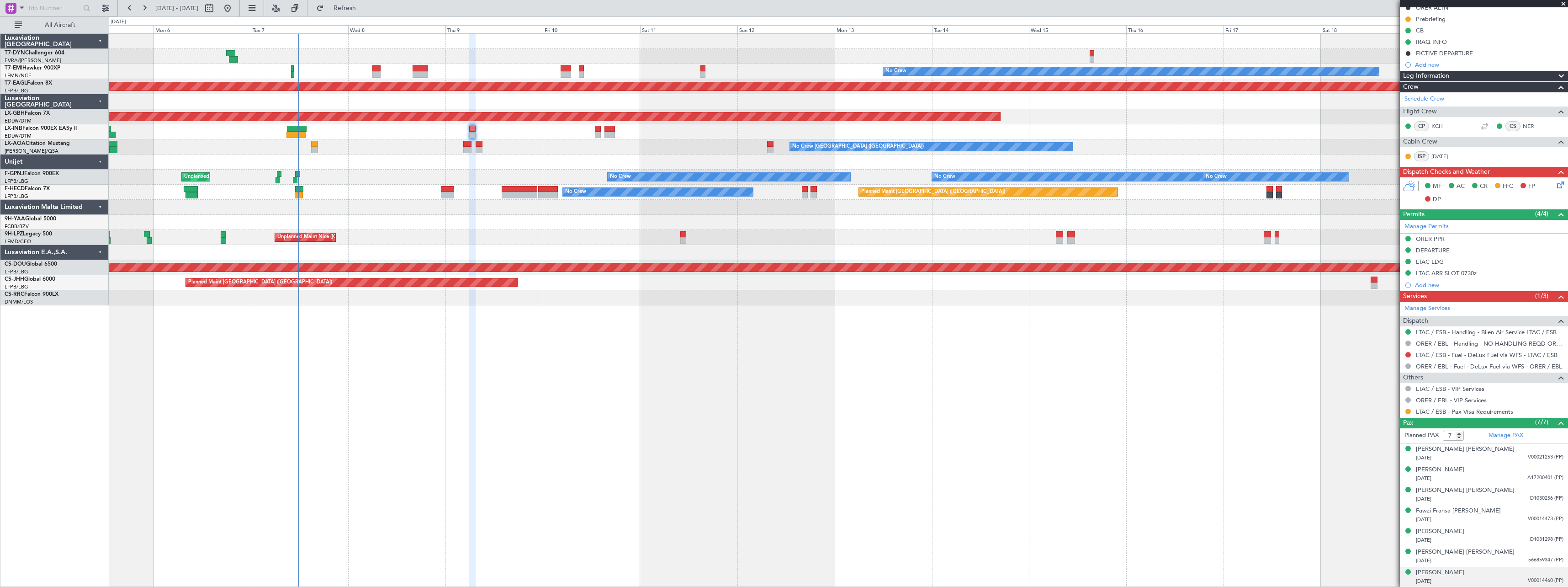
click at [1507, 583] on div "[DATE] V00014460 (PP)" at bounding box center [1490, 581] width 147 height 9
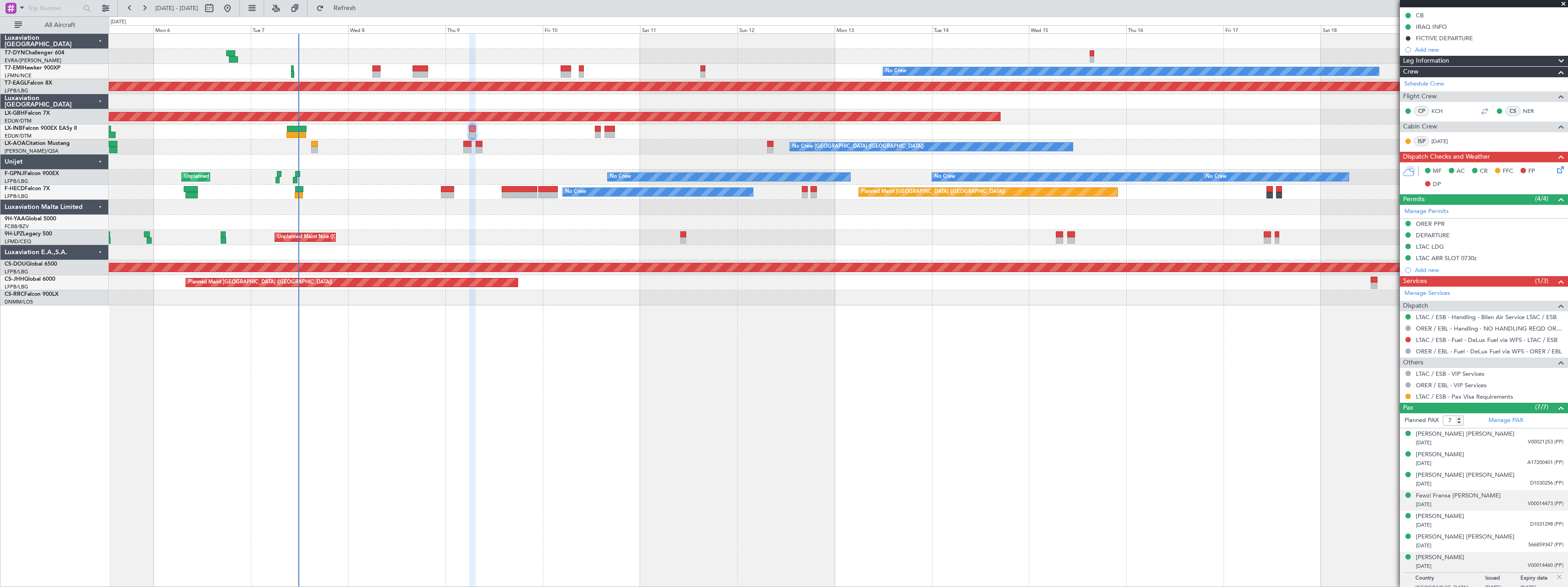
scroll to position [144, 0]
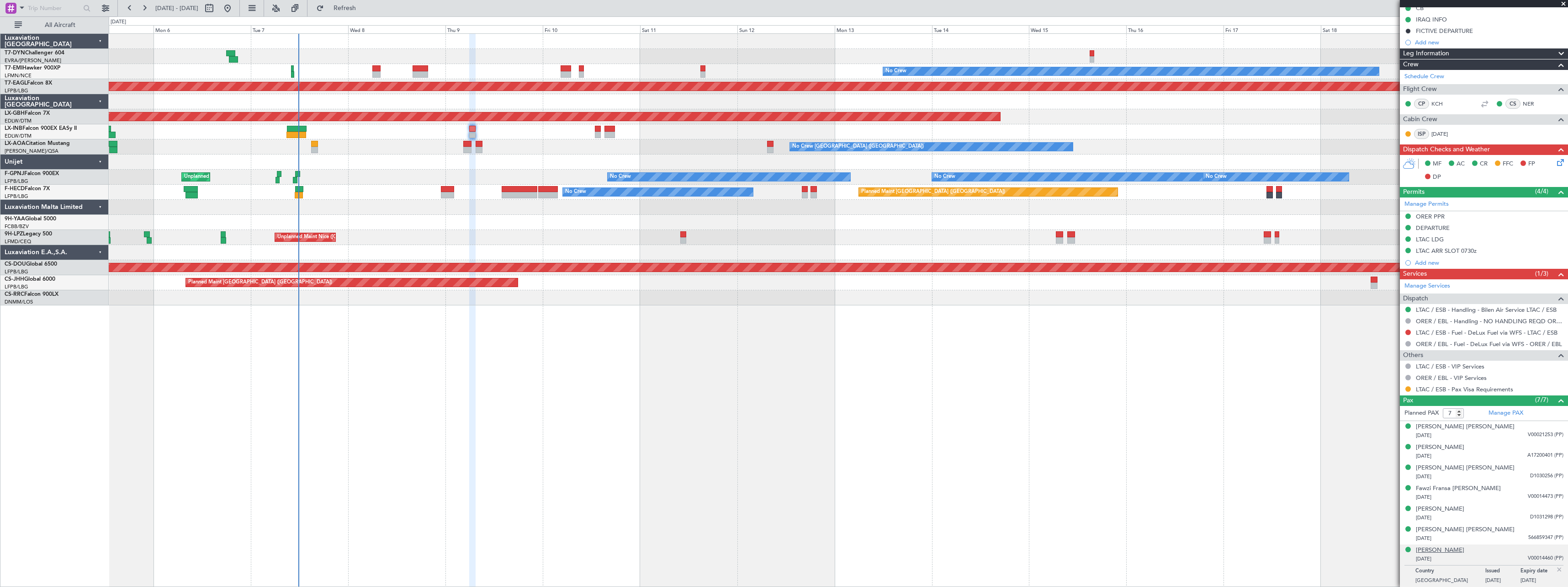
click at [1438, 550] on div "[PERSON_NAME]" at bounding box center [1440, 550] width 48 height 9
click at [1409, 387] on button at bounding box center [1408, 389] width 6 height 6
click at [1375, 498] on span "Confirmed" at bounding box center [1382, 498] width 28 height 9
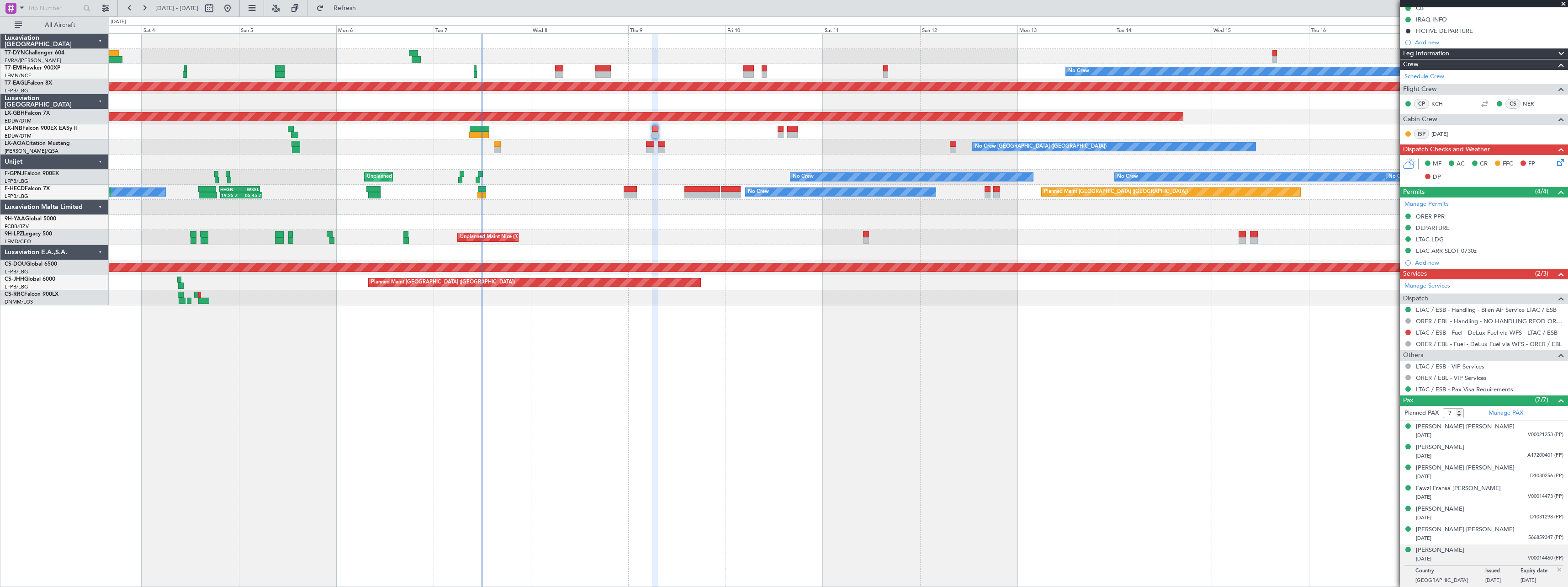
click at [700, 333] on div "No Crew Planned Maint [GEOGRAPHIC_DATA] (Al Maktoum Intl) Planned Maint Nurnber…" at bounding box center [839, 310] width 1460 height 553
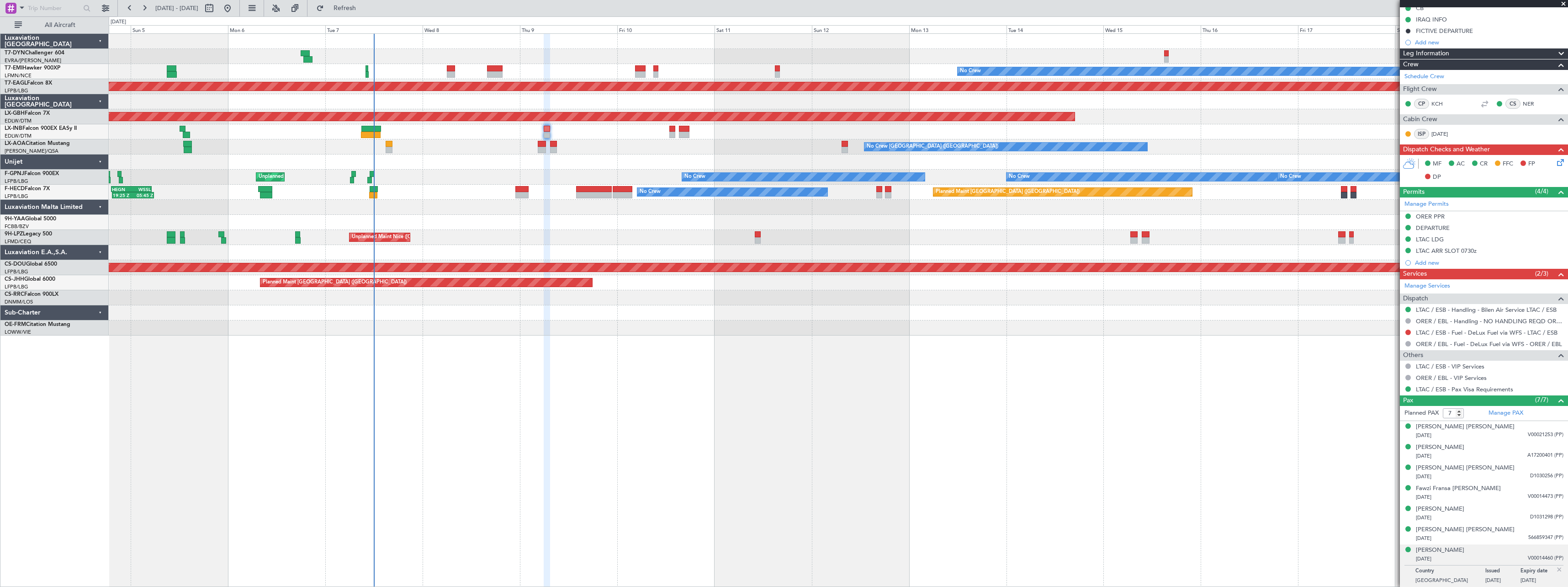
click at [709, 357] on div "No Crew Planned Maint [GEOGRAPHIC_DATA] (Al Maktoum Intl) Planned Maint Nurnber…" at bounding box center [839, 310] width 1460 height 553
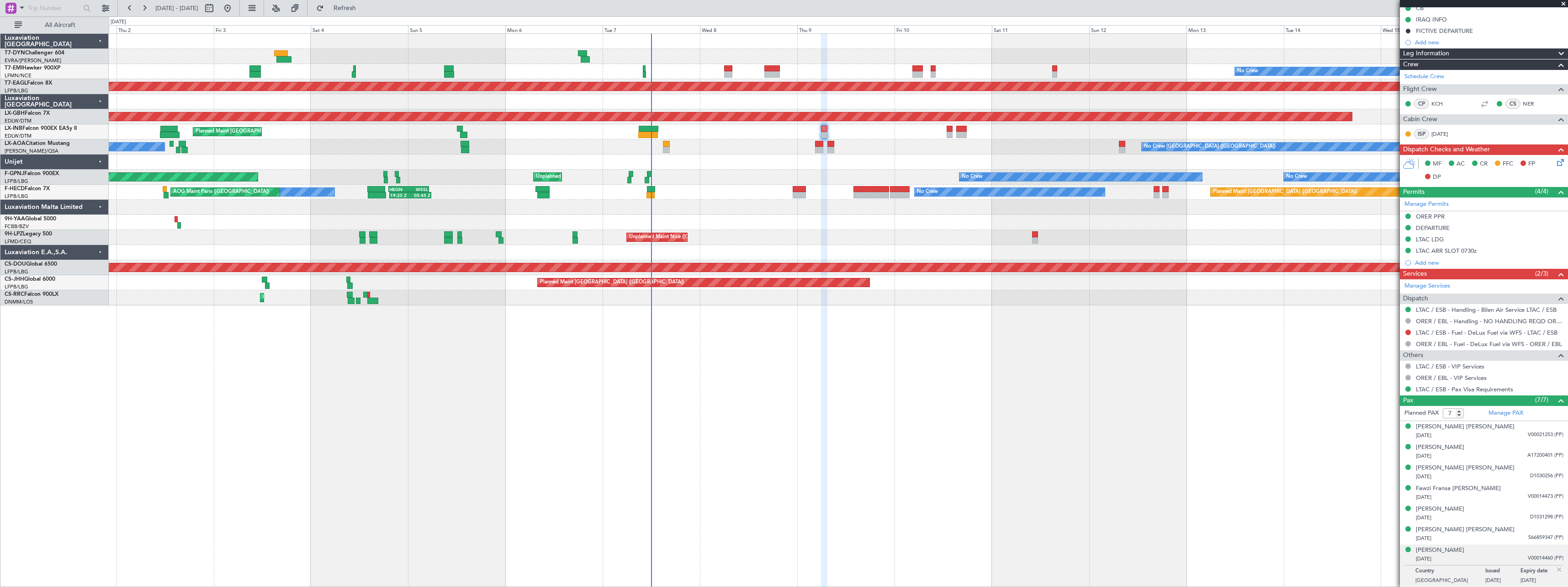
click at [813, 430] on div "No Crew Planned Maint [GEOGRAPHIC_DATA] (Al Maktoum Intl) Planned Maint Nurnber…" at bounding box center [839, 310] width 1460 height 553
click at [1566, 4] on span at bounding box center [1563, 4] width 9 height 8
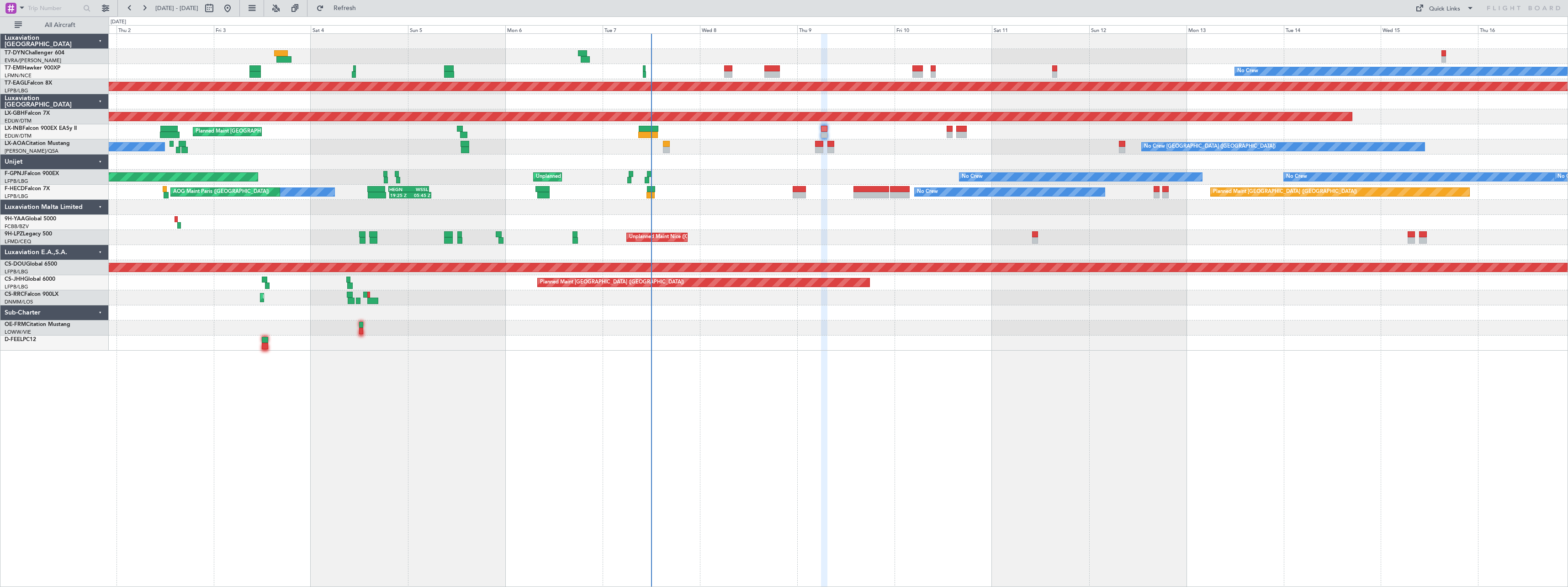
type input "0"
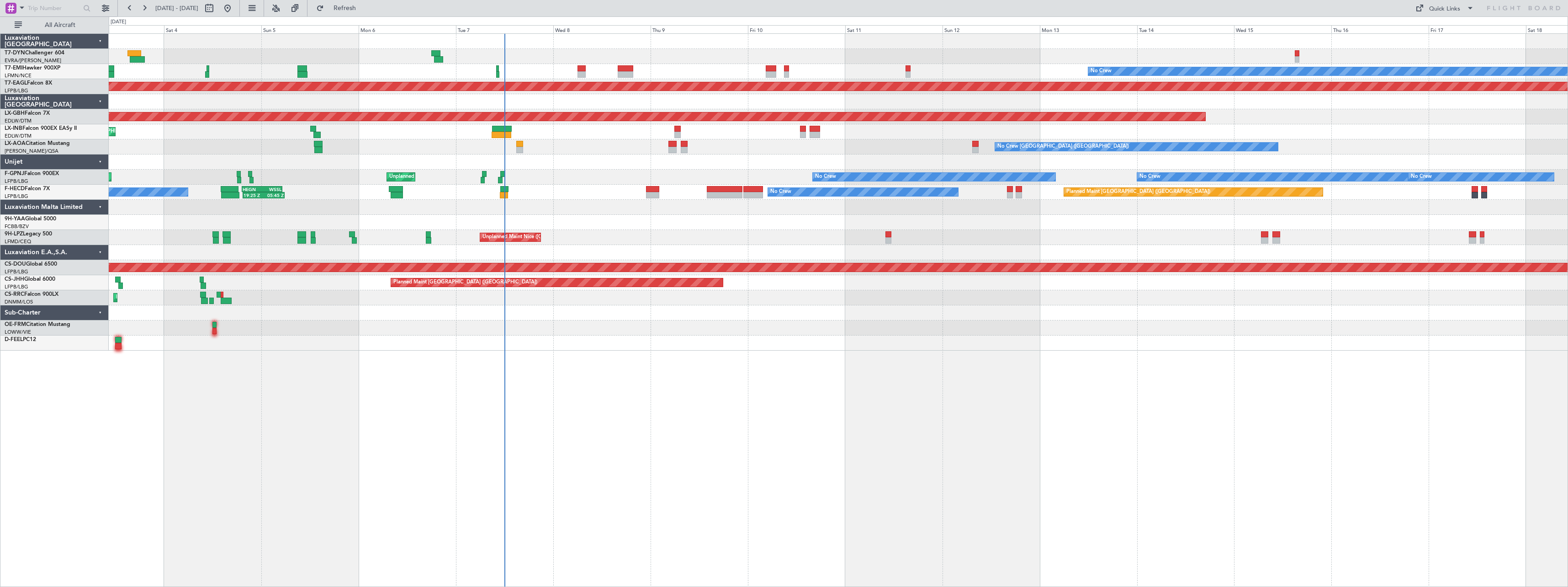
click at [872, 354] on div "No Crew Planned Maint [GEOGRAPHIC_DATA] (Al Maktoum Intl) Planned Maint Nurnber…" at bounding box center [839, 310] width 1460 height 553
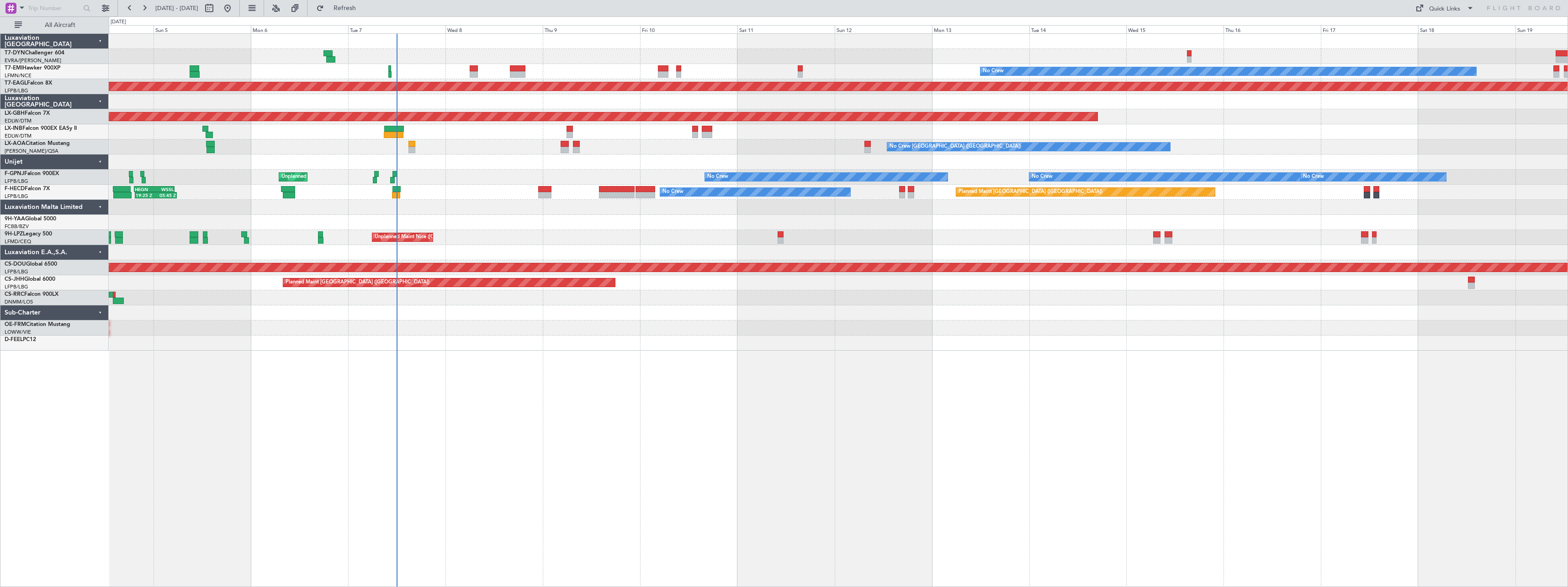
click at [526, 201] on div "No Crew Planned Maint [GEOGRAPHIC_DATA] (Al Maktoum Intl) Planned Maint Nurnber…" at bounding box center [838, 192] width 1459 height 317
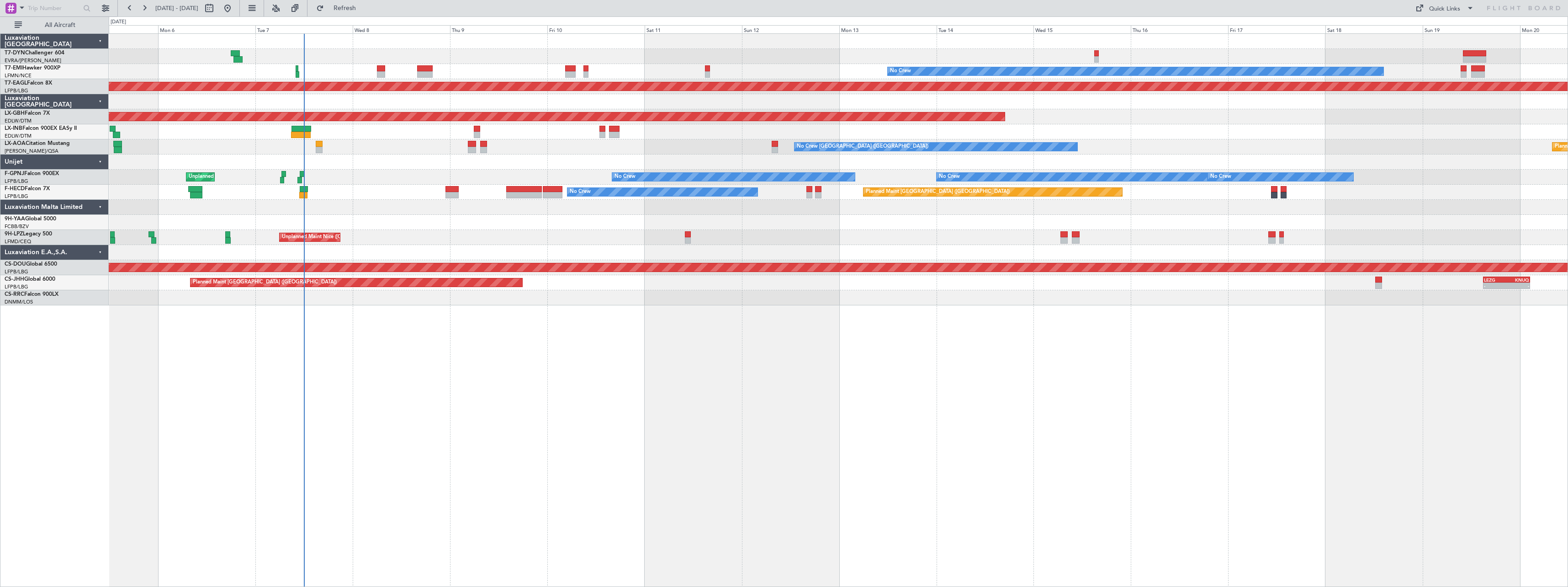
click at [587, 243] on div "Unplanned Maint Nice ([GEOGRAPHIC_DATA])" at bounding box center [838, 237] width 1459 height 15
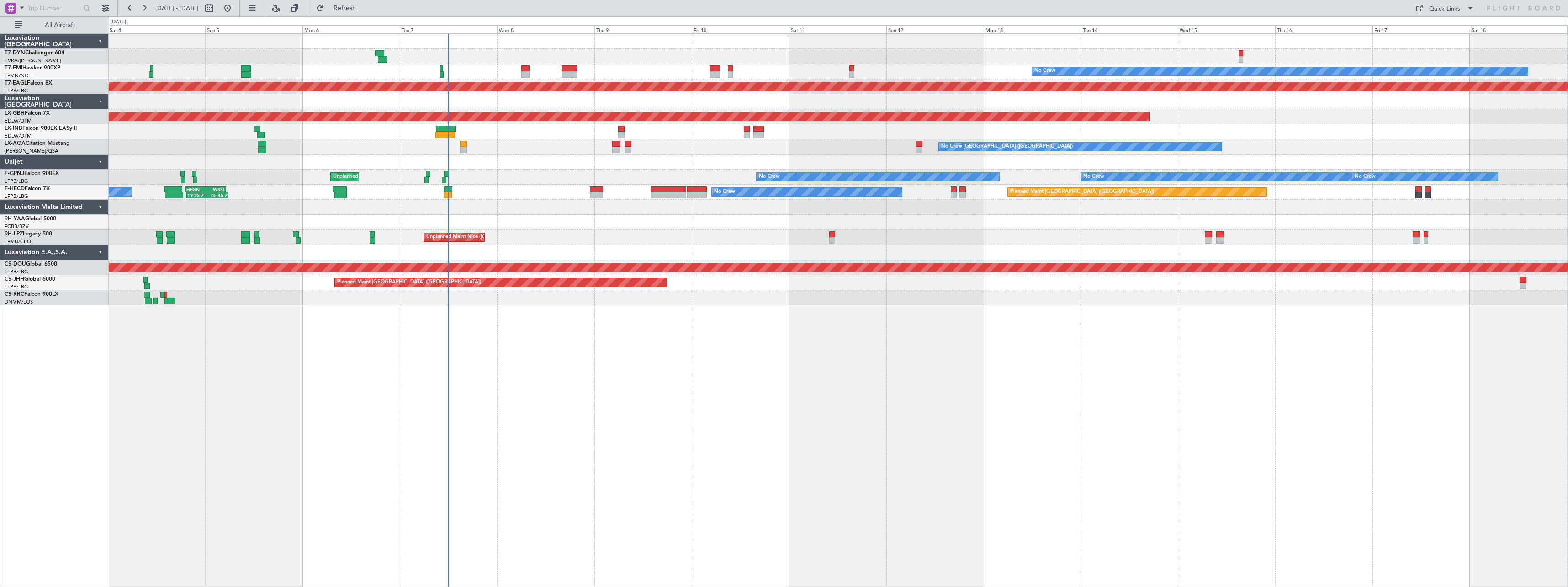
click at [1121, 342] on div "No Crew Planned Maint [GEOGRAPHIC_DATA] (Al Maktoum Intl) Planned Maint Nurnber…" at bounding box center [839, 310] width 1460 height 553
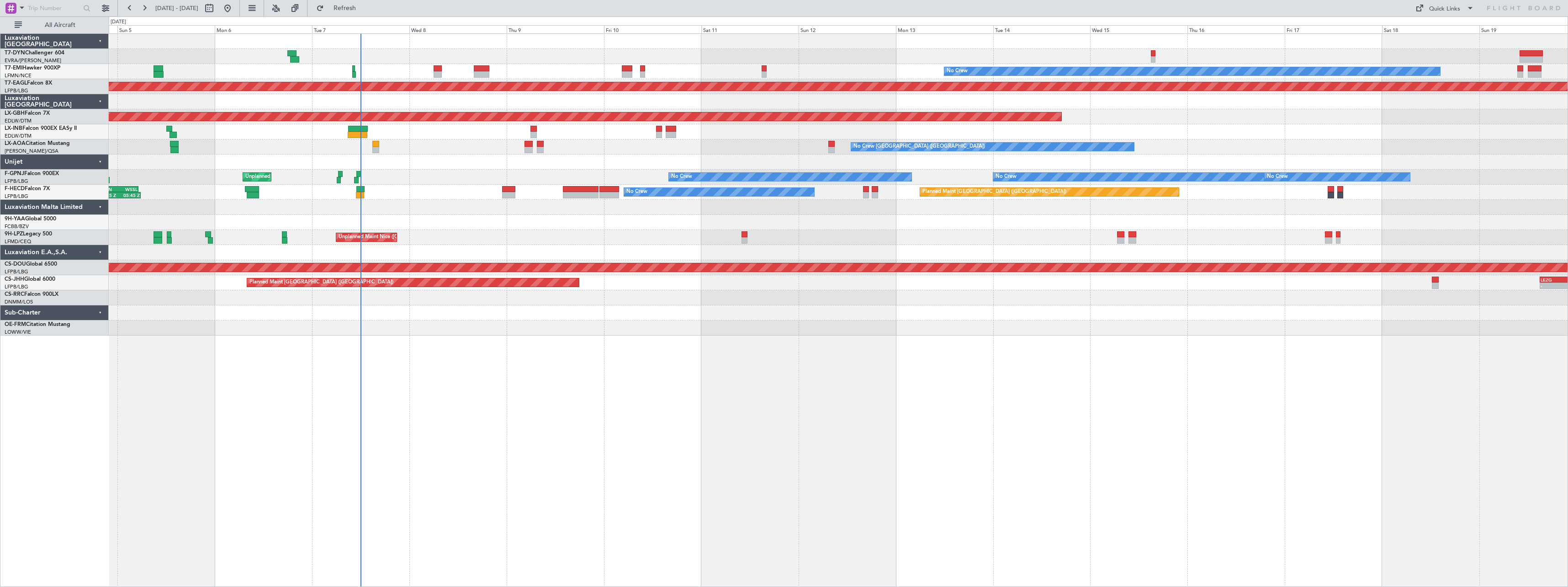
click at [465, 343] on div "No Crew Planned Maint [GEOGRAPHIC_DATA] (Al Maktoum Intl) Planned Maint Nurnber…" at bounding box center [839, 310] width 1460 height 553
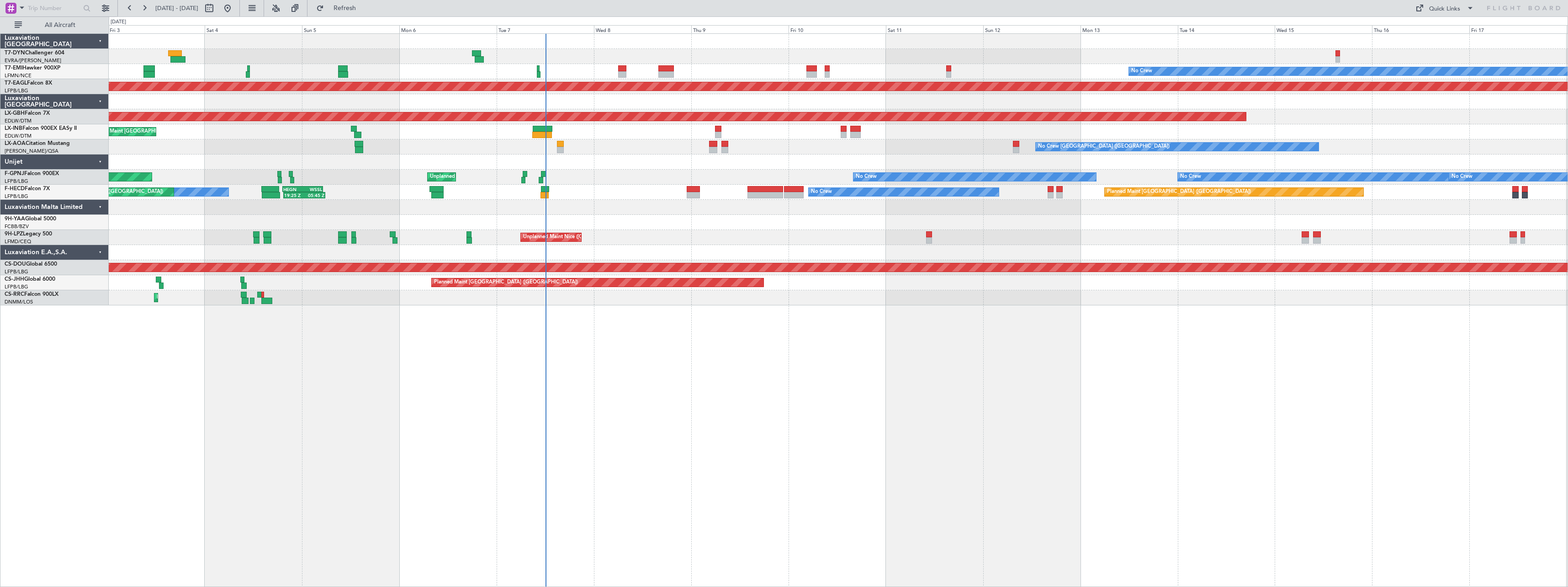
click at [647, 348] on div "No Crew Planned Maint [GEOGRAPHIC_DATA] (Al Maktoum Intl) Planned Maint Nurnber…" at bounding box center [839, 310] width 1460 height 553
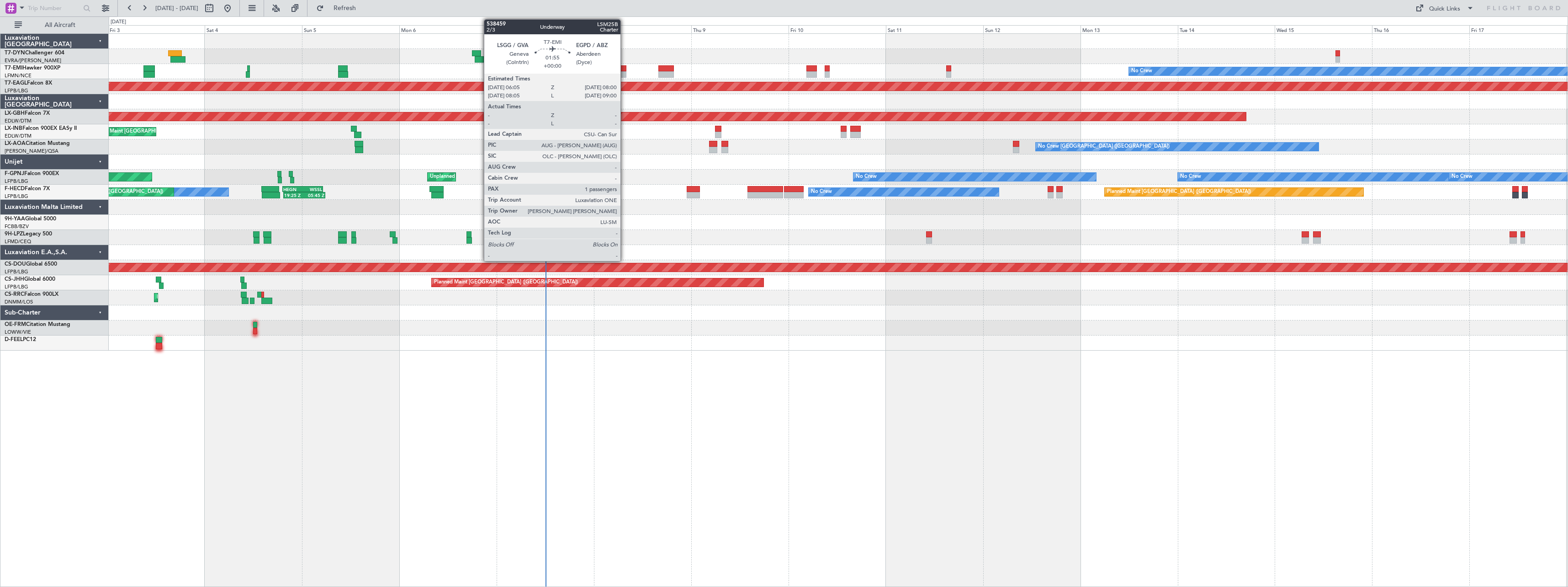
click at [625, 70] on div at bounding box center [622, 69] width 8 height 6
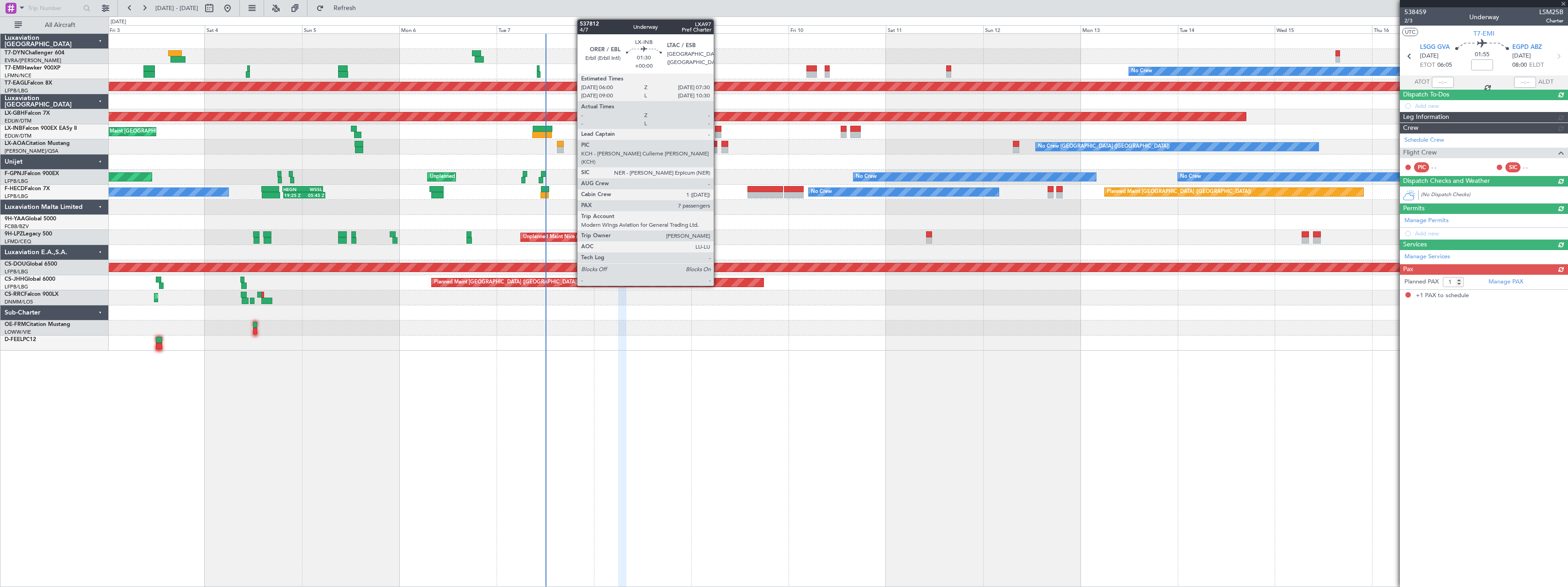
click at [718, 131] on div at bounding box center [718, 129] width 6 height 6
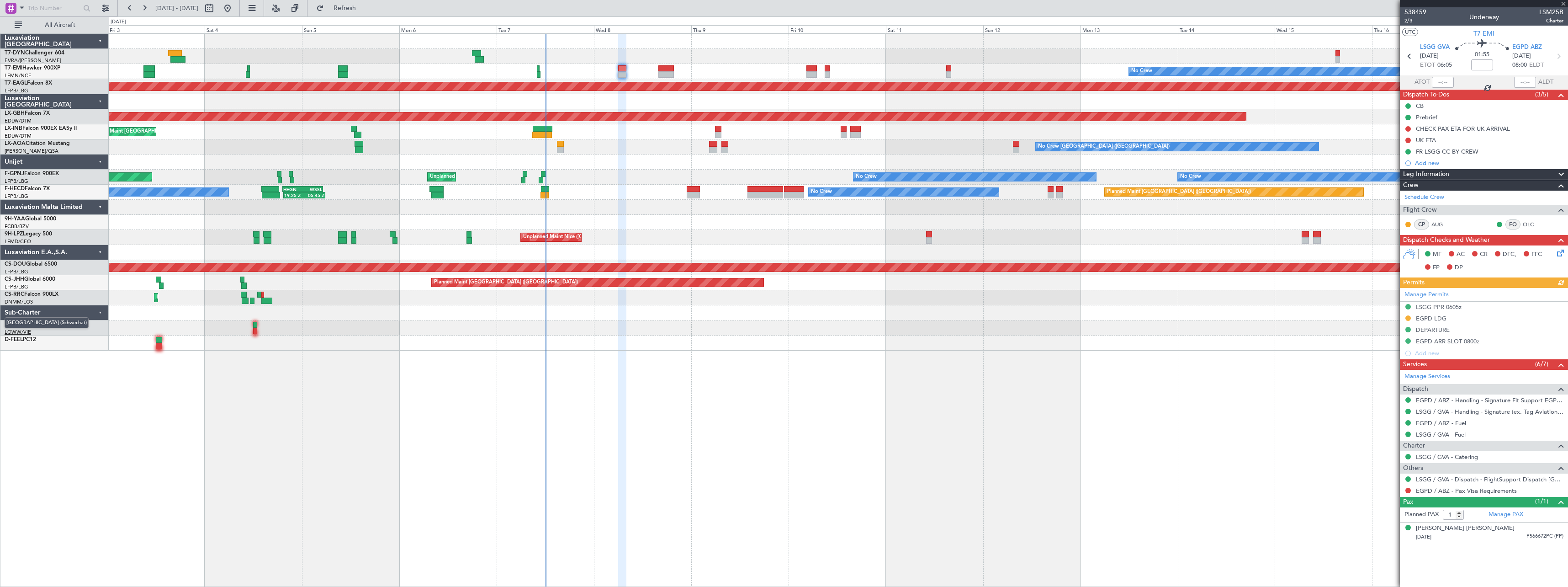
type input "7"
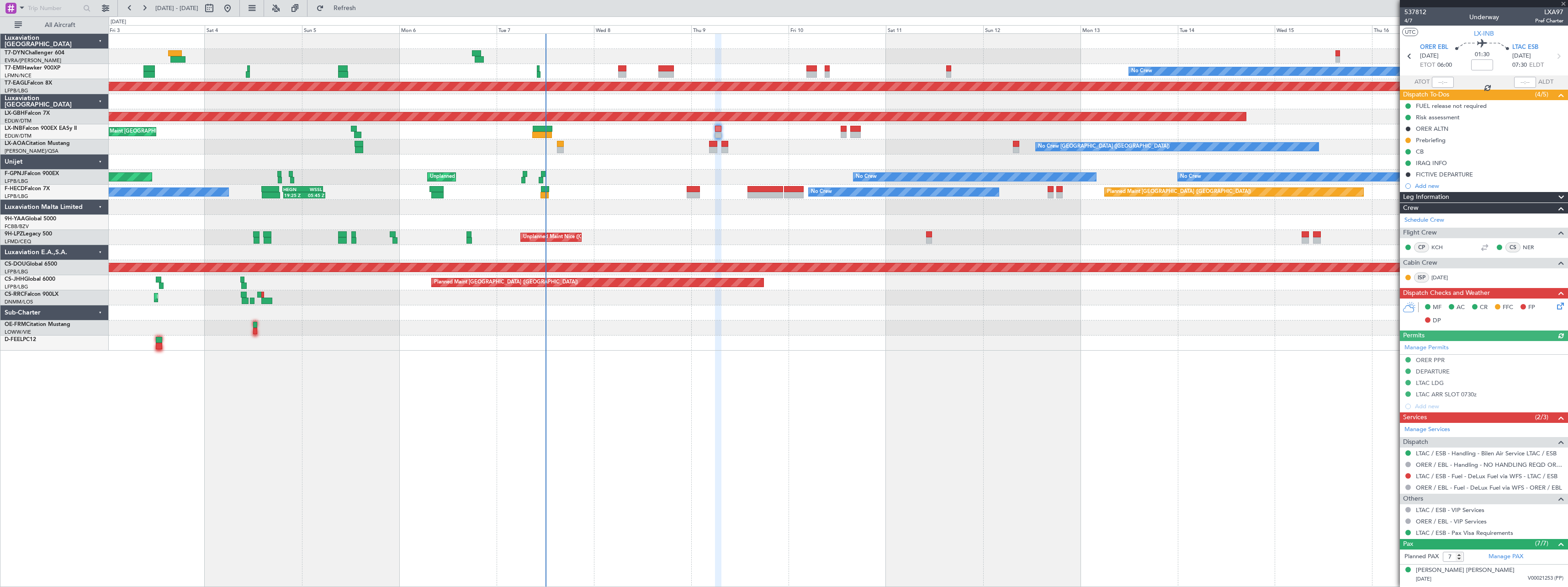
scroll to position [121, 0]
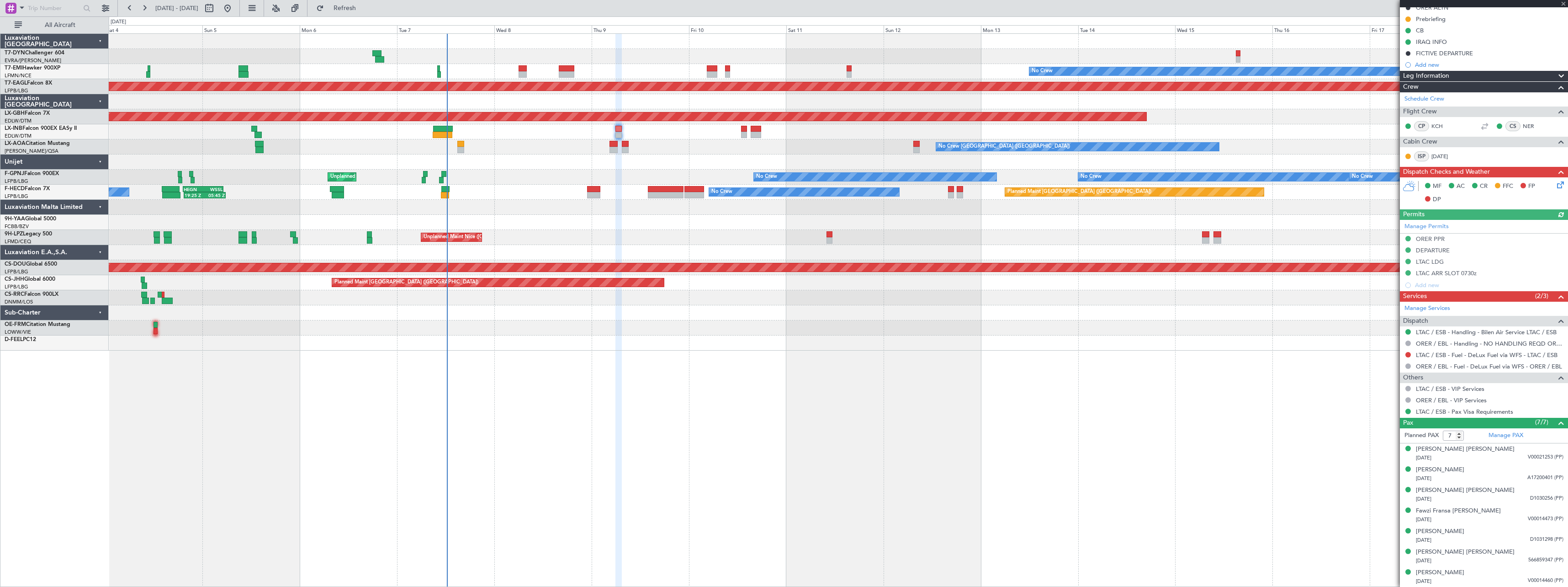
click at [671, 339] on div at bounding box center [838, 343] width 1459 height 15
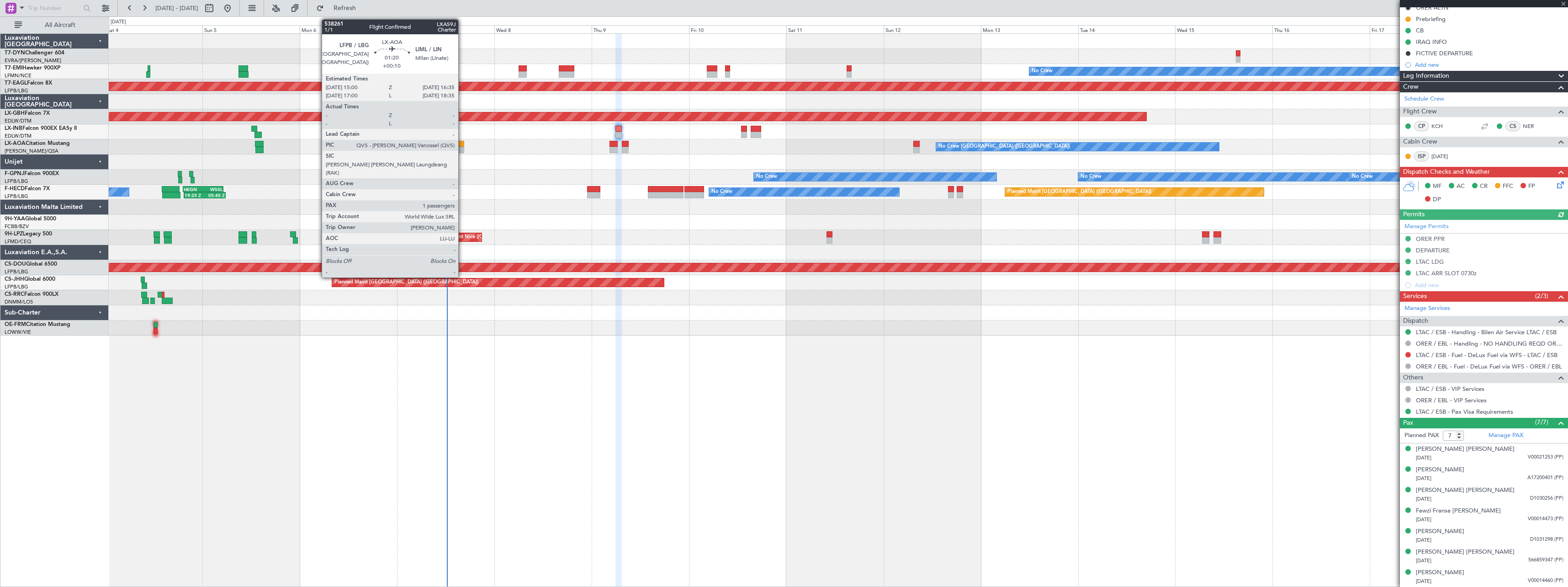
click at [463, 148] on div at bounding box center [461, 150] width 7 height 6
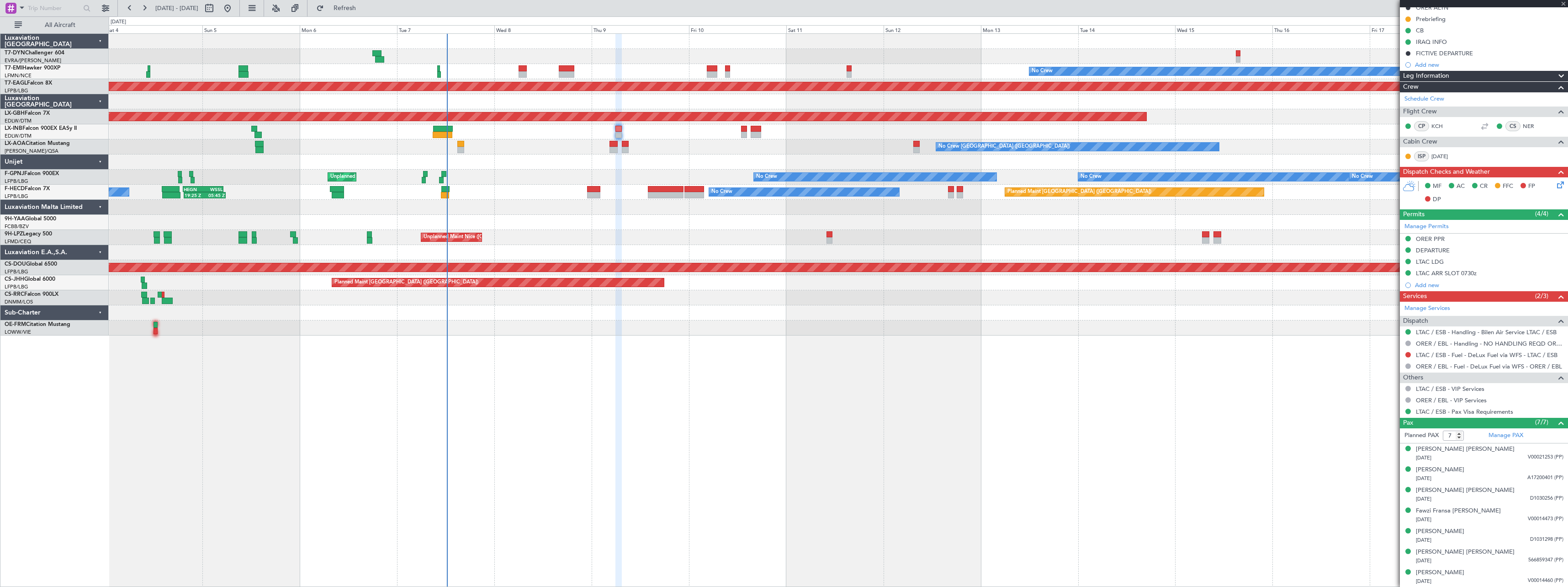
type input "+00:10"
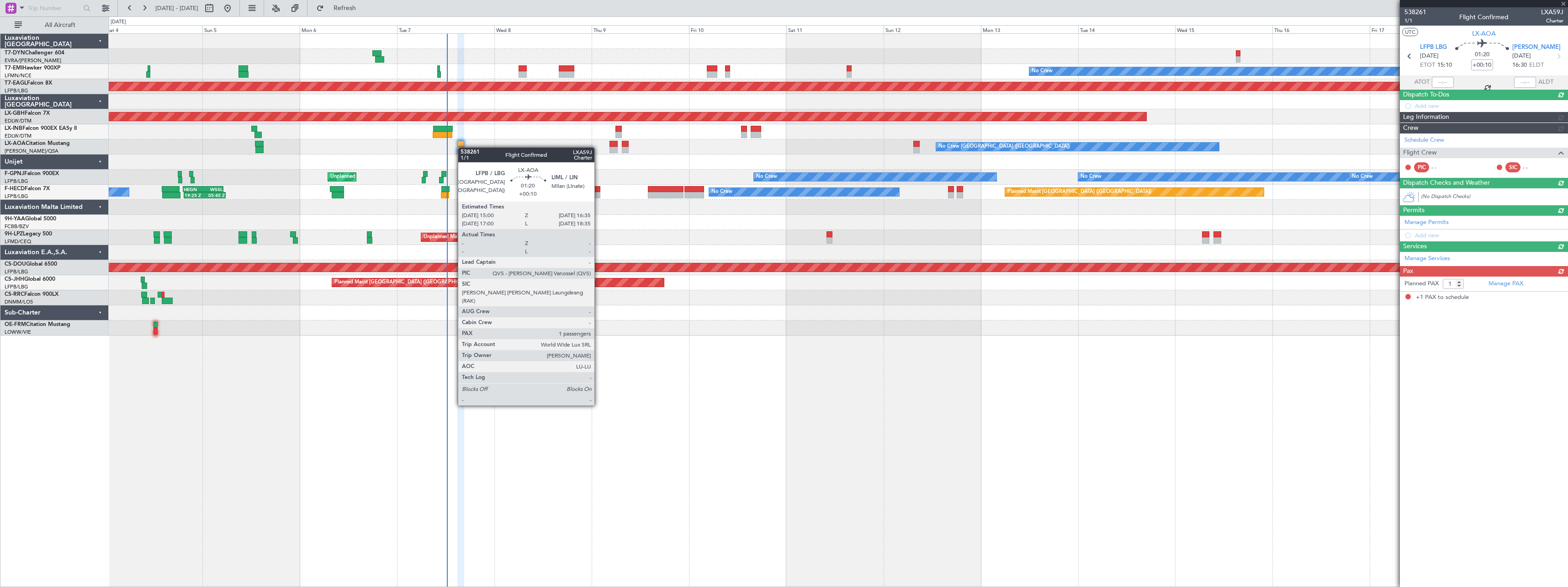
scroll to position [0, 0]
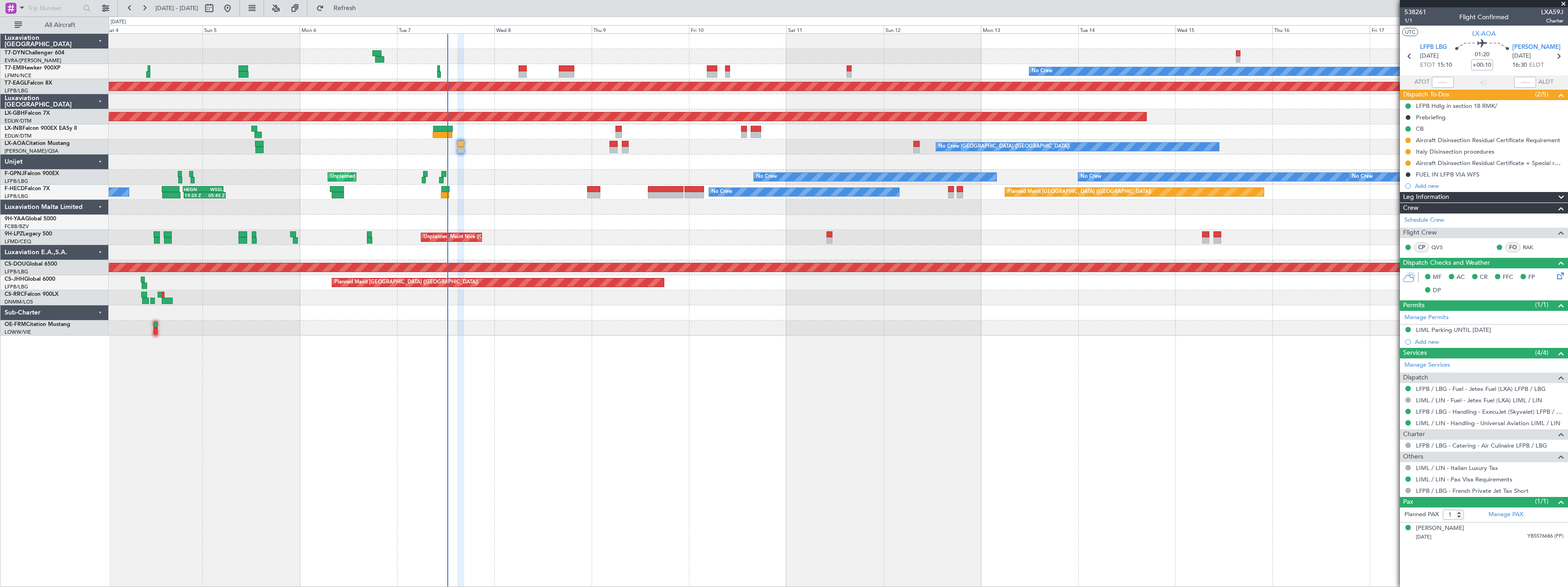
click at [1200, 318] on div at bounding box center [838, 313] width 1459 height 15
click at [1562, 2] on span at bounding box center [1563, 4] width 9 height 8
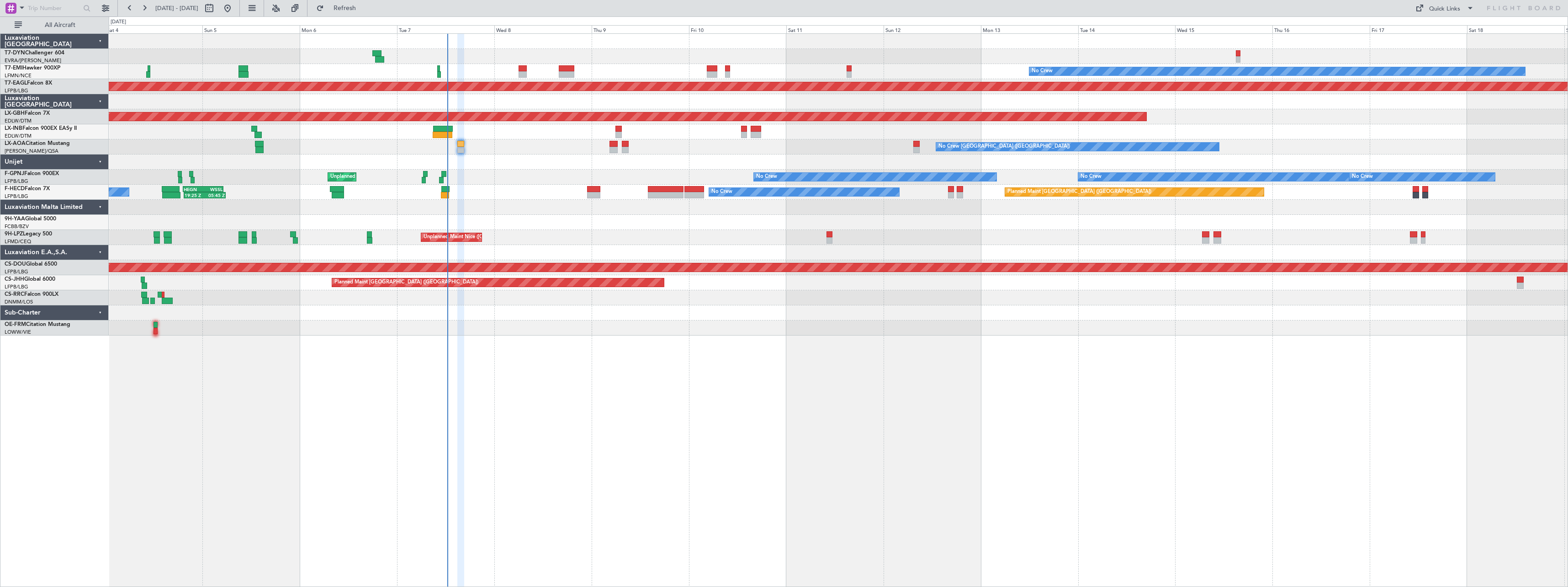
type input "0"
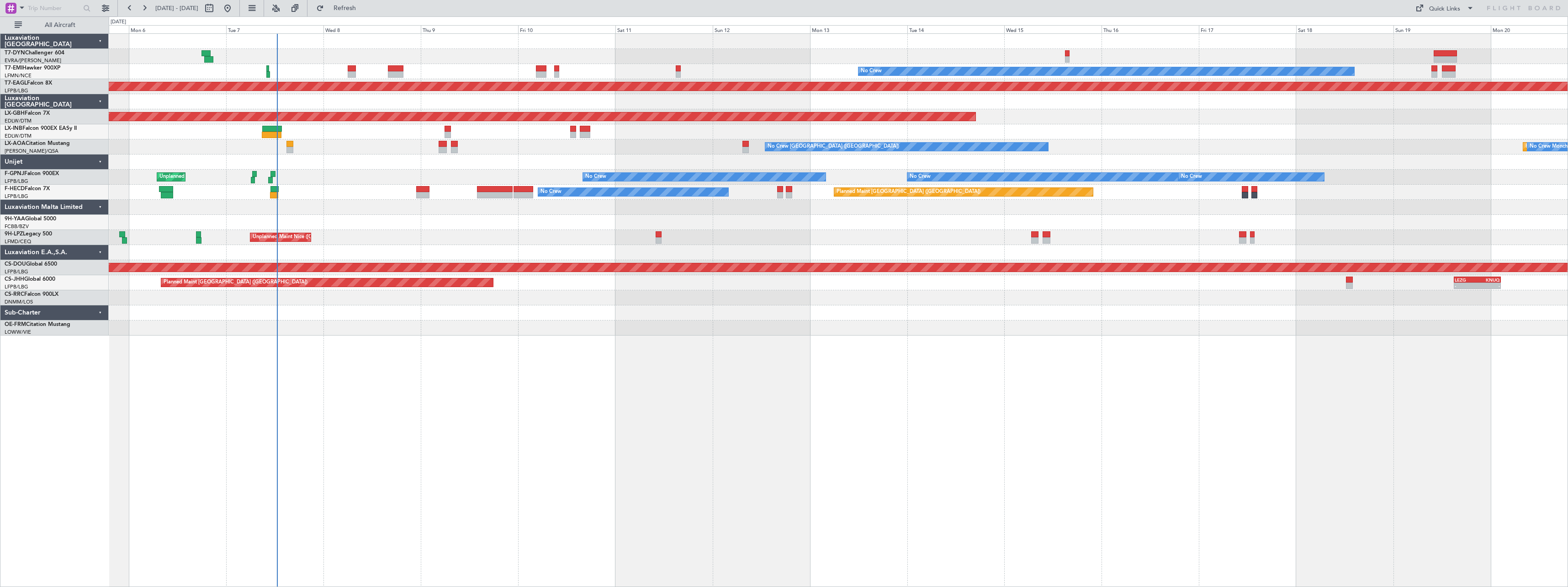
click at [831, 326] on div at bounding box center [838, 328] width 1459 height 15
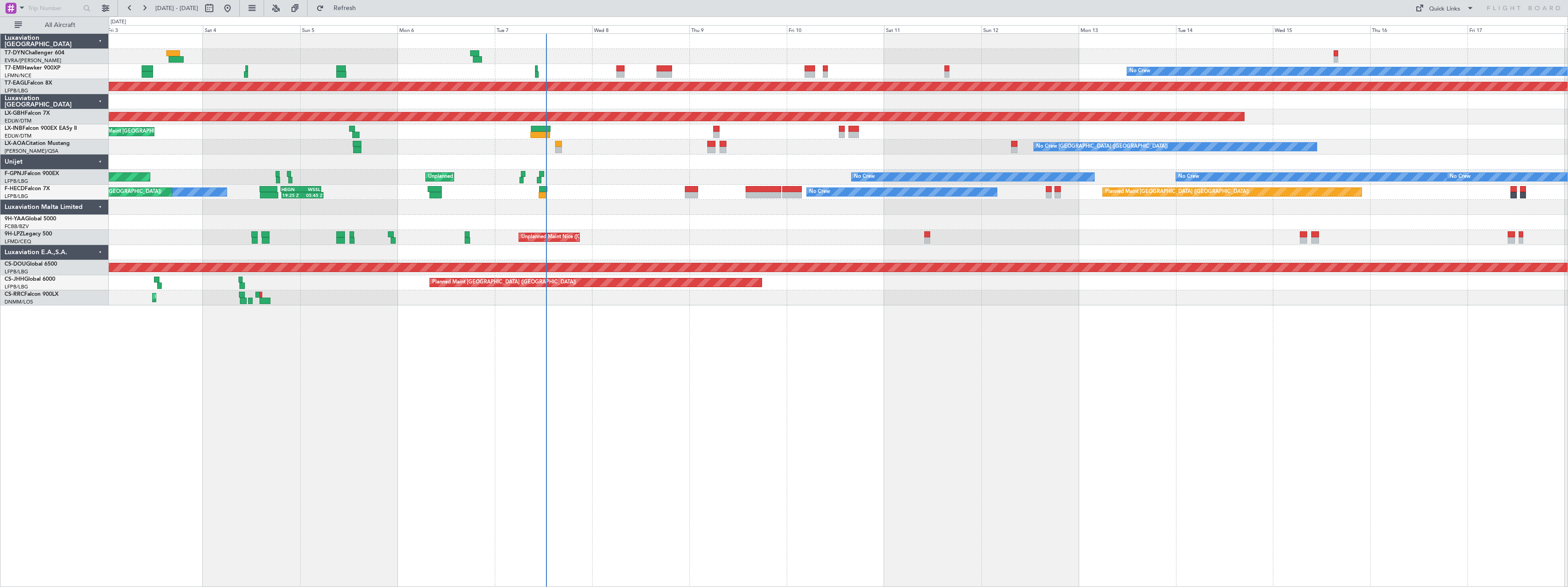
click at [725, 288] on div "Planned Maint [GEOGRAPHIC_DATA] ([GEOGRAPHIC_DATA]) - - LEZG 15:00 Z KNUQ 02:35…" at bounding box center [838, 283] width 1459 height 15
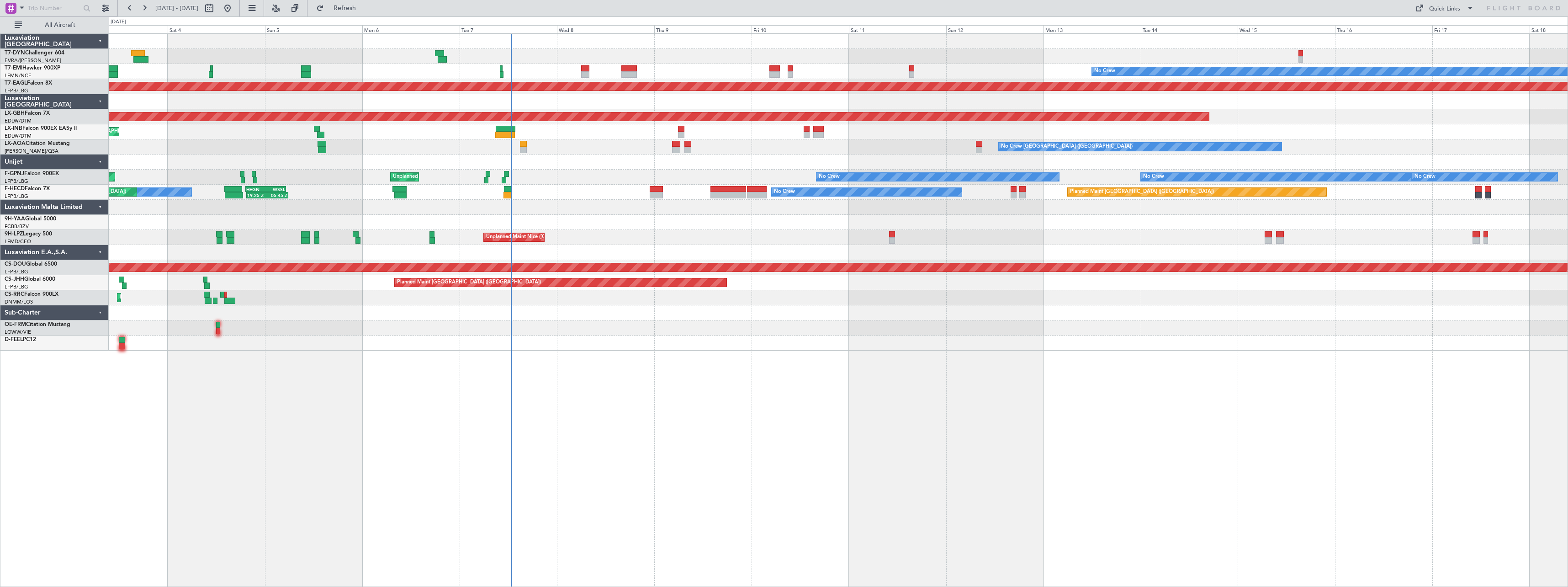
click at [683, 336] on div at bounding box center [838, 343] width 1459 height 15
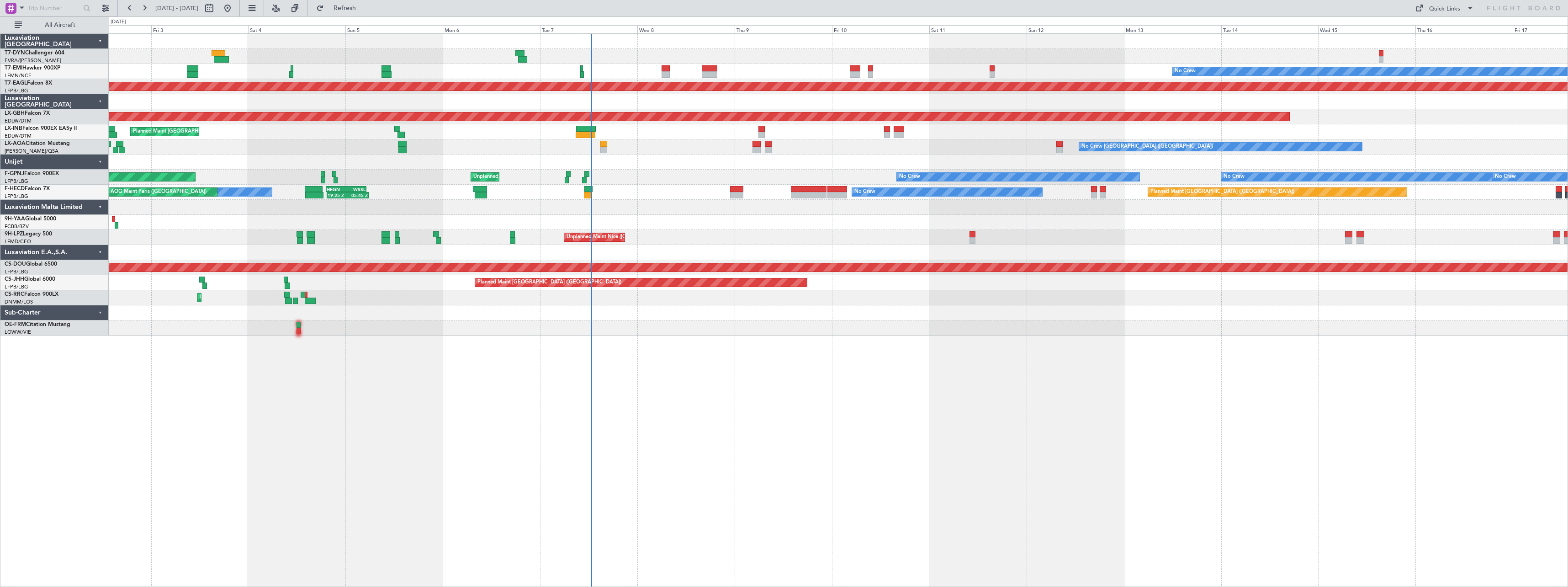
click at [687, 323] on div at bounding box center [838, 328] width 1459 height 15
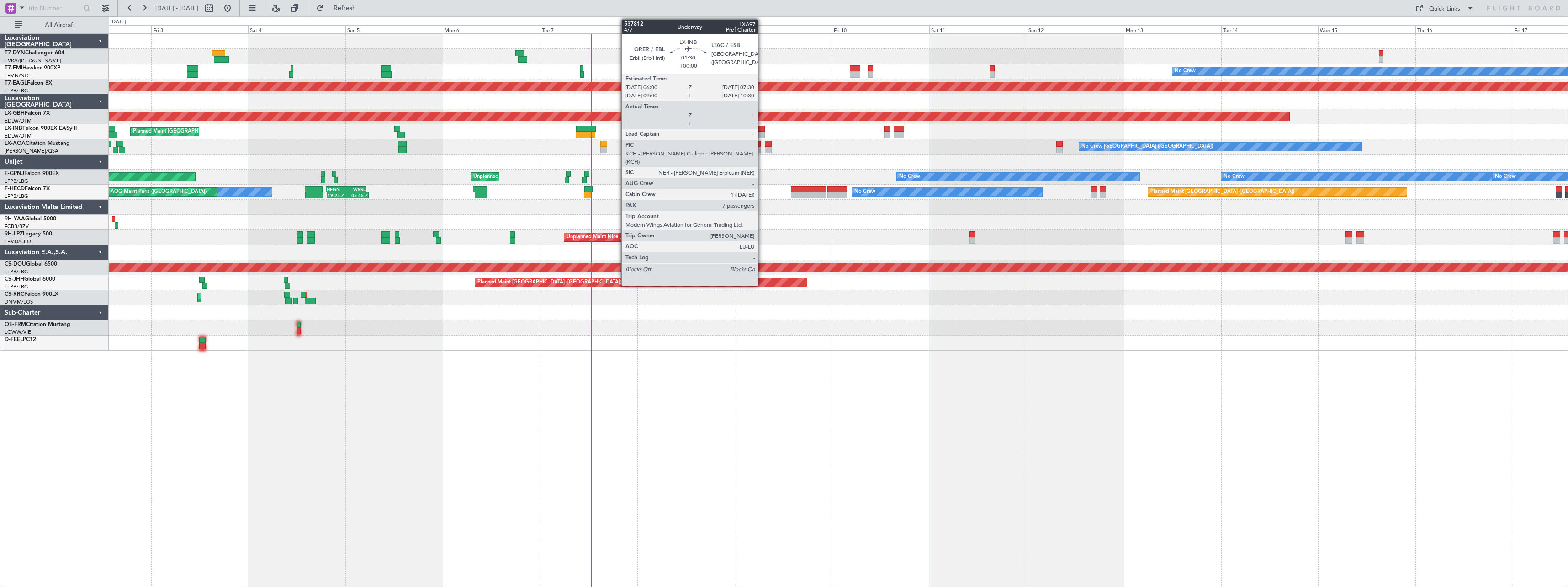
click at [762, 131] on div at bounding box center [762, 129] width 6 height 6
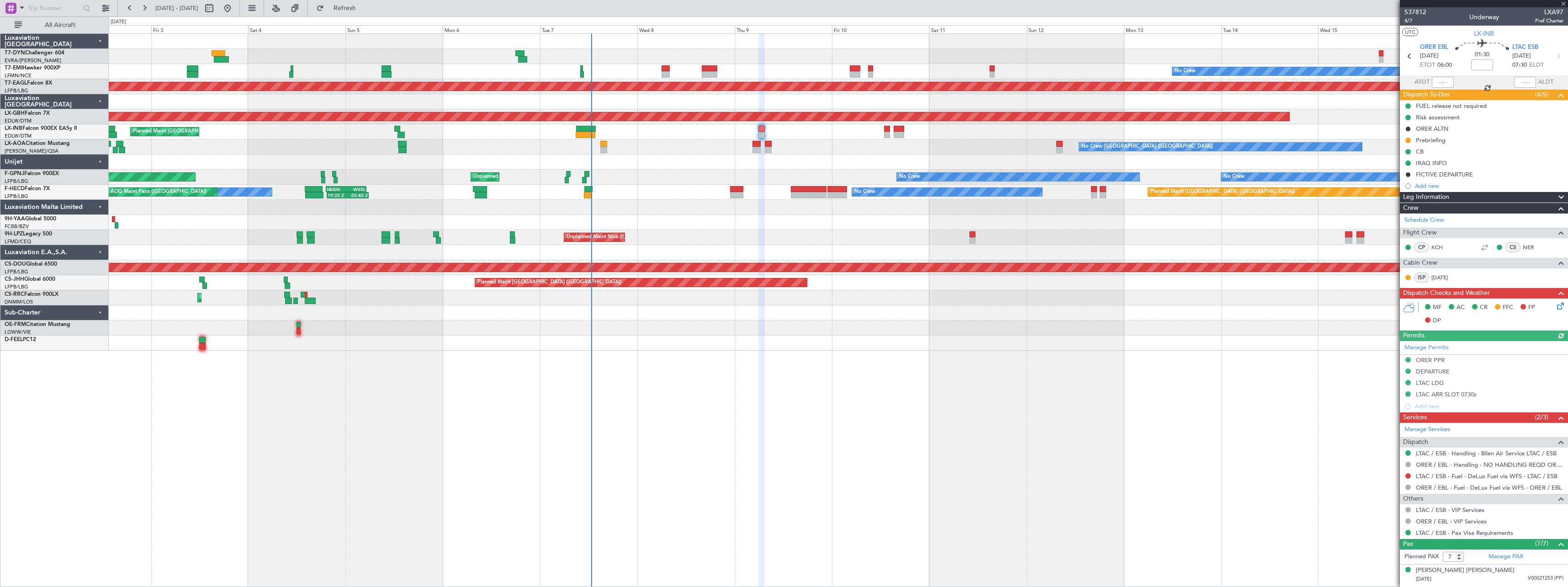
scroll to position [121, 0]
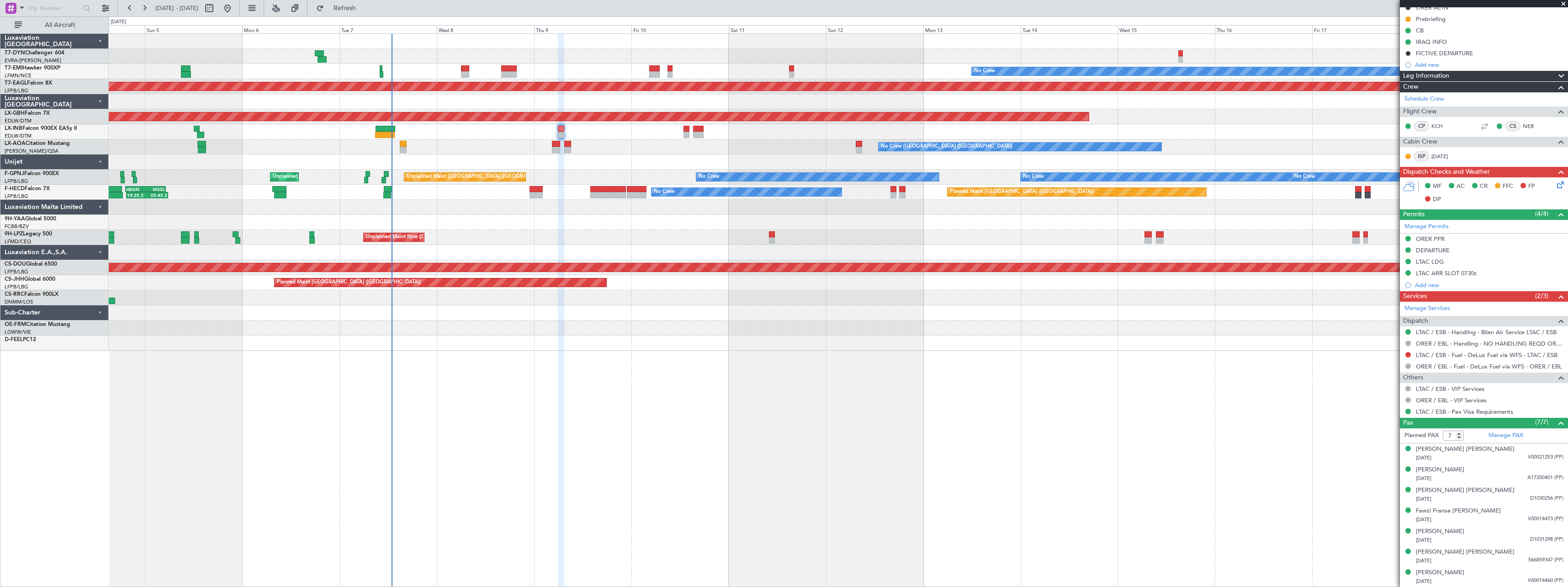
click at [206, 362] on div "No Crew Planned Maint [GEOGRAPHIC_DATA] (Al Maktoum Intl) Planned Maint Nurnber…" at bounding box center [839, 310] width 1460 height 553
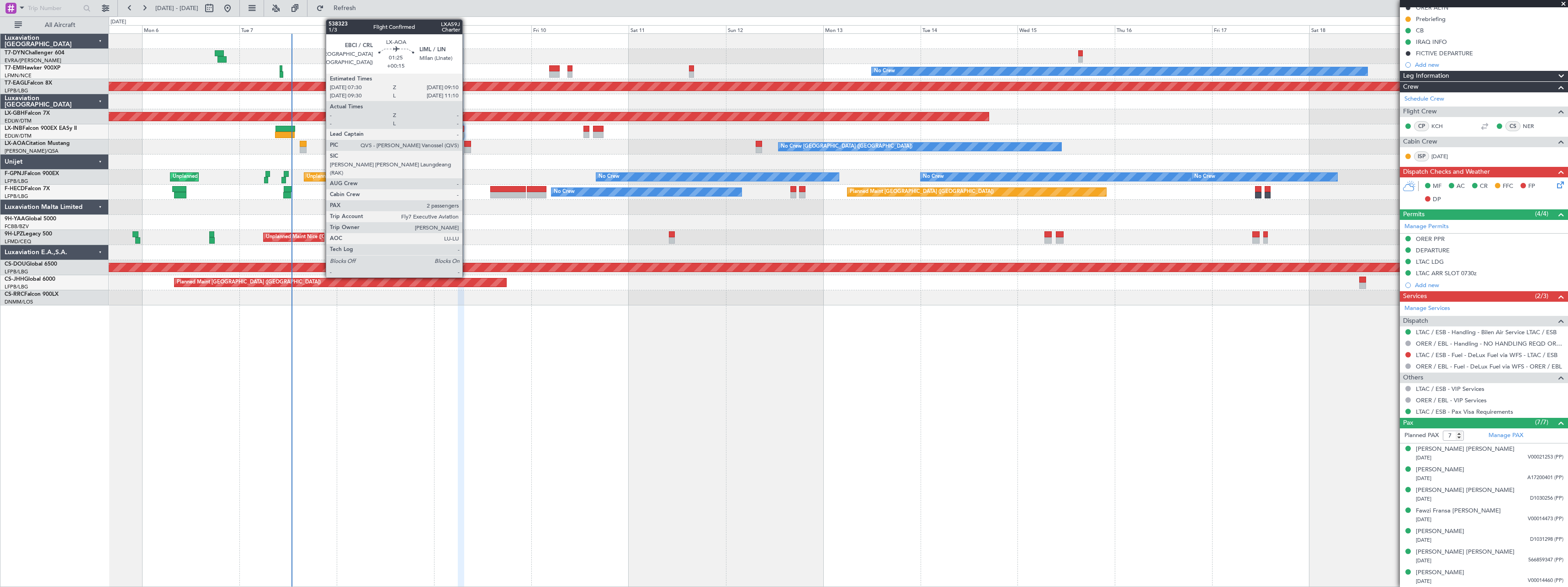
click at [467, 147] on div at bounding box center [467, 150] width 7 height 6
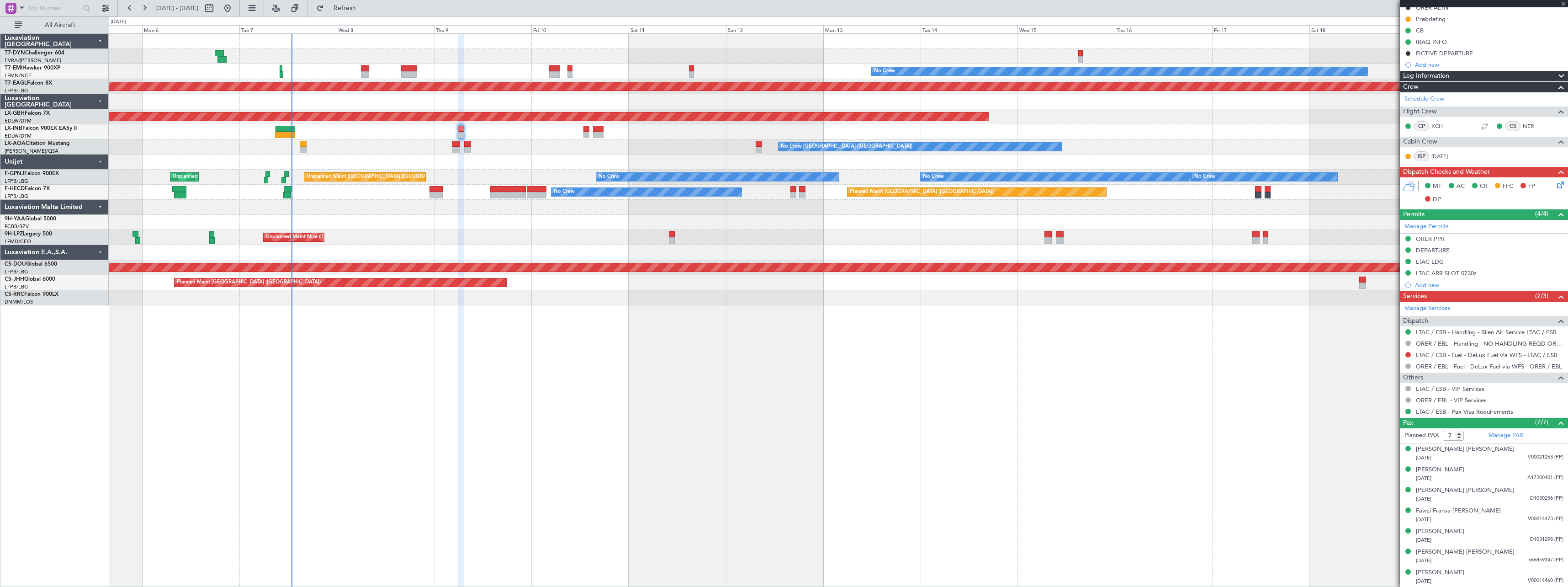
type input "+00:15"
type input "2"
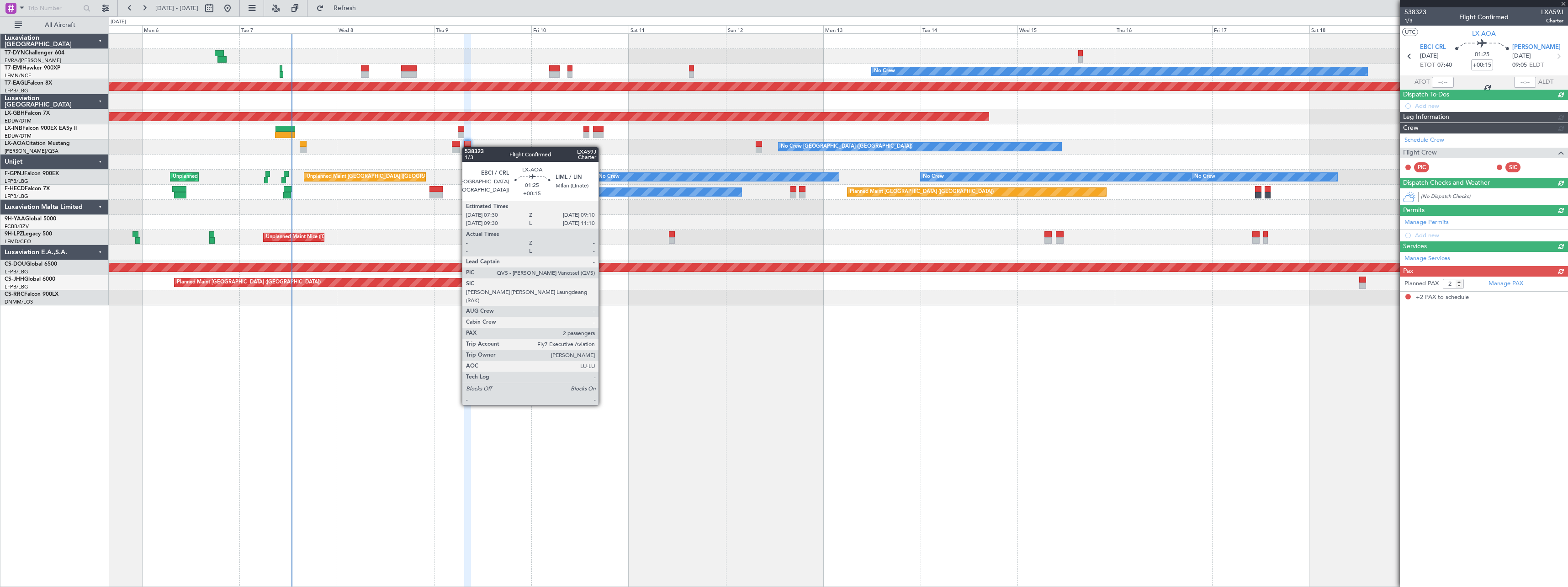
scroll to position [0, 0]
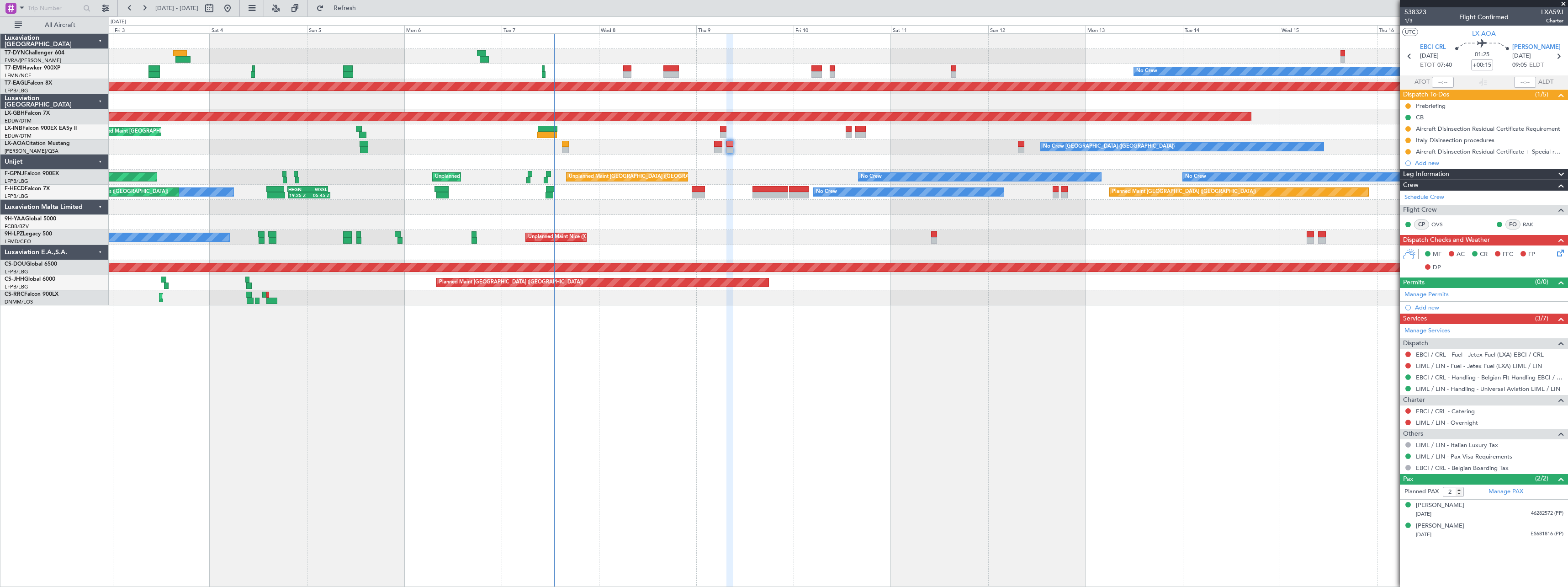
click at [881, 355] on div "No Crew Planned Maint [GEOGRAPHIC_DATA] (Al Maktoum Intl) Planned Maint Nurnber…" at bounding box center [839, 310] width 1460 height 553
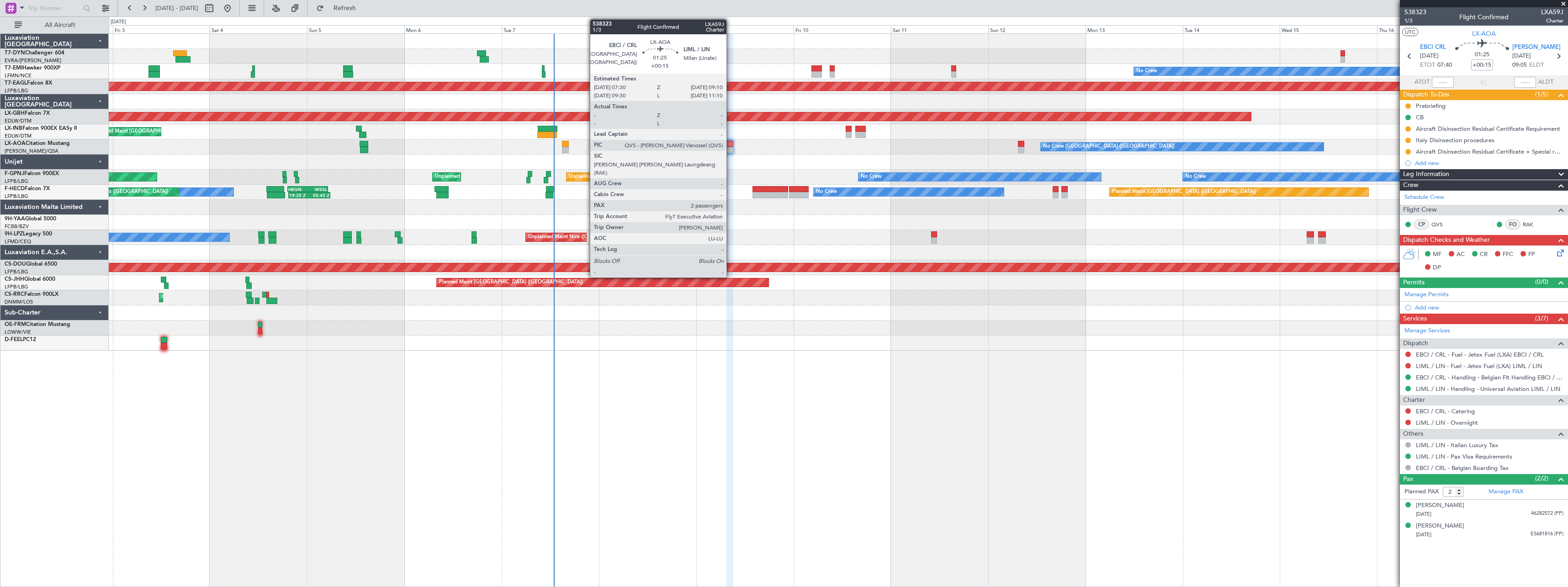
click at [730, 146] on div at bounding box center [730, 144] width 7 height 6
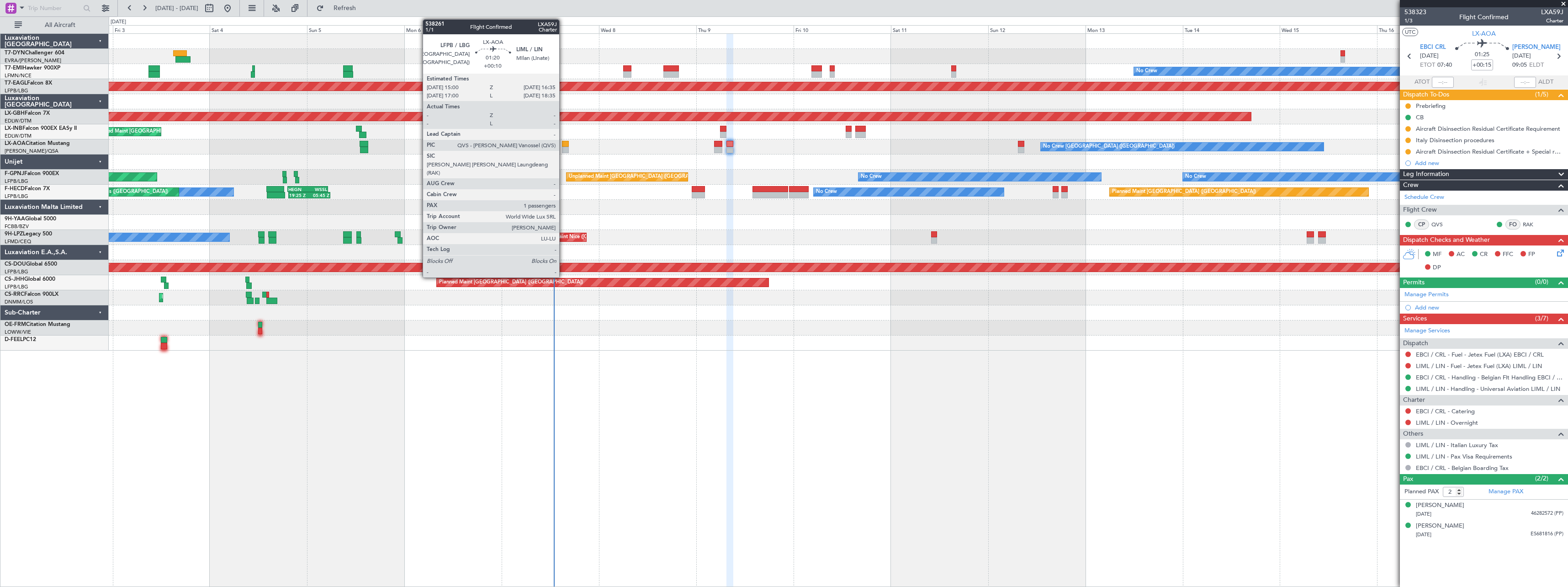
click at [563, 149] on div at bounding box center [565, 150] width 7 height 6
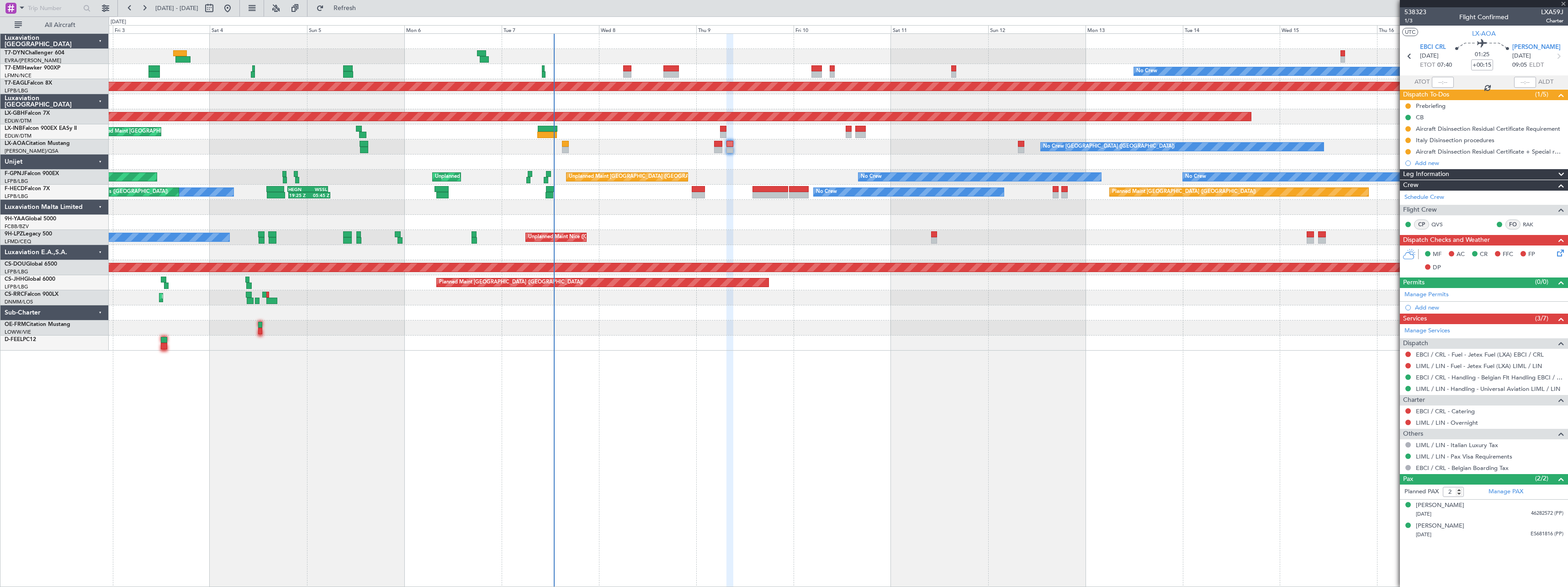
type input "+00:10"
type input "1"
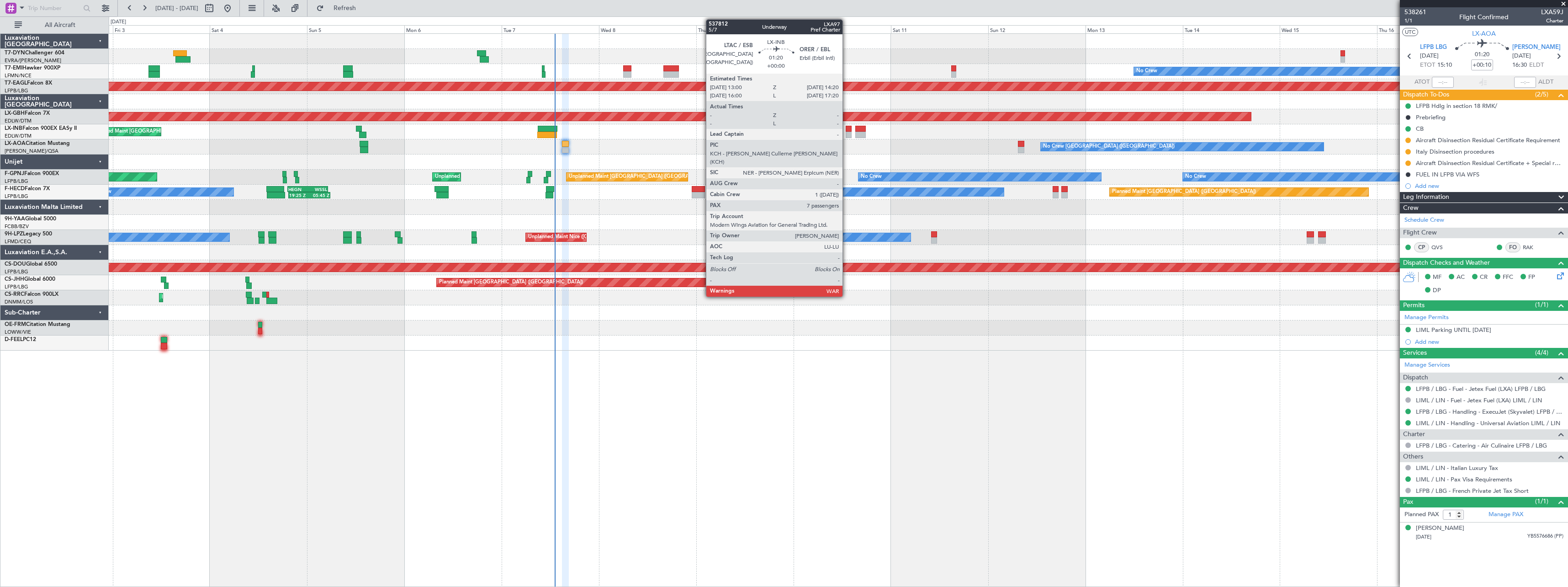
click at [847, 131] on div at bounding box center [849, 129] width 6 height 6
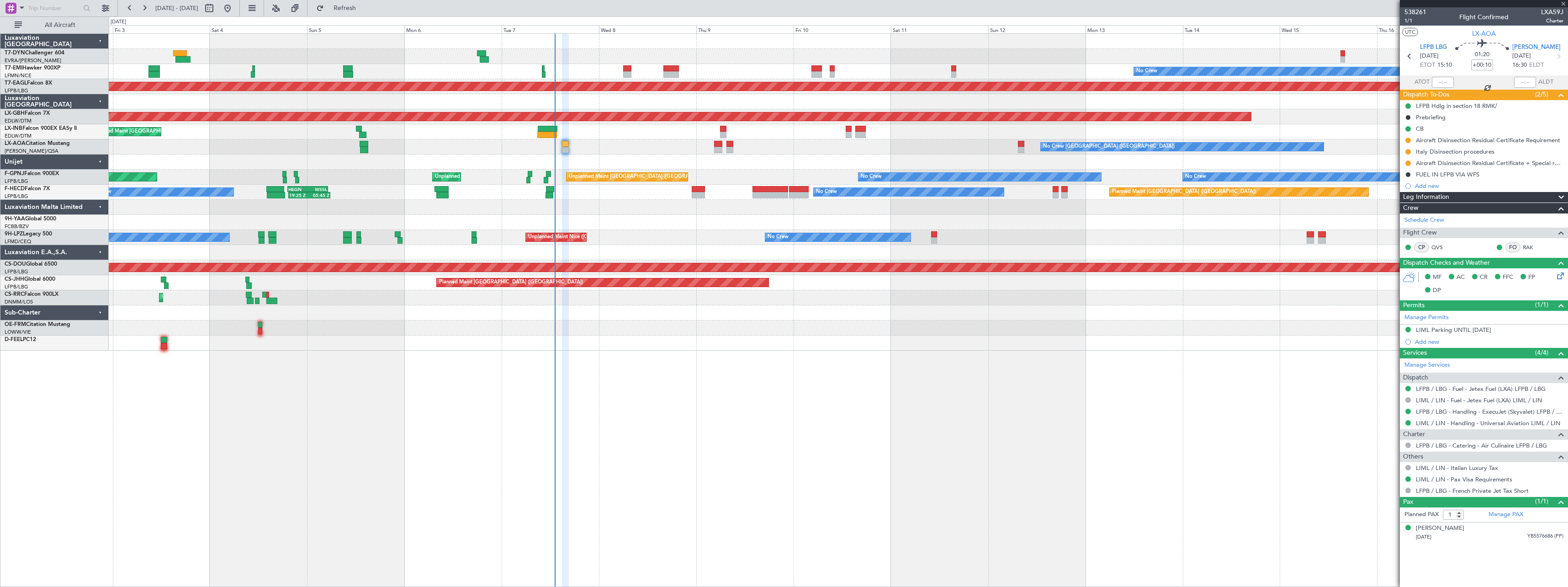
type input "7"
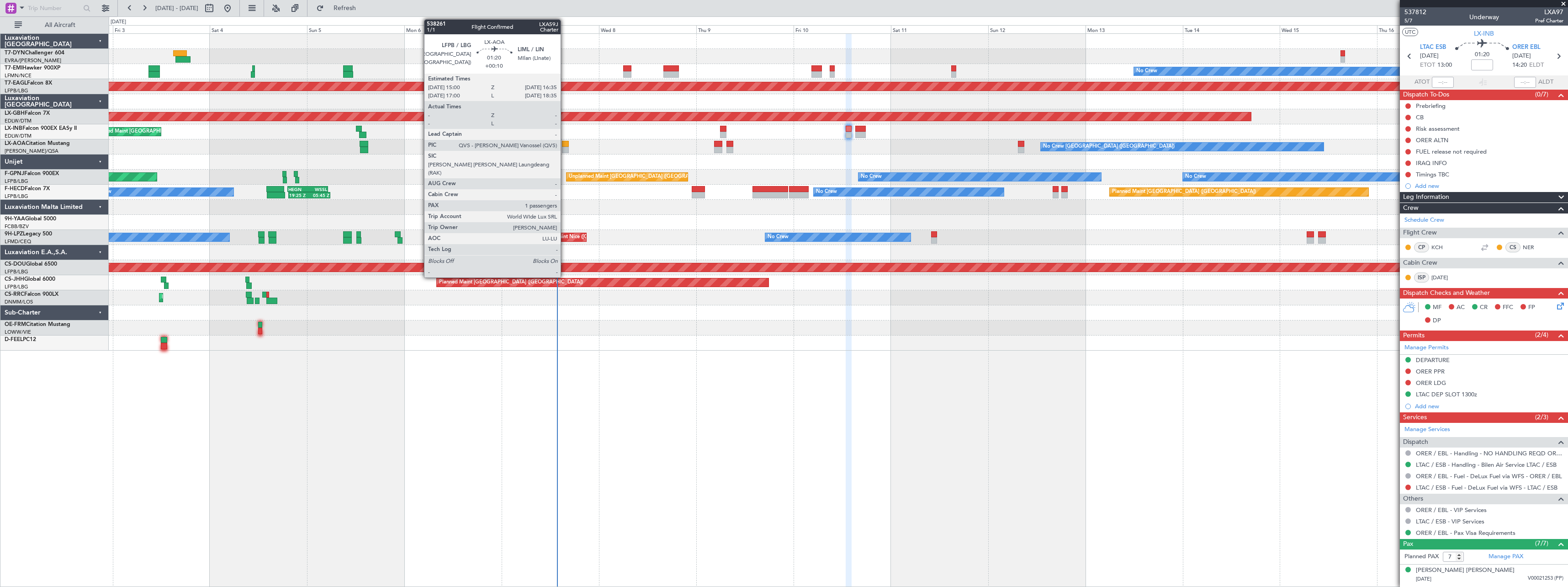
click at [565, 144] on div at bounding box center [565, 144] width 7 height 6
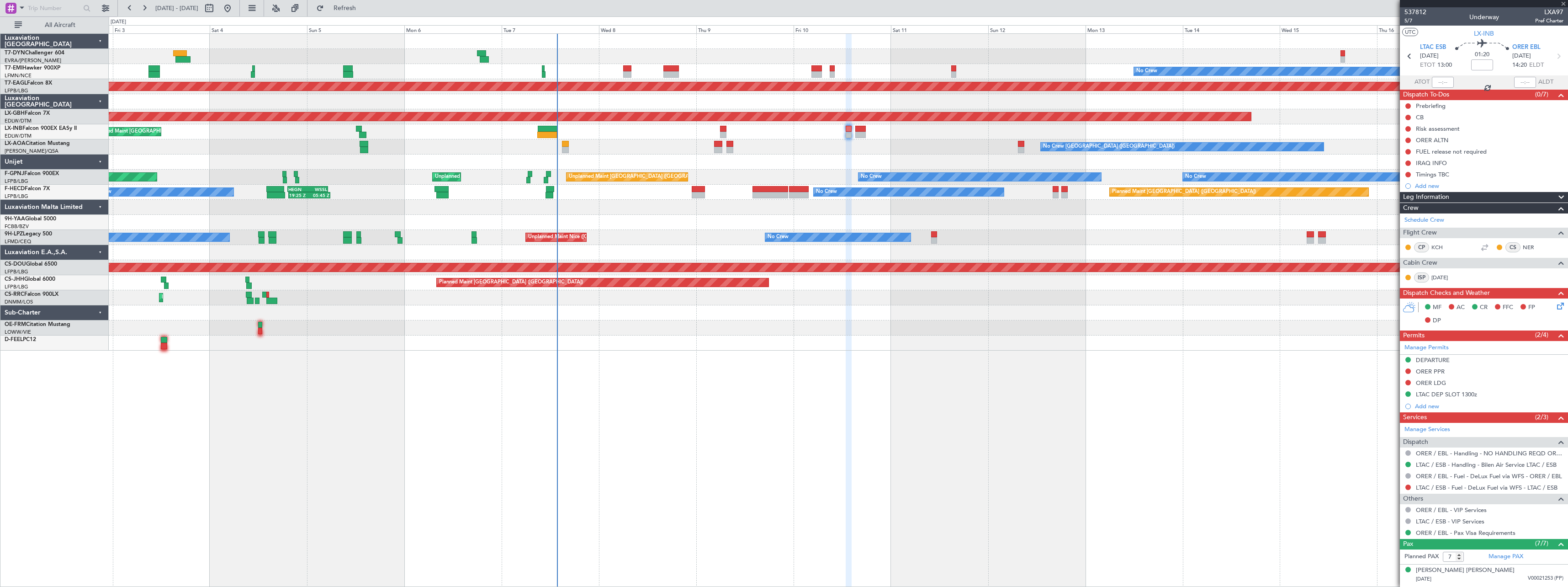
type input "+00:10"
type input "1"
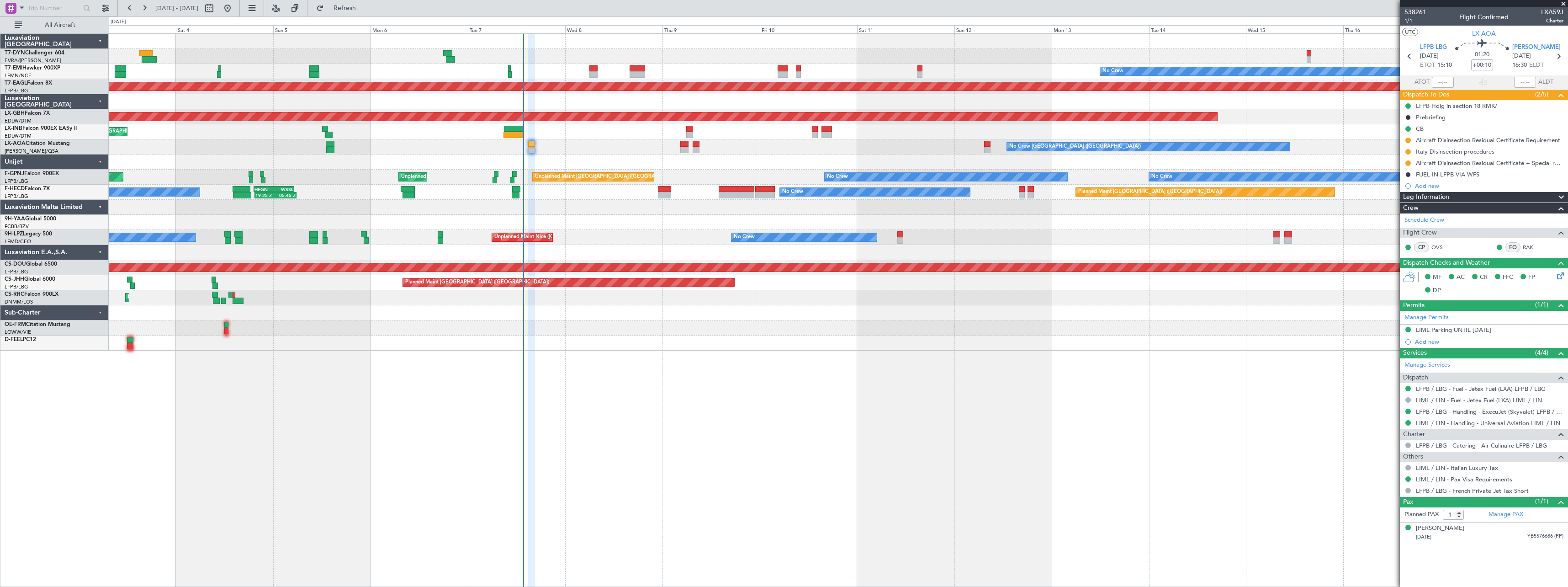
click at [608, 228] on div "No Crew Planned Maint [GEOGRAPHIC_DATA] (Al Maktoum Intl) Planned Maint Nurnber…" at bounding box center [838, 192] width 1459 height 317
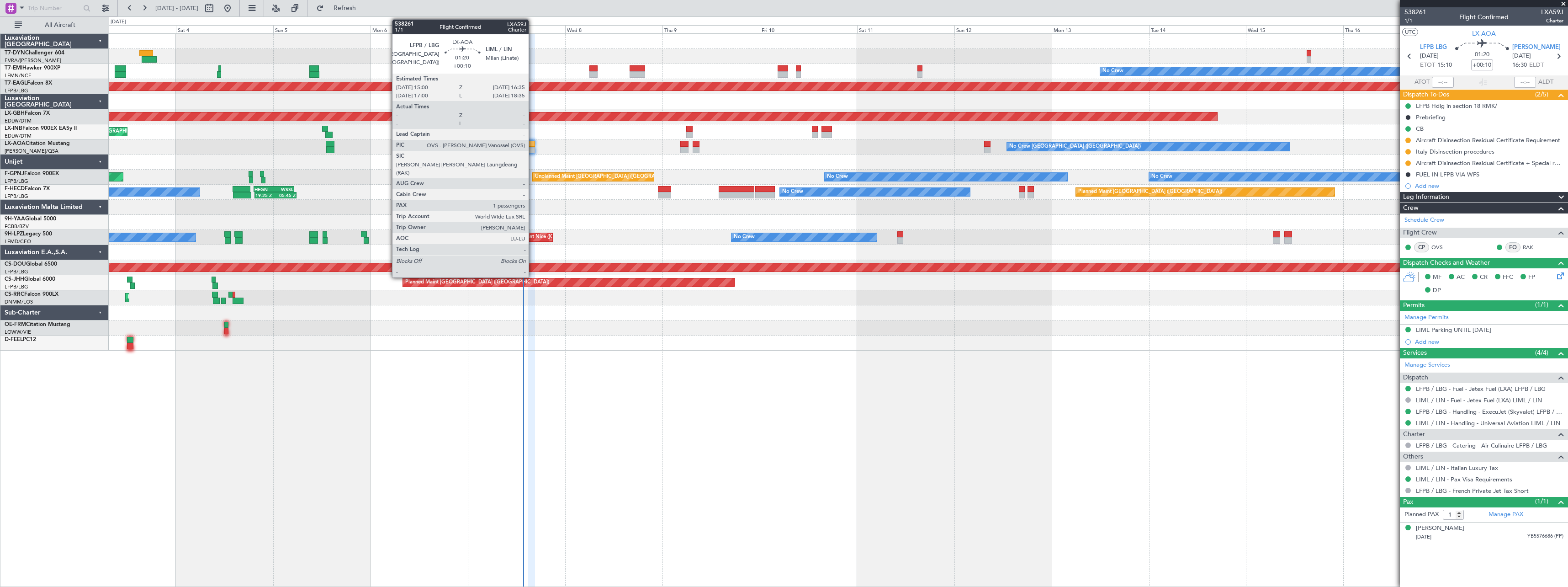
click at [533, 143] on div at bounding box center [531, 144] width 7 height 6
click at [534, 149] on div at bounding box center [531, 150] width 7 height 6
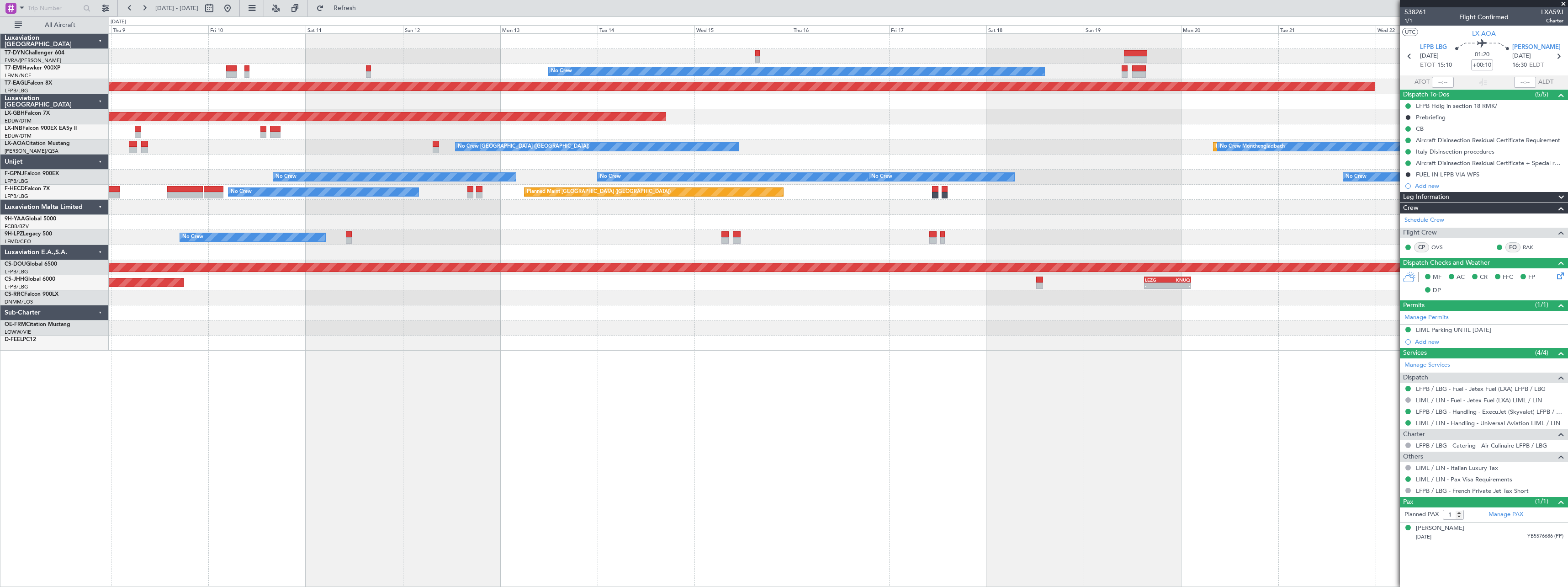
click at [529, 359] on div "No Crew Planned Maint Dubai (Al Maktoum Intl) Planned Maint Nurnberg No Crew Ch…" at bounding box center [839, 310] width 1460 height 553
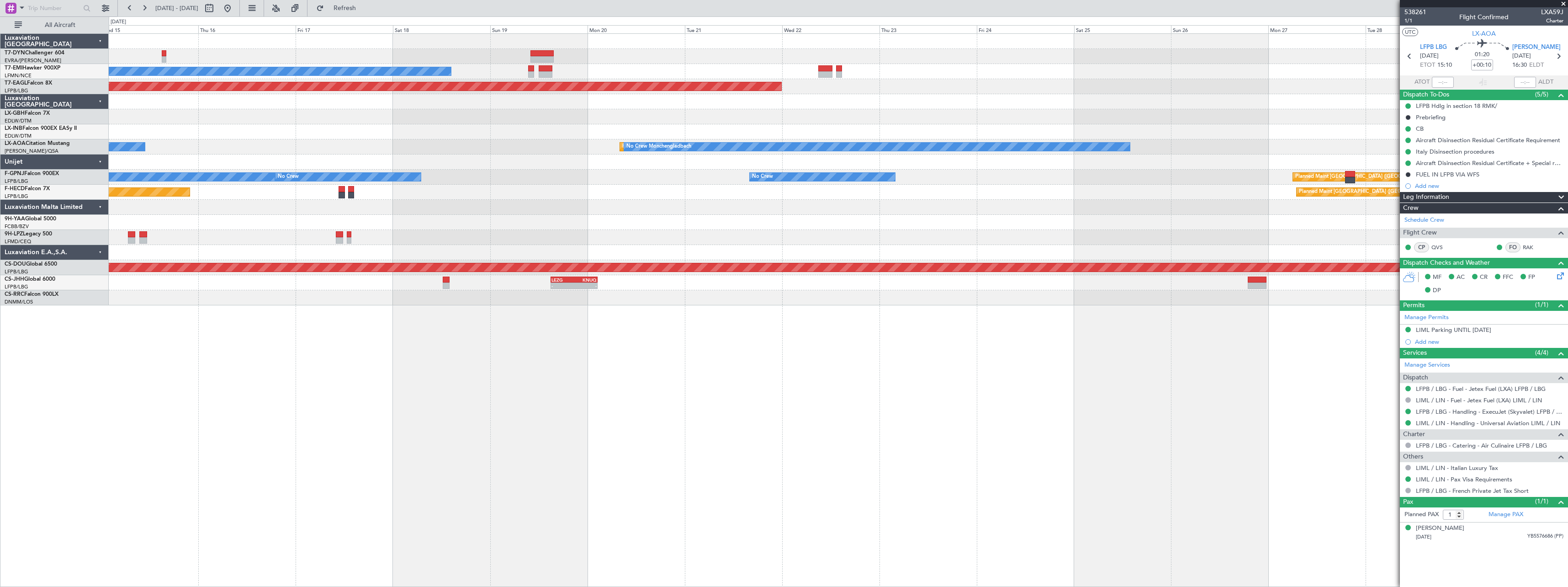
click at [355, 393] on div "No Crew Planned Maint Dubai (Al Maktoum Intl) Planned Maint Nurnberg No Crew Ch…" at bounding box center [839, 310] width 1460 height 553
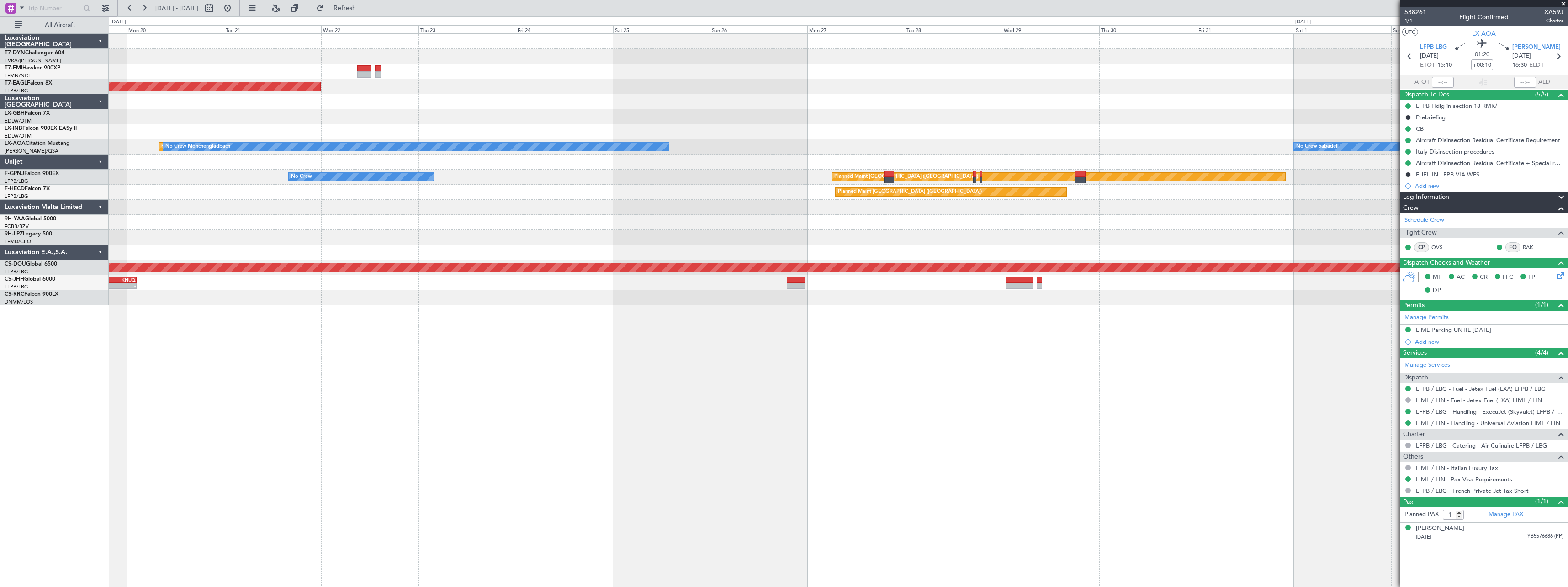
click at [319, 391] on div "No Crew Planned Maint Dubai (Al Maktoum Intl) Planned Maint Nurnberg Planned Ma…" at bounding box center [839, 310] width 1460 height 553
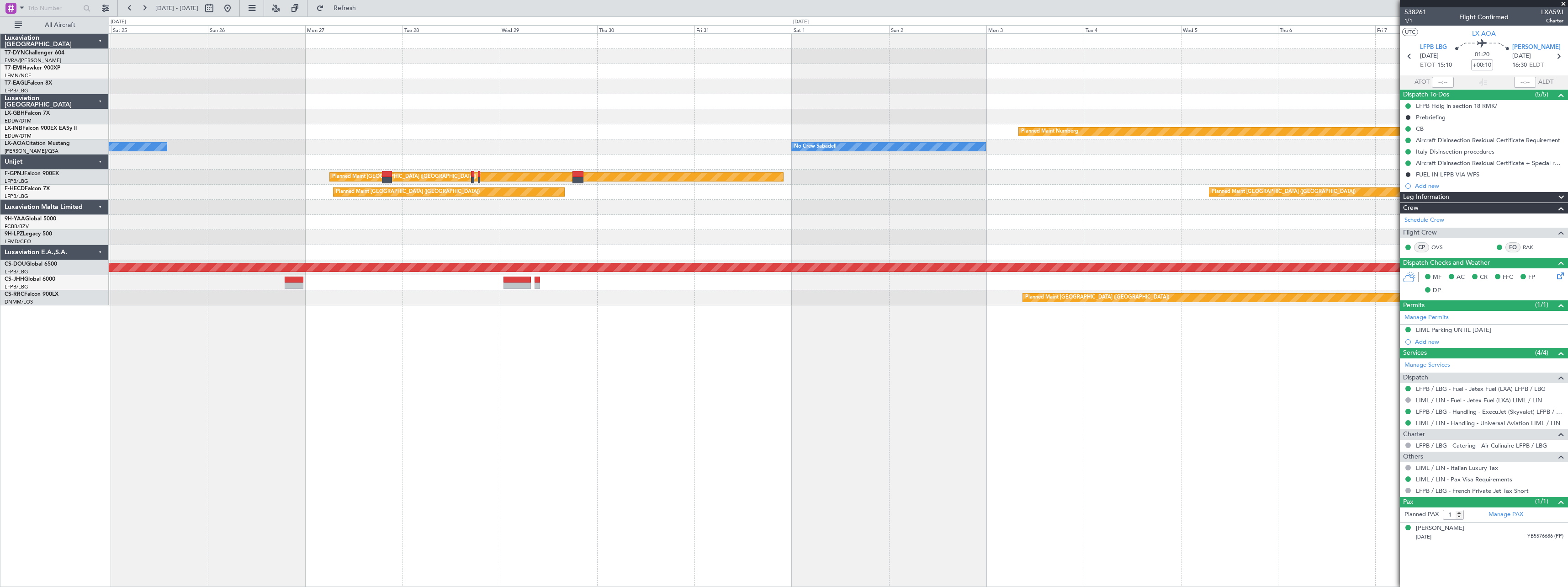
click at [407, 369] on div "Planned Maint Dubai (Al Maktoum Intl) Planned Maint Nurnberg No Crew Monchengla…" at bounding box center [839, 310] width 1460 height 553
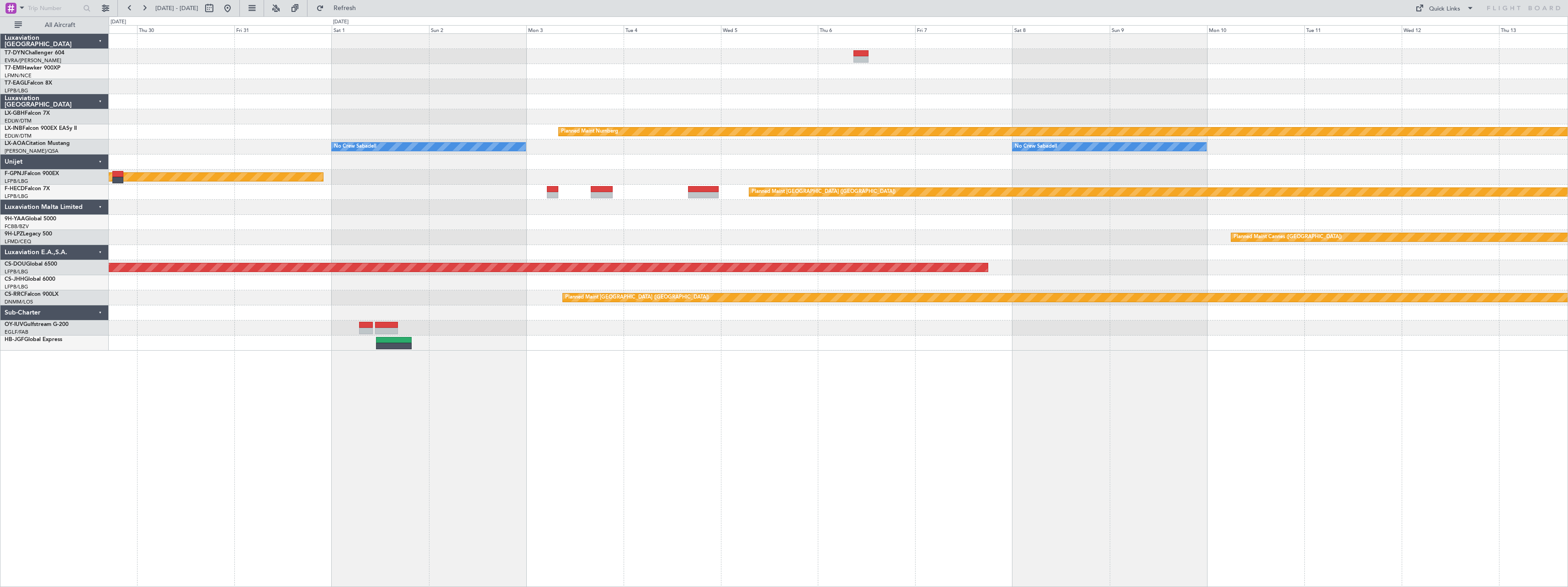
click at [619, 375] on div "Planned Maint Nurnberg No Crew Sabadell No Crew Sabadell No Crew Sabadell Plann…" at bounding box center [839, 310] width 1460 height 553
click at [450, 255] on div at bounding box center [838, 252] width 1459 height 15
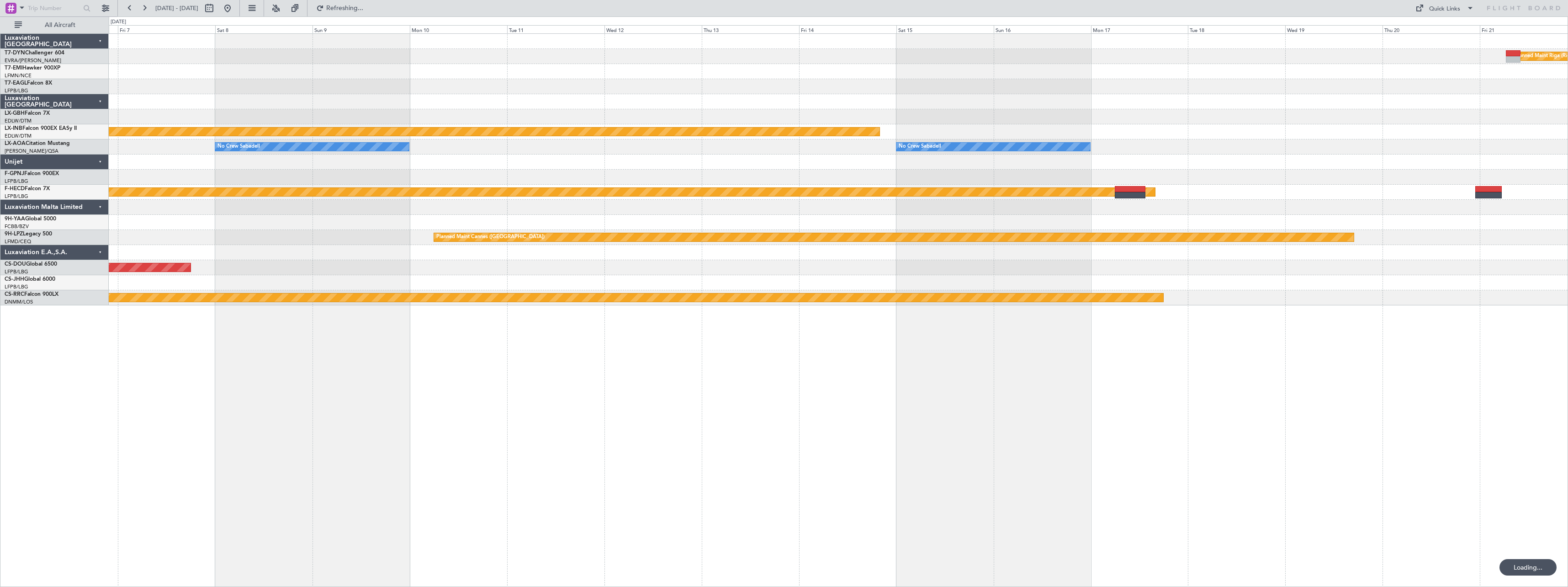
click at [353, 409] on div "Planned Maint Riga (Riga Intl) Planned Maint Nurnberg No Crew Sabadell No Crew …" at bounding box center [839, 310] width 1460 height 553
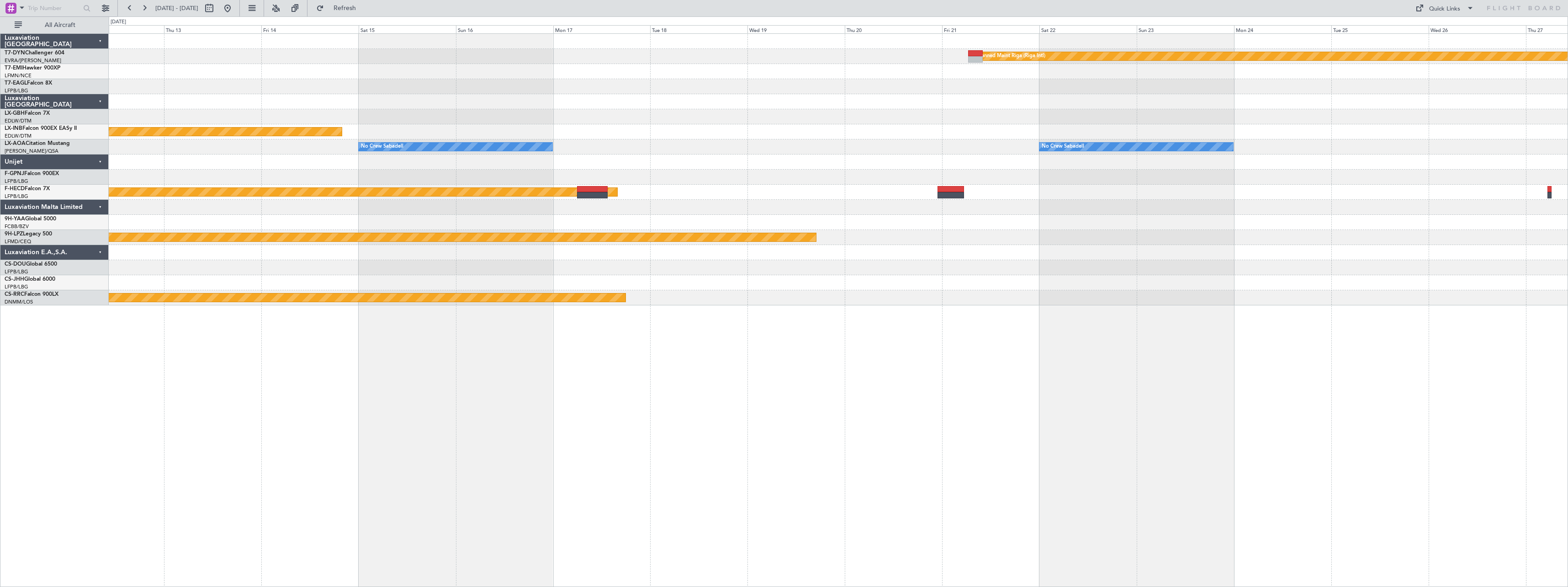
click at [1141, 351] on div "Planned Maint Riga (Riga Intl) Planned Maint Nurnberg No Crew Sabadell No Crew …" at bounding box center [839, 310] width 1460 height 553
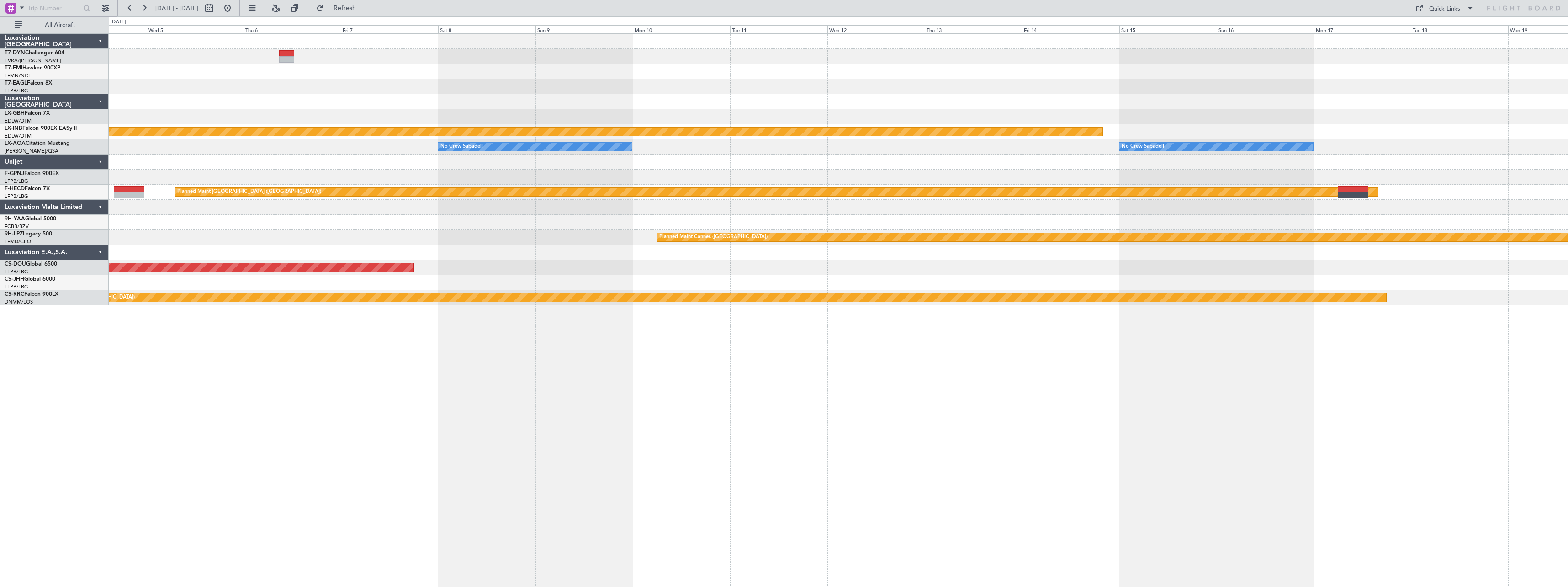
click at [1068, 380] on div "Planned Maint Riga (Riga Intl) Planned Maint Nurnberg No Crew Sabadell No Crew …" at bounding box center [839, 310] width 1460 height 553
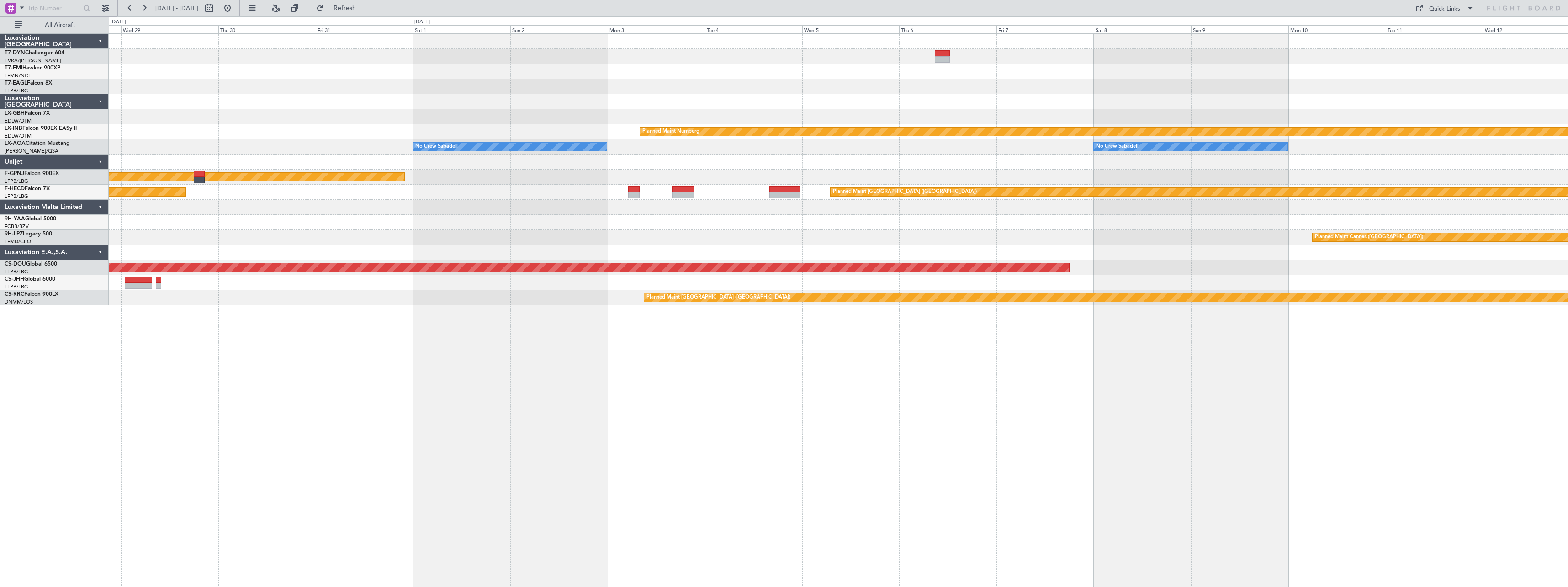
click at [1087, 317] on div "Planned Maint Nurnberg No Crew Sabadell No Crew Sabadell No Crew Sabadell No Cr…" at bounding box center [839, 310] width 1460 height 553
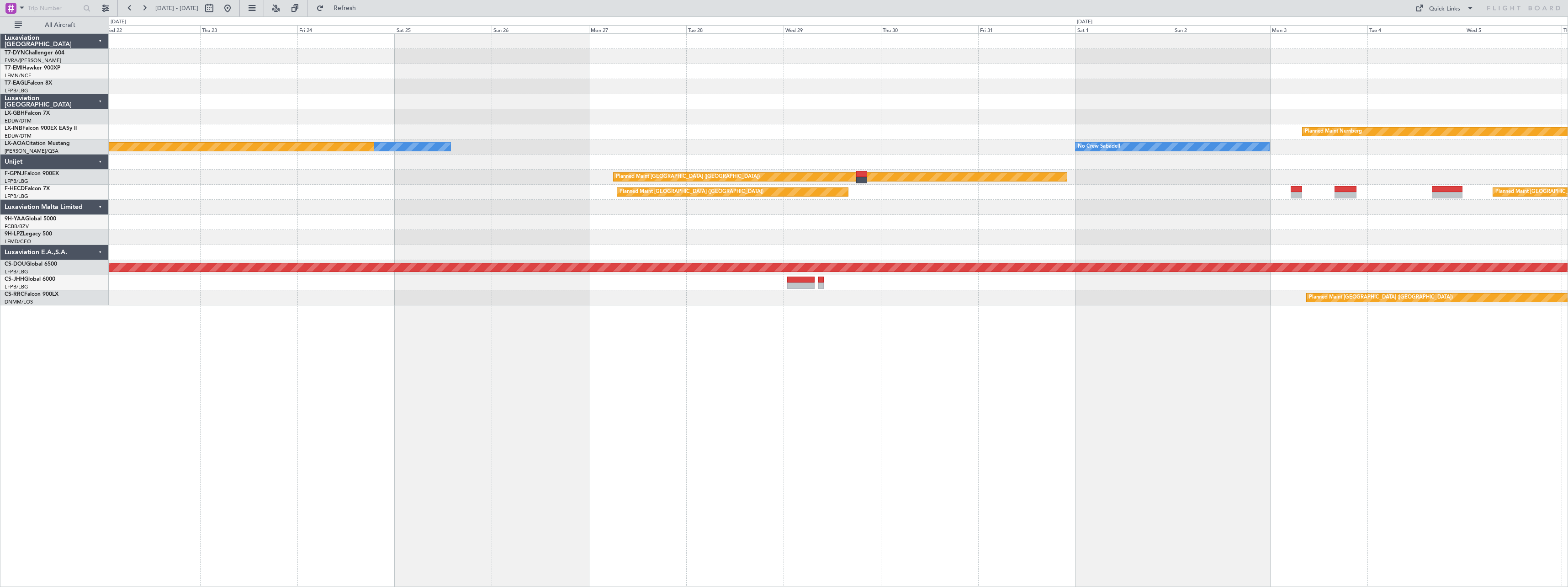
click at [1036, 310] on div "No Crew Planned Maint [GEOGRAPHIC_DATA] (Al Maktoum Intl) Planned Maint Nurnber…" at bounding box center [839, 310] width 1460 height 553
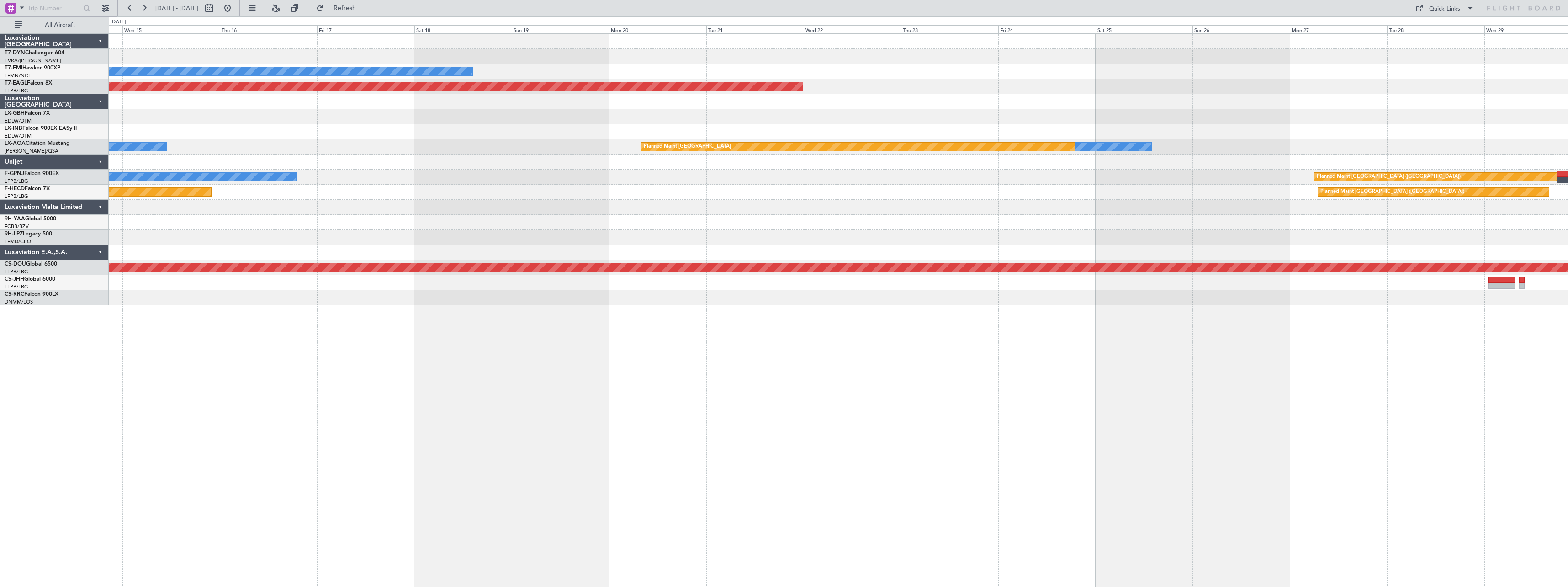
click at [972, 308] on div "No Crew Planned Maint [GEOGRAPHIC_DATA] (Al Maktoum Intl) Planned Maint Nurnber…" at bounding box center [839, 310] width 1460 height 553
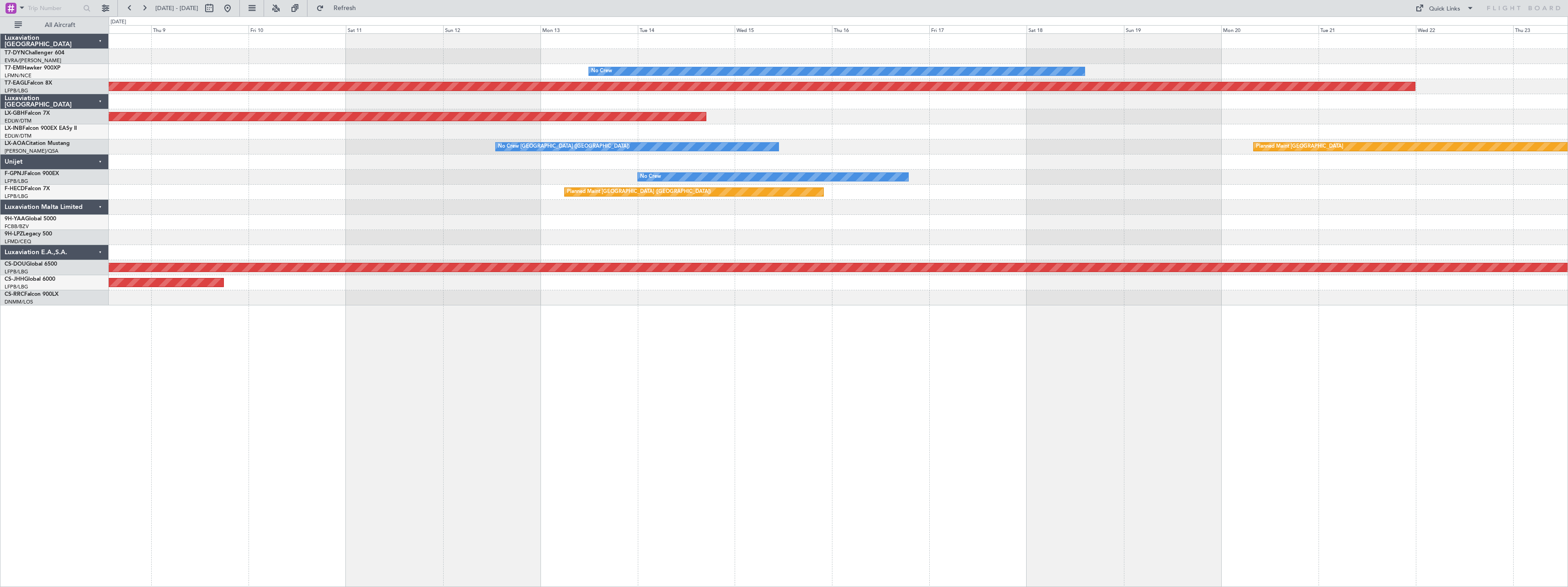
click at [918, 297] on div "No Crew Planned Maint [GEOGRAPHIC_DATA] (Al Maktoum Intl) Planned Maint Nurnber…" at bounding box center [839, 310] width 1460 height 553
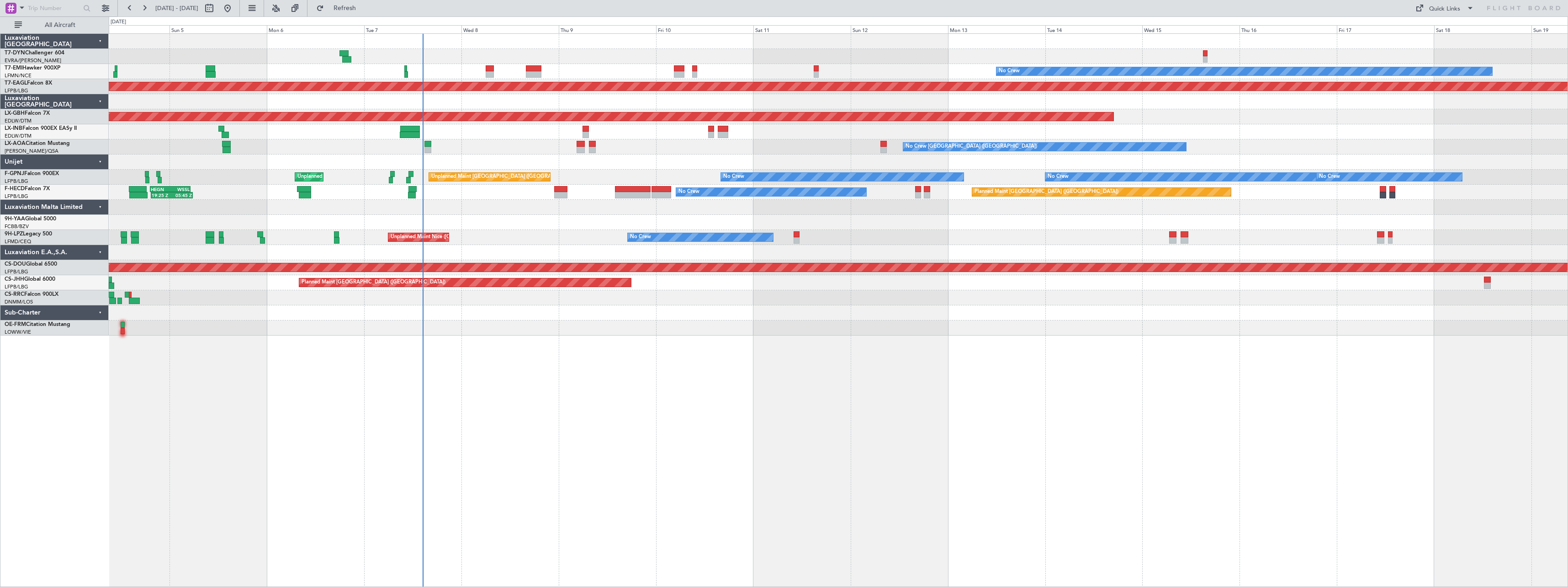
click at [653, 329] on div at bounding box center [838, 328] width 1459 height 15
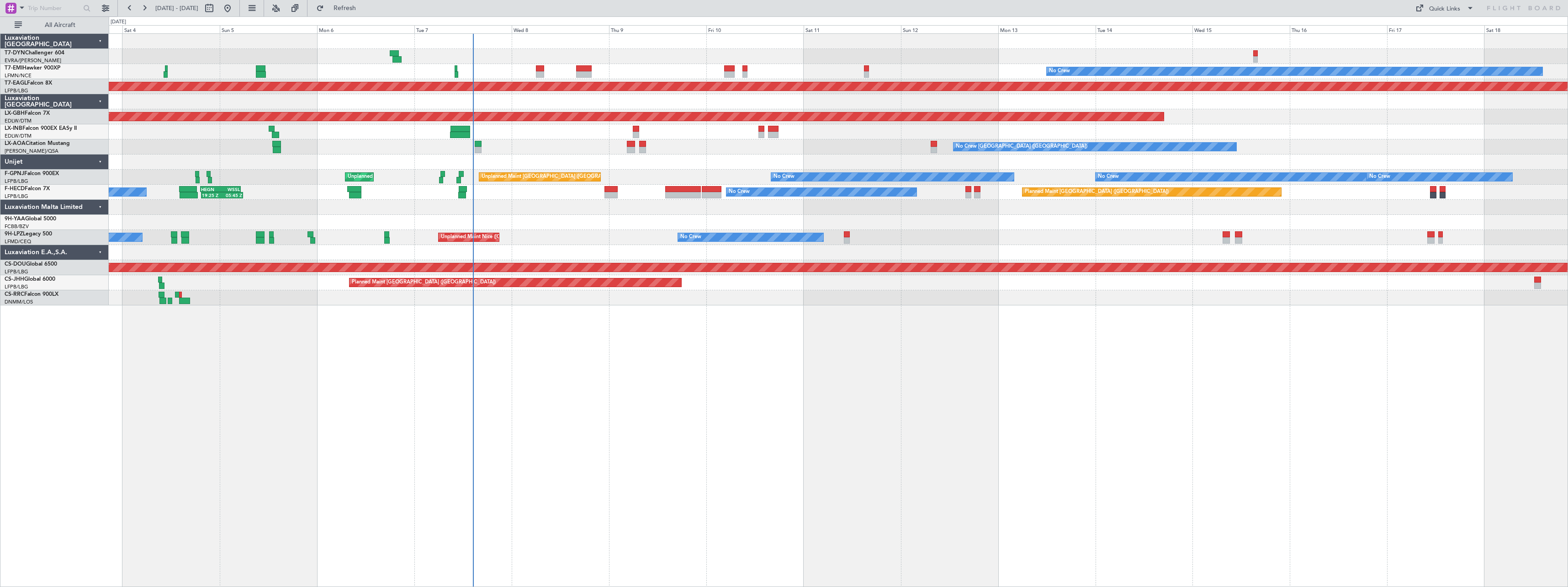
click at [710, 381] on div "No Crew Planned Maint [GEOGRAPHIC_DATA] (Al Maktoum Intl) Planned Maint Nurnber…" at bounding box center [839, 310] width 1460 height 553
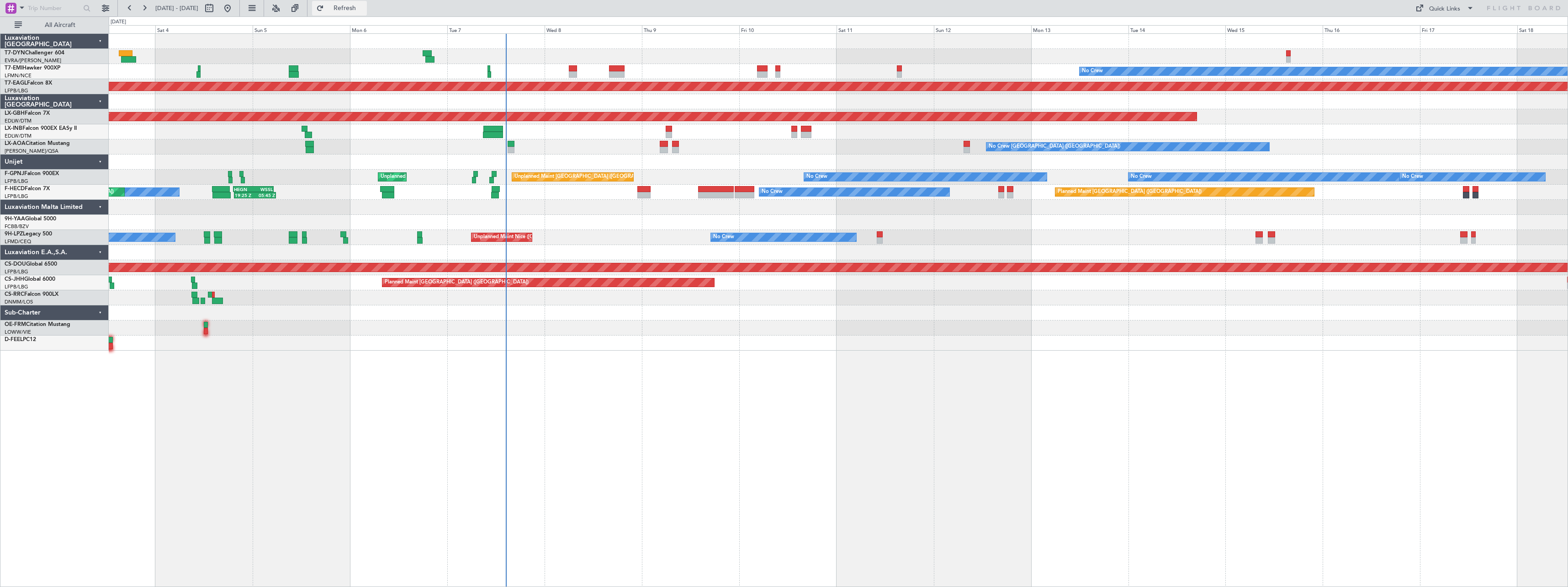
click at [364, 6] on span "Refresh" at bounding box center [345, 8] width 39 height 6
